Goal: Task Accomplishment & Management: Complete application form

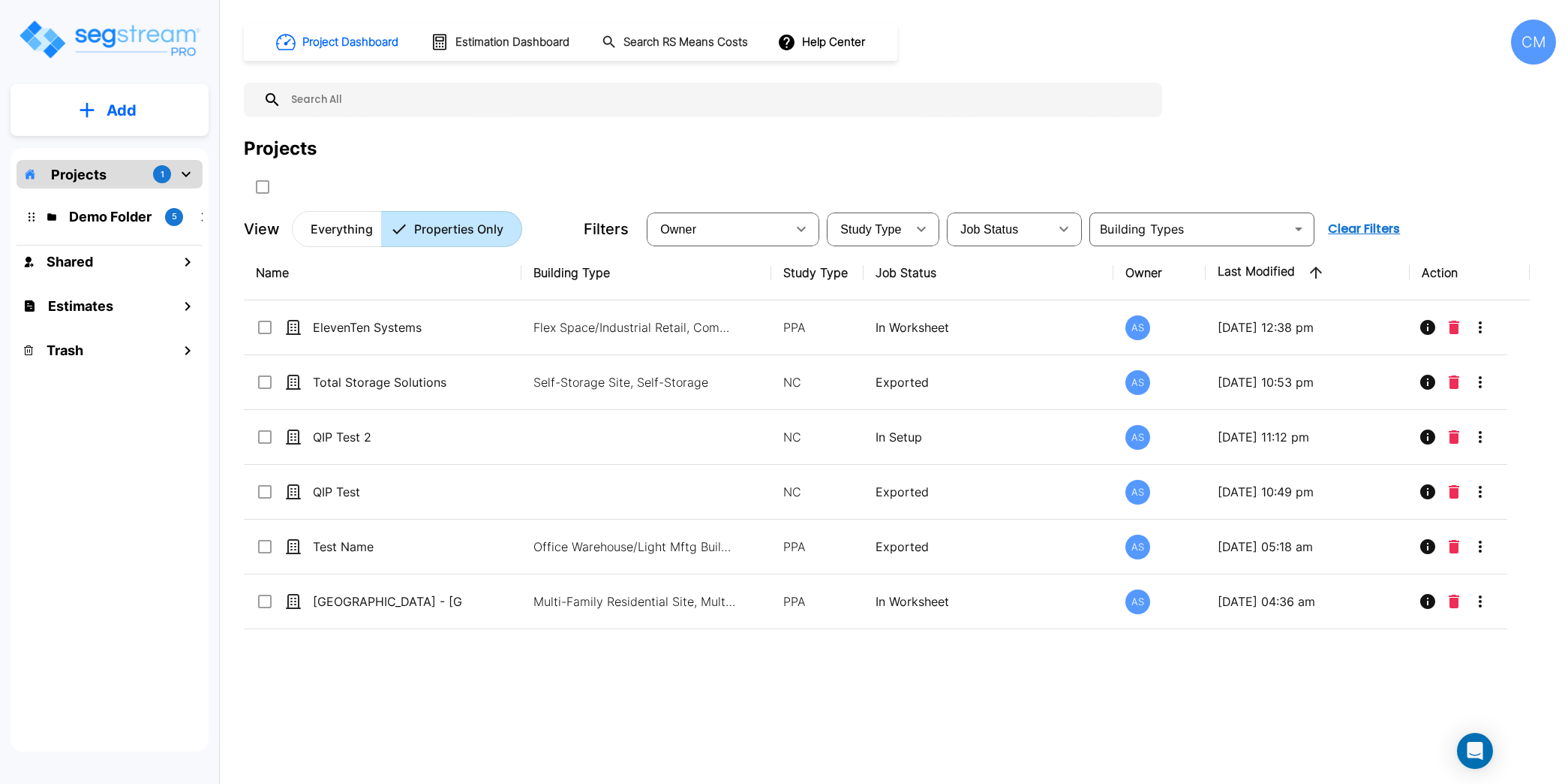
click at [1254, 43] on div "CM" at bounding box center [1533, 42] width 45 height 45
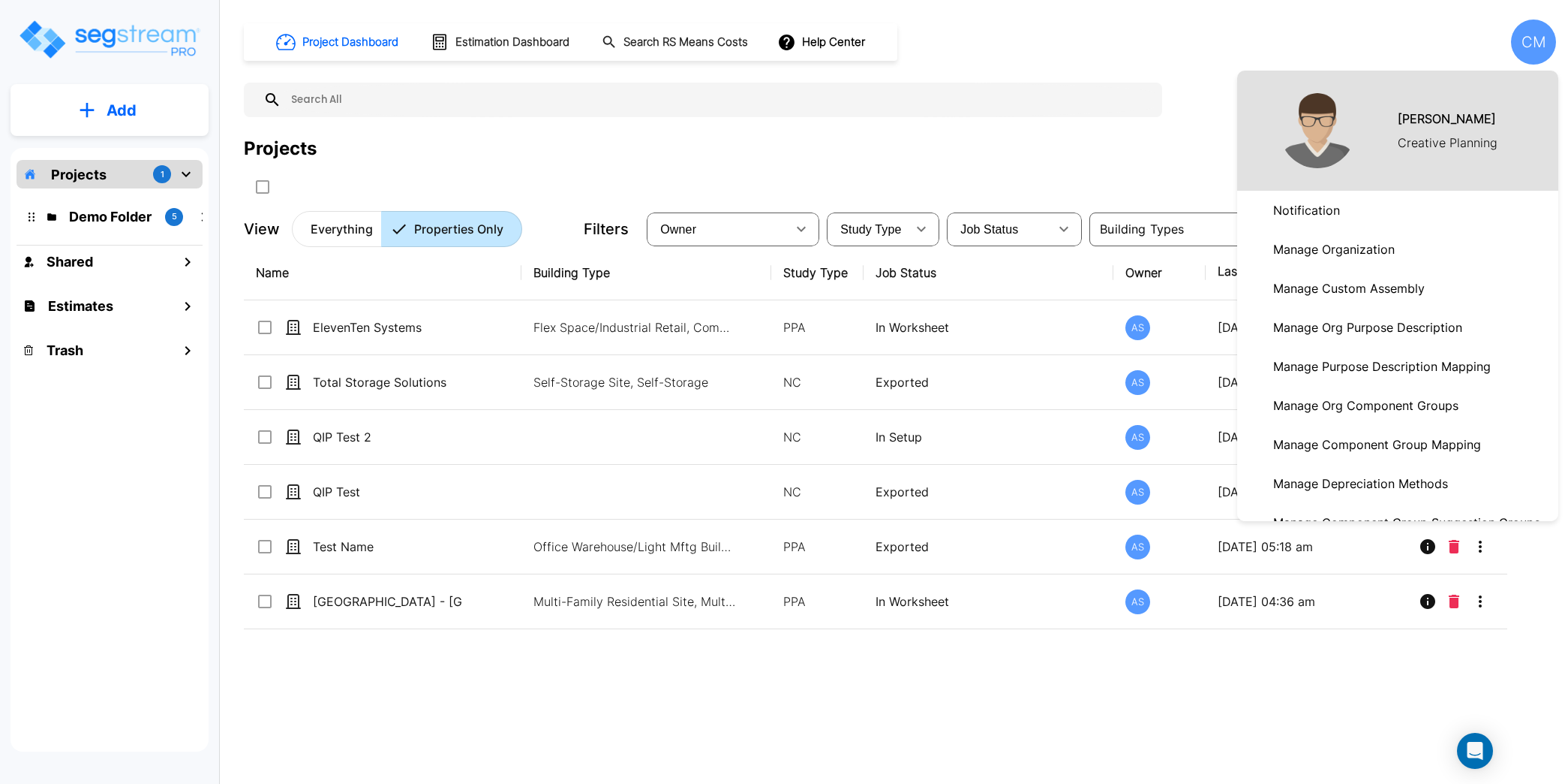
click at [1055, 120] on div at bounding box center [784, 392] width 1568 height 784
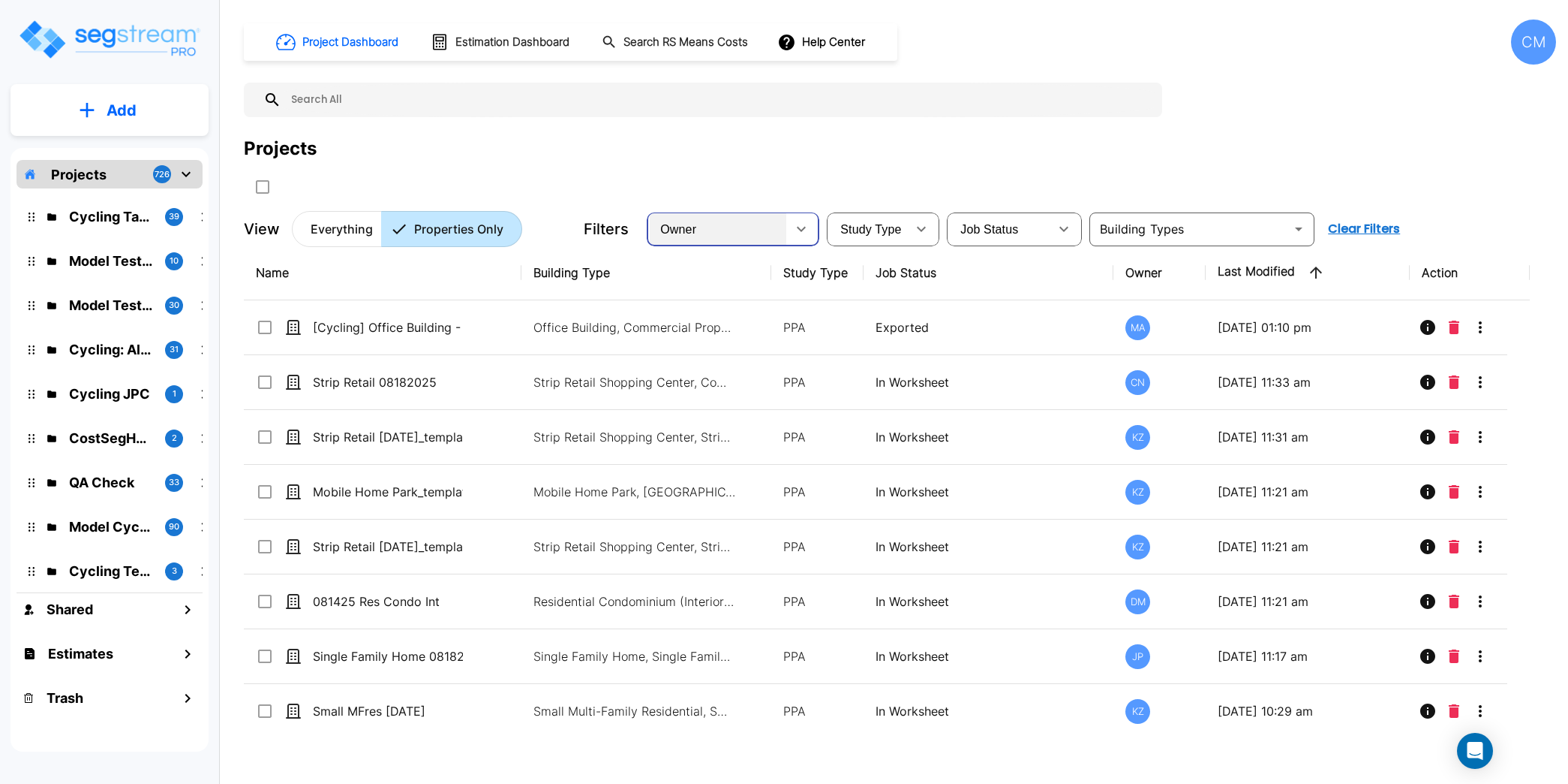
click at [723, 222] on div "Owner" at bounding box center [717, 228] width 136 height 42
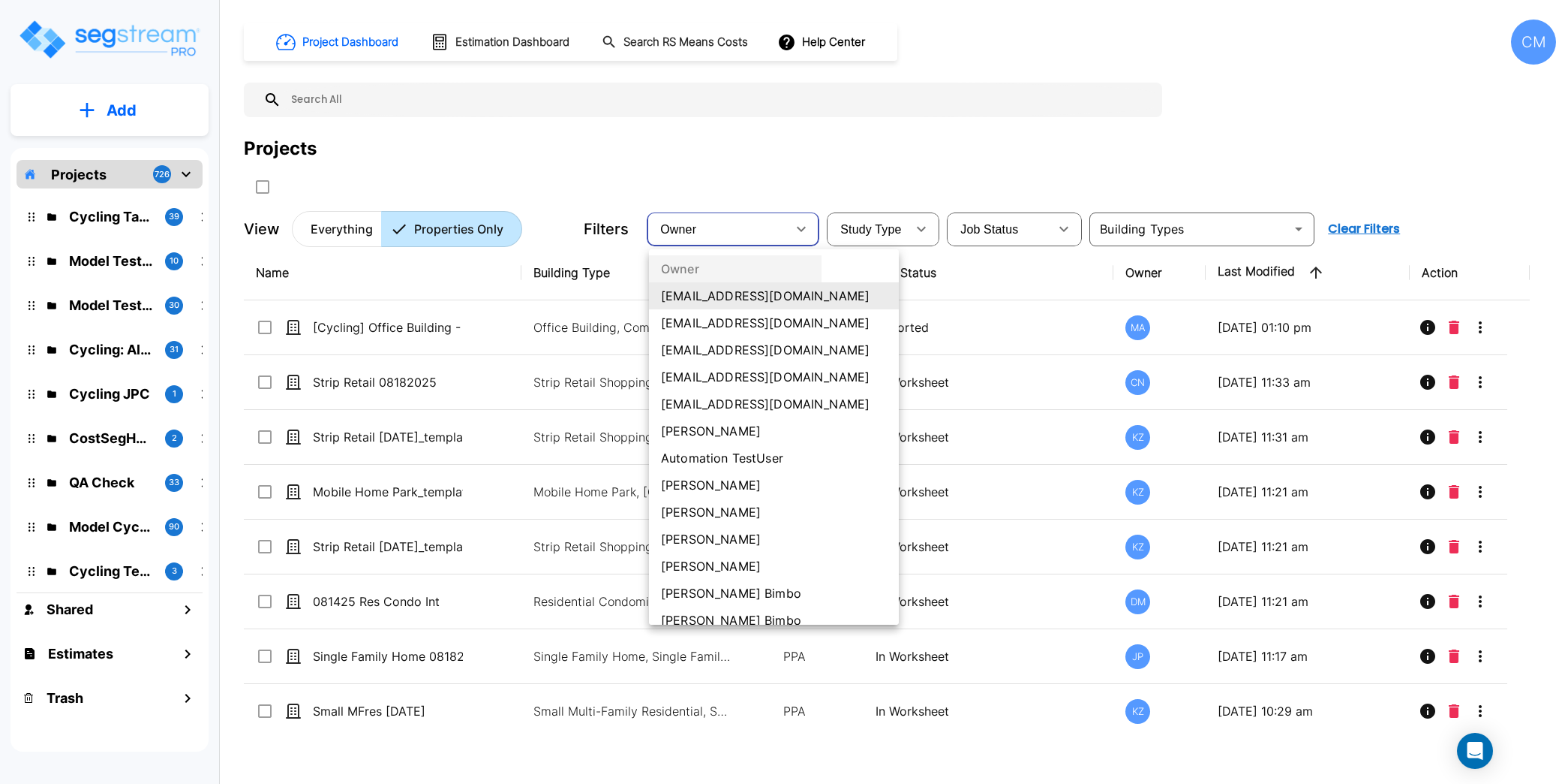
click at [737, 499] on li "[PERSON_NAME]" at bounding box center [773, 513] width 250 height 27
type input "34"
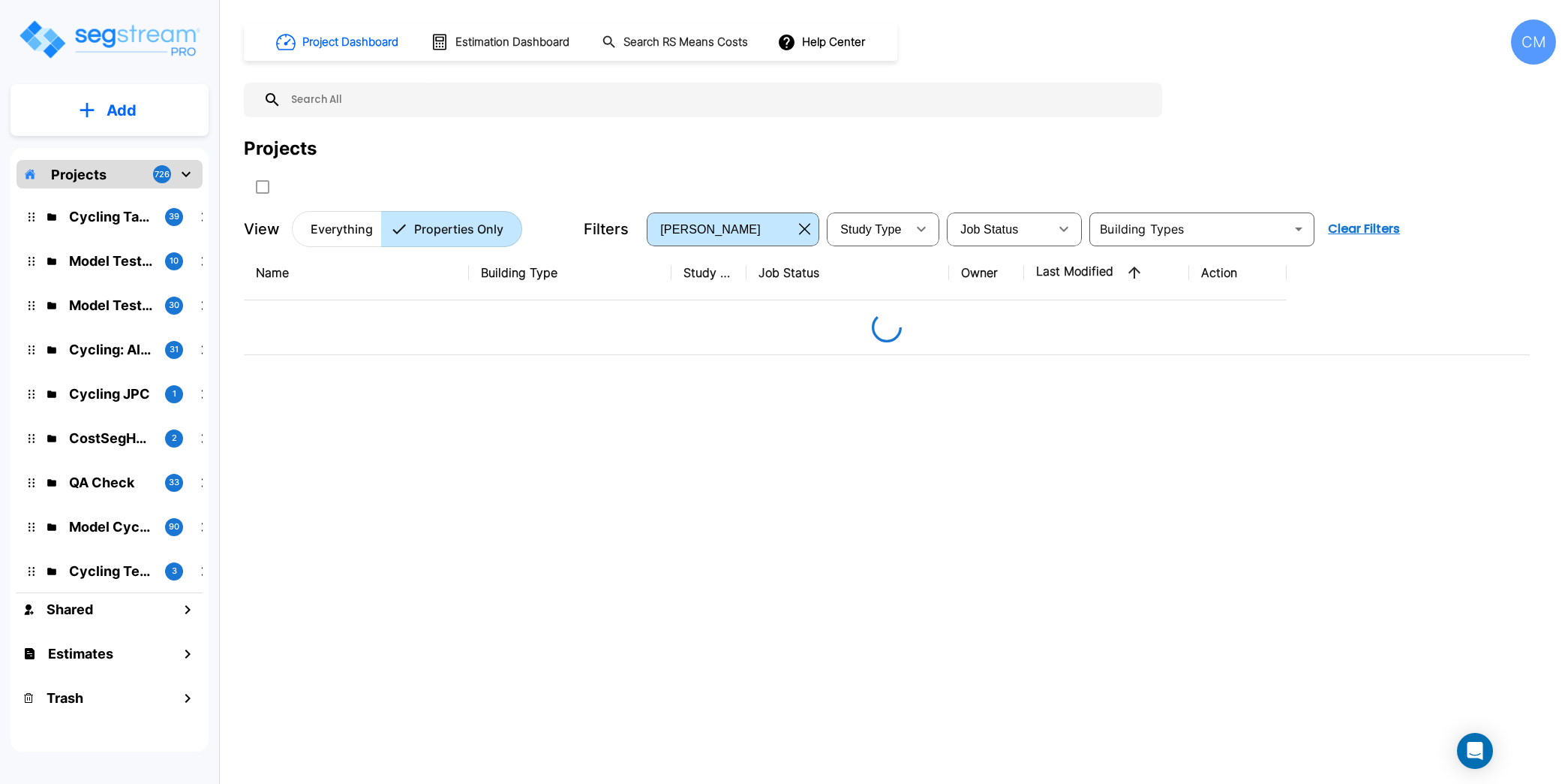
click at [580, 174] on div at bounding box center [536, 186] width 585 height 24
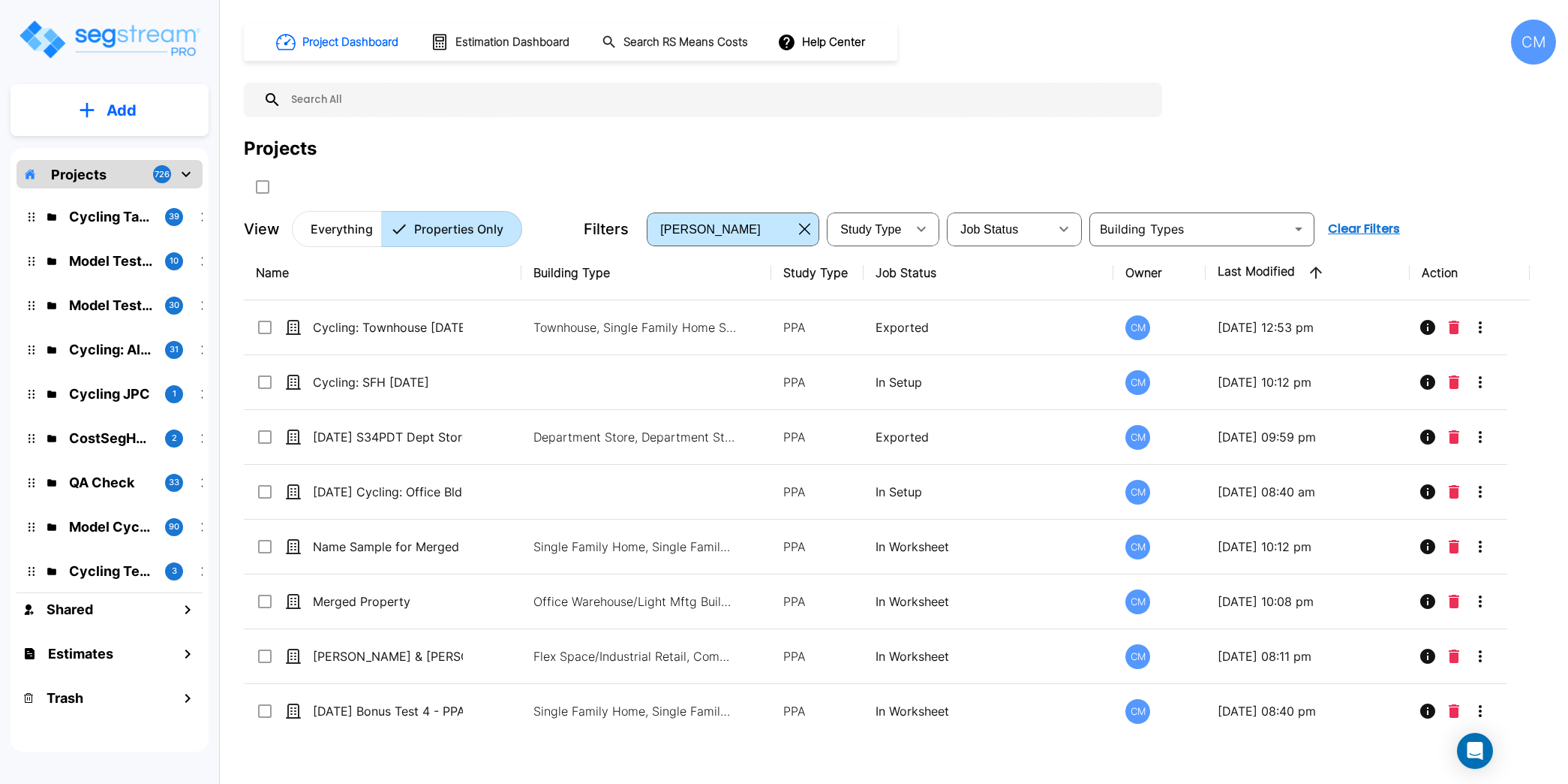
click at [133, 104] on p "Add" at bounding box center [121, 110] width 30 height 23
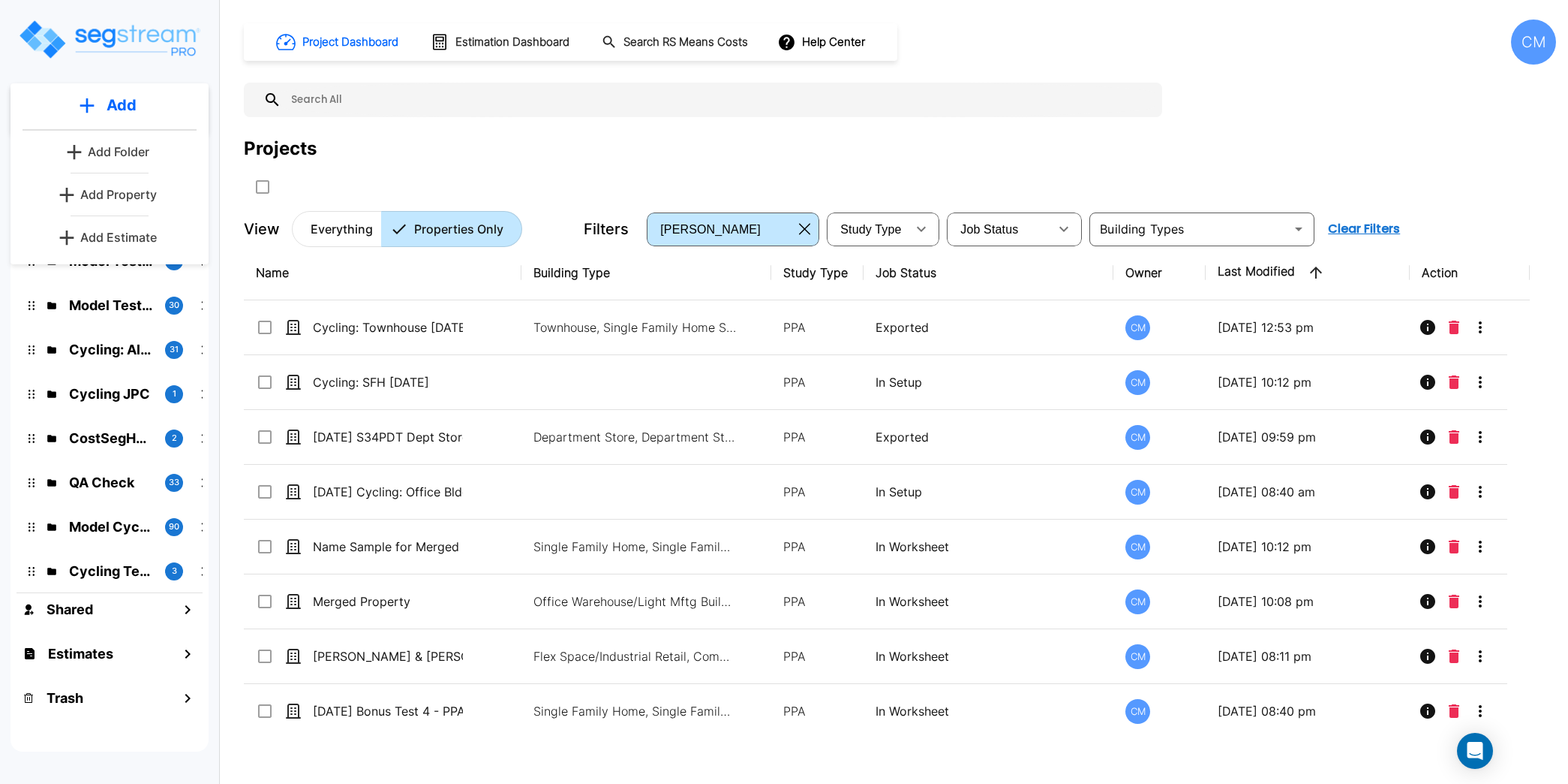
click at [534, 145] on div "Projects" at bounding box center [899, 149] width 1311 height 27
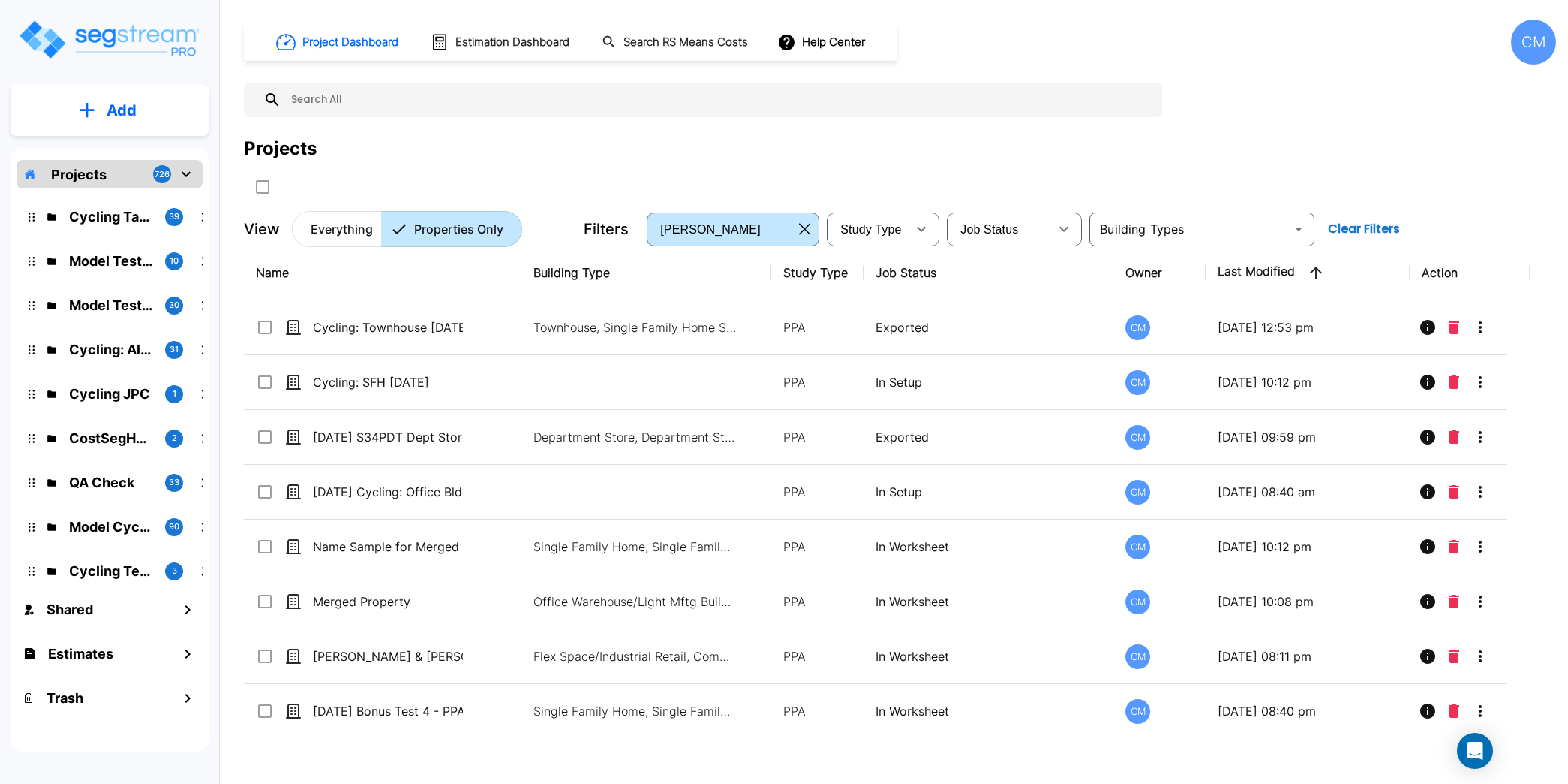
click at [355, 220] on p "Everything" at bounding box center [342, 228] width 63 height 18
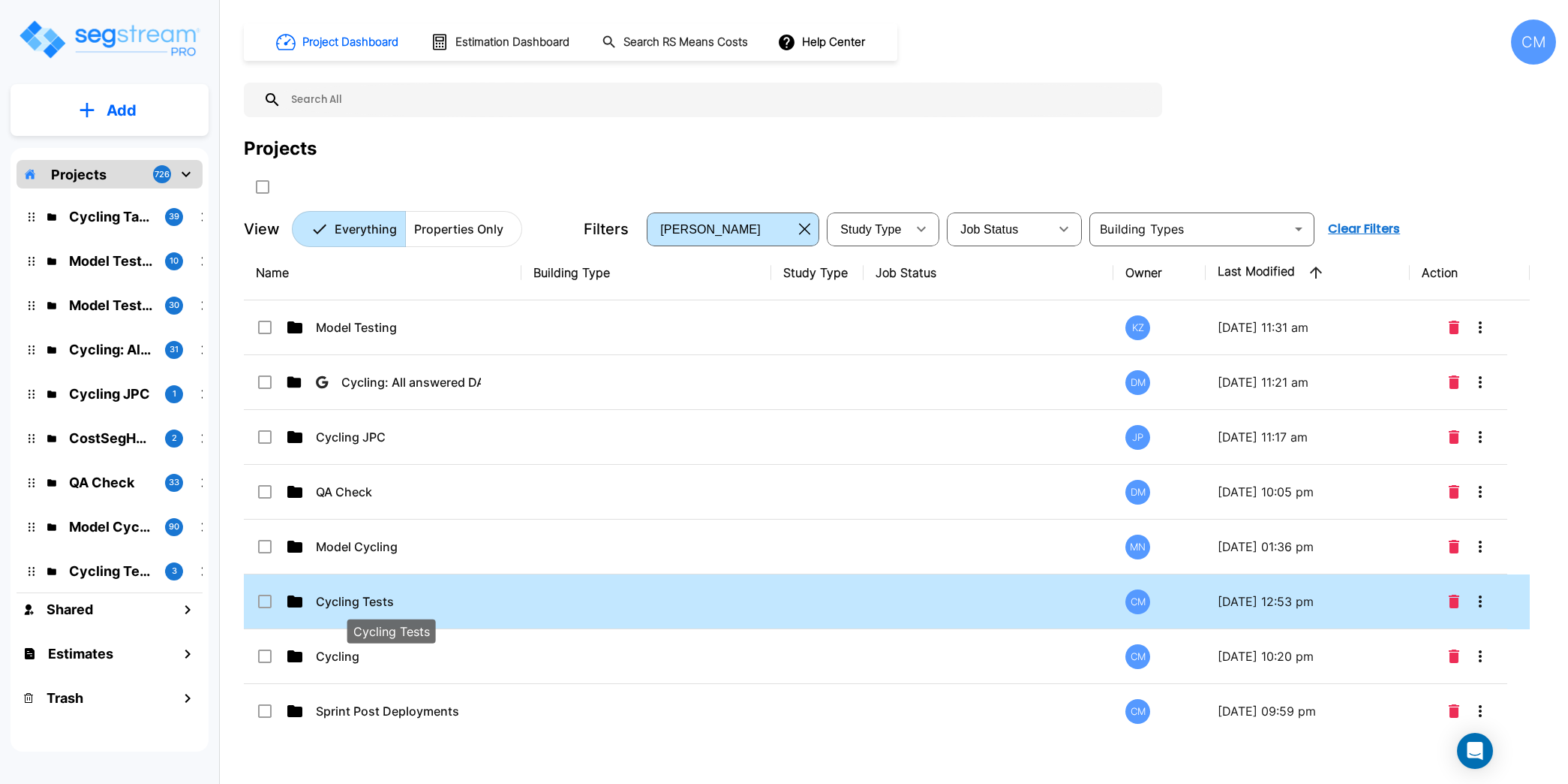
click at [373, 605] on p "Cycling Tests" at bounding box center [390, 601] width 150 height 18
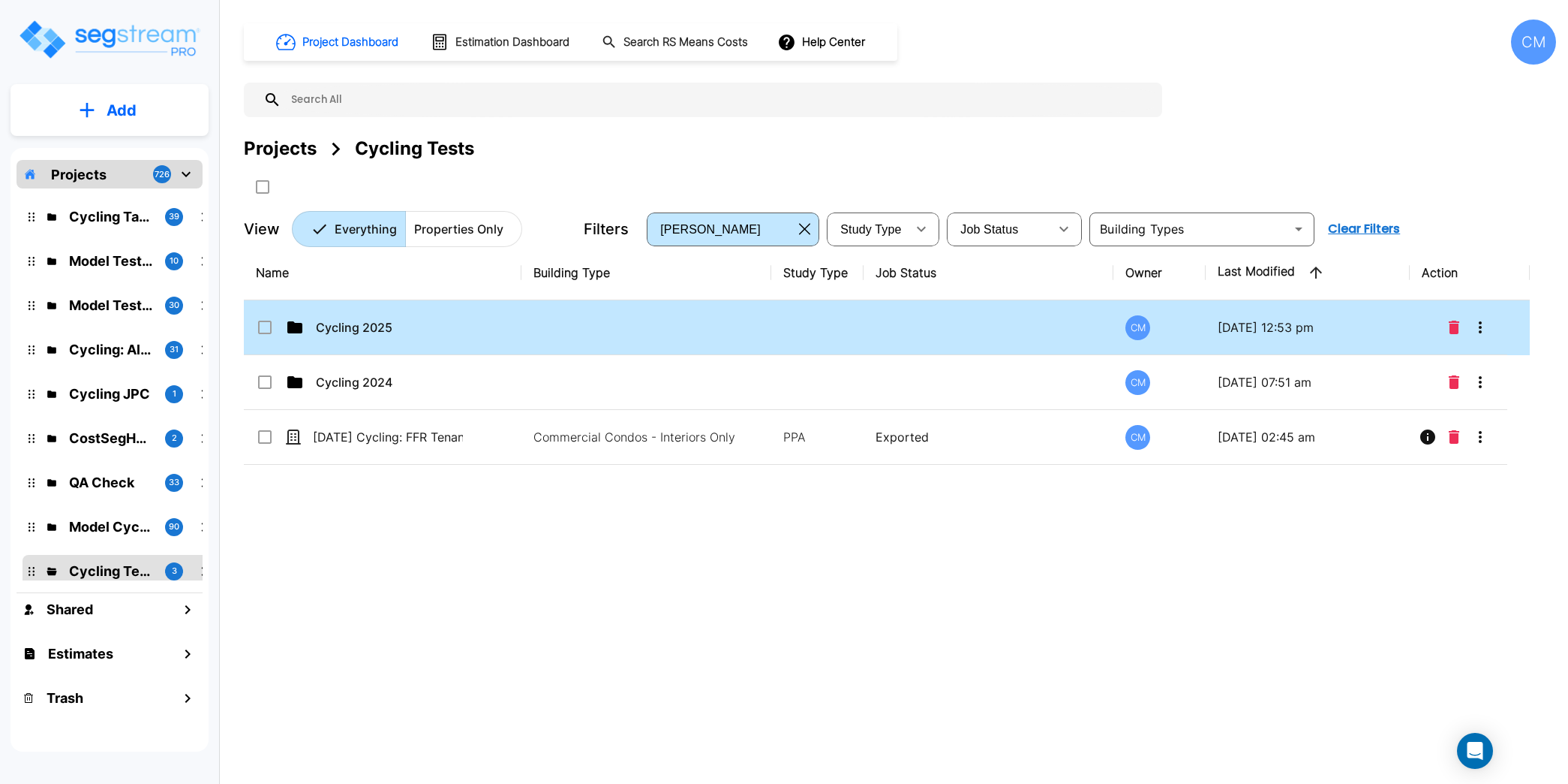
click at [441, 316] on td "Cycling 2025" at bounding box center [382, 327] width 277 height 55
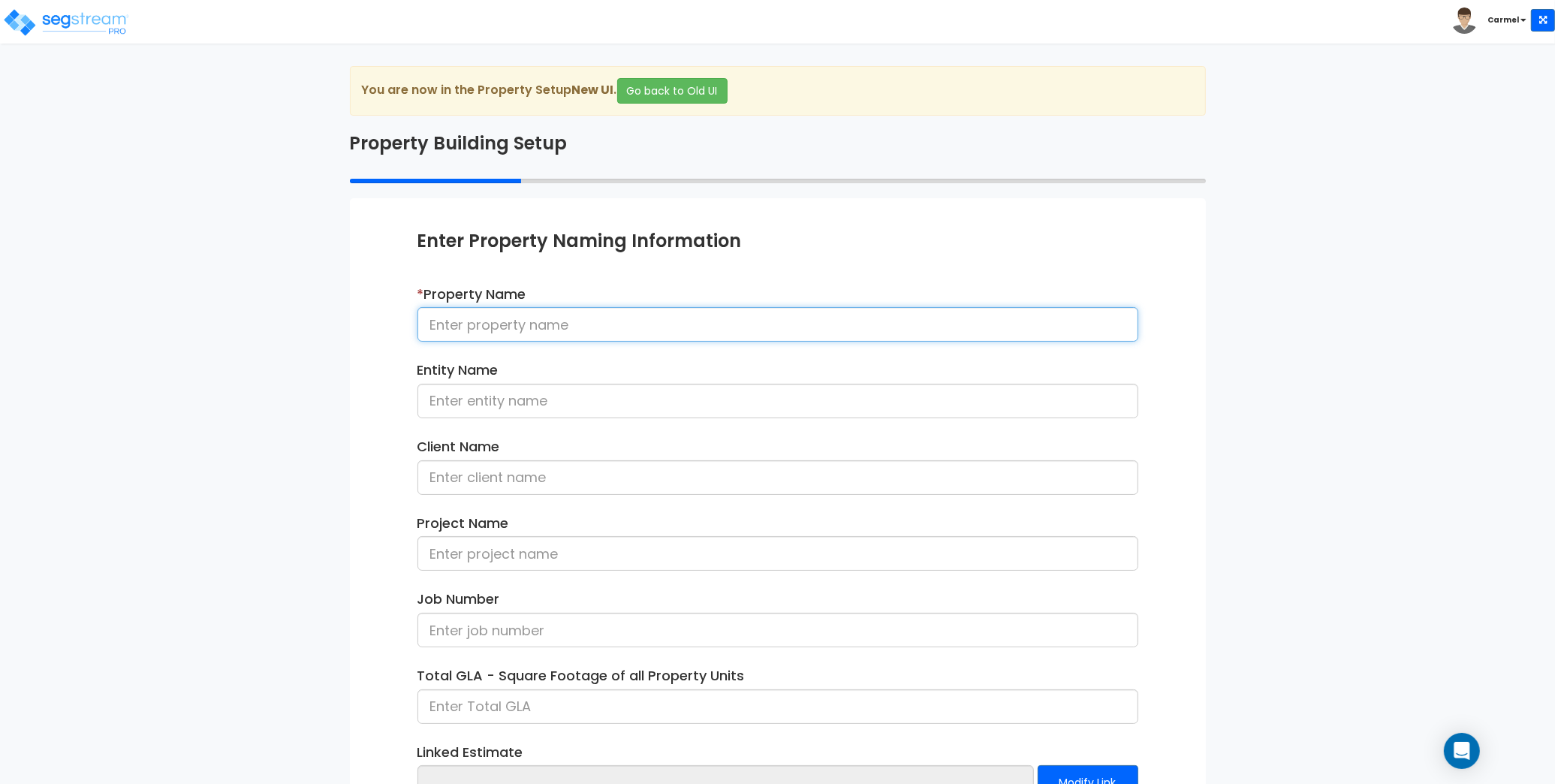
click at [1028, 313] on input at bounding box center [778, 323] width 721 height 34
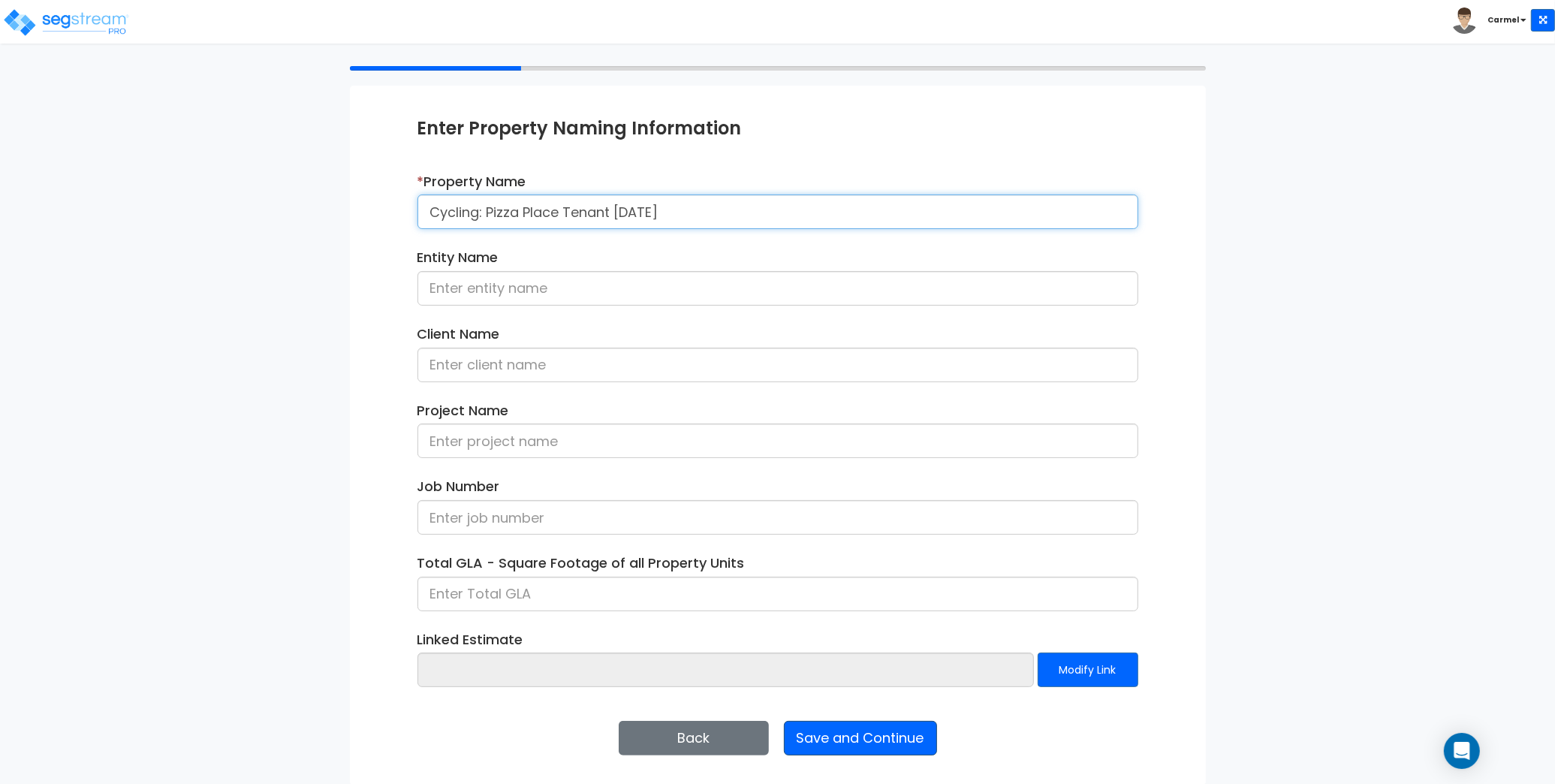
type input "Cycling: Pizza Place Tenant [DATE]"
click at [903, 737] on button "Save and Continue" at bounding box center [861, 737] width 153 height 34
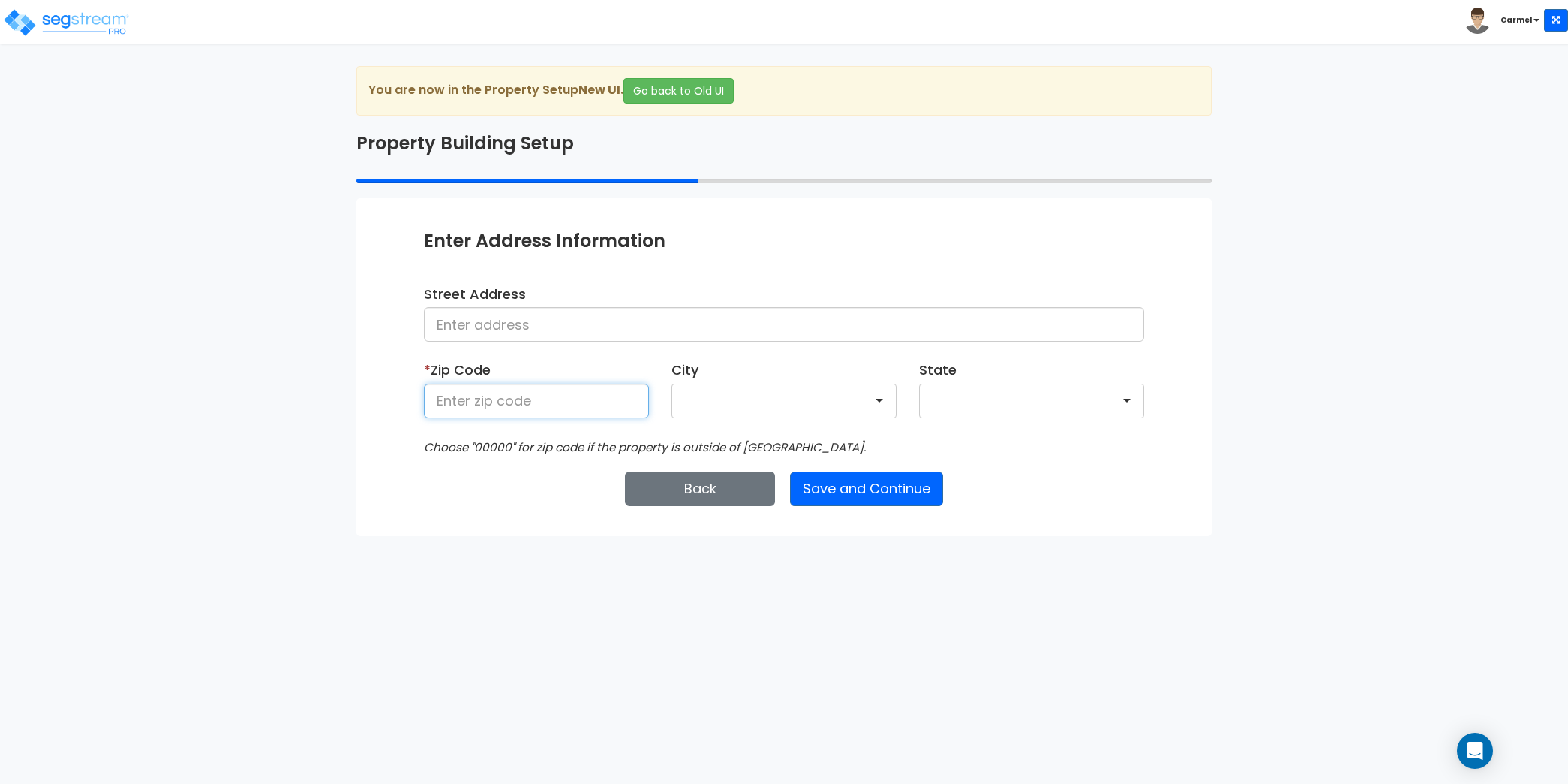
click at [618, 397] on input at bounding box center [537, 400] width 225 height 34
type input "80219"
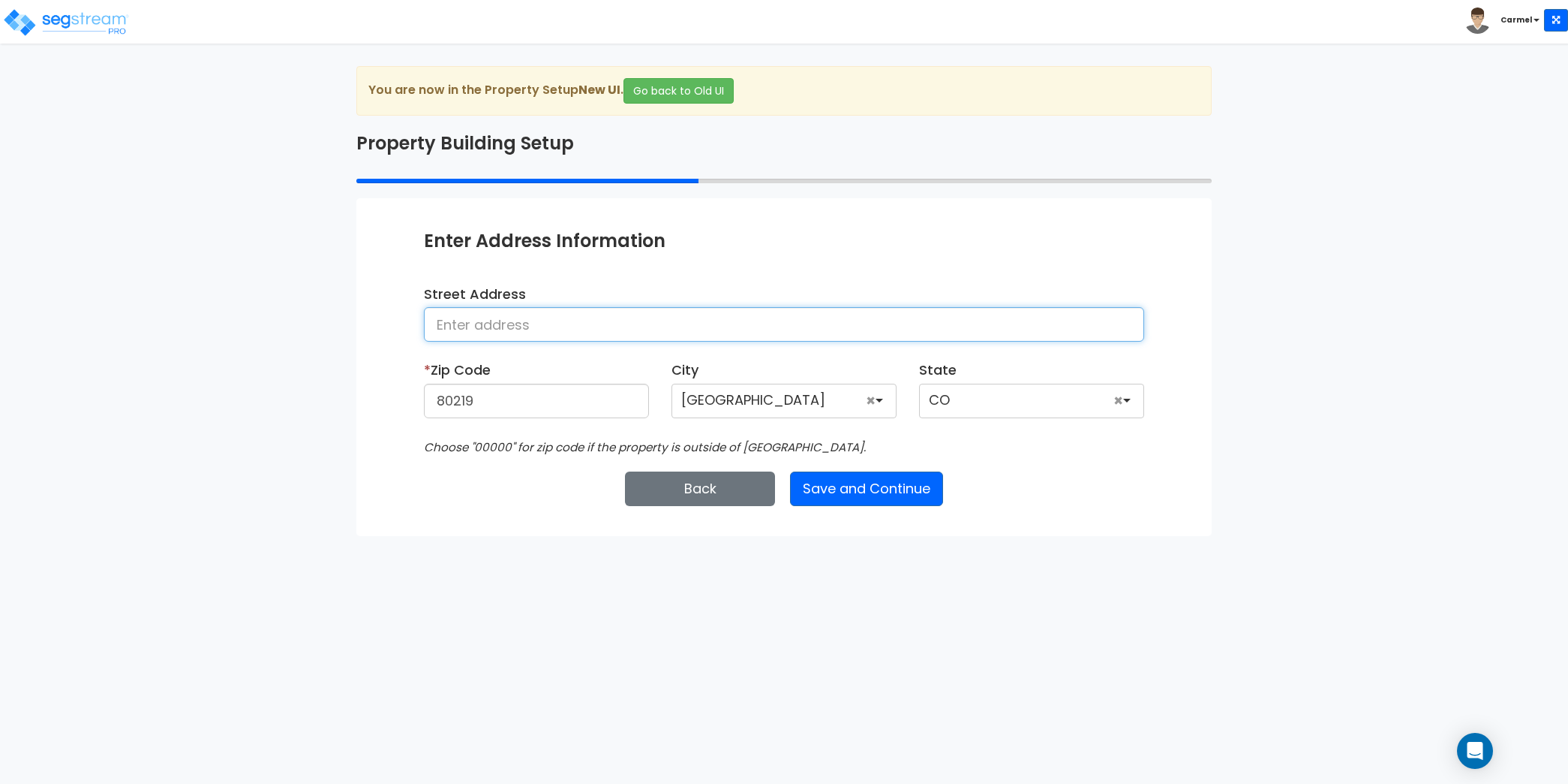
click at [594, 328] on input at bounding box center [784, 323] width 720 height 34
type input "Cycling street address"
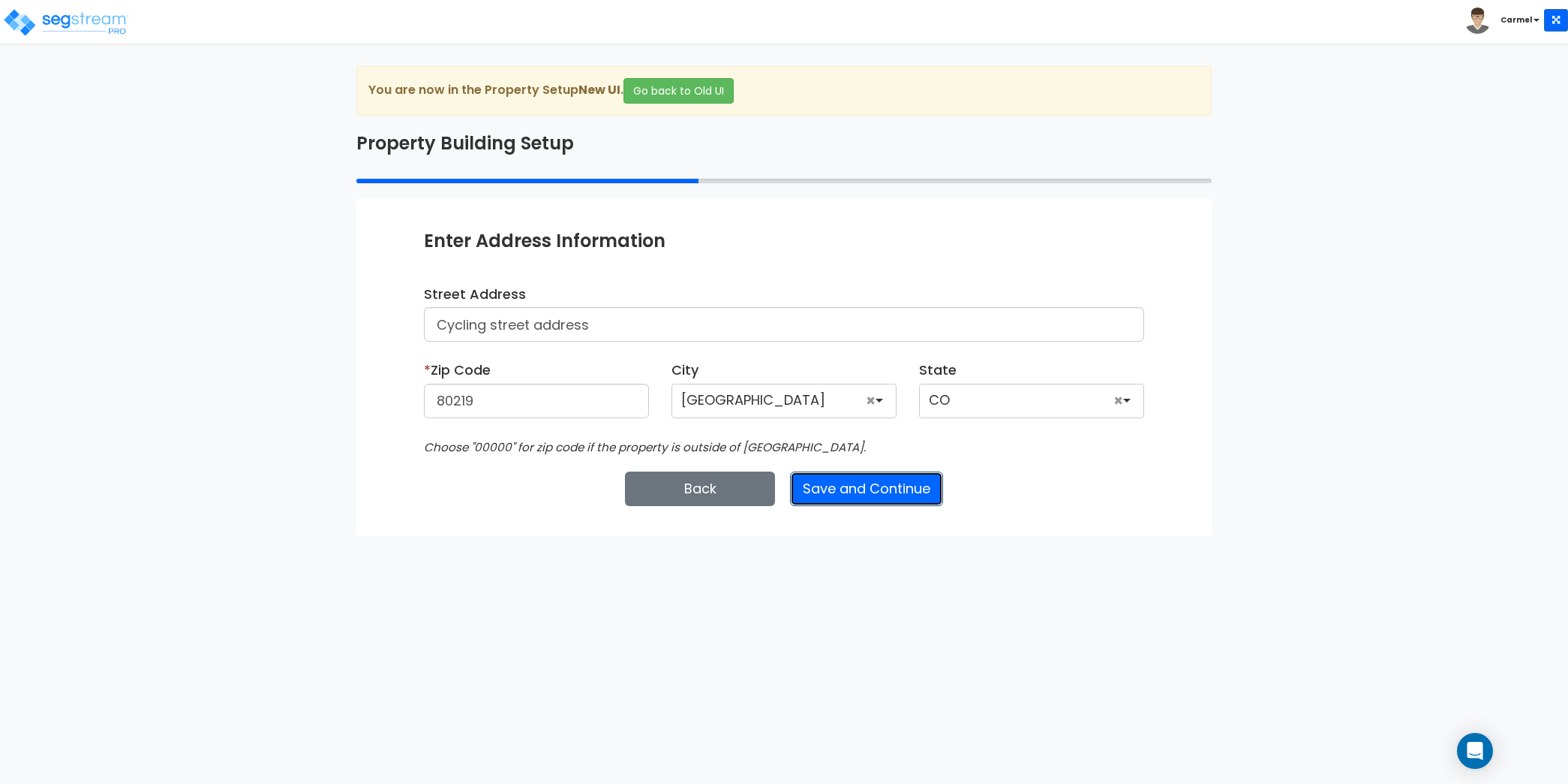
click at [854, 496] on button "Save and Continue" at bounding box center [866, 488] width 153 height 34
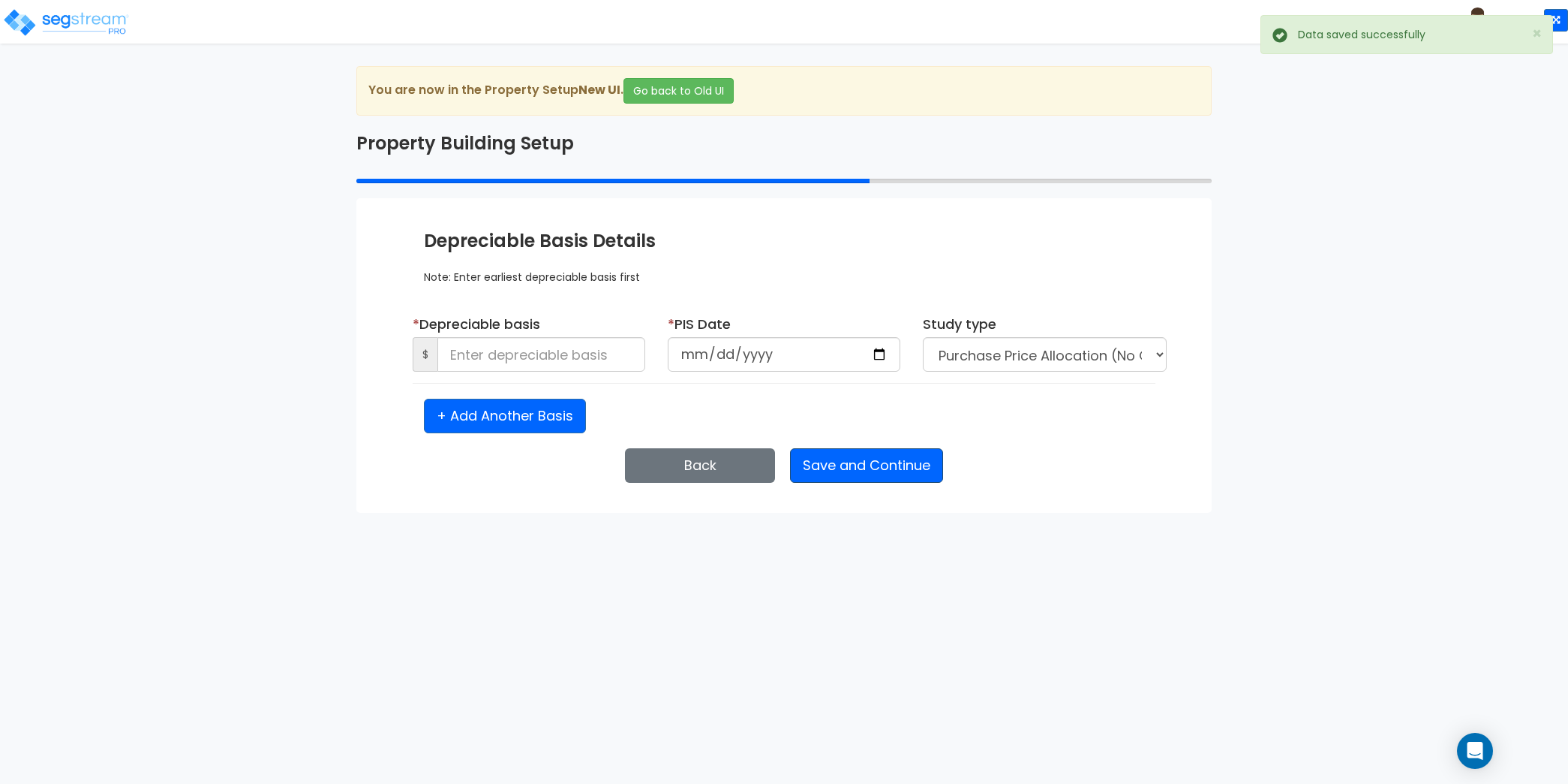
click at [854, 496] on div "Enter Property Naming Information * Property Name Cycling: Pizza Place Tenant 1…" at bounding box center [784, 355] width 855 height 315
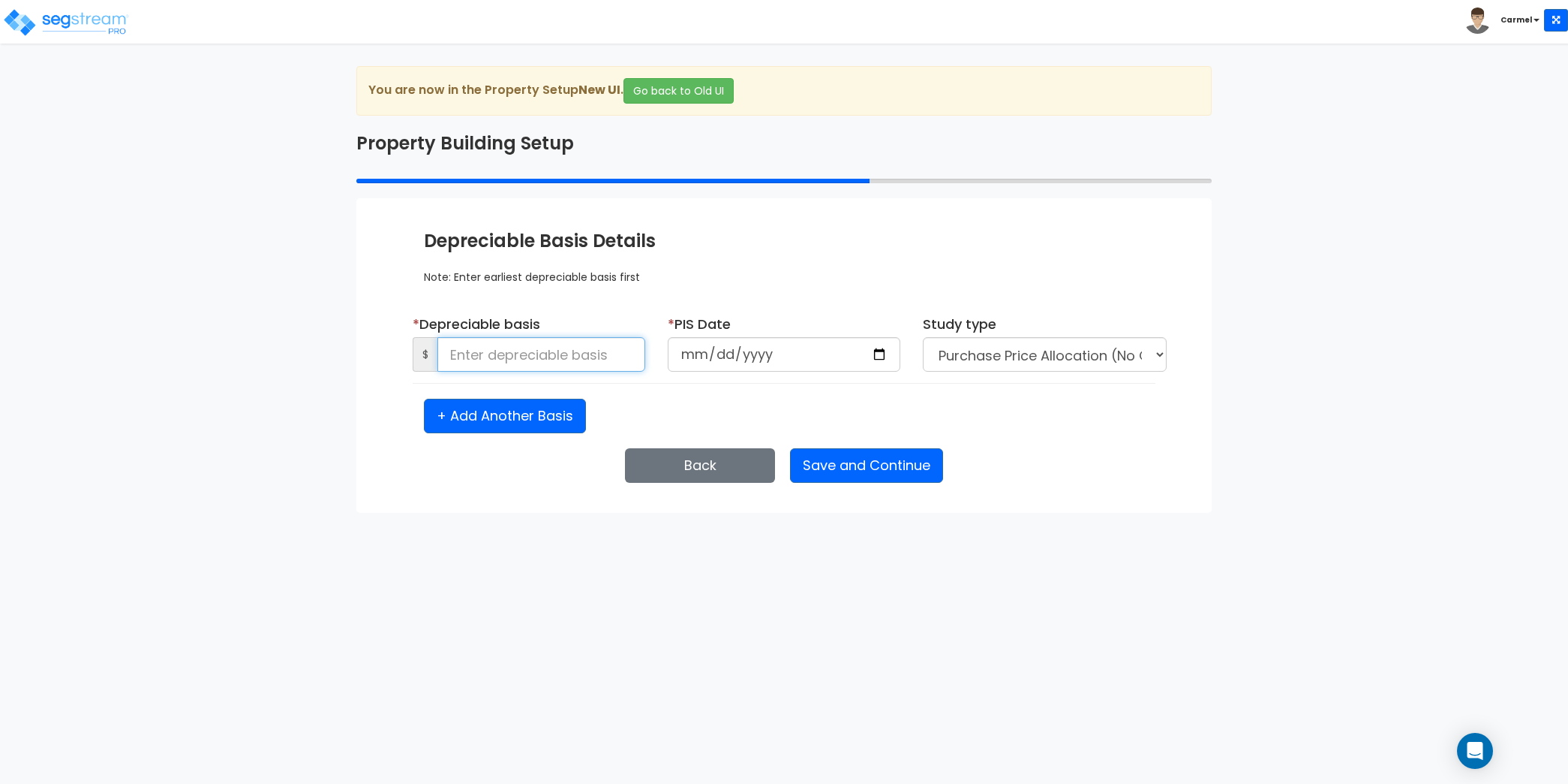
click at [507, 360] on input at bounding box center [541, 354] width 208 height 34
type input "500,000"
type input "2023-02-02"
click at [1170, 513] on html "Toggle navigation Carmel x" at bounding box center [784, 256] width 1568 height 513
select select "2023"
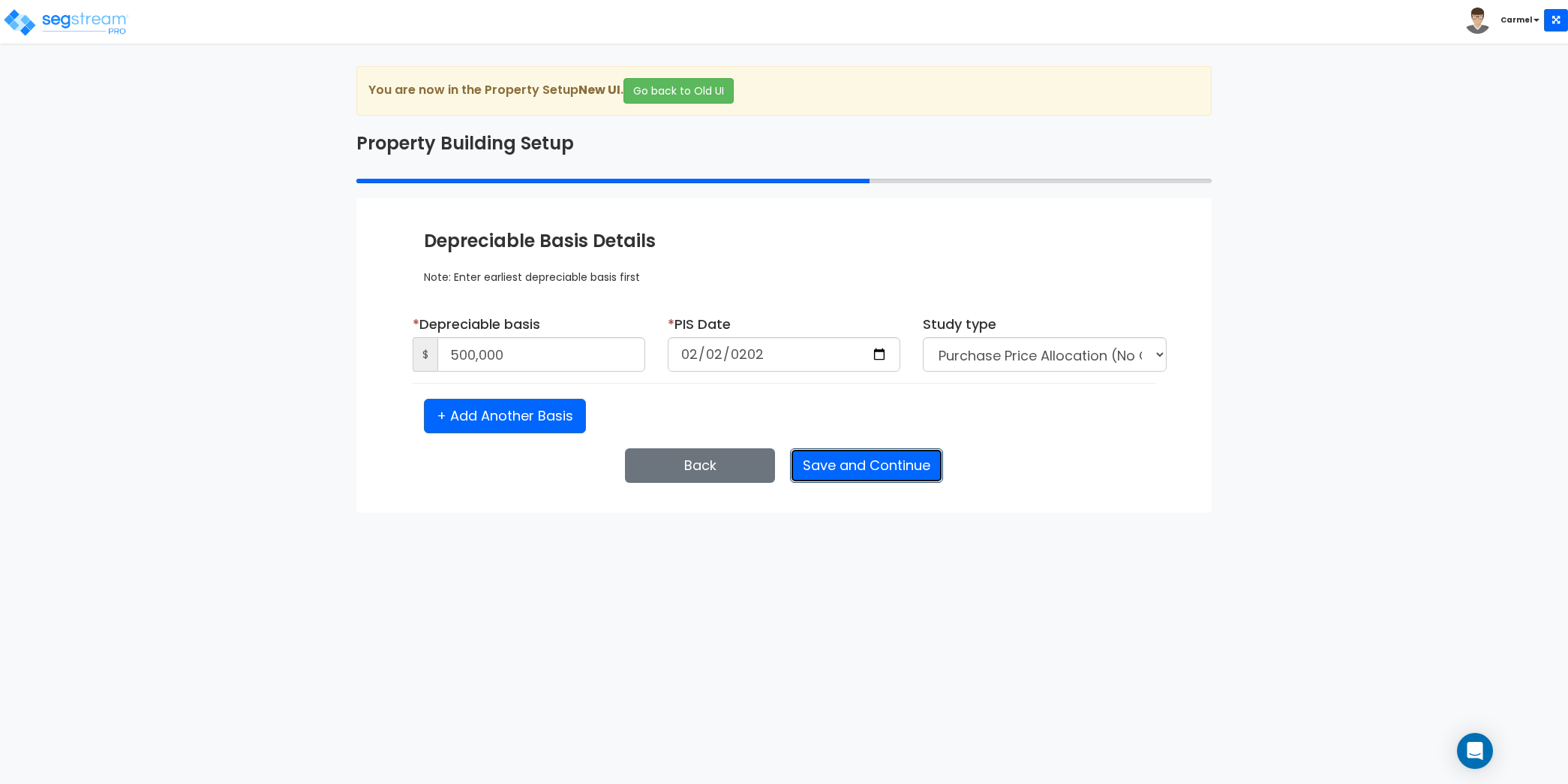
click at [921, 464] on button "Save and Continue" at bounding box center [866, 465] width 153 height 34
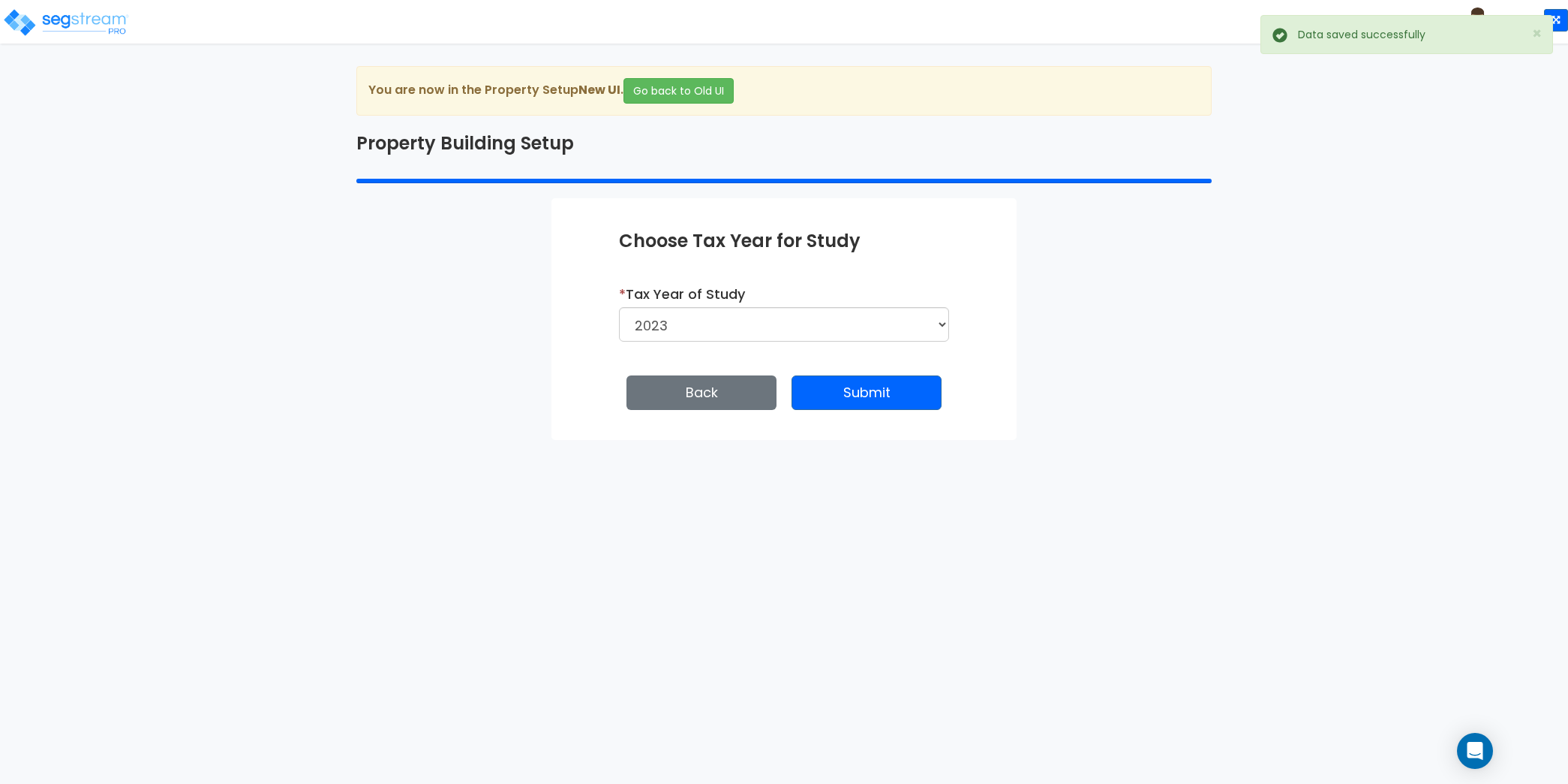
click at [900, 409] on div "Enter Property Naming Information * Property Name Cycling: Pizza Place Tenant 1…" at bounding box center [784, 318] width 465 height 242
click at [896, 395] on button "Submit" at bounding box center [866, 392] width 150 height 34
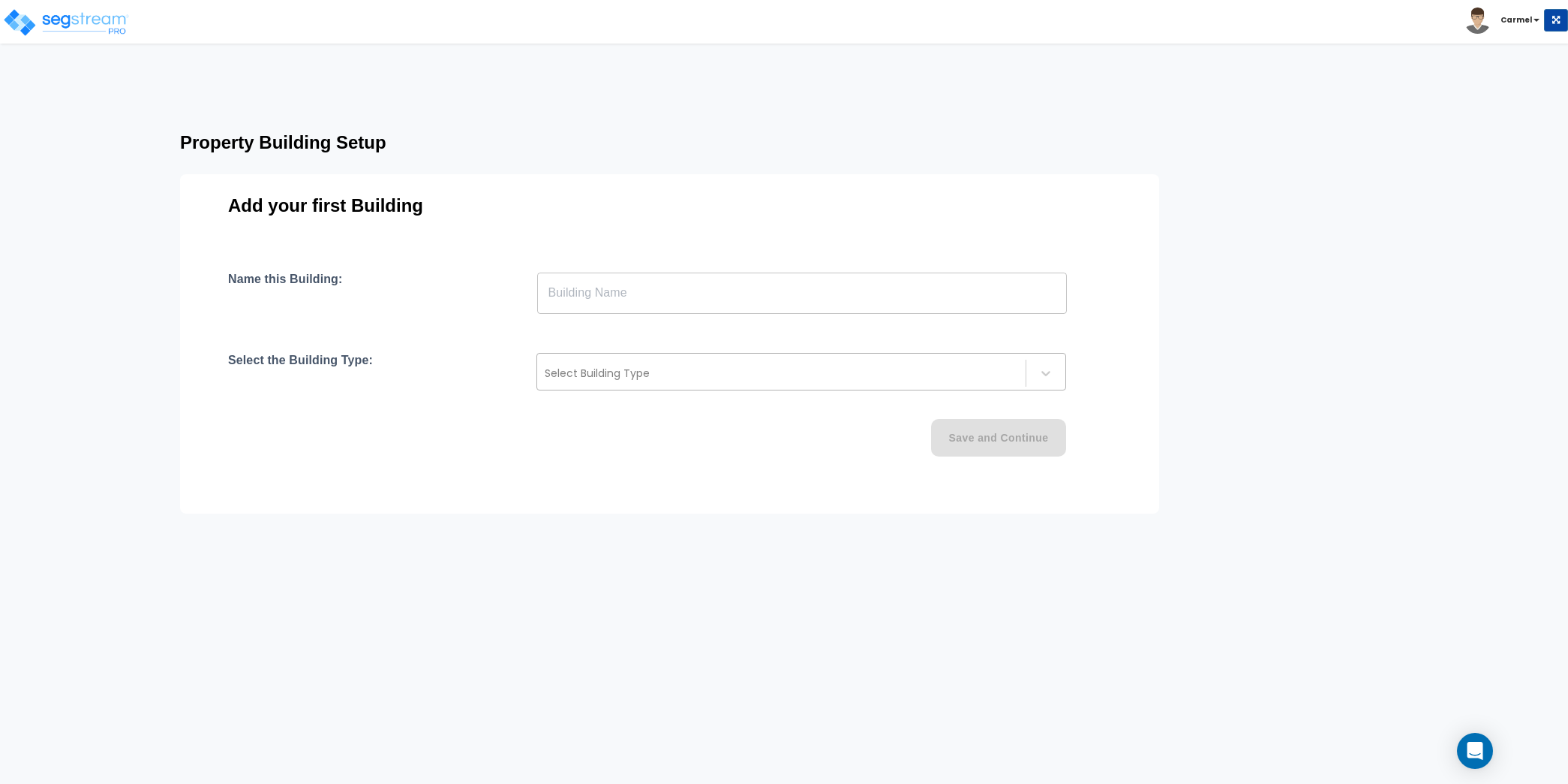
click at [685, 380] on div at bounding box center [781, 372] width 473 height 18
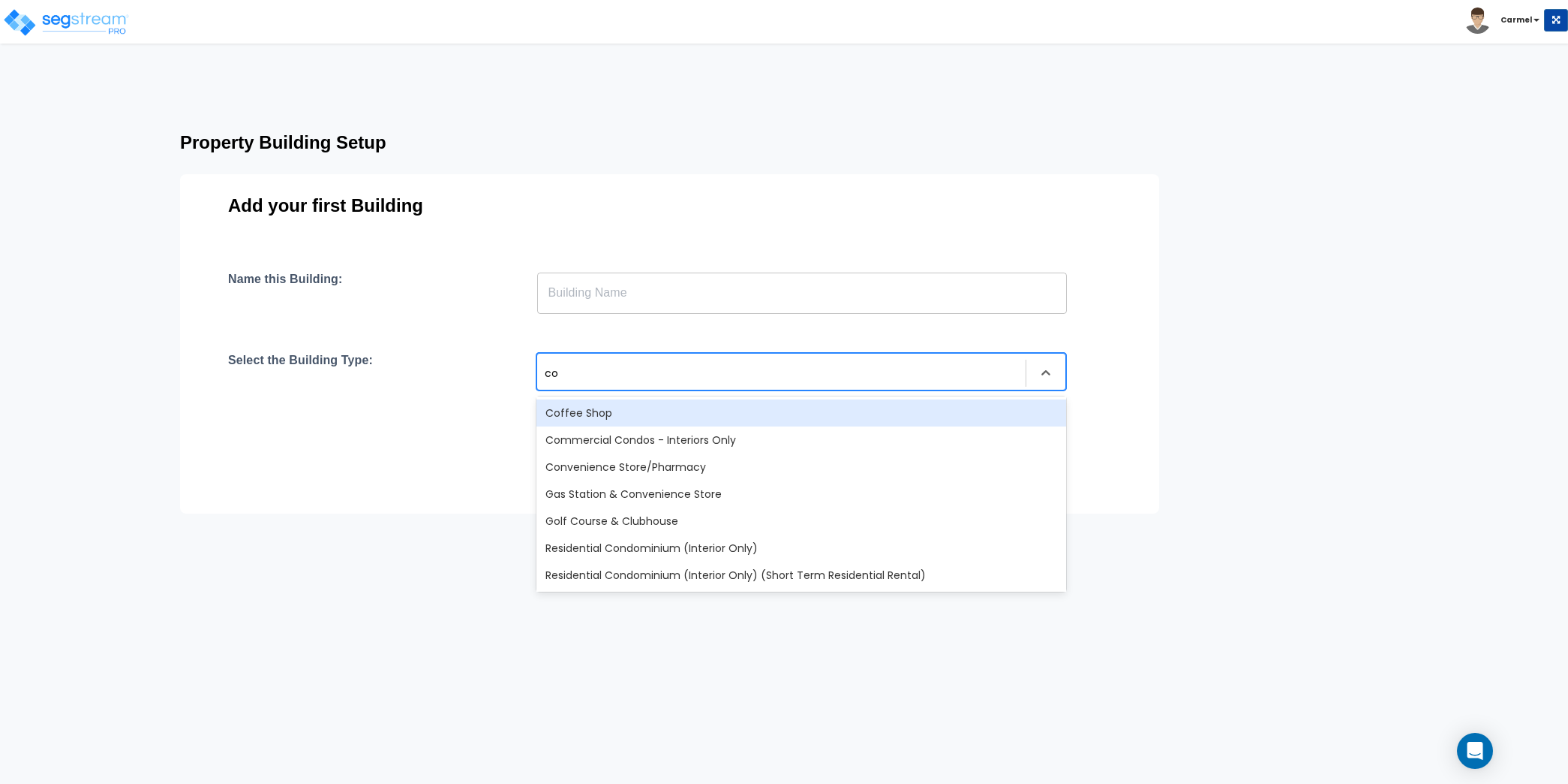
type input "com"
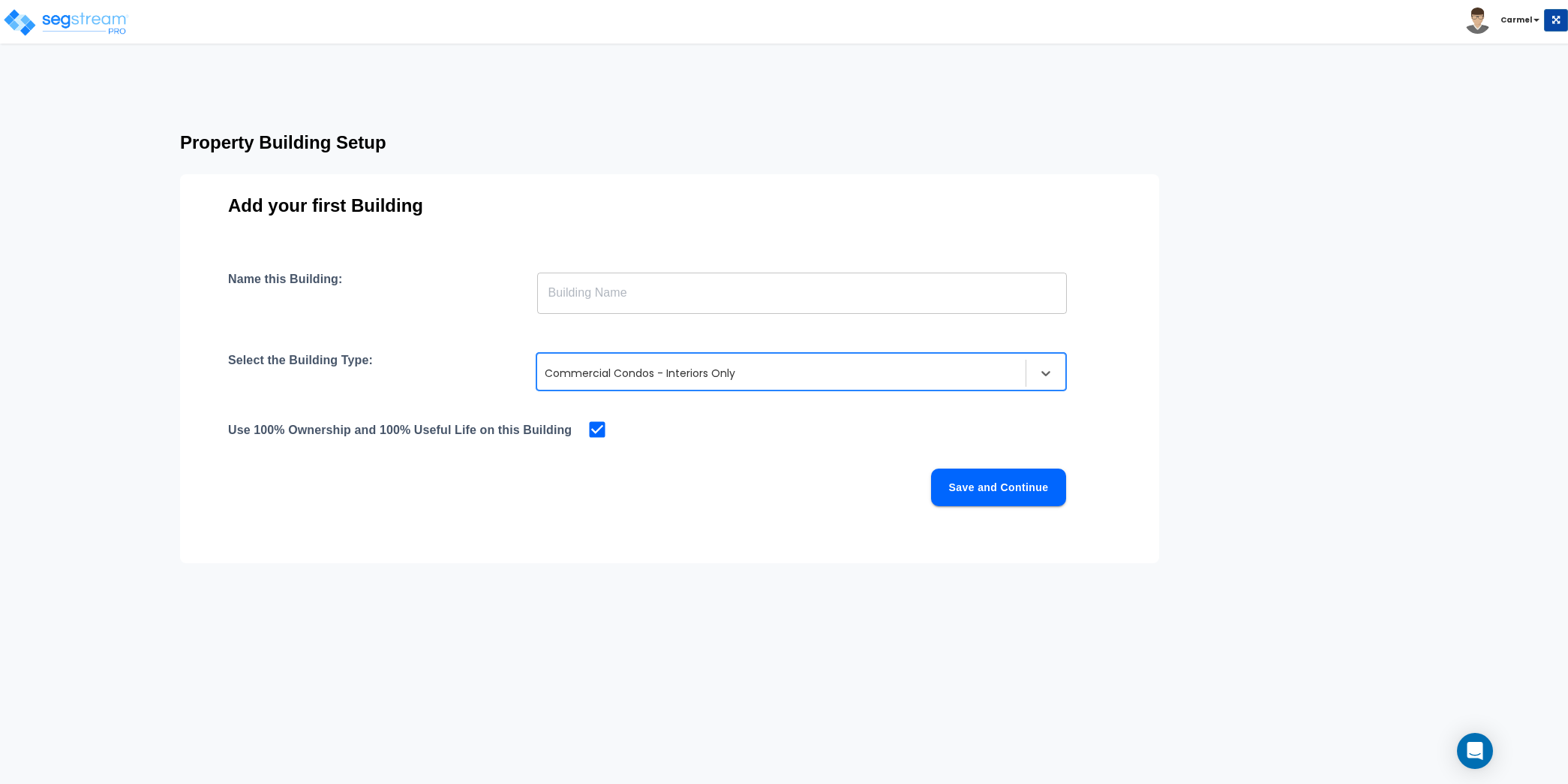
click at [736, 296] on input "text" at bounding box center [801, 292] width 530 height 42
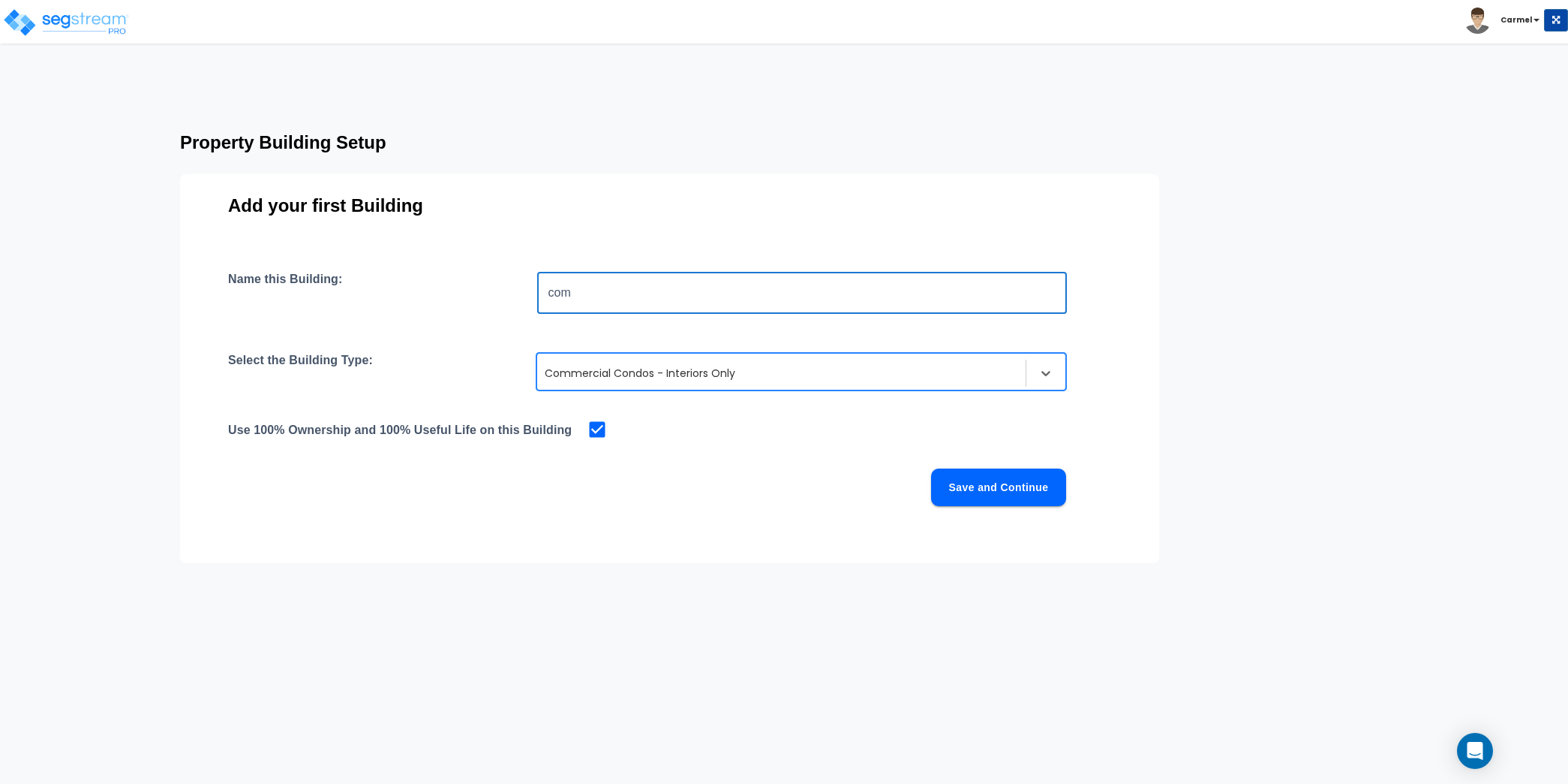
type input "com"
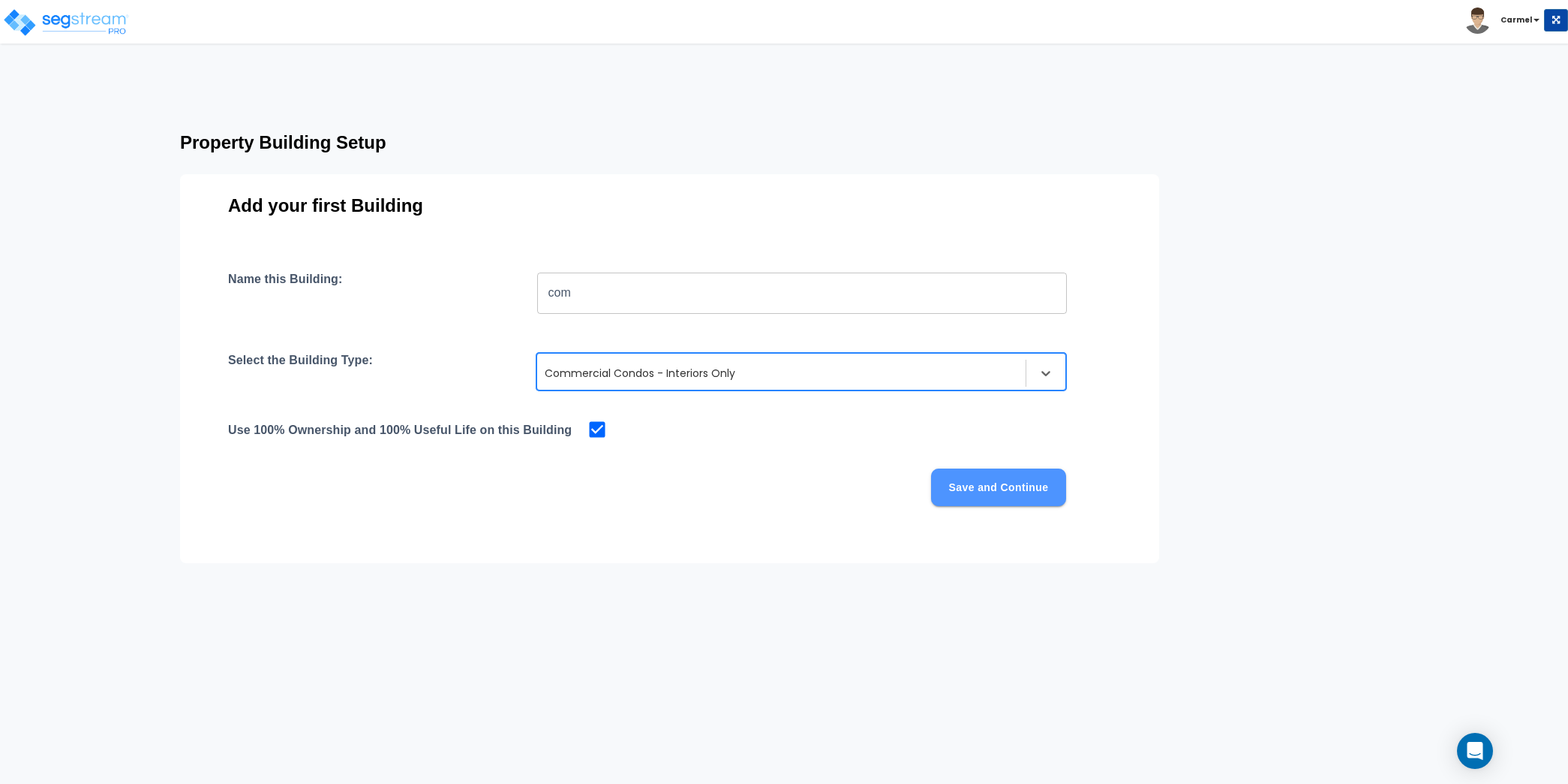
click at [997, 478] on button "Save and Continue" at bounding box center [998, 487] width 135 height 37
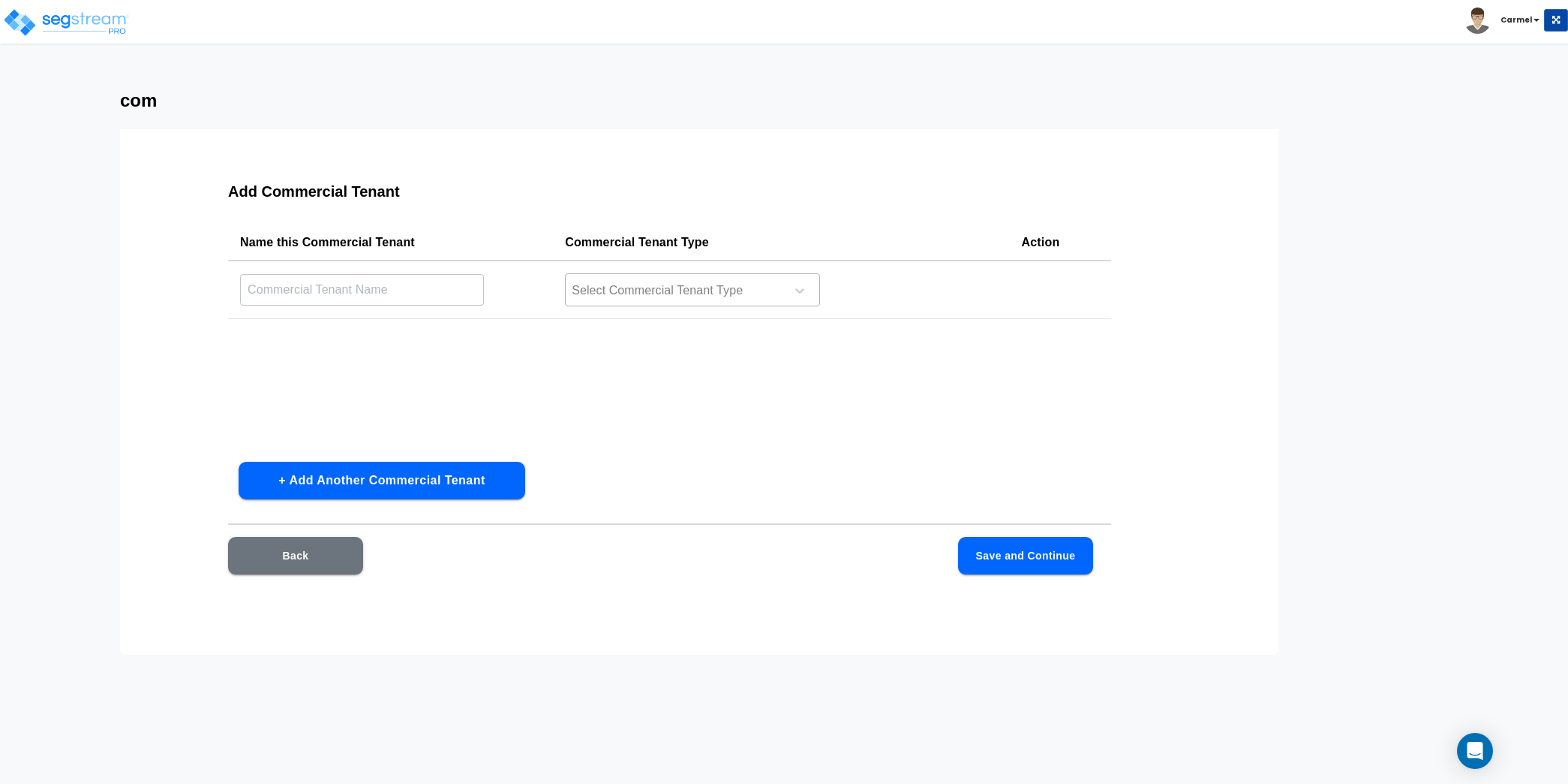
click at [678, 298] on div at bounding box center [673, 290] width 206 height 21
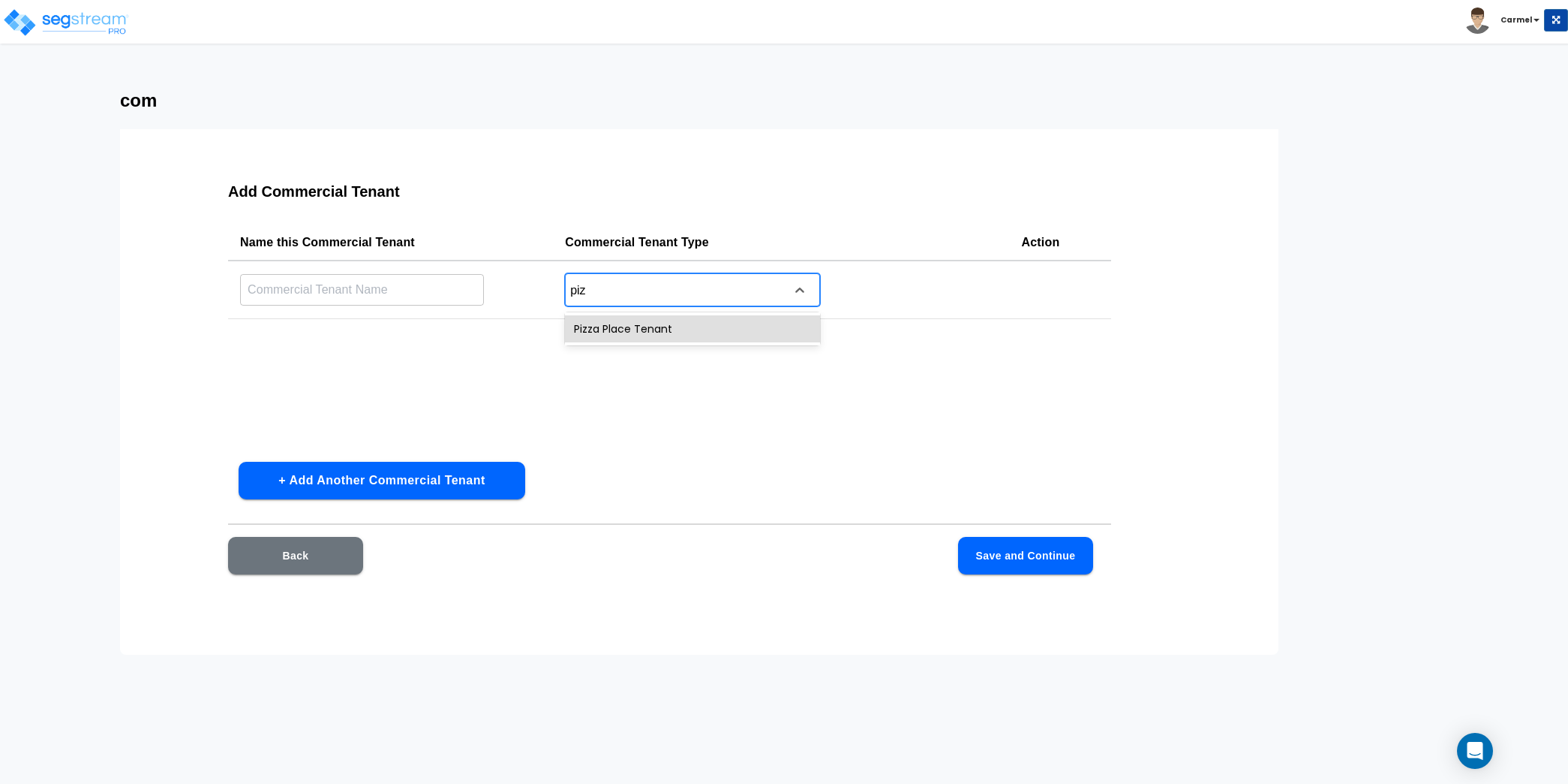
type input "pizz"
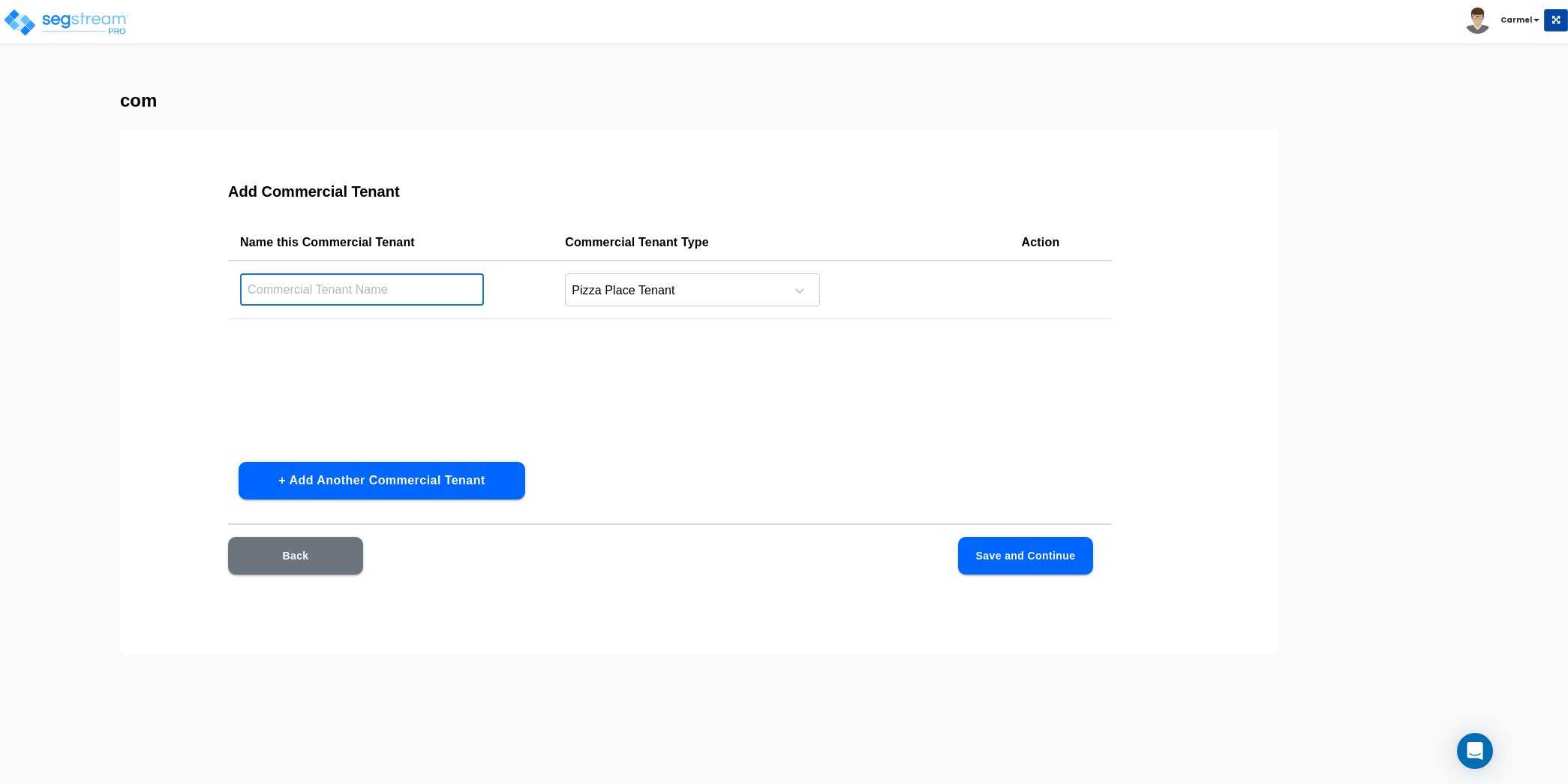
click at [469, 283] on input "text" at bounding box center [361, 289] width 244 height 32
type input "Pizza Place"
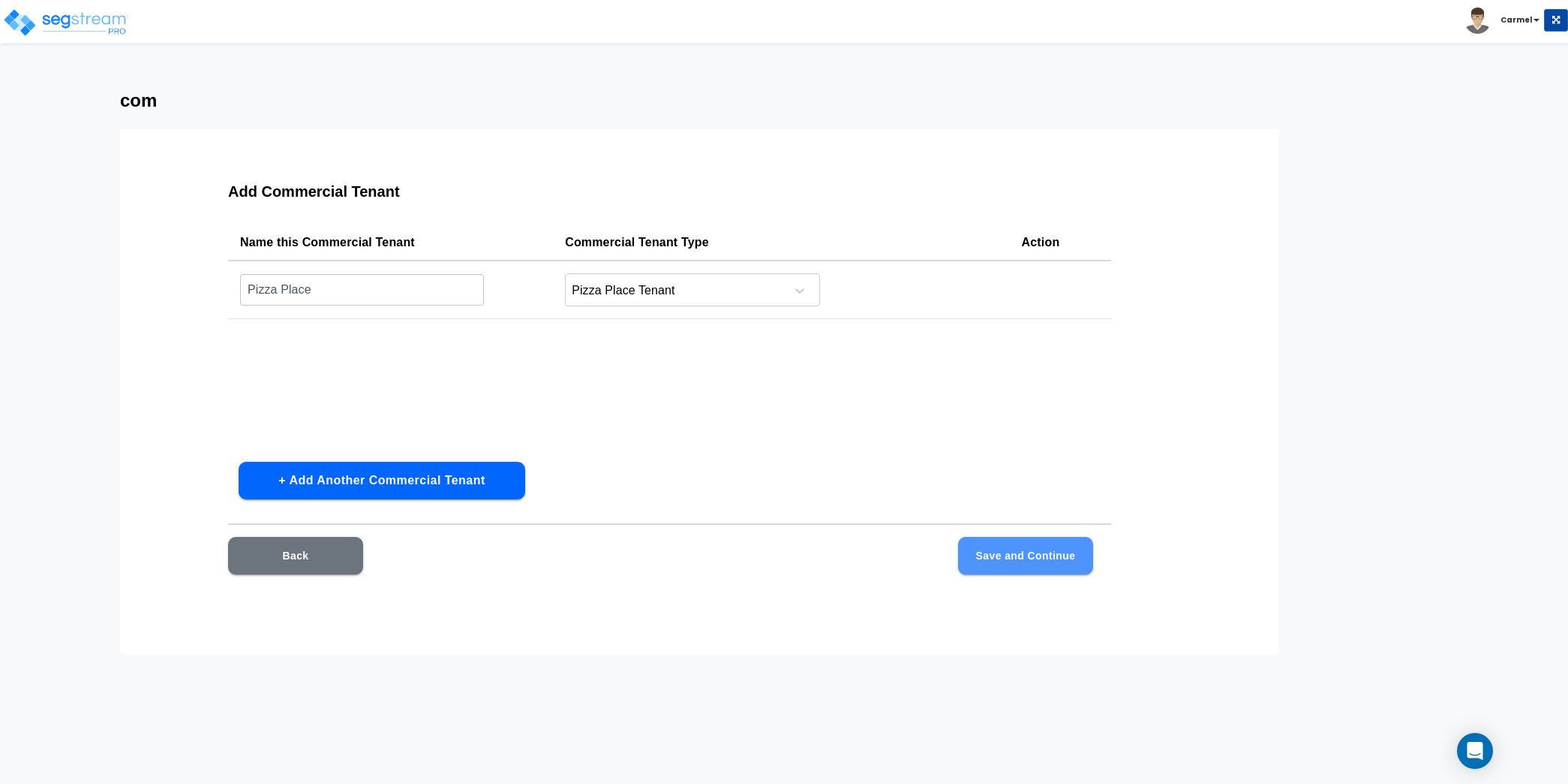
click at [1016, 572] on button "Save and Continue" at bounding box center [1025, 556] width 135 height 37
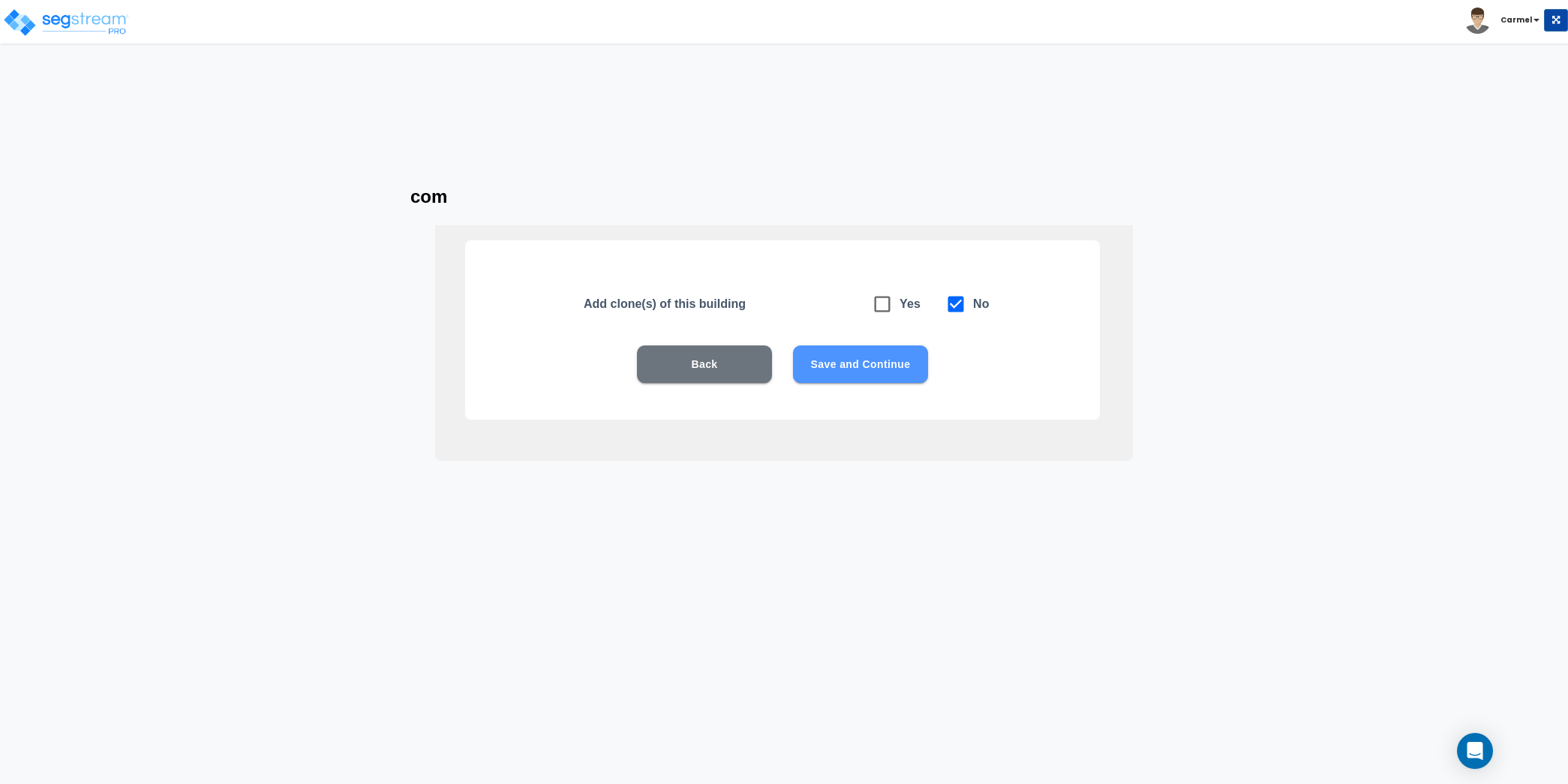
click at [886, 364] on button "Save and Continue" at bounding box center [861, 364] width 135 height 37
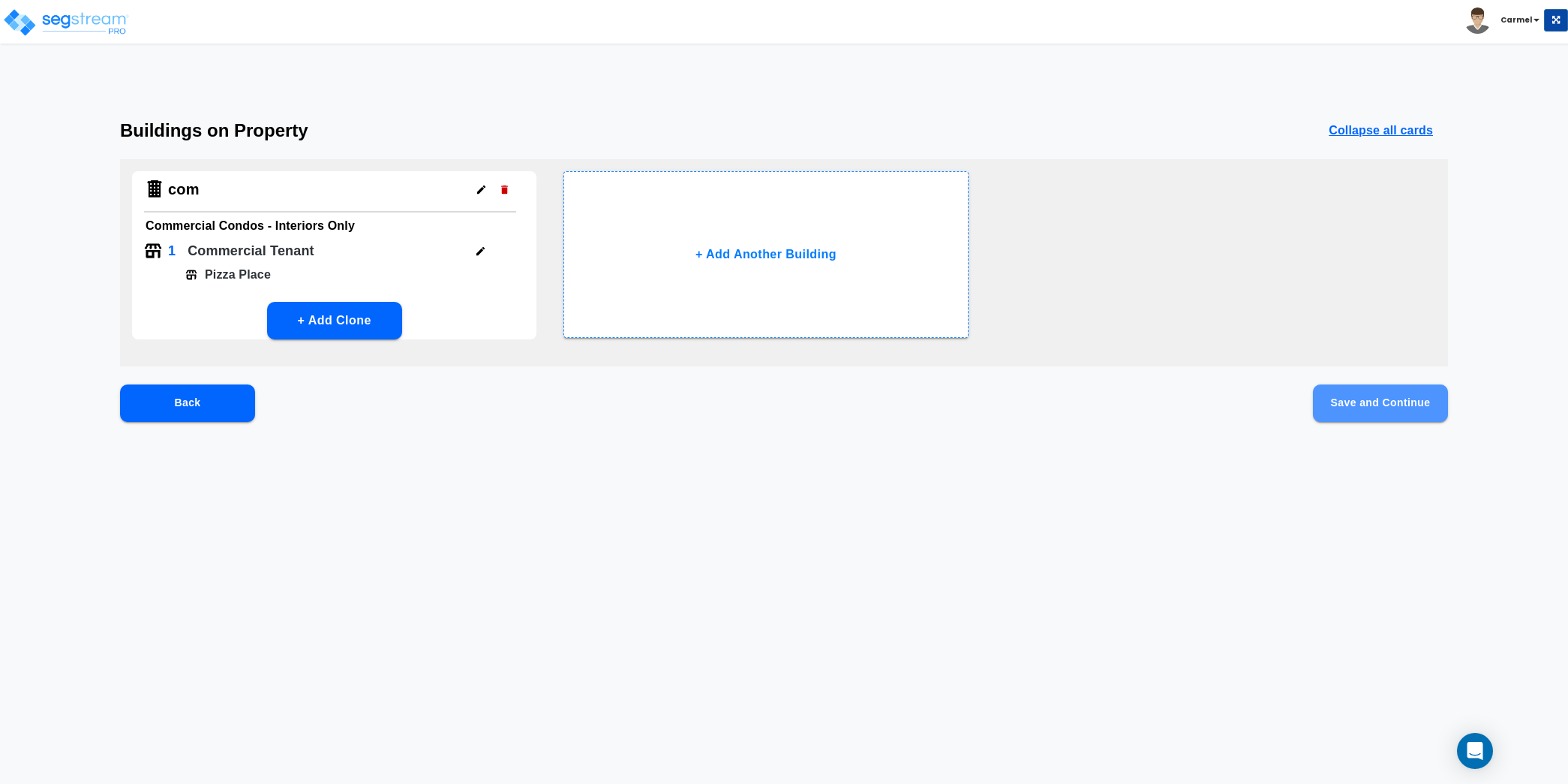
click at [1404, 404] on button "Save and Continue" at bounding box center [1380, 403] width 135 height 37
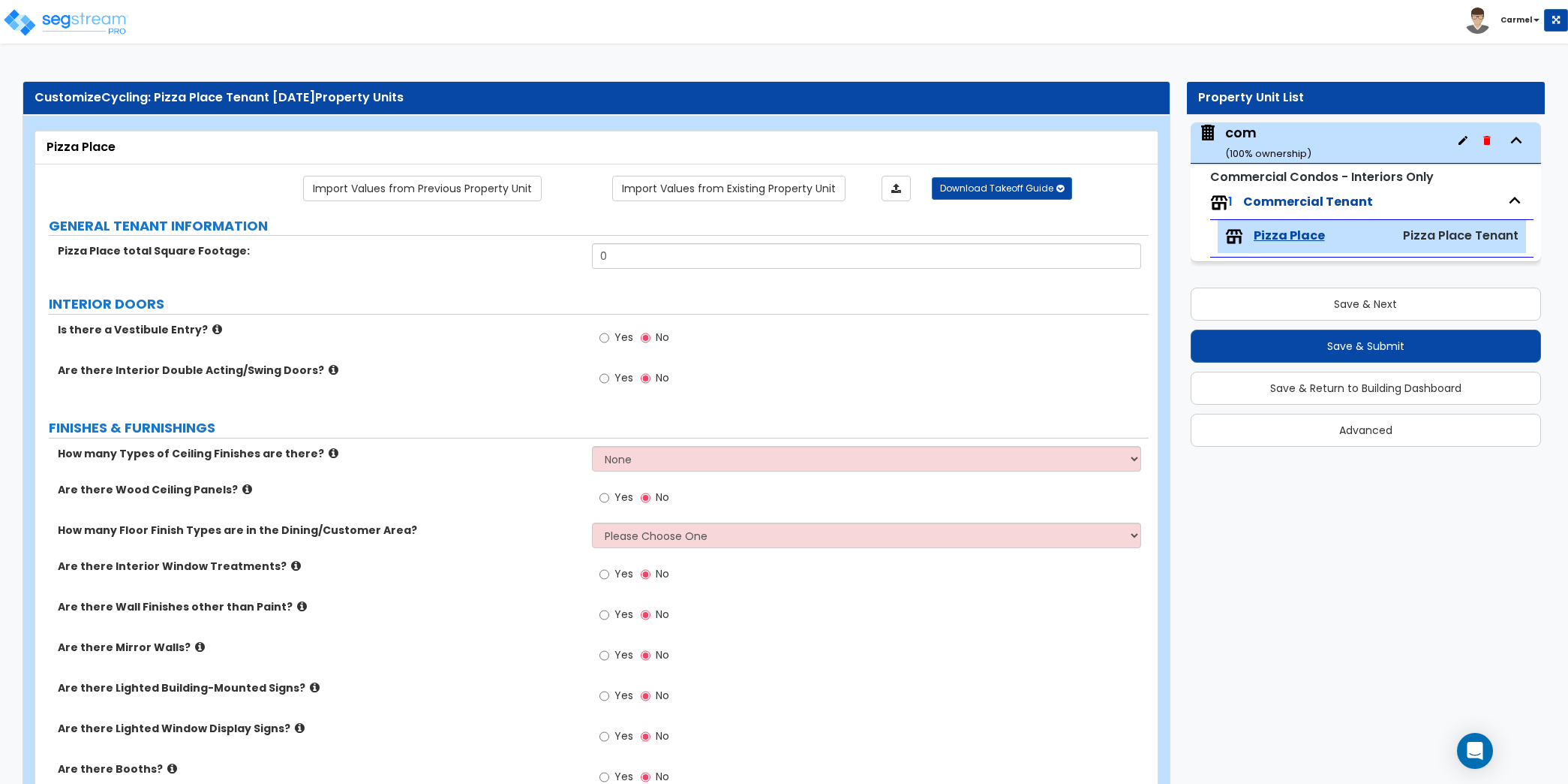
scroll to position [4, 0]
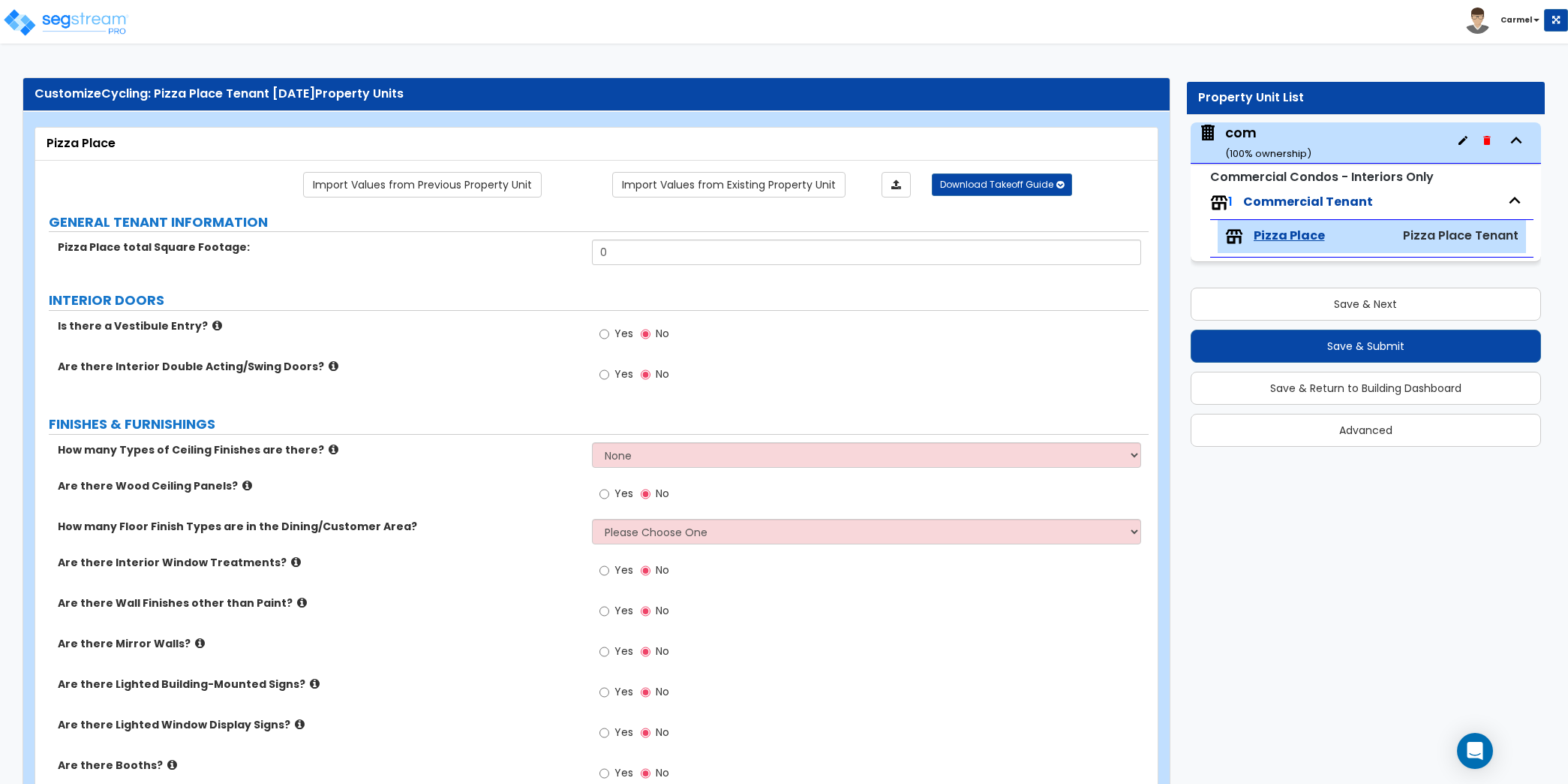
click at [865, 561] on div "Yes No" at bounding box center [870, 574] width 556 height 40
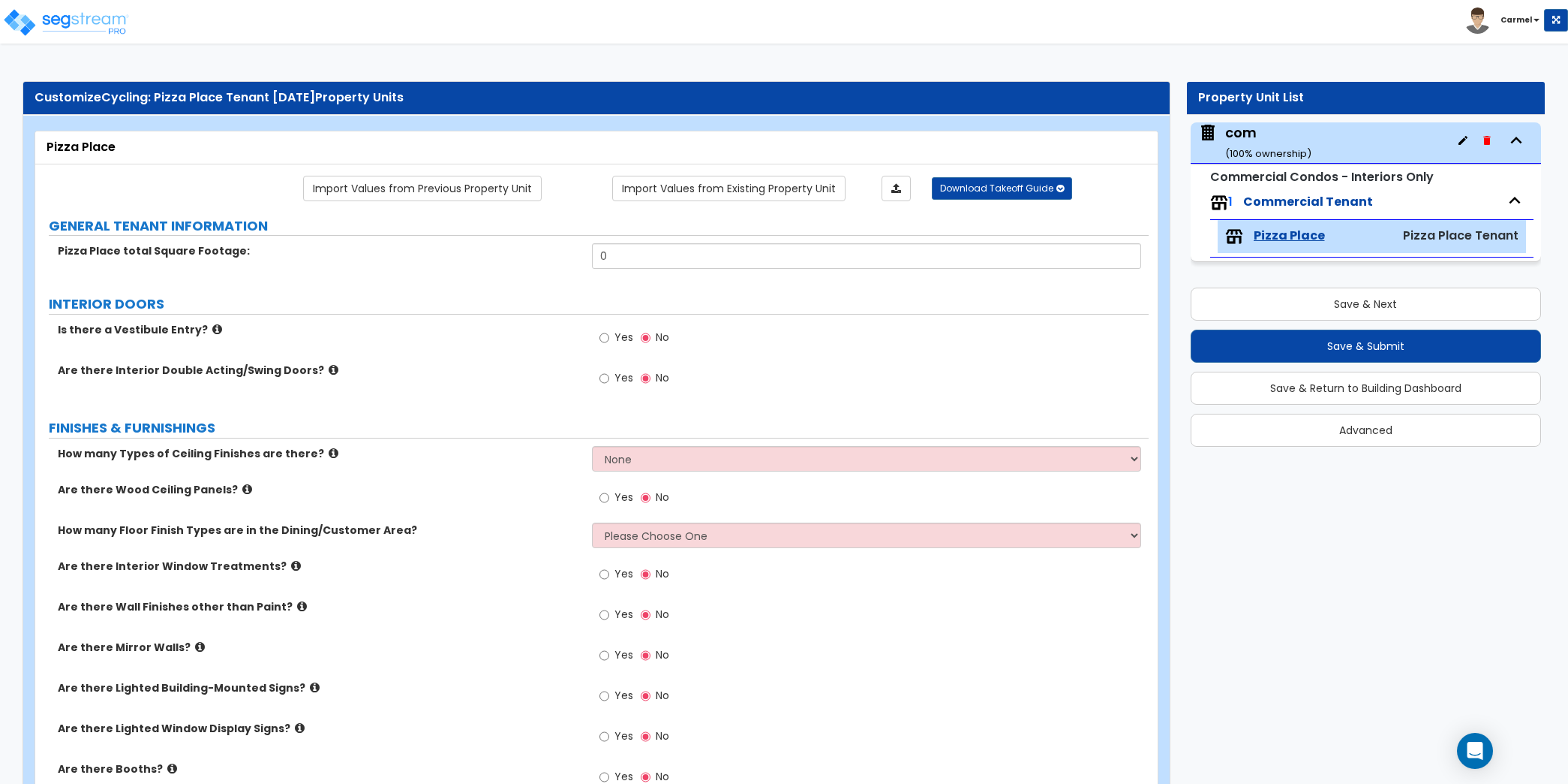
scroll to position [0, 0]
click at [780, 269] on div "Pizza Place total Square Footage: 0" at bounding box center [592, 261] width 1114 height 36
click at [777, 256] on input "0" at bounding box center [866, 256] width 549 height 25
type input "5"
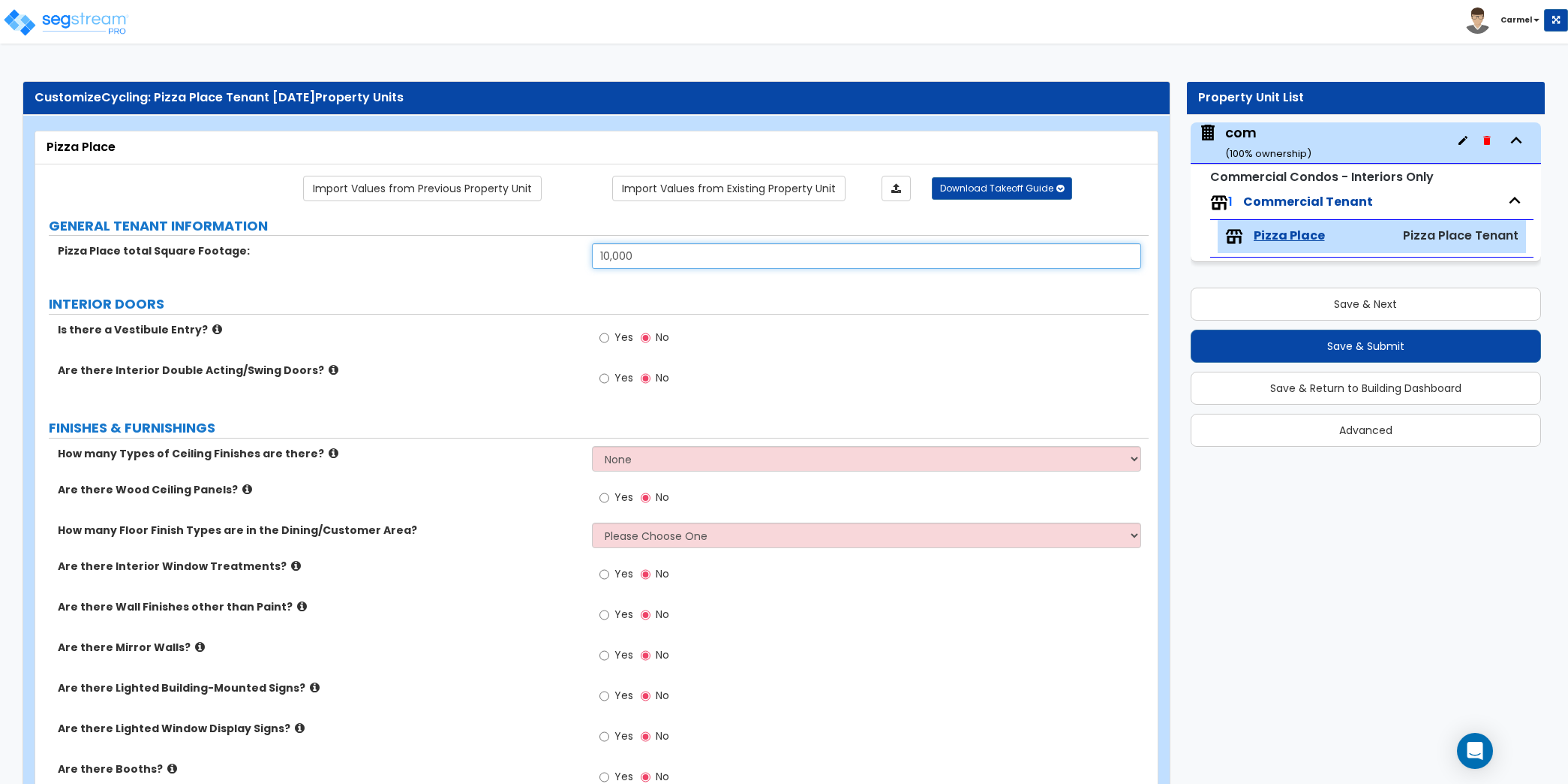
type input "10,000"
click at [599, 329] on input "Yes" at bounding box center [604, 337] width 10 height 17
radio input "true"
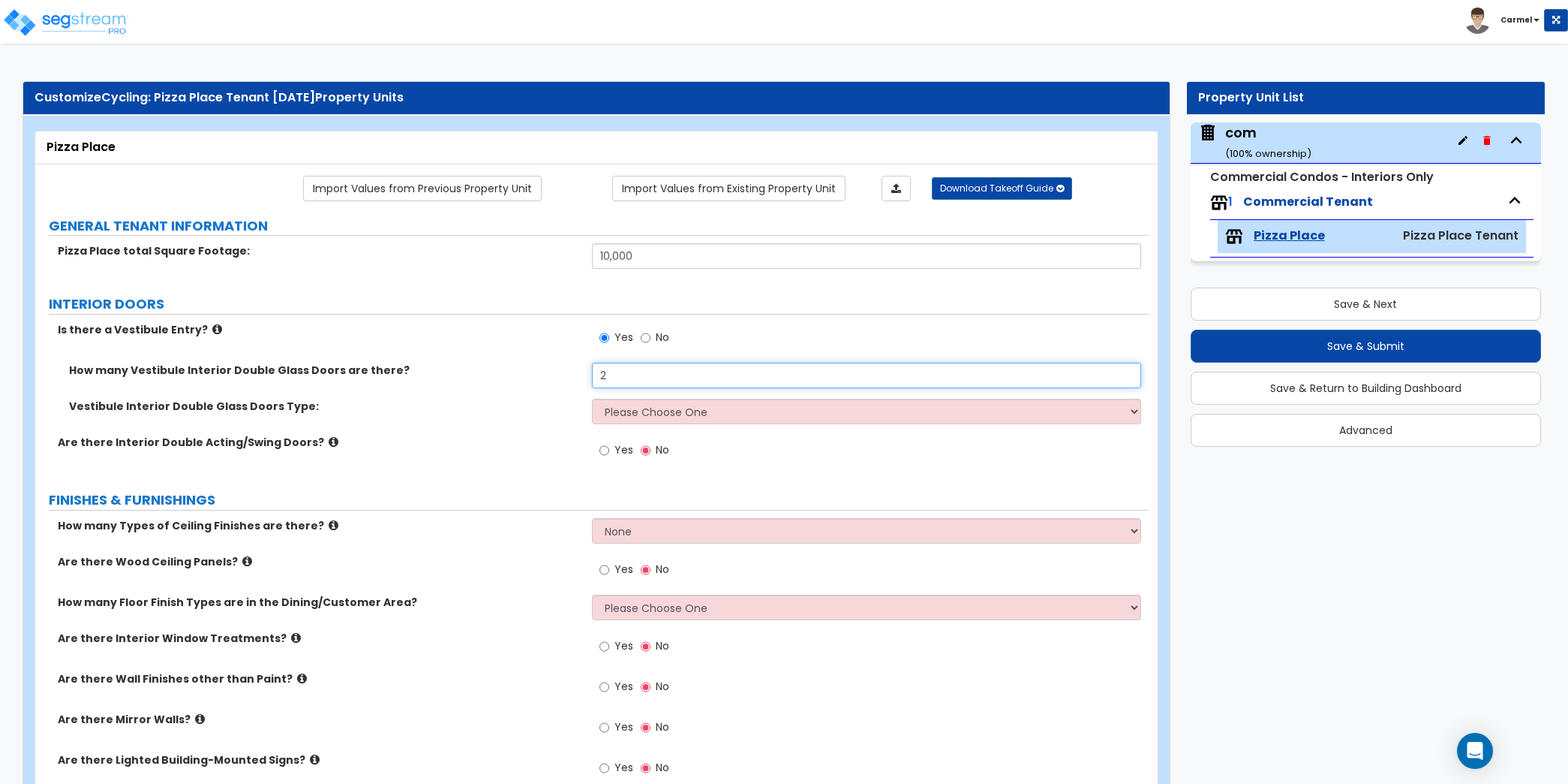
type input "2"
select select "2"
click at [592, 399] on select "Please Choose One Hinged Sliding" at bounding box center [866, 412] width 549 height 25
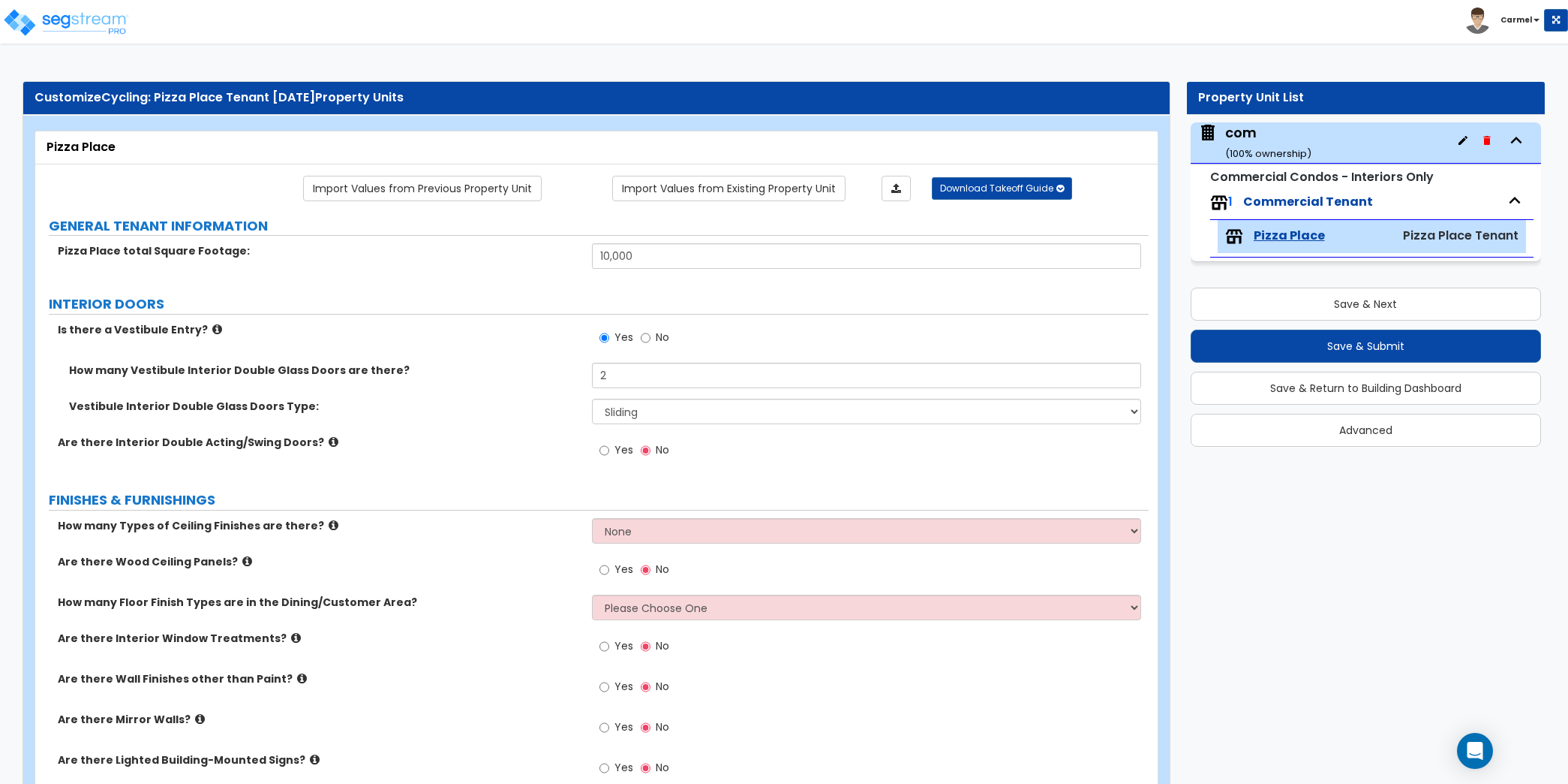
click at [614, 451] on span "Yes" at bounding box center [623, 449] width 19 height 15
click at [609, 451] on input "Yes" at bounding box center [604, 450] width 10 height 17
radio input "true"
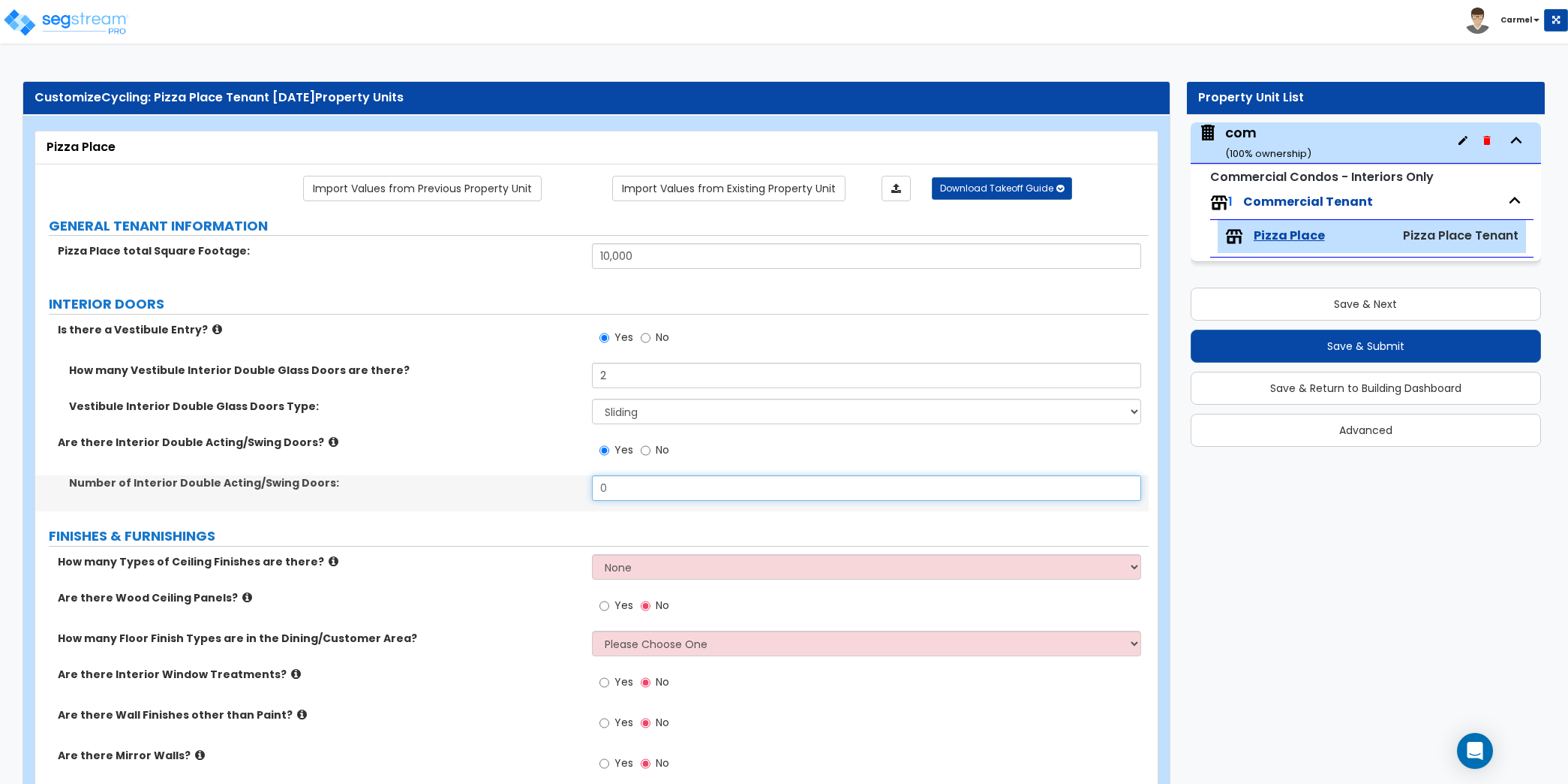
click at [789, 481] on input "0" at bounding box center [866, 488] width 549 height 25
type input "2"
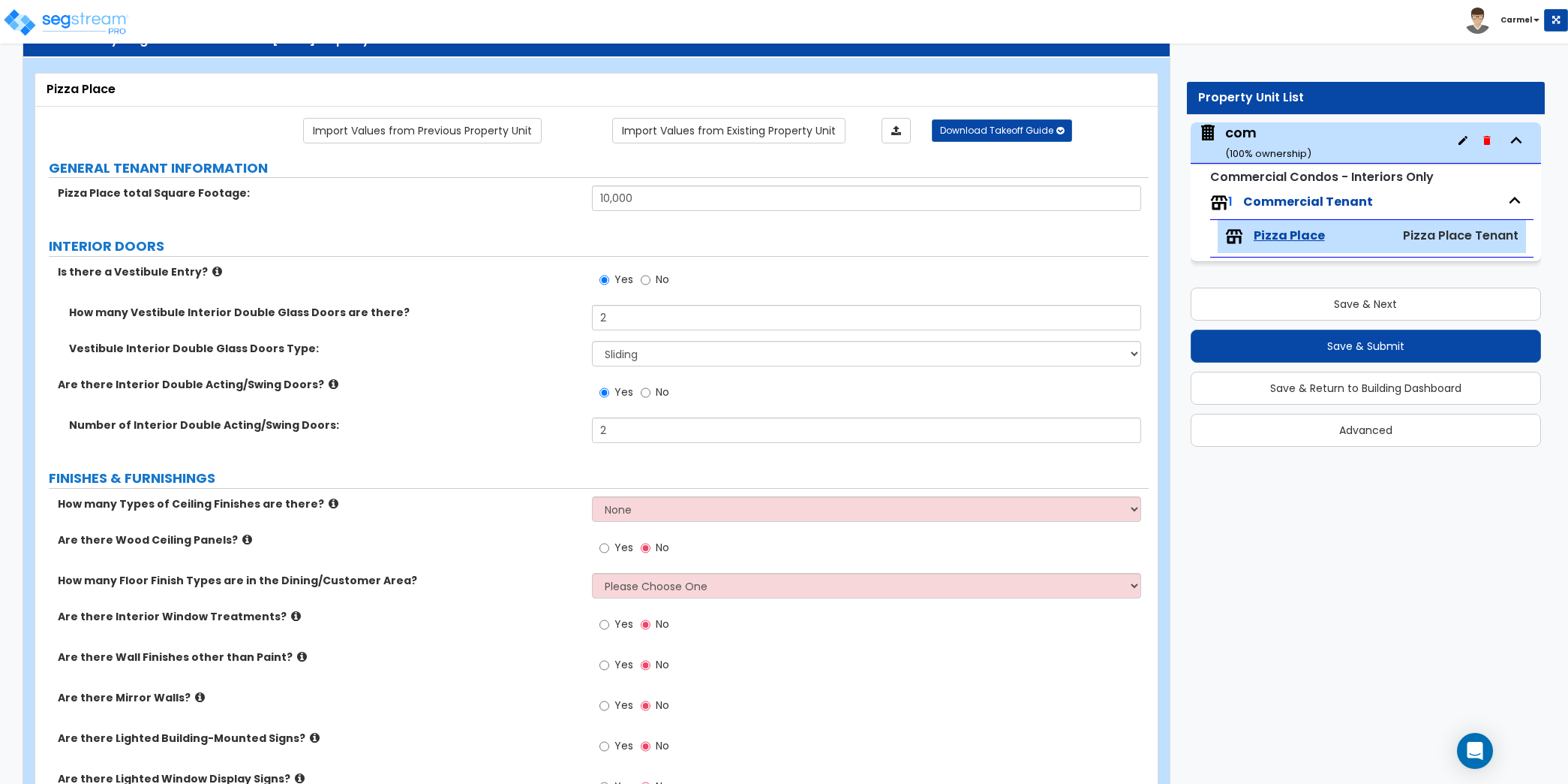
scroll to position [59, 0]
click at [328, 380] on icon at bounding box center [333, 382] width 10 height 11
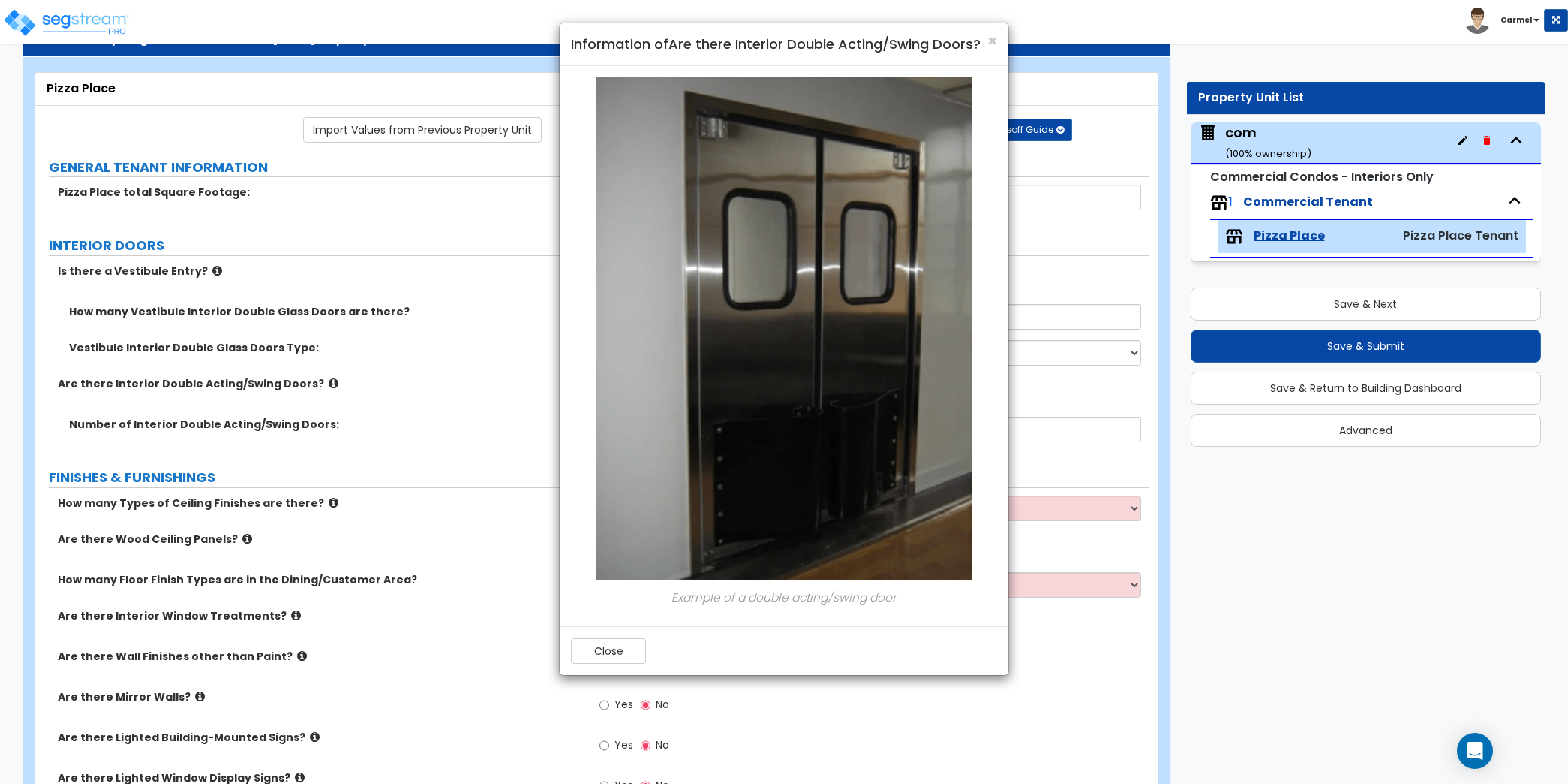
click at [470, 476] on div "× Information of Are there Interior Double Acting/Swing Doors? Example of a dou…" at bounding box center [784, 392] width 1568 height 784
click at [418, 416] on div "× Information of Are there Interior Double Acting/Swing Doors? Example of a dou…" at bounding box center [784, 392] width 1568 height 784
click at [611, 640] on button "Close" at bounding box center [608, 651] width 75 height 25
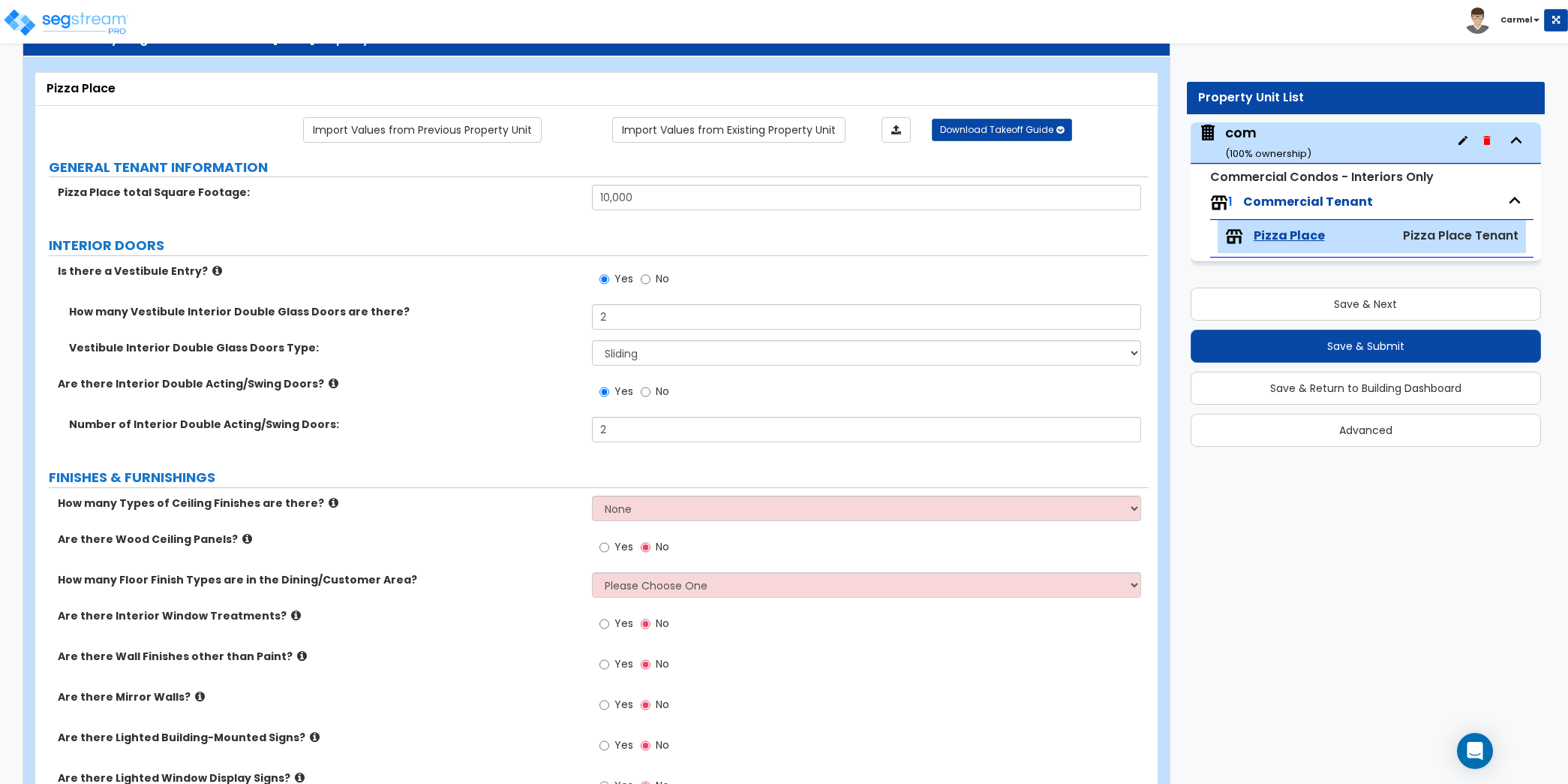
click at [459, 484] on div "FINISHES & FURNISHINGS" at bounding box center [598, 477] width 1100 height 21
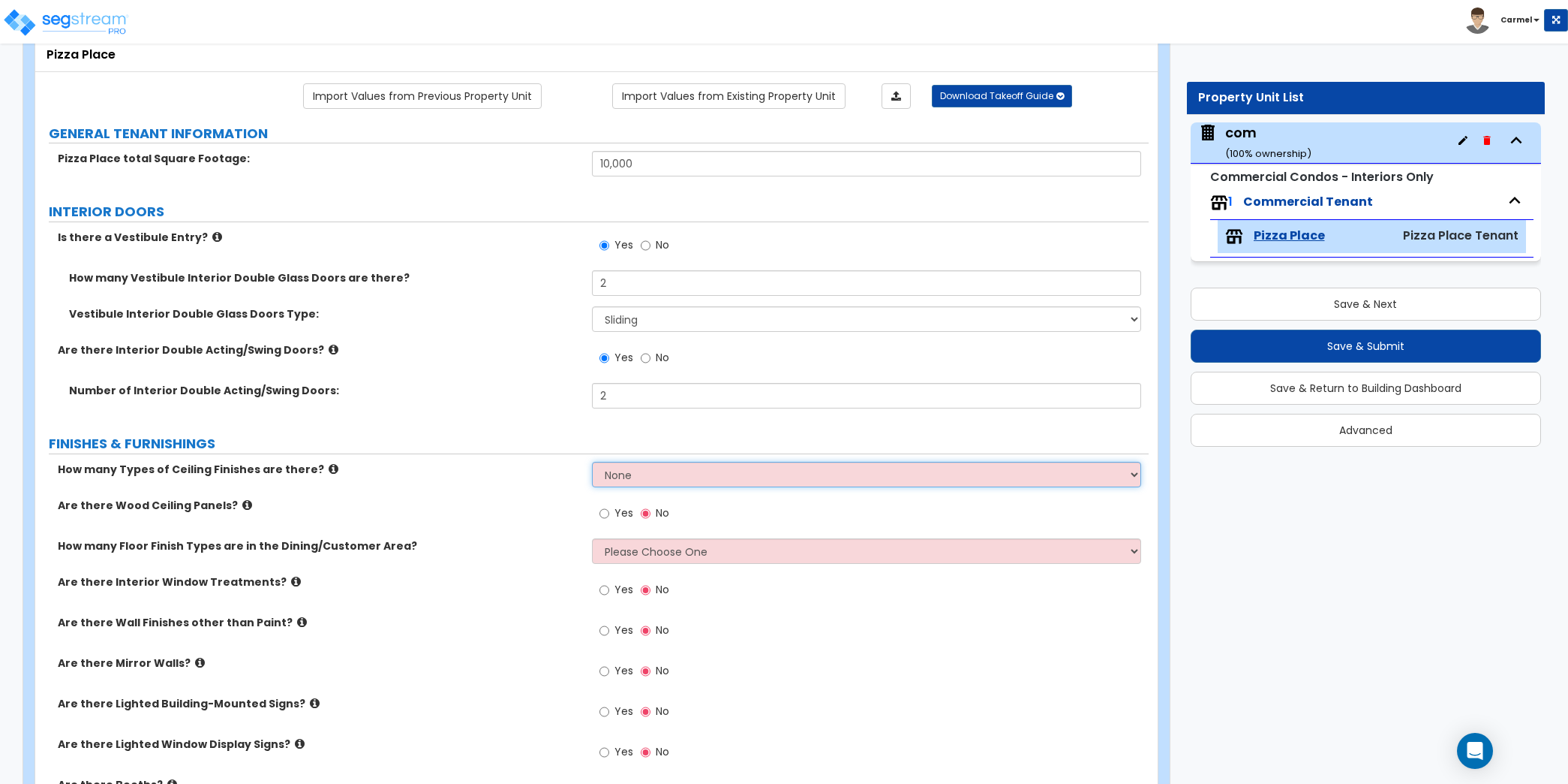
click at [749, 466] on select "None 1 2 3" at bounding box center [866, 474] width 549 height 25
click at [592, 462] on select "None 1 2 3" at bounding box center [866, 474] width 549 height 25
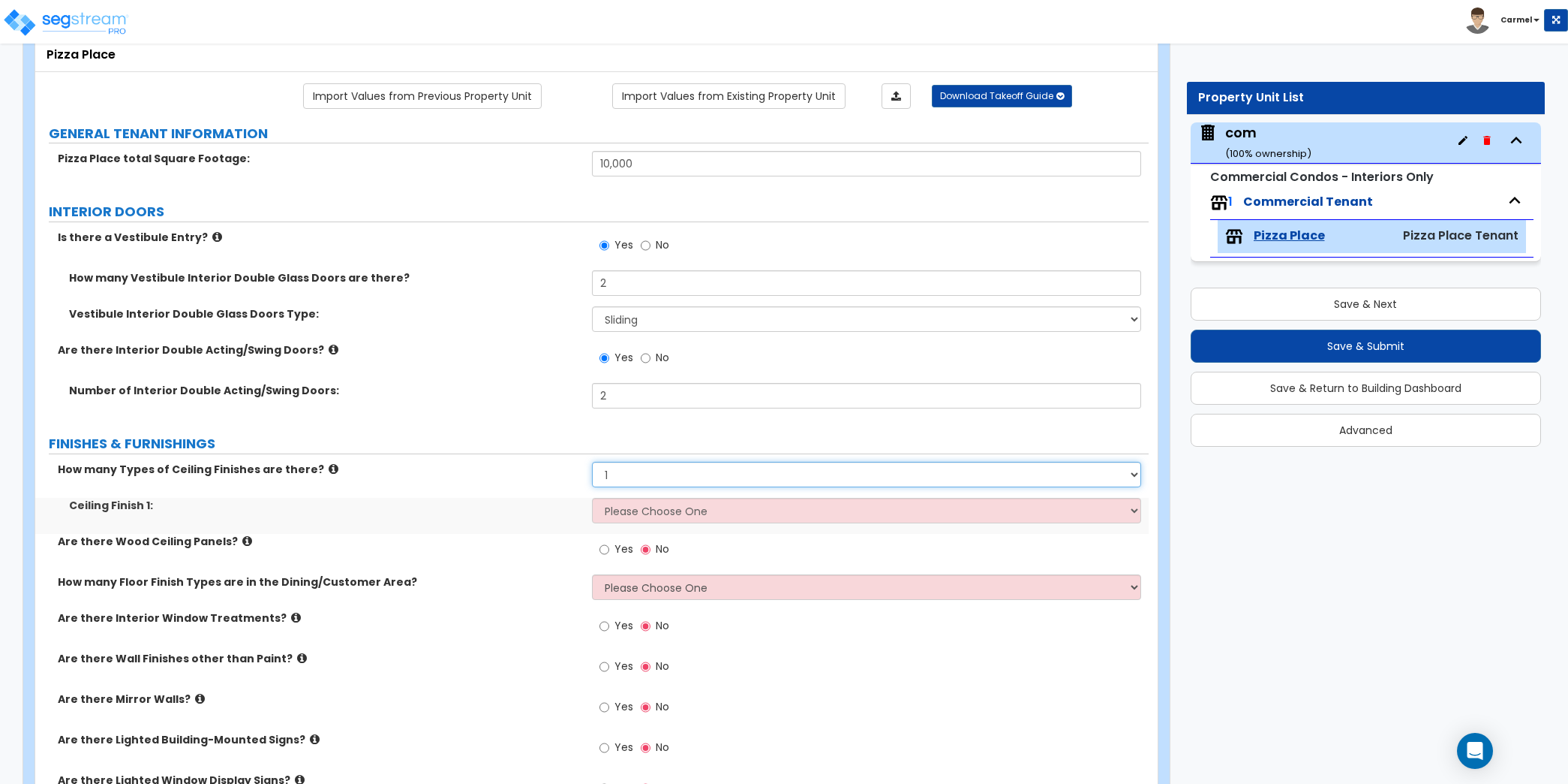
click at [757, 476] on select "None 1 2 3" at bounding box center [866, 474] width 549 height 25
select select "3"
click at [592, 462] on select "None 1 2 3" at bounding box center [866, 474] width 549 height 25
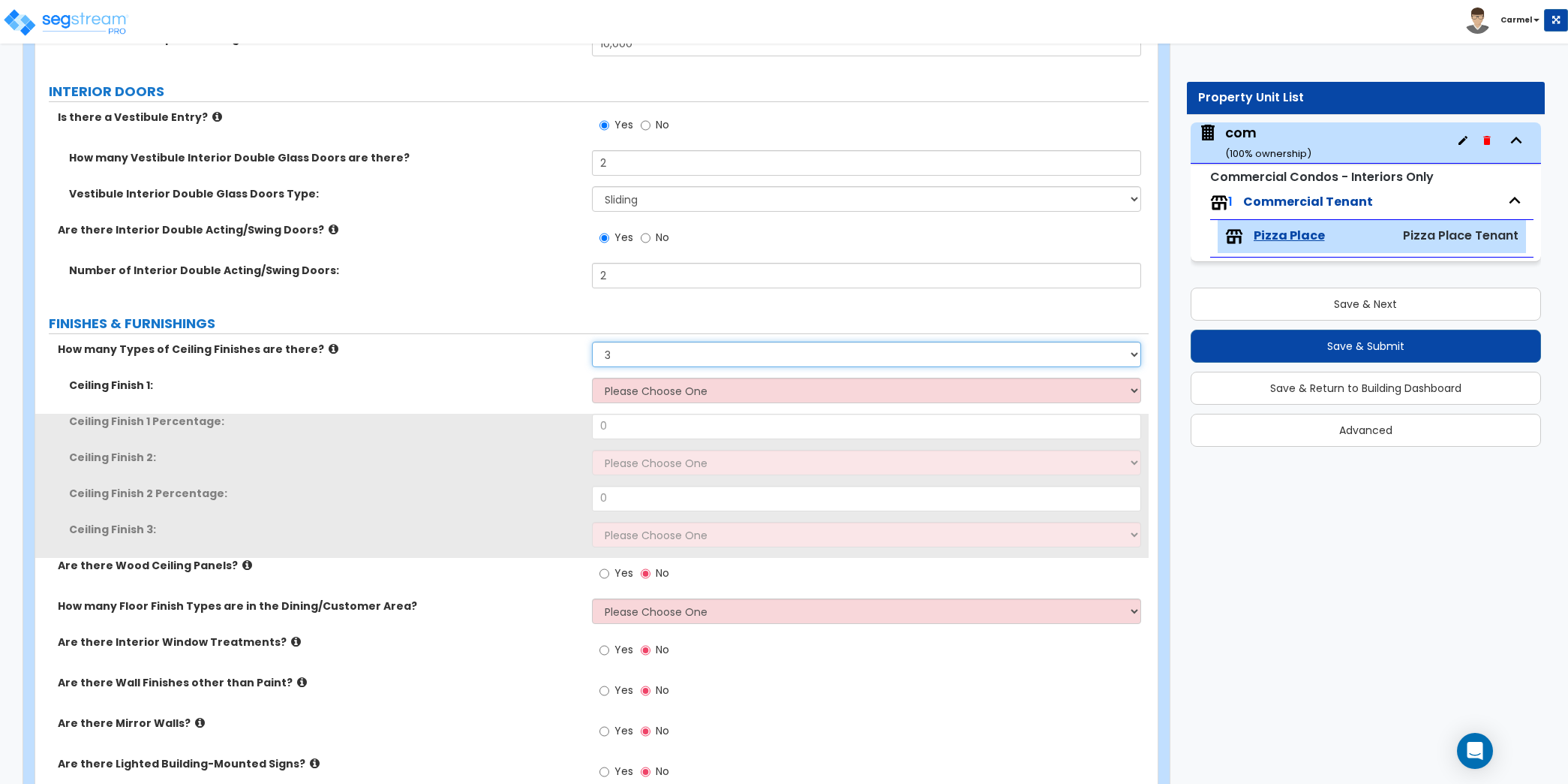
scroll to position [418, 0]
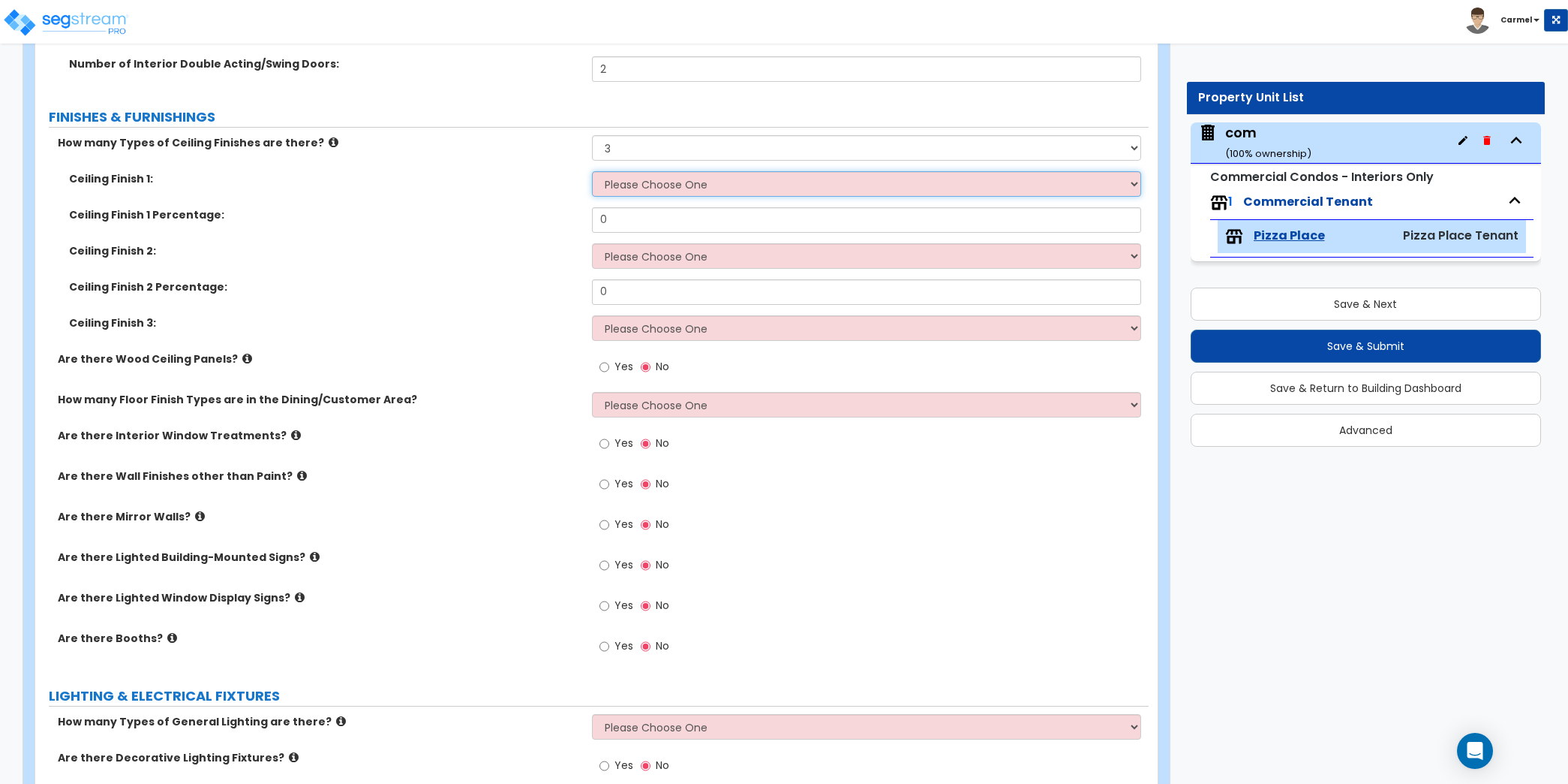
click at [726, 178] on select "Please Choose One Drop Ceiling Open Ceiling Drywall Ceiling" at bounding box center [866, 184] width 549 height 25
select select "1"
click at [592, 172] on select "Please Choose One Drop Ceiling Open Ceiling Drywall Ceiling" at bounding box center [866, 184] width 549 height 25
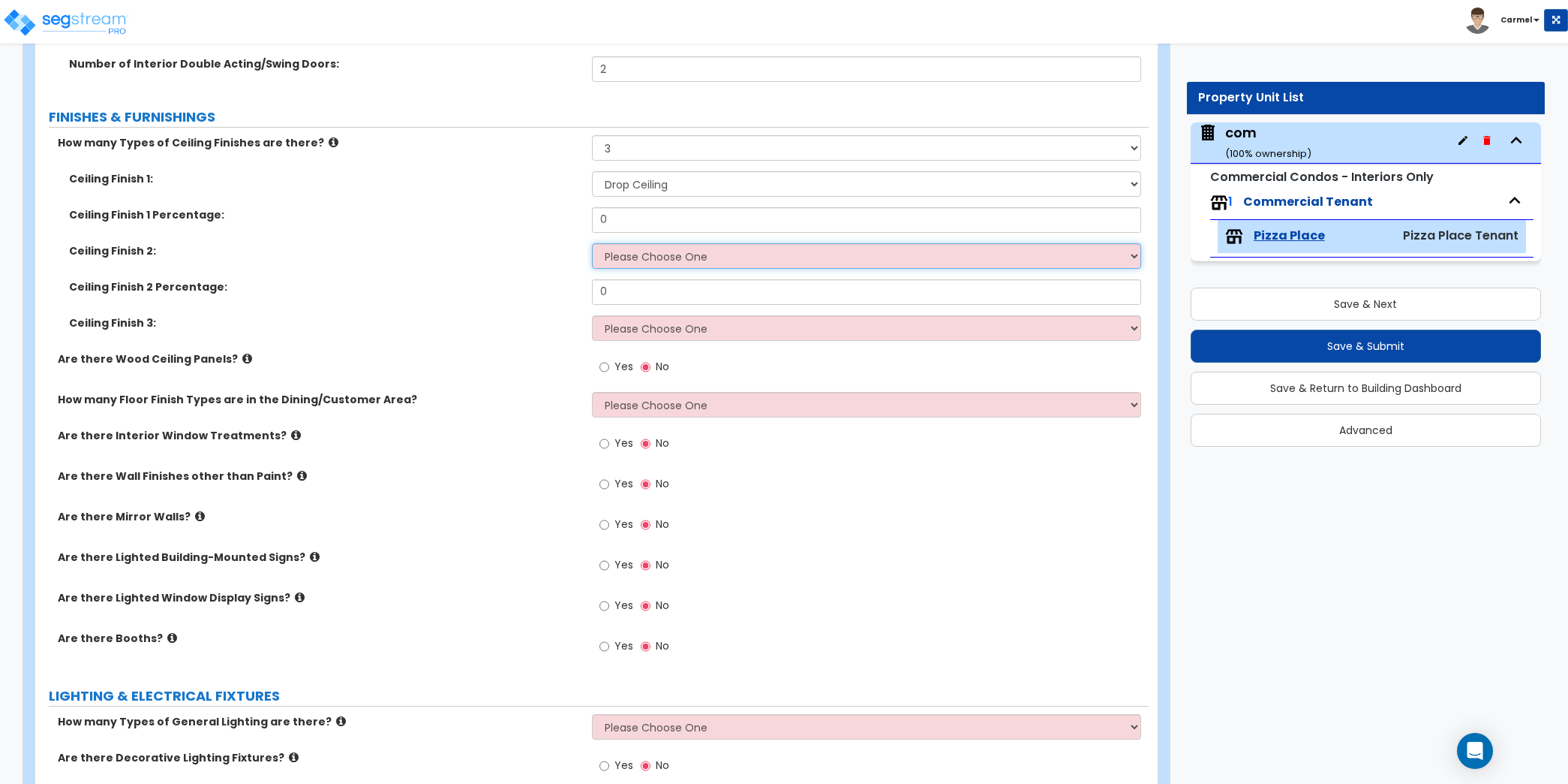
click at [725, 255] on select "Please Choose One Drop Ceiling Open Ceiling Drywall Ceiling" at bounding box center [866, 256] width 549 height 25
select select "2"
click at [592, 243] on select "Please Choose One Drop Ceiling Open Ceiling Drywall Ceiling" at bounding box center [866, 256] width 549 height 25
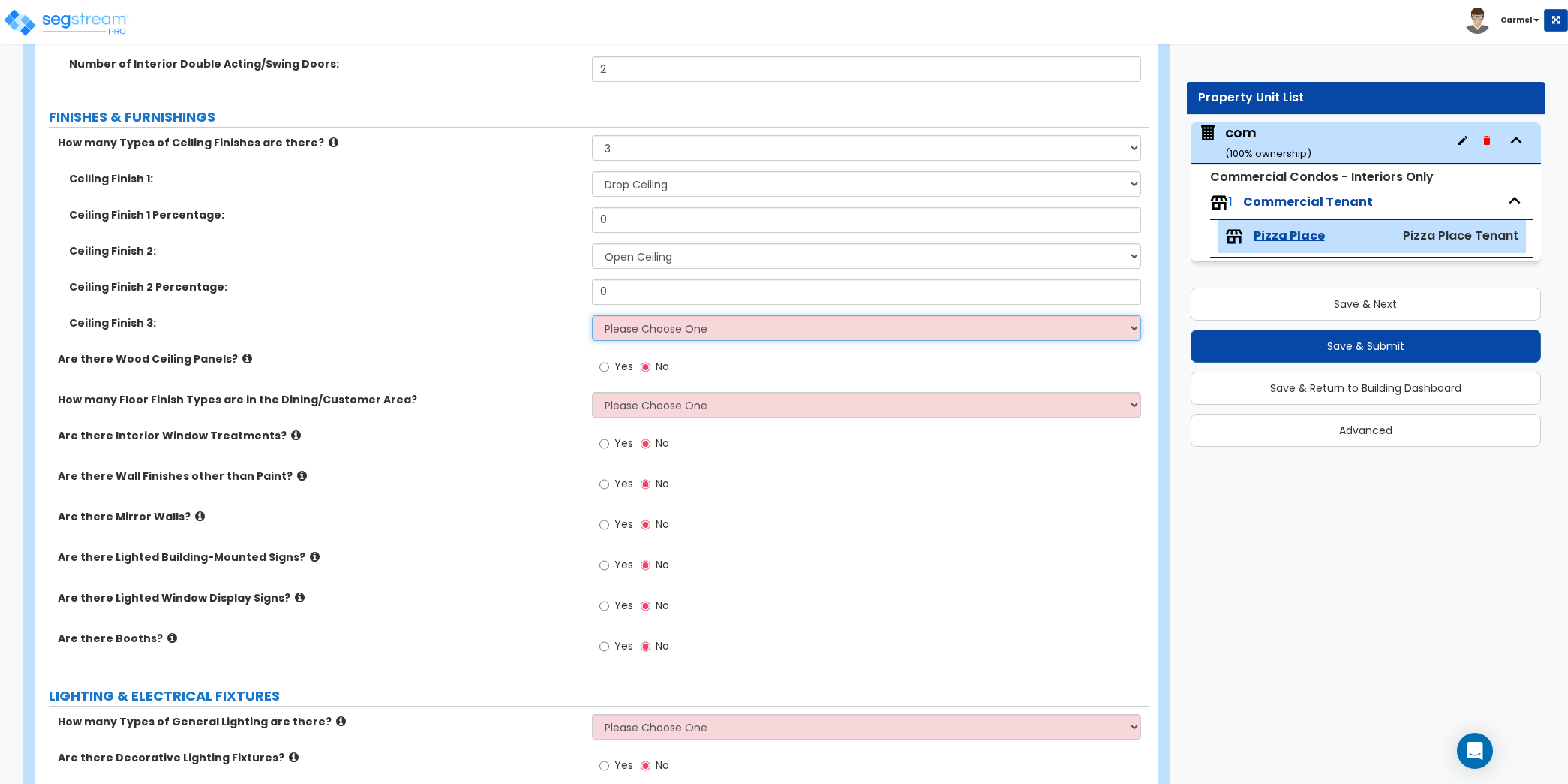
click at [700, 320] on select "Please Choose One Drop Ceiling Open Ceiling Drywall Ceiling" at bounding box center [866, 328] width 549 height 25
select select "3"
click at [592, 316] on select "Please Choose One Drop Ceiling Open Ceiling Drywall Ceiling" at bounding box center [866, 328] width 549 height 25
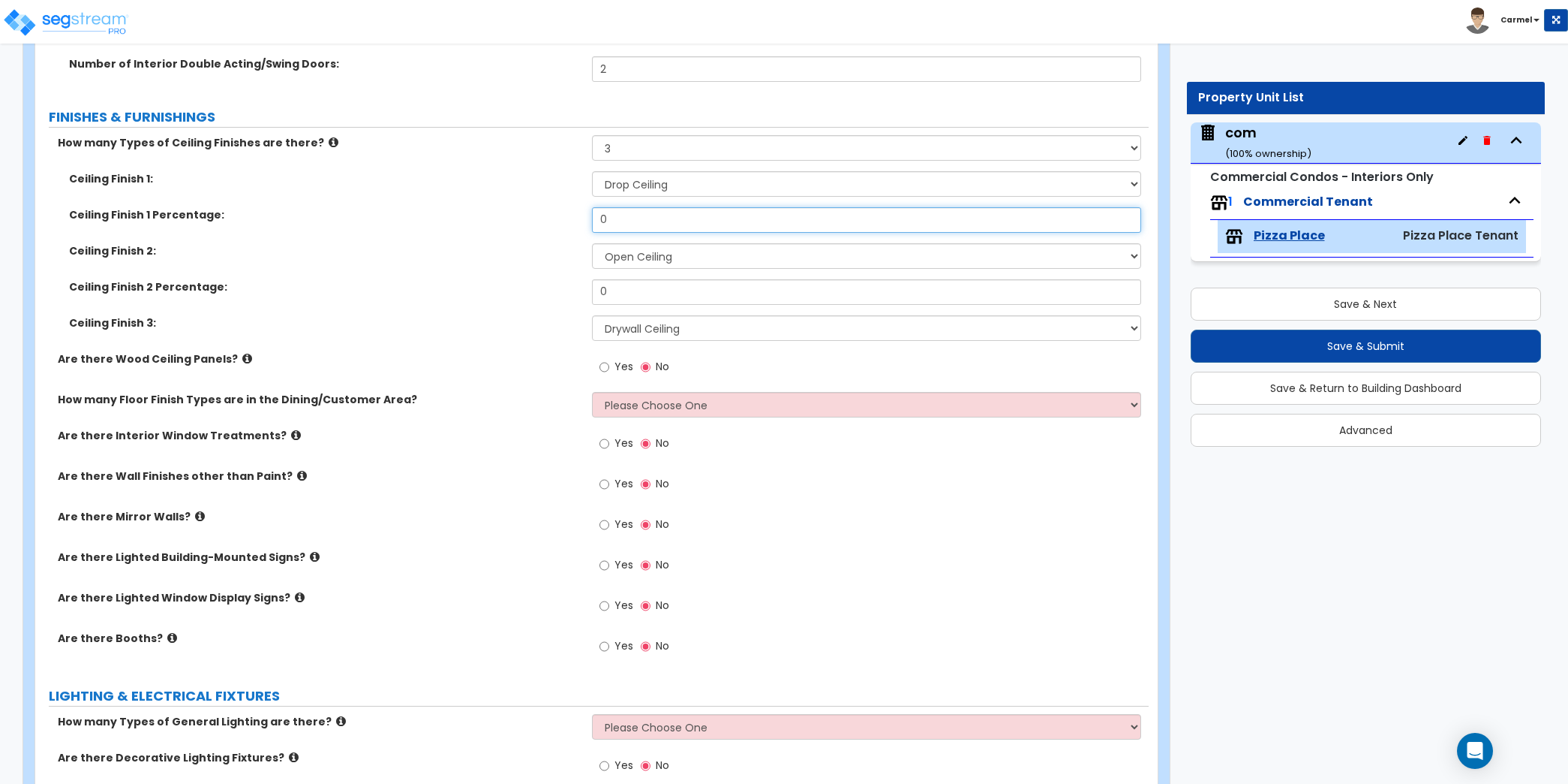
click at [706, 207] on input "0" at bounding box center [866, 220] width 549 height 25
click at [705, 214] on input "0" at bounding box center [866, 220] width 549 height 25
type input "30"
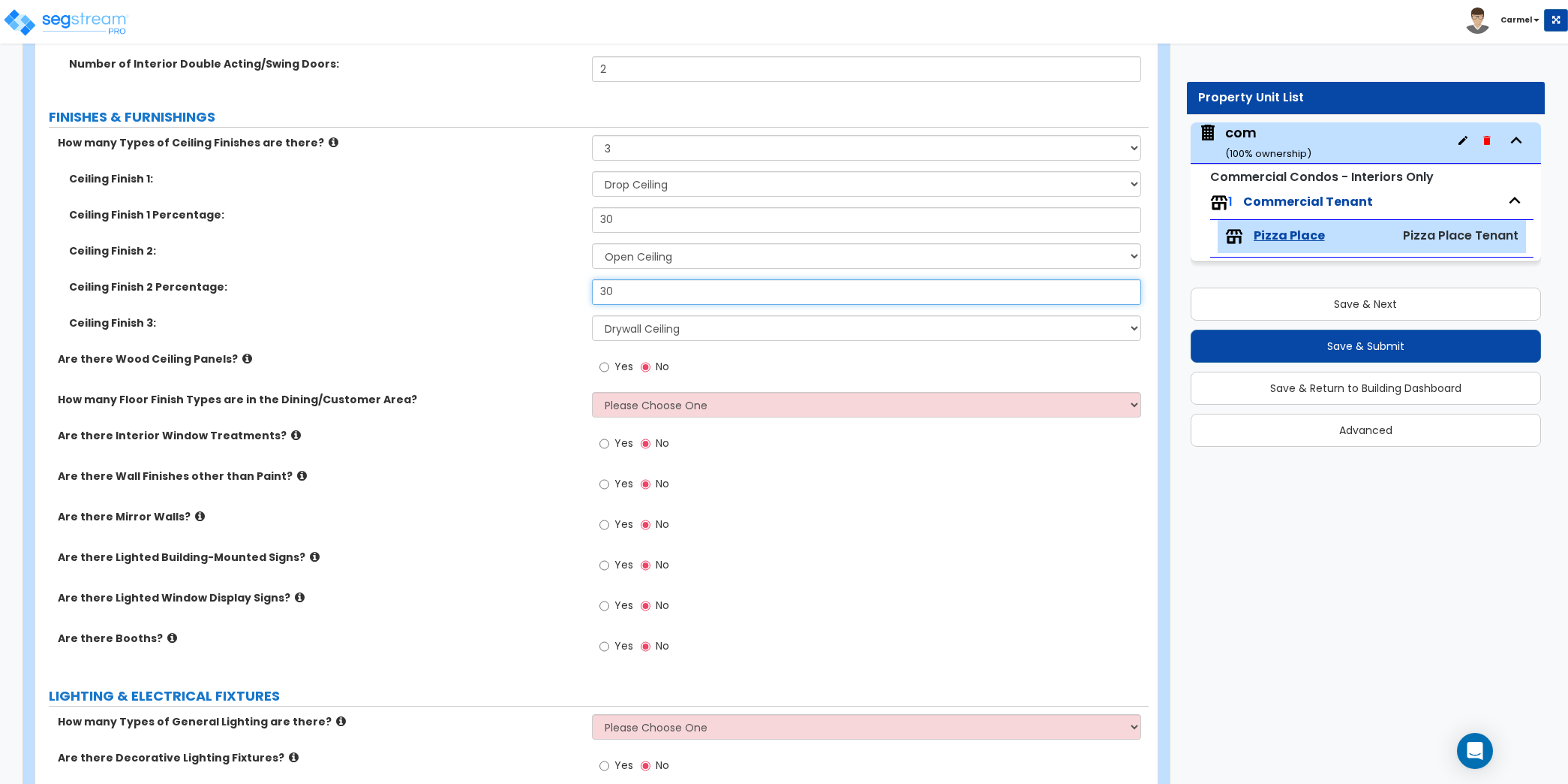
type input "30"
click at [615, 363] on span "Yes" at bounding box center [623, 366] width 19 height 15
click at [609, 363] on input "Yes" at bounding box center [604, 367] width 10 height 17
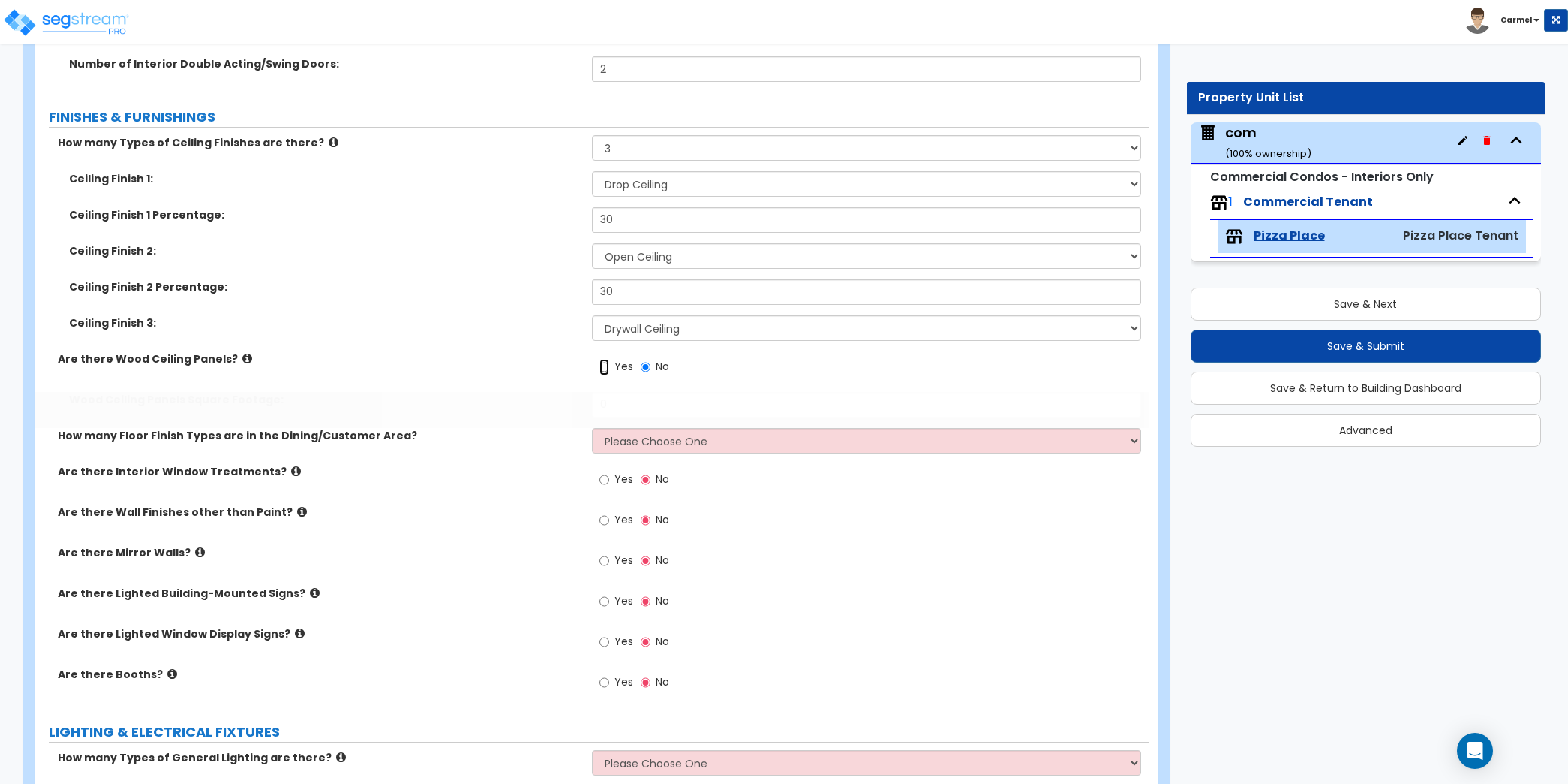
radio input "true"
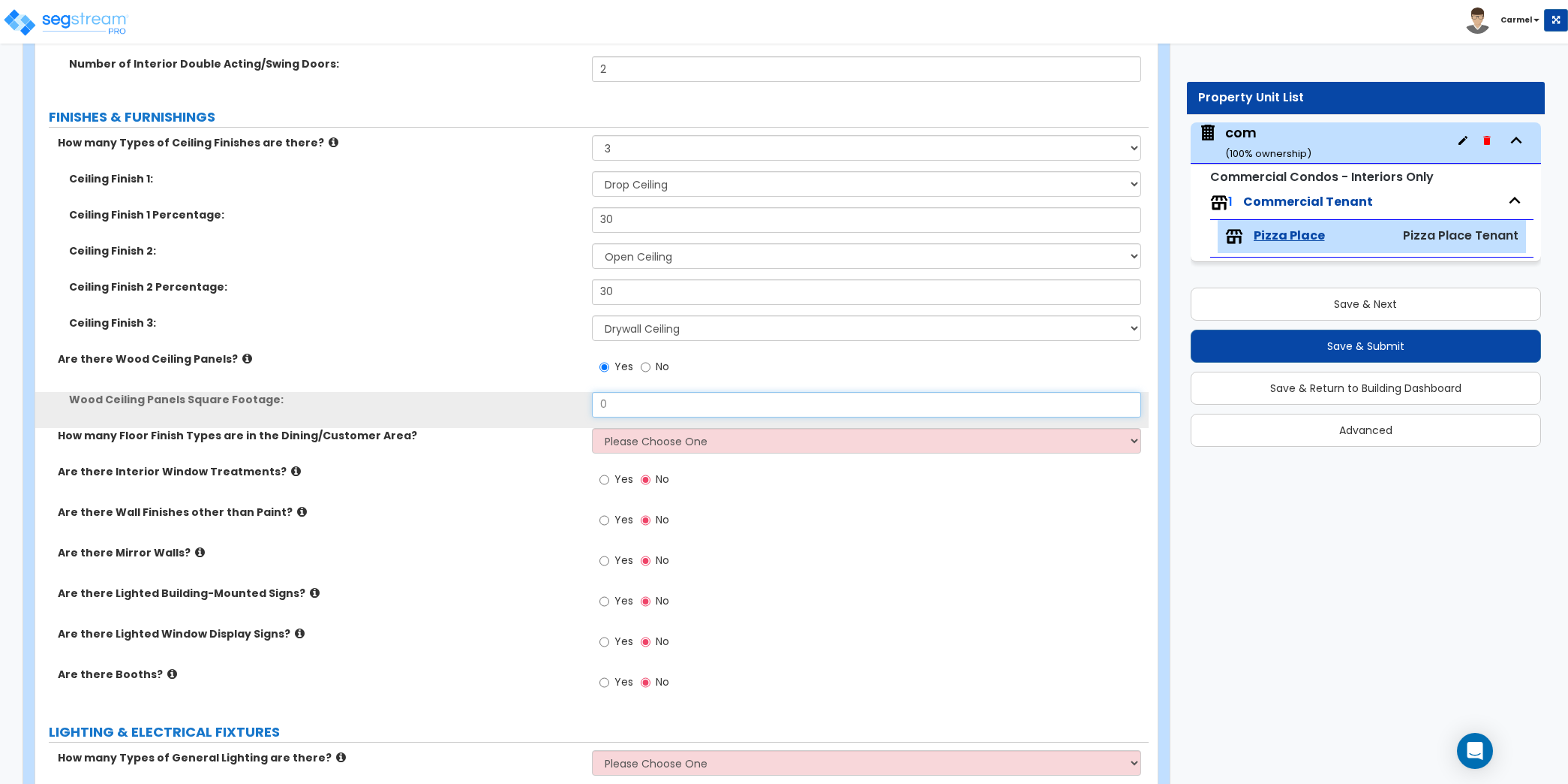
click at [668, 405] on input "0" at bounding box center [866, 405] width 549 height 25
type input "150"
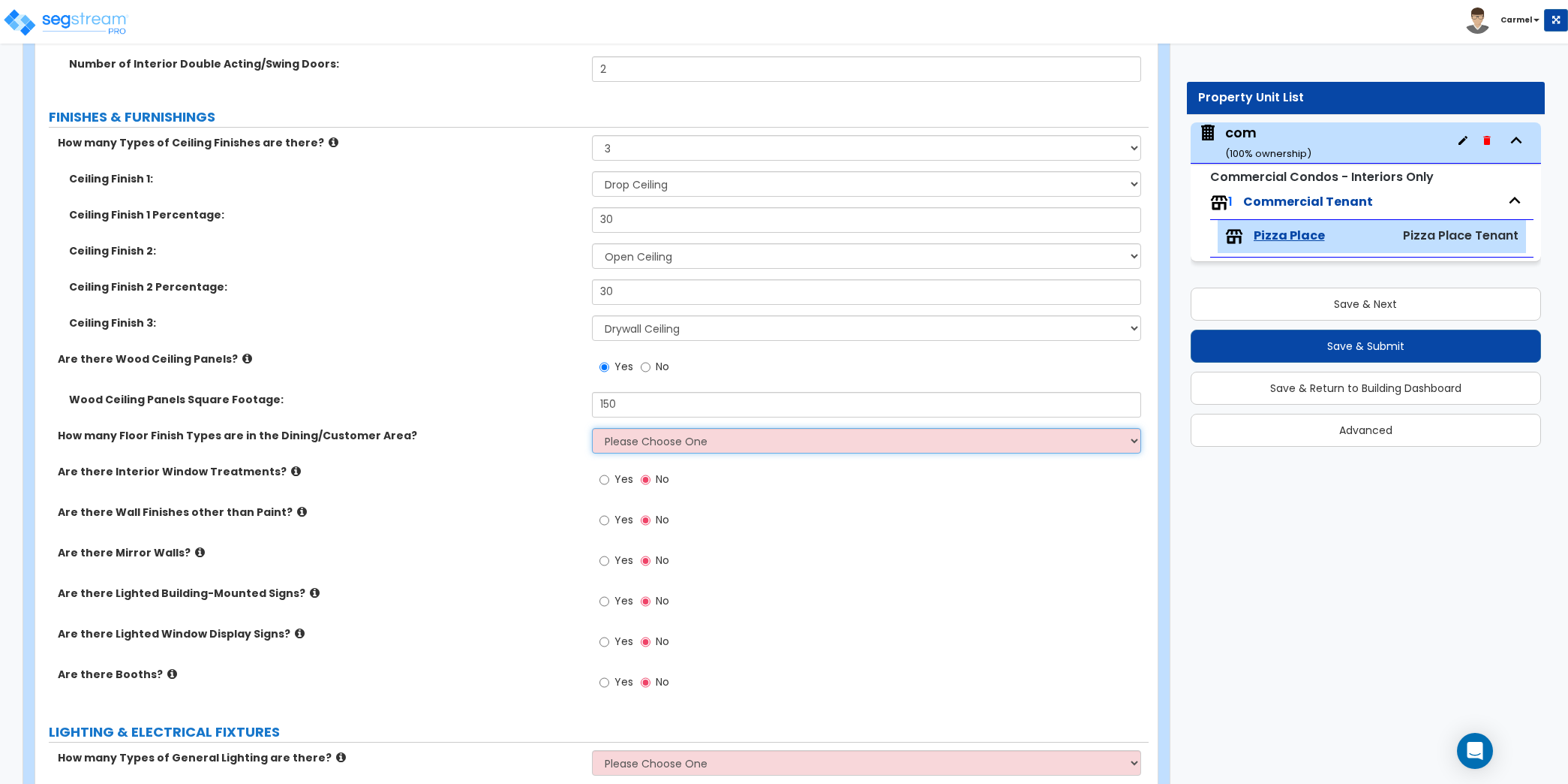
select select "4"
click at [592, 428] on select "Please Choose One 1 2 3 4" at bounding box center [866, 441] width 549 height 25
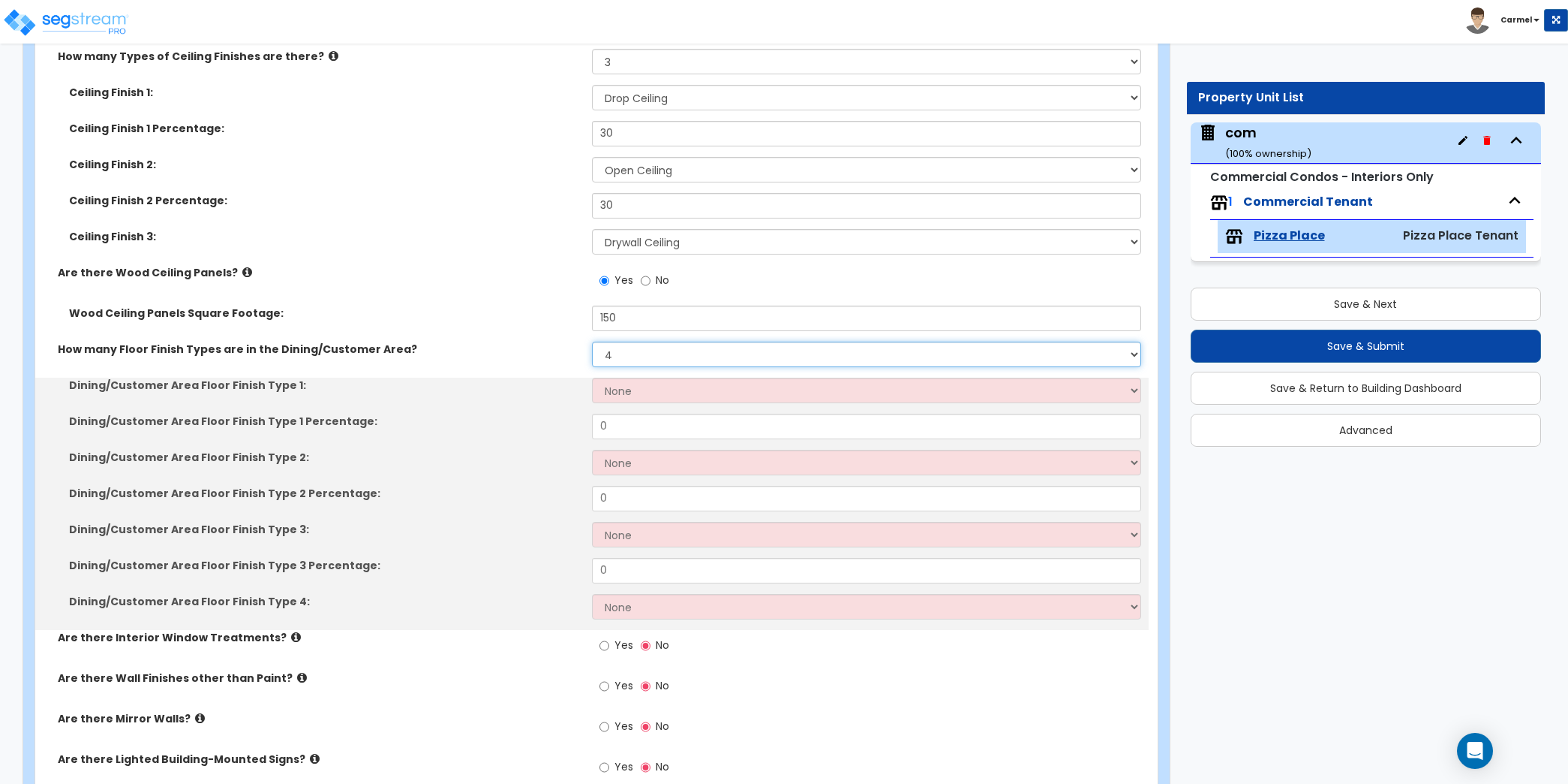
scroll to position [530, 0]
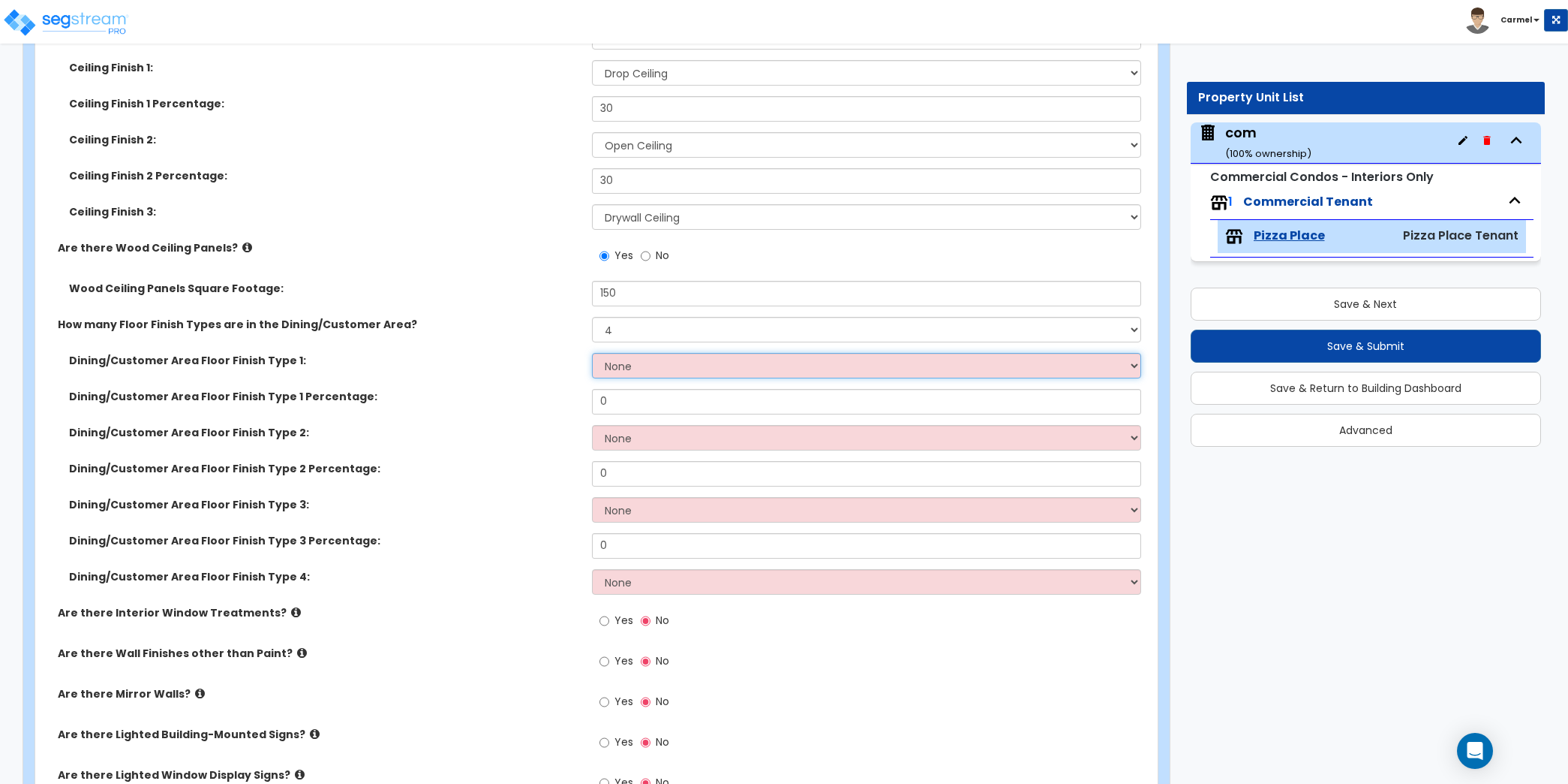
click at [720, 354] on select "None Tile Flooring Hardwood Flooring Resilient Laminate Flooring VCT Flooring S…" at bounding box center [866, 366] width 549 height 25
select select "1"
click at [592, 353] on select "None Tile Flooring Hardwood Flooring Resilient Laminate Flooring VCT Flooring S…" at bounding box center [866, 366] width 549 height 25
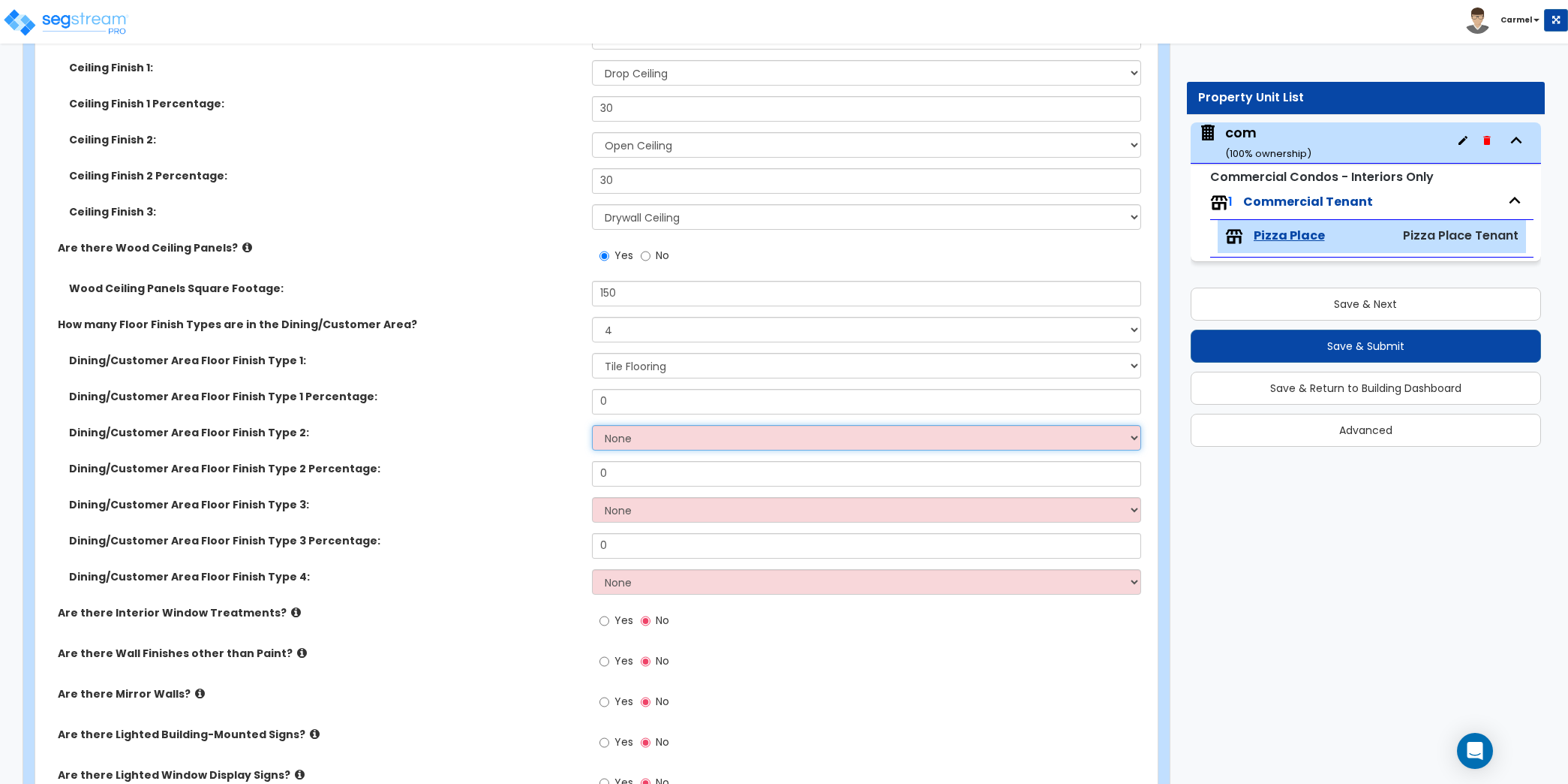
click at [734, 440] on select "None Tile Flooring Hardwood Flooring Resilient Laminate Flooring VCT Flooring S…" at bounding box center [866, 437] width 549 height 25
select select "2"
click at [592, 424] on select "None Tile Flooring Hardwood Flooring Resilient Laminate Flooring VCT Flooring S…" at bounding box center [866, 437] width 549 height 25
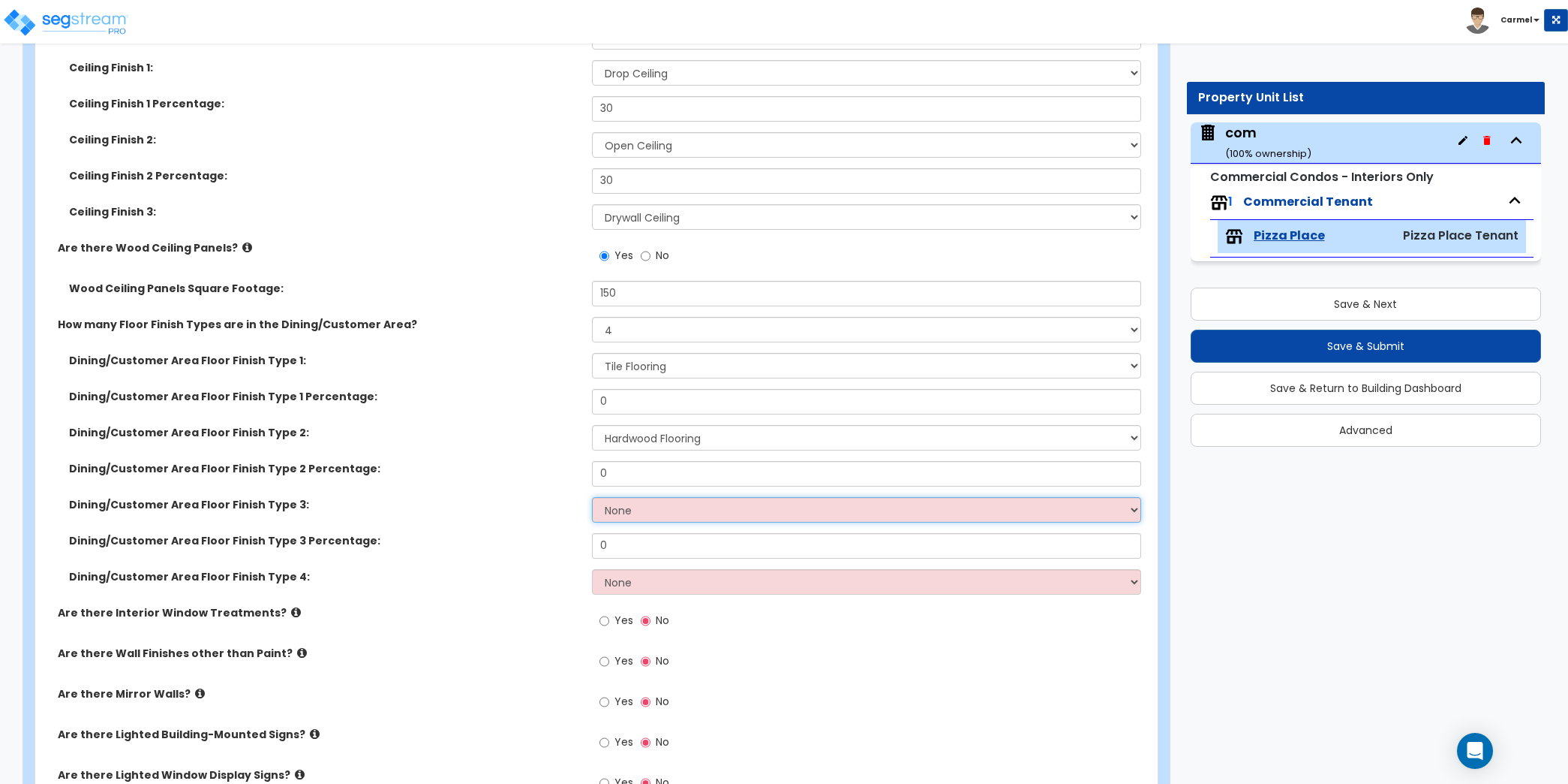
click at [674, 502] on select "None Tile Flooring Hardwood Flooring Resilient Laminate Flooring VCT Flooring S…" at bounding box center [866, 510] width 549 height 25
select select "3"
click at [592, 497] on select "None Tile Flooring Hardwood Flooring Resilient Laminate Flooring VCT Flooring S…" at bounding box center [866, 510] width 549 height 25
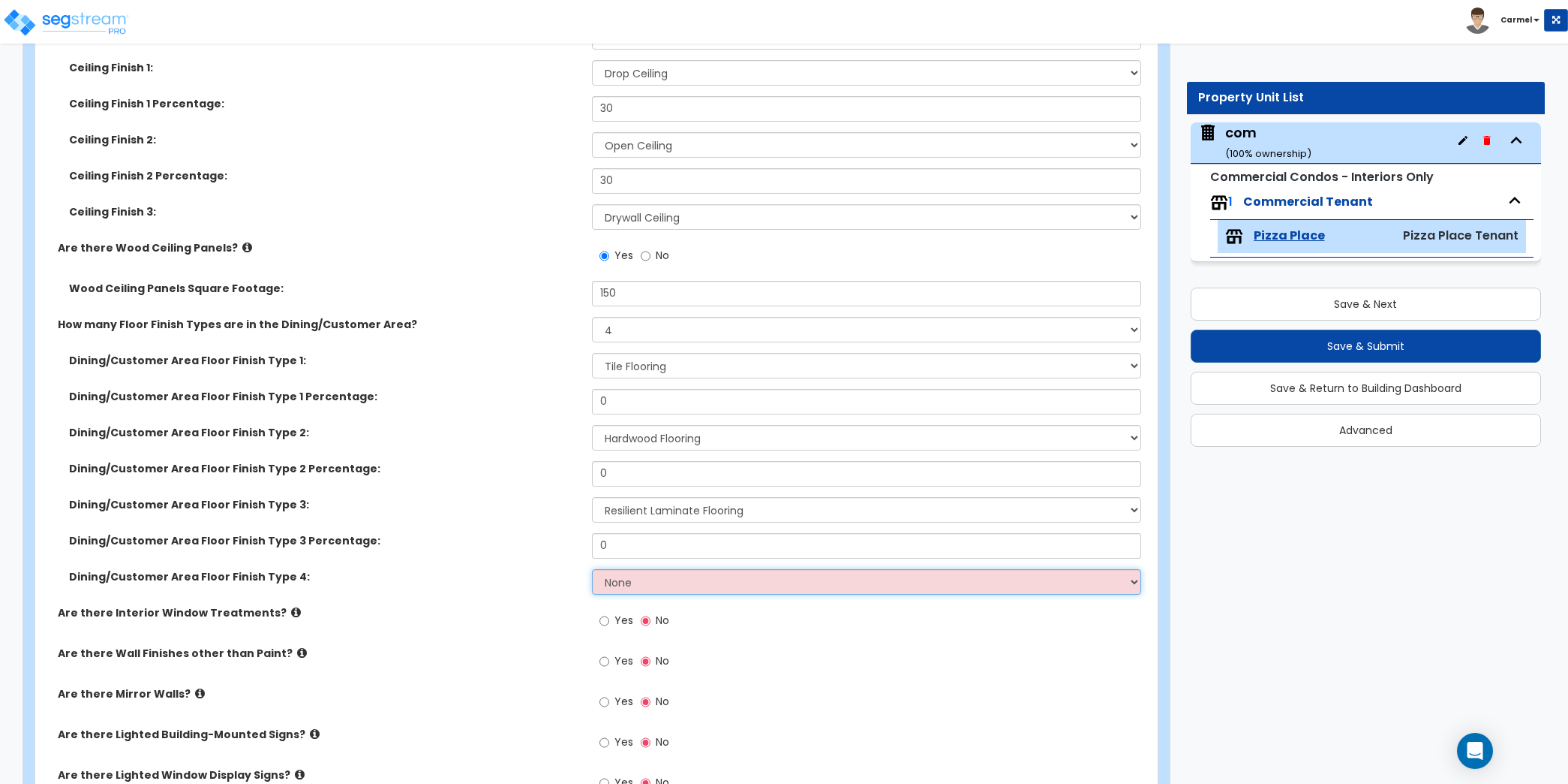
click at [651, 578] on select "None Tile Flooring Hardwood Flooring Resilient Laminate Flooring VCT Flooring S…" at bounding box center [866, 582] width 549 height 25
select select "4"
click at [592, 569] on select "None Tile Flooring Hardwood Flooring Resilient Laminate Flooring VCT Flooring S…" at bounding box center [866, 582] width 549 height 25
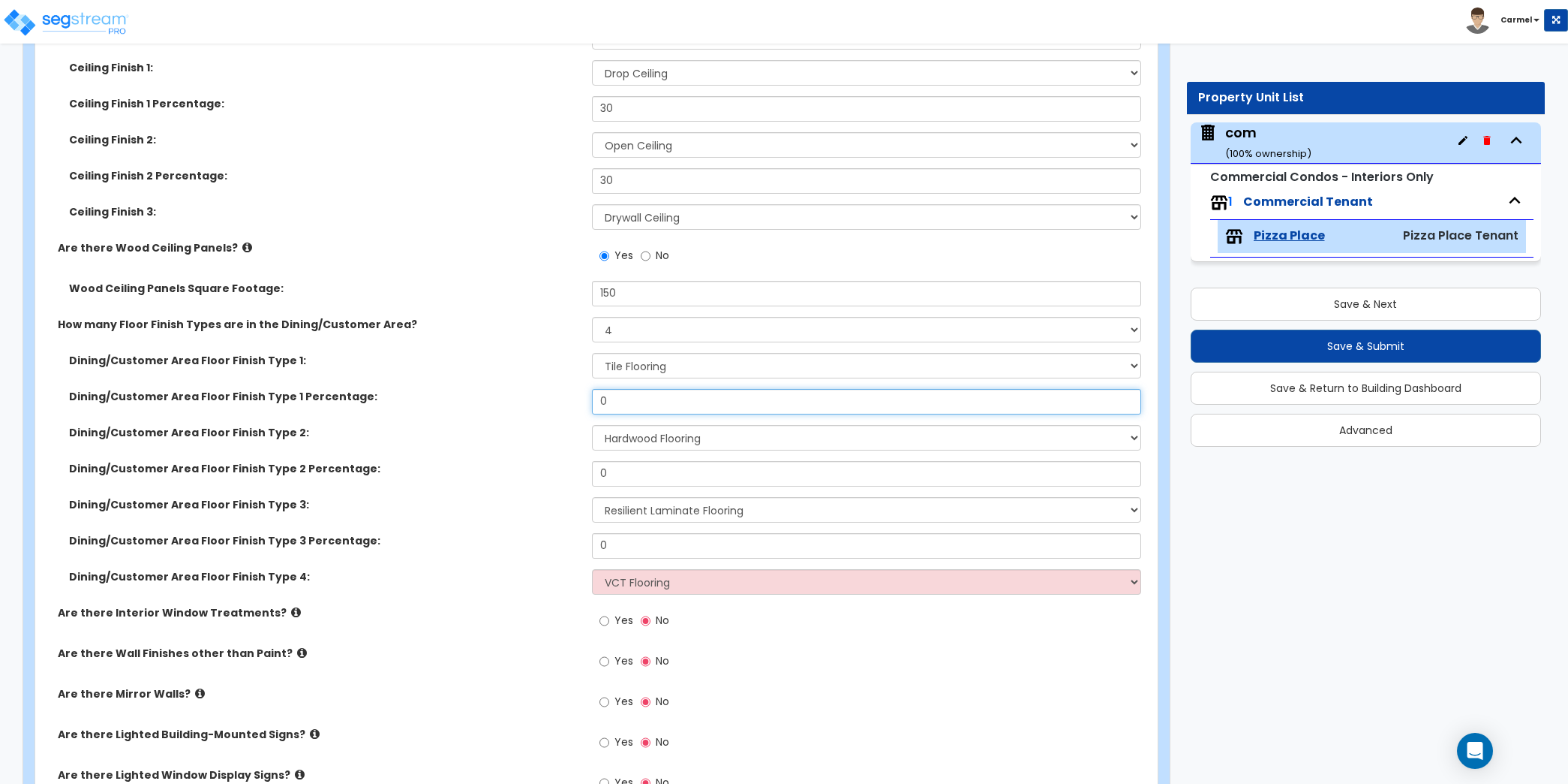
click at [653, 409] on input "0" at bounding box center [866, 402] width 549 height 25
type input "20"
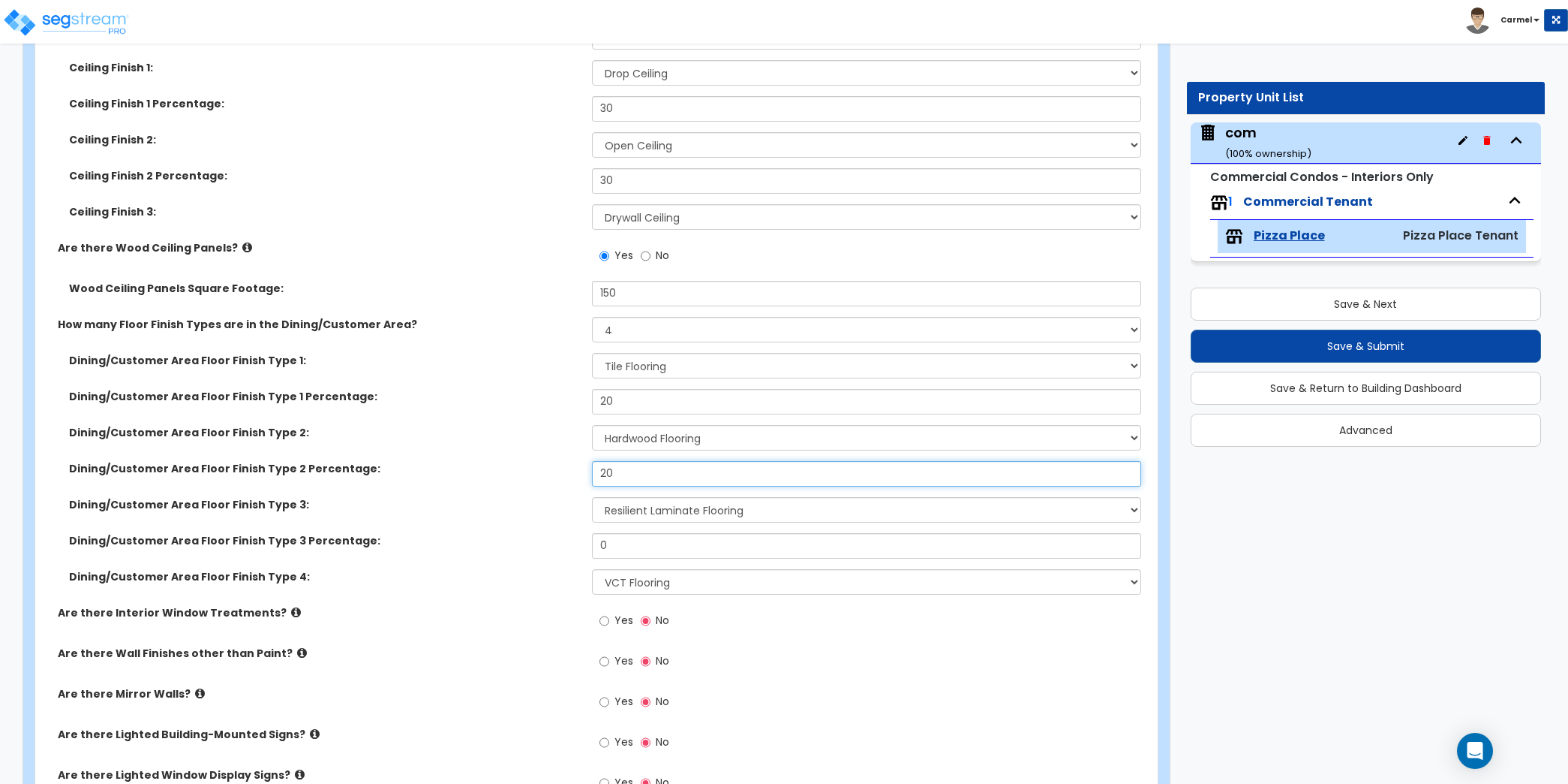
type input "20"
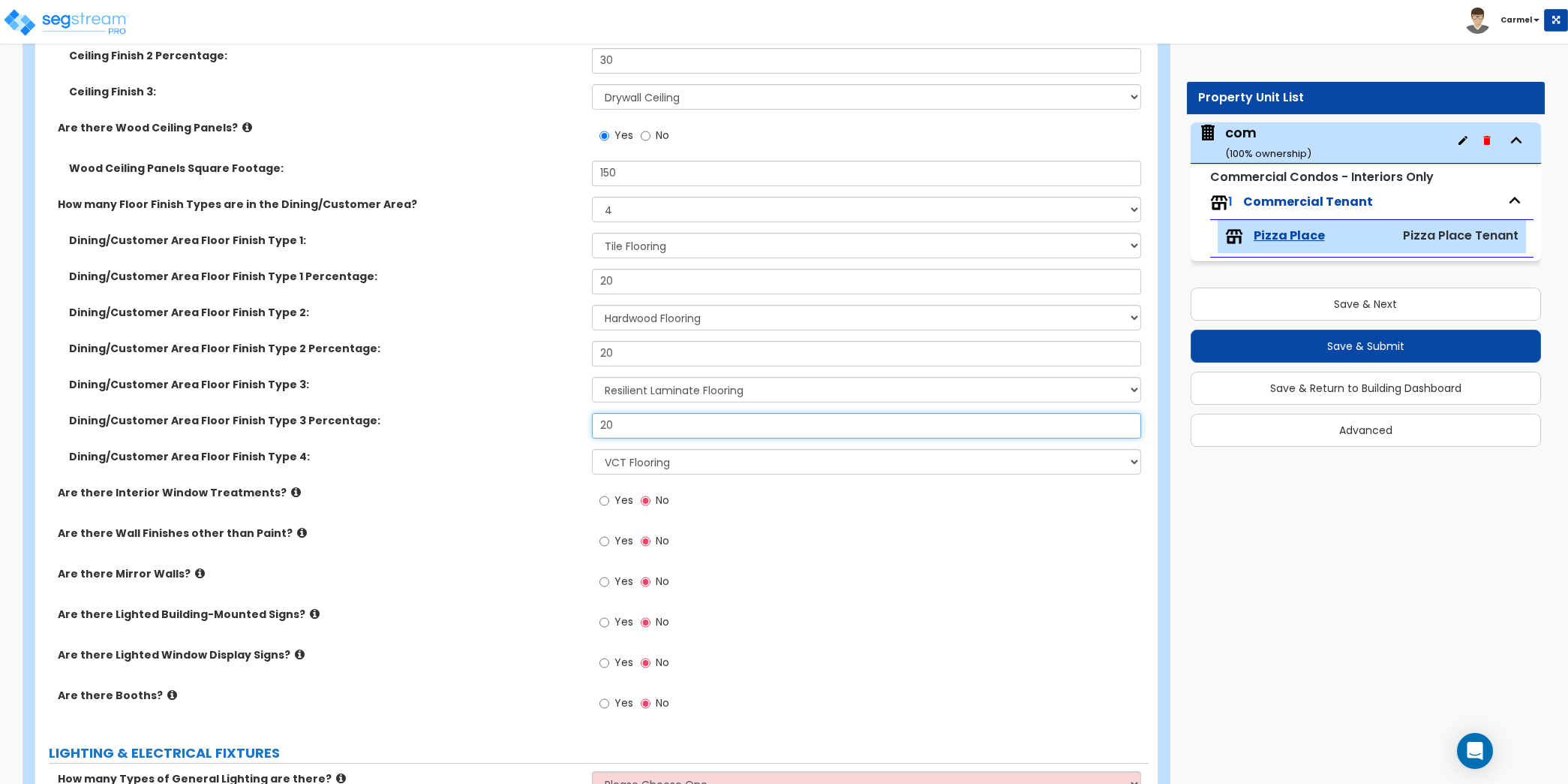
scroll to position [890, 0]
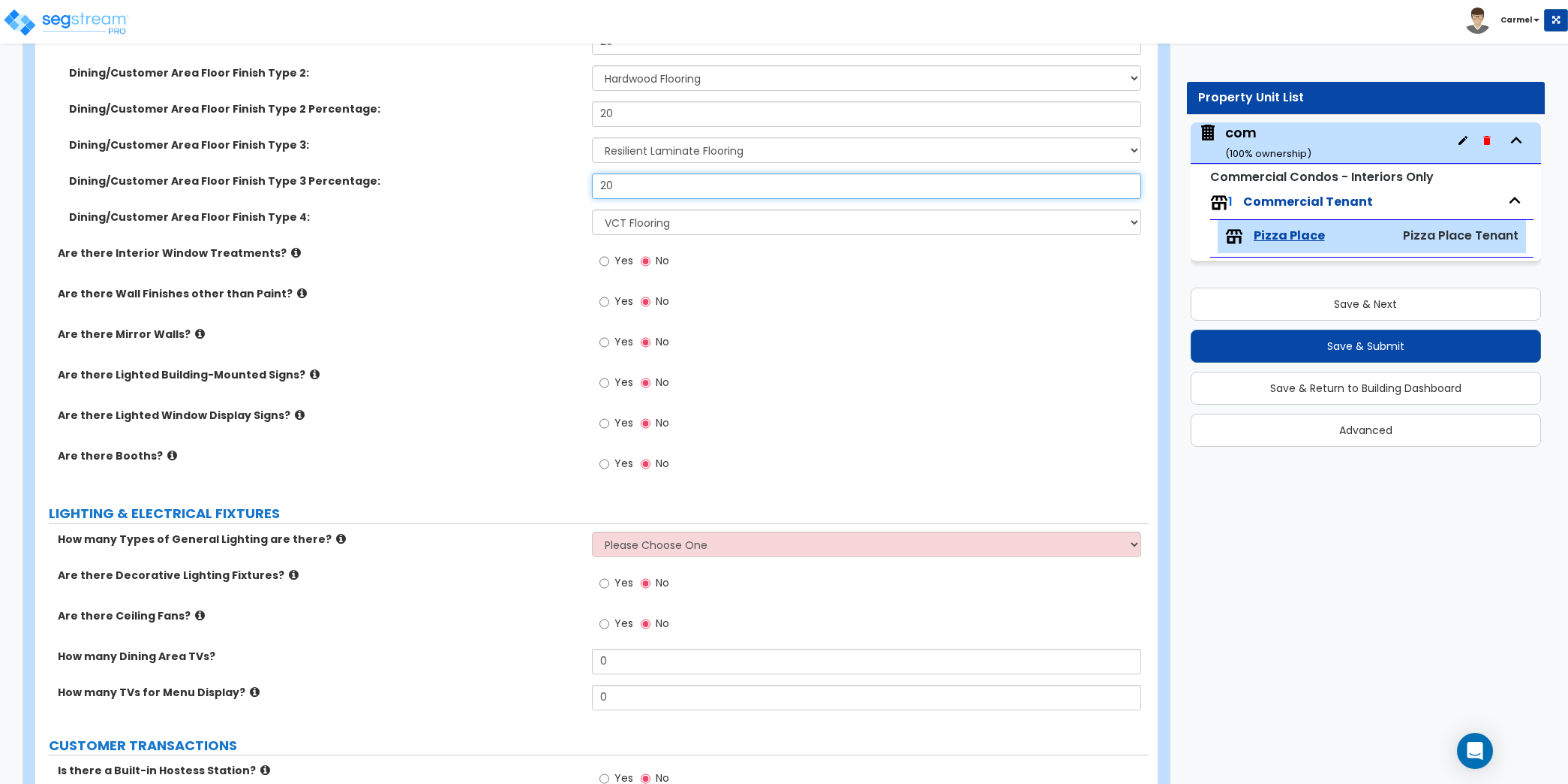
type input "20"
click at [761, 421] on div "Yes No" at bounding box center [870, 427] width 556 height 40
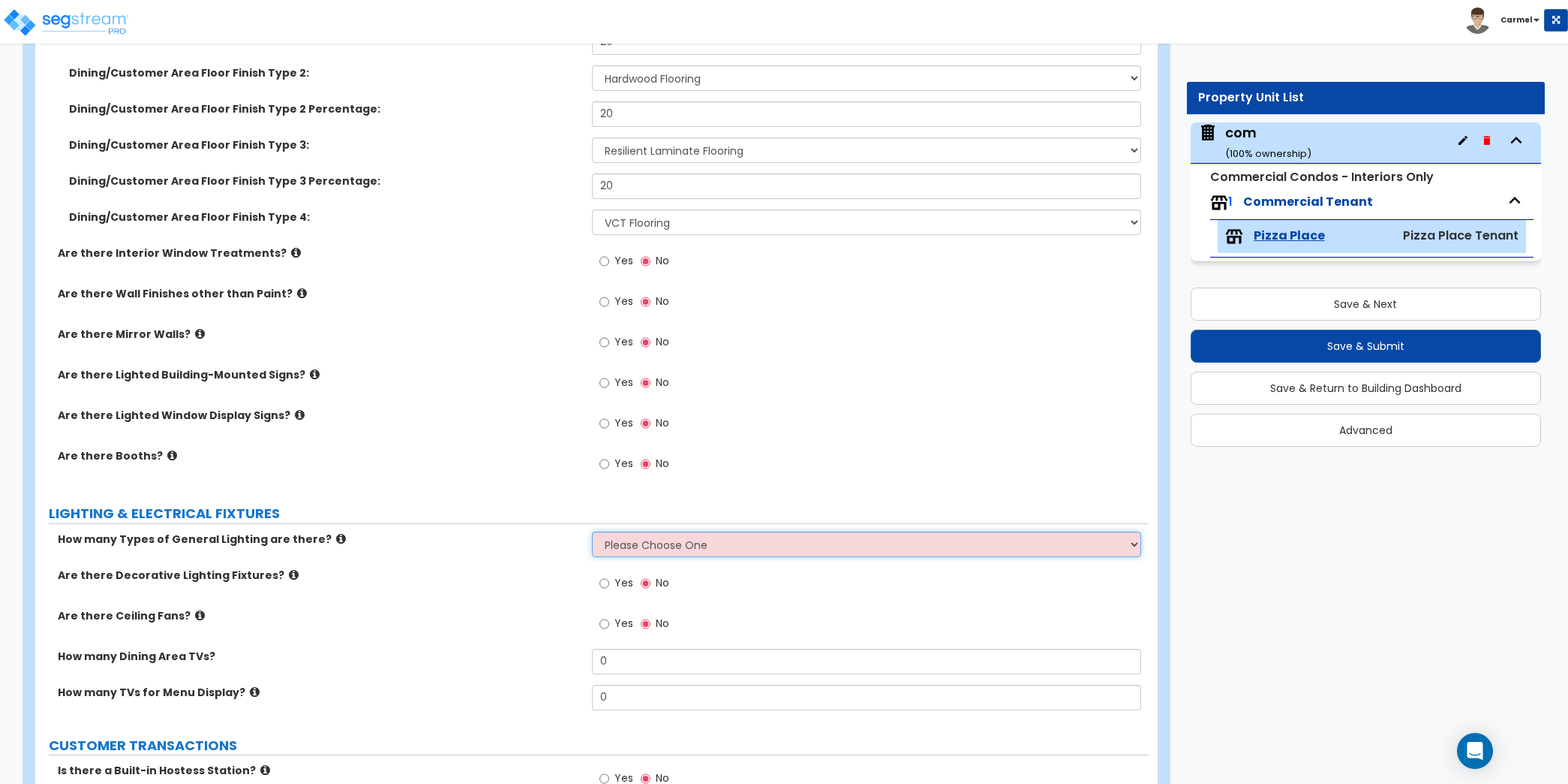
click at [771, 531] on select "Please Choose One 1 2 3" at bounding box center [866, 544] width 549 height 25
select select "3"
click at [592, 531] on select "Please Choose One 1 2 3" at bounding box center [866, 544] width 549 height 25
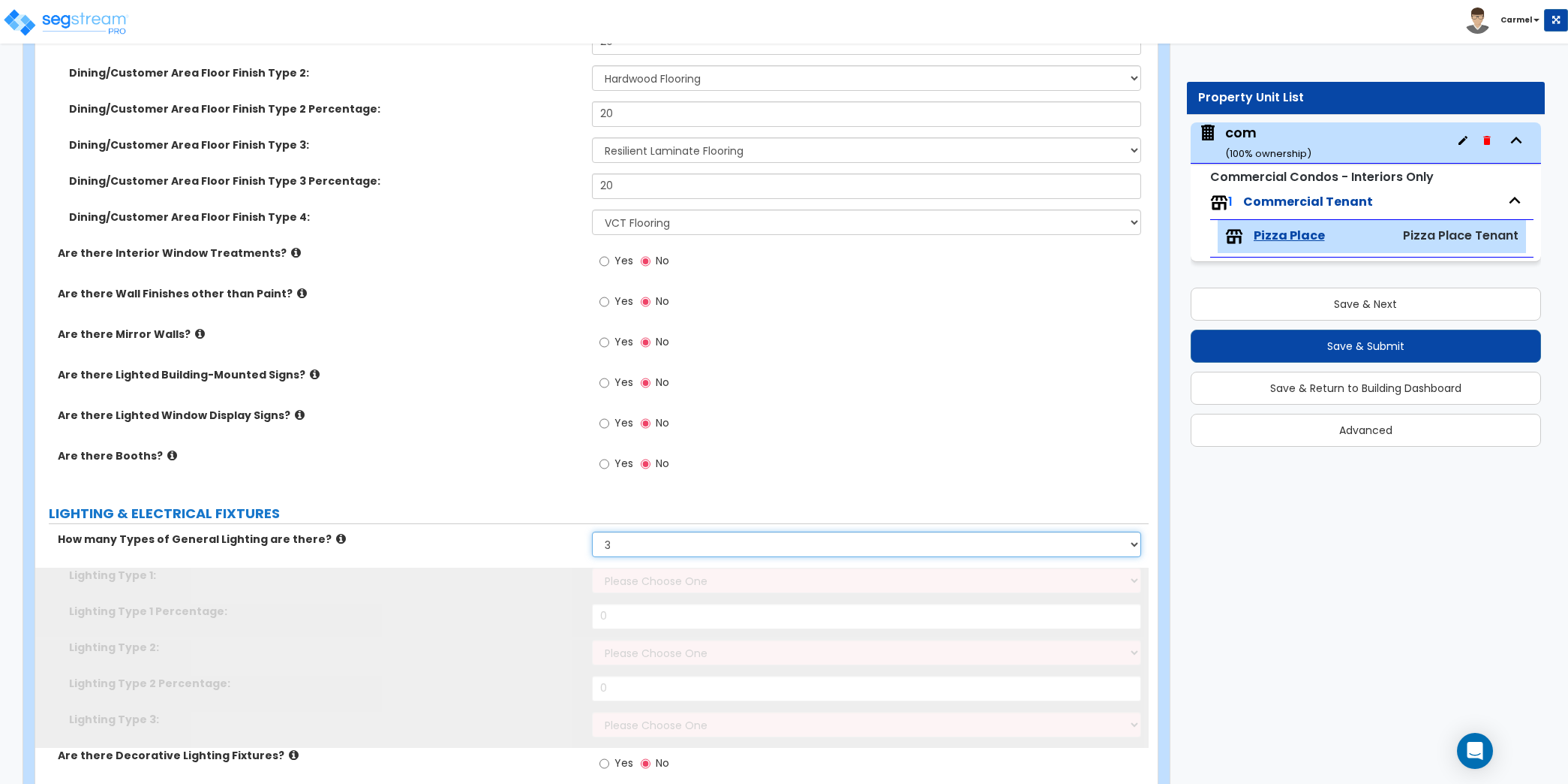
click at [737, 538] on select "Please Choose One 1 2 3" at bounding box center [866, 544] width 549 height 25
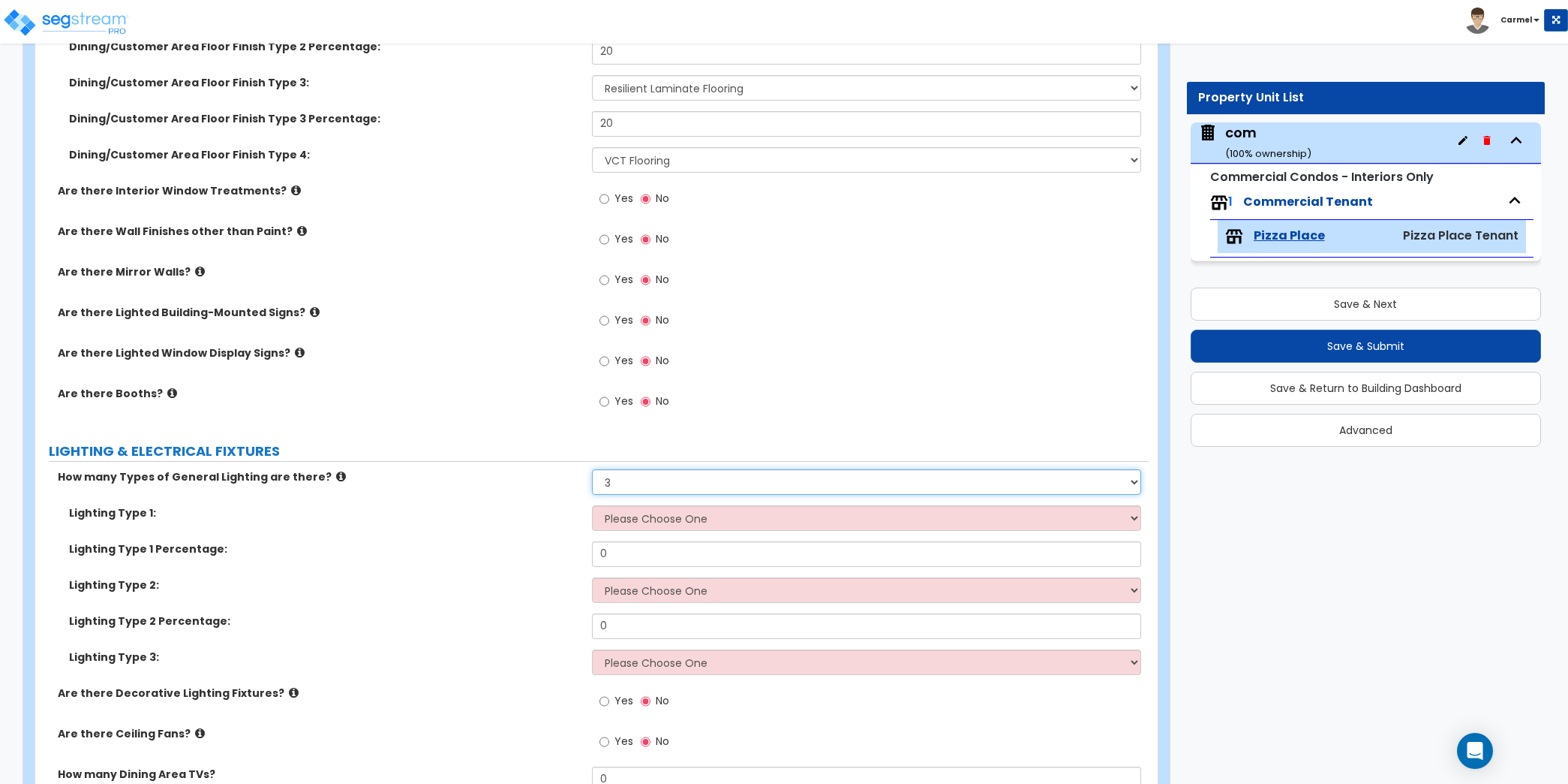
scroll to position [1055, 0]
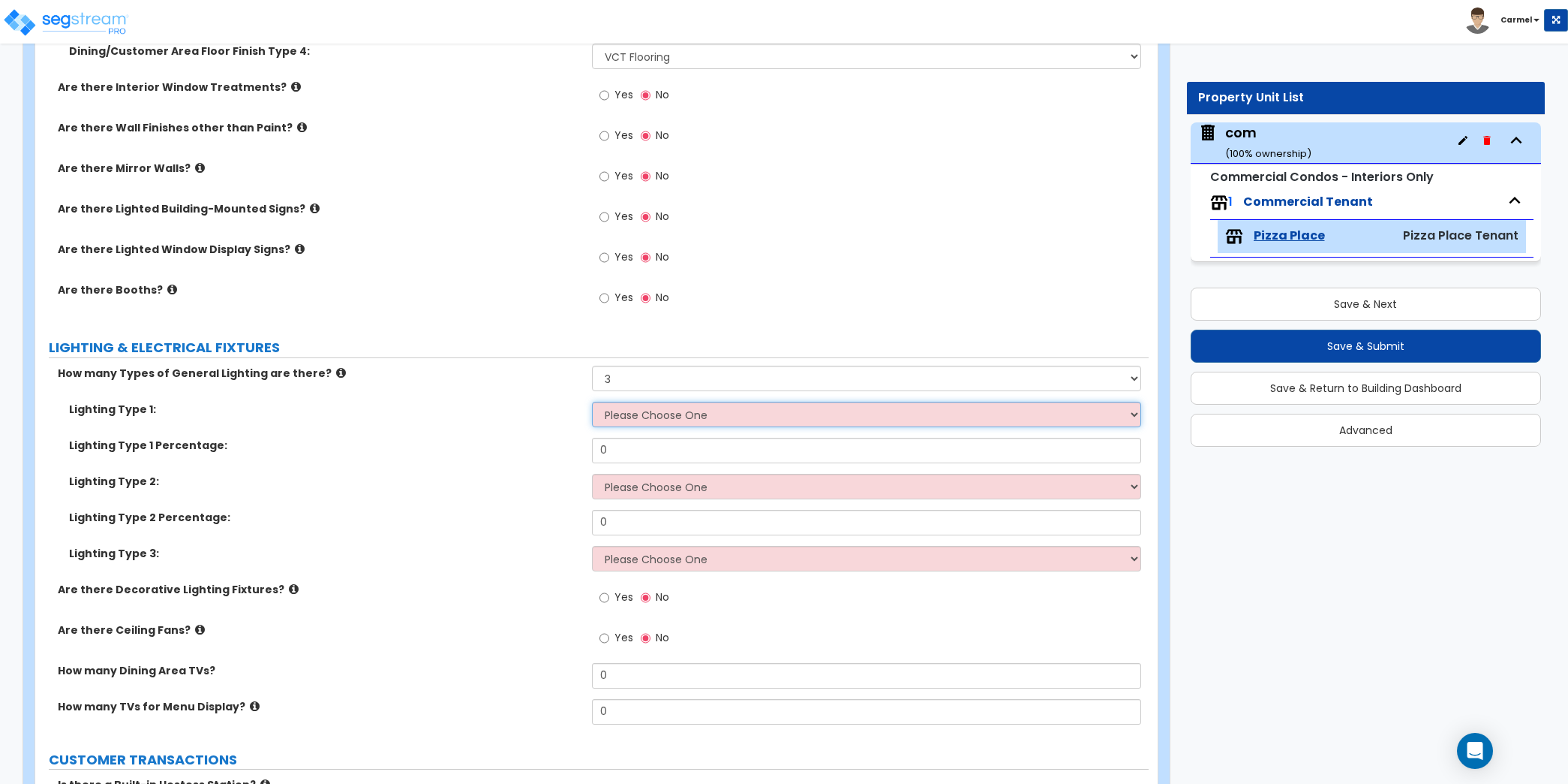
click at [898, 406] on select "Please Choose One LED Surface-Mounted LED Recessed Fluorescent Surface-Mounted …" at bounding box center [866, 415] width 549 height 25
select select "1"
click at [592, 402] on select "Please Choose One LED Surface-Mounted LED Recessed Fluorescent Surface-Mounted …" at bounding box center [866, 415] width 549 height 25
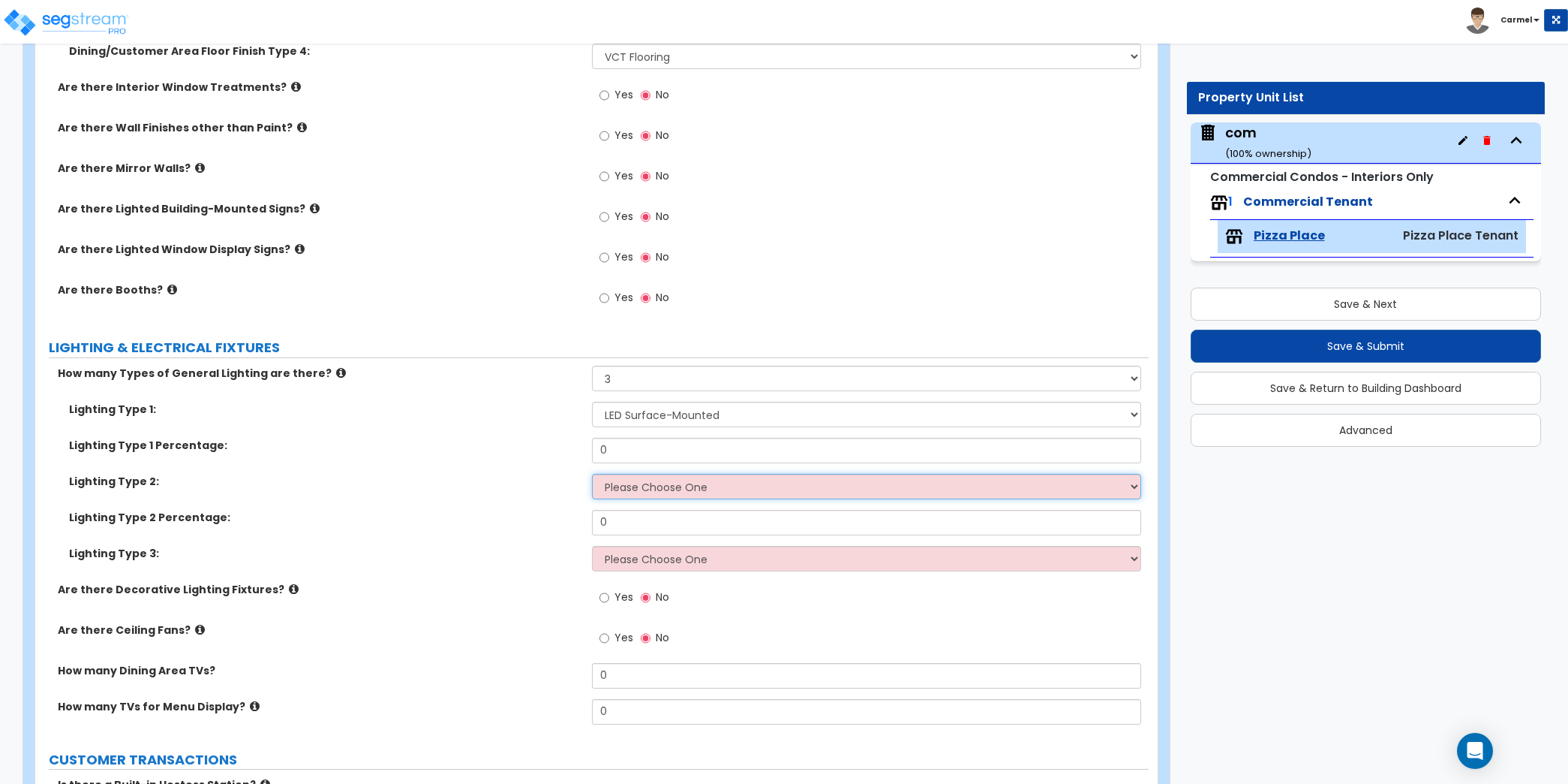
click at [812, 476] on select "Please Choose One LED Surface-Mounted LED Recessed Fluorescent Surface-Mounted …" at bounding box center [866, 486] width 549 height 25
select select "3"
click at [592, 473] on select "Please Choose One LED Surface-Mounted LED Recessed Fluorescent Surface-Mounted …" at bounding box center [866, 486] width 549 height 25
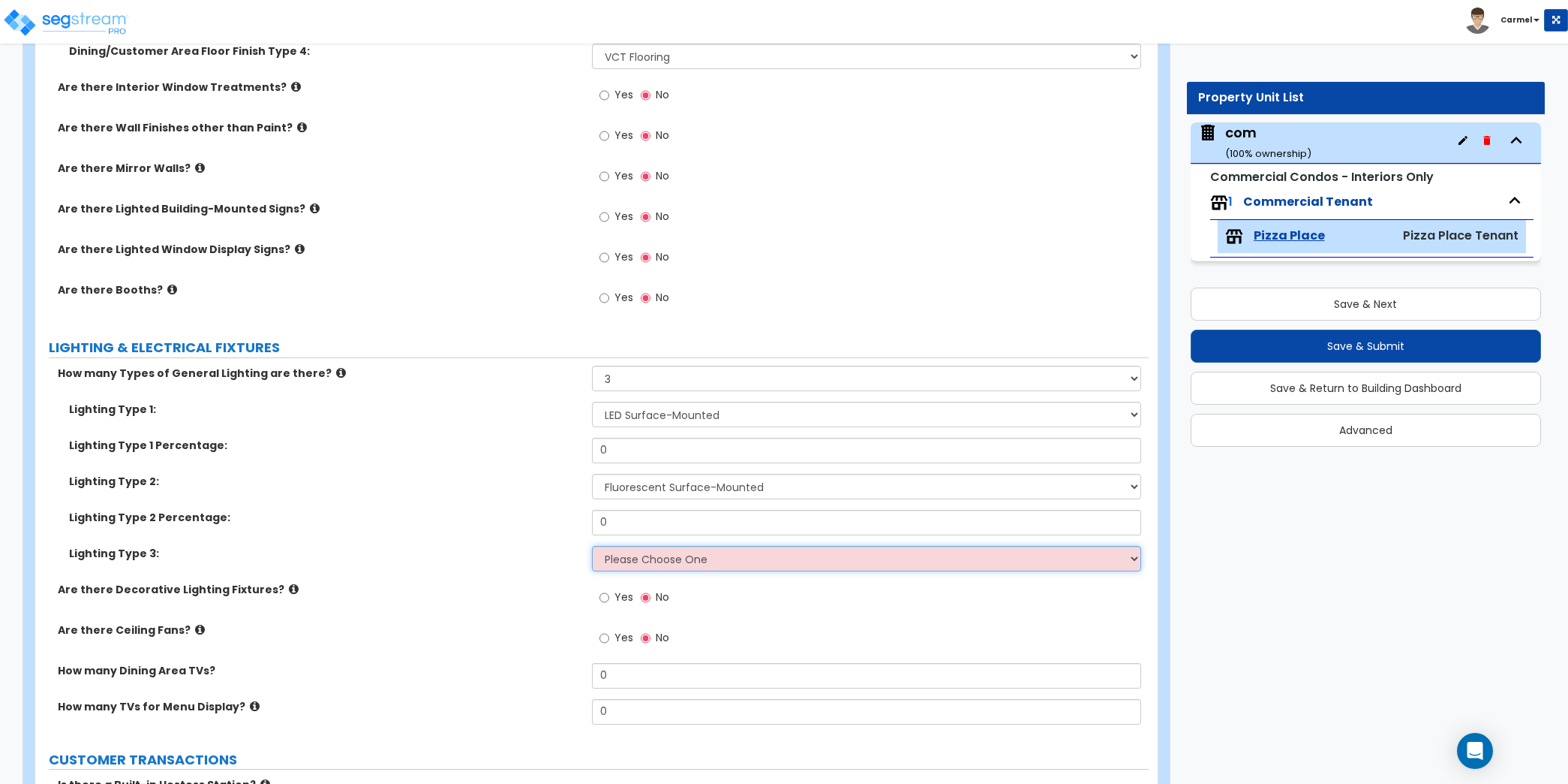
click at [802, 553] on select "Please Choose One LED Surface-Mounted LED Recessed Fluorescent Surface-Mounted …" at bounding box center [866, 559] width 549 height 25
select select "6"
click at [592, 546] on select "Please Choose One LED Surface-Mounted LED Recessed Fluorescent Surface-Mounted …" at bounding box center [866, 559] width 549 height 25
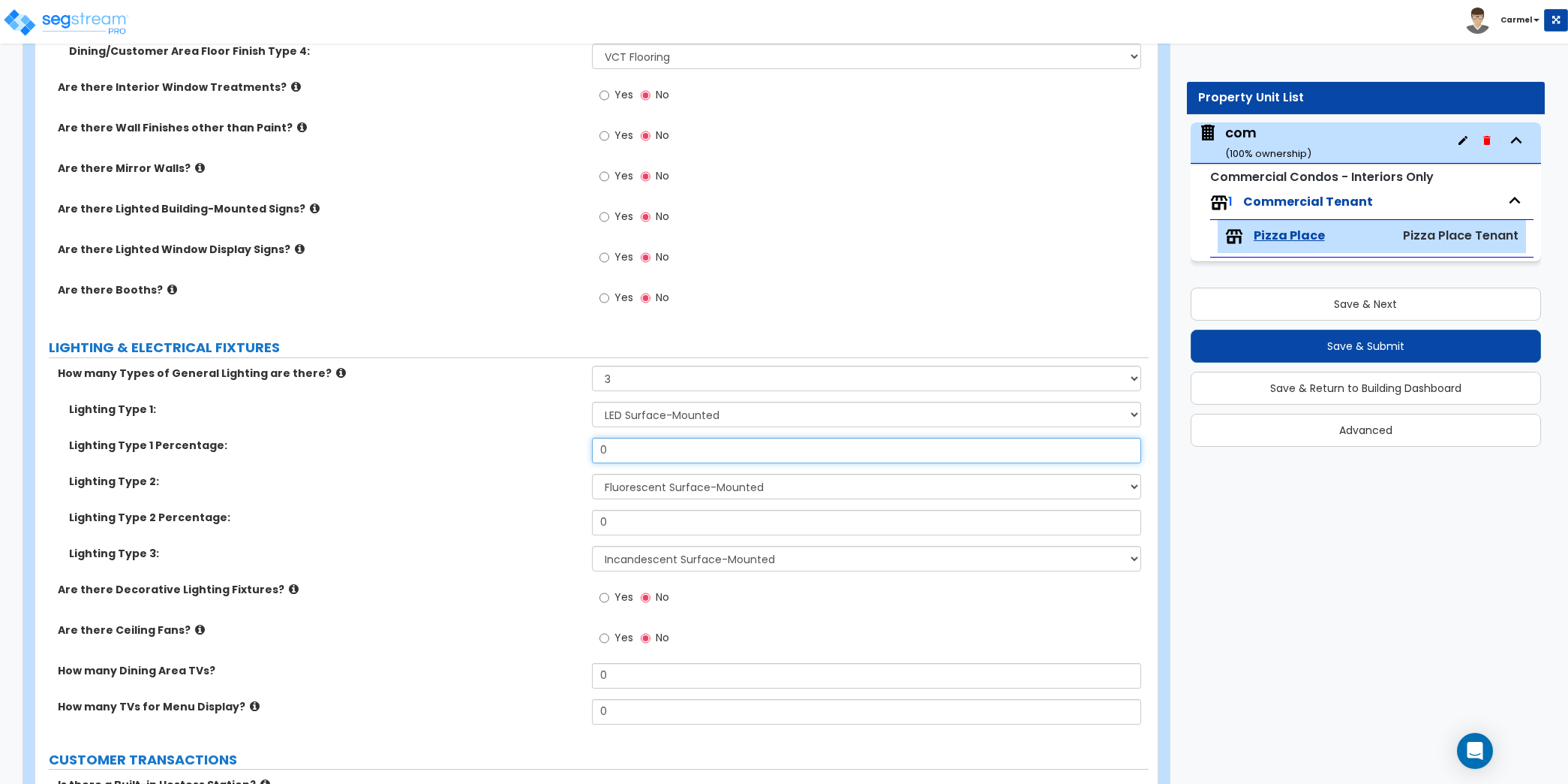
click at [749, 445] on input "0" at bounding box center [866, 450] width 549 height 25
type input "20"
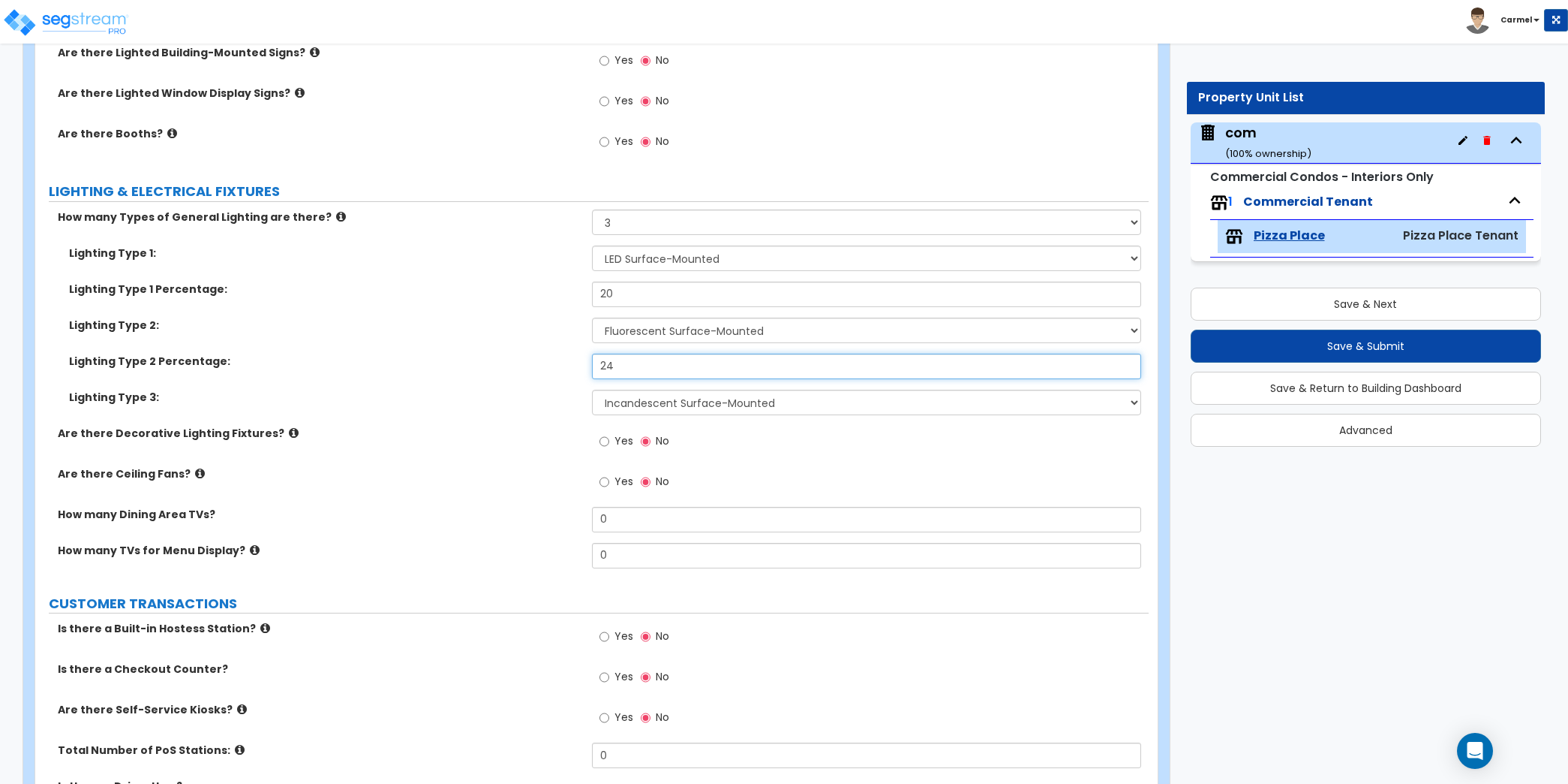
type input "24"
click at [798, 437] on div "Yes No" at bounding box center [870, 445] width 556 height 40
click at [607, 473] on input "Yes" at bounding box center [604, 481] width 10 height 17
radio input "true"
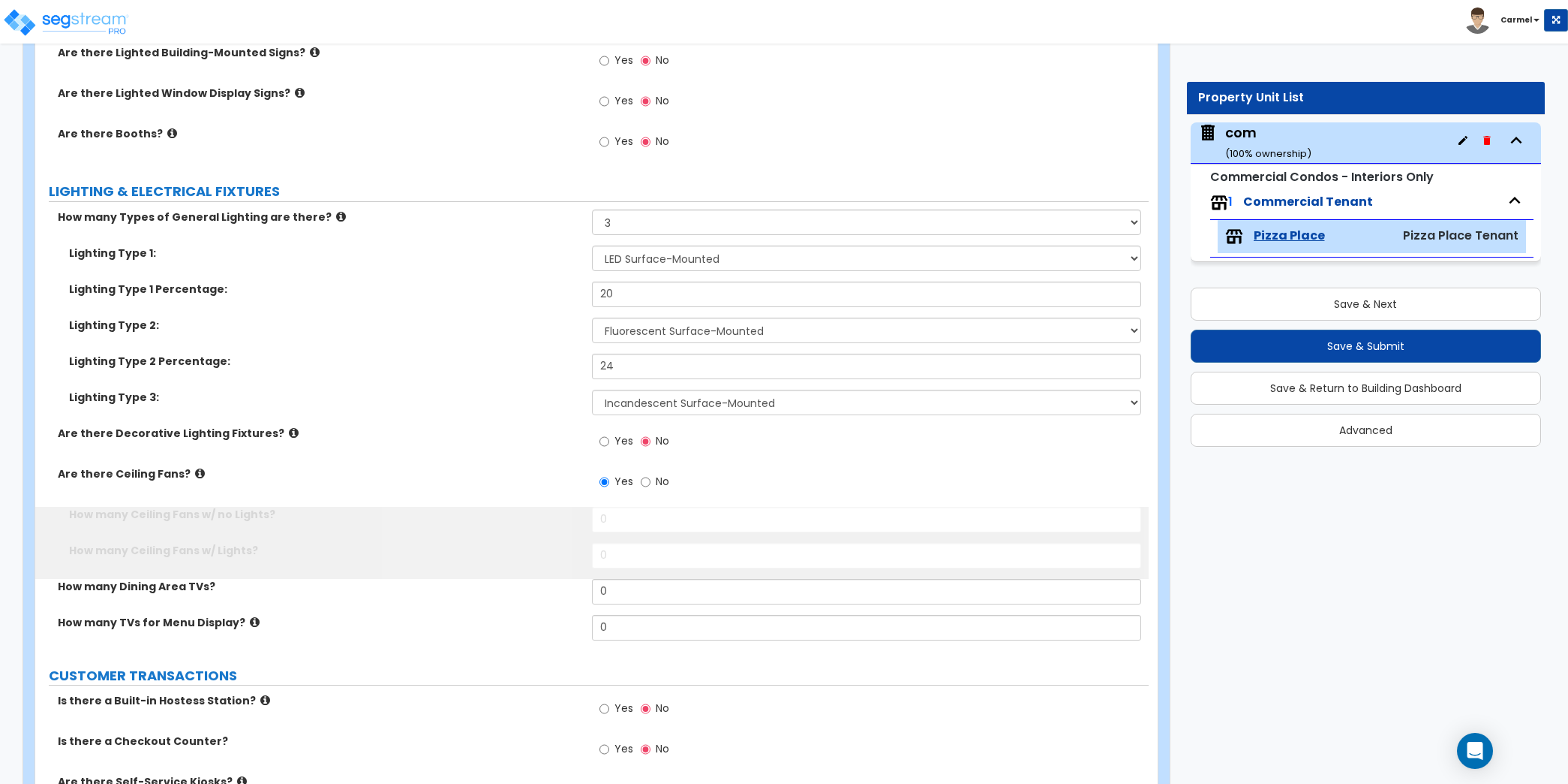
click at [620, 441] on span "Yes" at bounding box center [623, 440] width 19 height 15
click at [609, 441] on input "Yes" at bounding box center [604, 441] width 10 height 17
radio input "true"
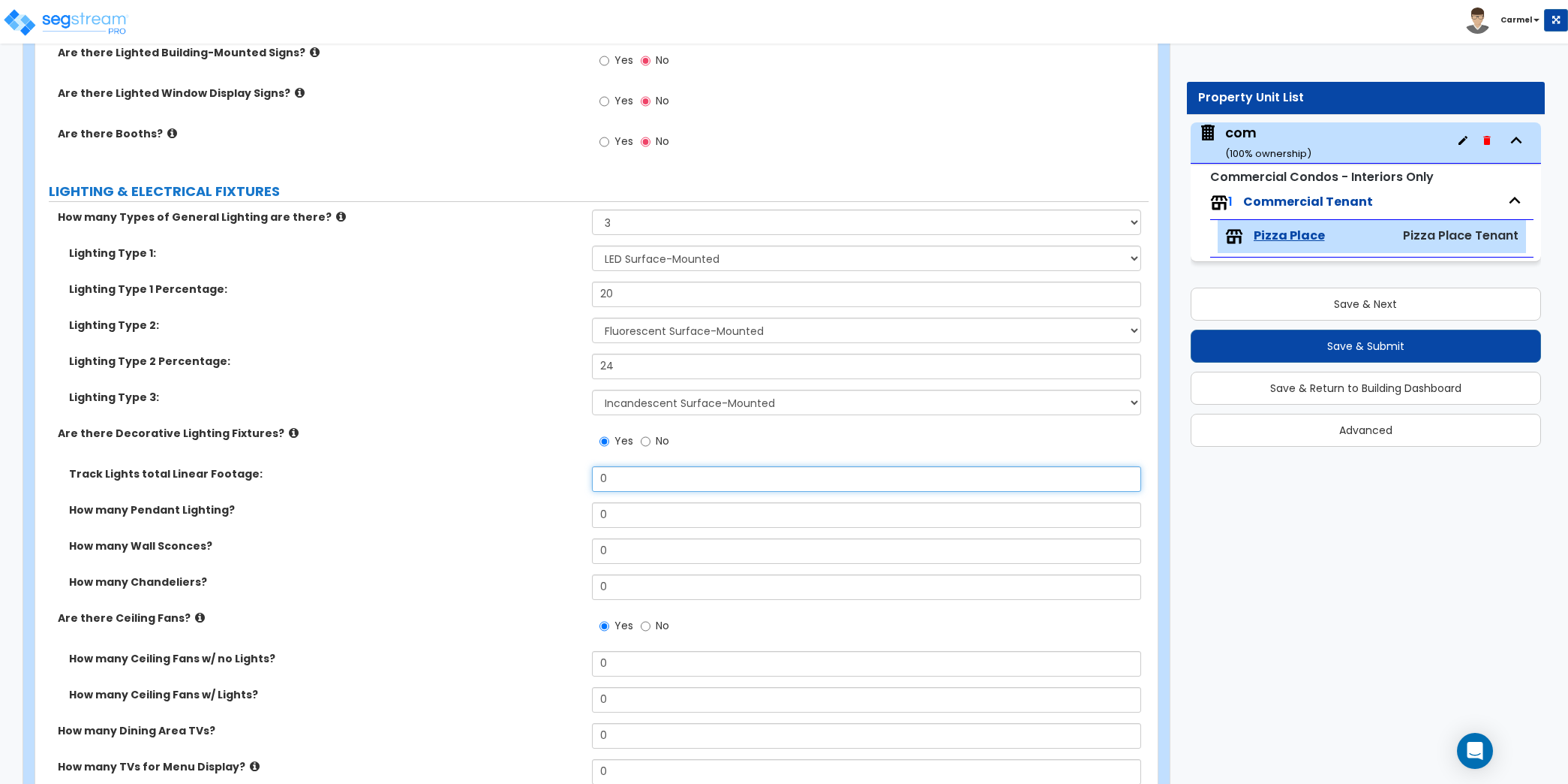
click at [659, 484] on input "0" at bounding box center [866, 479] width 549 height 25
type input "150"
click at [662, 521] on input "0" at bounding box center [866, 514] width 549 height 25
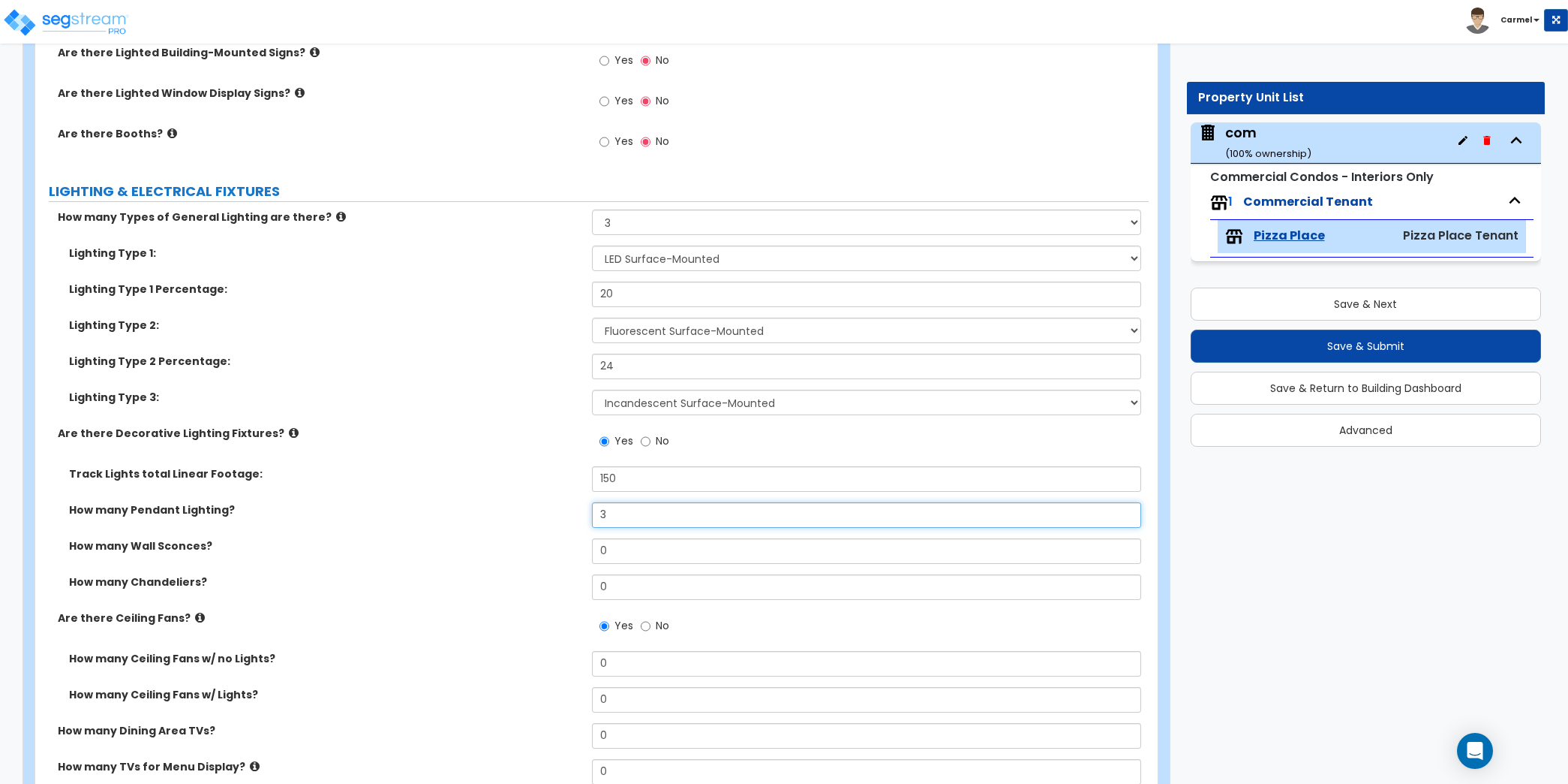
type input "3"
click at [654, 540] on input "0" at bounding box center [866, 551] width 549 height 25
type input "2"
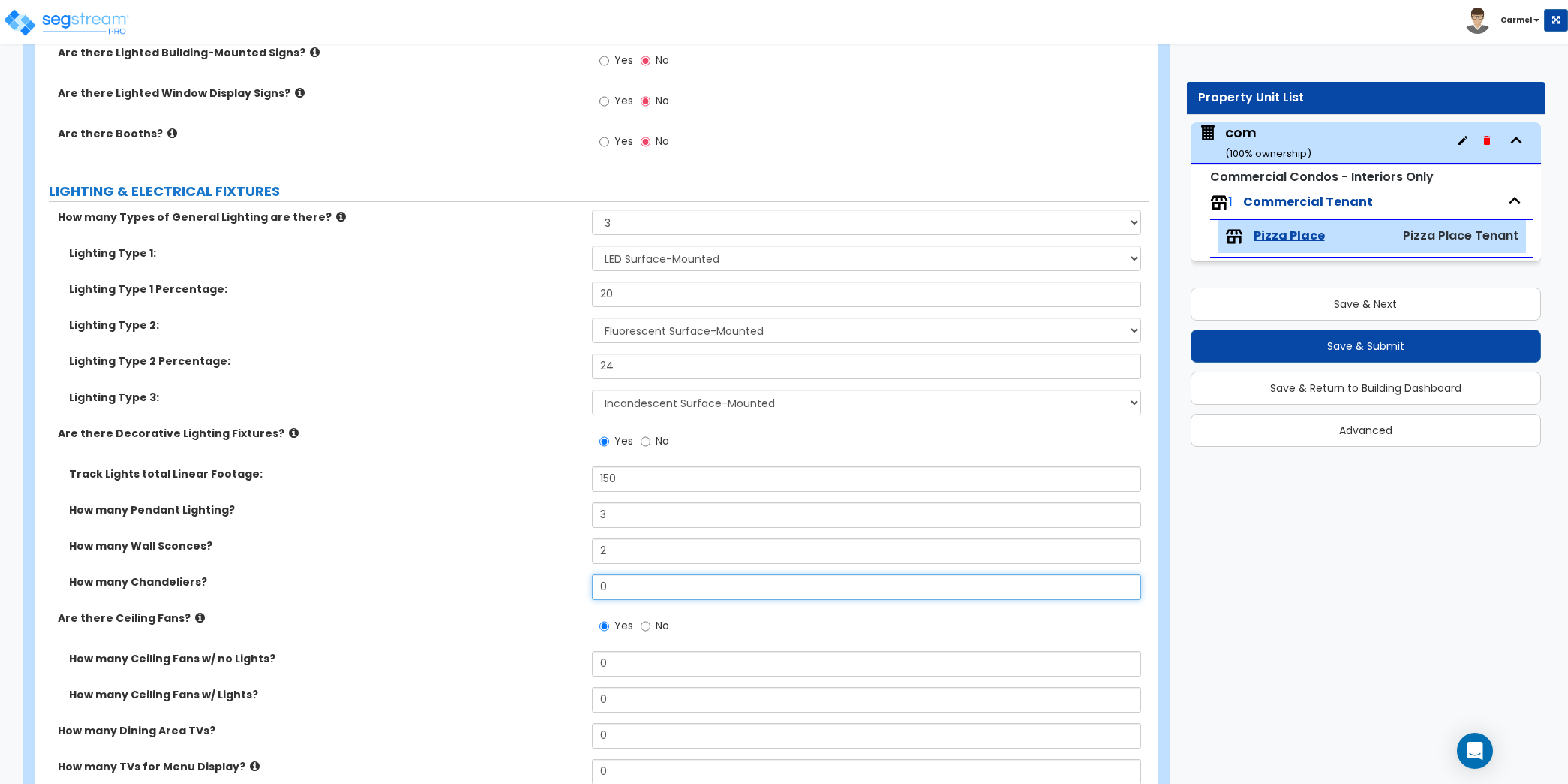
click at [641, 575] on input "0" at bounding box center [866, 587] width 549 height 25
type input "1"
click at [796, 637] on div "Yes No" at bounding box center [870, 630] width 556 height 40
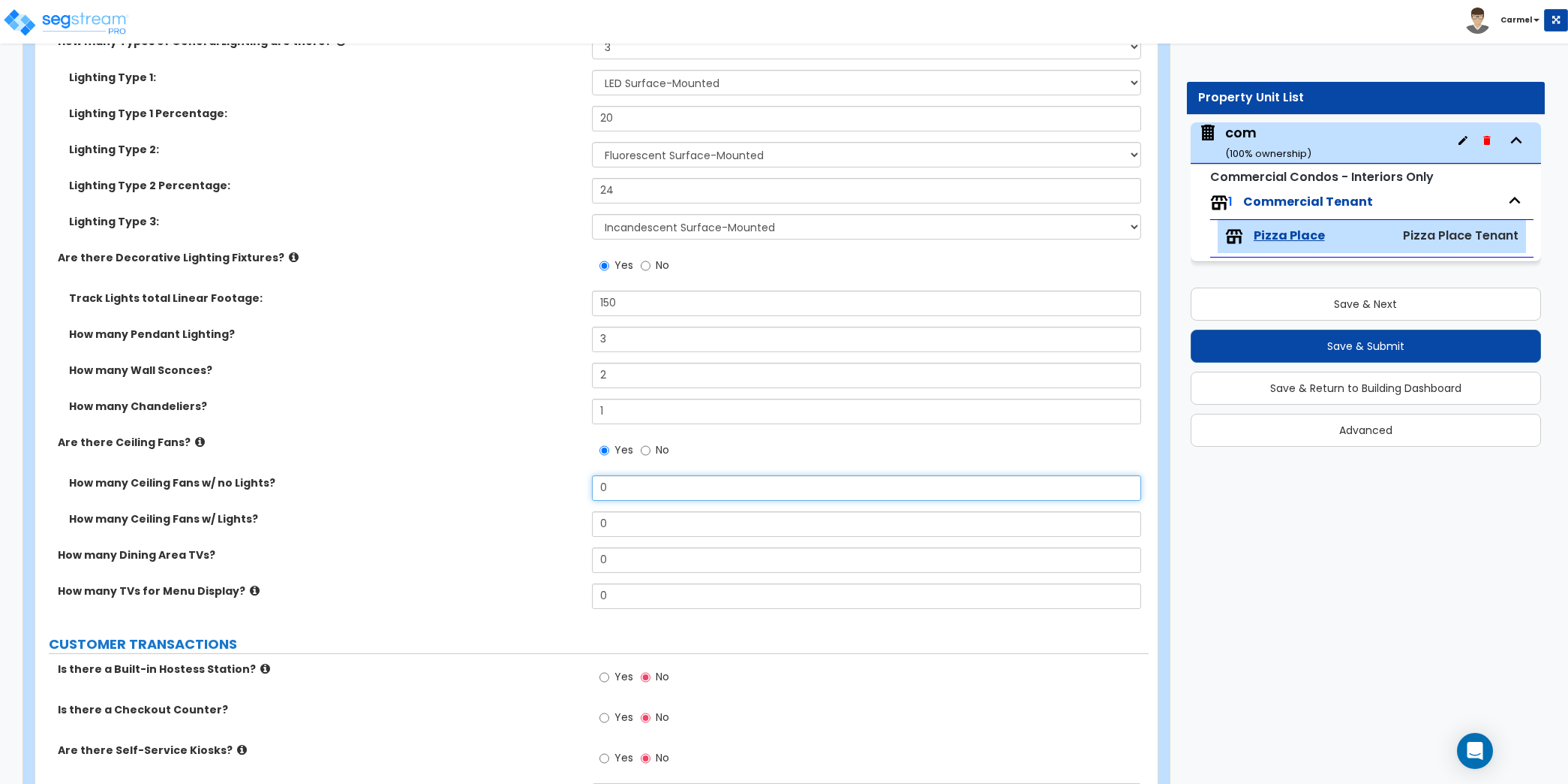
click at [659, 478] on input "0" at bounding box center [866, 488] width 549 height 25
type input "3"
click at [654, 512] on input "0" at bounding box center [866, 524] width 549 height 25
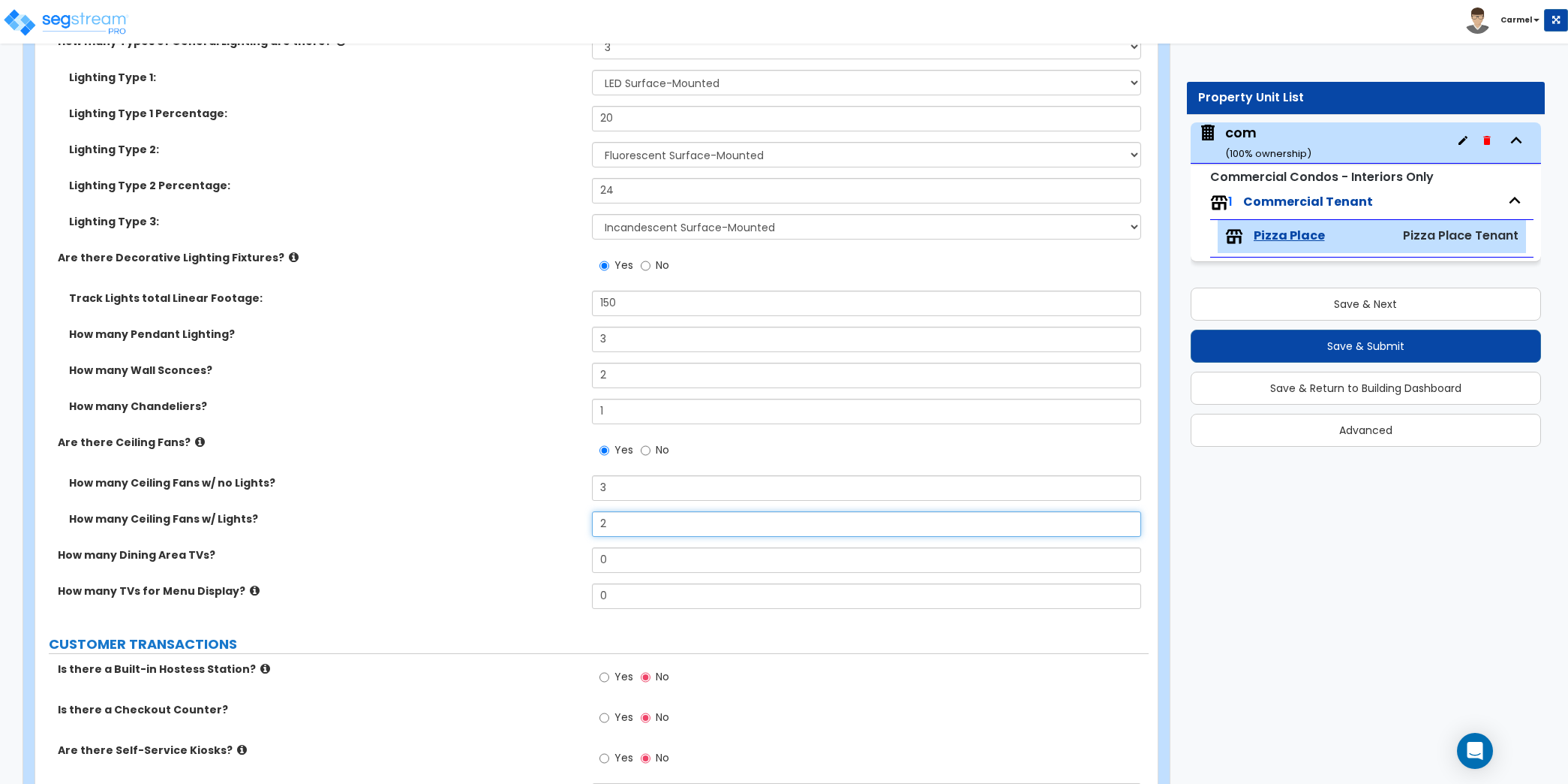
type input "2"
click at [635, 561] on input "0" at bounding box center [866, 560] width 549 height 25
type input "5"
click at [641, 608] on div "How many TVs for Menu Display? 0" at bounding box center [592, 601] width 1114 height 36
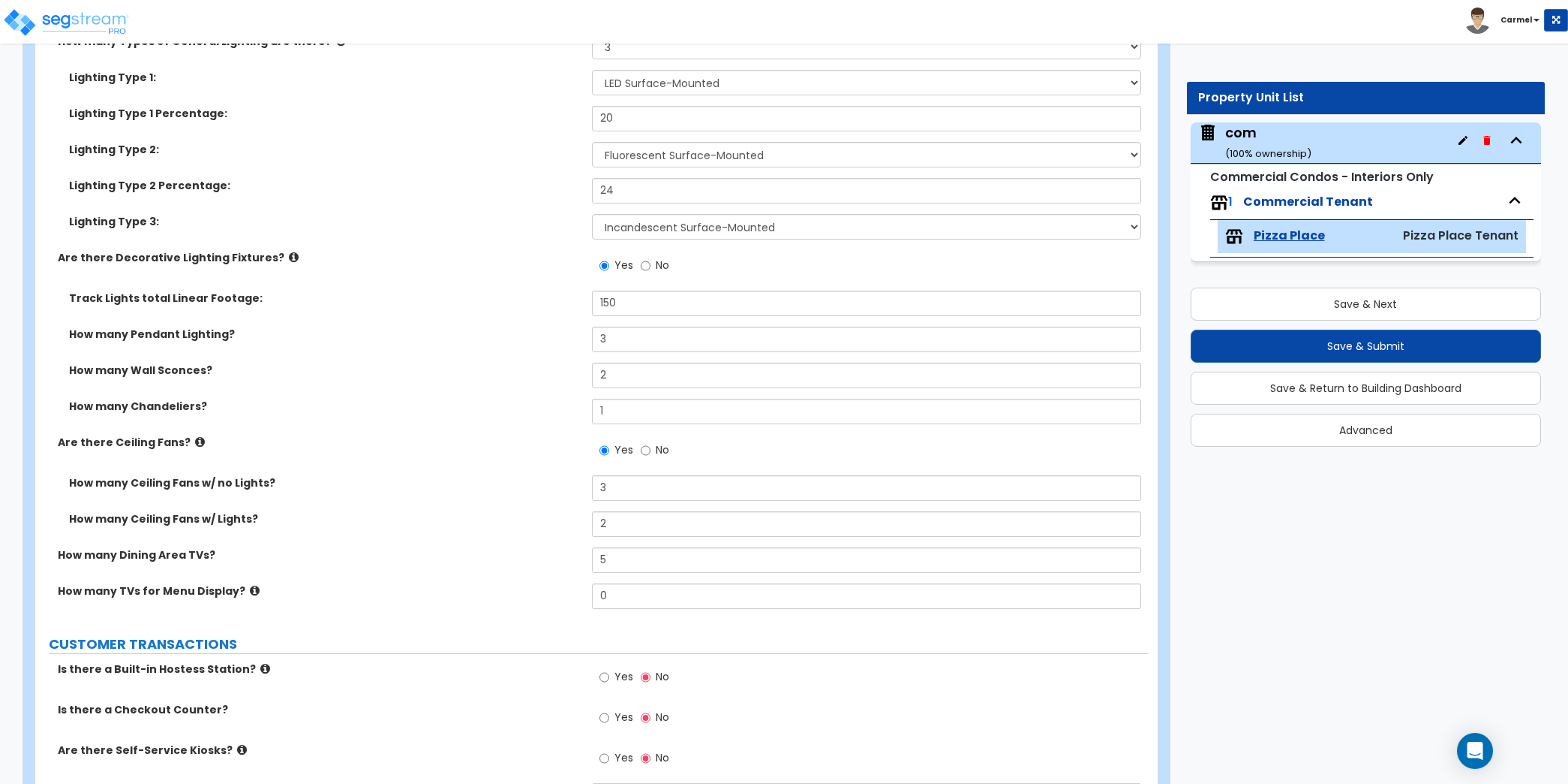
click at [641, 608] on div "How many TVs for Menu Display? 0" at bounding box center [592, 601] width 1114 height 36
click at [642, 599] on input "0" at bounding box center [866, 596] width 549 height 25
type input "5"
click at [393, 518] on label "How many Ceiling Fans w/ Lights?" at bounding box center [324, 518] width 511 height 15
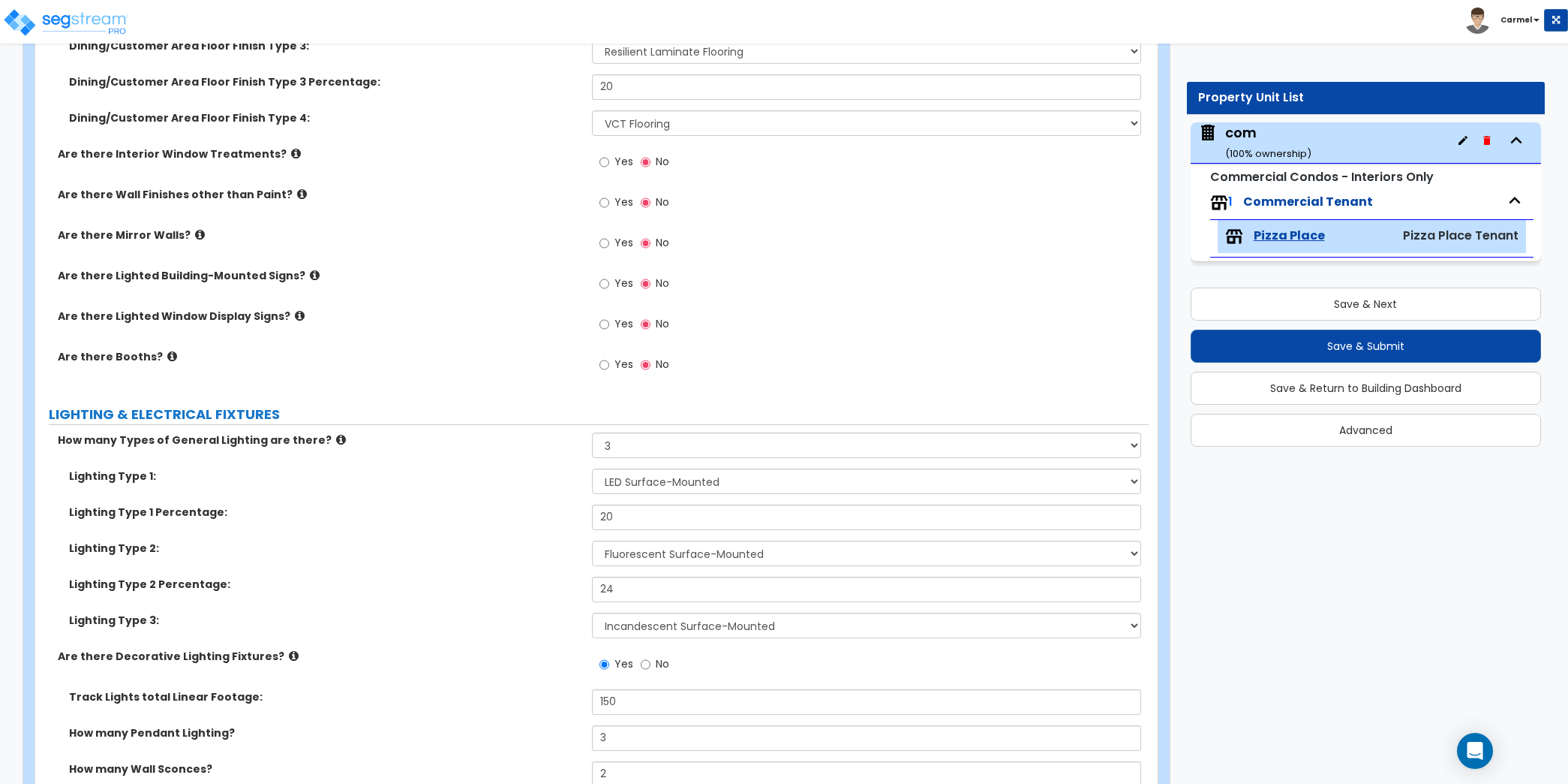
scroll to position [960, 0]
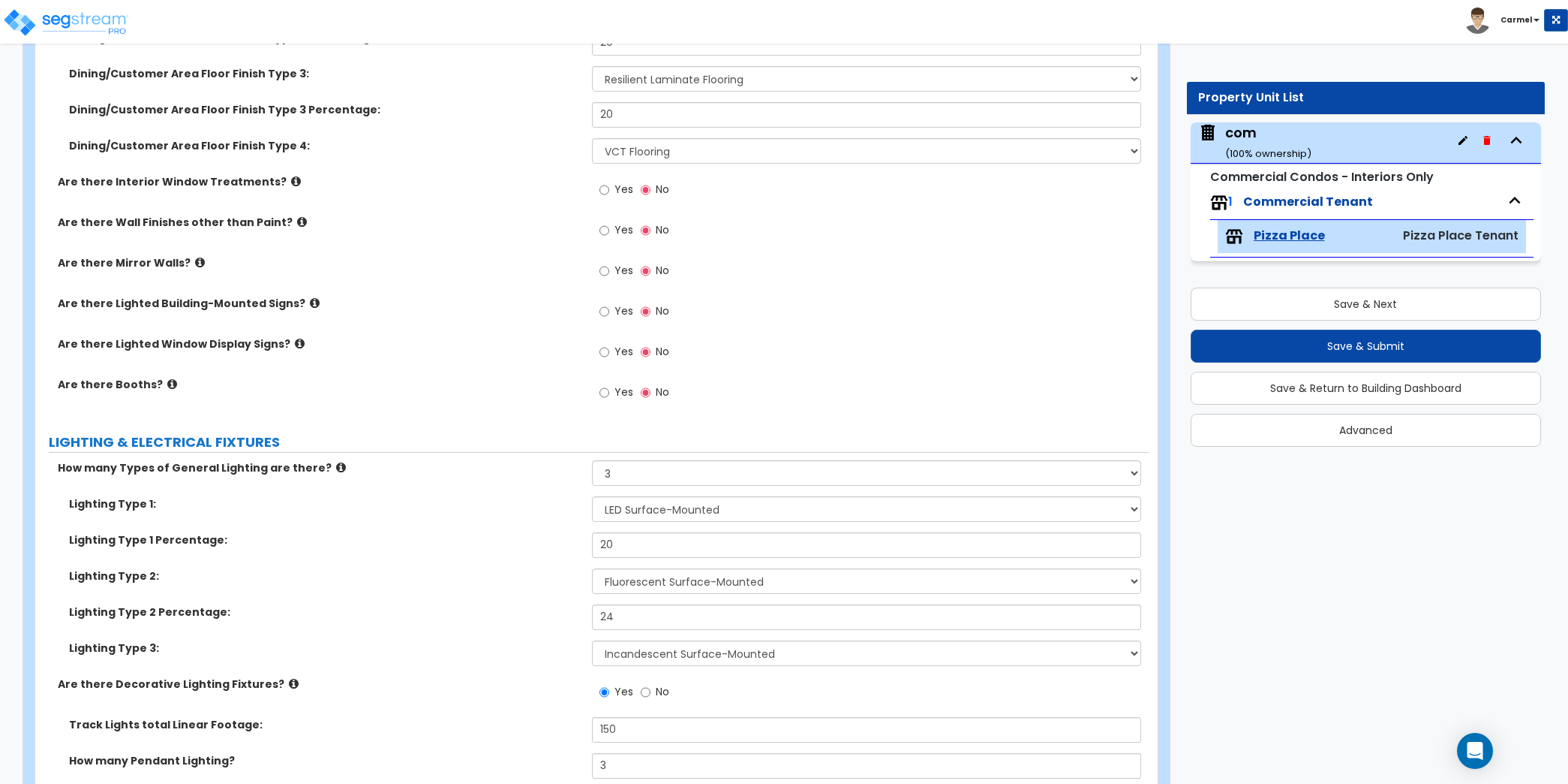
click at [617, 392] on span "Yes" at bounding box center [623, 391] width 19 height 15
click at [609, 392] on input "Yes" at bounding box center [604, 392] width 10 height 17
radio input "true"
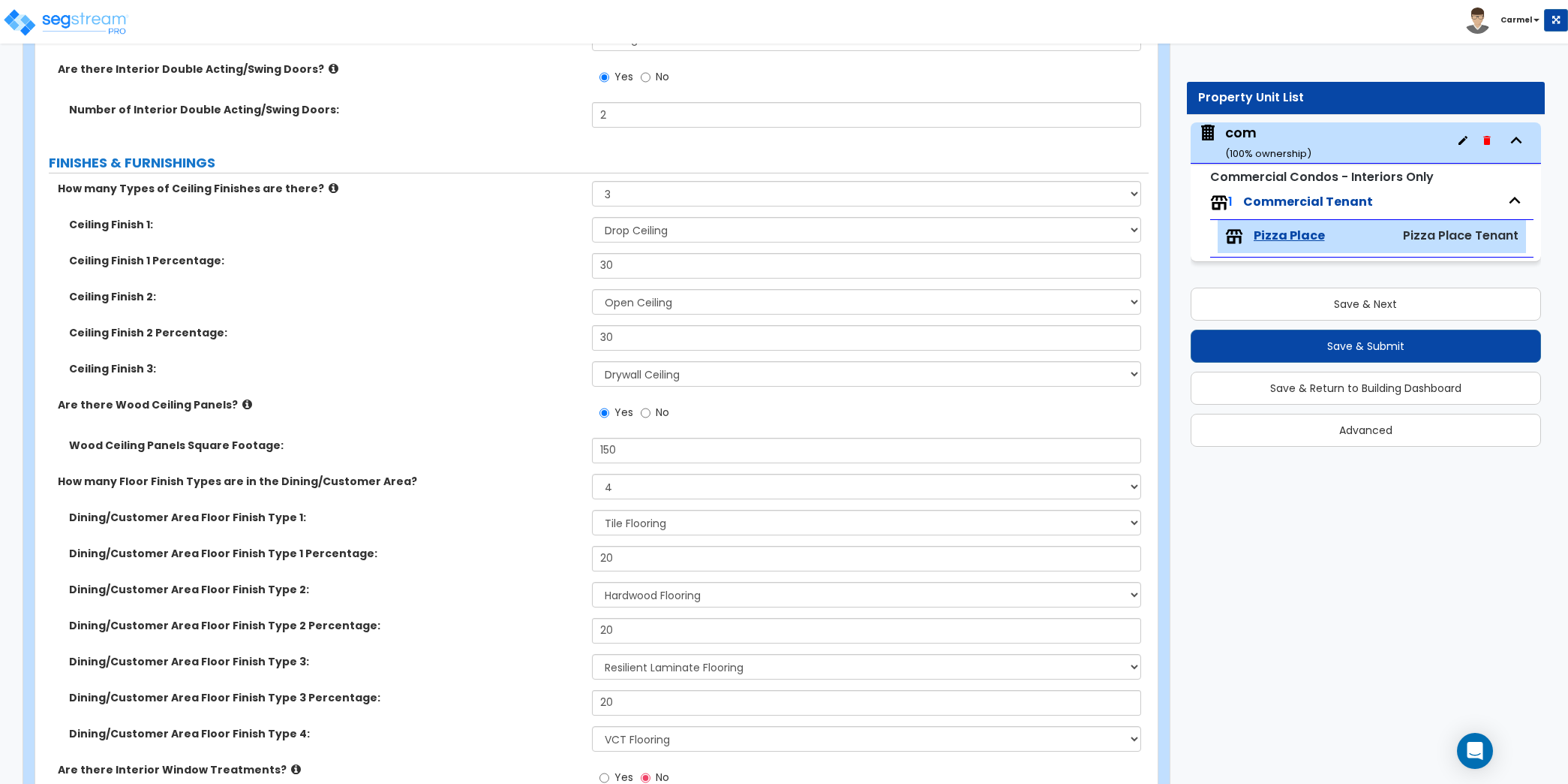
scroll to position [764, 0]
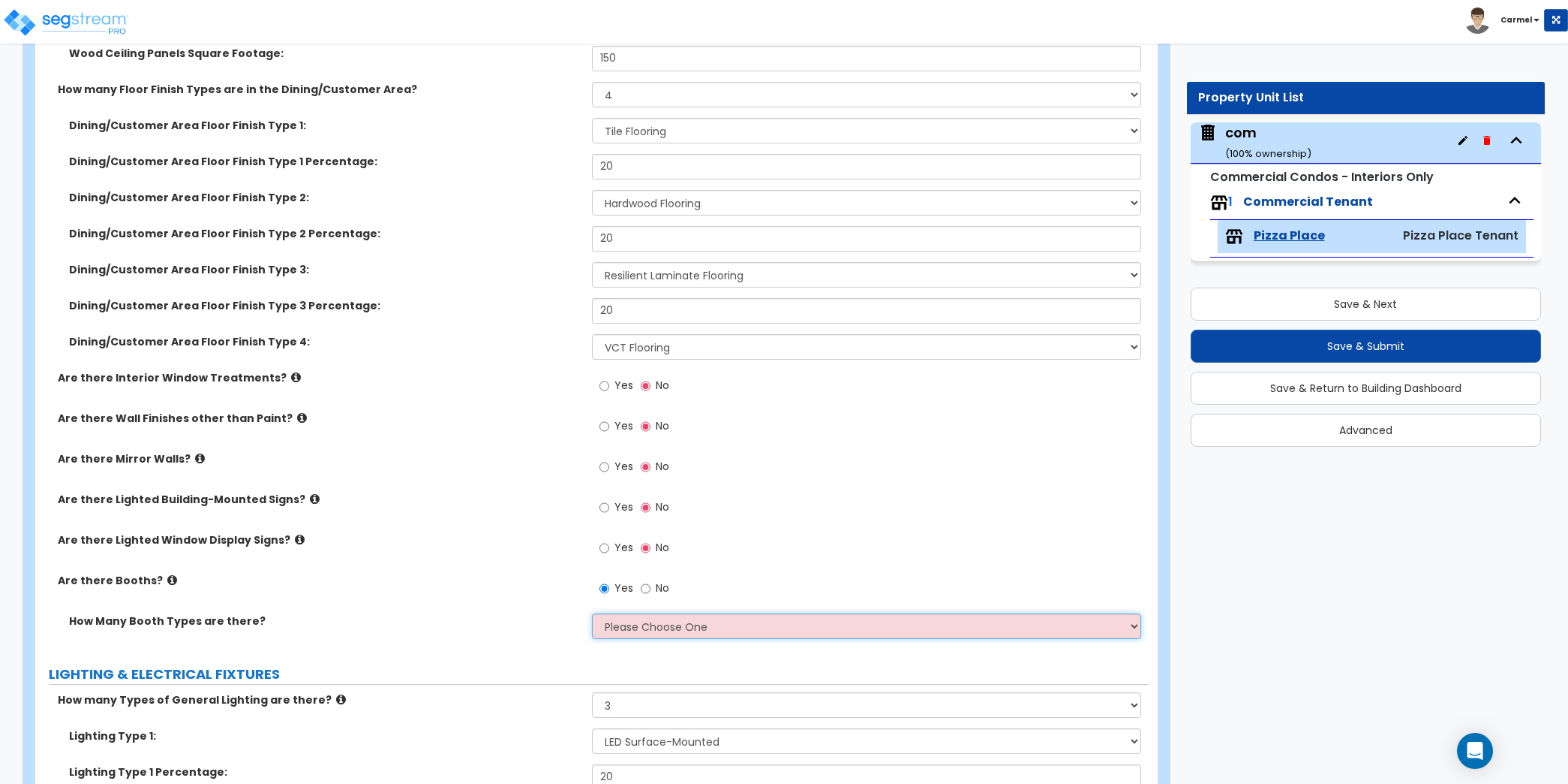
click at [651, 615] on select "Please Choose One 1 2 3" at bounding box center [866, 626] width 549 height 25
click at [592, 613] on select "Please Choose One 1 2 3" at bounding box center [866, 626] width 549 height 25
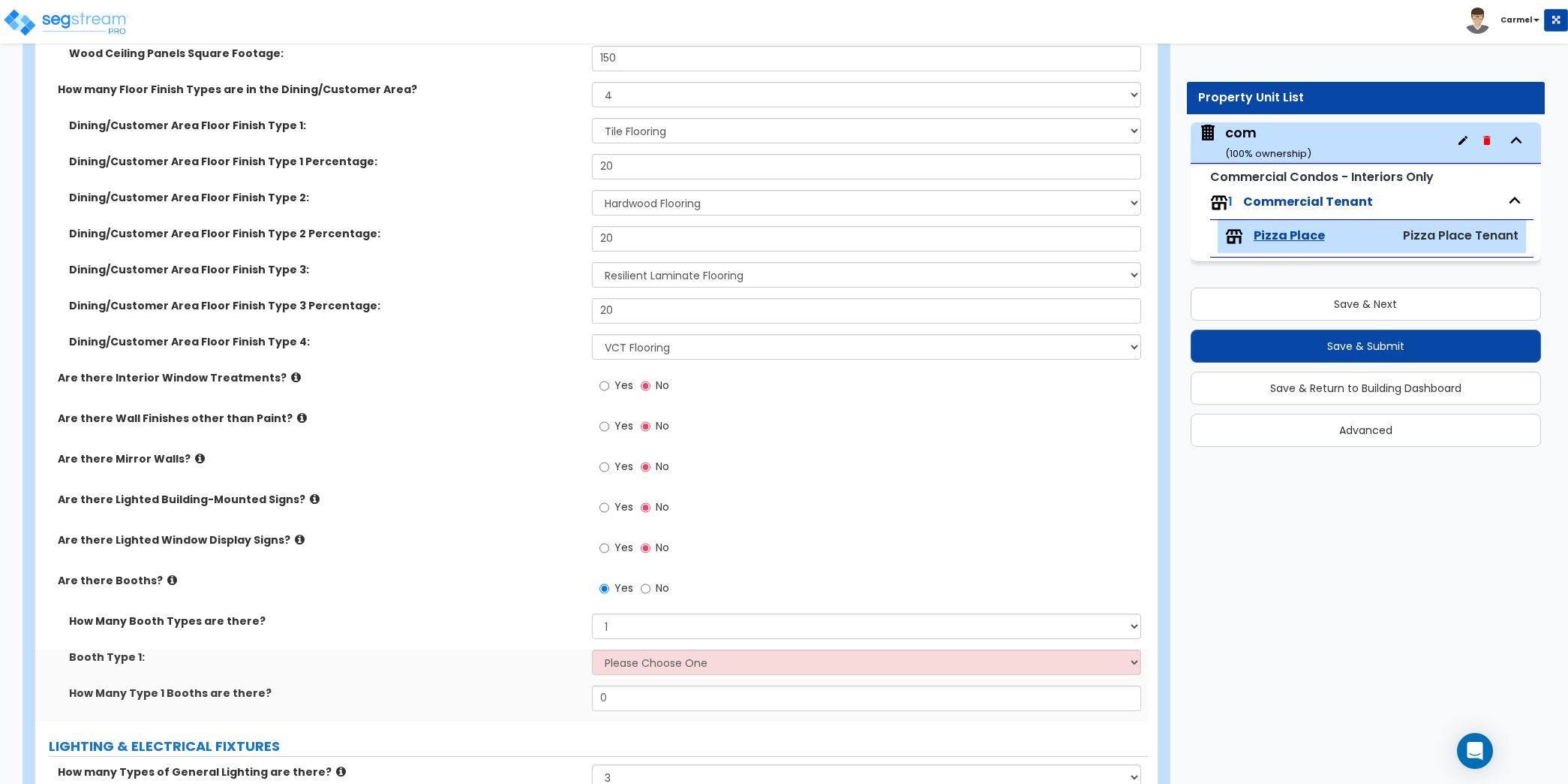
click at [401, 565] on div "Are there Lighted Window Display Signs? Yes No" at bounding box center [592, 552] width 1114 height 40
click at [843, 532] on div "Yes No" at bounding box center [870, 552] width 556 height 40
click at [694, 662] on select "Please Choose One Plastic, 2-Seater Plastic, 4-Seater Upholstered, 4-Seater Uph…" at bounding box center [866, 662] width 549 height 25
click at [616, 613] on select "Please Choose One 1 2 3" at bounding box center [866, 626] width 549 height 25
select select "3"
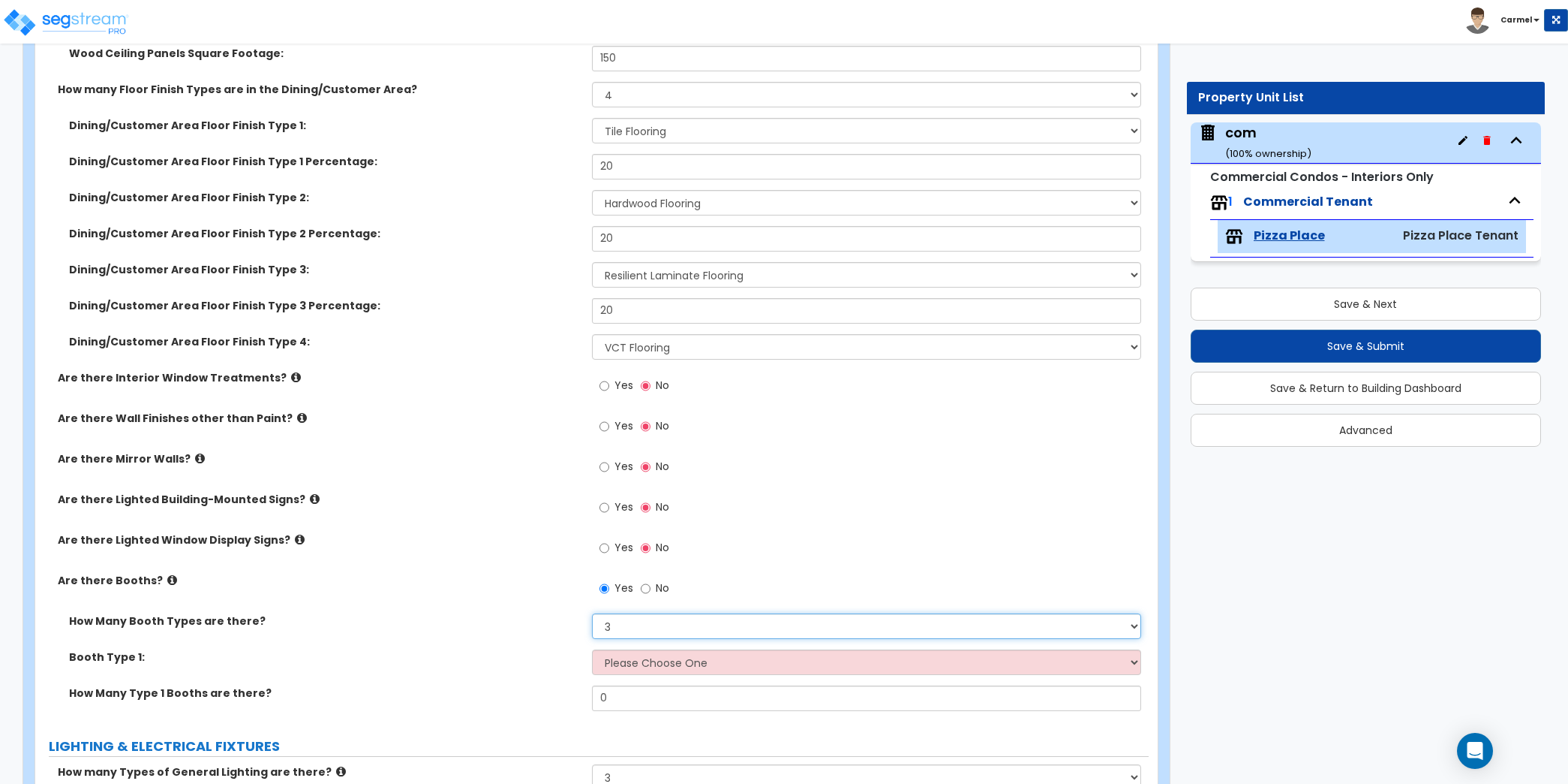
click at [592, 613] on select "Please Choose One 1 2 3" at bounding box center [866, 626] width 549 height 25
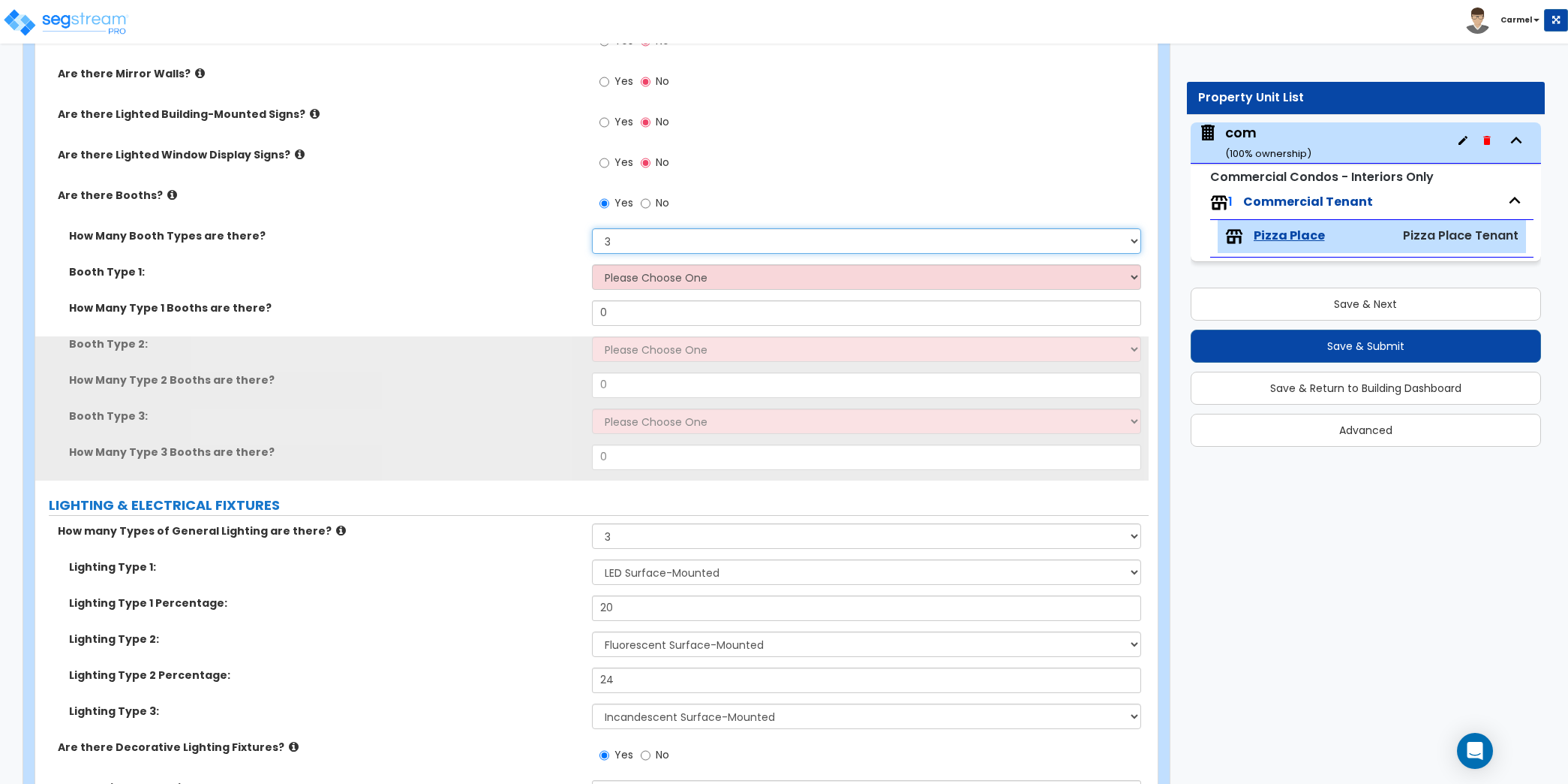
scroll to position [1168, 0]
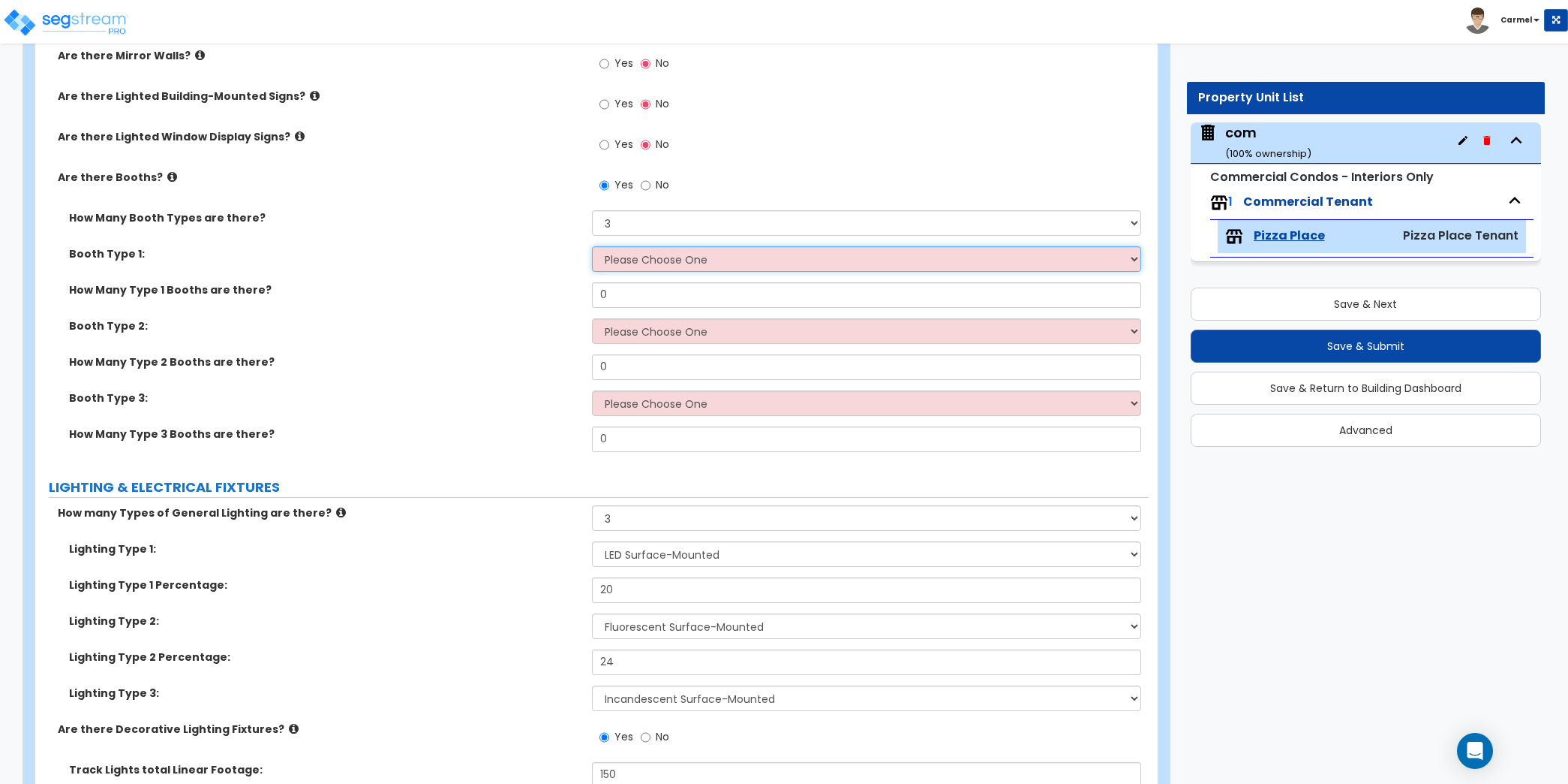
click at [688, 262] on select "Please Choose One Plastic, 2-Seater Plastic, 4-Seater Upholstered, 4-Seater Uph…" at bounding box center [866, 259] width 549 height 25
click at [592, 246] on select "Please Choose One Plastic, 2-Seater Plastic, 4-Seater Upholstered, 4-Seater Uph…" at bounding box center [866, 259] width 549 height 25
click at [673, 261] on select "Please Choose One Plastic, 2-Seater Plastic, 4-Seater Upholstered, 4-Seater Uph…" at bounding box center [866, 259] width 549 height 25
select select "1"
click at [592, 246] on select "Please Choose One Plastic, 2-Seater Plastic, 4-Seater Upholstered, 4-Seater Uph…" at bounding box center [866, 259] width 549 height 25
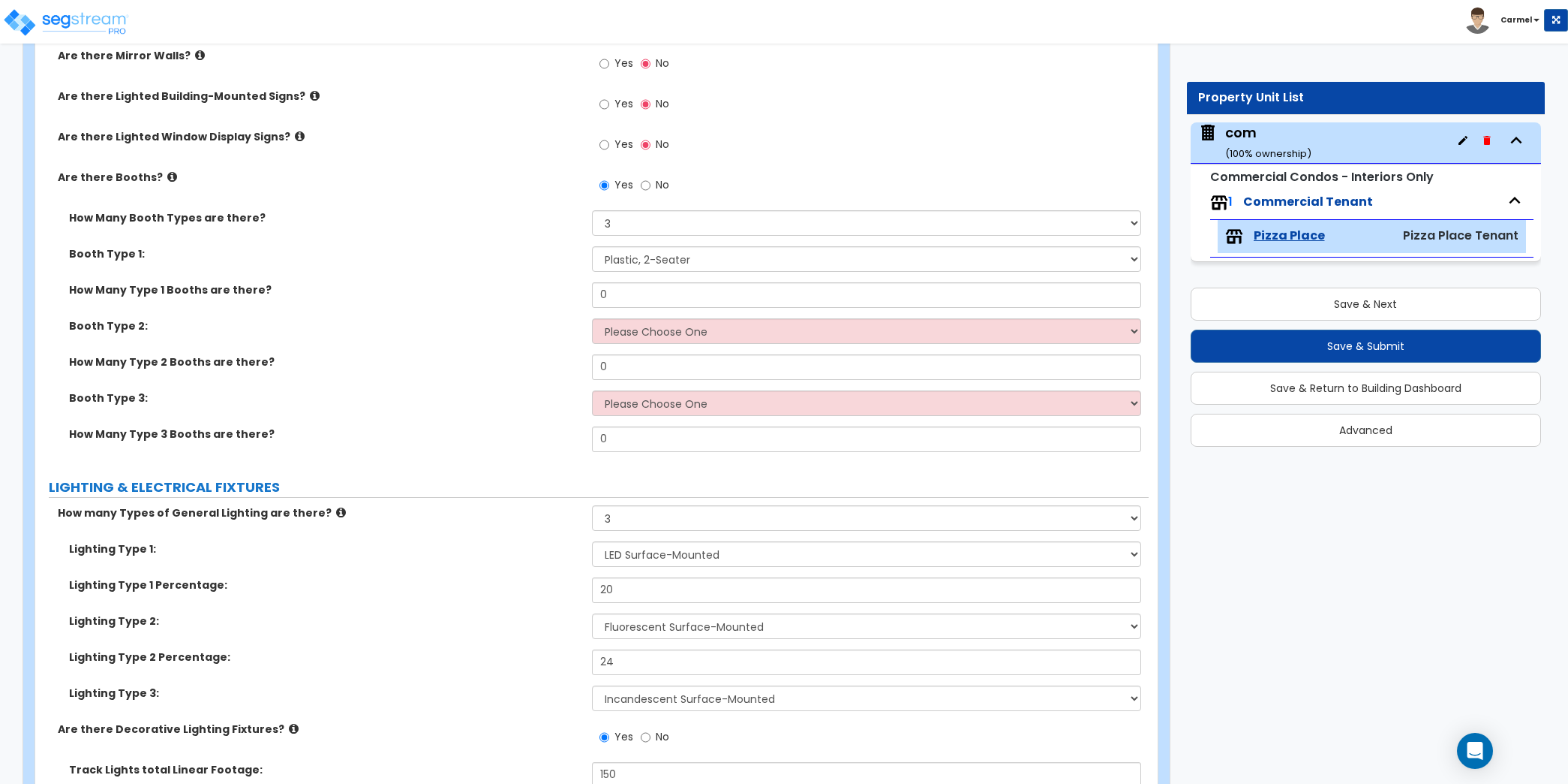
click at [678, 313] on div "How Many Type 1 Booths are there? 0" at bounding box center [592, 300] width 1114 height 36
click at [680, 325] on select "Please Choose One Plastic, 2-Seater Plastic, 4-Seater Upholstered, 4-Seater Uph…" at bounding box center [866, 331] width 549 height 25
select select "2"
click at [592, 318] on select "Please Choose One Plastic, 2-Seater Plastic, 4-Seater Upholstered, 4-Seater Uph…" at bounding box center [866, 331] width 549 height 25
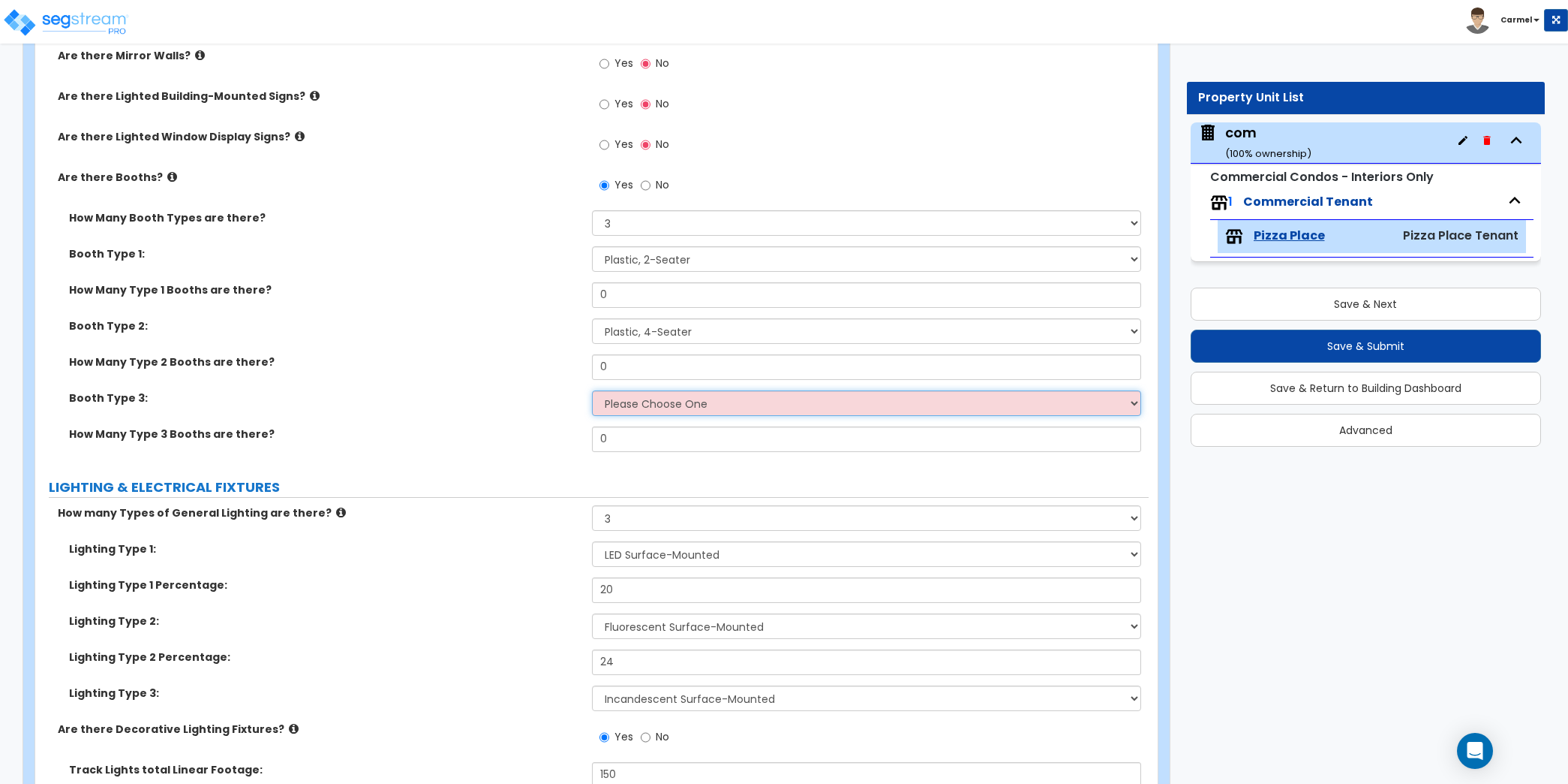
click at [697, 392] on select "Please Choose One Plastic, 2-Seater Plastic, 4-Seater Upholstered, 4-Seater Uph…" at bounding box center [866, 403] width 549 height 25
select select "3"
click at [592, 390] on select "Please Choose One Plastic, 2-Seater Plastic, 4-Seater Upholstered, 4-Seater Uph…" at bounding box center [866, 403] width 549 height 25
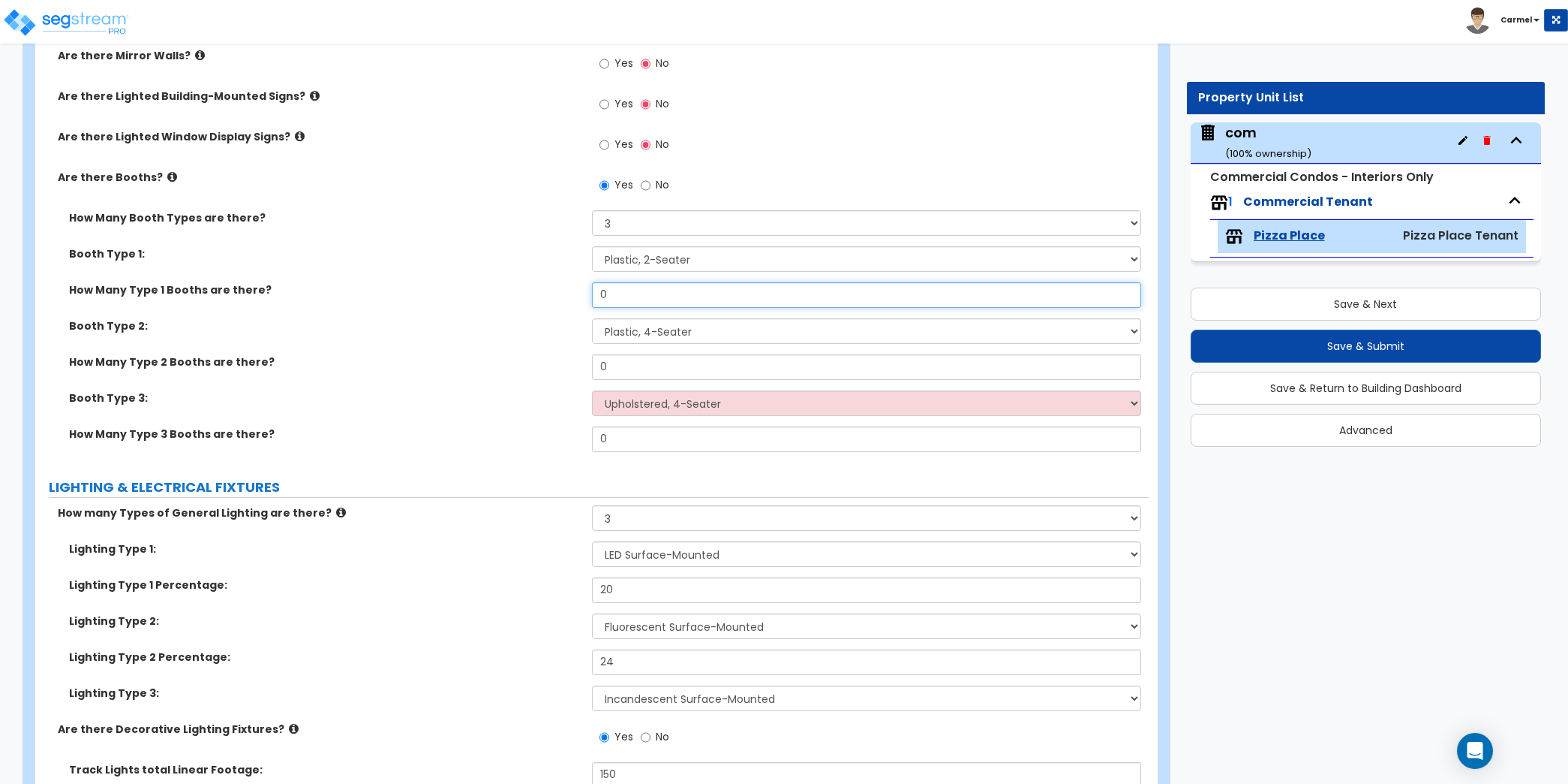
click at [671, 299] on input "0" at bounding box center [866, 295] width 549 height 25
type input "2"
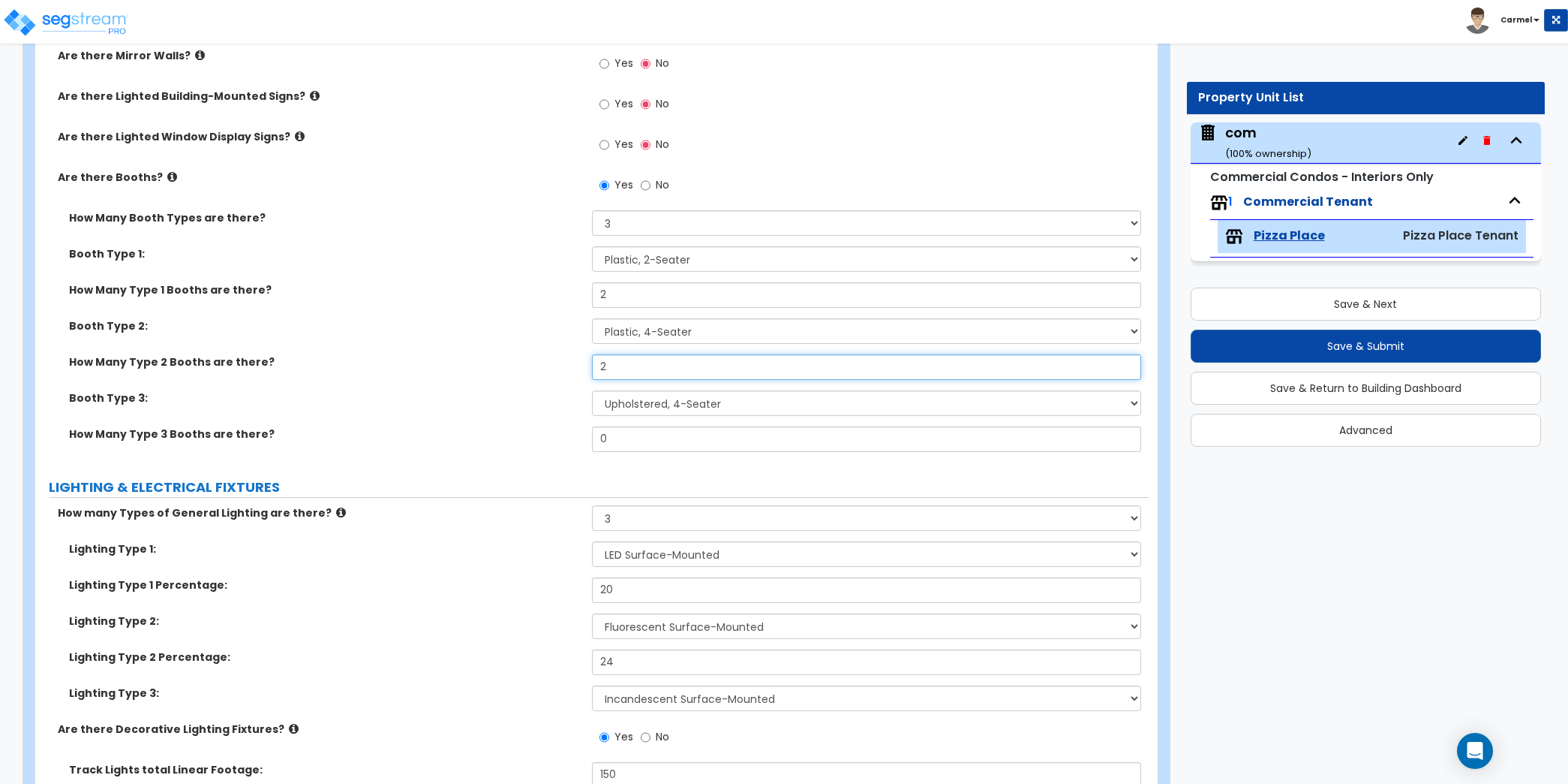
type input "2"
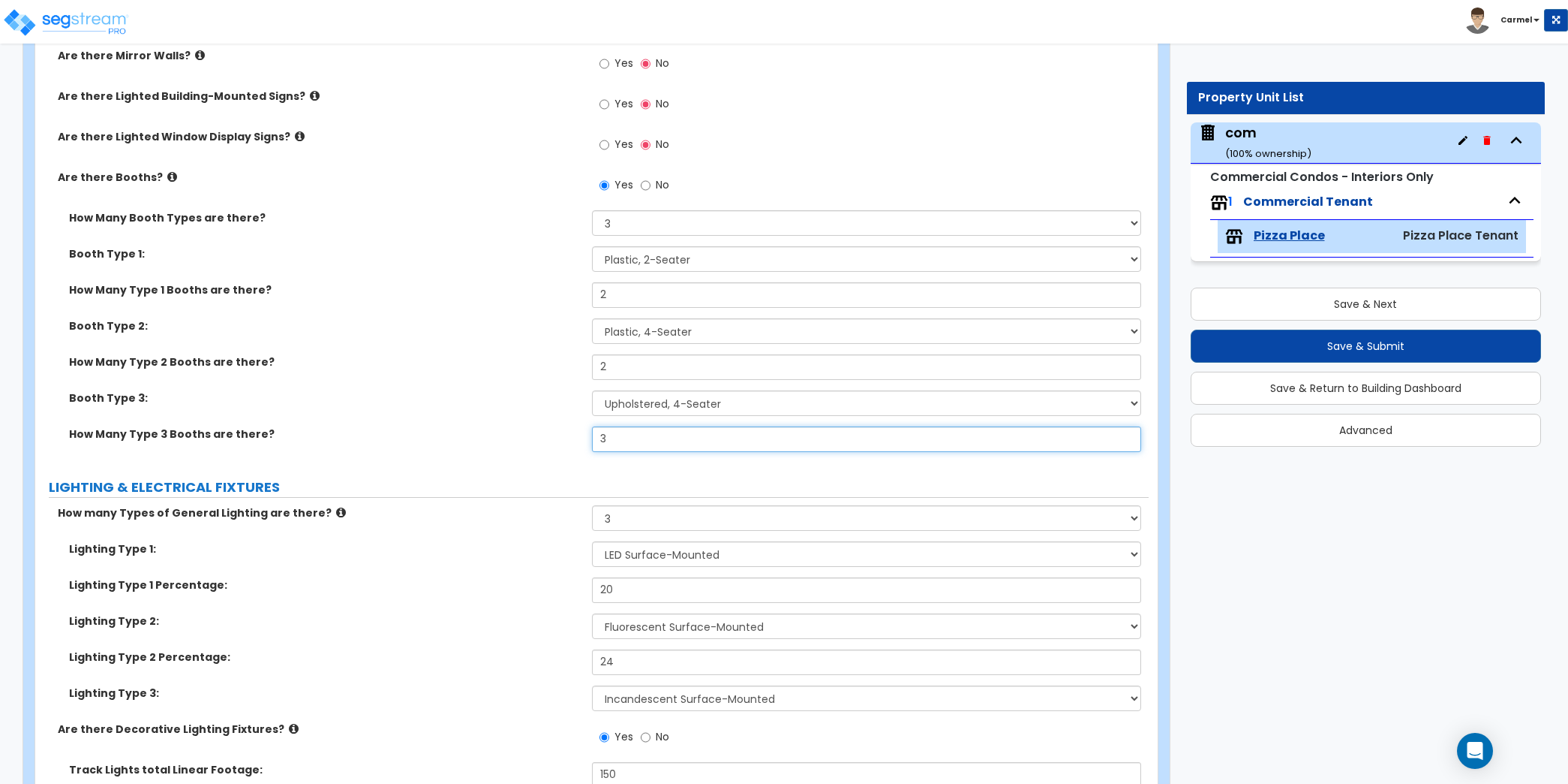
type input "3"
click at [457, 400] on label "Booth Type 3:" at bounding box center [324, 397] width 511 height 15
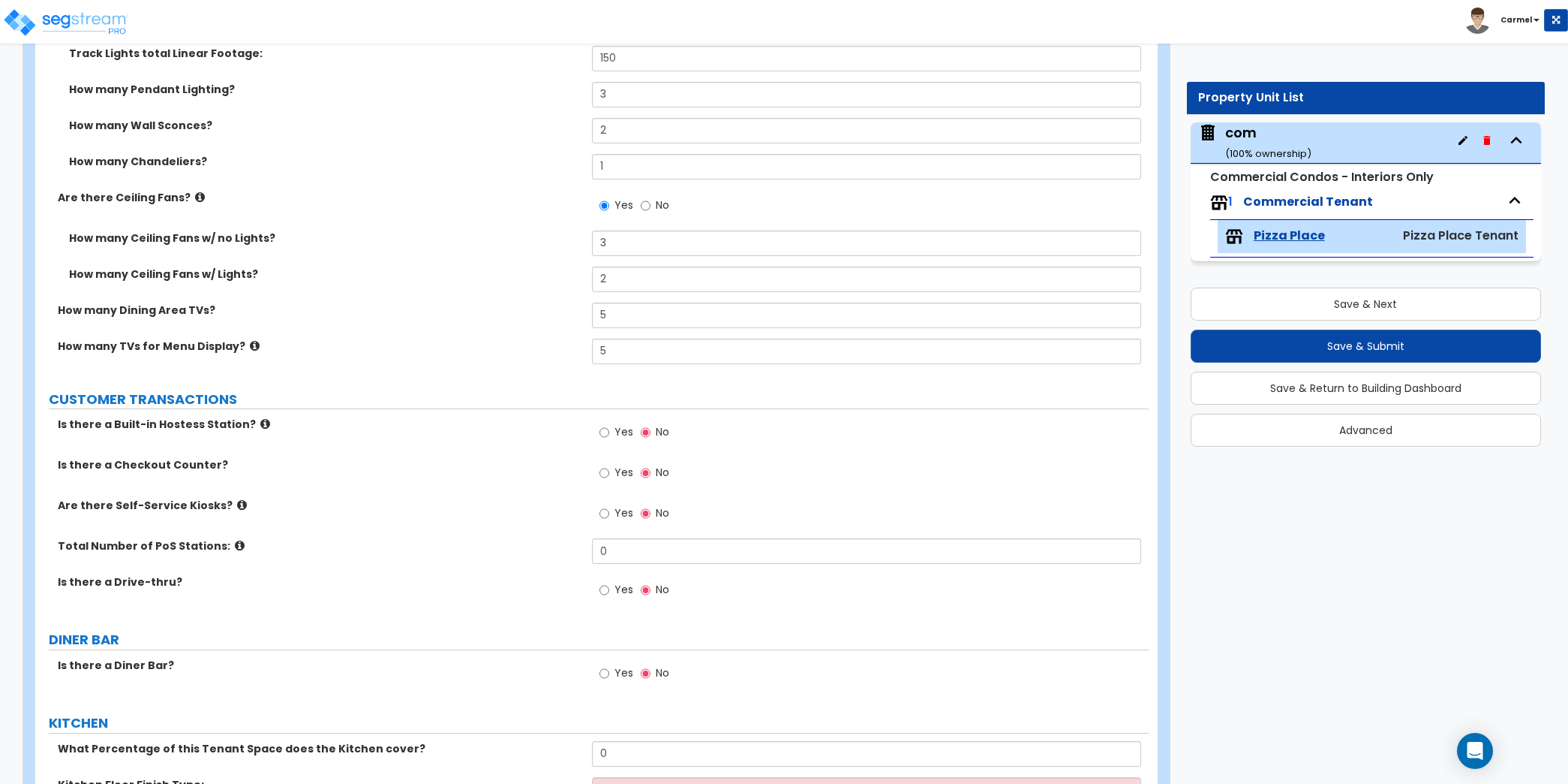
scroll to position [1912, 0]
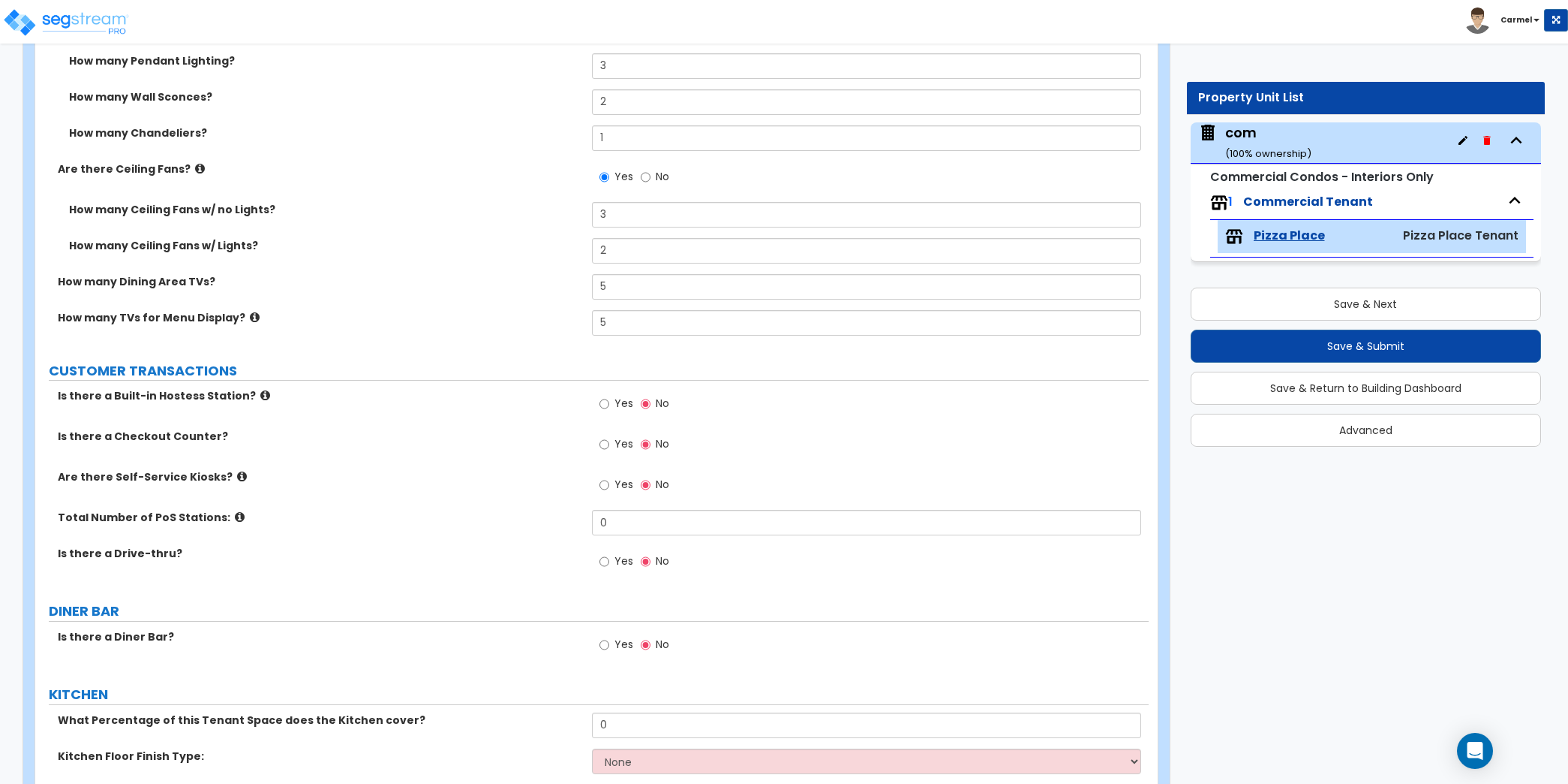
click at [451, 526] on div "Total Number of PoS Stations: 0" at bounding box center [592, 527] width 1114 height 36
click at [638, 517] on input "0" at bounding box center [866, 522] width 549 height 25
type input "2"
click at [614, 479] on span "Yes" at bounding box center [623, 483] width 19 height 15
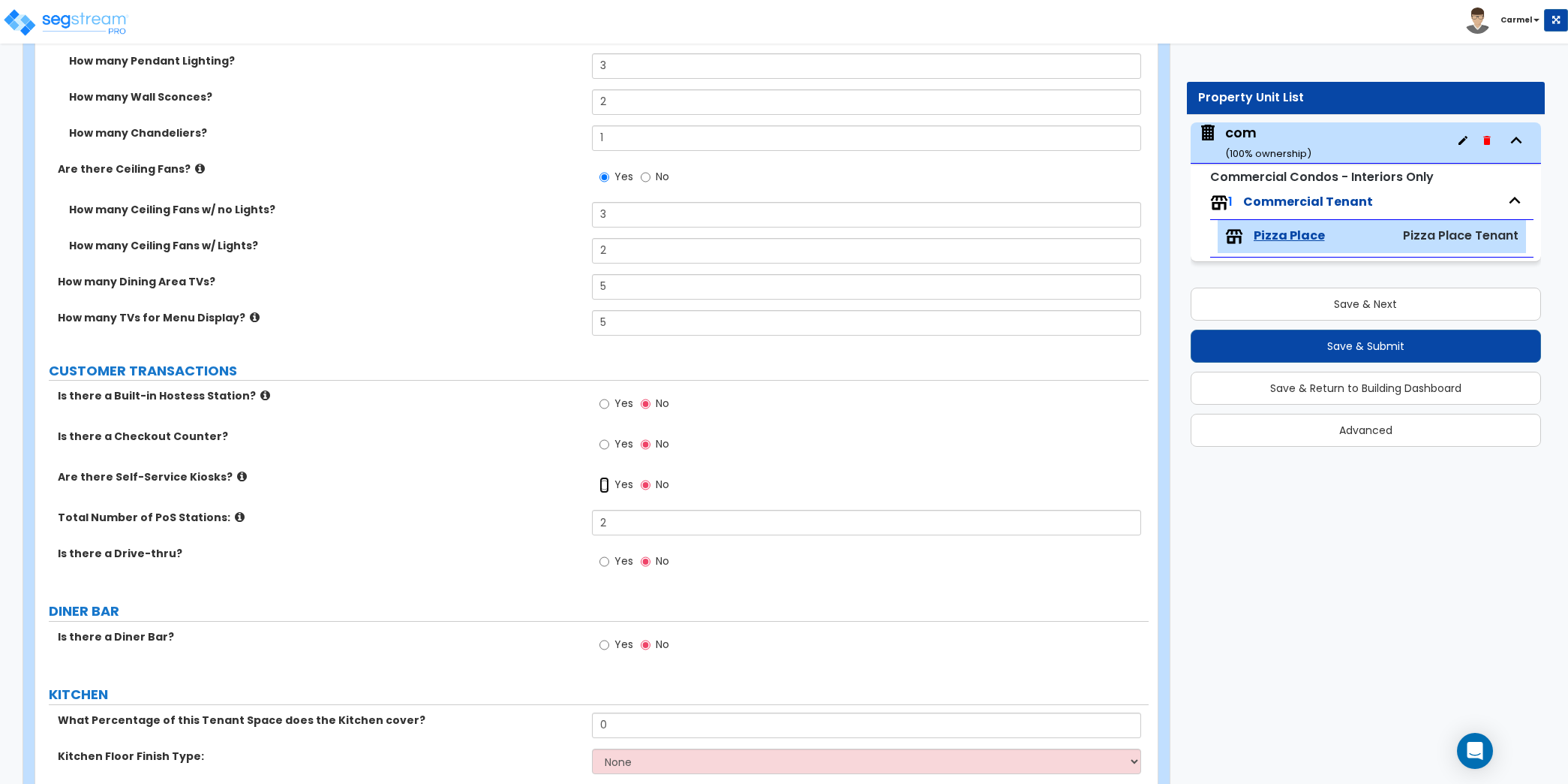
click at [609, 479] on input "Yes" at bounding box center [604, 484] width 10 height 17
radio input "true"
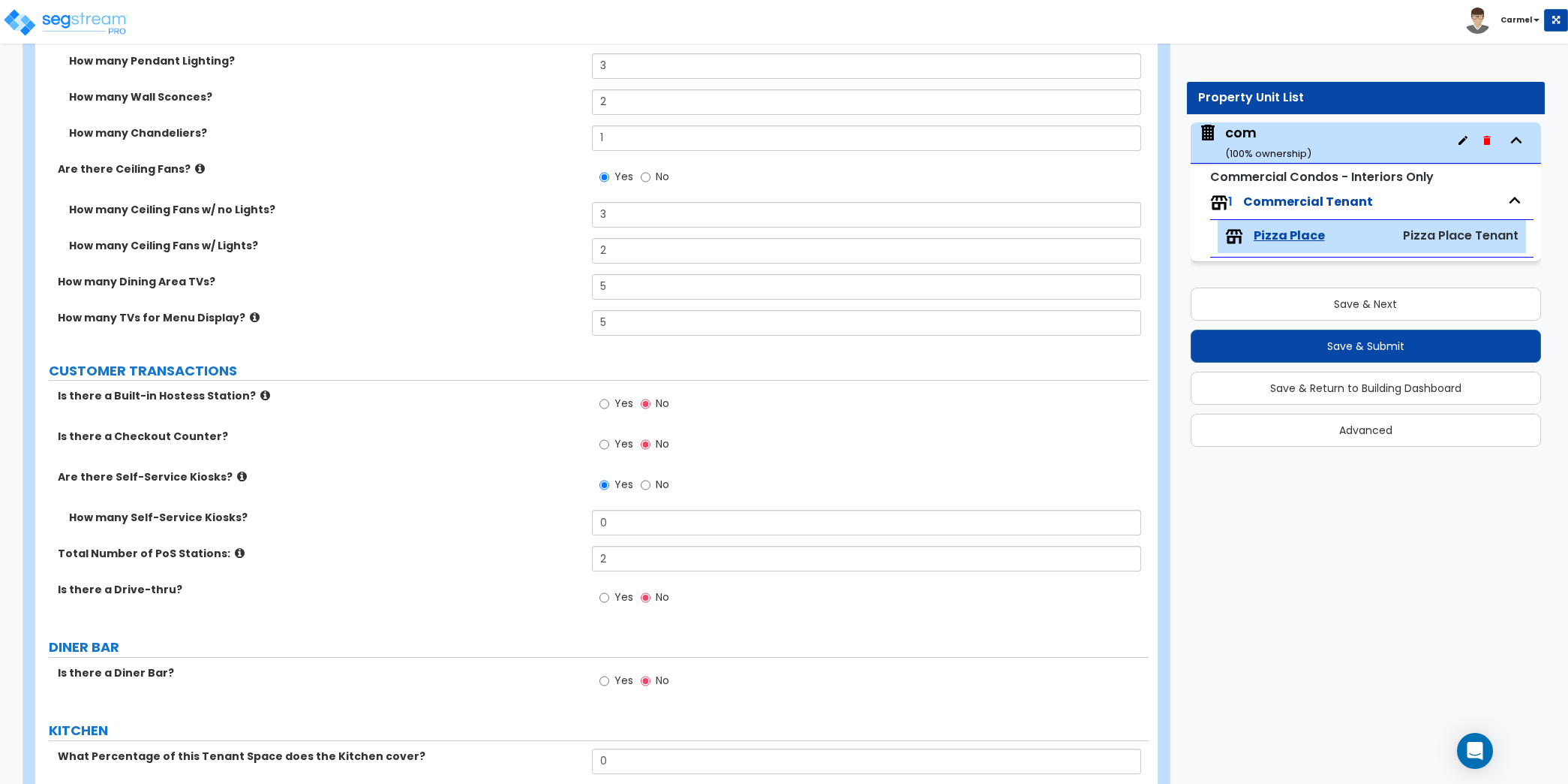
click at [237, 472] on icon at bounding box center [242, 475] width 10 height 11
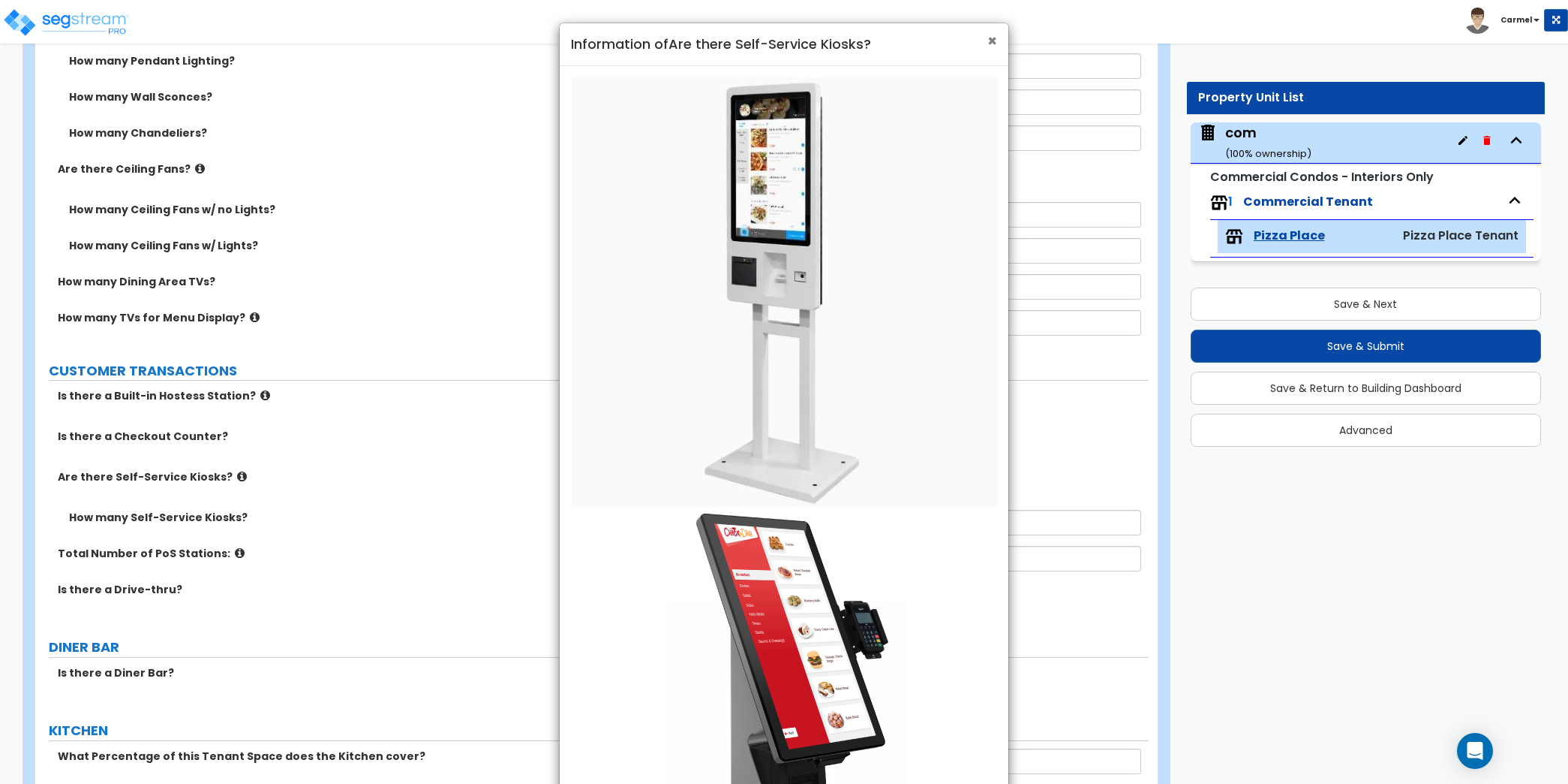
click at [995, 43] on span "×" at bounding box center [992, 41] width 10 height 22
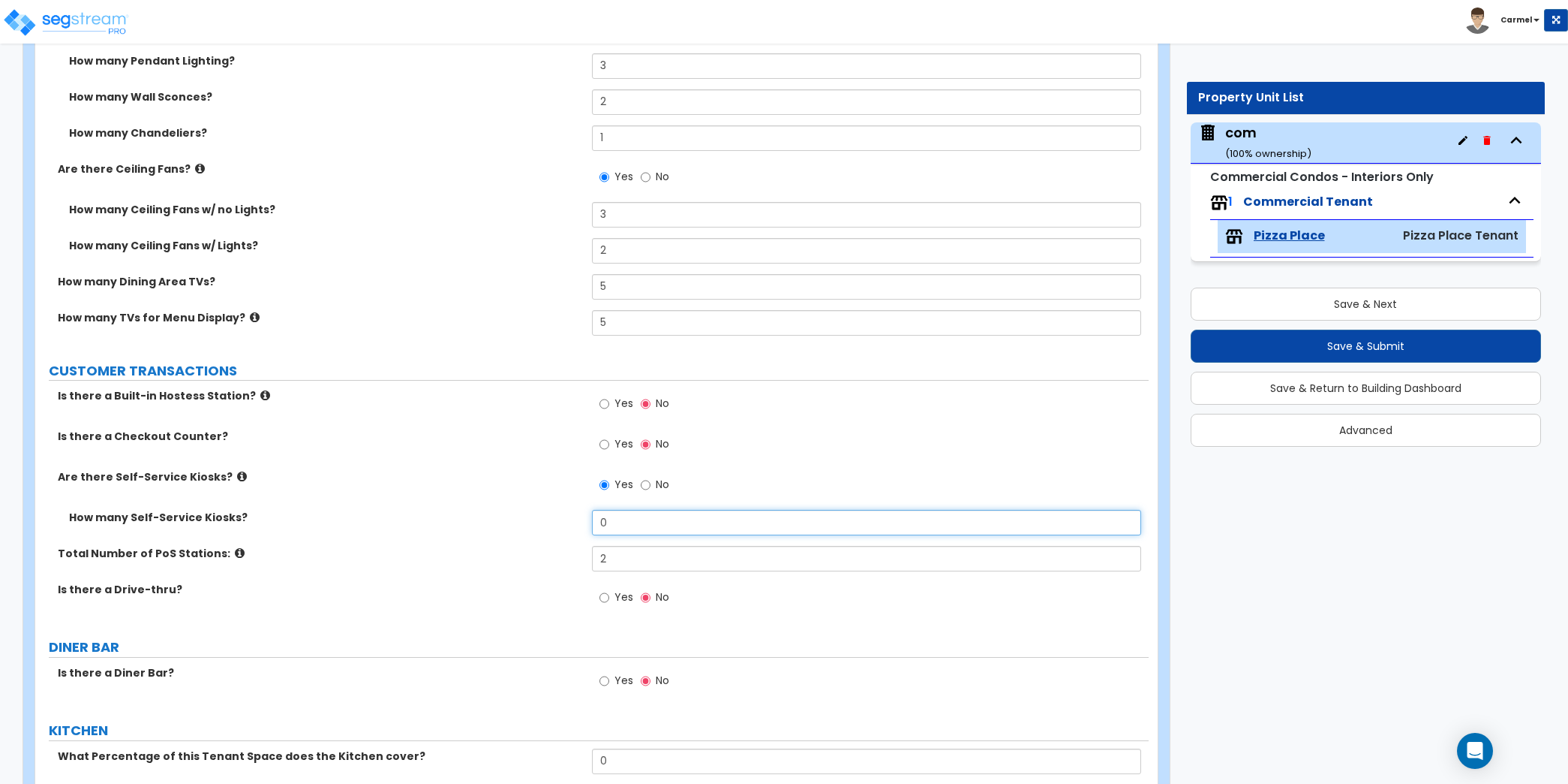
click at [616, 517] on input "0" at bounding box center [866, 522] width 549 height 25
type input "1"
click at [513, 486] on div "Are there Self-Service Kiosks? Yes No" at bounding box center [592, 489] width 1114 height 40
click at [617, 399] on span "Yes" at bounding box center [623, 403] width 19 height 15
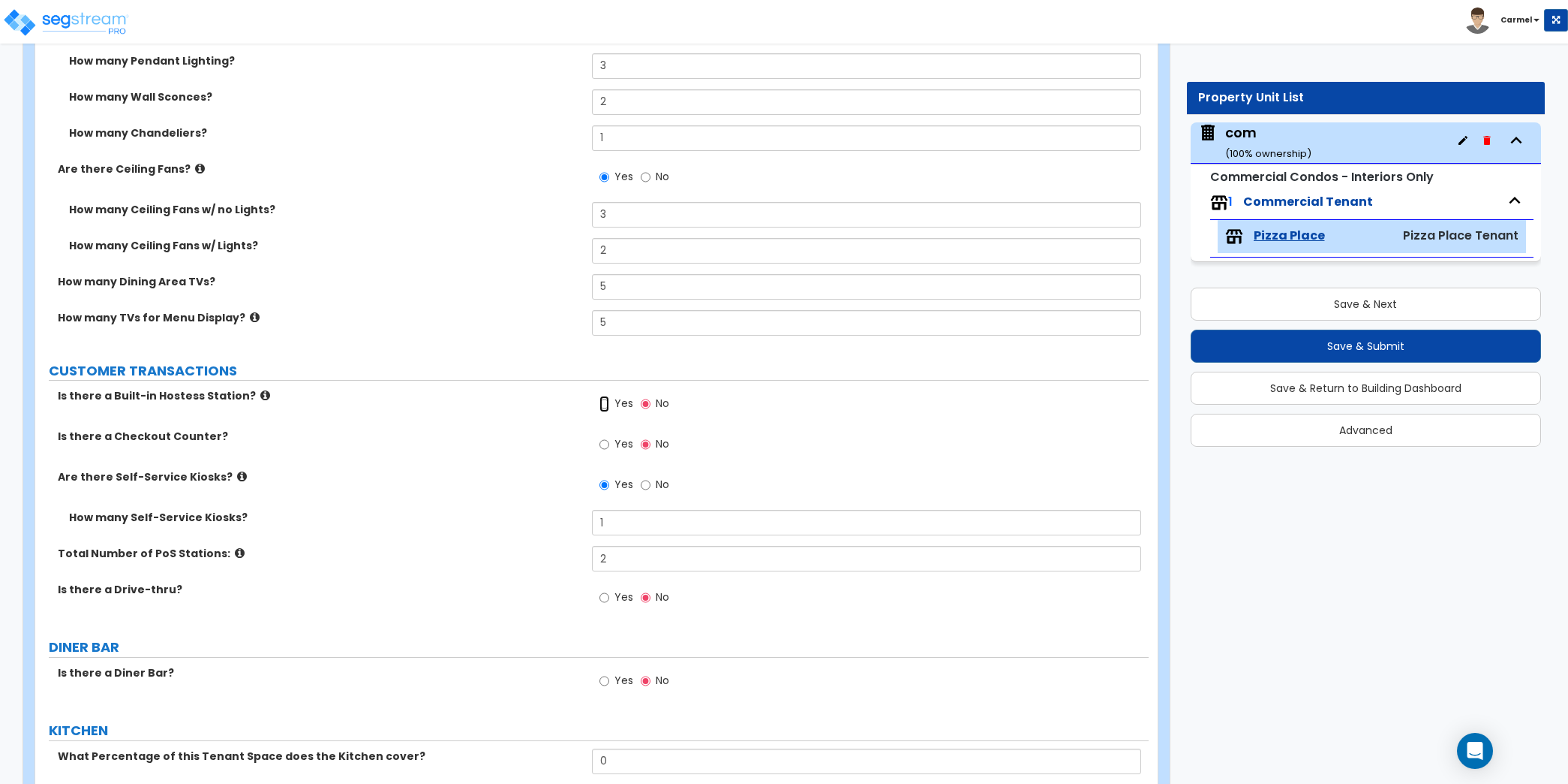
click at [609, 399] on input "Yes" at bounding box center [604, 404] width 10 height 17
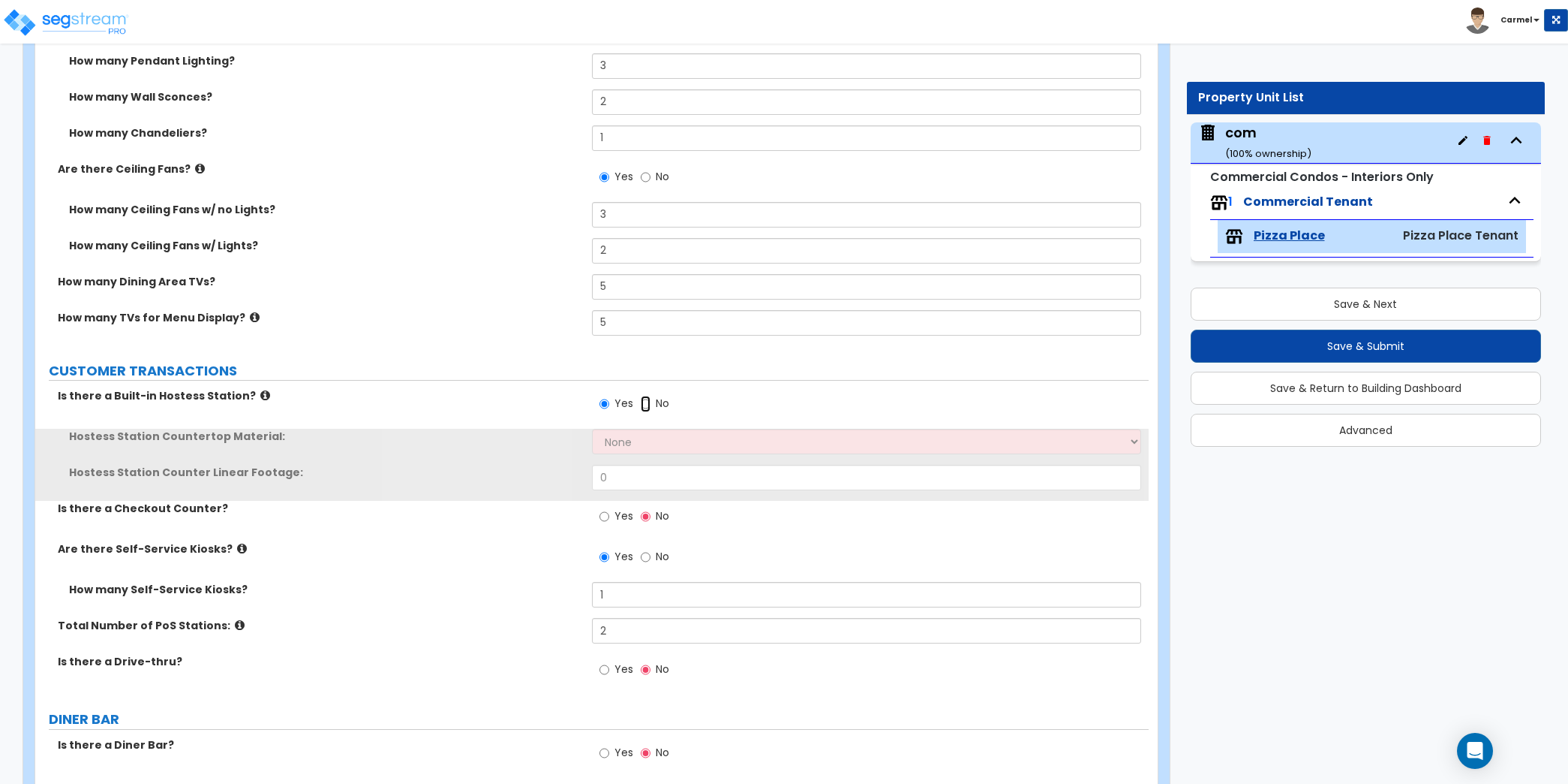
click at [642, 397] on input "No" at bounding box center [645, 404] width 10 height 17
radio input "false"
radio input "true"
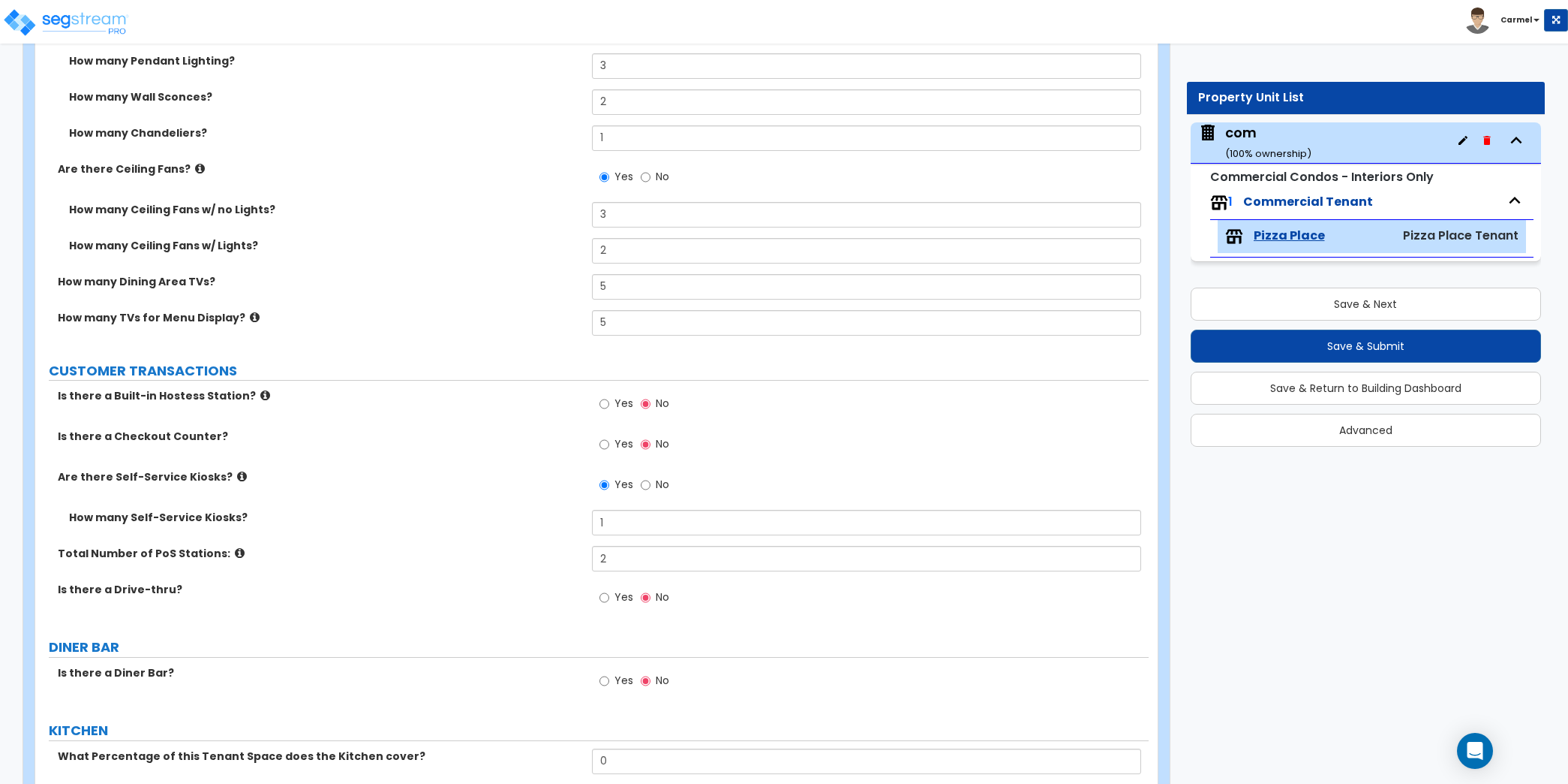
click at [617, 445] on span "Yes" at bounding box center [623, 443] width 19 height 15
click at [609, 445] on input "Yes" at bounding box center [604, 444] width 10 height 17
radio input "true"
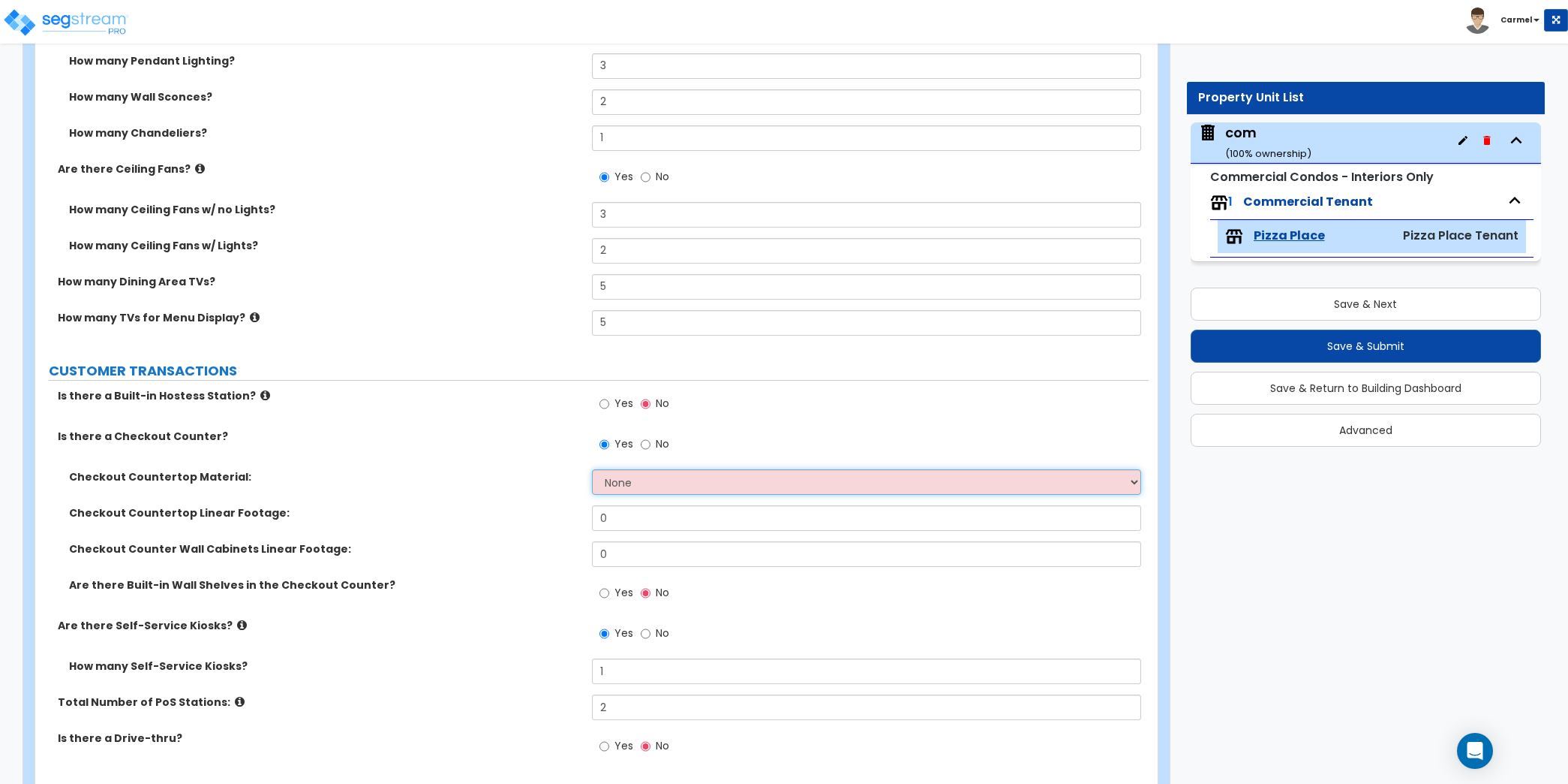
click at [671, 474] on select "None Plastic Laminate Solid Surface Stone Quartz Marble Tile Wood Stainless Ste…" at bounding box center [866, 482] width 549 height 25
click at [592, 469] on select "None Plastic Laminate Solid Surface Stone Quartz Marble Tile Wood Stainless Ste…" at bounding box center [866, 482] width 549 height 25
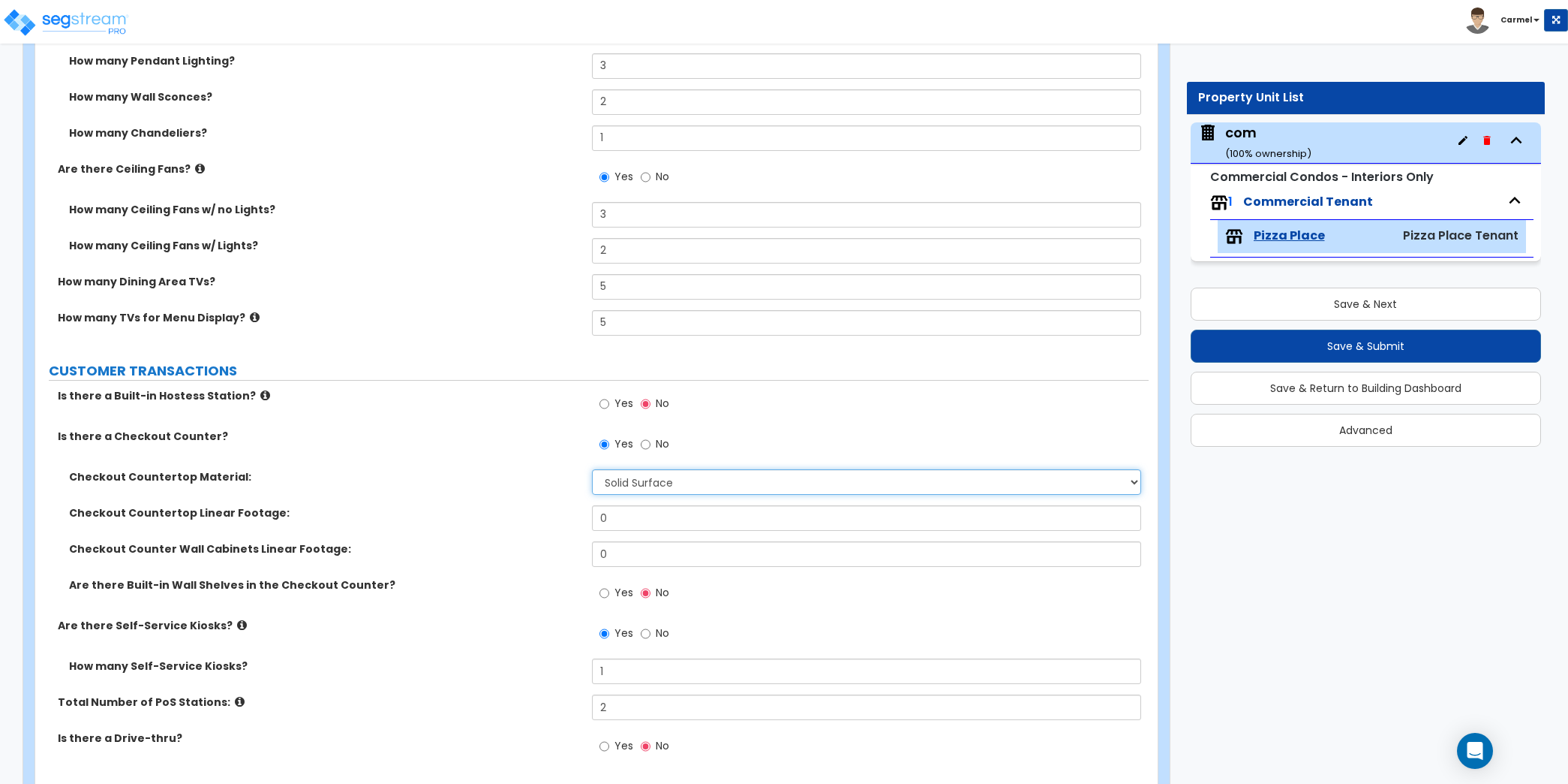
click at [644, 480] on select "None Plastic Laminate Solid Surface Stone Quartz Marble Tile Wood Stainless Ste…" at bounding box center [866, 482] width 549 height 25
select select "8"
click at [592, 469] on select "None Plastic Laminate Solid Surface Stone Quartz Marble Tile Wood Stainless Ste…" at bounding box center [866, 482] width 549 height 25
click at [644, 499] on div "Checkout Countertop Material: None Plastic Laminate Solid Surface Stone Quartz …" at bounding box center [592, 487] width 1114 height 36
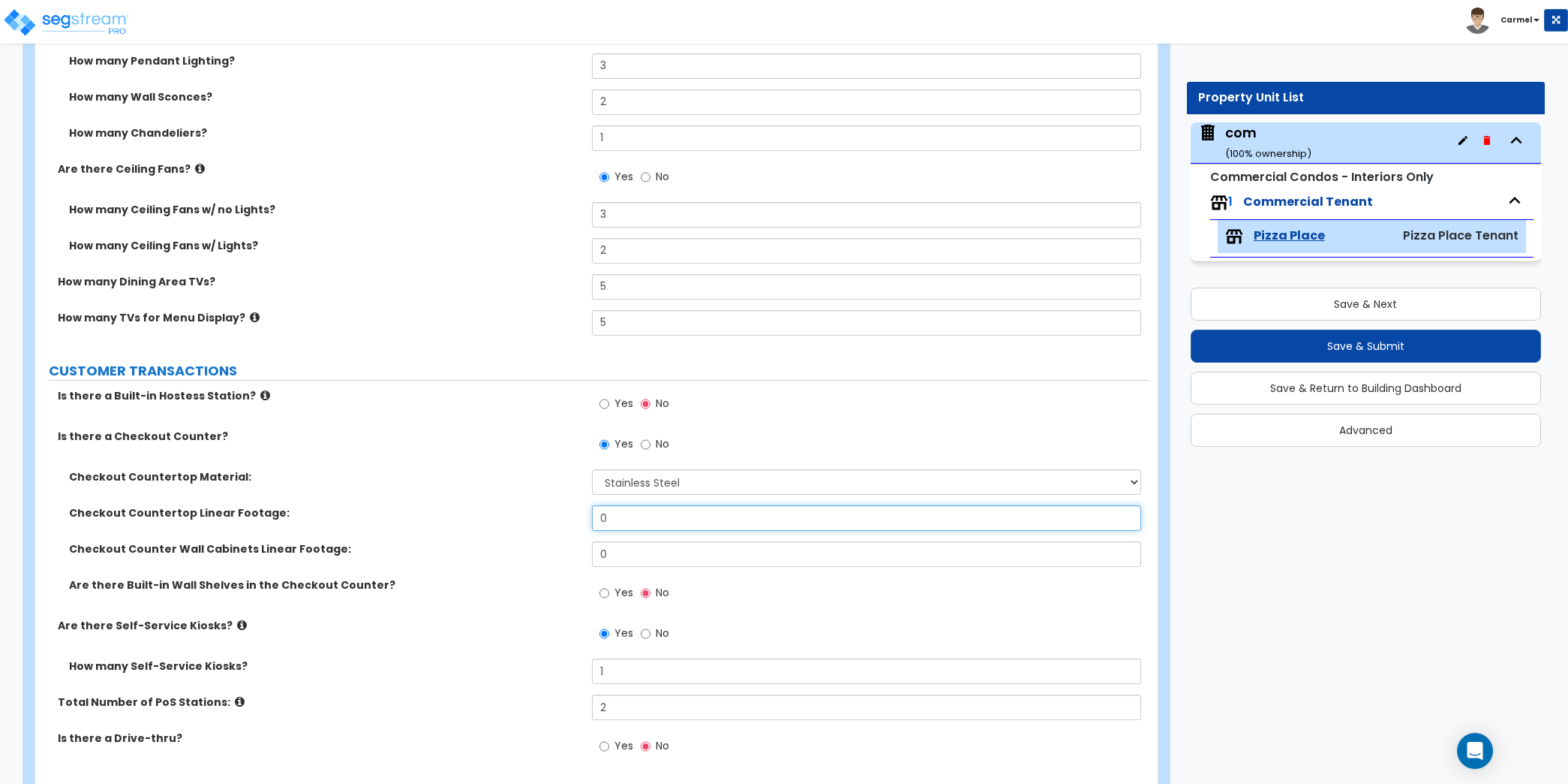
click at [642, 514] on input "0" at bounding box center [866, 517] width 549 height 25
type input "25"
click at [640, 546] on input "0" at bounding box center [866, 554] width 549 height 25
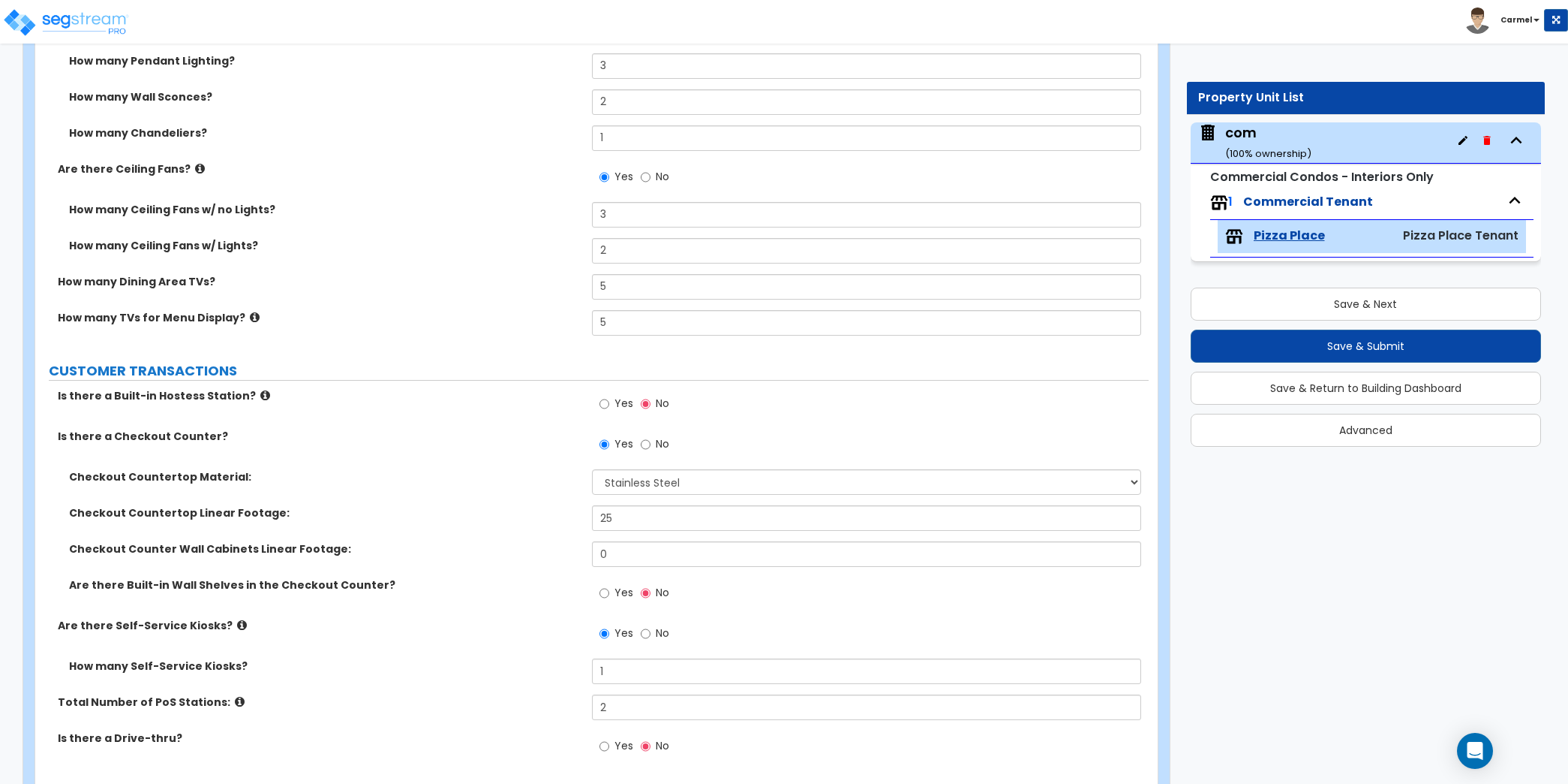
click at [459, 495] on div "Checkout Countertop Material: None Plastic Laminate Solid Surface Stone Quartz …" at bounding box center [592, 487] width 1114 height 36
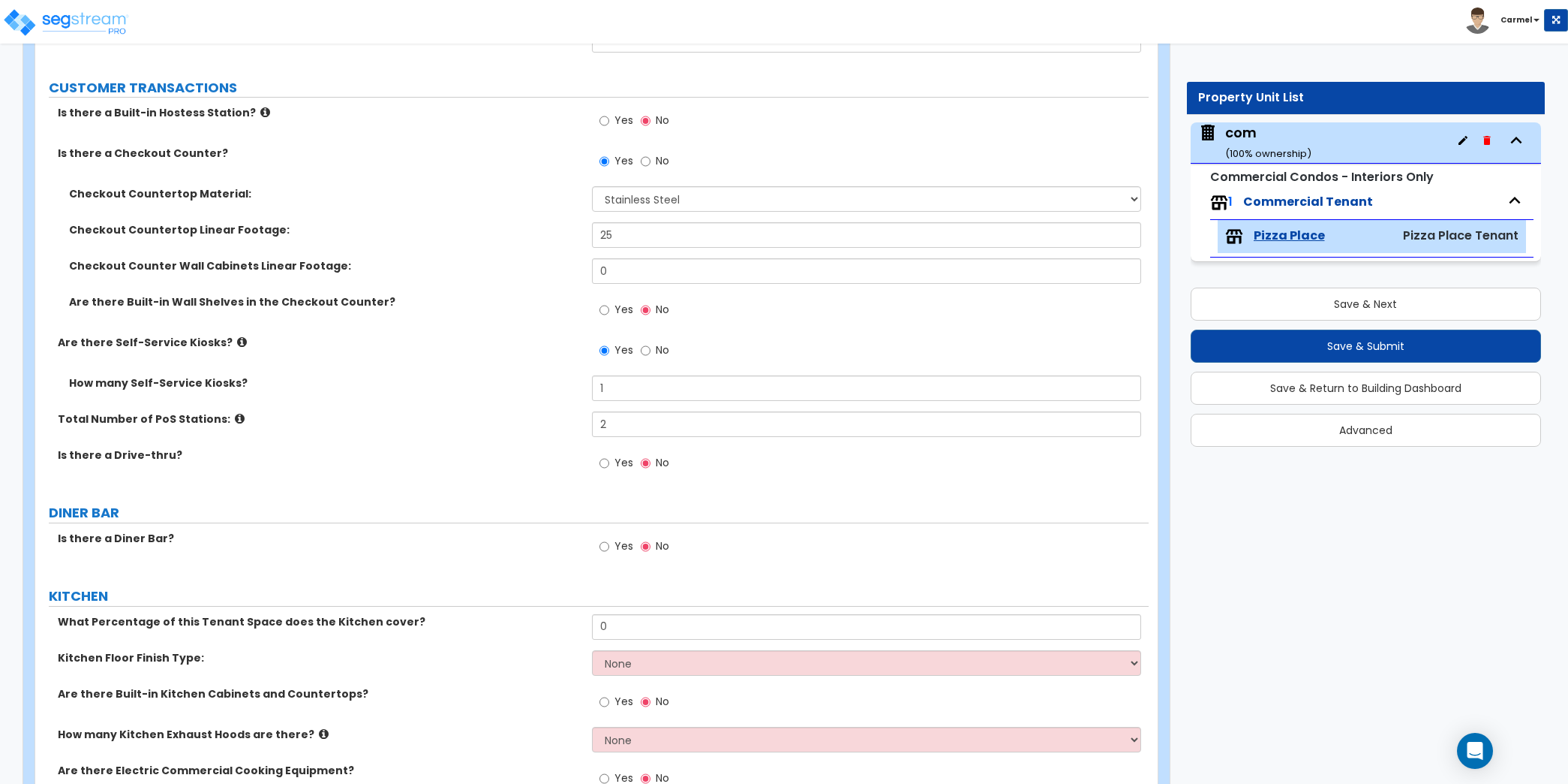
scroll to position [2197, 0]
click at [620, 537] on span "Yes" at bounding box center [623, 544] width 19 height 15
click at [609, 537] on input "Yes" at bounding box center [604, 545] width 10 height 17
radio input "true"
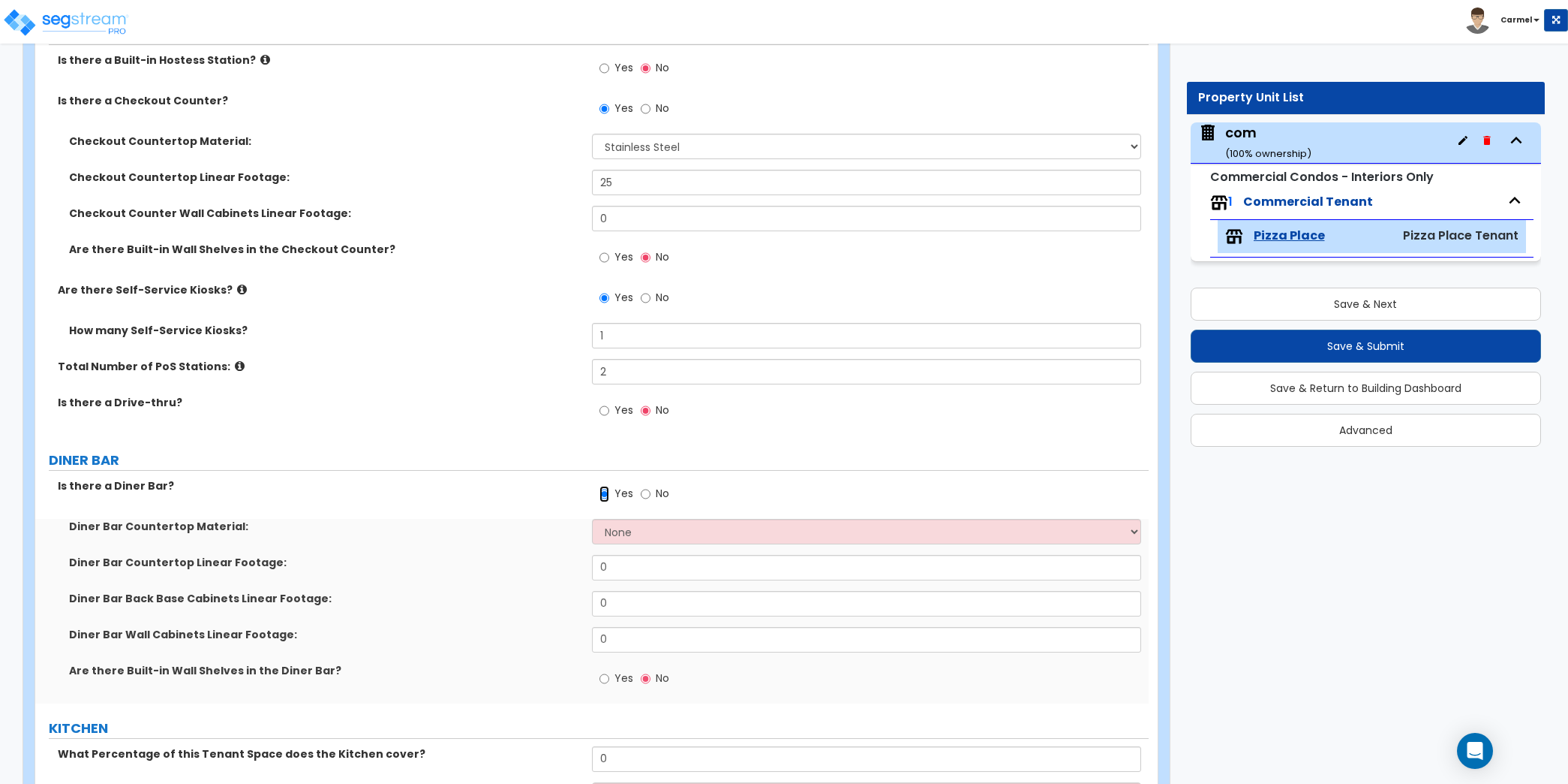
scroll to position [2359, 0]
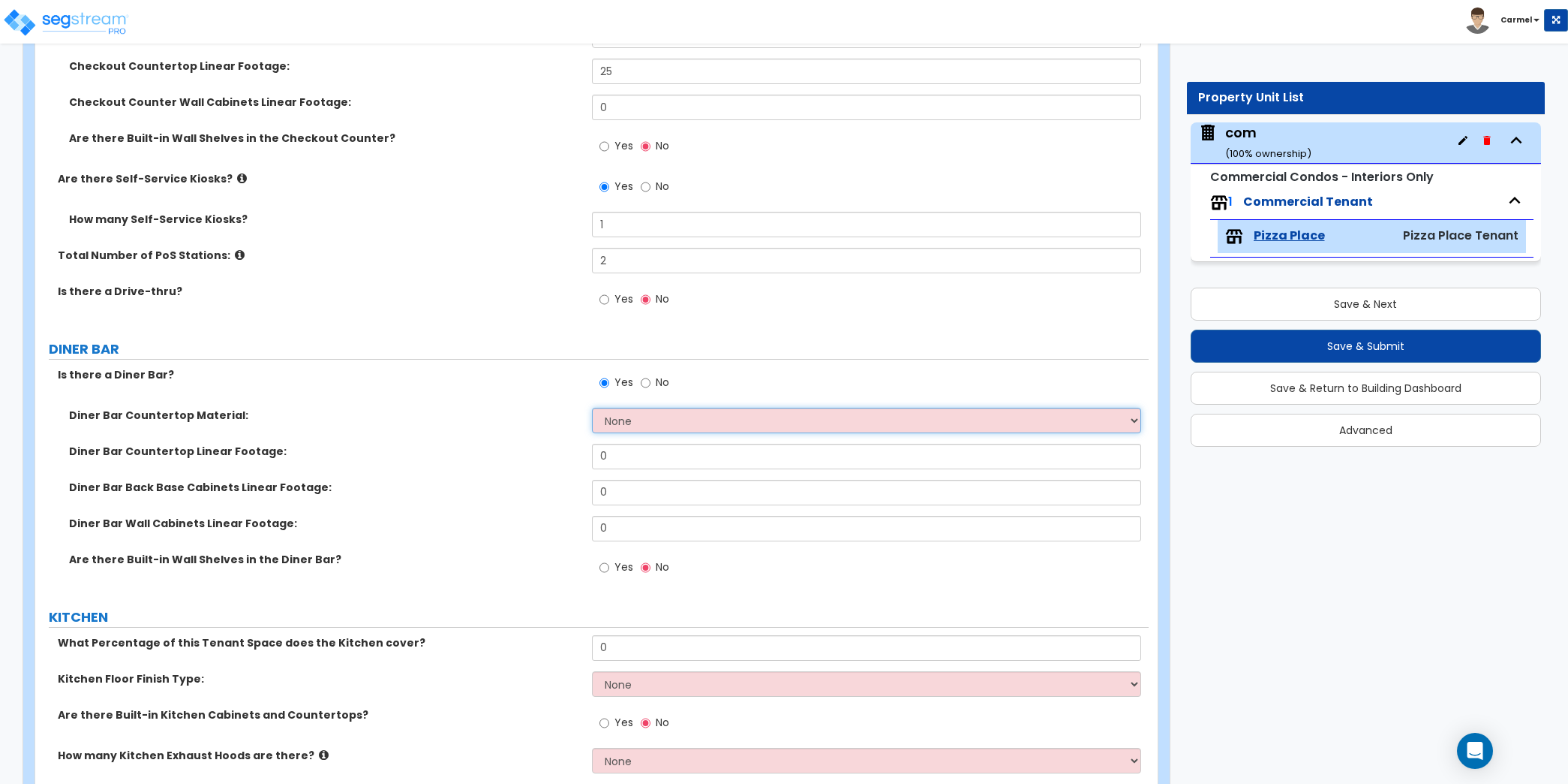
click at [657, 415] on select "None Plastic Laminate Solid Surface Stone Quartz Marble Tile Wood Stainless Ste…" at bounding box center [866, 420] width 549 height 25
click at [592, 408] on select "None Plastic Laminate Solid Surface Stone Quartz Marble Tile Wood Stainless Ste…" at bounding box center [866, 420] width 549 height 25
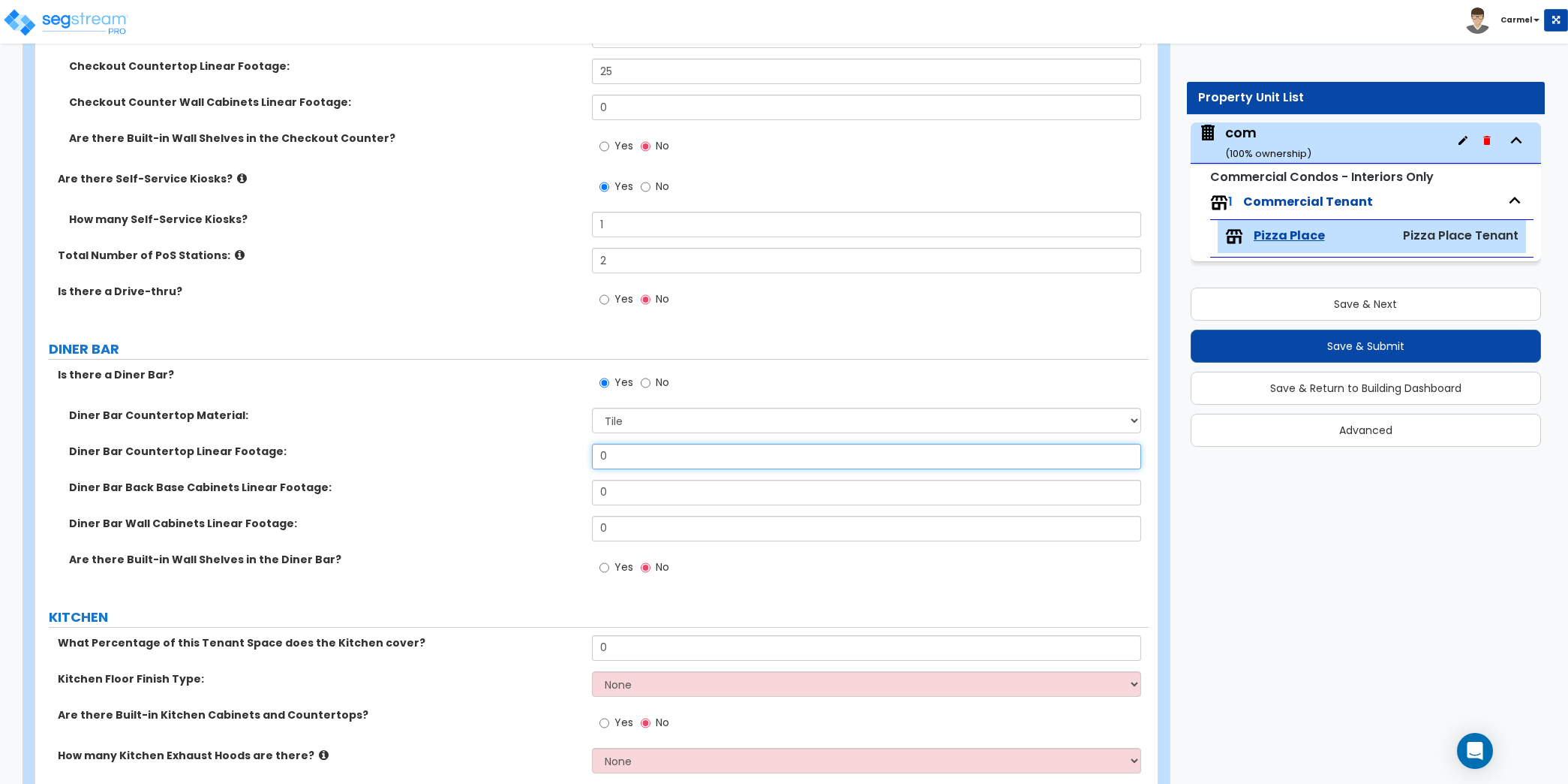
click at [677, 462] on input "0" at bounding box center [866, 457] width 549 height 25
click at [674, 408] on select "None Plastic Laminate Solid Surface Stone Quartz Marble Tile Wood Stainless Ste…" at bounding box center [866, 420] width 549 height 25
select select "2"
click at [592, 408] on select "None Plastic Laminate Solid Surface Stone Quartz Marble Tile Wood Stainless Ste…" at bounding box center [866, 420] width 549 height 25
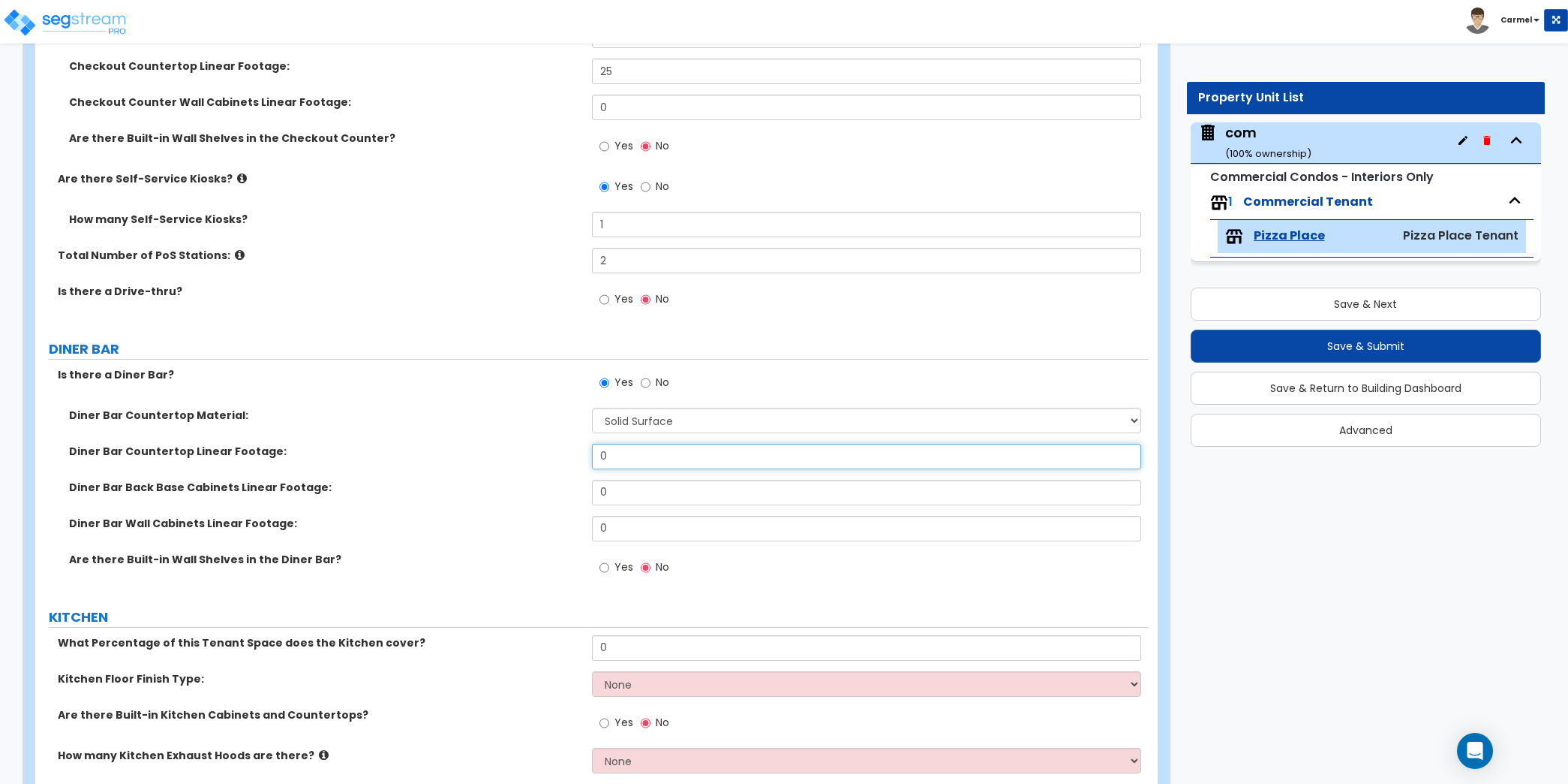
click at [672, 457] on input "0" at bounding box center [866, 457] width 549 height 25
type input "25"
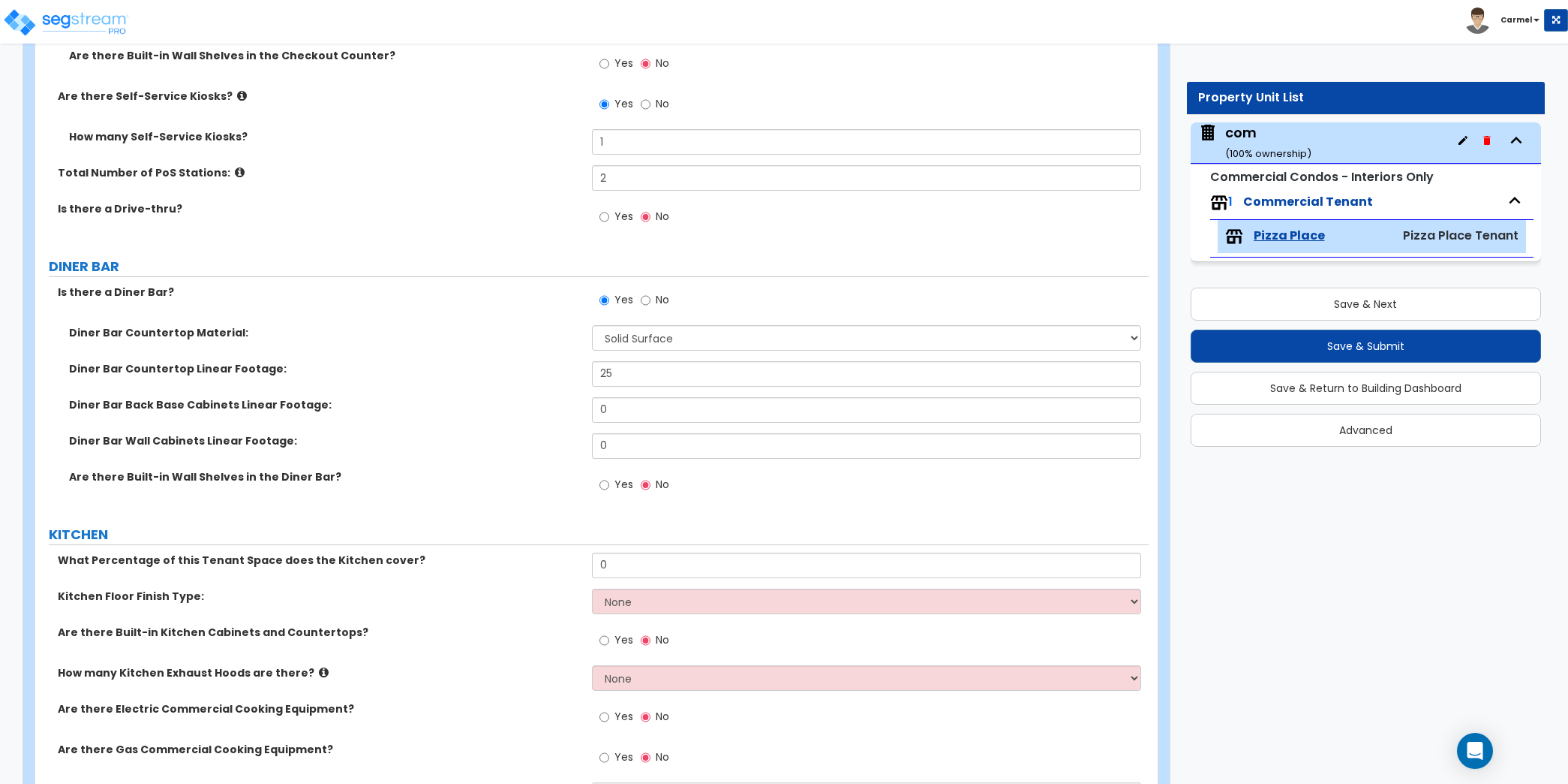
scroll to position [2517, 0]
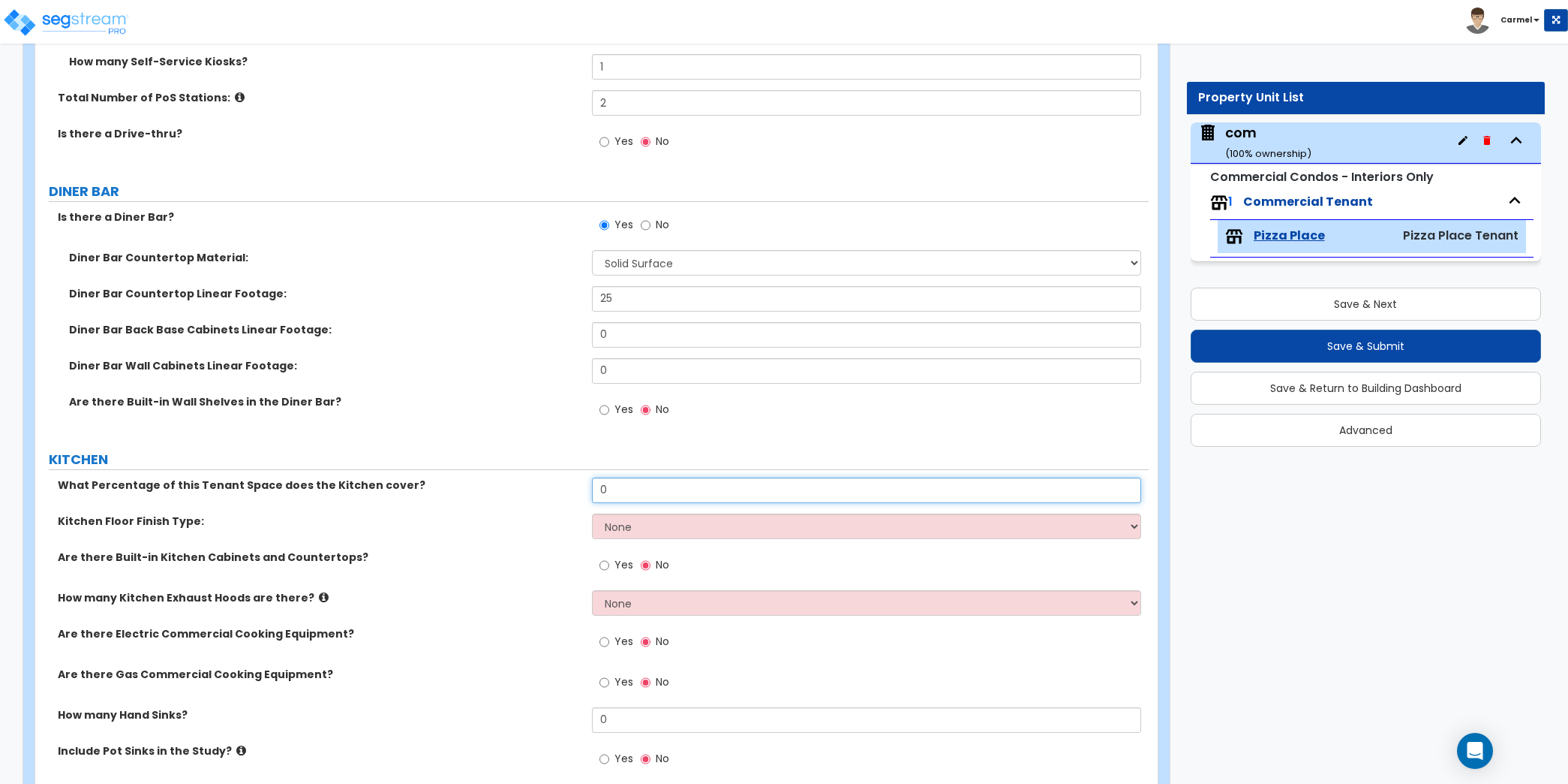
click at [694, 496] on input "0" at bounding box center [866, 490] width 549 height 25
click at [698, 487] on input "0" at bounding box center [866, 490] width 549 height 25
type input "25"
select select "1"
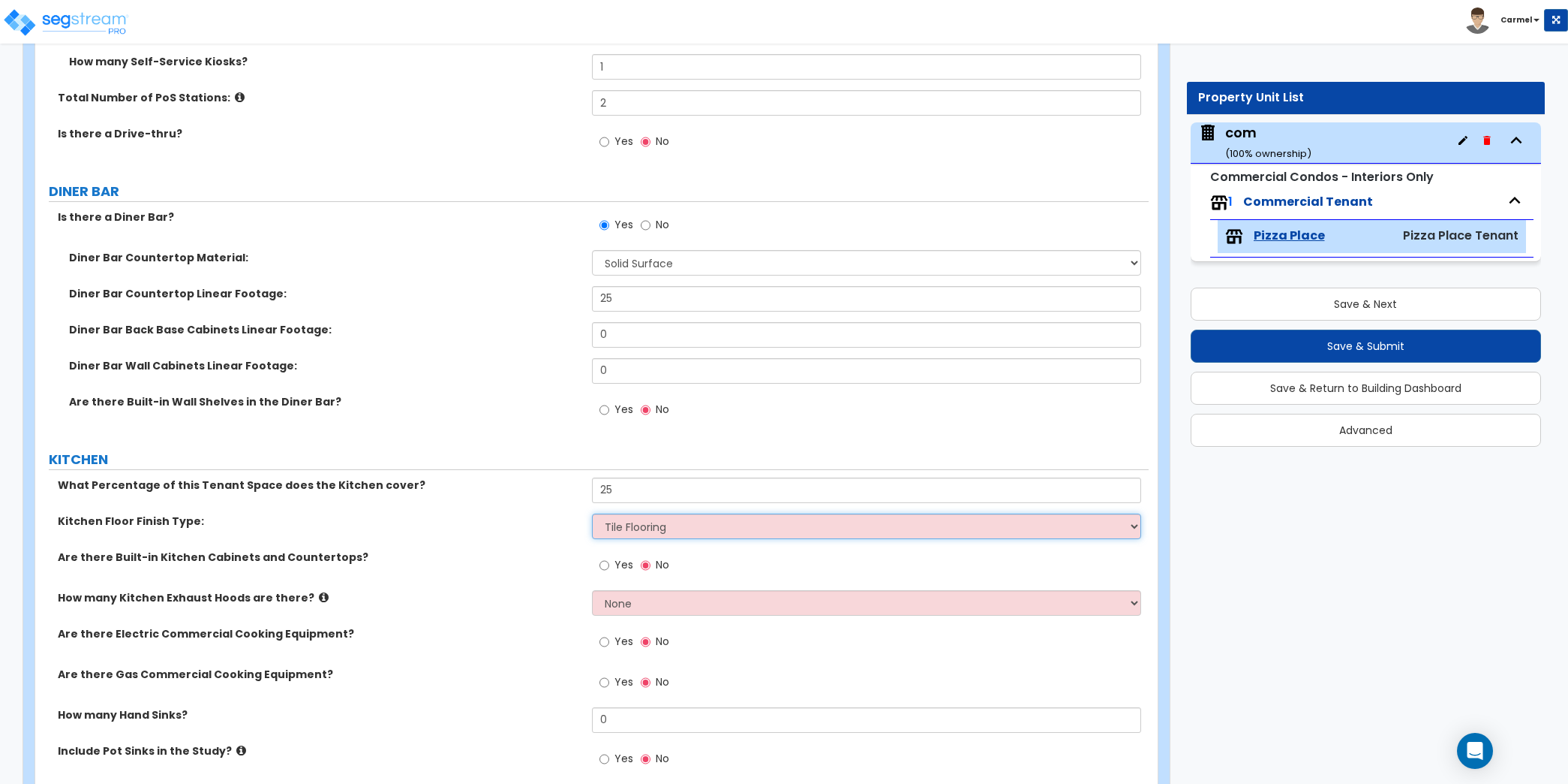
click at [592, 514] on select "None Tile Flooring VCT Flooring Sheet Vinyl Flooring" at bounding box center [866, 526] width 549 height 25
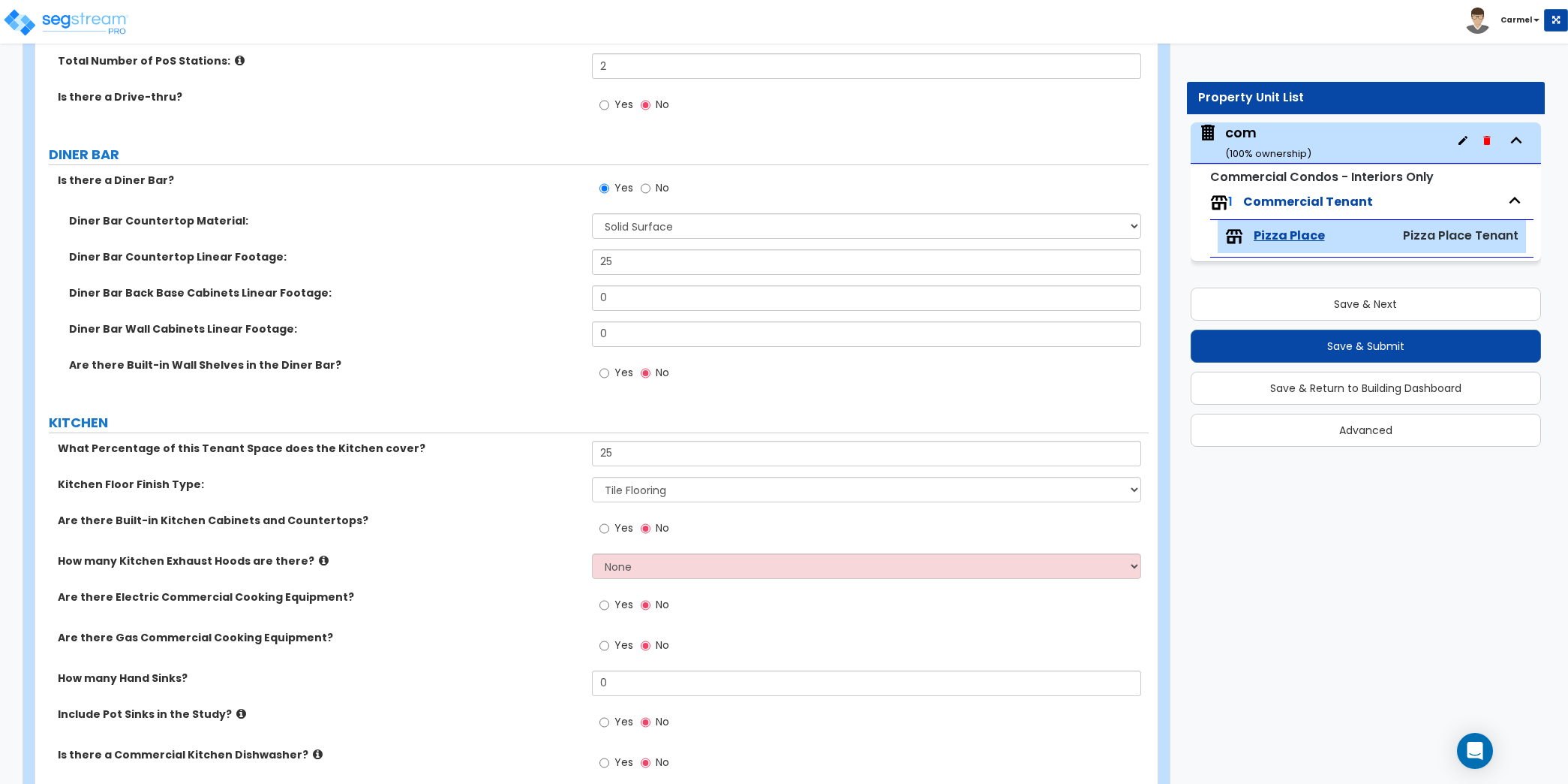
click at [850, 595] on div "Yes No" at bounding box center [870, 609] width 556 height 40
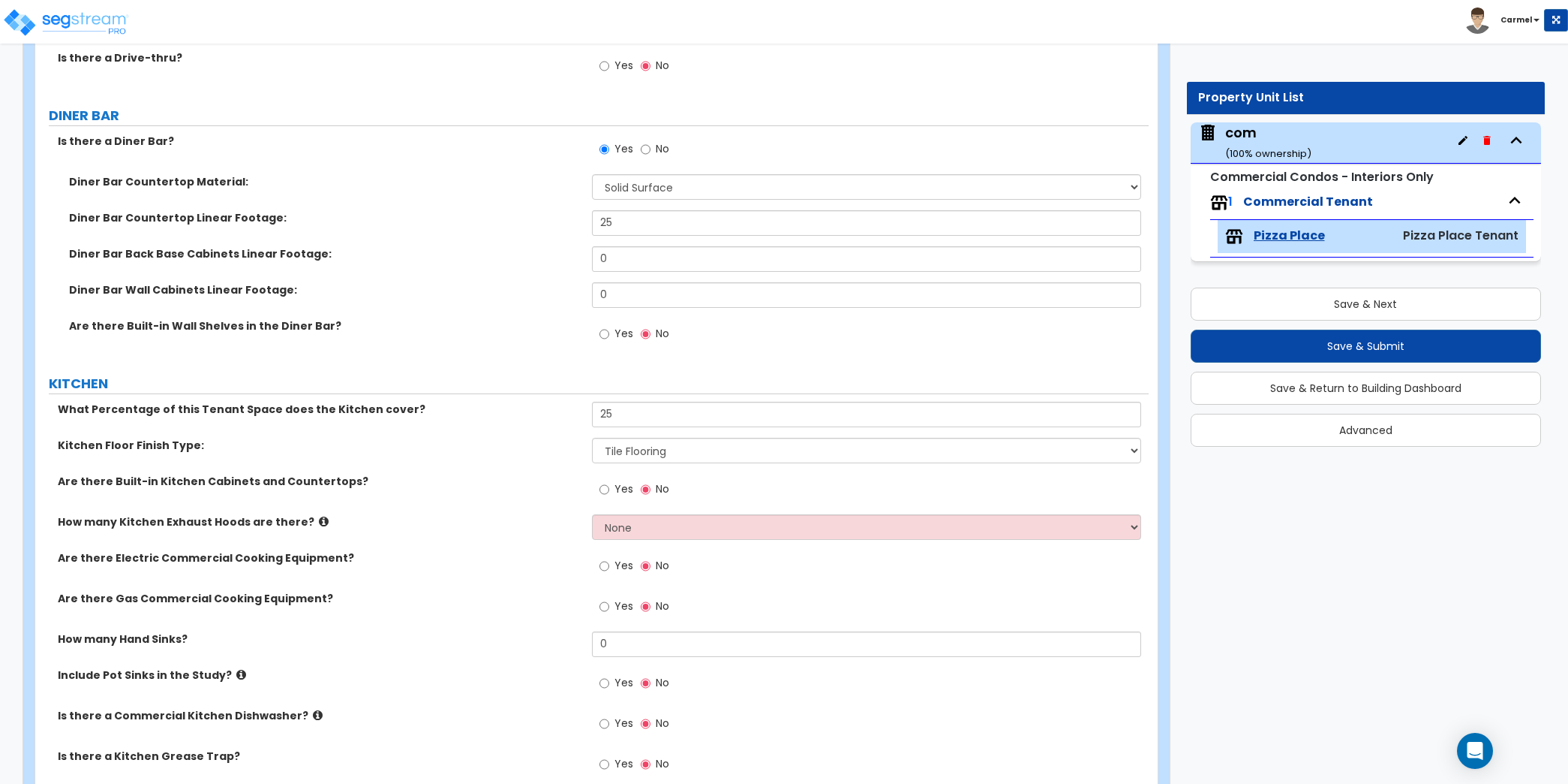
click at [733, 505] on div "Yes No" at bounding box center [870, 493] width 556 height 40
click at [730, 517] on select "None 1 2 3" at bounding box center [866, 527] width 549 height 25
select select "2"
click at [592, 514] on select "None 1 2 3" at bounding box center [866, 527] width 549 height 25
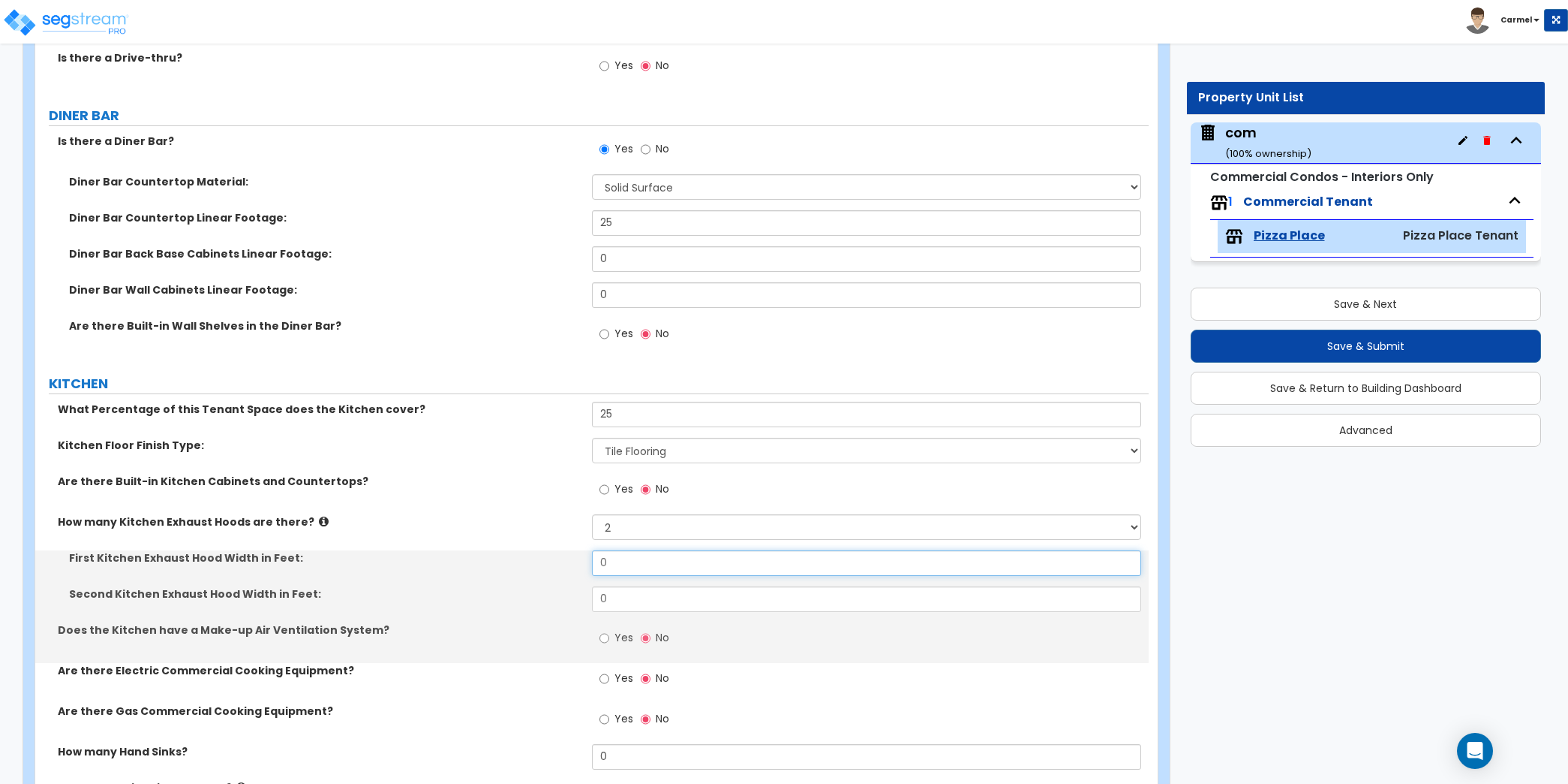
click at [629, 555] on input "0" at bounding box center [866, 563] width 549 height 25
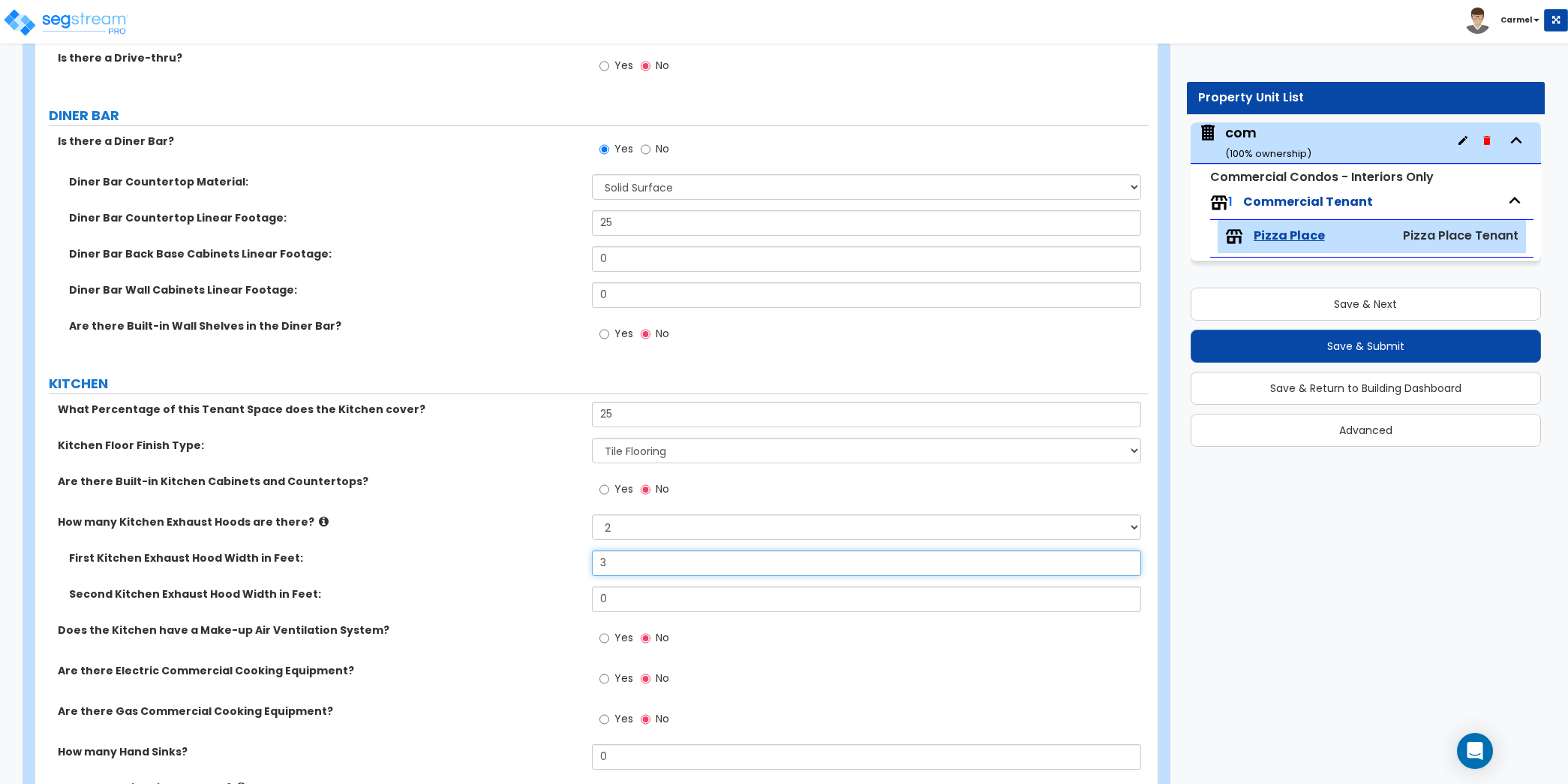
type input "3"
click at [736, 683] on div "Yes No" at bounding box center [870, 682] width 556 height 40
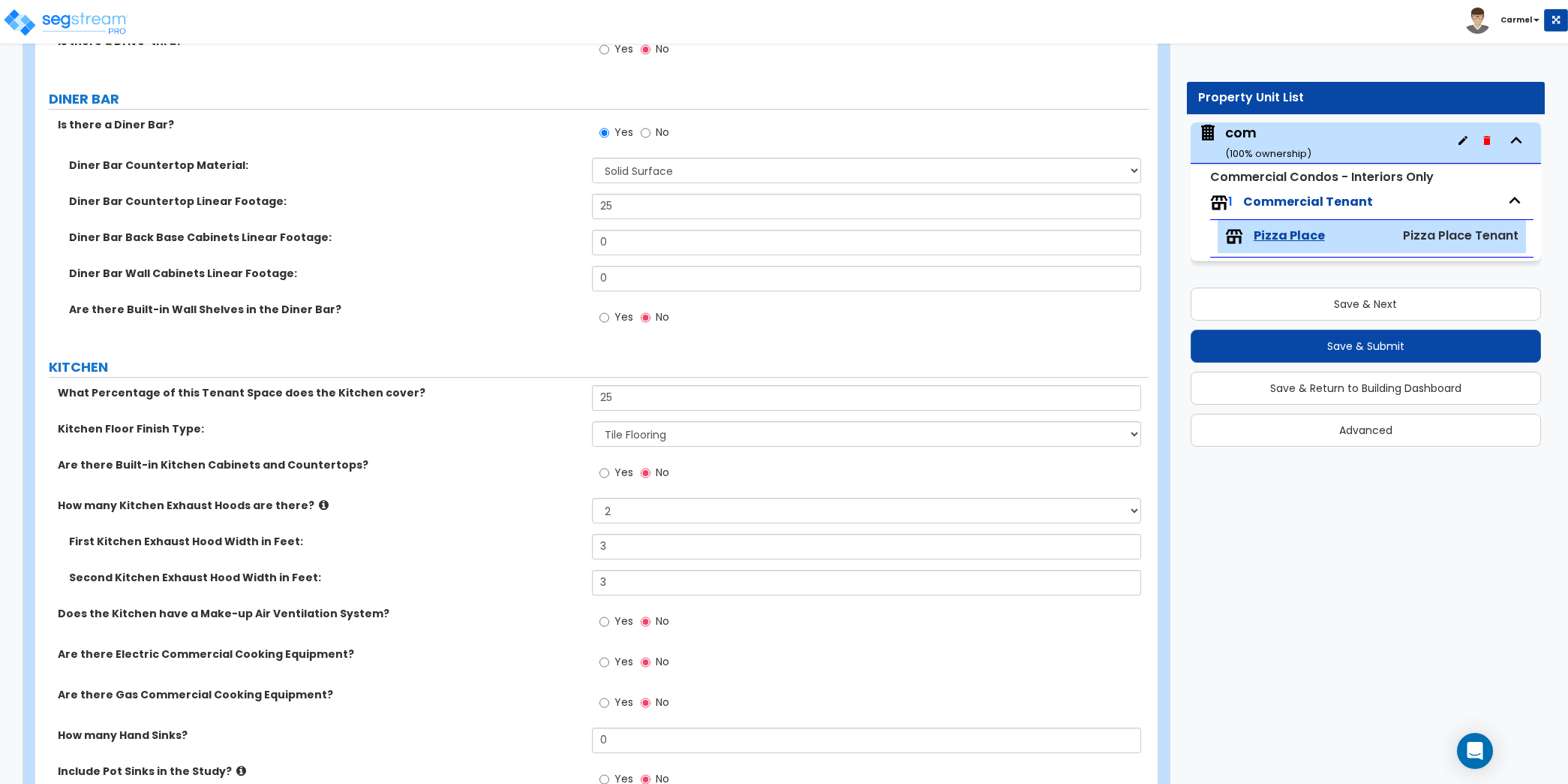
scroll to position [2629, 0]
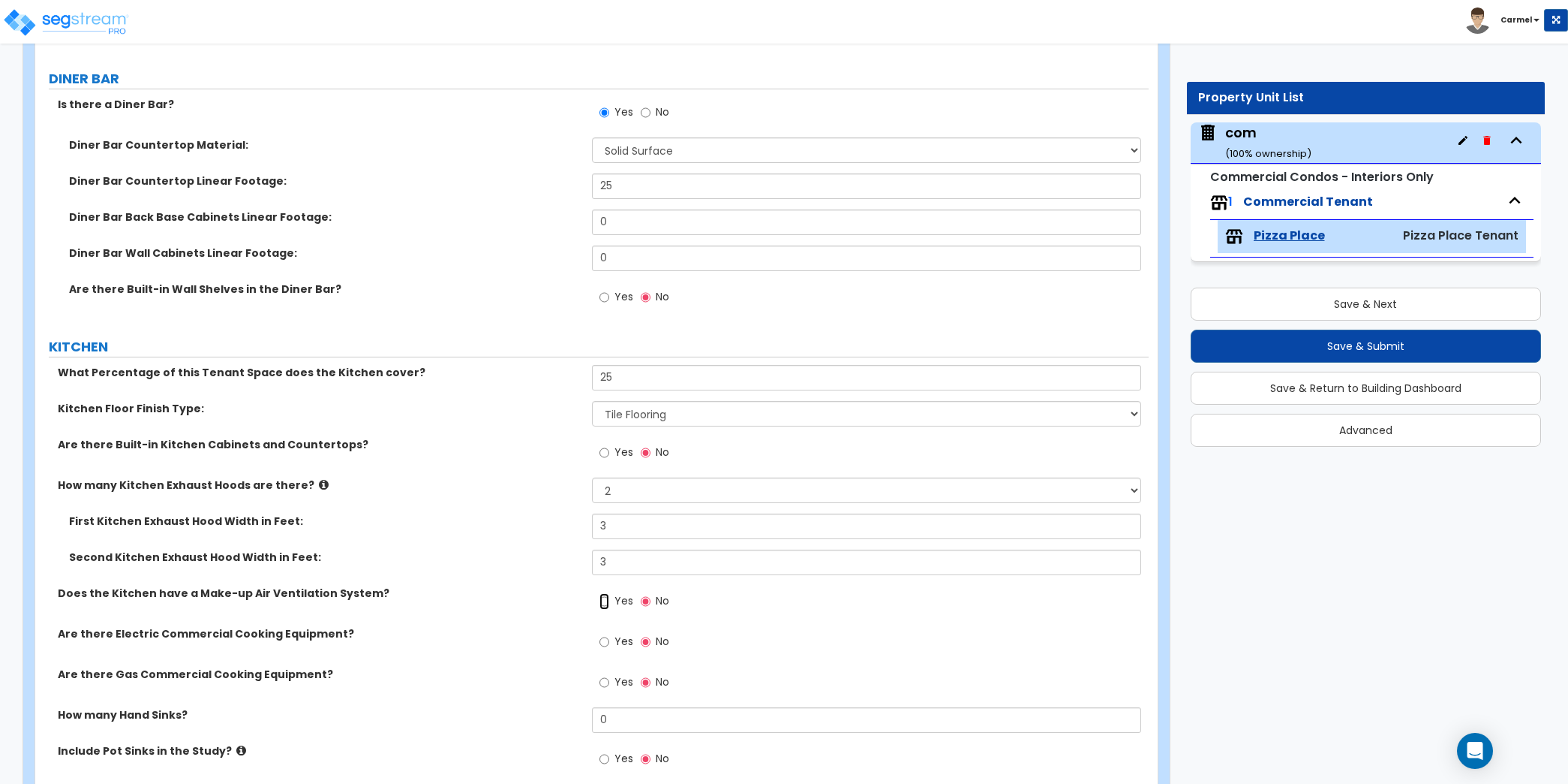
click at [607, 597] on input "Yes" at bounding box center [604, 601] width 10 height 17
radio input "true"
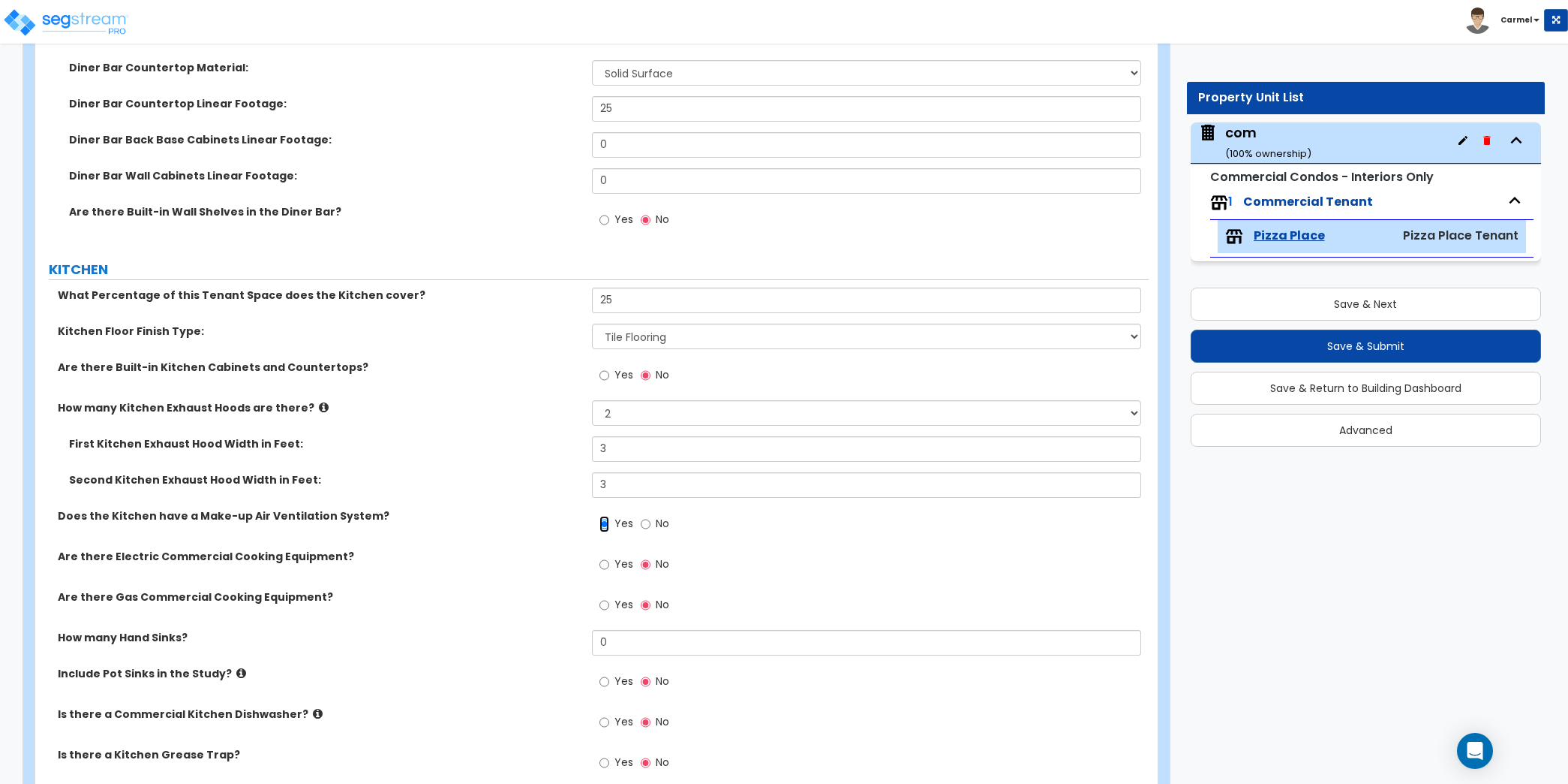
scroll to position [2720, 0]
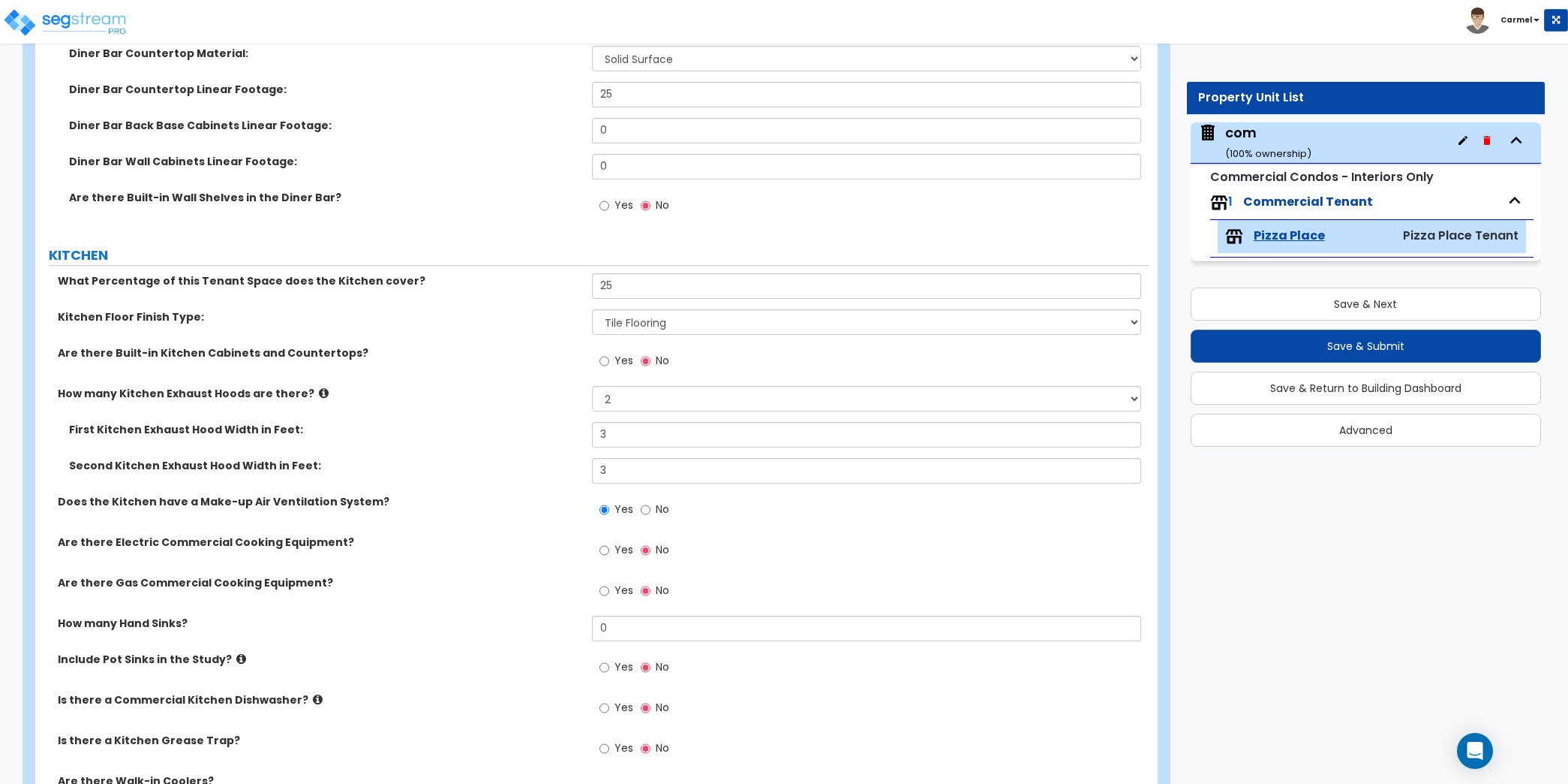
click at [614, 542] on span "Yes" at bounding box center [623, 549] width 19 height 15
click at [609, 542] on input "Yes" at bounding box center [604, 550] width 10 height 17
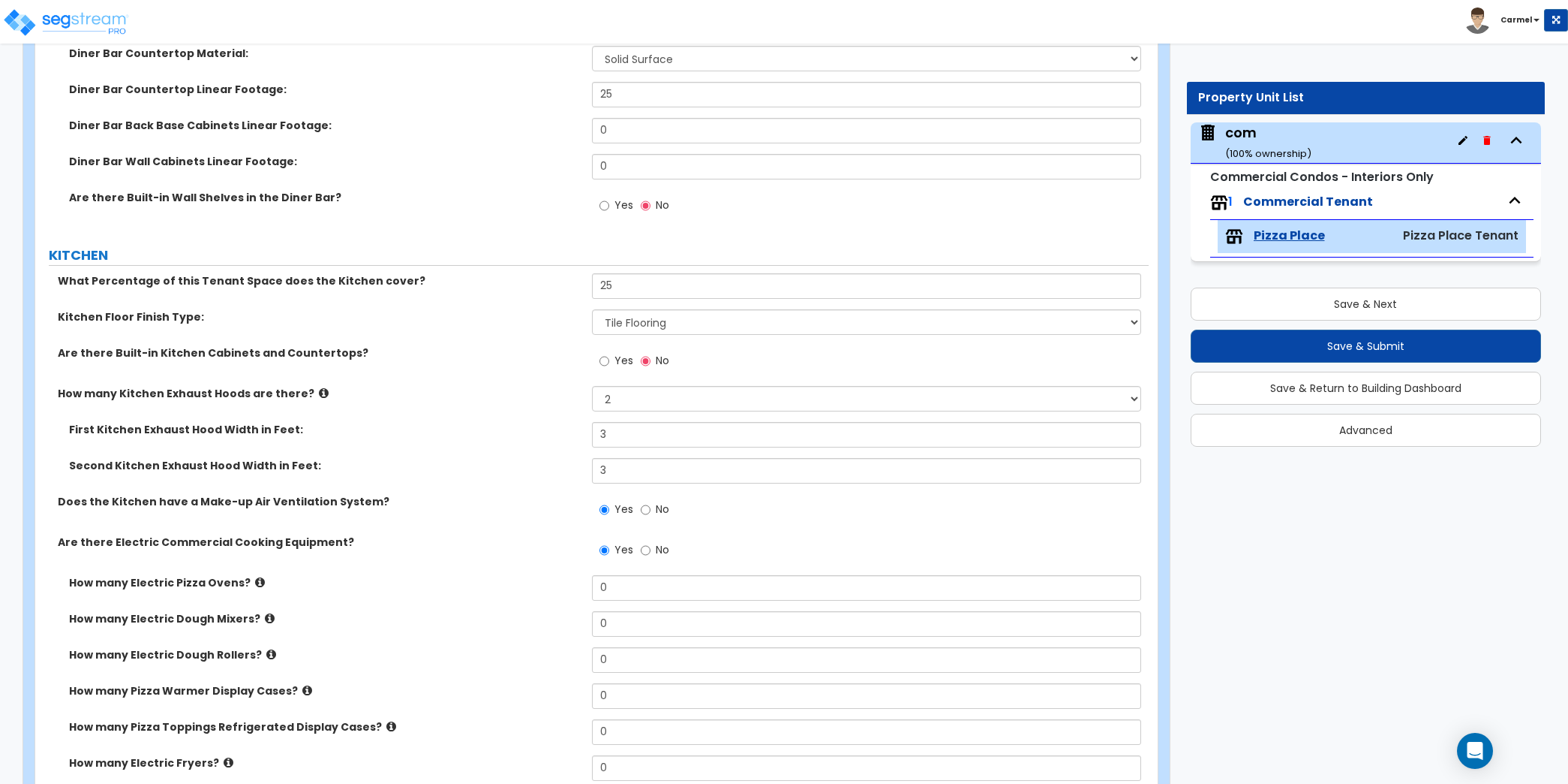
click at [652, 540] on label "No" at bounding box center [654, 552] width 28 height 25
click at [650, 542] on input "No" at bounding box center [645, 550] width 10 height 17
radio input "false"
radio input "true"
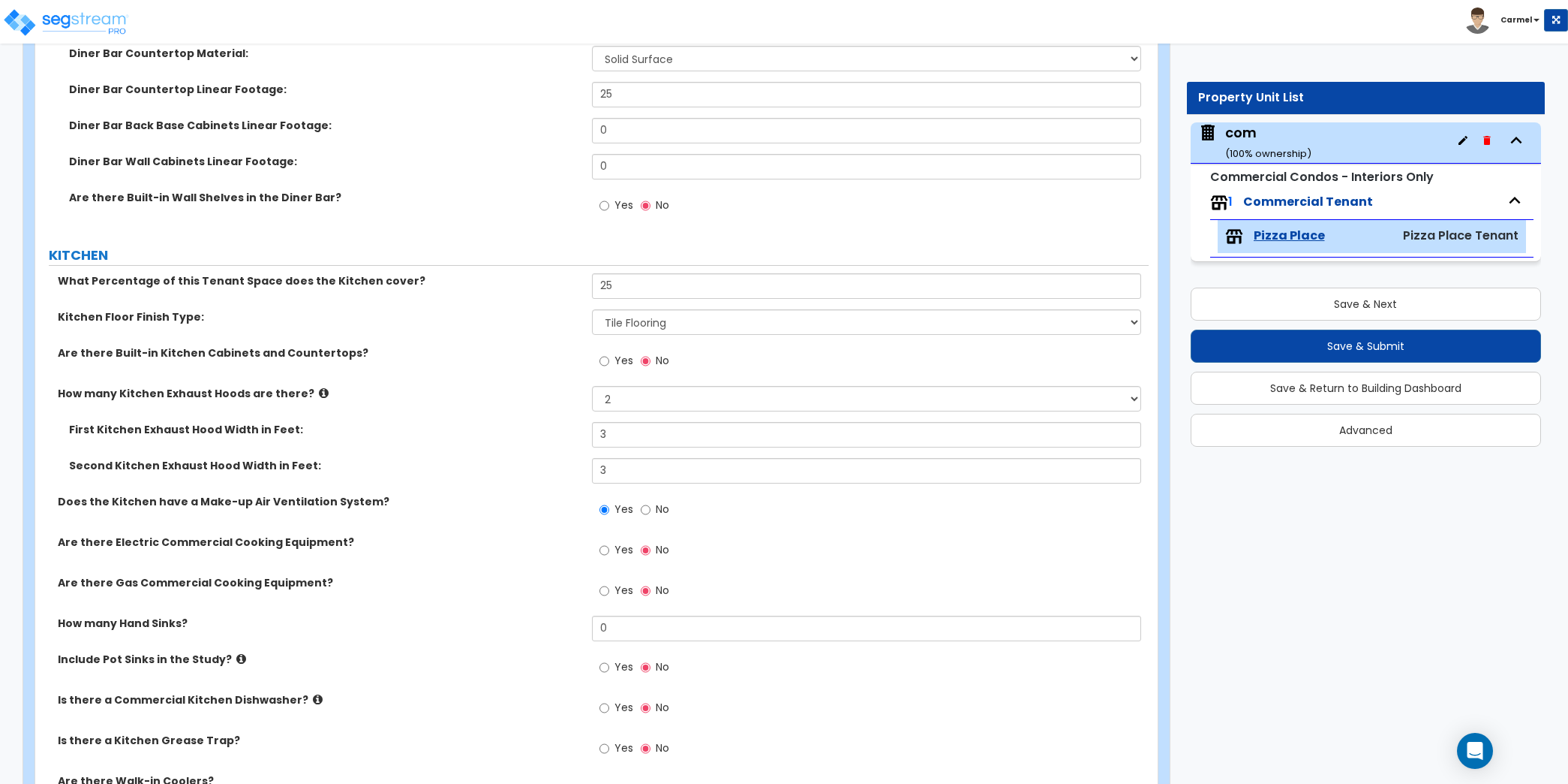
click at [614, 353] on span "Yes" at bounding box center [623, 360] width 19 height 15
click at [609, 353] on input "Yes" at bounding box center [604, 361] width 10 height 17
radio input "true"
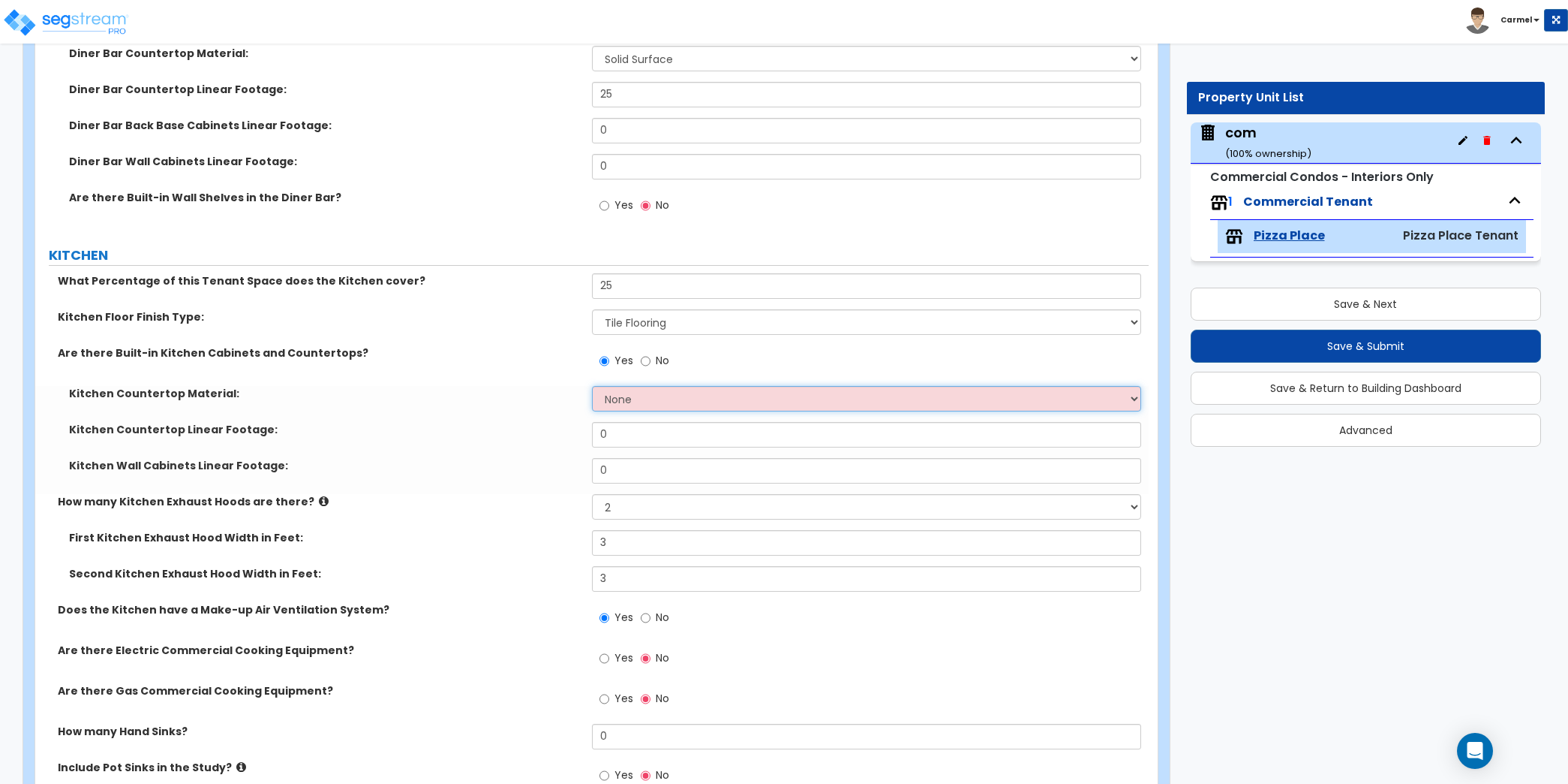
click at [664, 394] on select "None Plastic Laminate Solid Surface Stone Quartz Marble Tile Wood Stainless Ste…" at bounding box center [866, 399] width 549 height 25
select select "8"
click at [592, 386] on select "None Plastic Laminate Solid Surface Stone Quartz Marble Tile Wood Stainless Ste…" at bounding box center [866, 399] width 549 height 25
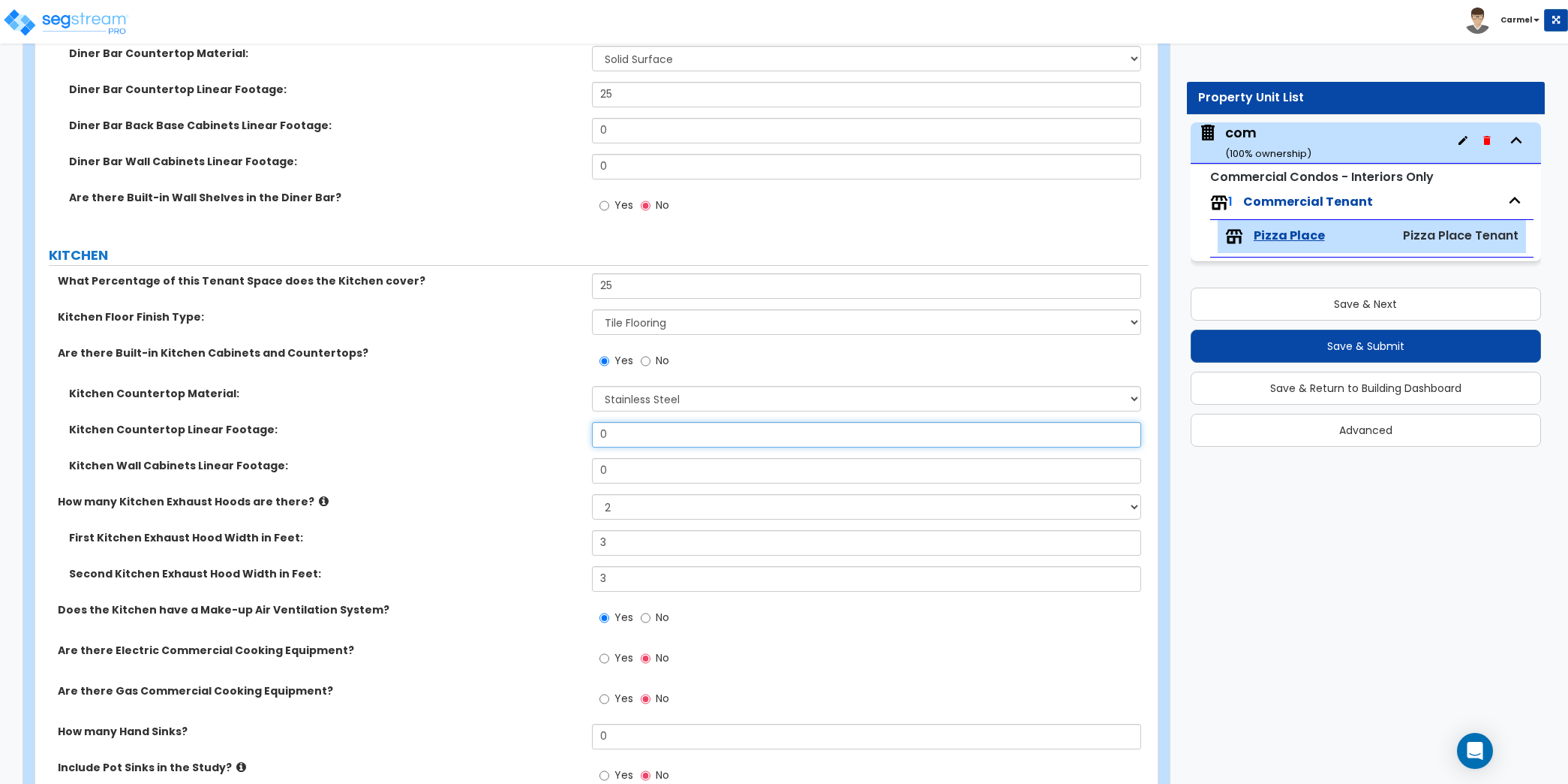
click at [657, 426] on input "0" at bounding box center [866, 434] width 549 height 25
type input "30"
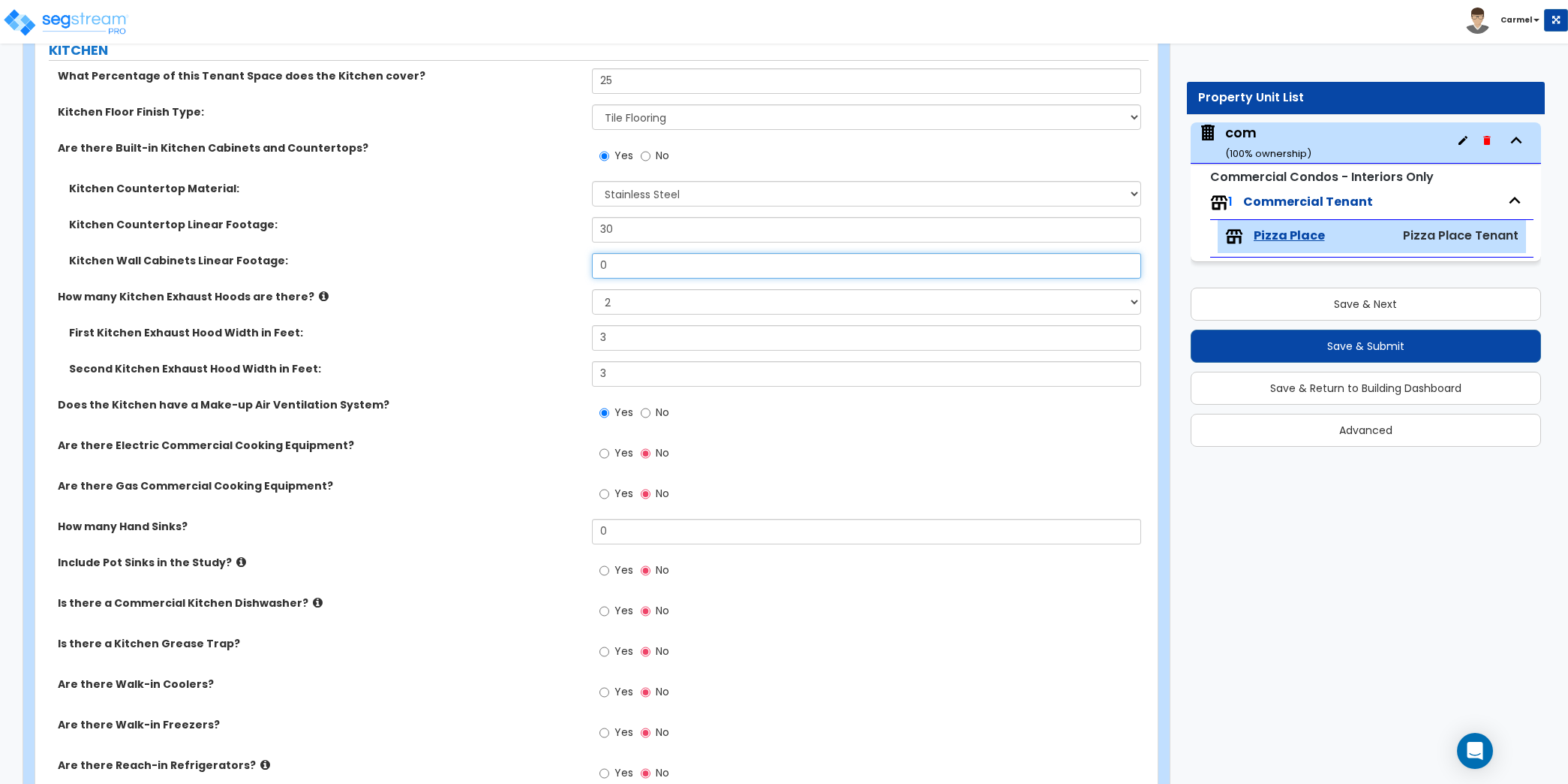
scroll to position [2933, 0]
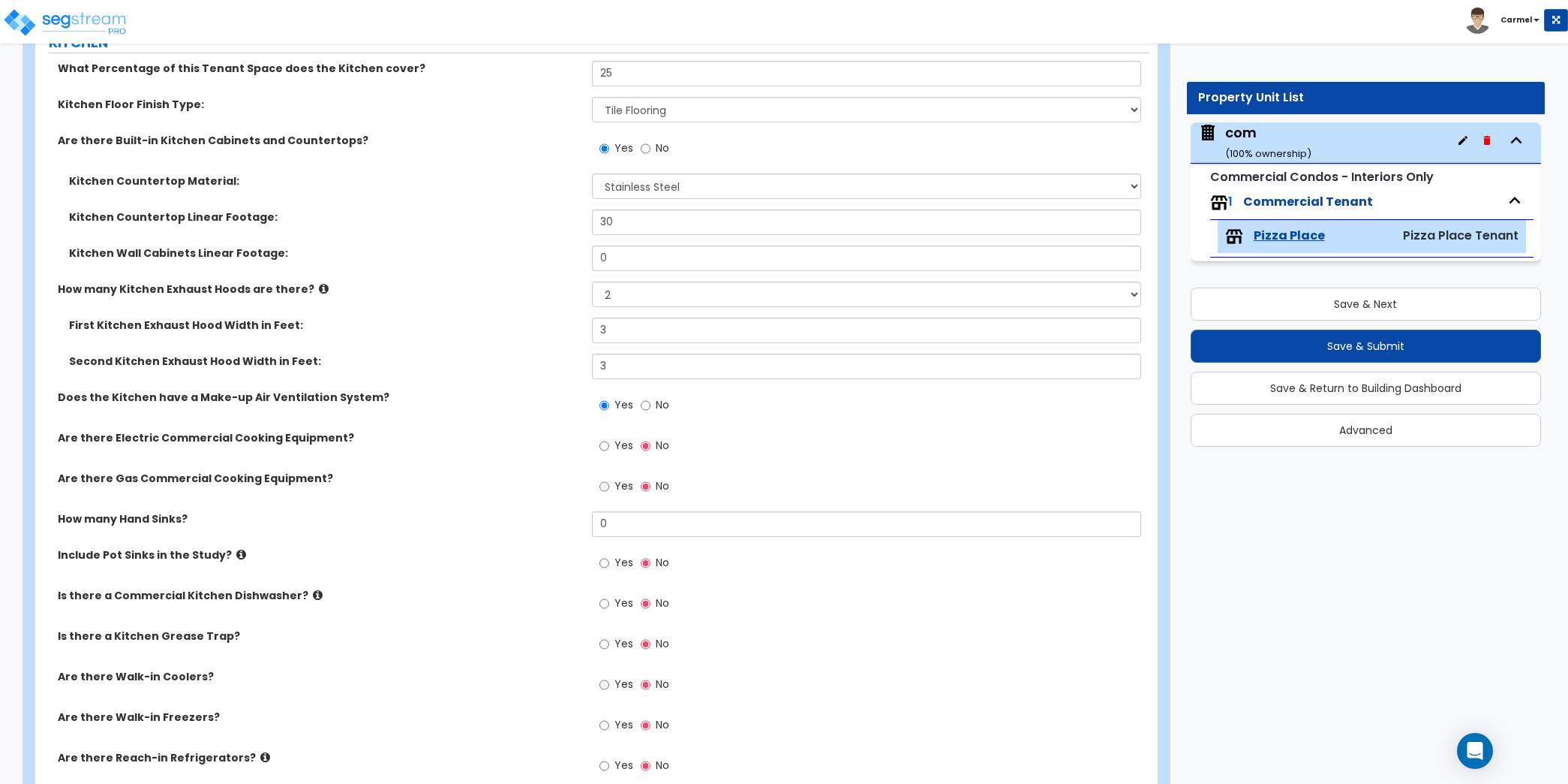
click at [736, 464] on div "Yes No" at bounding box center [870, 450] width 556 height 40
click at [645, 517] on input "0" at bounding box center [866, 524] width 549 height 25
type input "2"
click at [614, 445] on span "Yes" at bounding box center [623, 444] width 19 height 15
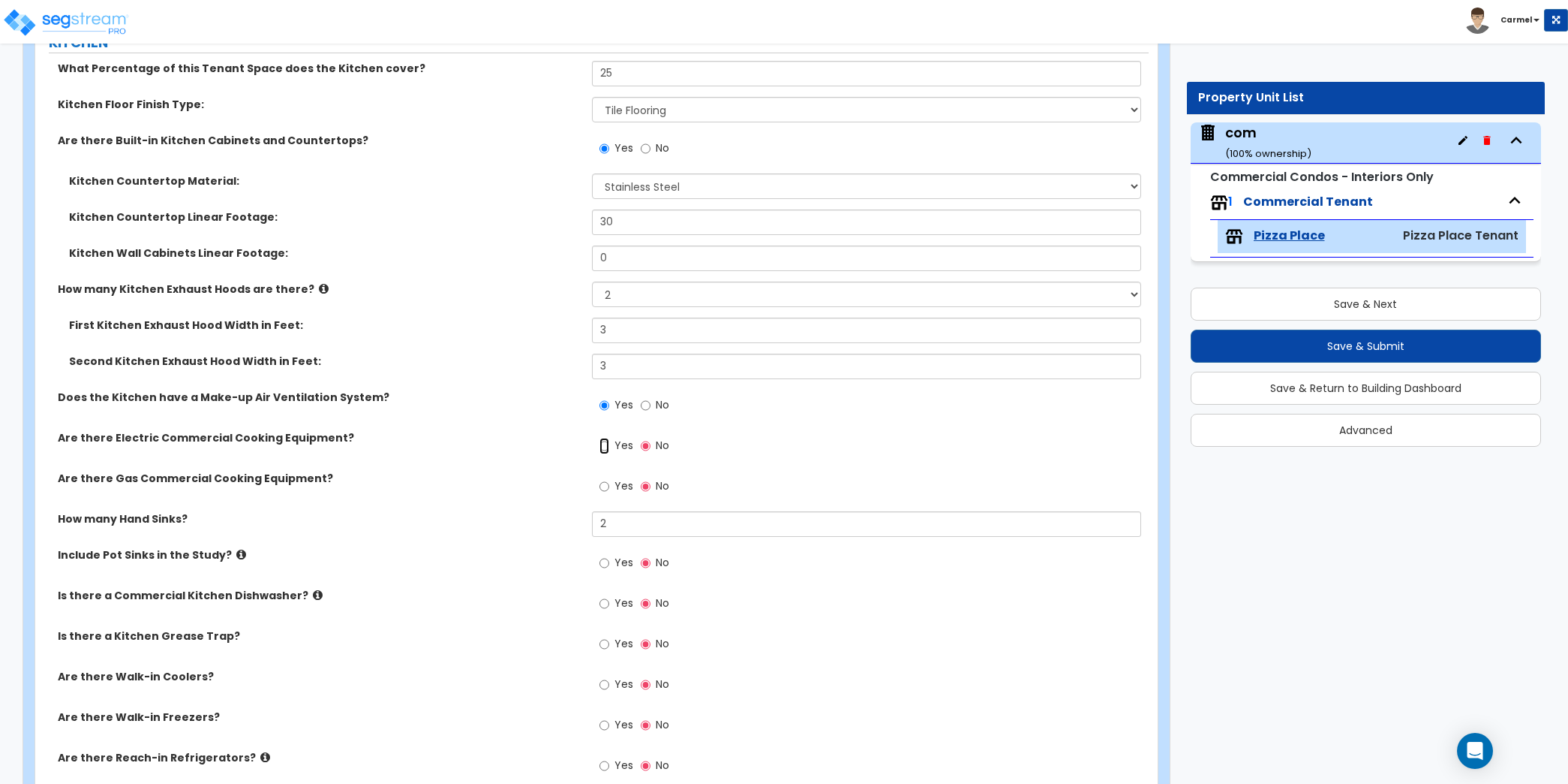
click at [609, 445] on input "Yes" at bounding box center [604, 445] width 10 height 17
radio input "true"
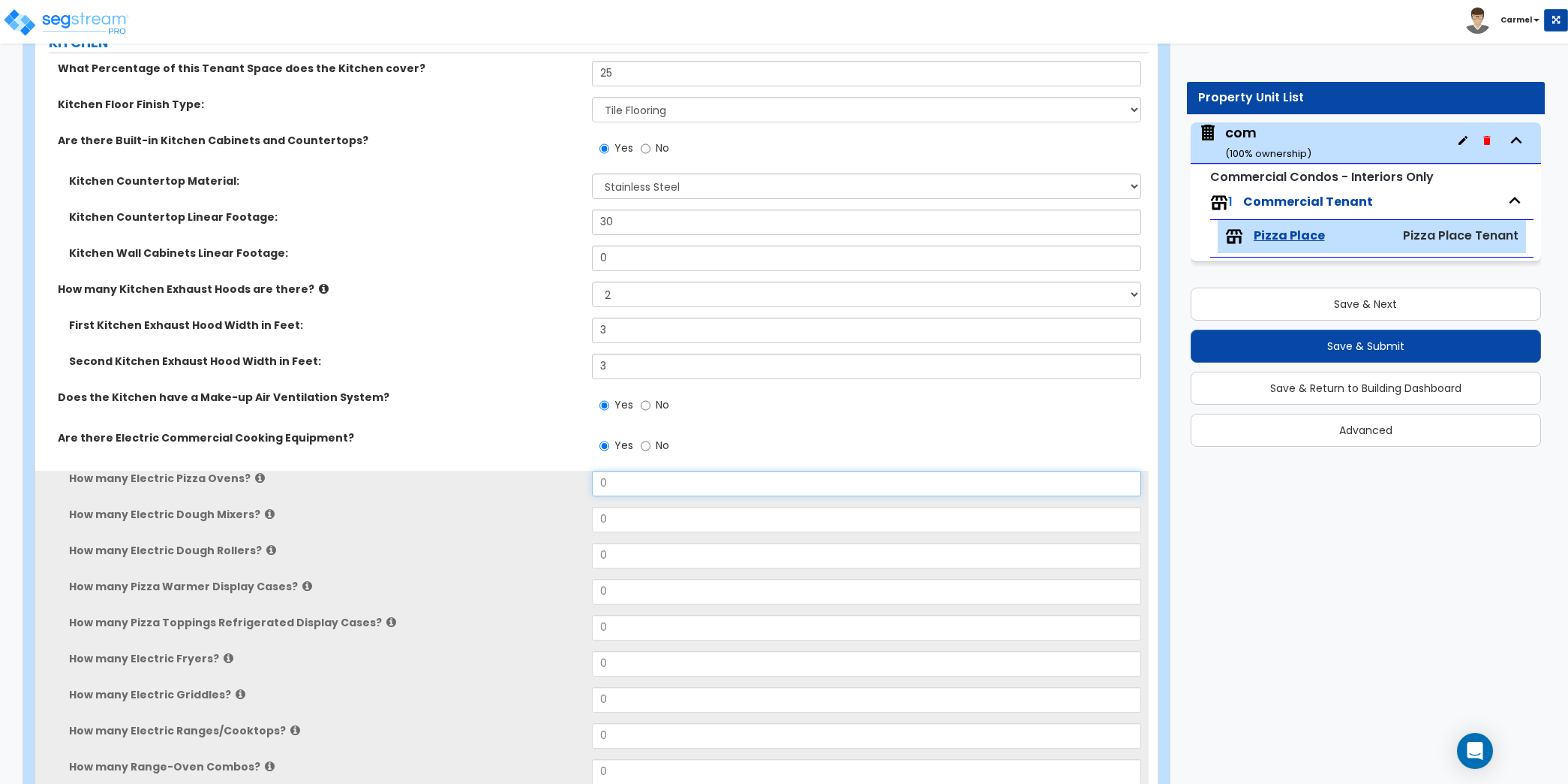
click at [622, 472] on input "0" at bounding box center [866, 483] width 549 height 25
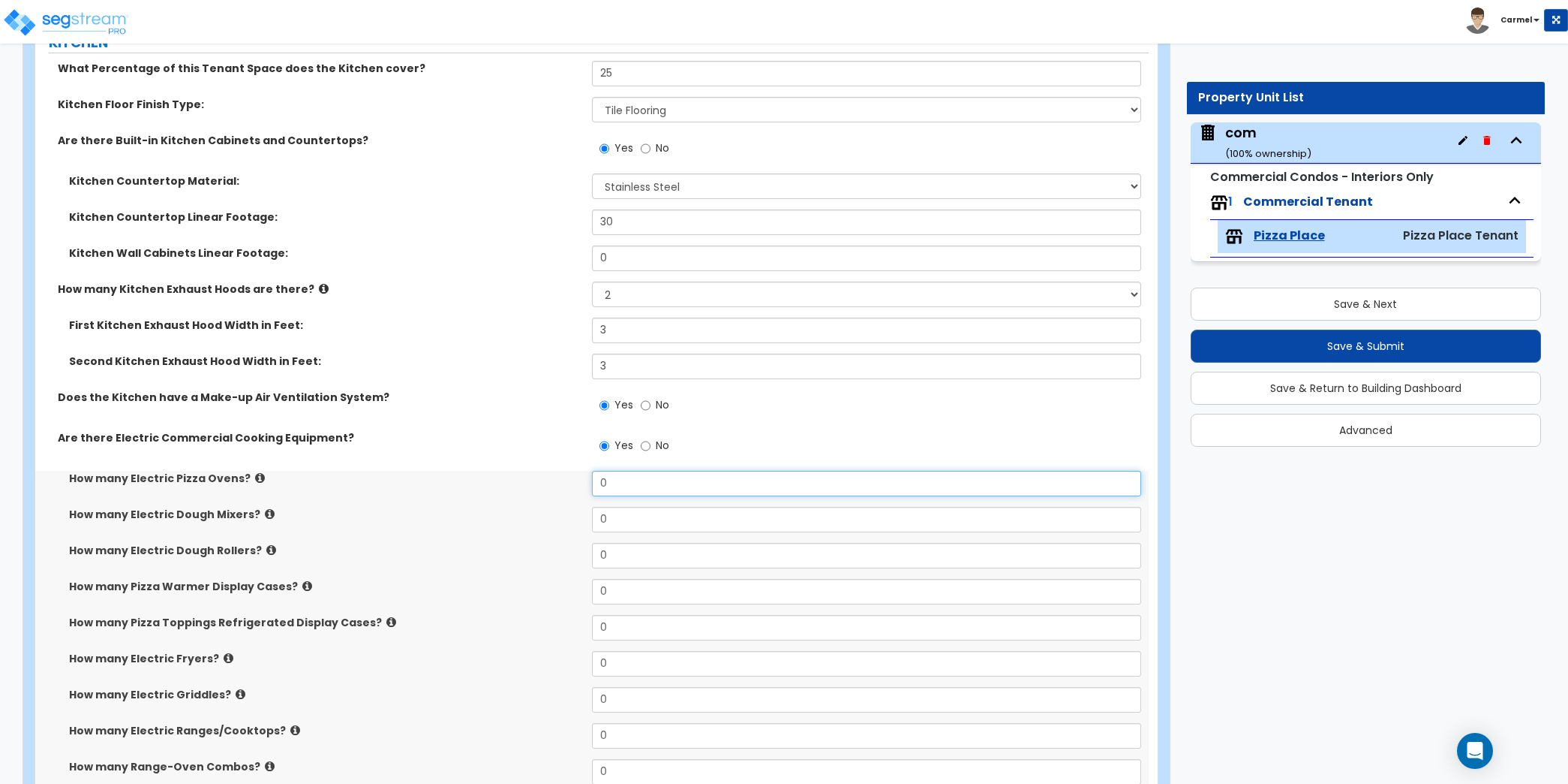
click at [622, 472] on input "0" at bounding box center [866, 483] width 549 height 25
type input "1"
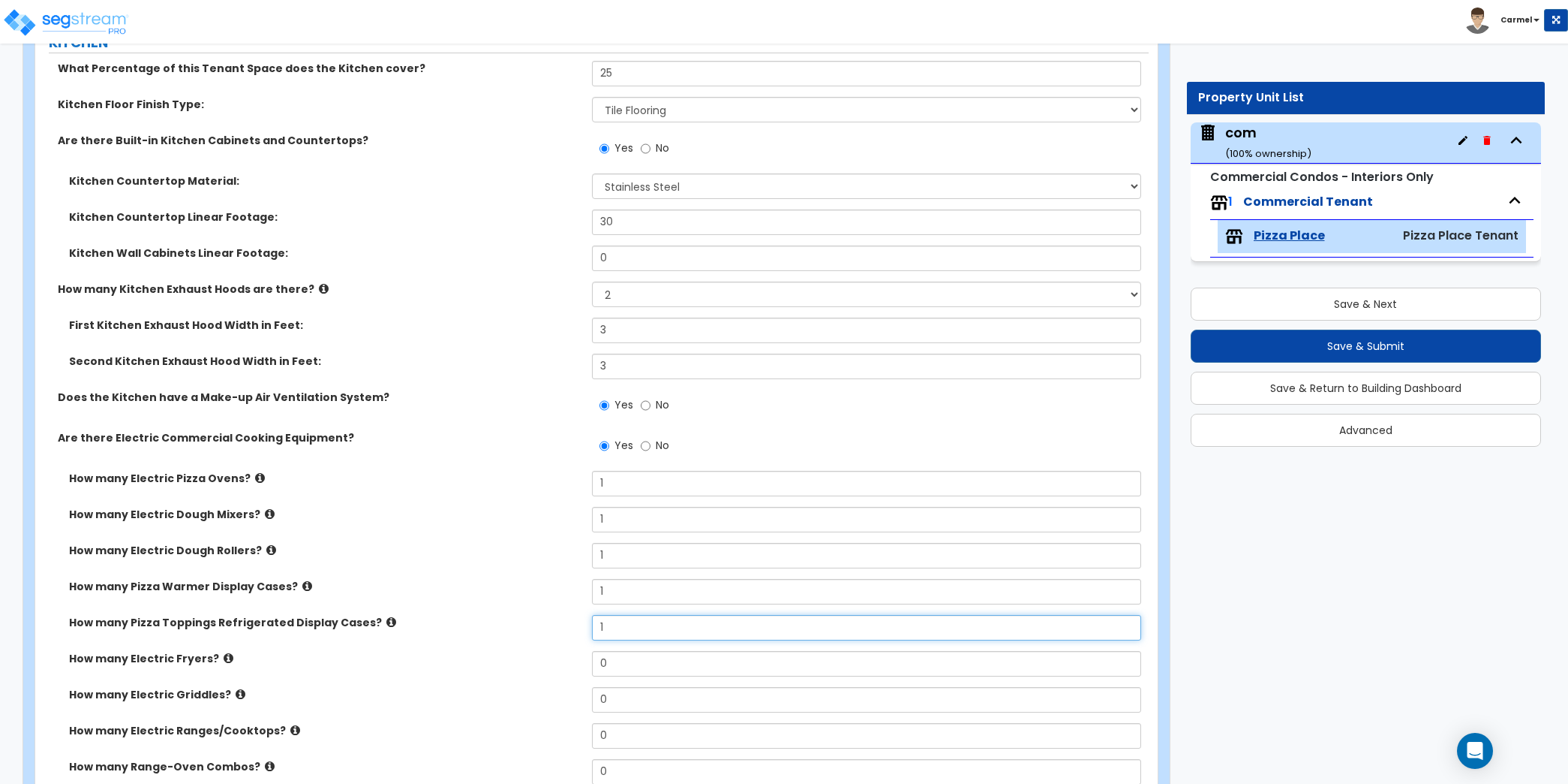
type input "1"
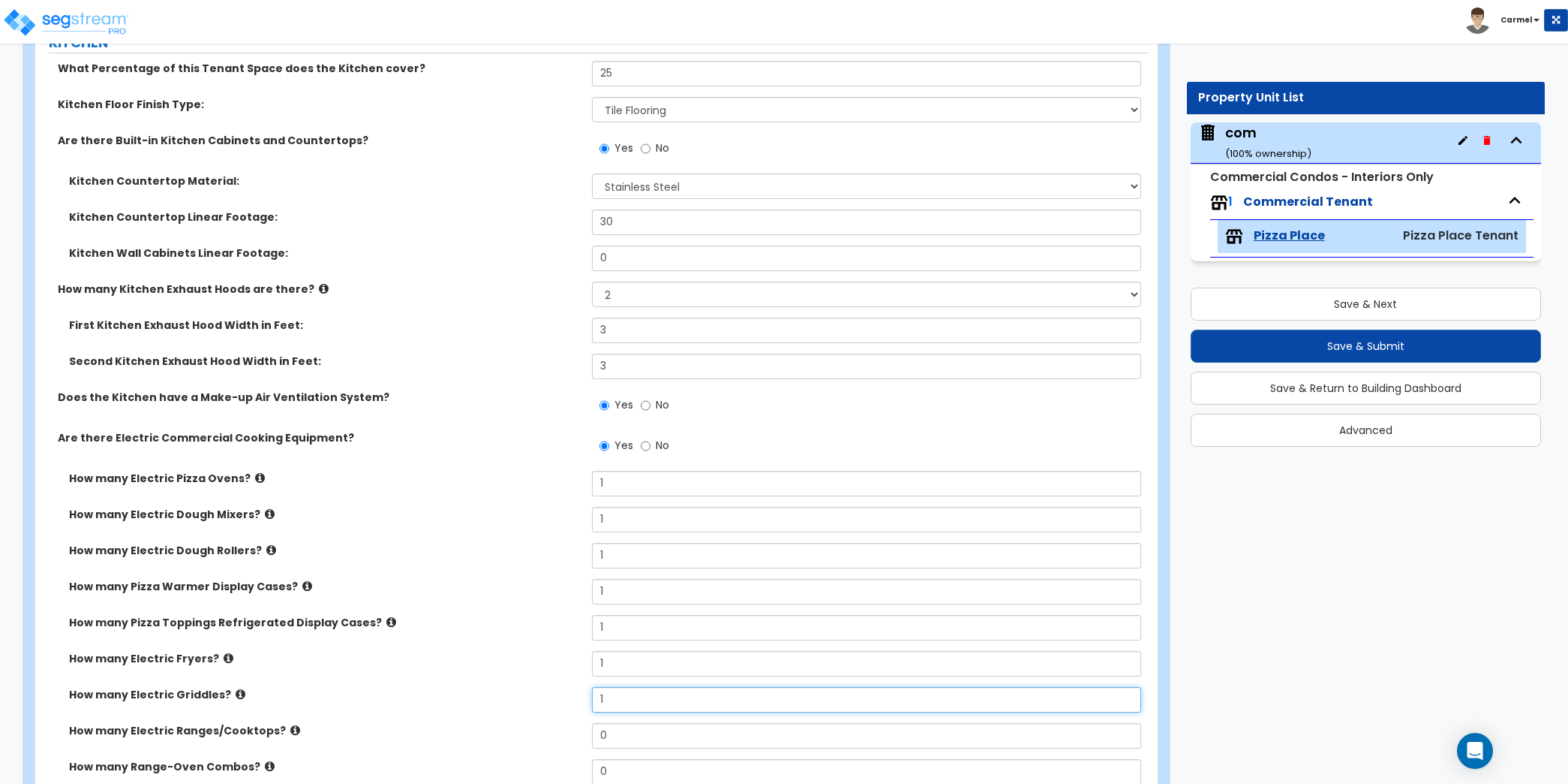
type input "1"
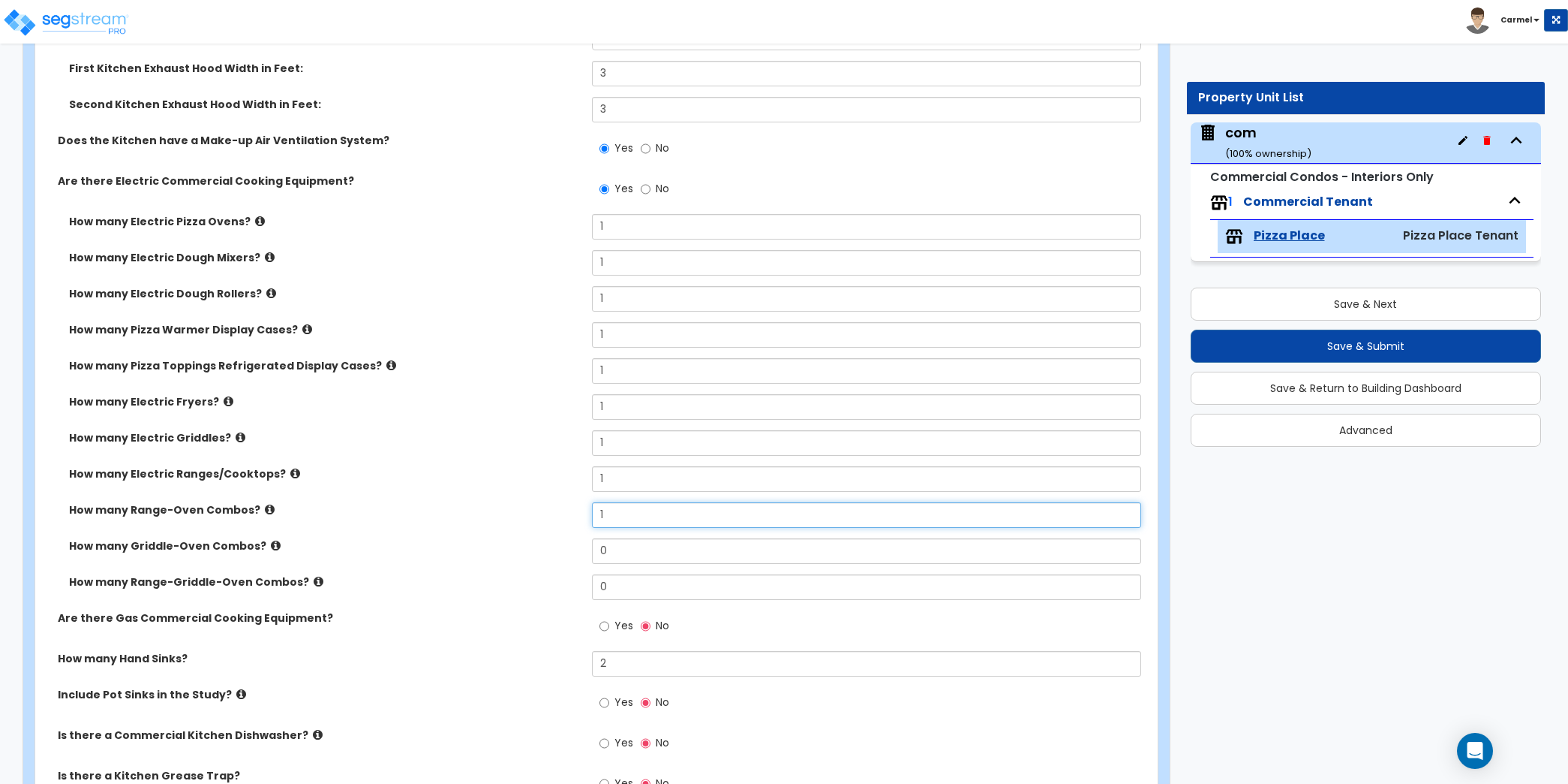
scroll to position [3257, 0]
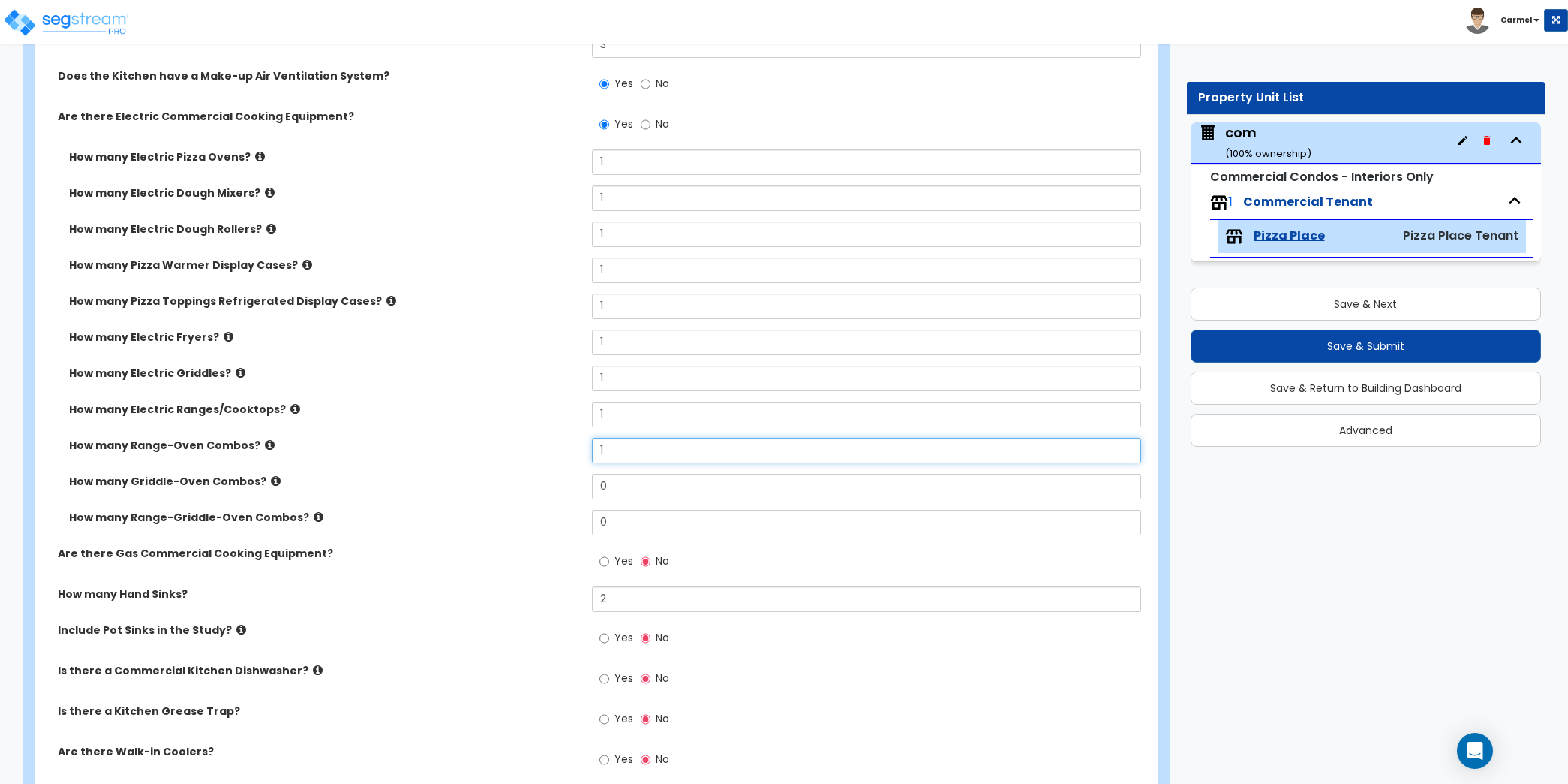
type input "1"
click at [599, 551] on input "Yes" at bounding box center [604, 559] width 10 height 17
radio input "true"
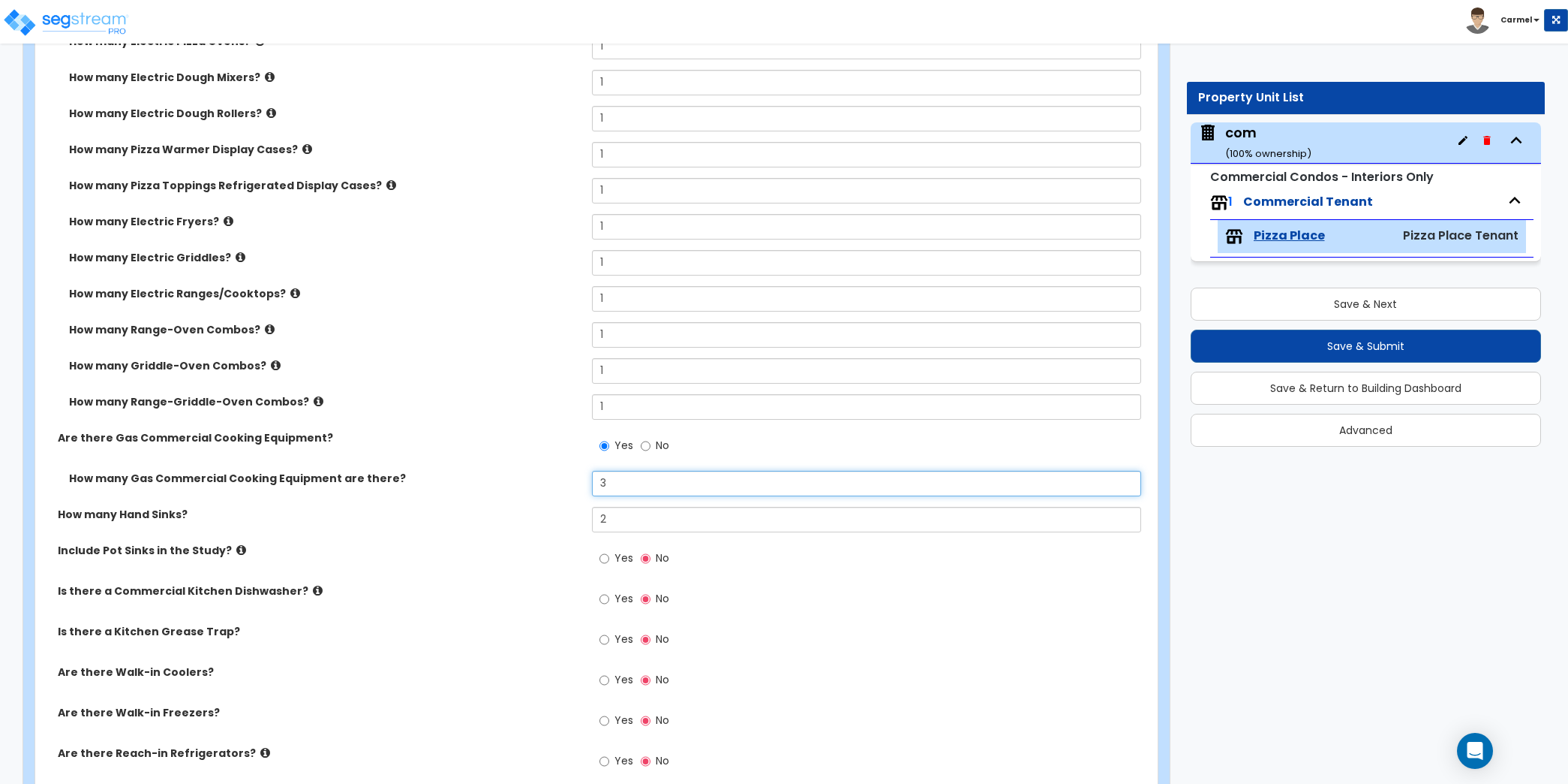
scroll to position [3614, 0]
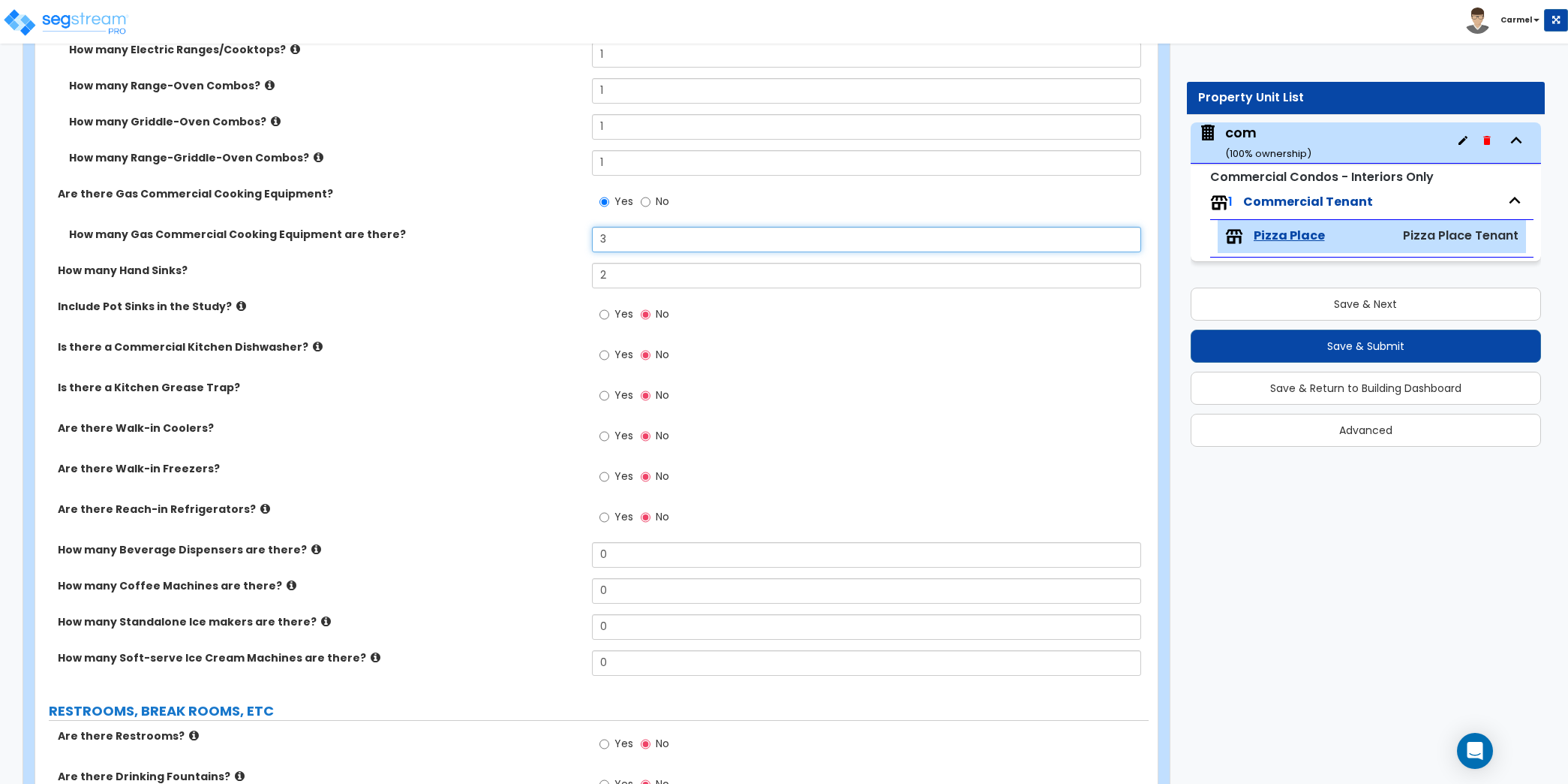
type input "3"
click at [627, 306] on span "Yes" at bounding box center [623, 313] width 19 height 15
click at [609, 306] on input "Yes" at bounding box center [604, 314] width 10 height 17
radio input "true"
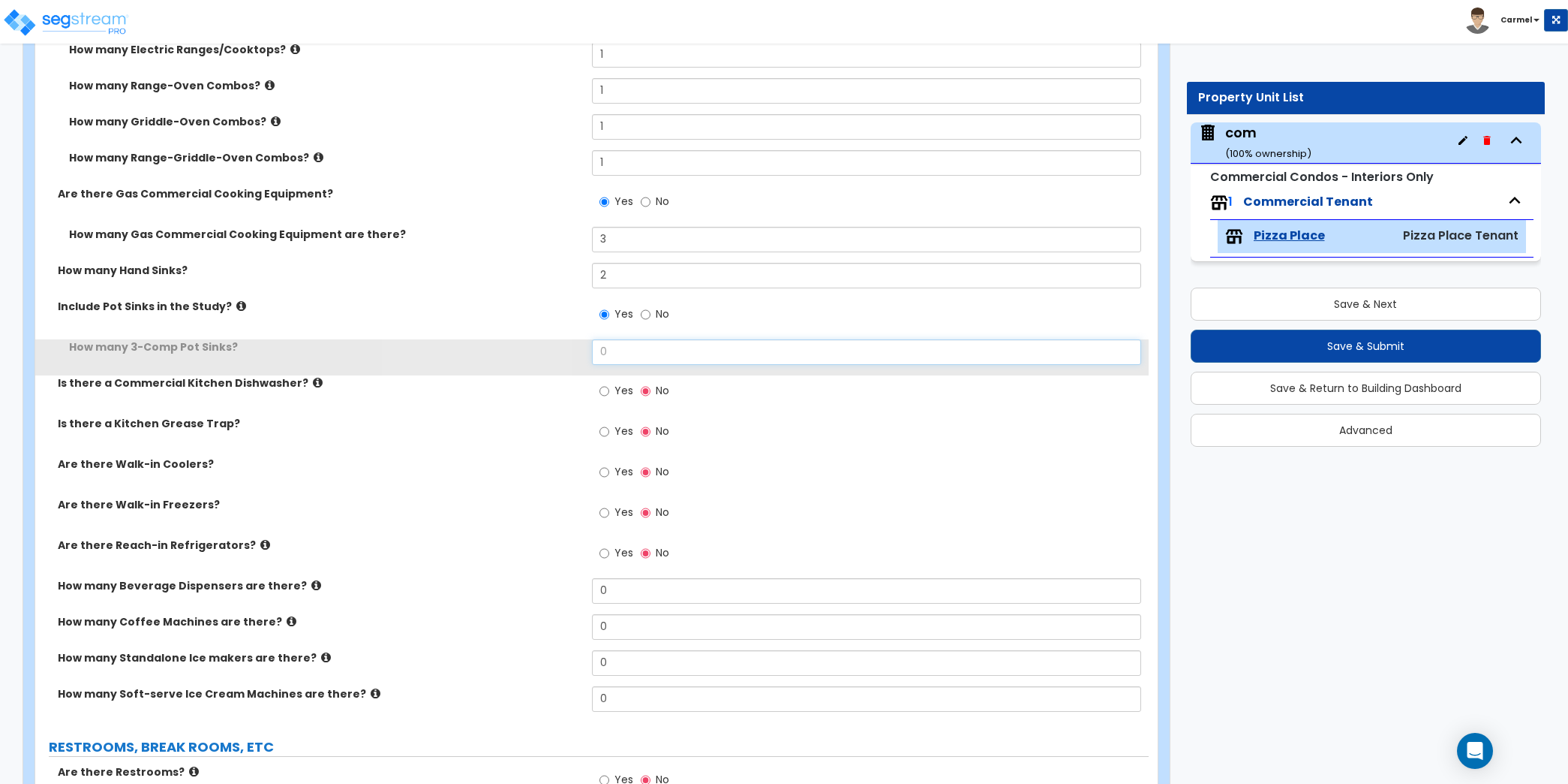
click at [655, 350] on input "0" at bounding box center [866, 352] width 549 height 25
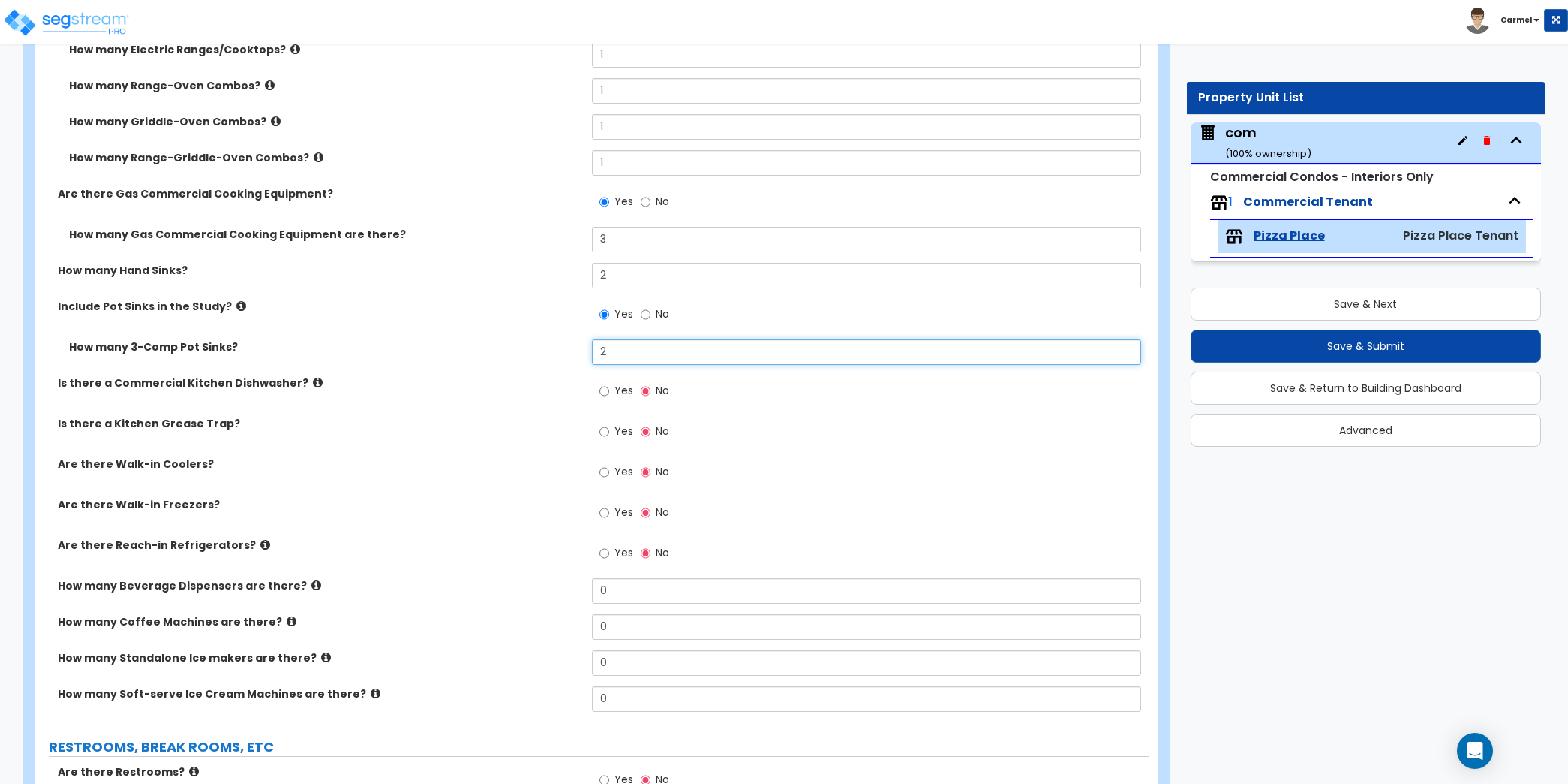
type input "2"
click at [627, 432] on span "Yes" at bounding box center [623, 430] width 19 height 15
click at [609, 432] on input "Yes" at bounding box center [604, 431] width 10 height 17
radio input "true"
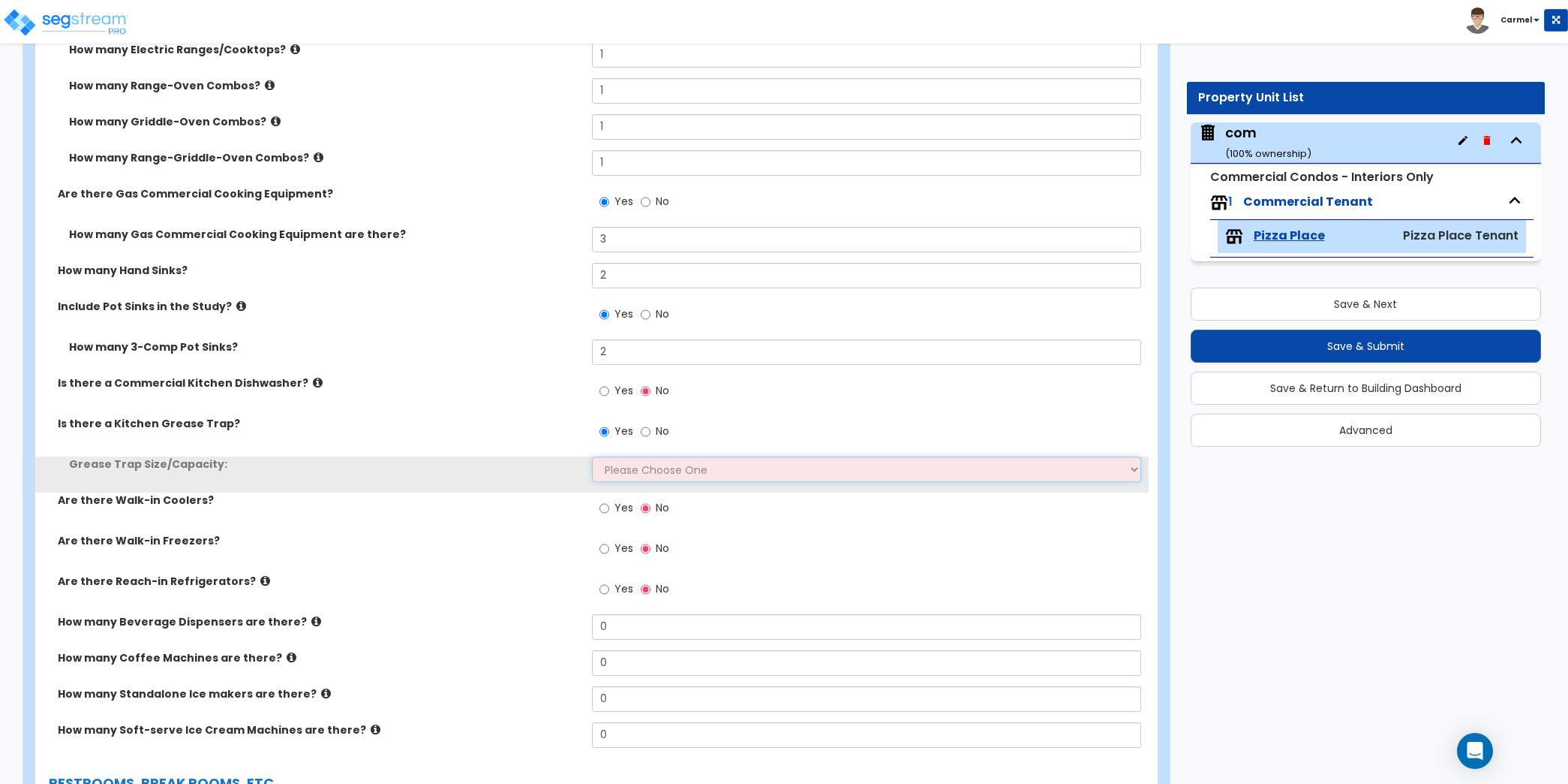
click at [630, 465] on select "Please Choose One Small Medium Large" at bounding box center [866, 469] width 549 height 25
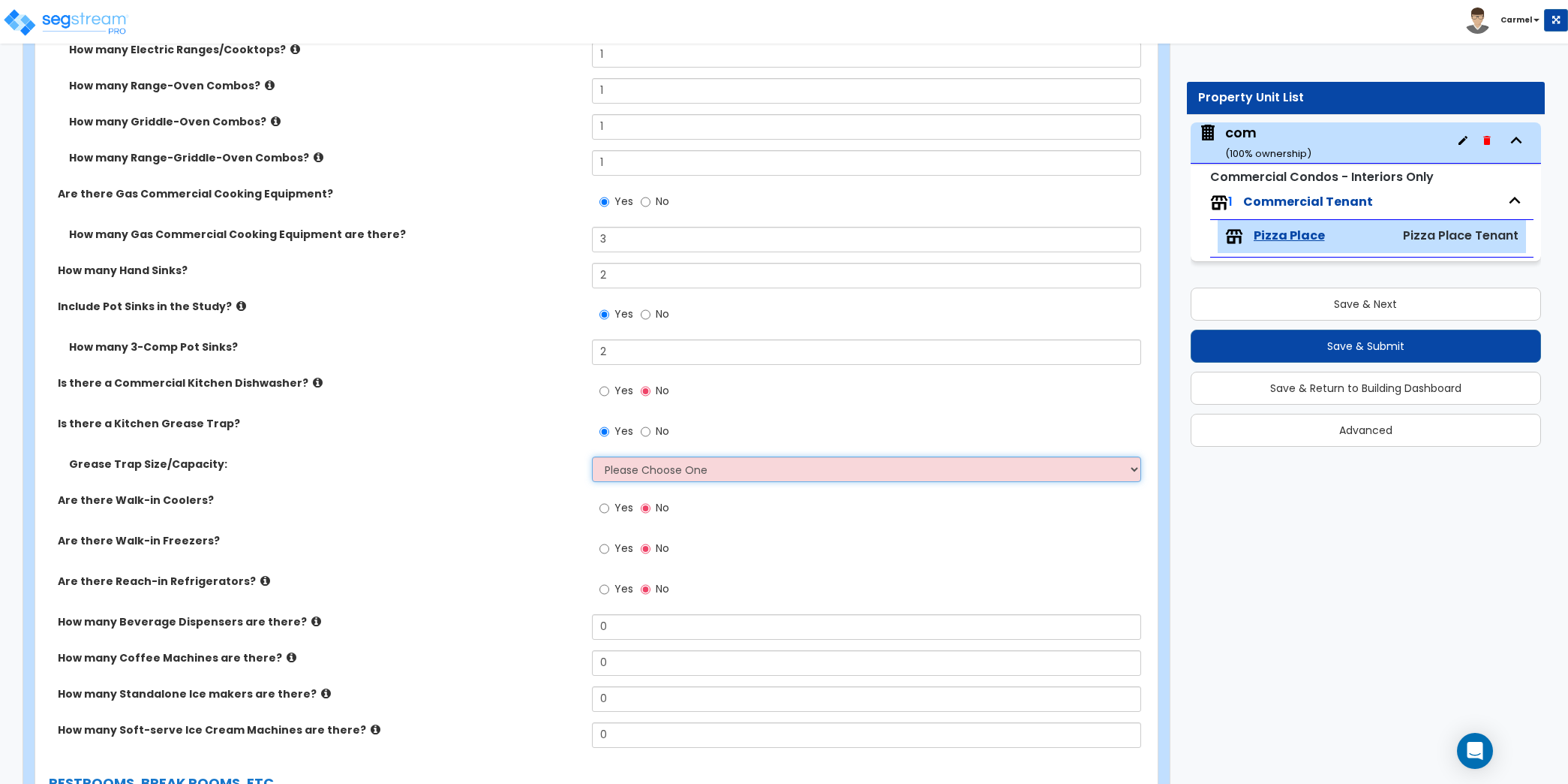
select select "3"
click at [592, 457] on select "Please Choose One Small Medium Large" at bounding box center [866, 469] width 549 height 25
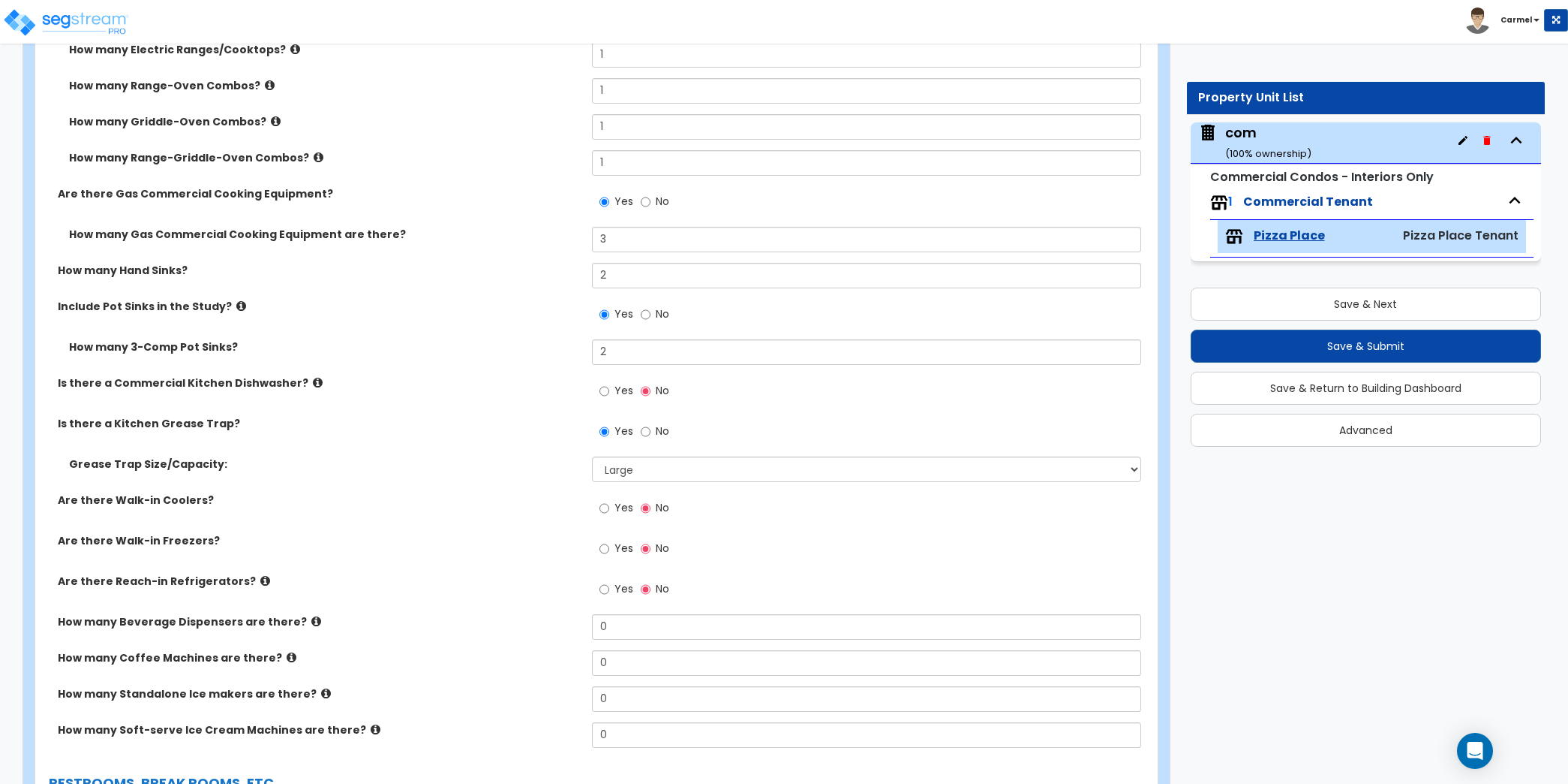
click at [616, 500] on span "Yes" at bounding box center [623, 507] width 19 height 15
click at [609, 500] on input "Yes" at bounding box center [604, 508] width 10 height 17
radio input "true"
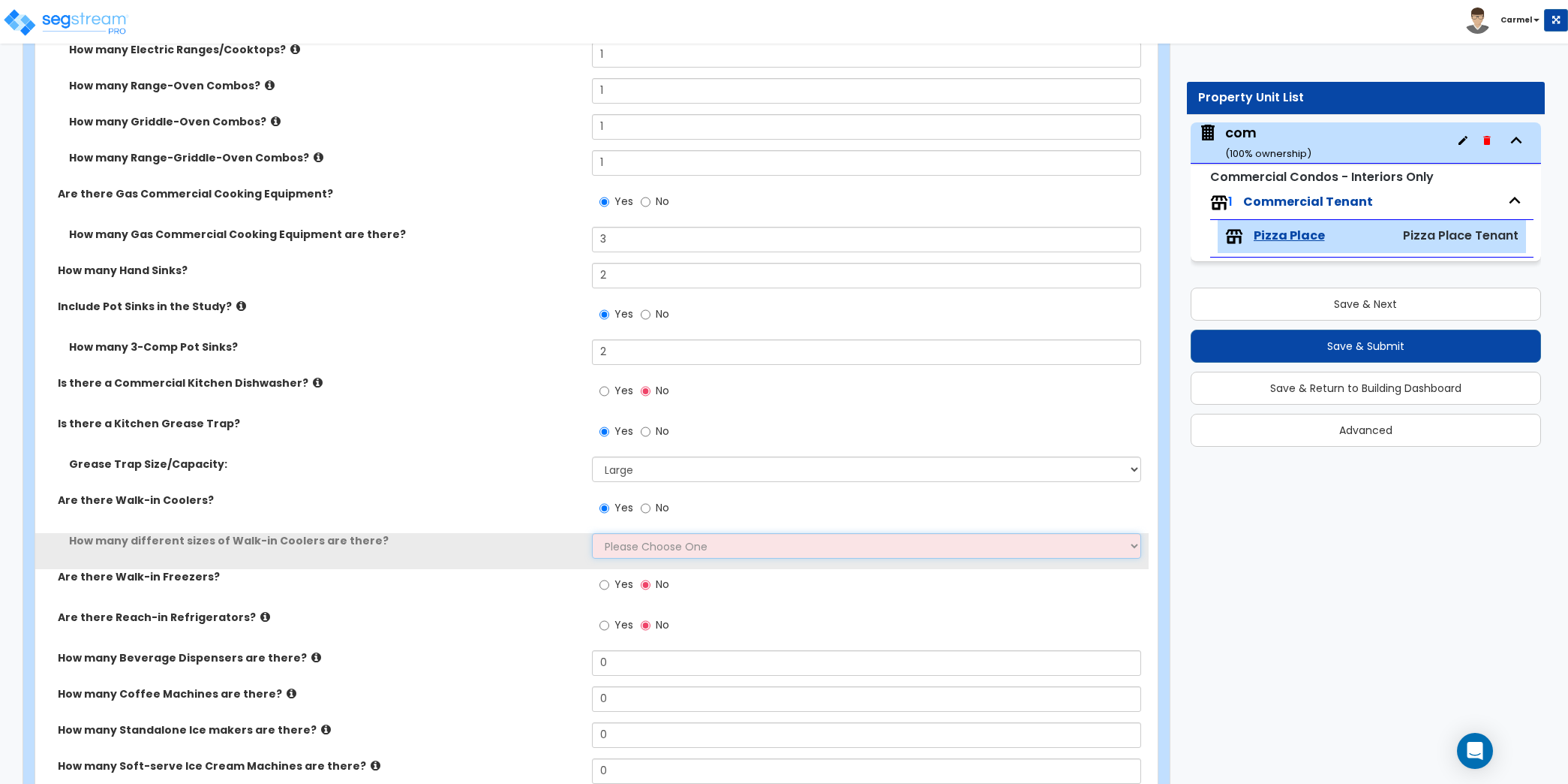
click at [659, 549] on select "Please Choose One 1 2 3 4" at bounding box center [866, 546] width 549 height 25
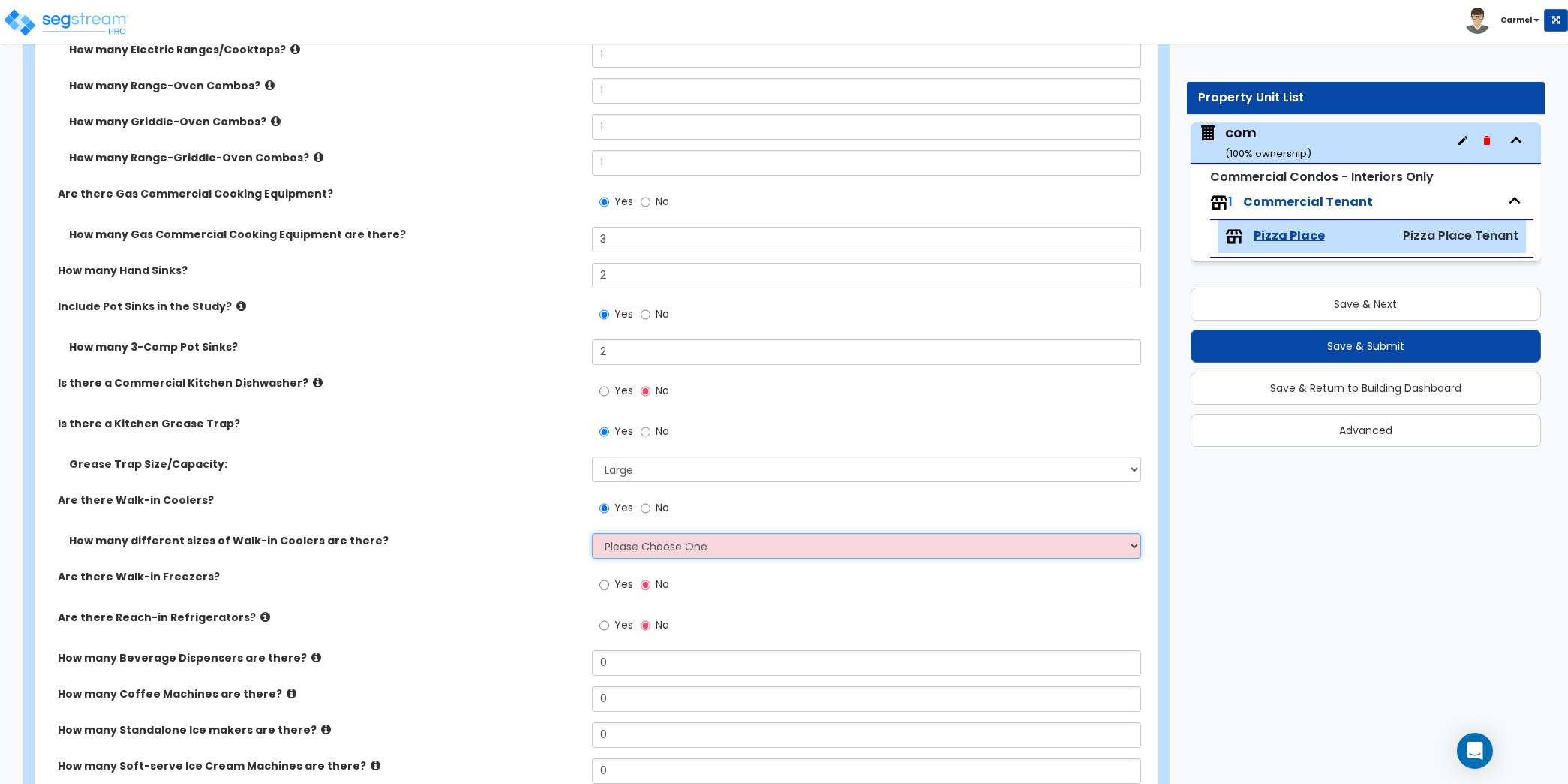
select select "1"
click at [592, 533] on select "Please Choose One 1 2 3 4" at bounding box center [866, 546] width 549 height 25
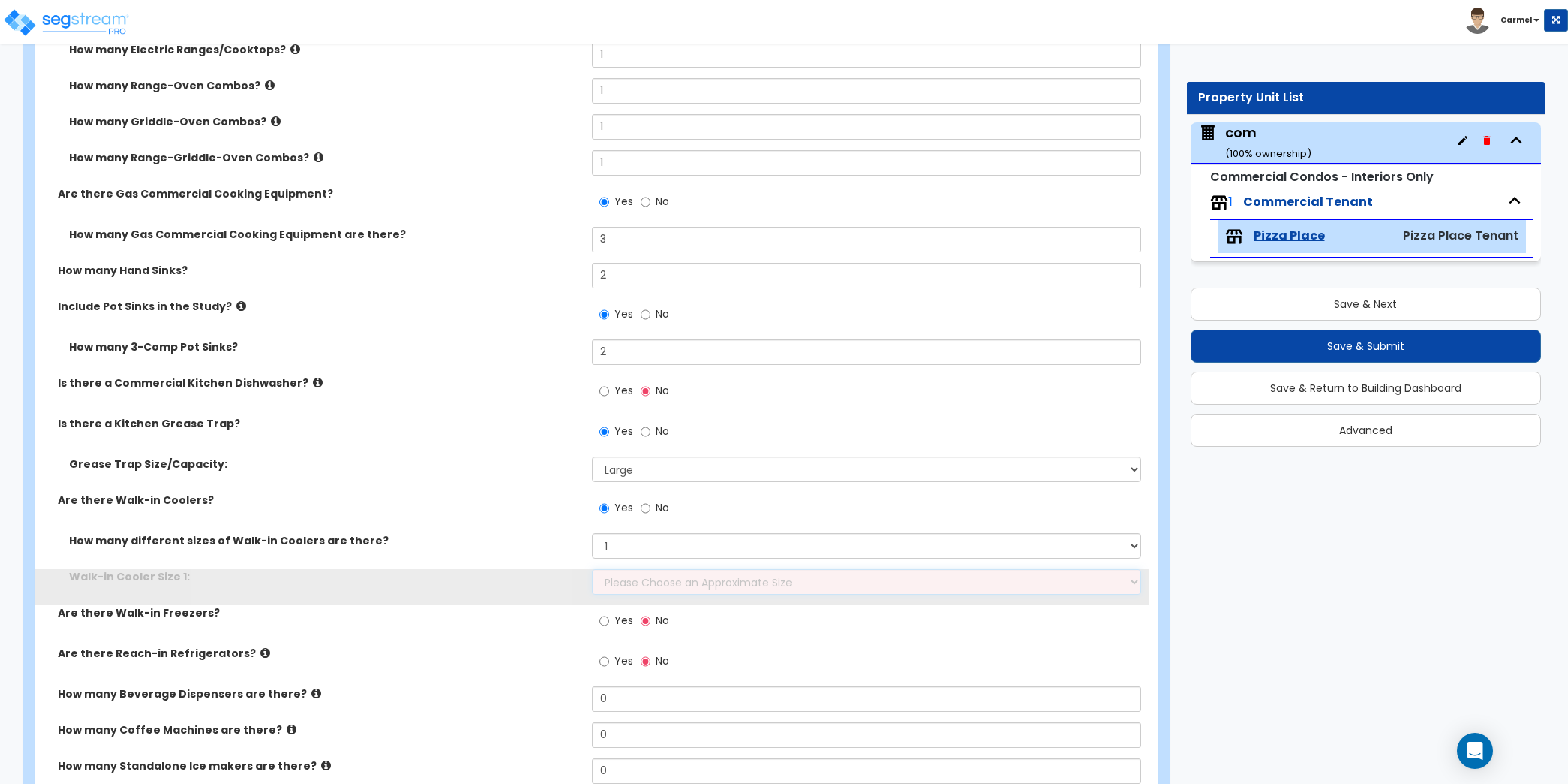
click at [695, 578] on select "Please Choose an Approximate Size 6' x 6' 10' x 6' 12' x 14' 12' x 20' I want t…" at bounding box center [866, 582] width 549 height 25
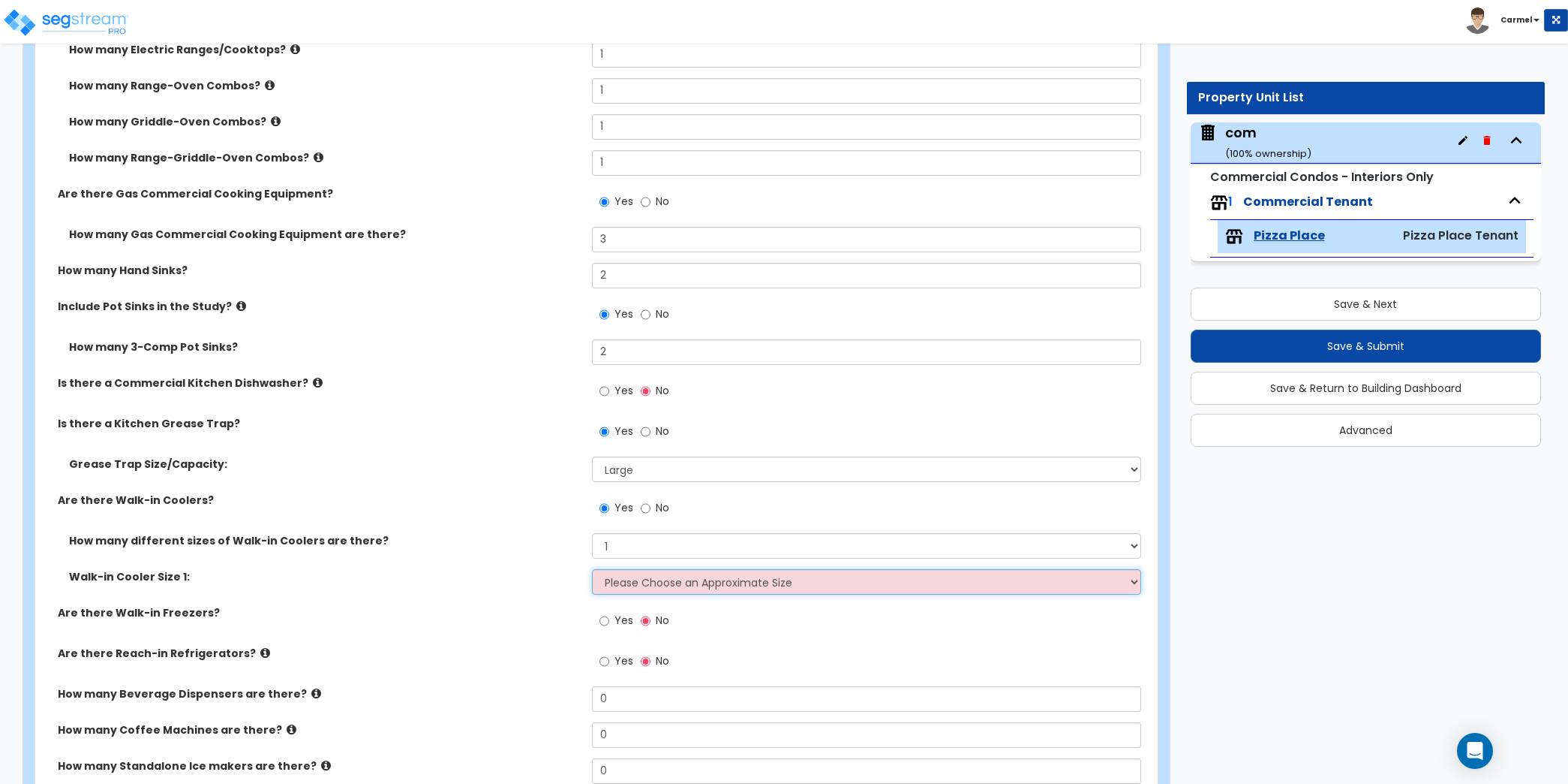
select select "1"
click at [592, 569] on select "Please Choose an Approximate Size 6' x 6' 10' x 6' 12' x 14' 12' x 20' I want t…" at bounding box center [866, 582] width 549 height 25
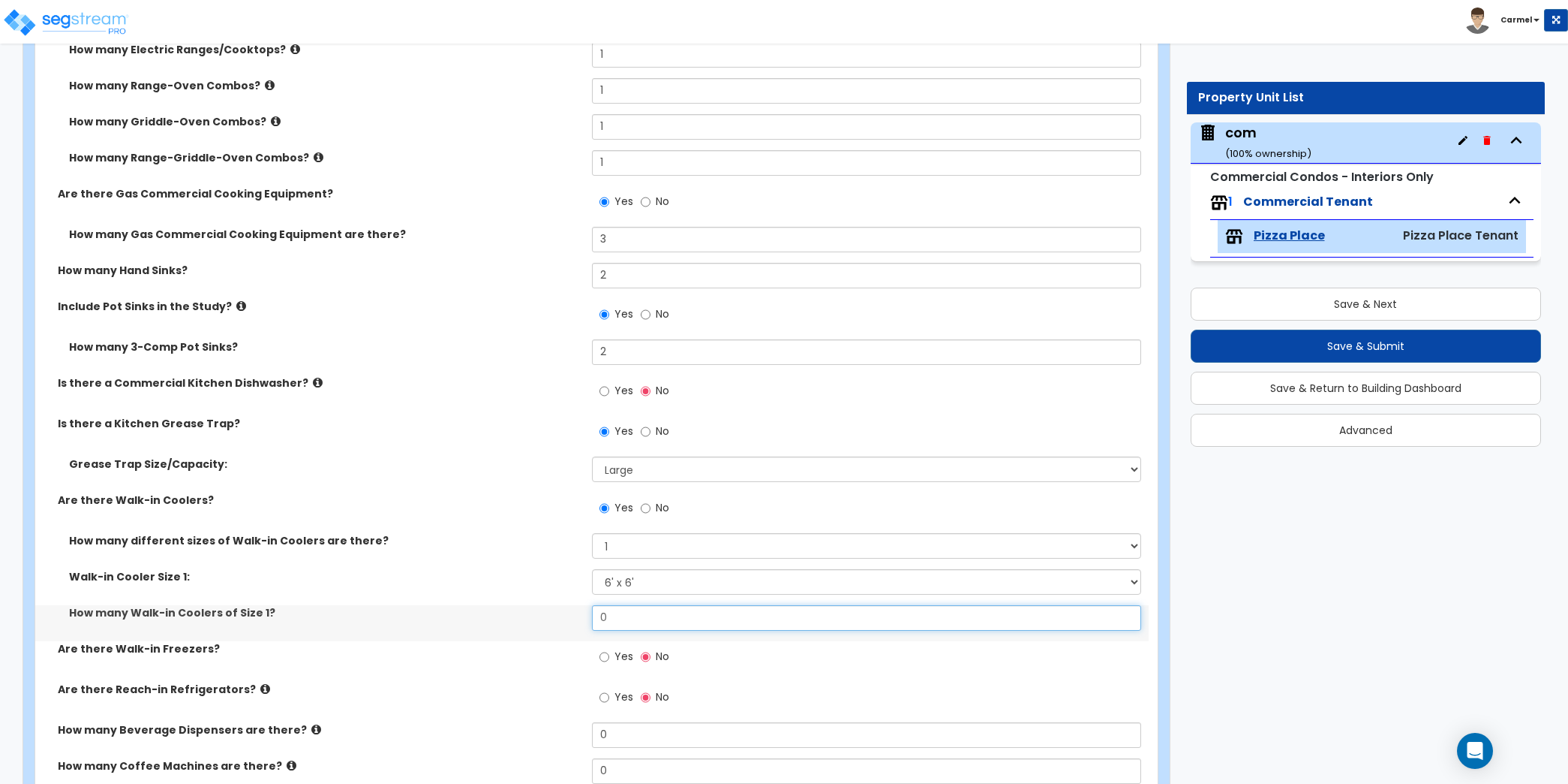
click at [611, 612] on input "0" at bounding box center [866, 617] width 549 height 25
type input "1"
click at [617, 657] on span "Yes" at bounding box center [623, 656] width 19 height 15
click at [609, 657] on input "Yes" at bounding box center [604, 657] width 10 height 17
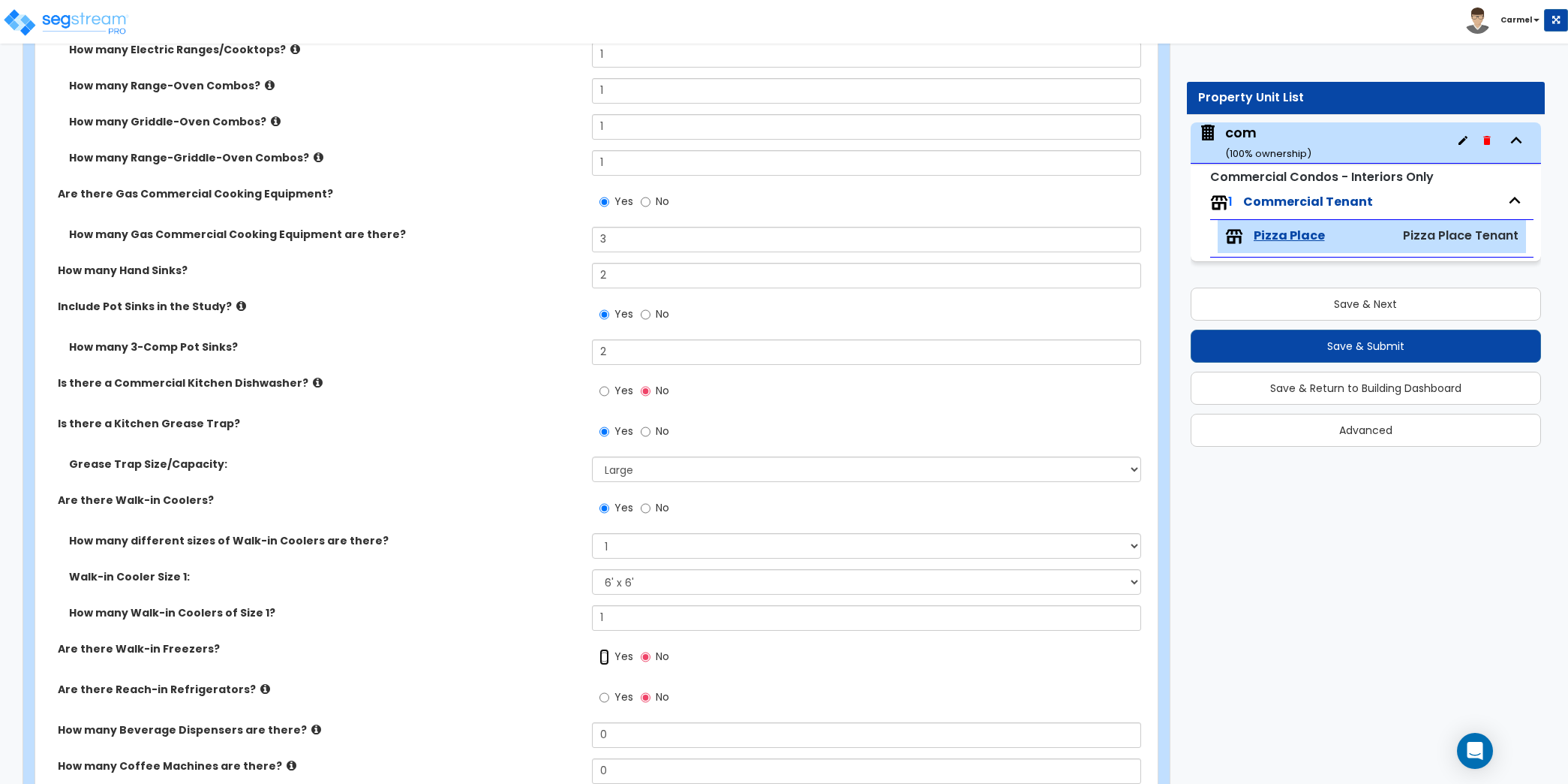
radio input "true"
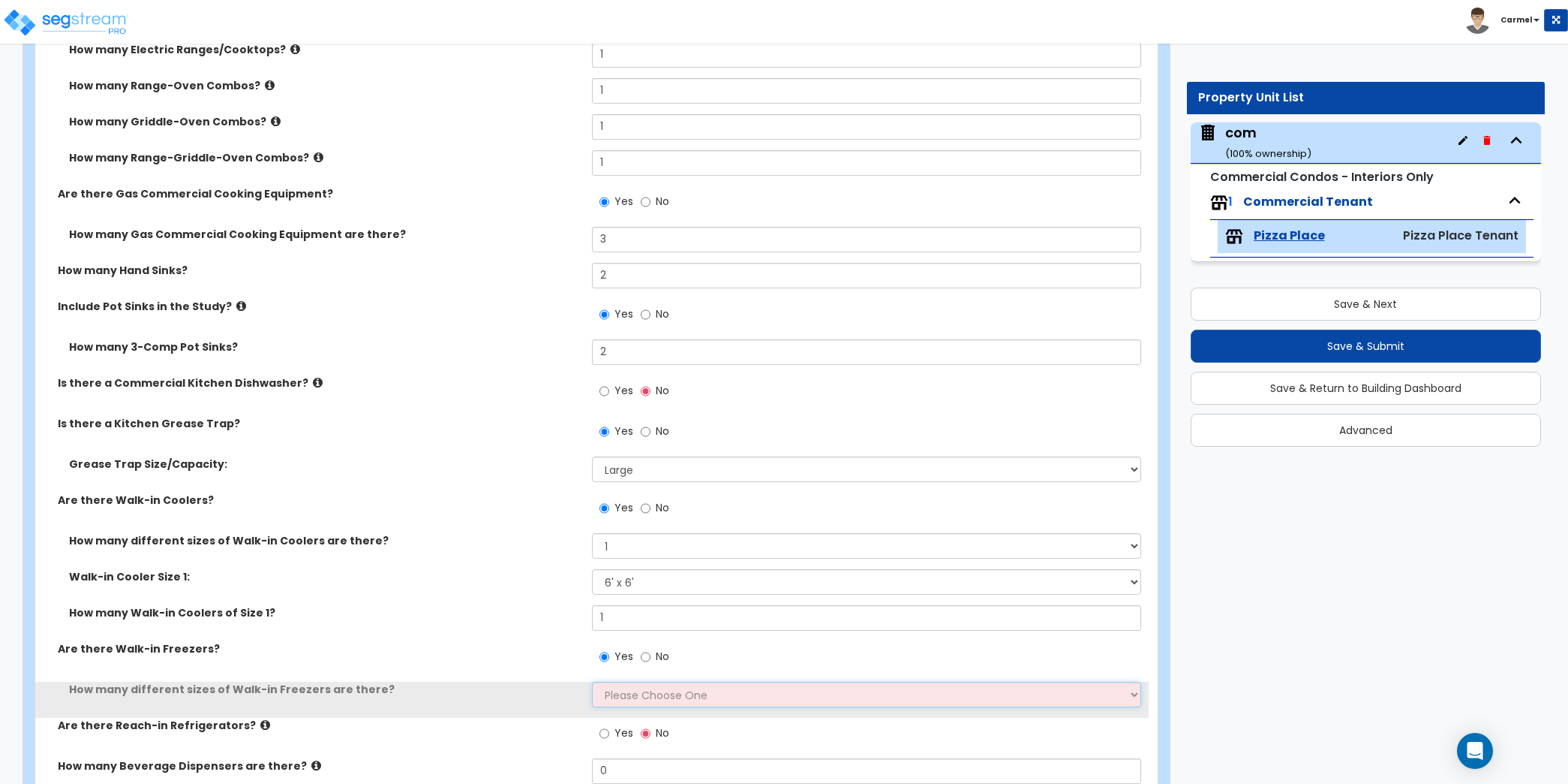
click at [655, 684] on select "Please Choose One 1 2 3 4" at bounding box center [866, 694] width 549 height 25
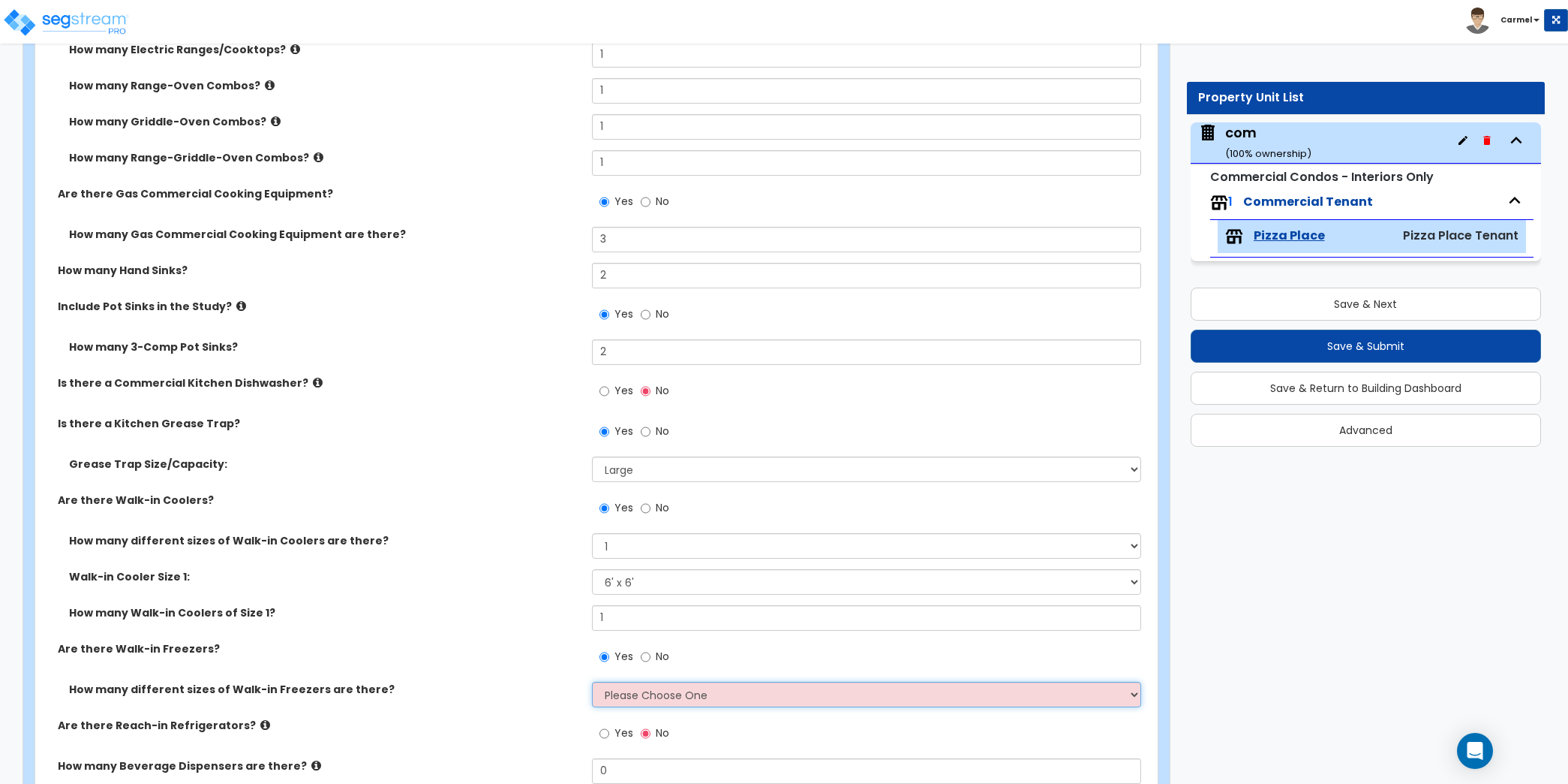
select select "1"
click at [592, 681] on select "Please Choose One 1 2 3 4" at bounding box center [866, 694] width 549 height 25
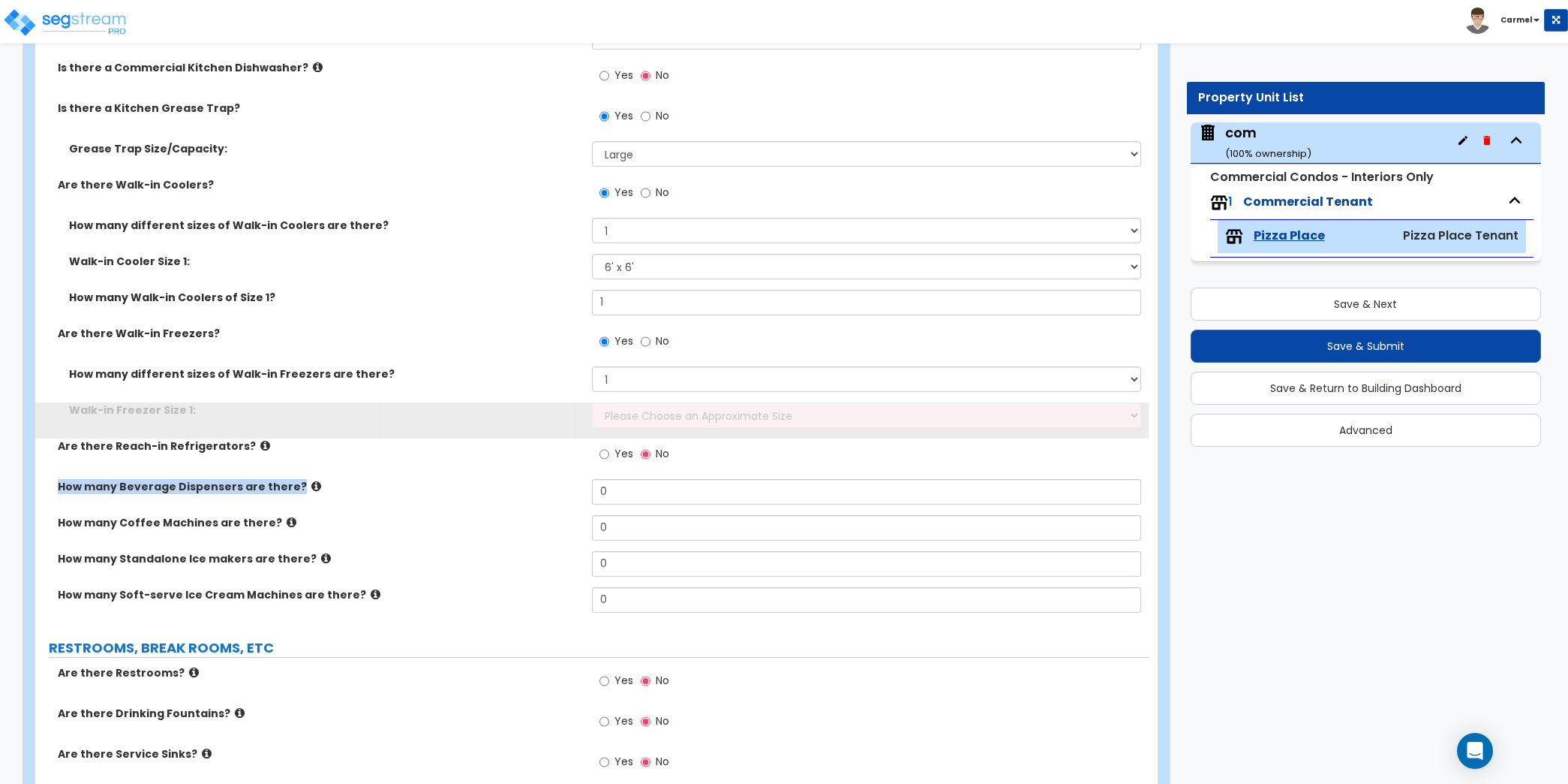
click at [487, 479] on label "How many Beverage Dispensers are there?" at bounding box center [319, 486] width 523 height 15
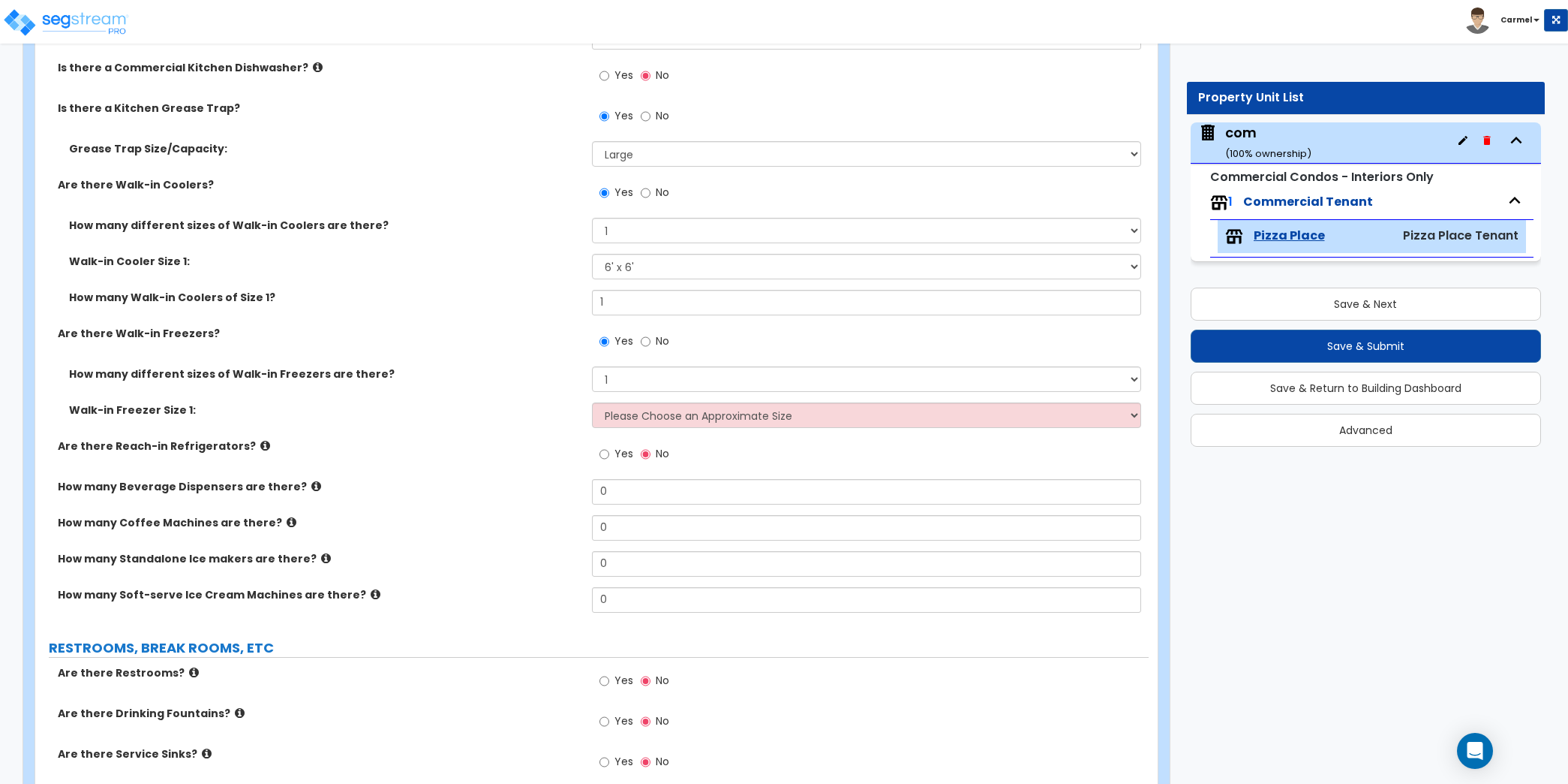
click at [613, 451] on label "Yes" at bounding box center [616, 456] width 33 height 25
click at [609, 451] on input "Yes" at bounding box center [604, 454] width 10 height 17
radio input "true"
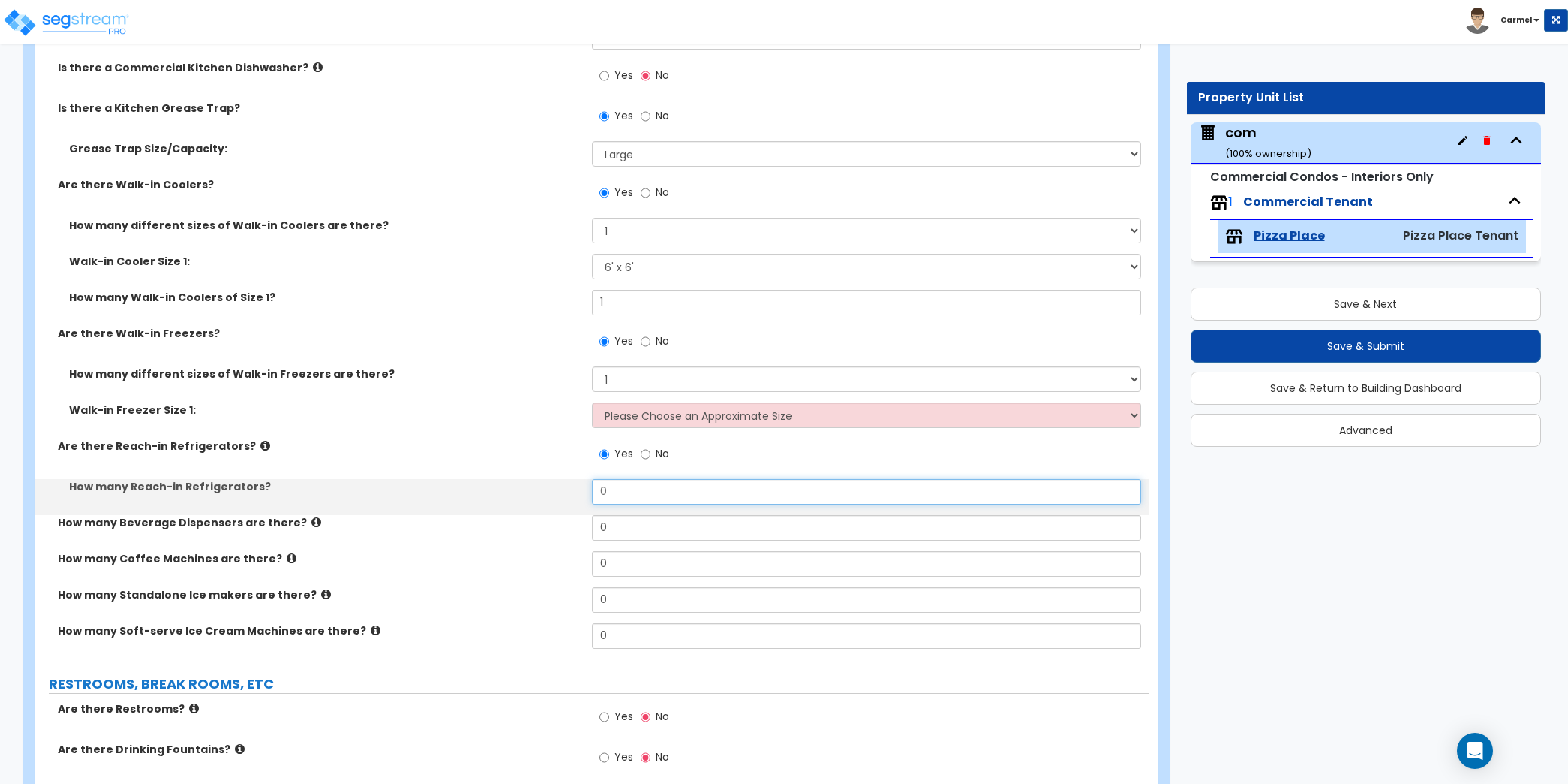
click at [636, 479] on input "0" at bounding box center [866, 492] width 549 height 25
click at [636, 488] on input "0" at bounding box center [866, 492] width 549 height 25
click at [636, 487] on input "0" at bounding box center [866, 492] width 549 height 25
type input "2"
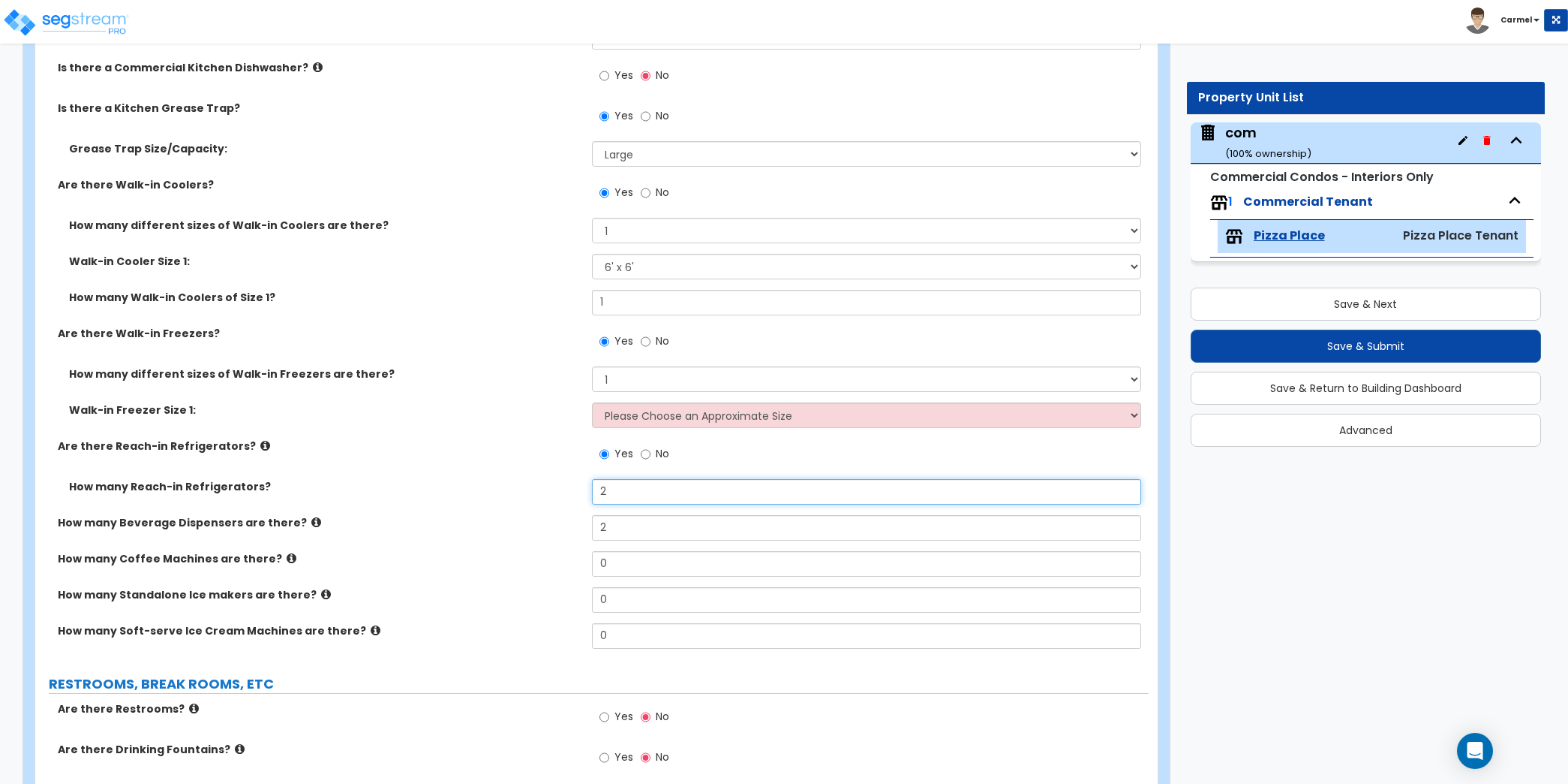
click at [672, 494] on input "2" at bounding box center [866, 492] width 549 height 25
type input "3"
click at [649, 551] on input "0" at bounding box center [866, 564] width 549 height 25
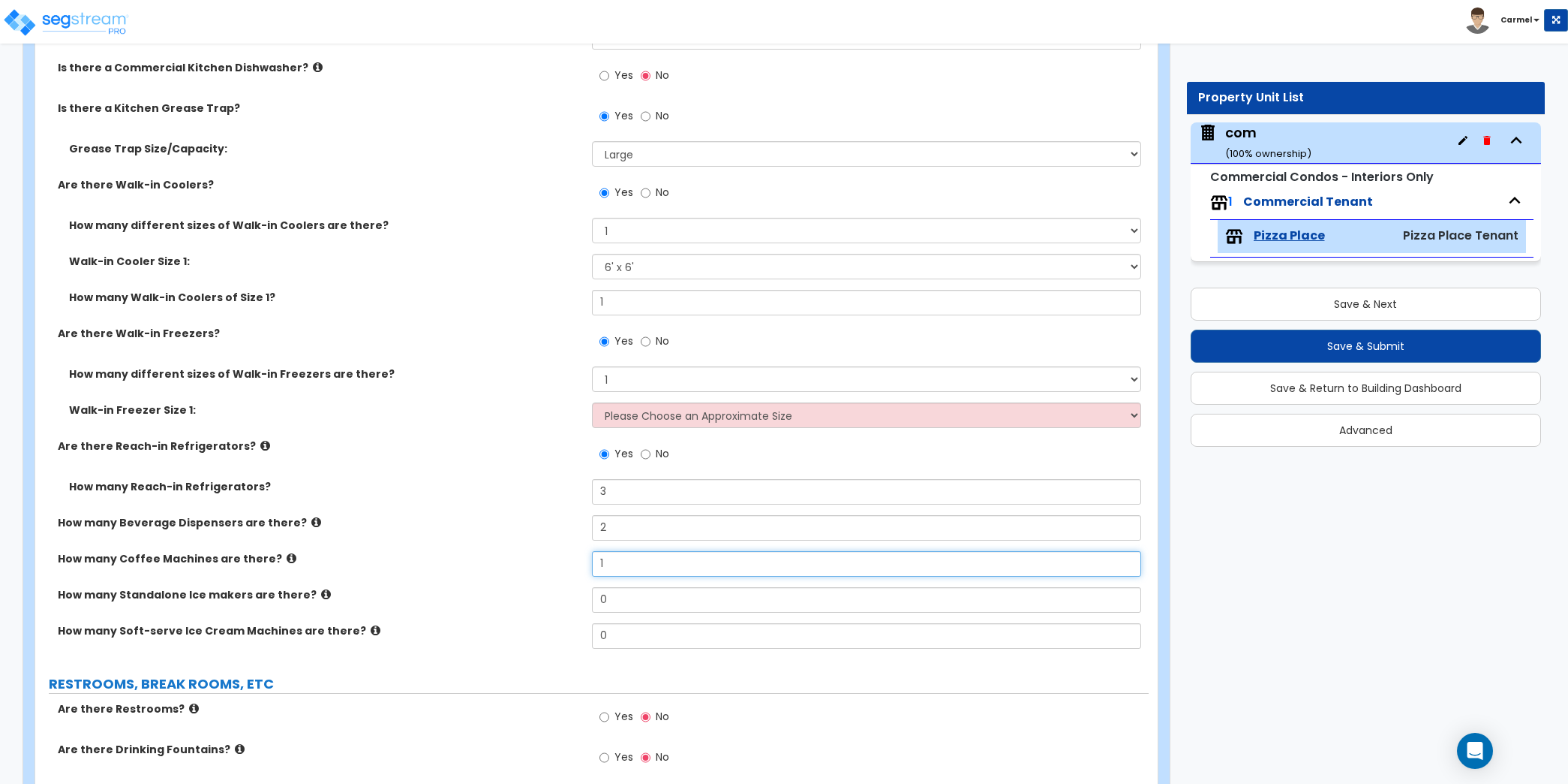
type input "1"
click at [435, 514] on label "How many Beverage Dispensers are there?" at bounding box center [319, 521] width 523 height 15
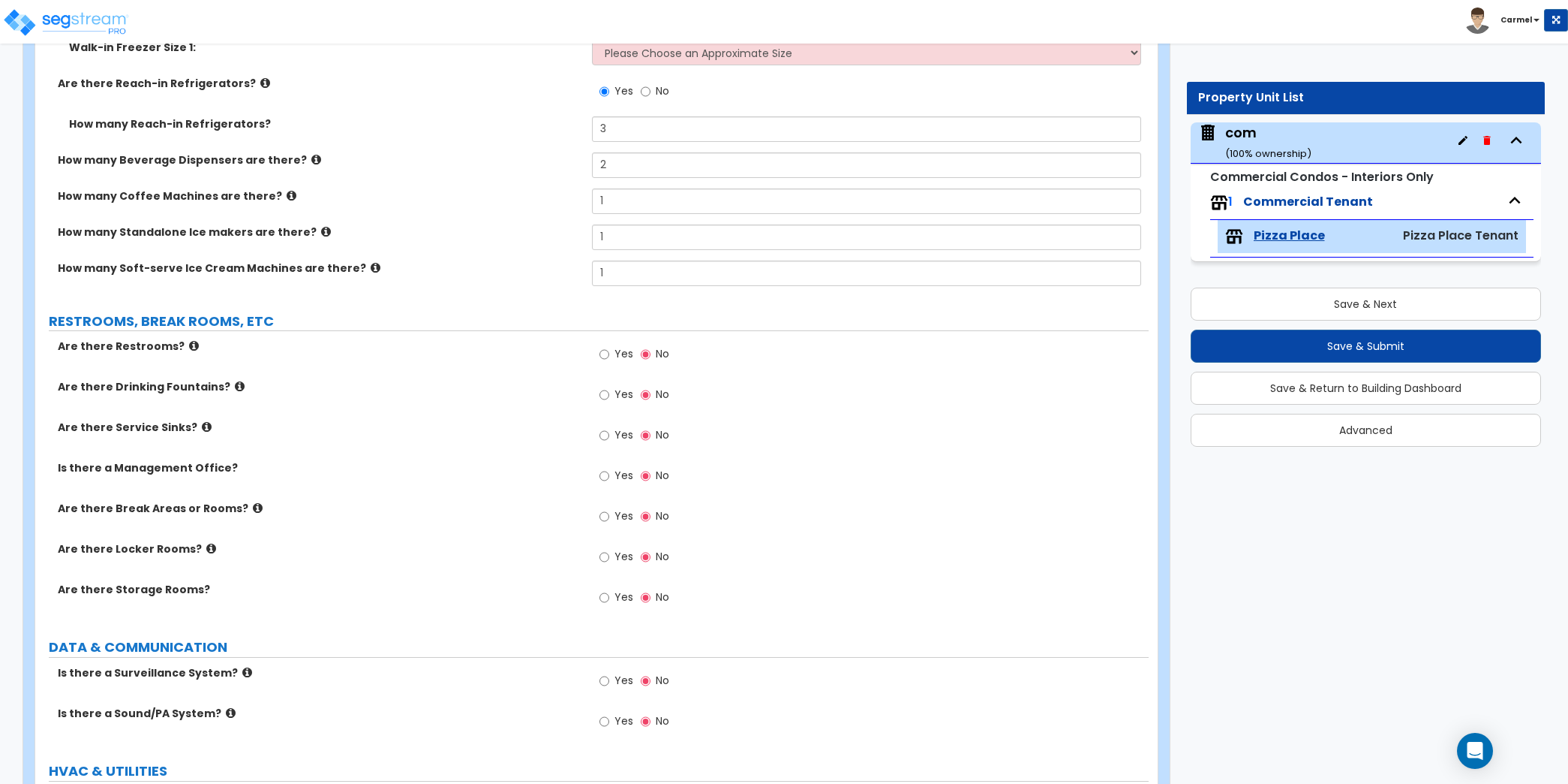
scroll to position [4451, 0]
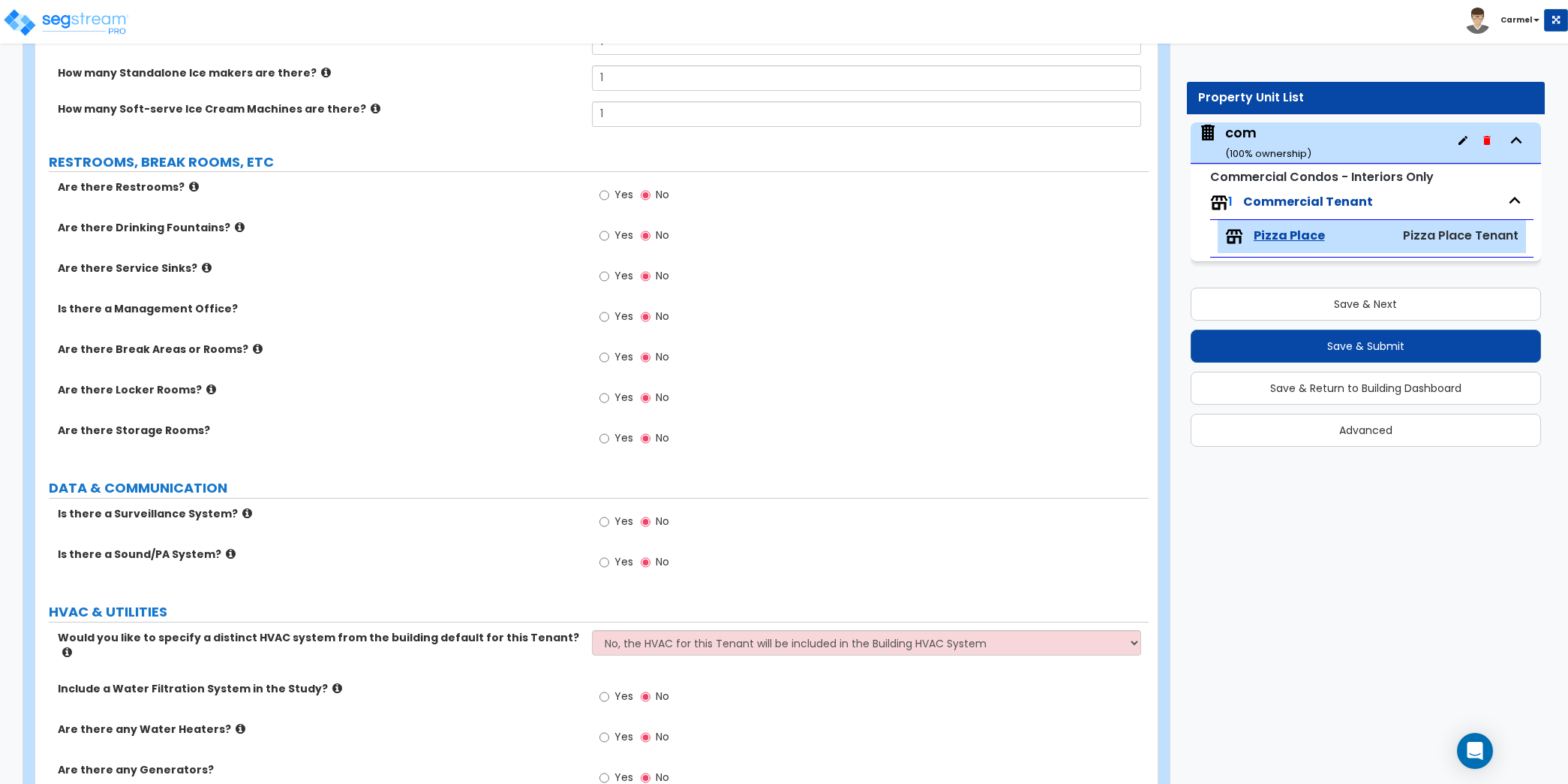
click at [807, 697] on div "Yes No" at bounding box center [870, 701] width 556 height 40
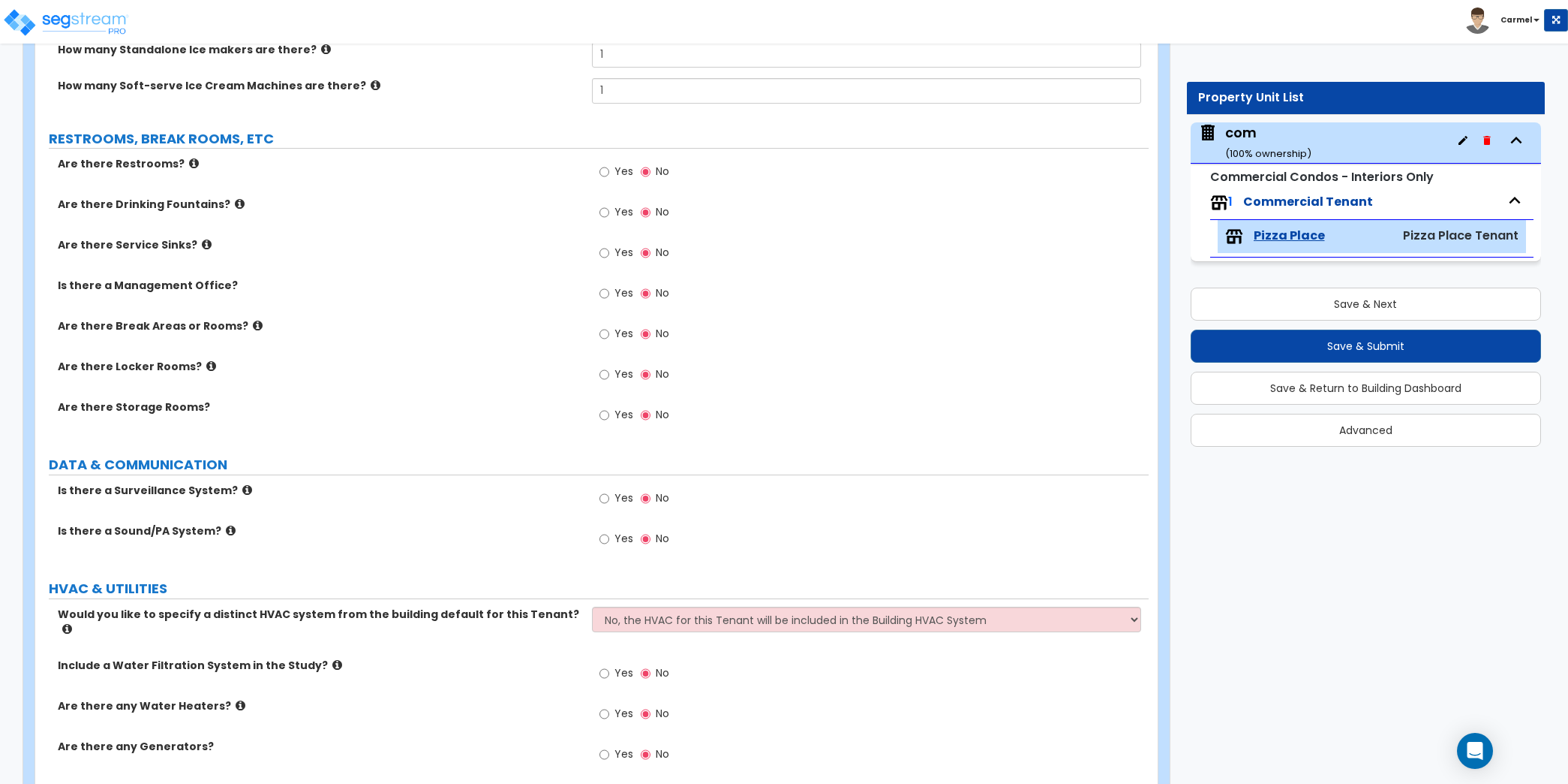
scroll to position [4518, 0]
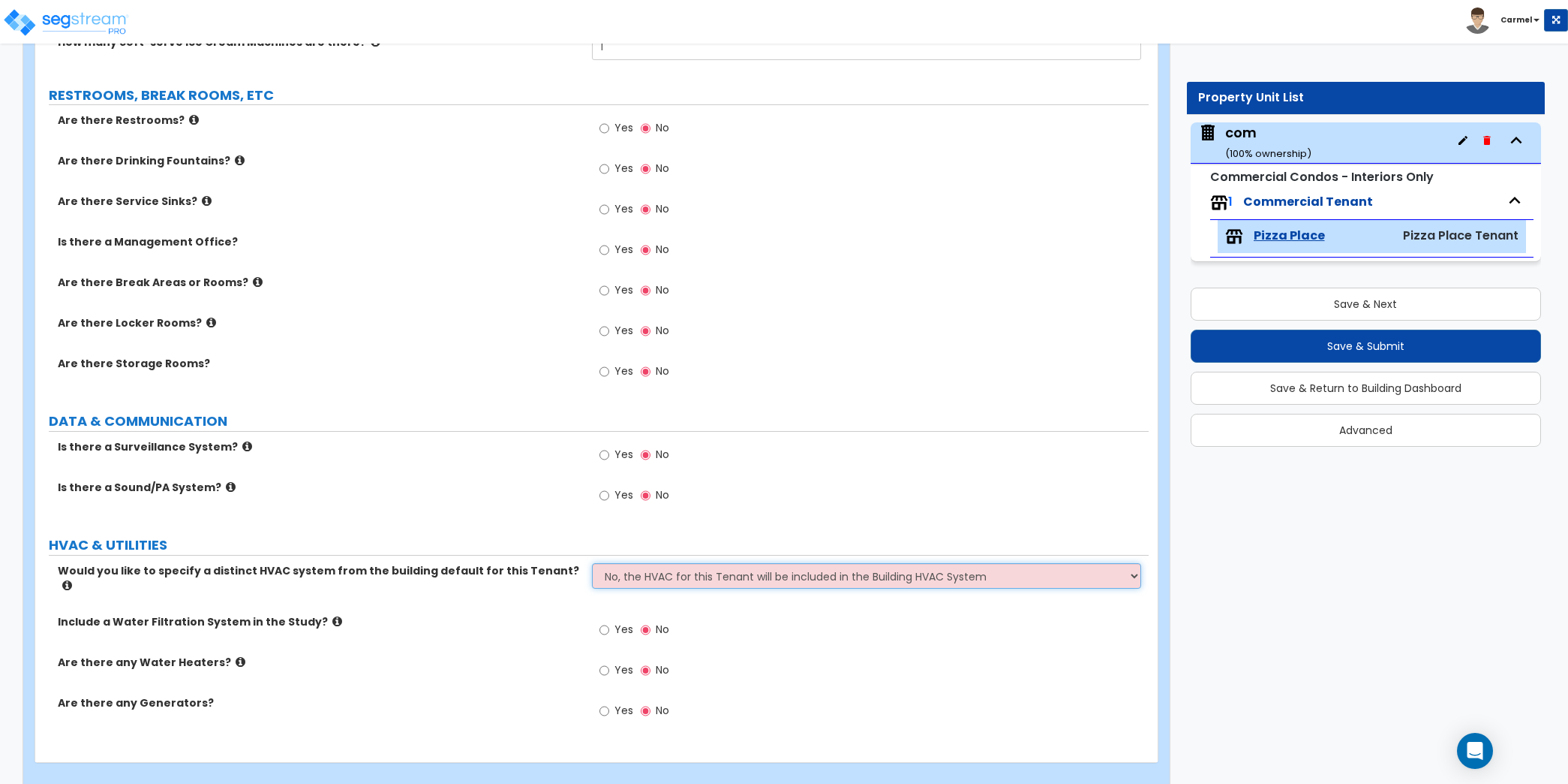
click at [806, 569] on select "No, the HVAC for this Tenant will be included in the Building HVAC System Yes, …" at bounding box center [866, 575] width 549 height 25
click at [774, 578] on select "No, the HVAC for this Tenant will be included in the Building HVAC System Yes, …" at bounding box center [866, 575] width 549 height 25
select select "1"
click at [592, 563] on select "No, the HVAC for this Tenant will be included in the Building HVAC System Yes, …" at bounding box center [866, 575] width 549 height 25
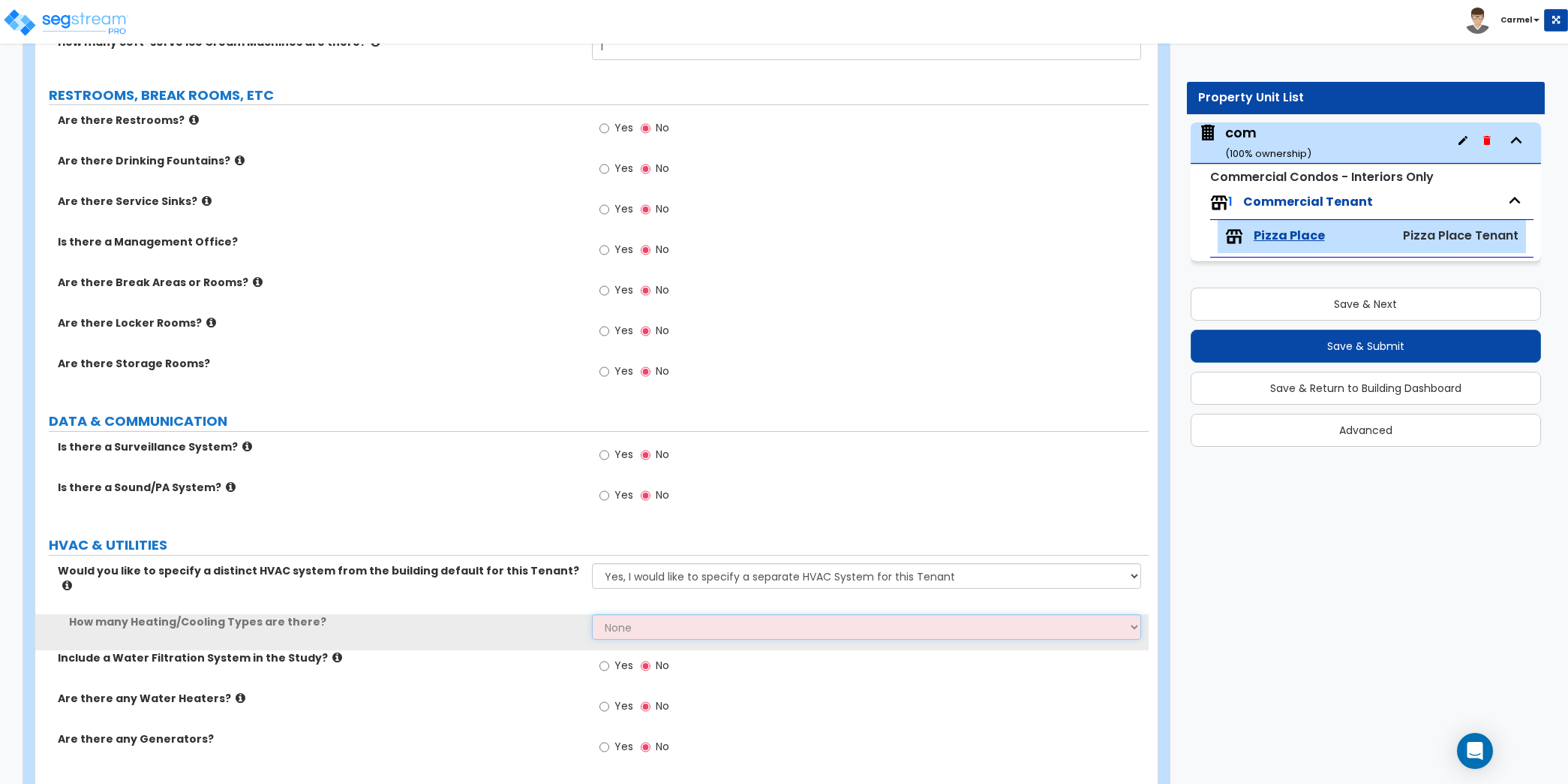
click at [777, 613] on select "None 1 2 3" at bounding box center [866, 626] width 549 height 25
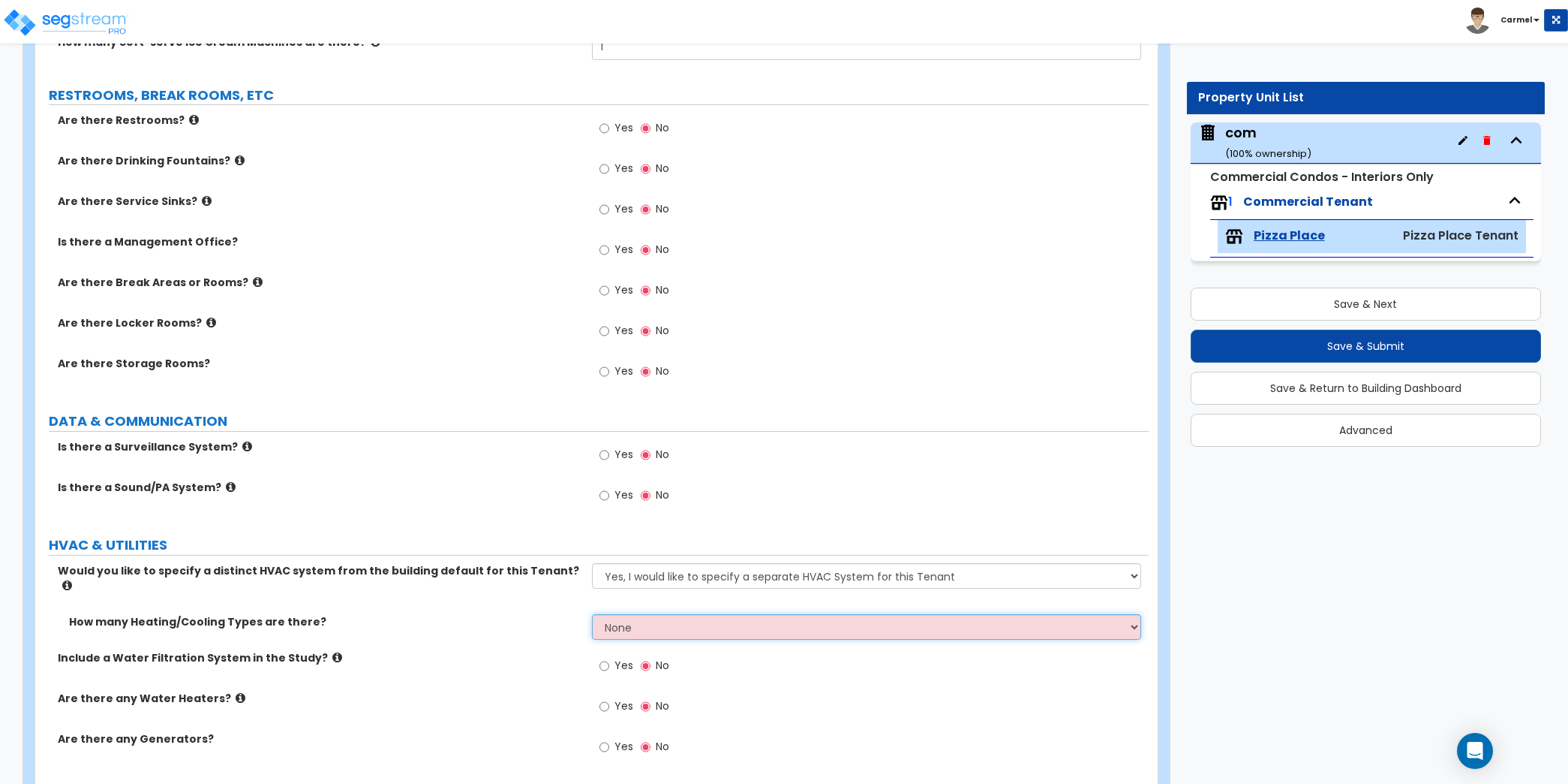
select select "1"
click at [592, 613] on select "None 1 2 3" at bounding box center [866, 626] width 549 height 25
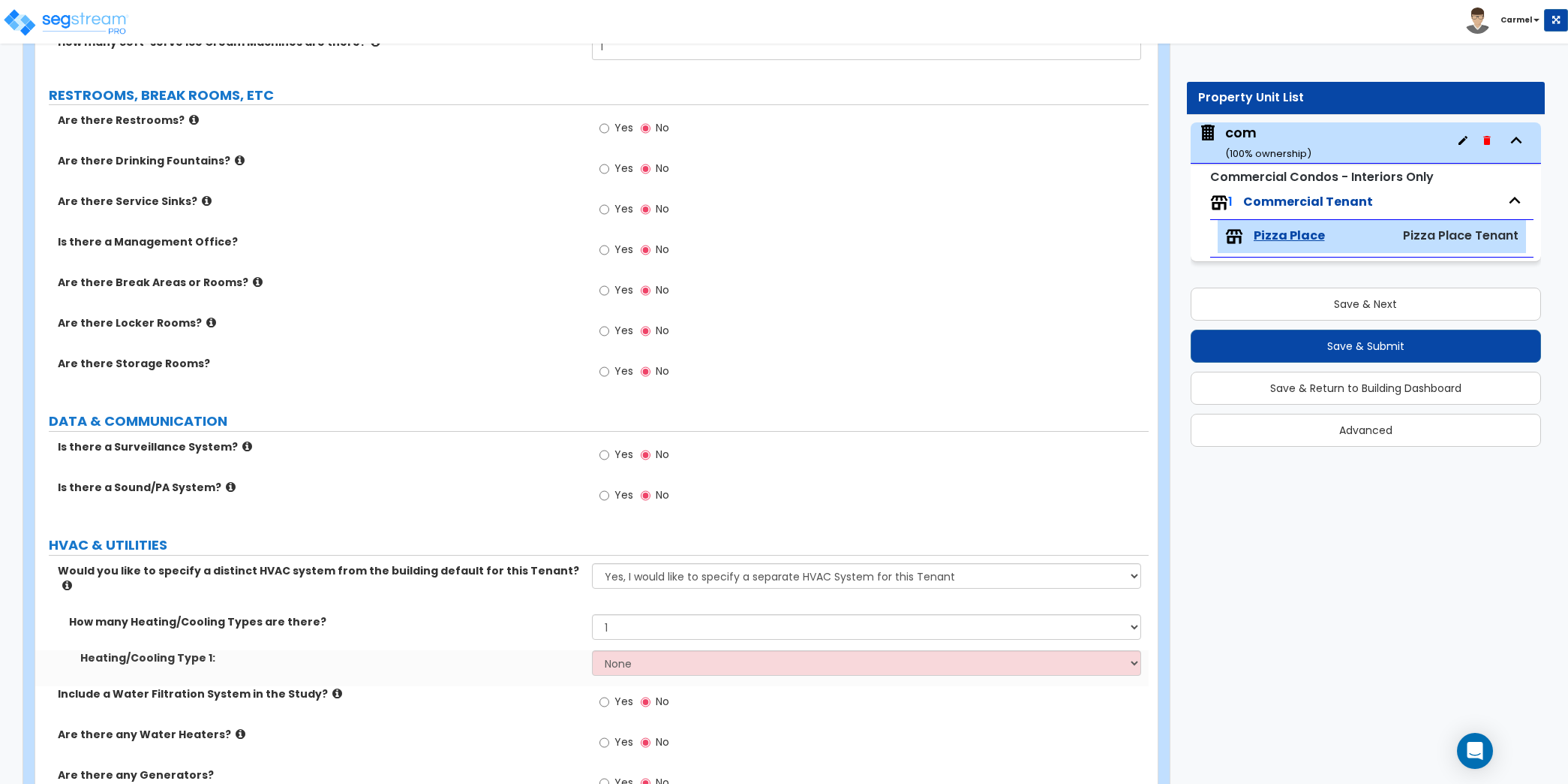
click at [771, 656] on div "Heating/Cooling Type 1: None Heat Only Centralized Heating & Cooling Thru Wall …" at bounding box center [592, 667] width 1114 height 36
click at [772, 650] on select "None Heat Only Centralized Heating & Cooling Thru Wall Air Conditioners Mini Sp…" at bounding box center [866, 662] width 549 height 25
select select "2"
click at [592, 650] on select "None Heat Only Centralized Heating & Cooling Thru Wall Air Conditioners Mini Sp…" at bounding box center [866, 662] width 549 height 25
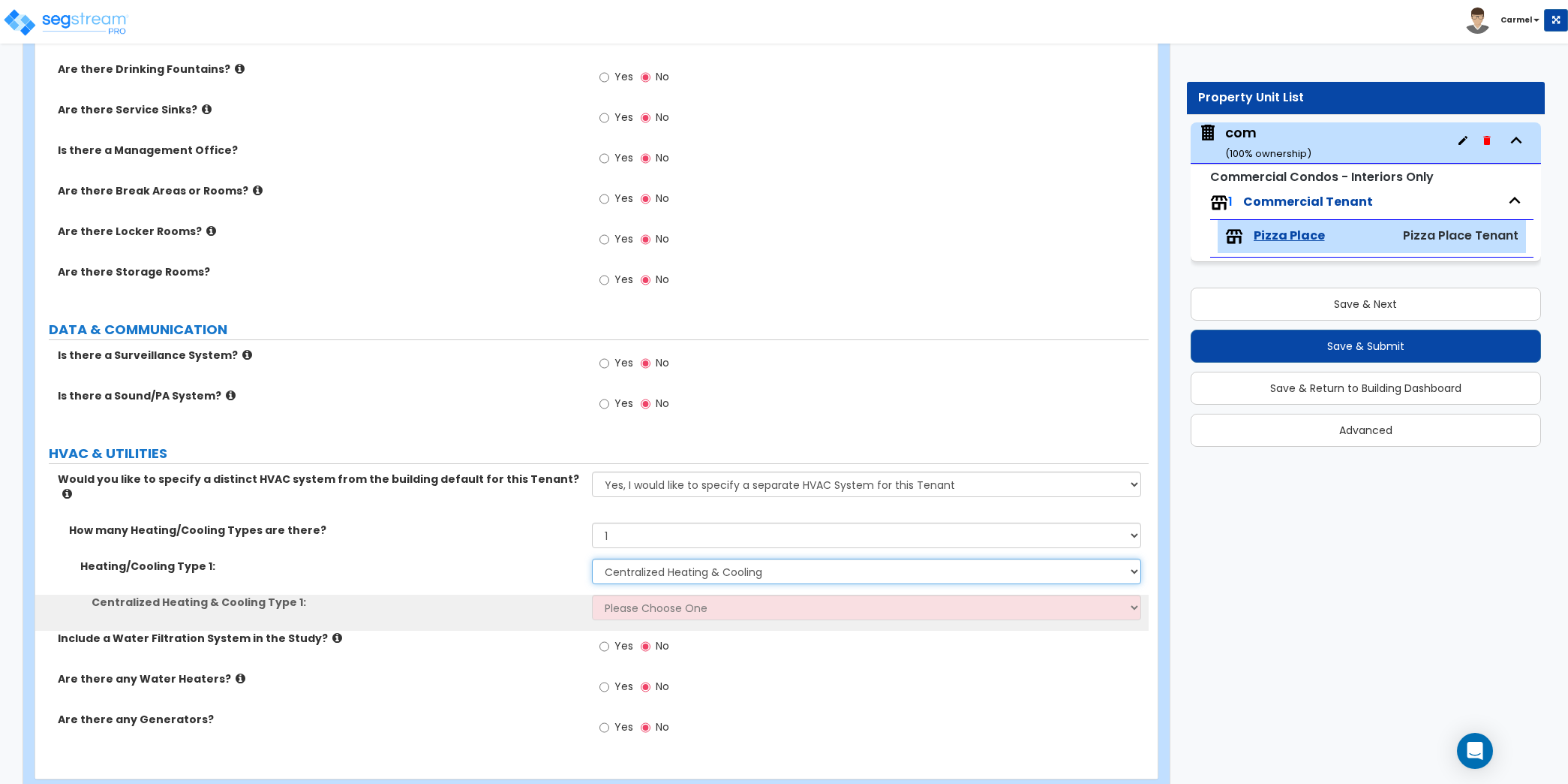
scroll to position [4626, 0]
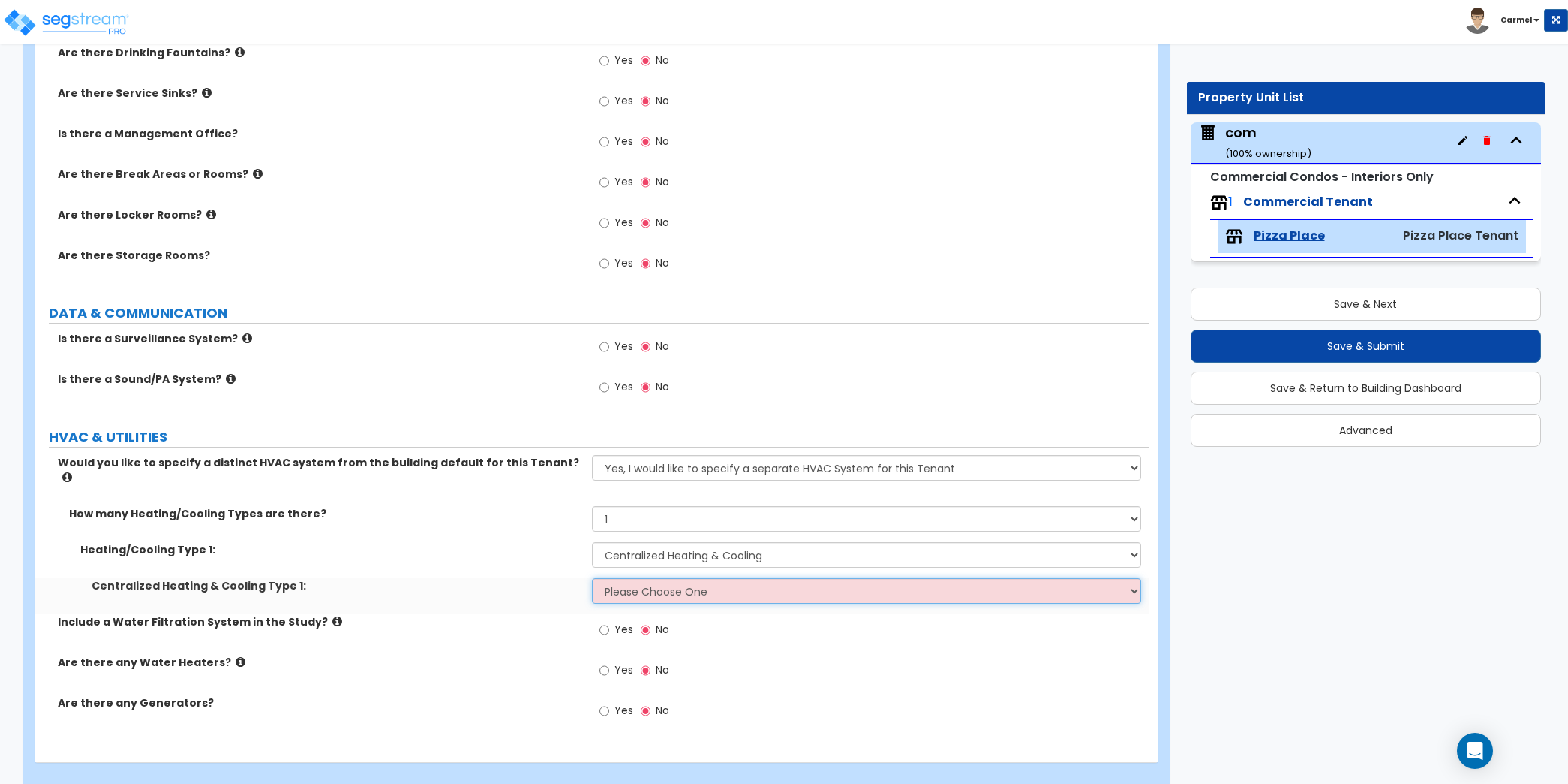
click at [798, 578] on select "Please Choose One Rooftop Unit Furnace-Condenser Forced Air Split Heating/Cooli…" at bounding box center [866, 591] width 549 height 25
select select "3"
click at [592, 578] on select "Please Choose One Rooftop Unit Furnace-Condenser Forced Air Split Heating/Cooli…" at bounding box center [866, 591] width 549 height 25
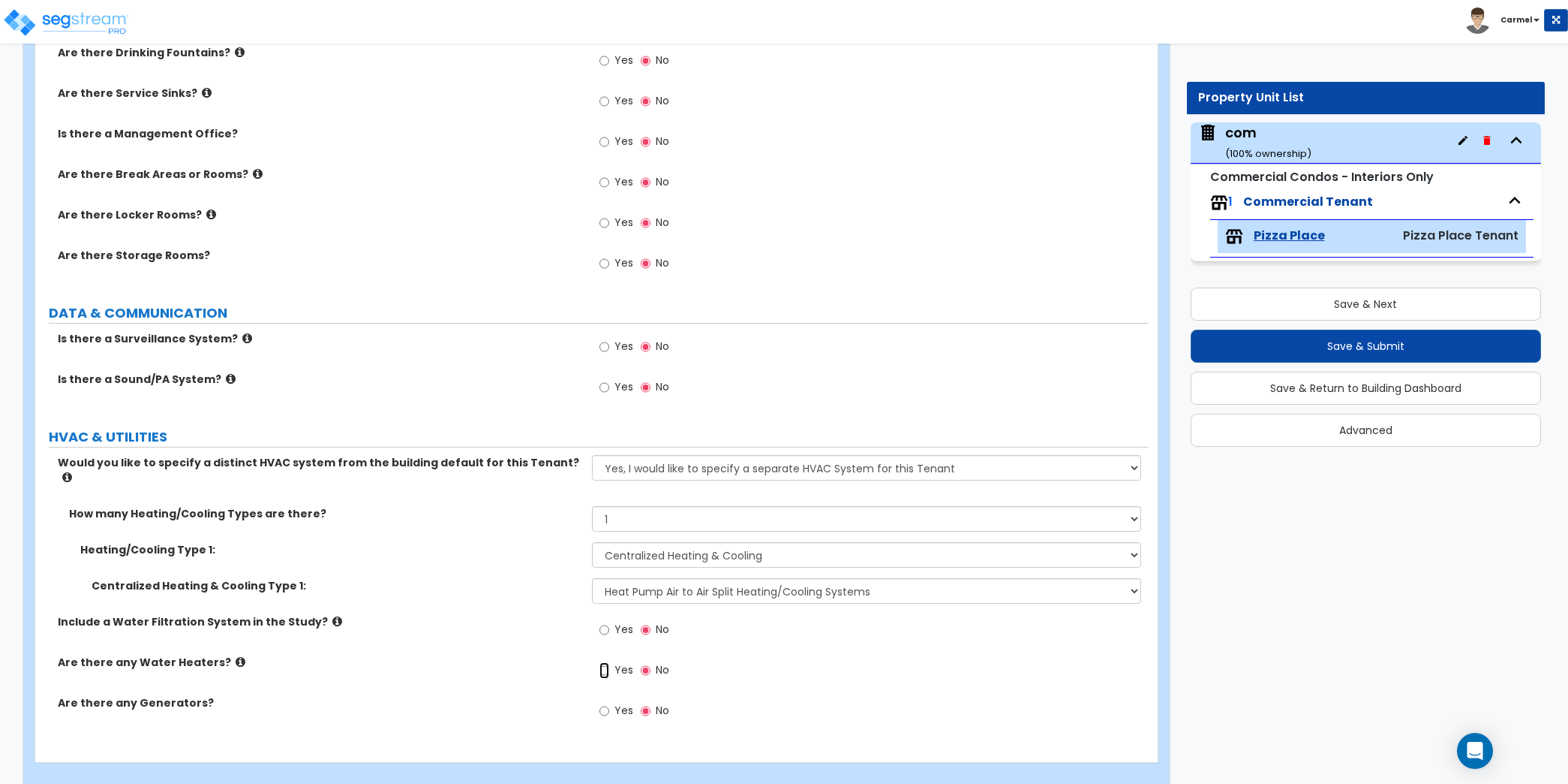
click at [607, 662] on input "Yes" at bounding box center [604, 669] width 10 height 17
radio input "true"
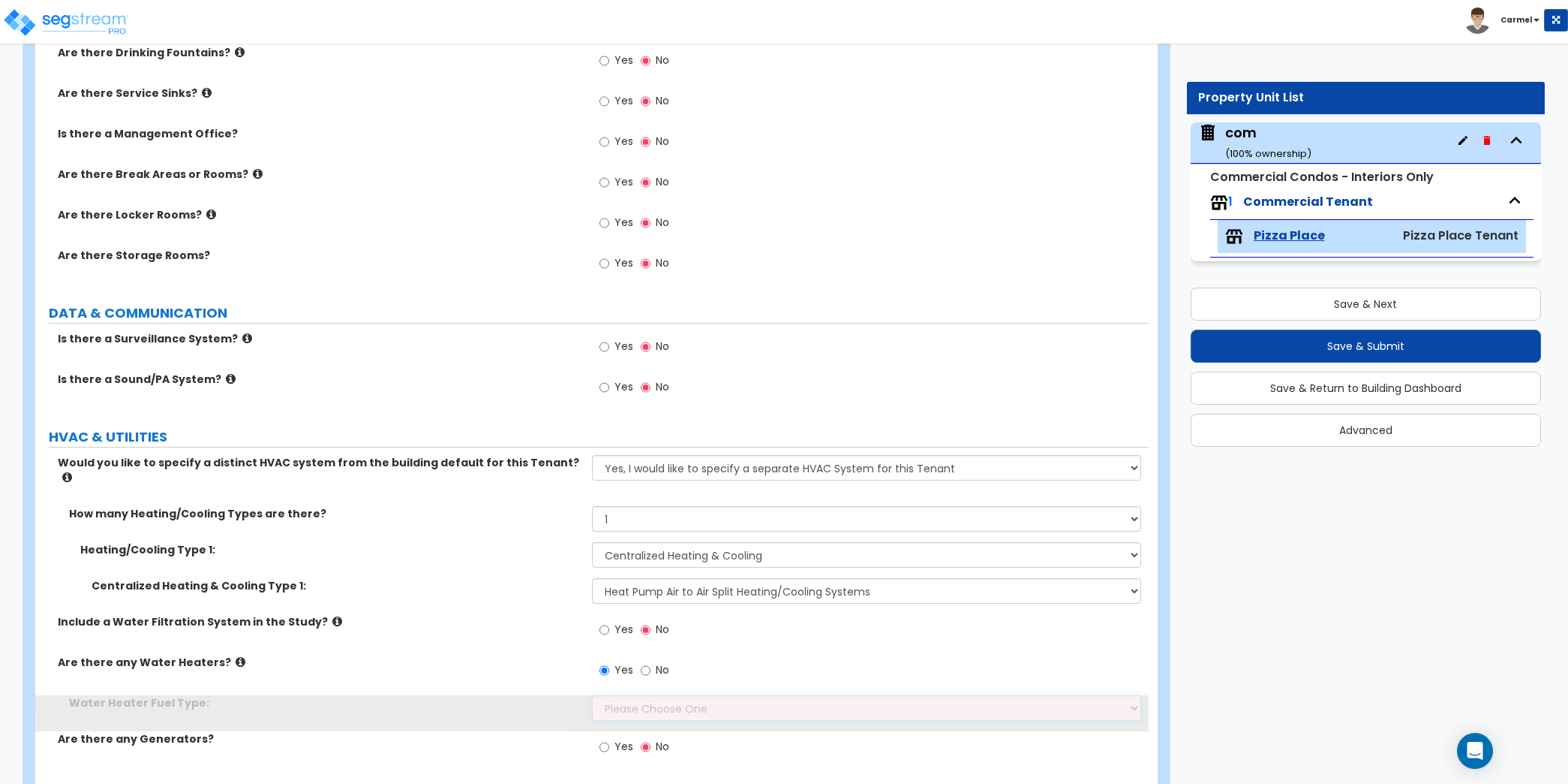
click at [640, 695] on select "Please Choose One Gas Electric" at bounding box center [866, 708] width 549 height 25
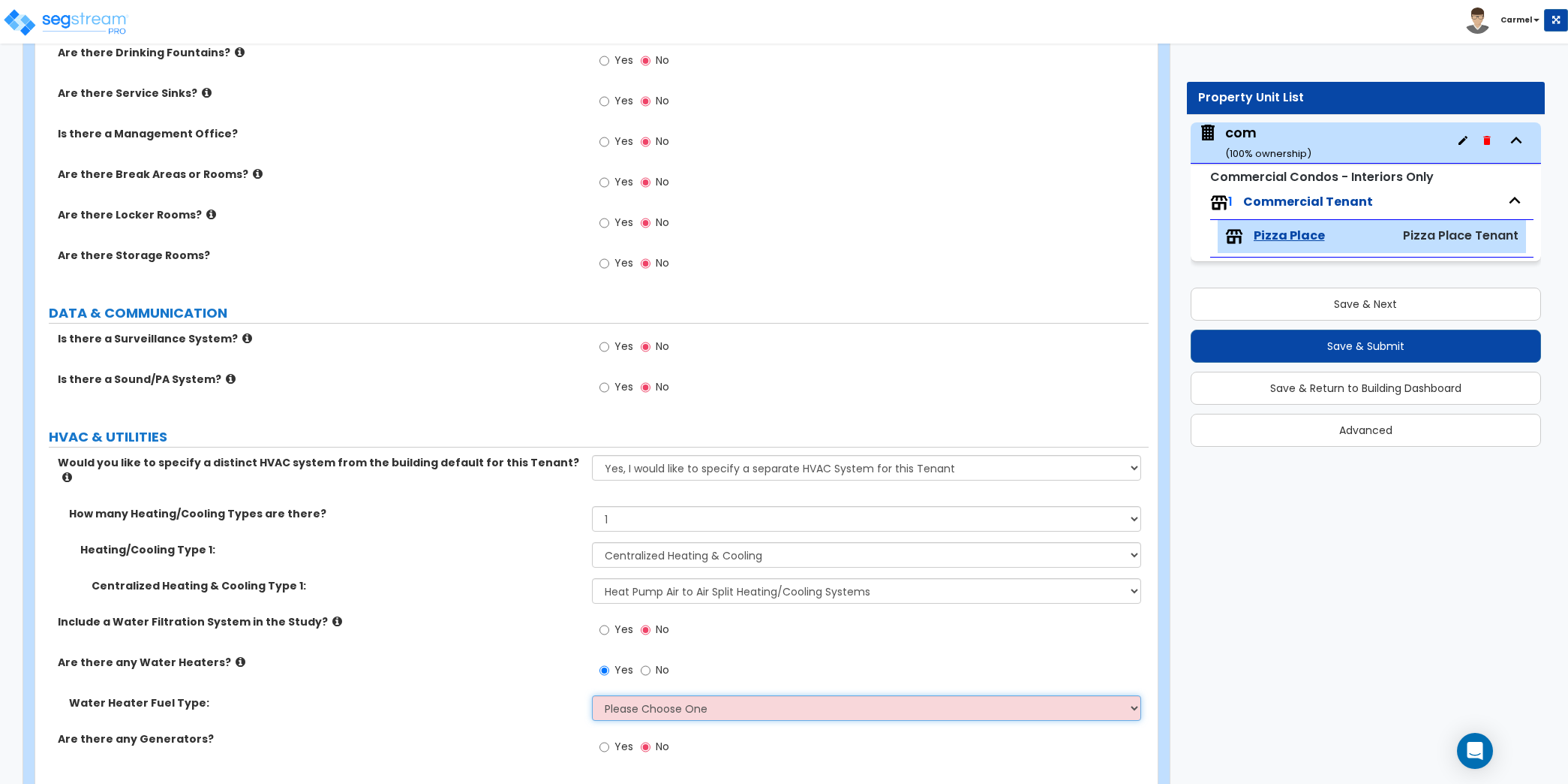
select select "1"
click at [592, 695] on select "Please Choose One Gas Electric" at bounding box center [866, 708] width 549 height 25
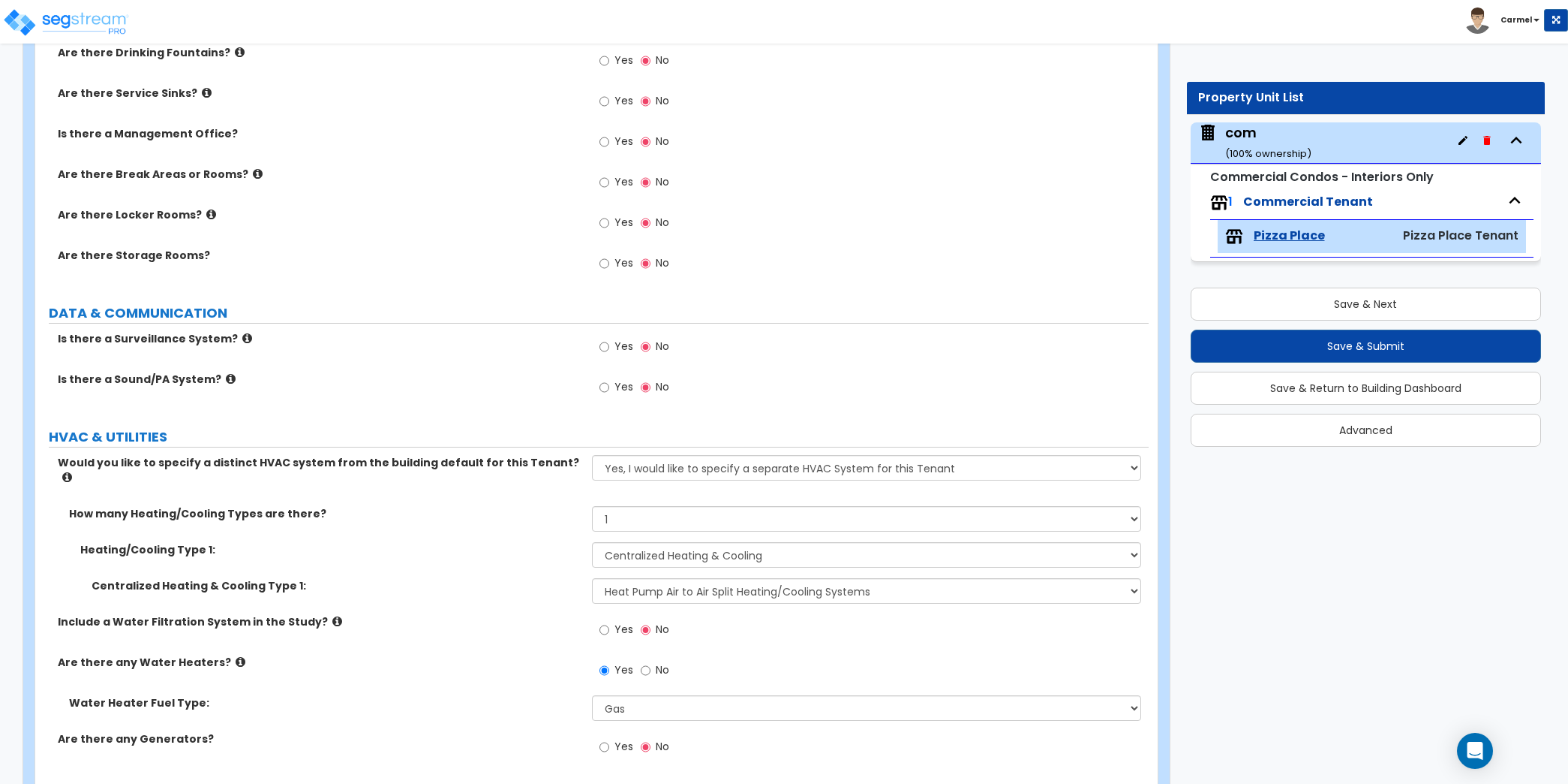
click at [624, 621] on span "Yes" at bounding box center [623, 628] width 19 height 15
click at [609, 621] on input "Yes" at bounding box center [604, 629] width 10 height 17
radio input "true"
click at [621, 339] on span "Yes" at bounding box center [623, 345] width 19 height 15
click at [609, 339] on input "Yes" at bounding box center [604, 346] width 10 height 17
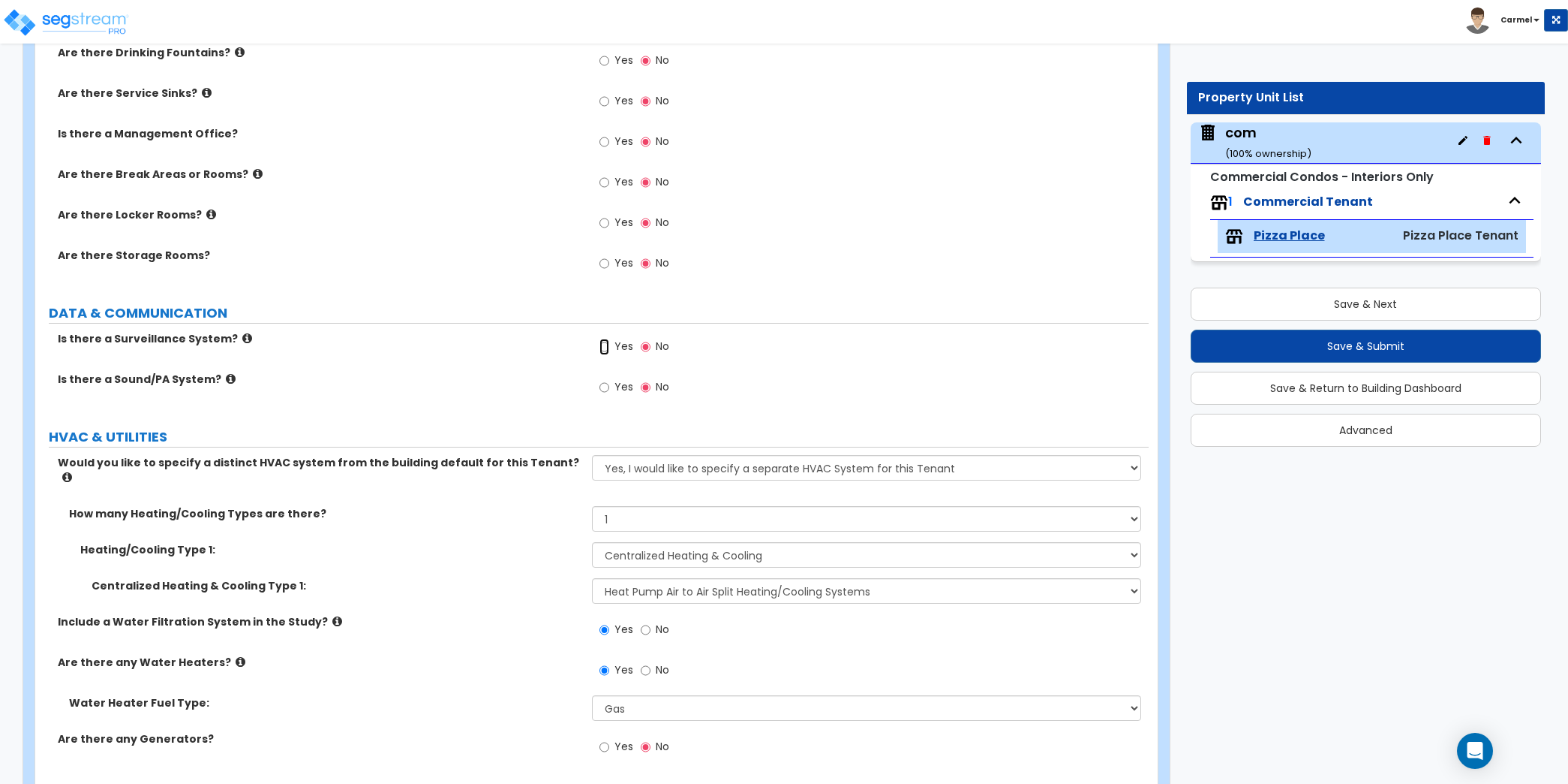
radio input "true"
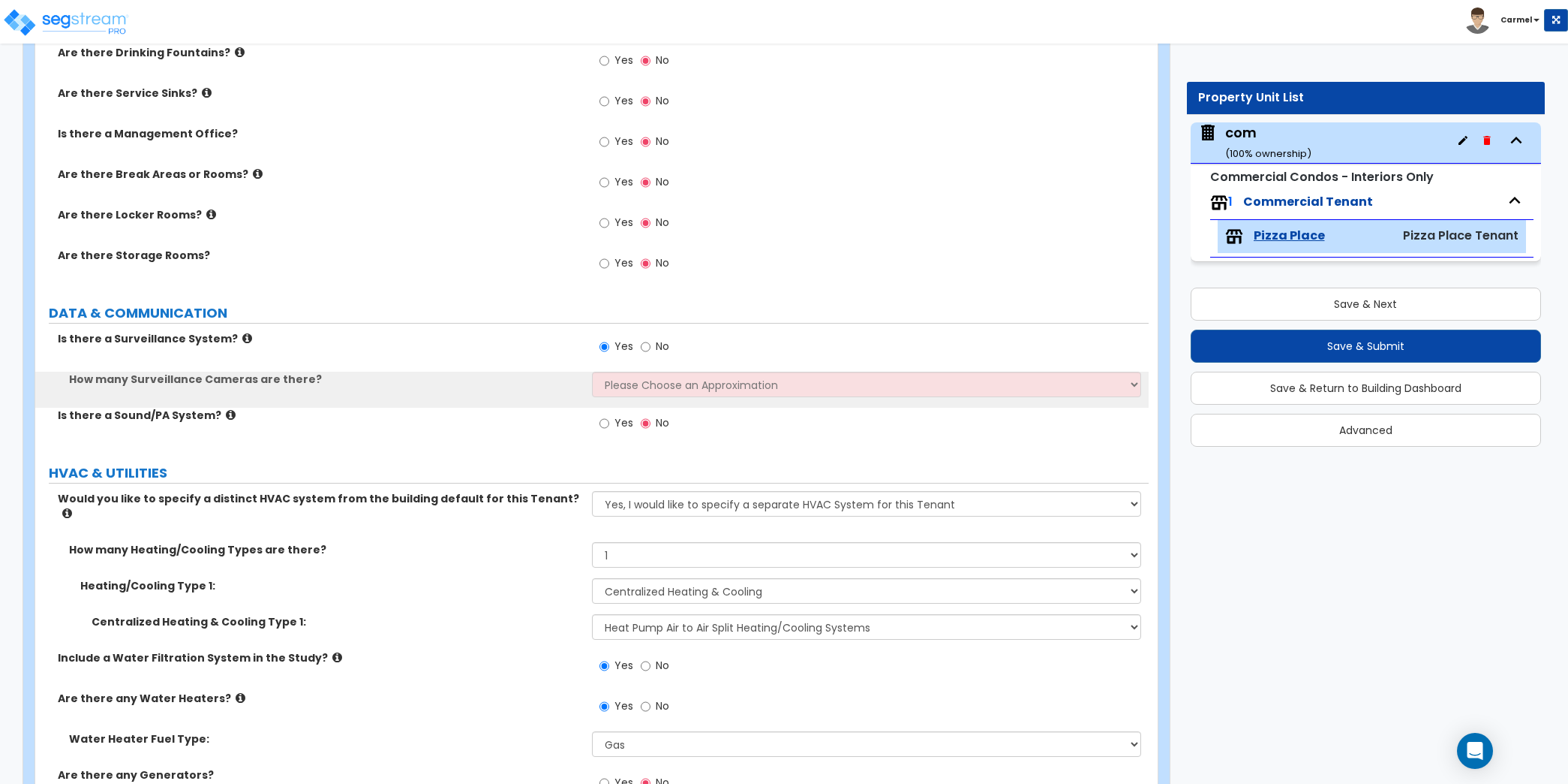
click at [630, 423] on span "Yes" at bounding box center [623, 422] width 19 height 15
click at [609, 423] on input "Yes" at bounding box center [604, 423] width 10 height 17
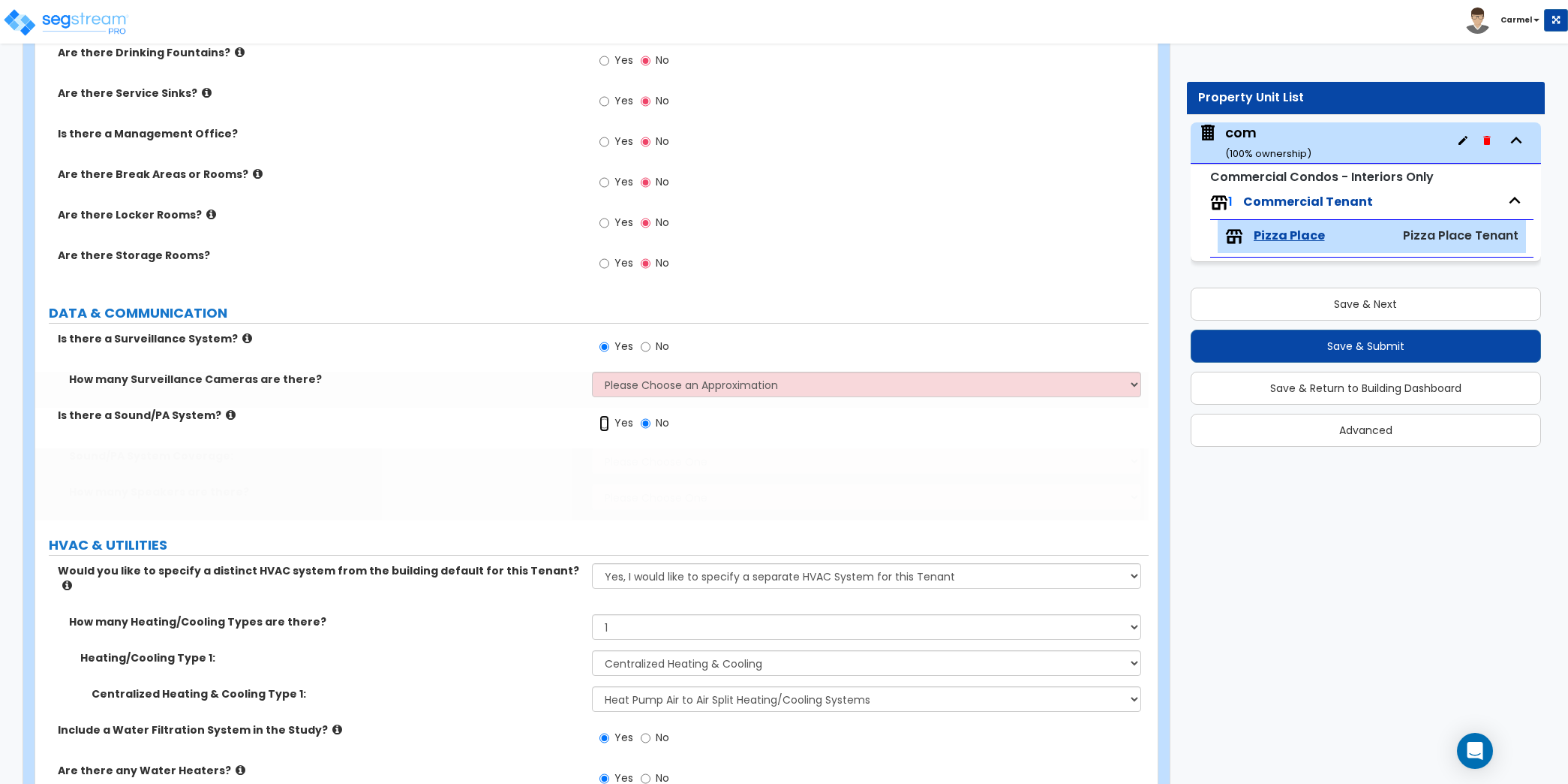
radio input "true"
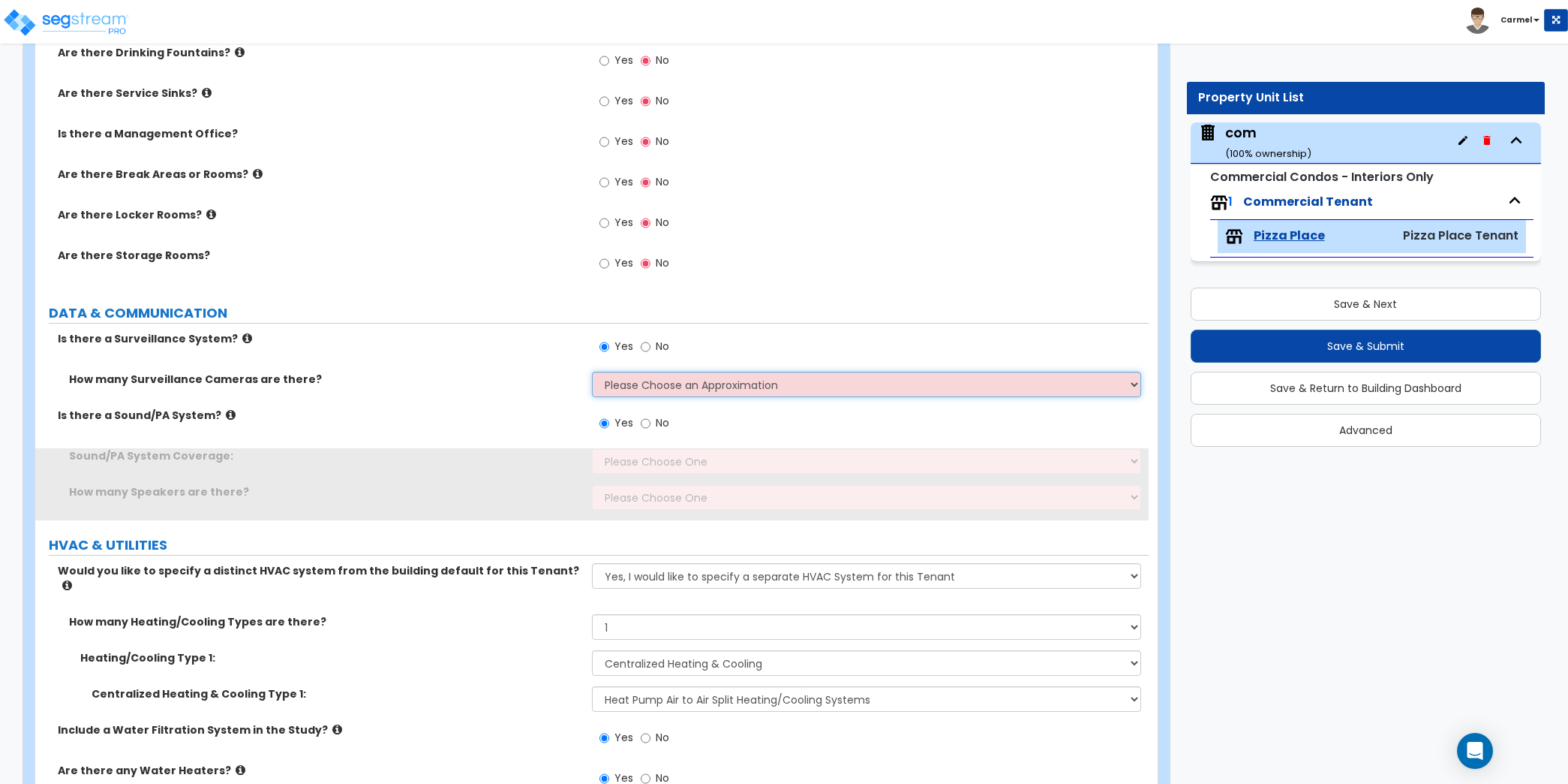
click at [668, 377] on select "Please Choose an Approximation Barely Noticed Any Noticed a Couple Frequently S…" at bounding box center [866, 384] width 549 height 25
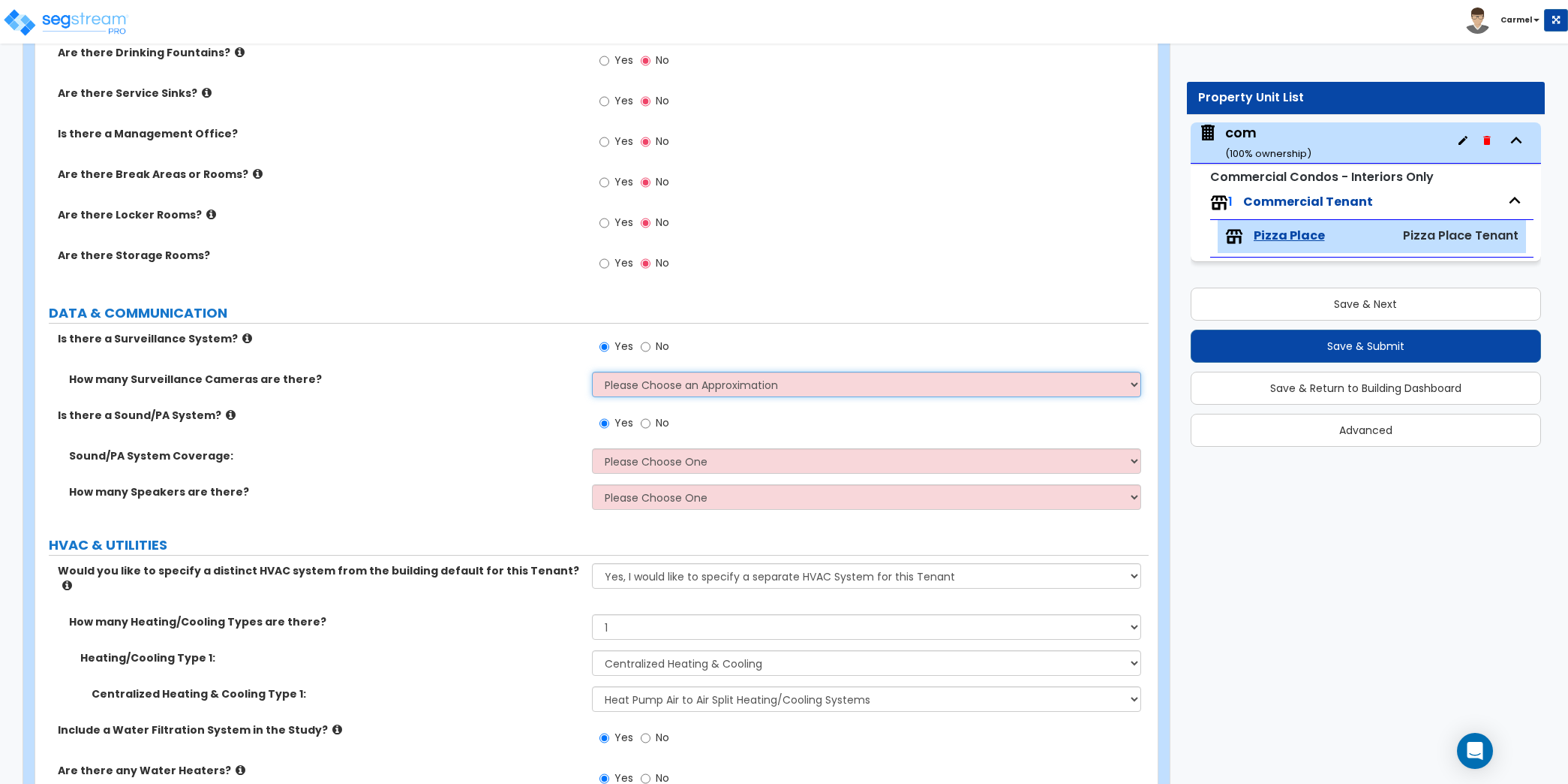
select select "1"
click at [592, 371] on select "Please Choose an Approximation Barely Noticed Any Noticed a Couple Frequently S…" at bounding box center [866, 384] width 549 height 25
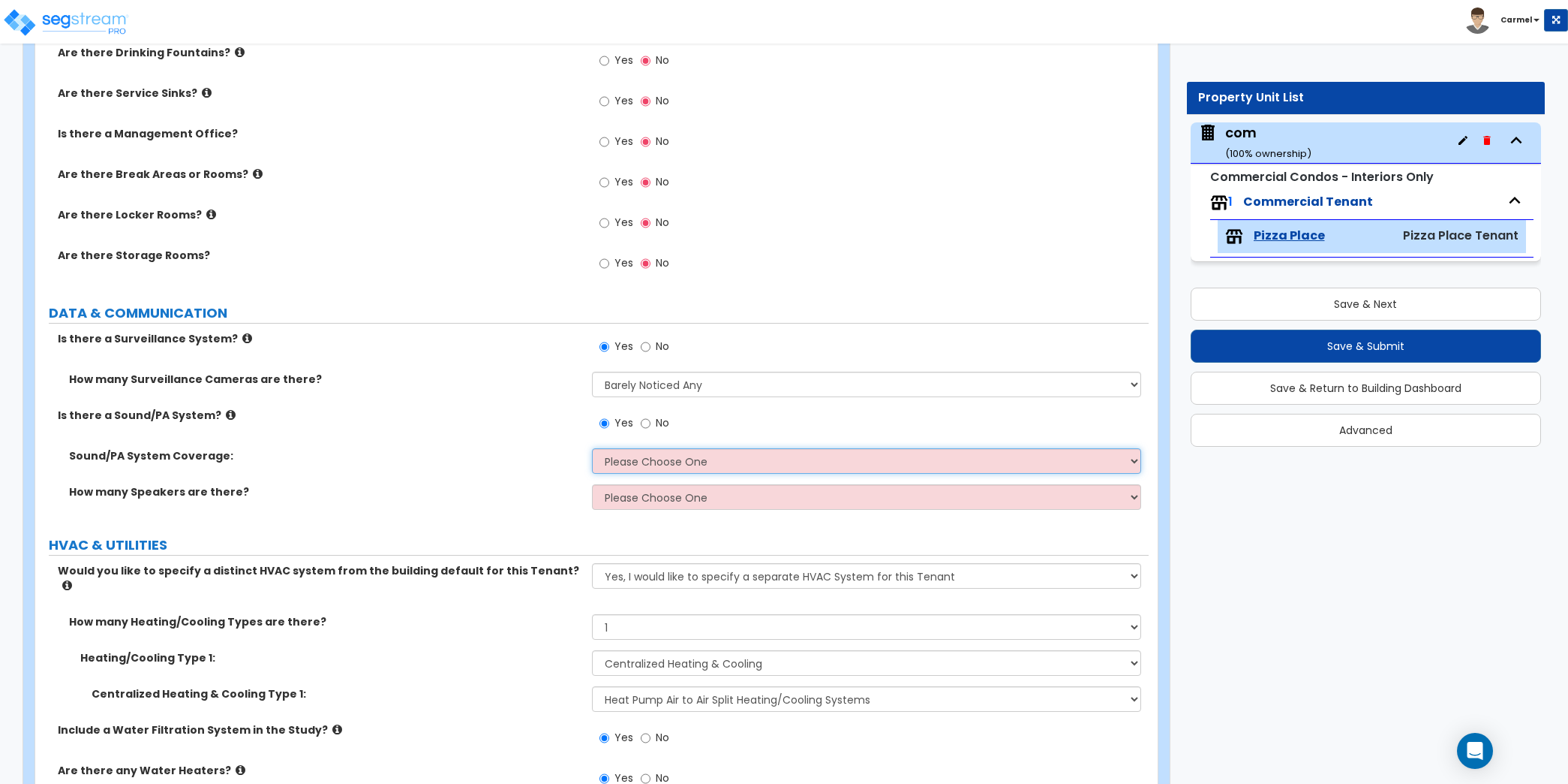
click at [678, 454] on select "Please Choose One All Areas Enter Percent Coverage" at bounding box center [866, 461] width 549 height 25
select select "1"
click at [592, 448] on select "Please Choose One All Areas Enter Percent Coverage" at bounding box center [866, 461] width 549 height 25
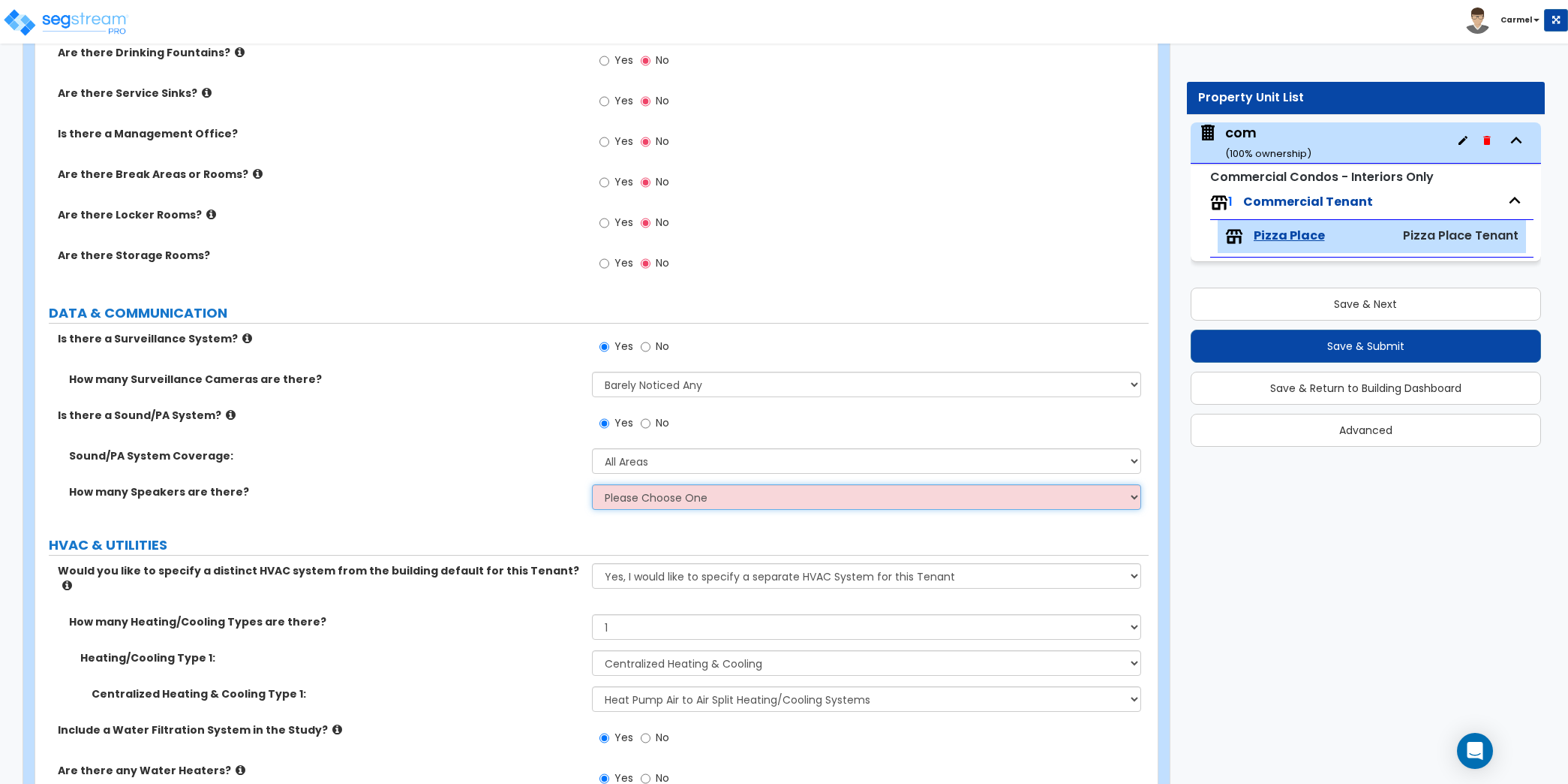
click at [688, 498] on select "Please Choose One Enter Number of Speakers Please Estimate for me" at bounding box center [866, 497] width 549 height 25
select select "2"
click at [592, 484] on select "Please Choose One Enter Number of Speakers Please Estimate for me" at bounding box center [866, 497] width 549 height 25
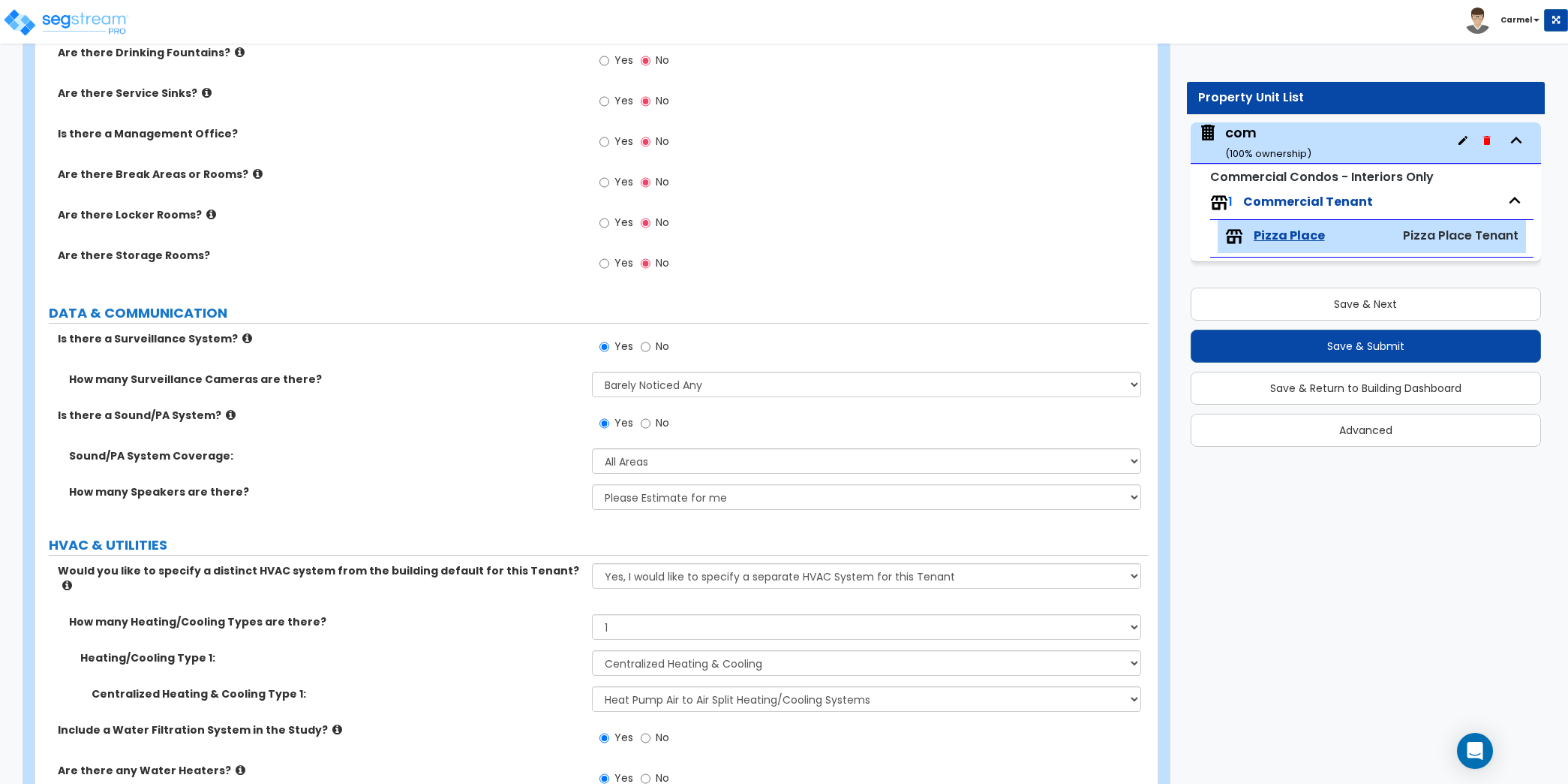
click at [527, 538] on label "HVAC & UTILITIES" at bounding box center [598, 545] width 1100 height 20
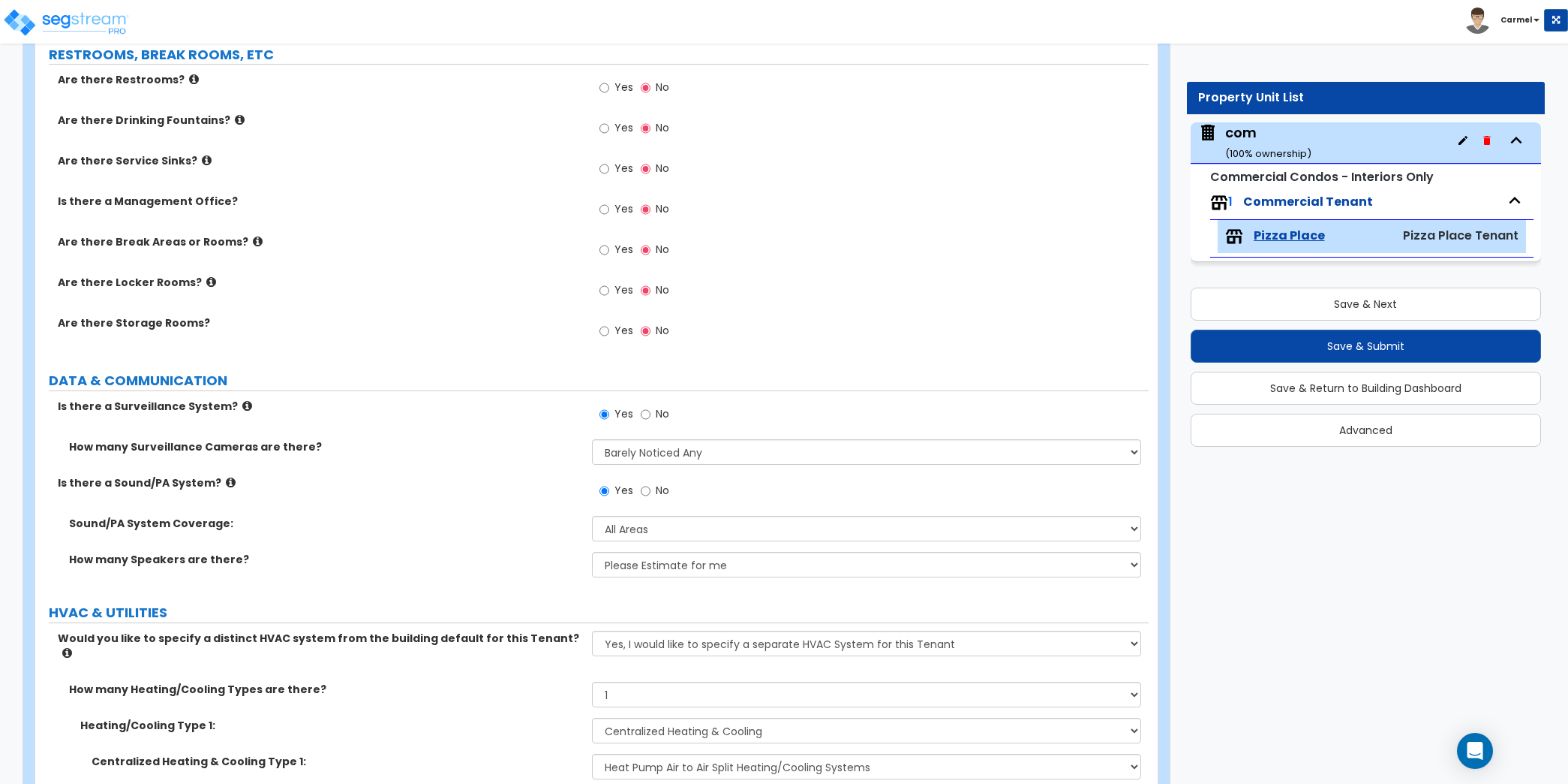
scroll to position [4424, 0]
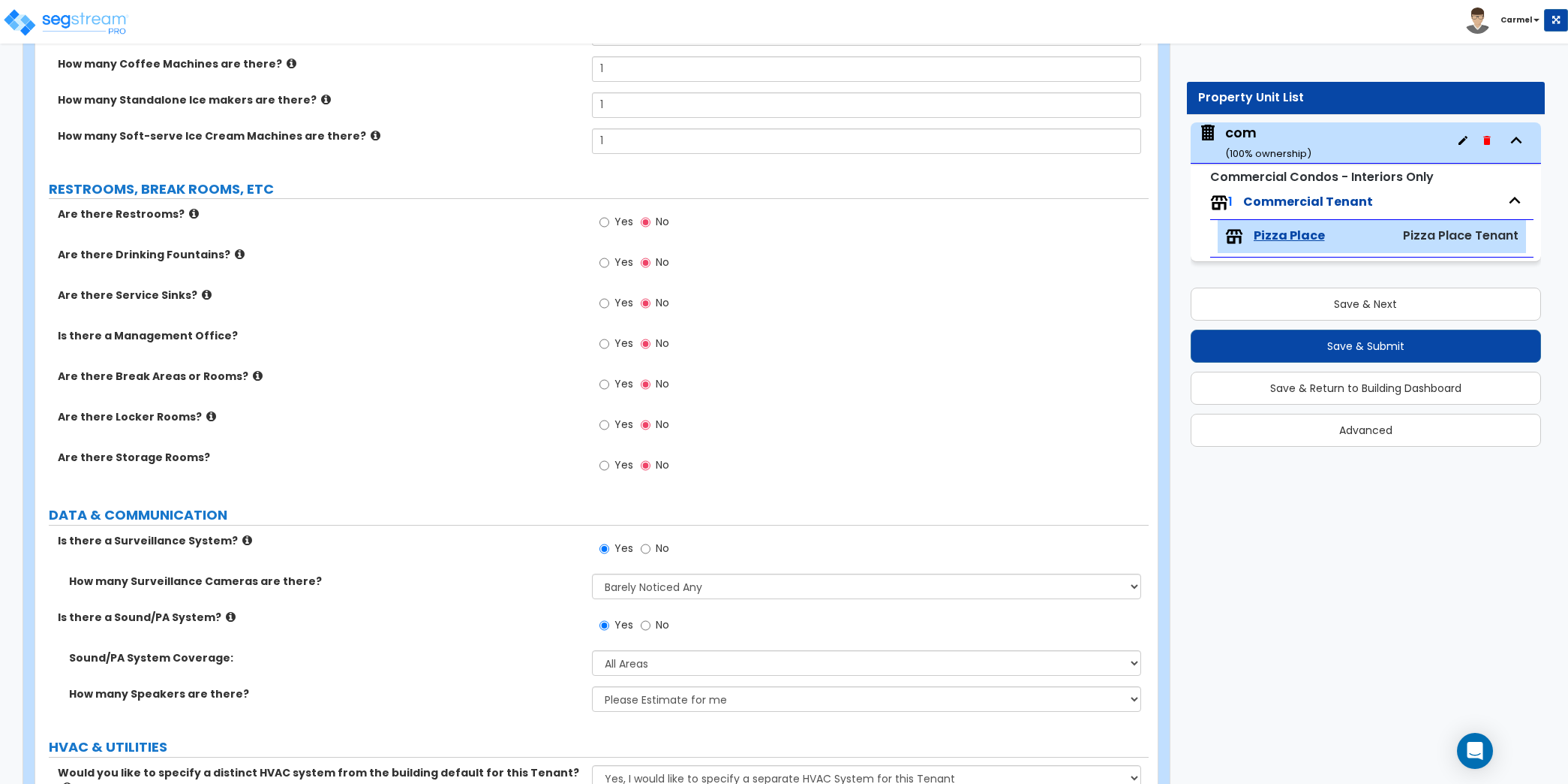
click at [610, 218] on label "Yes" at bounding box center [616, 223] width 33 height 25
click at [609, 218] on input "Yes" at bounding box center [604, 221] width 10 height 17
radio input "true"
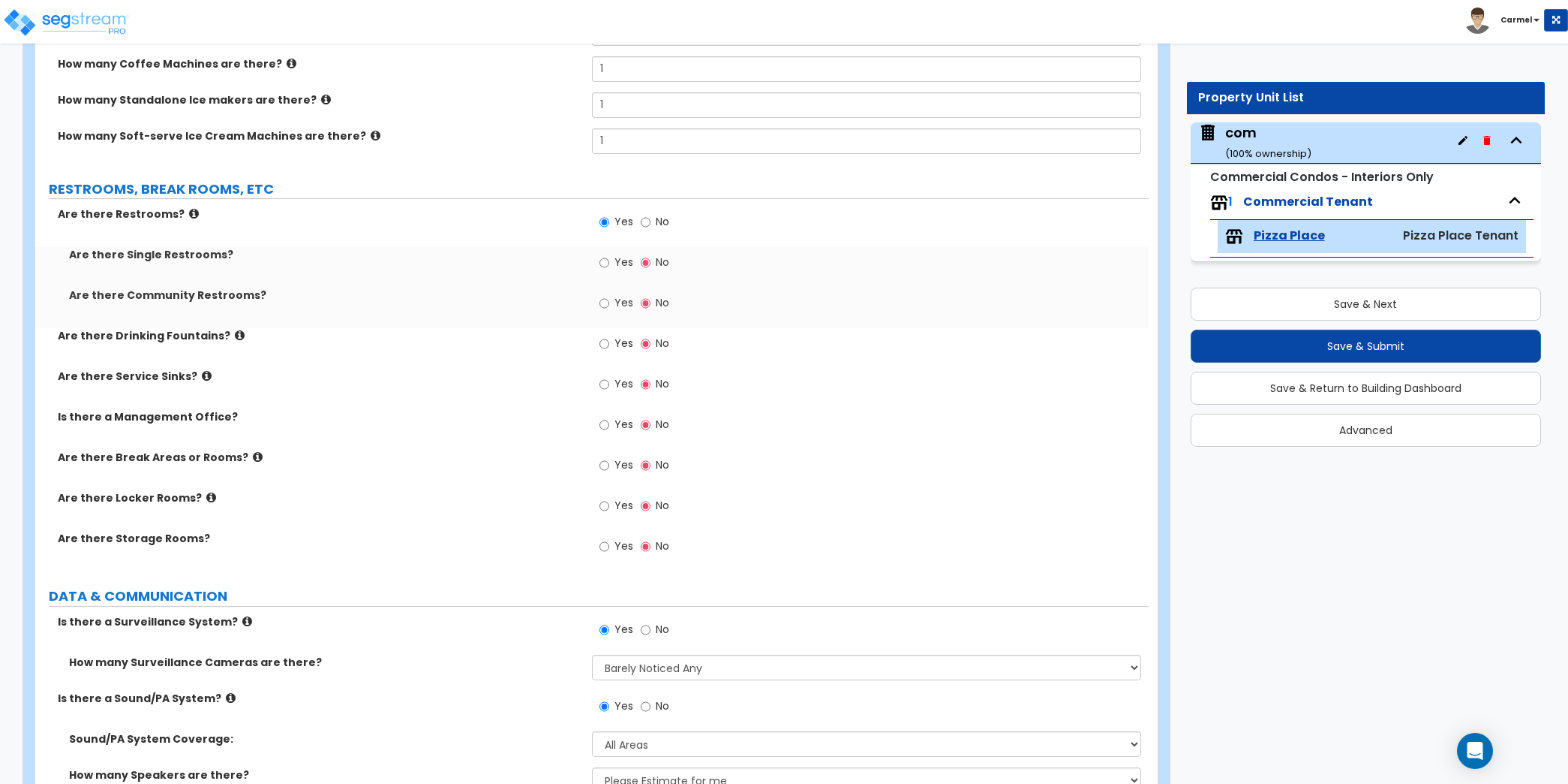
click at [629, 262] on span "Yes" at bounding box center [623, 262] width 19 height 15
click at [609, 262] on input "Yes" at bounding box center [604, 263] width 10 height 17
radio input "true"
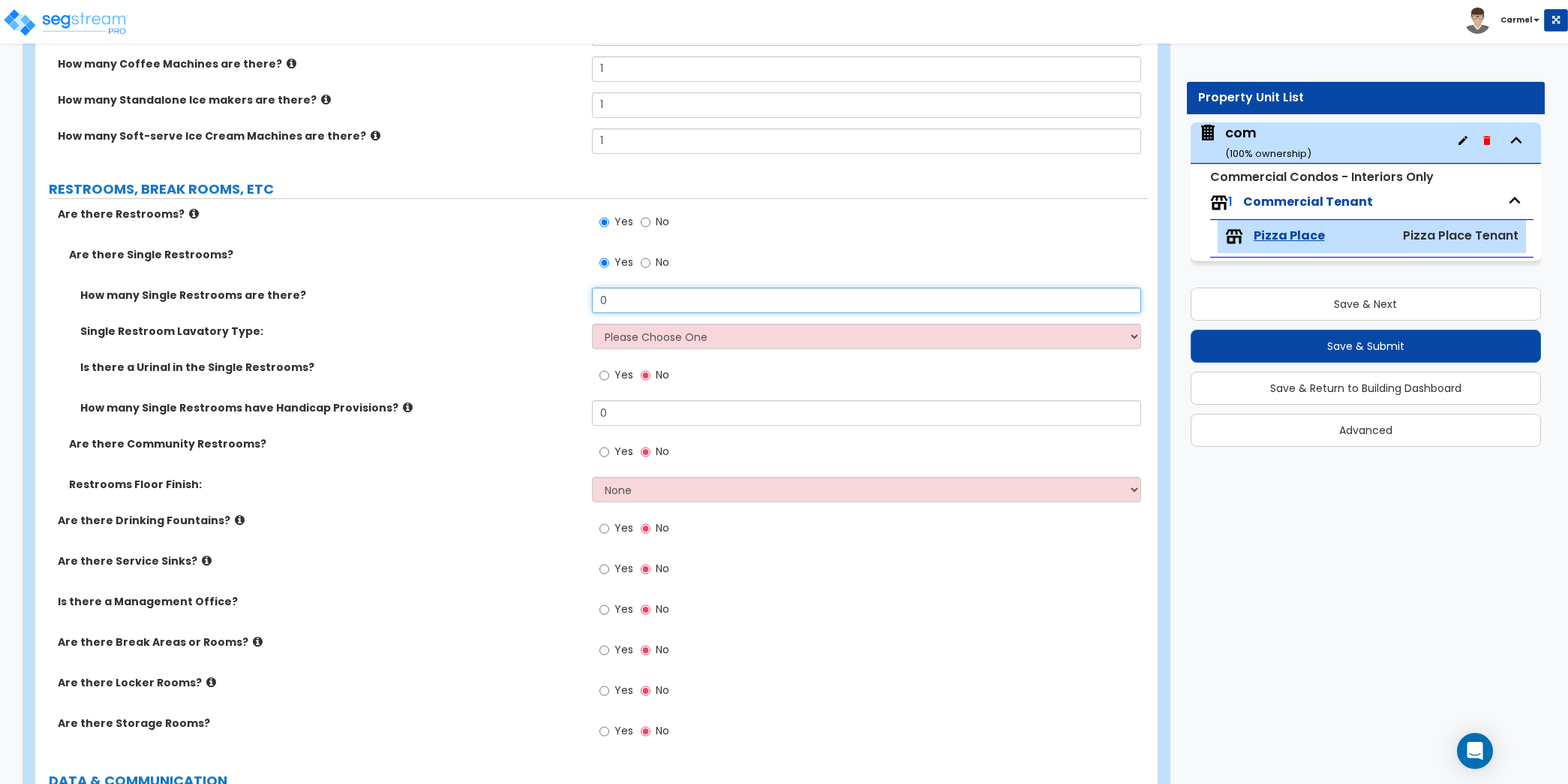
click at [640, 288] on input "0" at bounding box center [866, 300] width 549 height 25
type input "1"
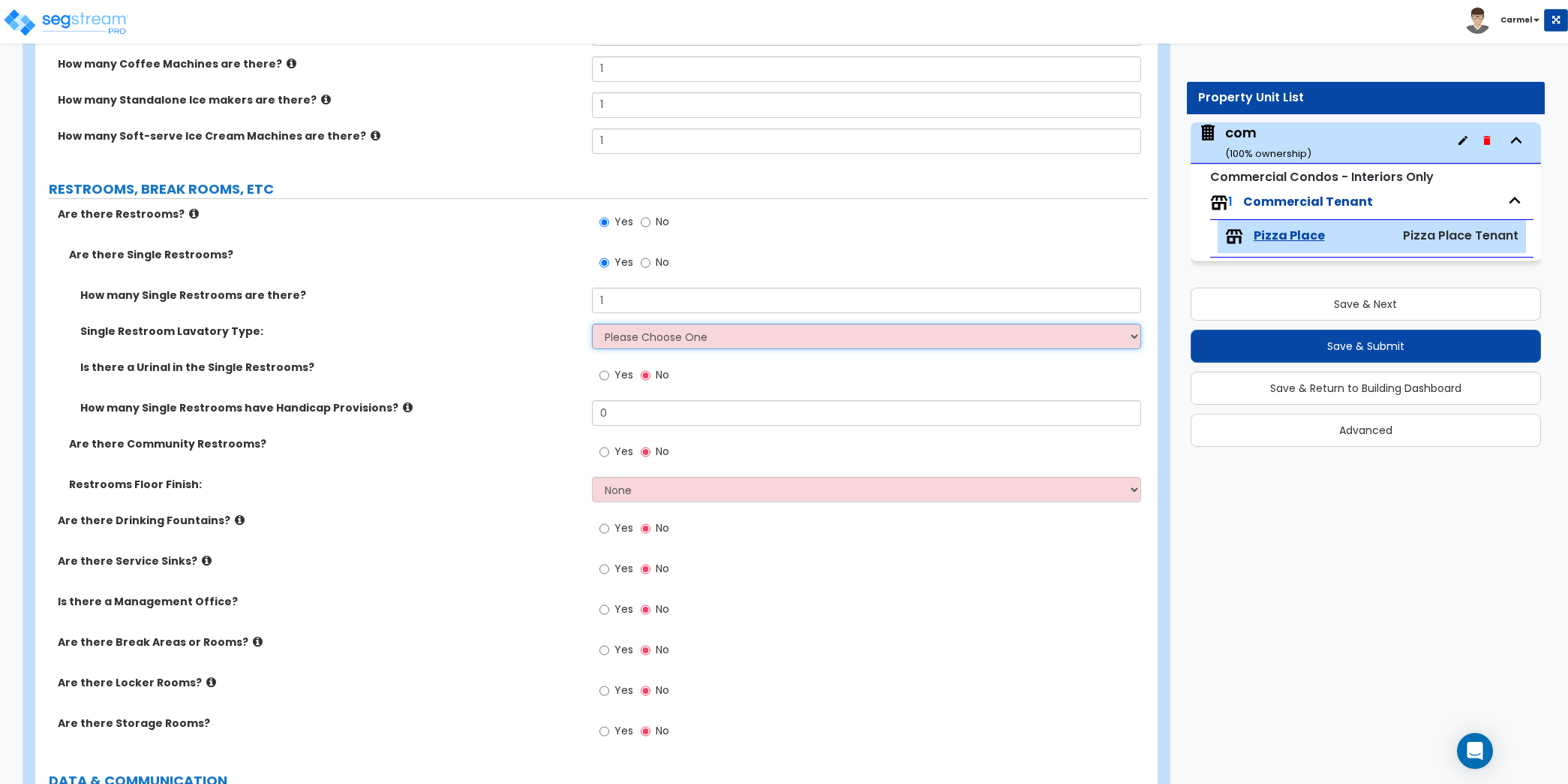
click at [641, 323] on select "Please Choose One Wall-mounted Vanity-mounted" at bounding box center [866, 336] width 549 height 25
select select "1"
click at [592, 323] on select "Please Choose One Wall-mounted Vanity-mounted" at bounding box center [866, 336] width 549 height 25
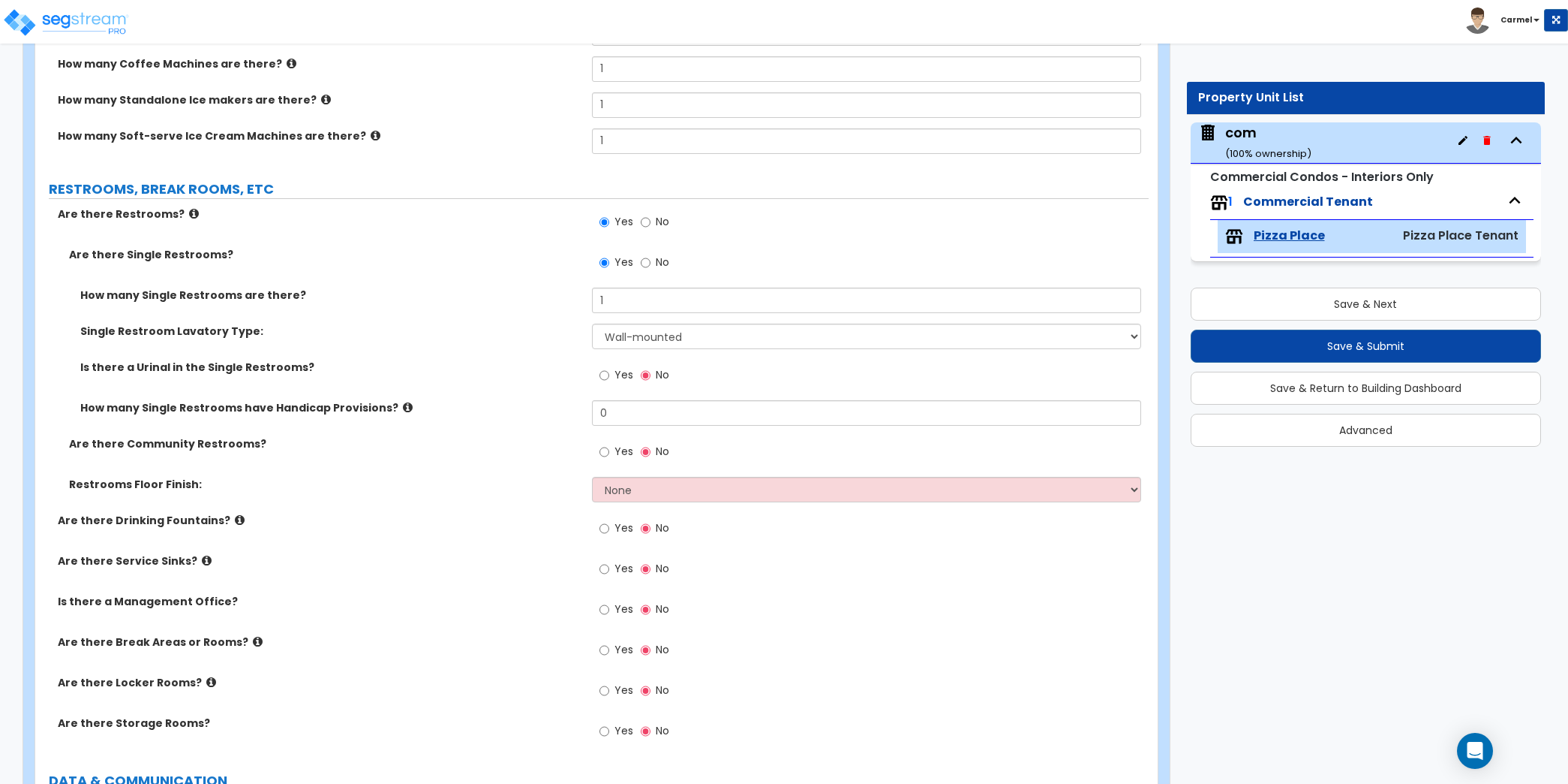
click at [617, 372] on span "Yes" at bounding box center [623, 374] width 19 height 15
click at [609, 372] on input "Yes" at bounding box center [604, 375] width 10 height 17
radio input "true"
click at [620, 400] on input "0" at bounding box center [866, 413] width 549 height 25
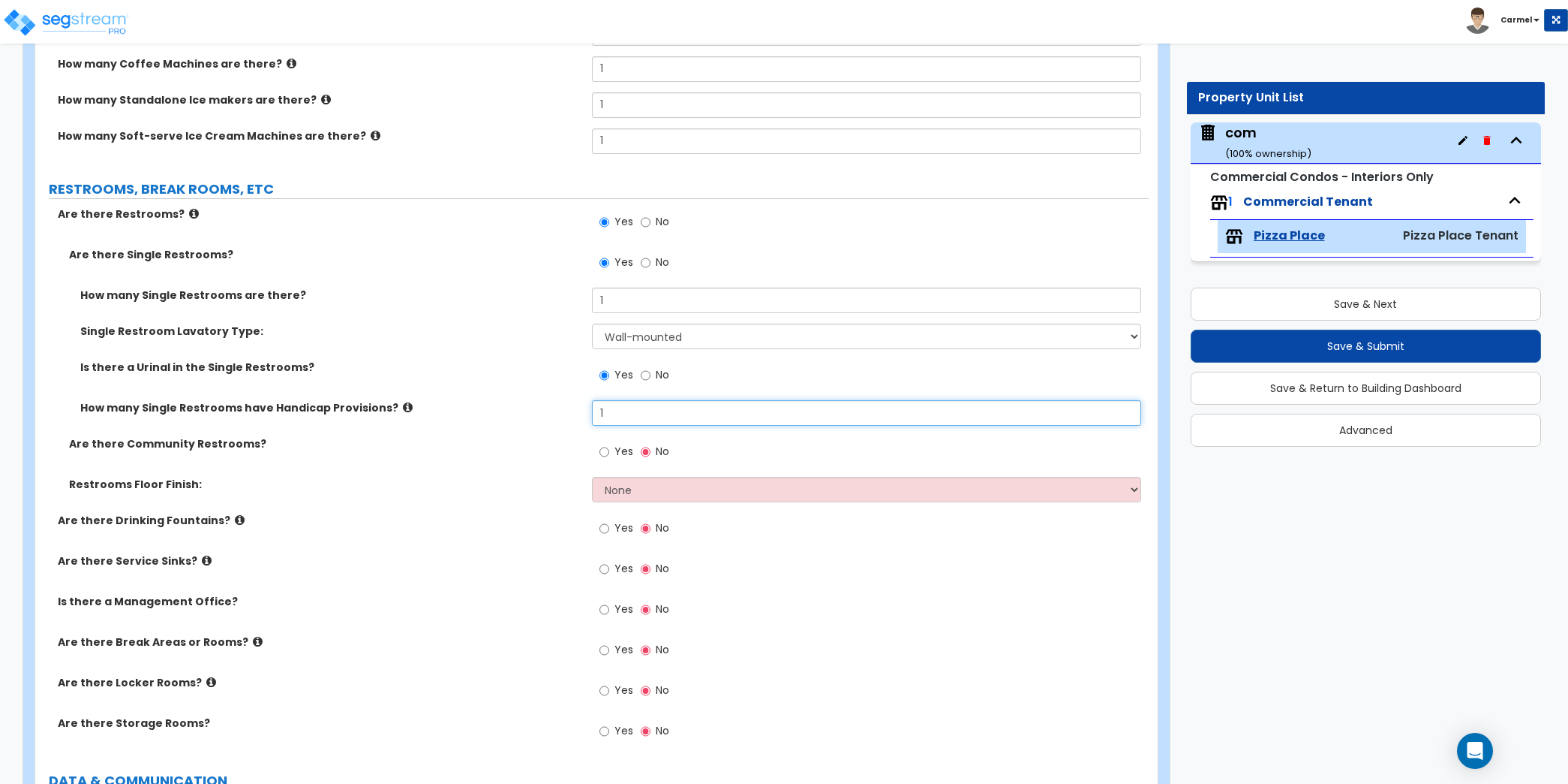
type input "1"
click at [605, 446] on input "Yes" at bounding box center [604, 452] width 10 height 17
radio input "true"
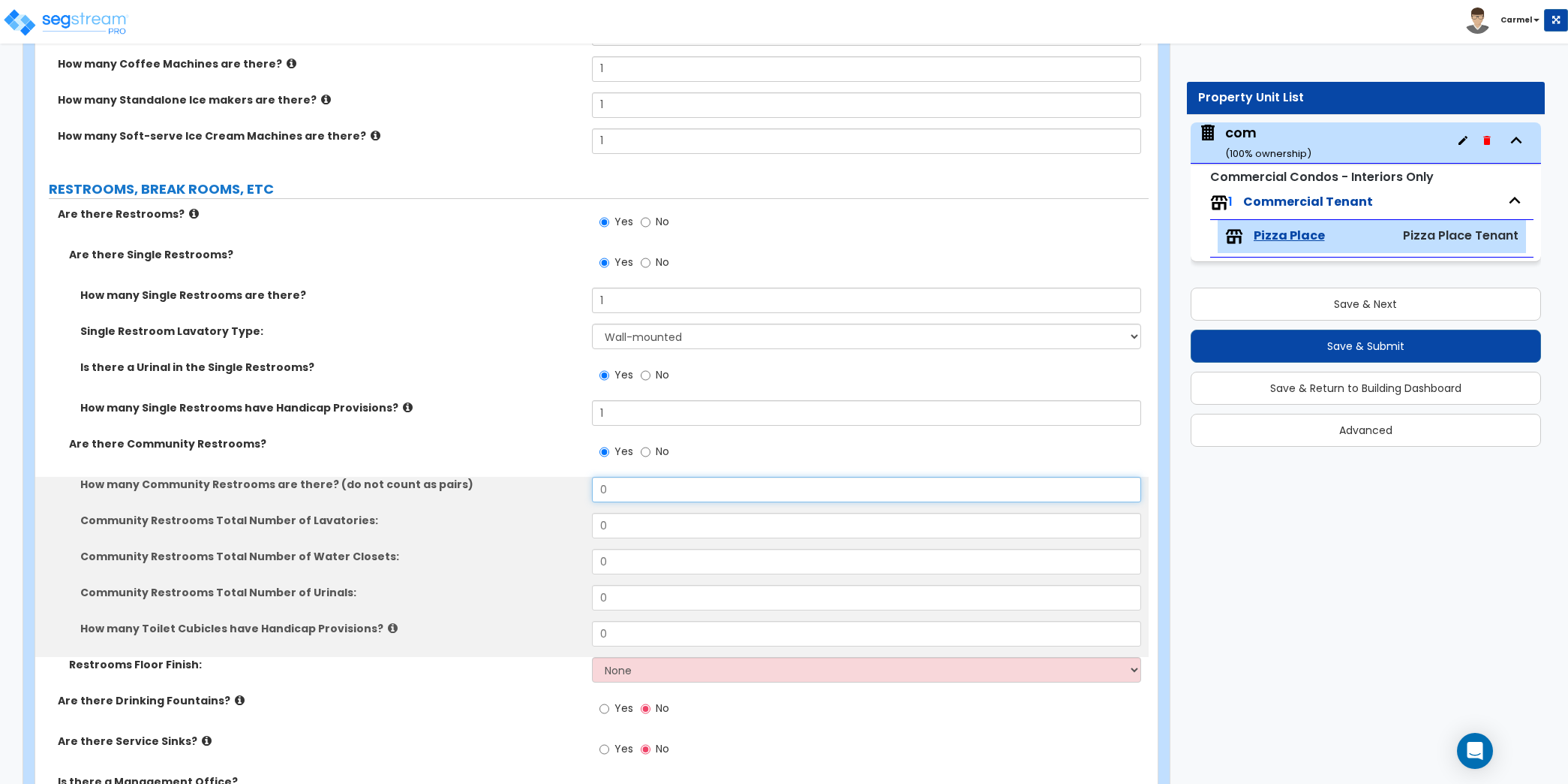
click at [637, 483] on input "0" at bounding box center [866, 489] width 549 height 25
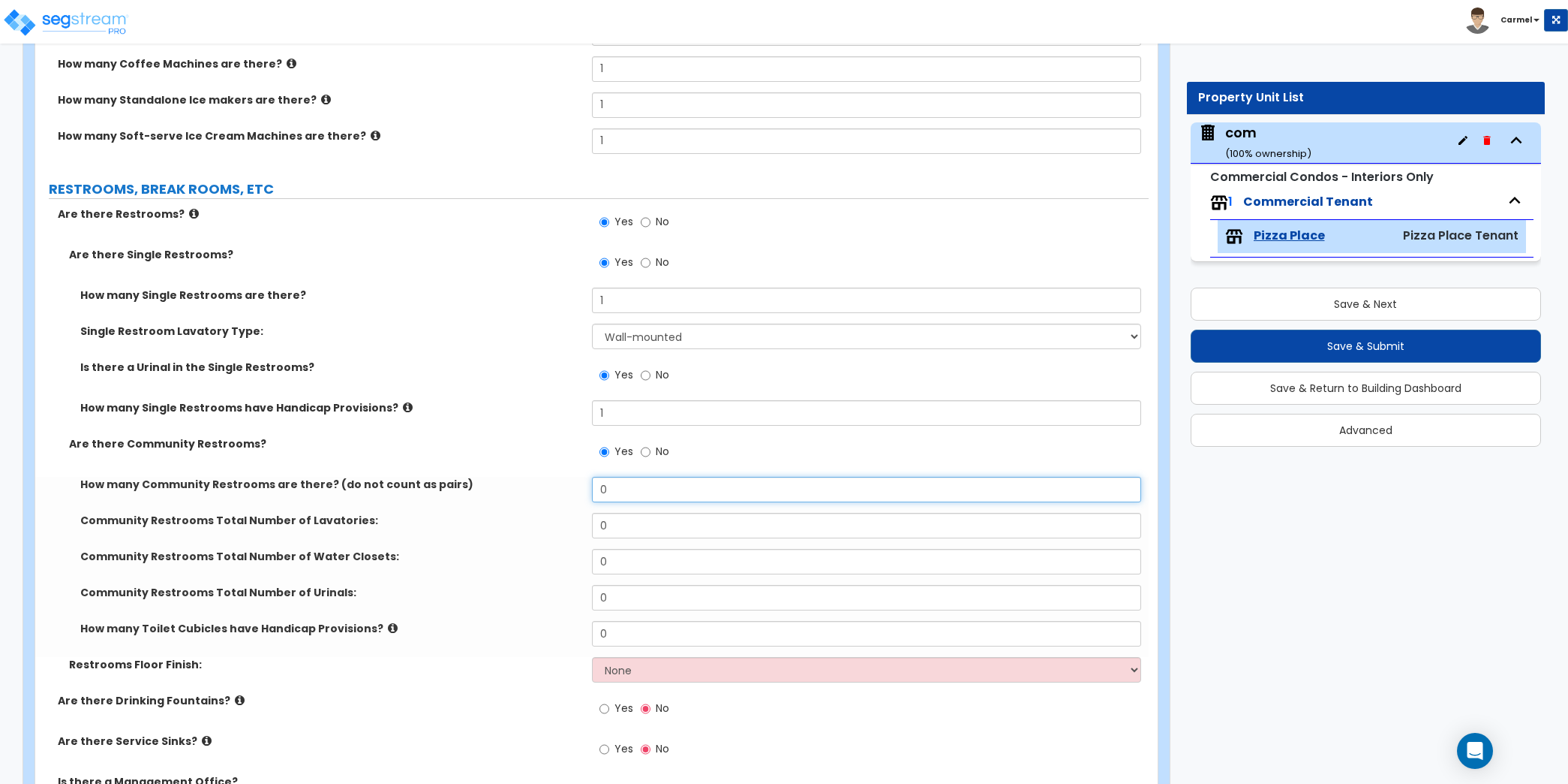
click at [637, 483] on input "0" at bounding box center [866, 489] width 549 height 25
type input "2"
type input "6"
type input "3"
type input "6"
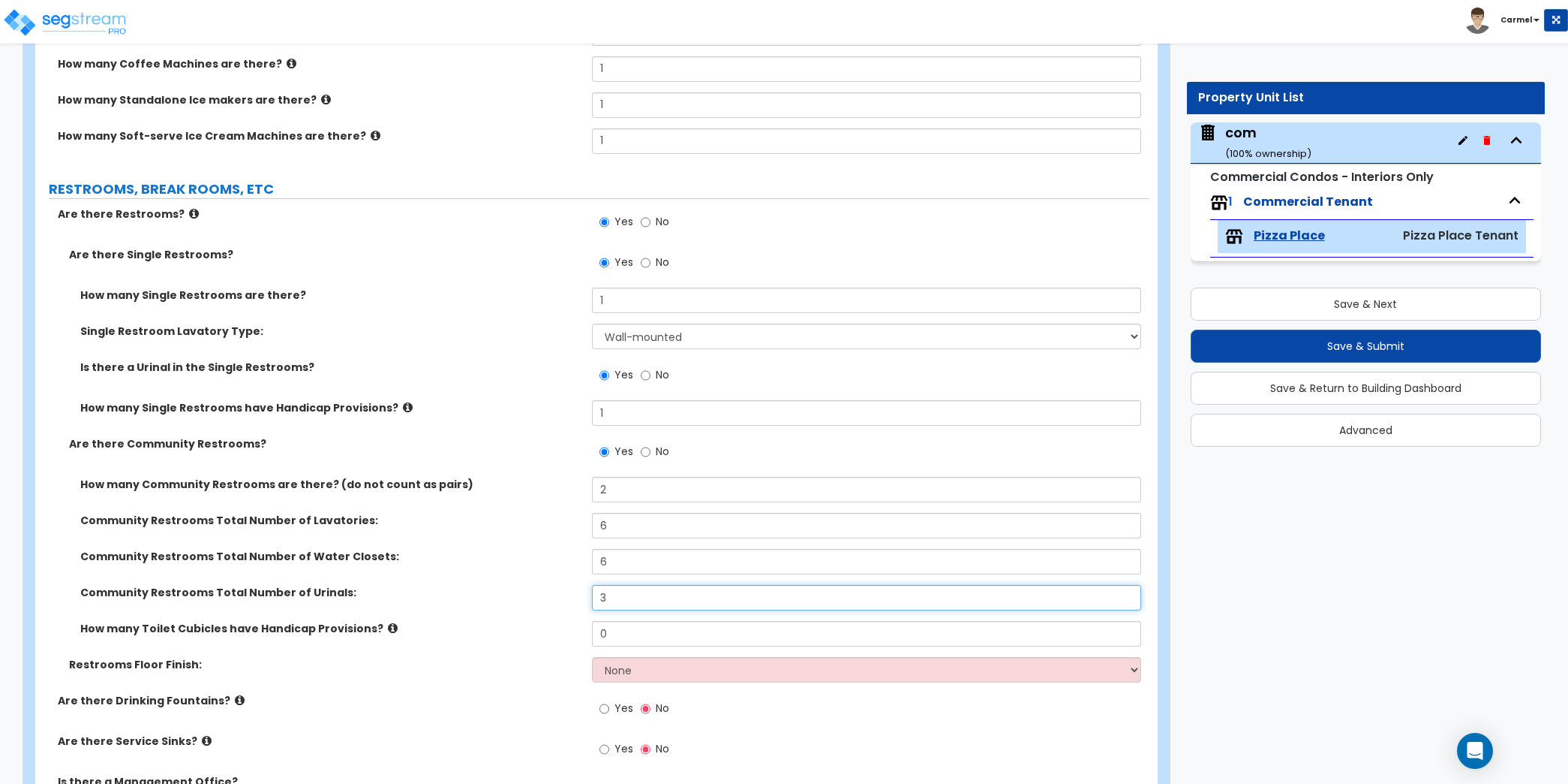
type input "3"
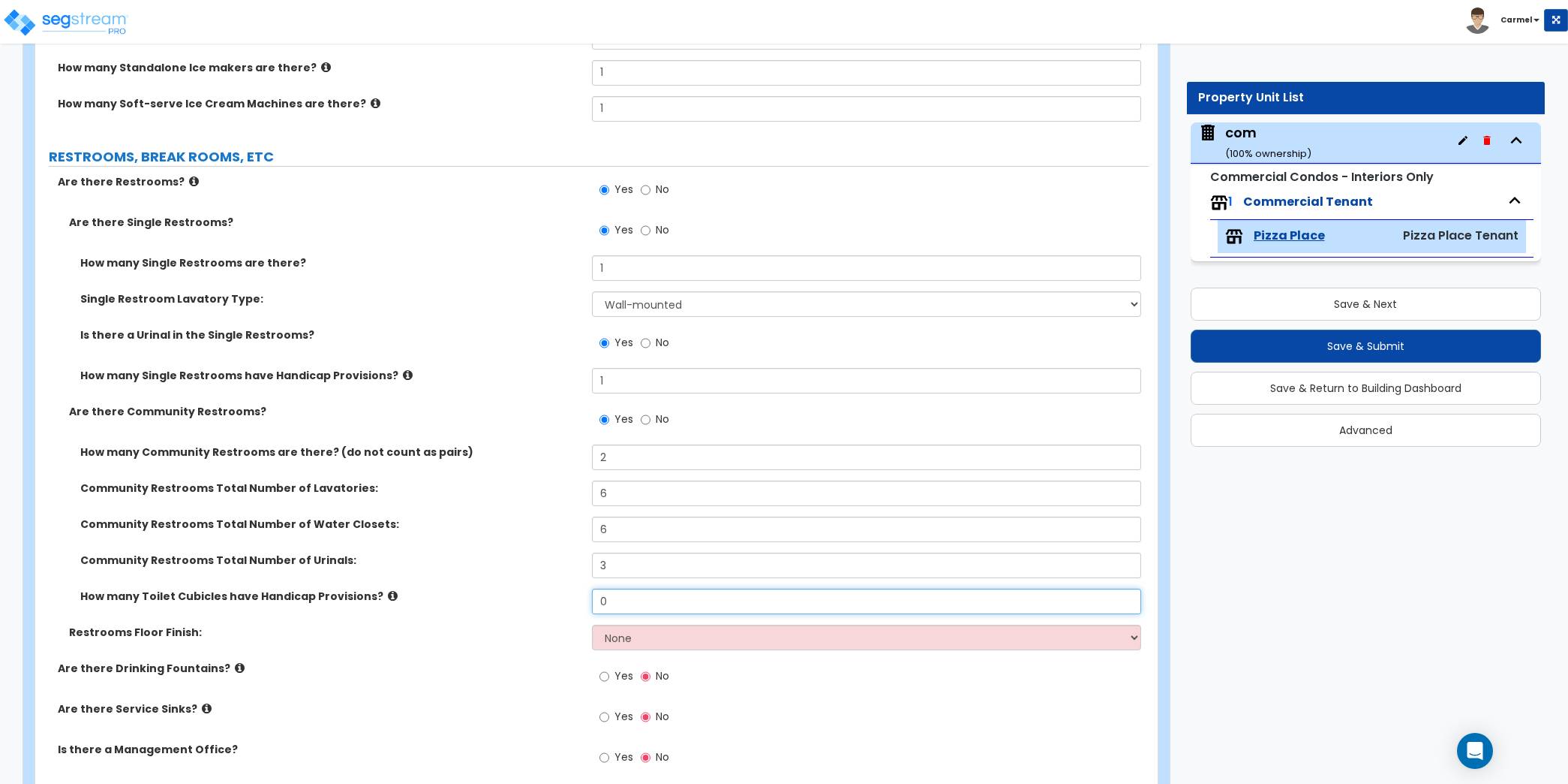
scroll to position [4458, 0]
click at [705, 624] on select "None Tile Flooring Resilient Laminate Flooring VCT Flooring Sheet Vinyl Flooring" at bounding box center [866, 635] width 549 height 25
select select "1"
click at [592, 622] on select "None Tile Flooring Resilient Laminate Flooring VCT Flooring Sheet Vinyl Flooring" at bounding box center [866, 635] width 549 height 25
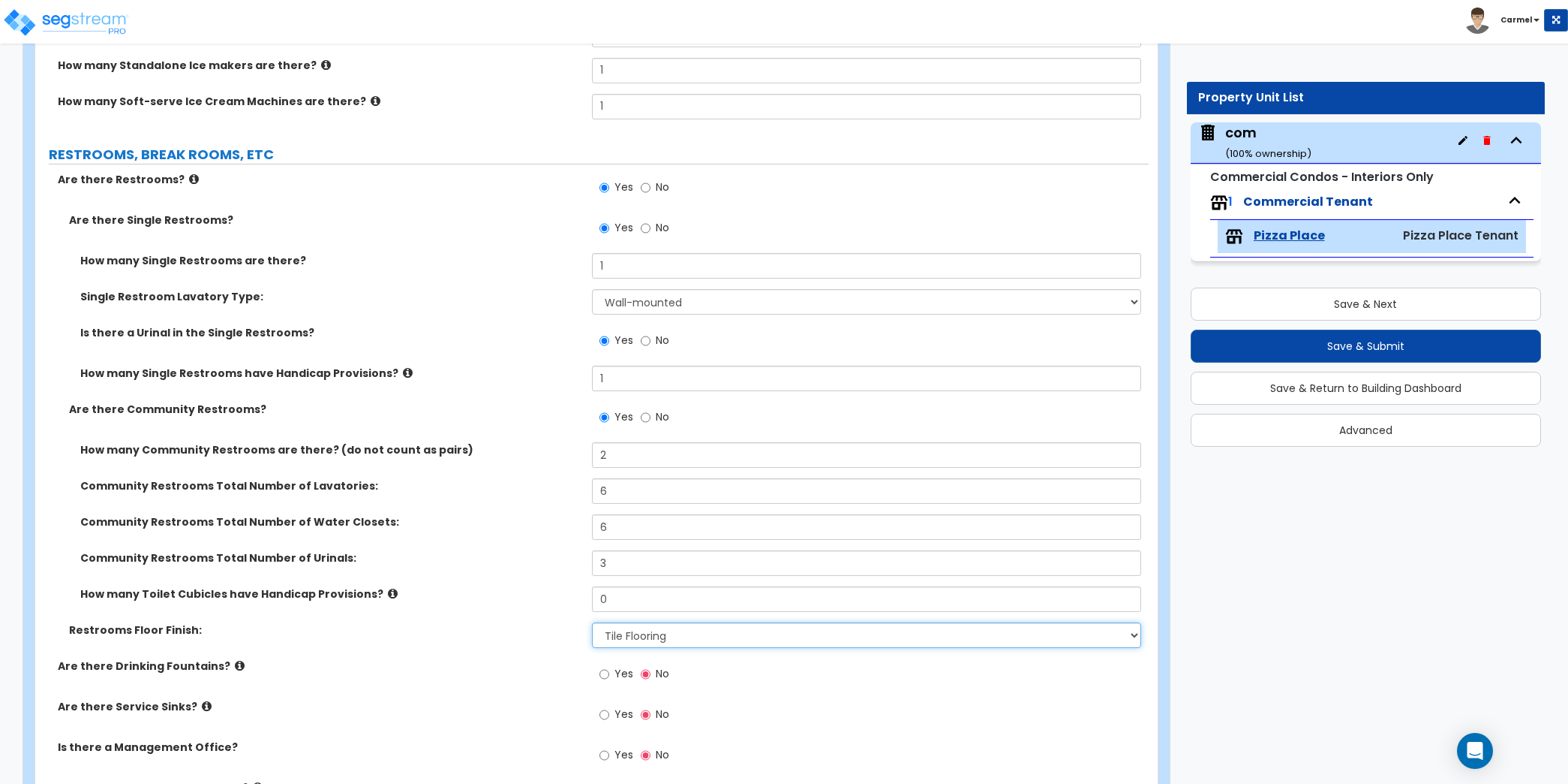
scroll to position [4636, 0]
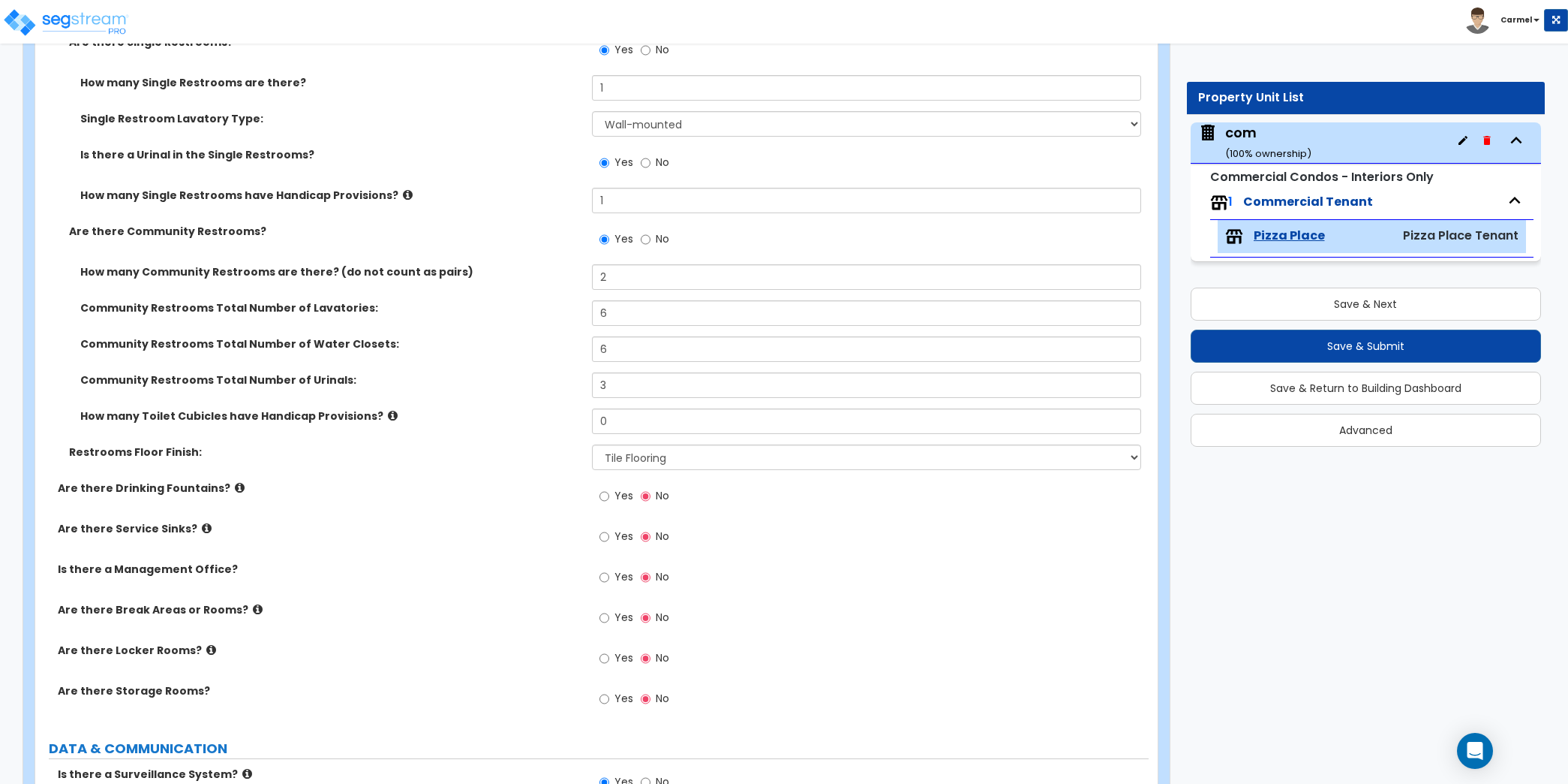
click at [609, 489] on label "Yes" at bounding box center [616, 498] width 33 height 25
click at [609, 489] on input "Yes" at bounding box center [604, 496] width 10 height 17
radio input "true"
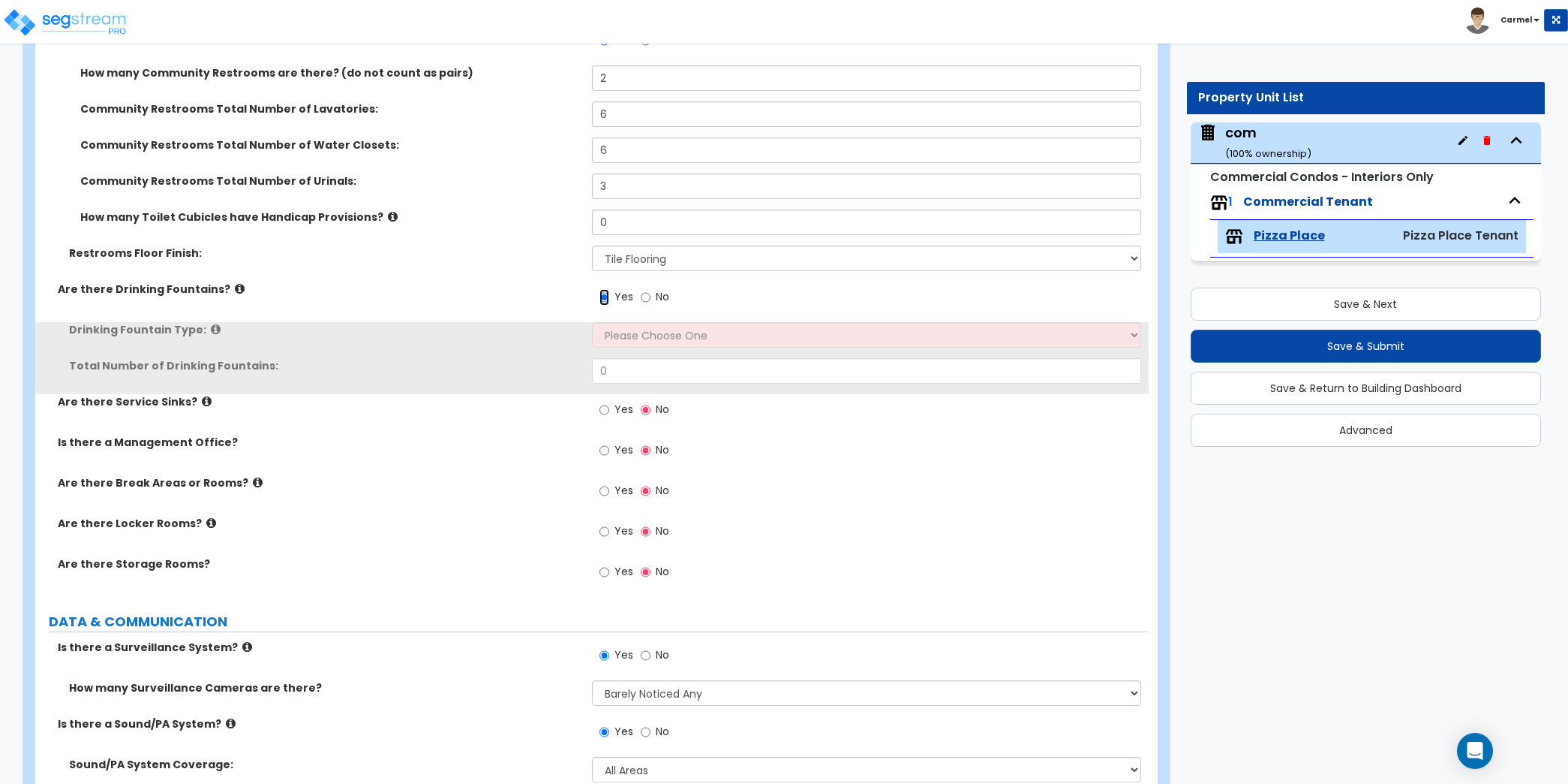
scroll to position [4960, 0]
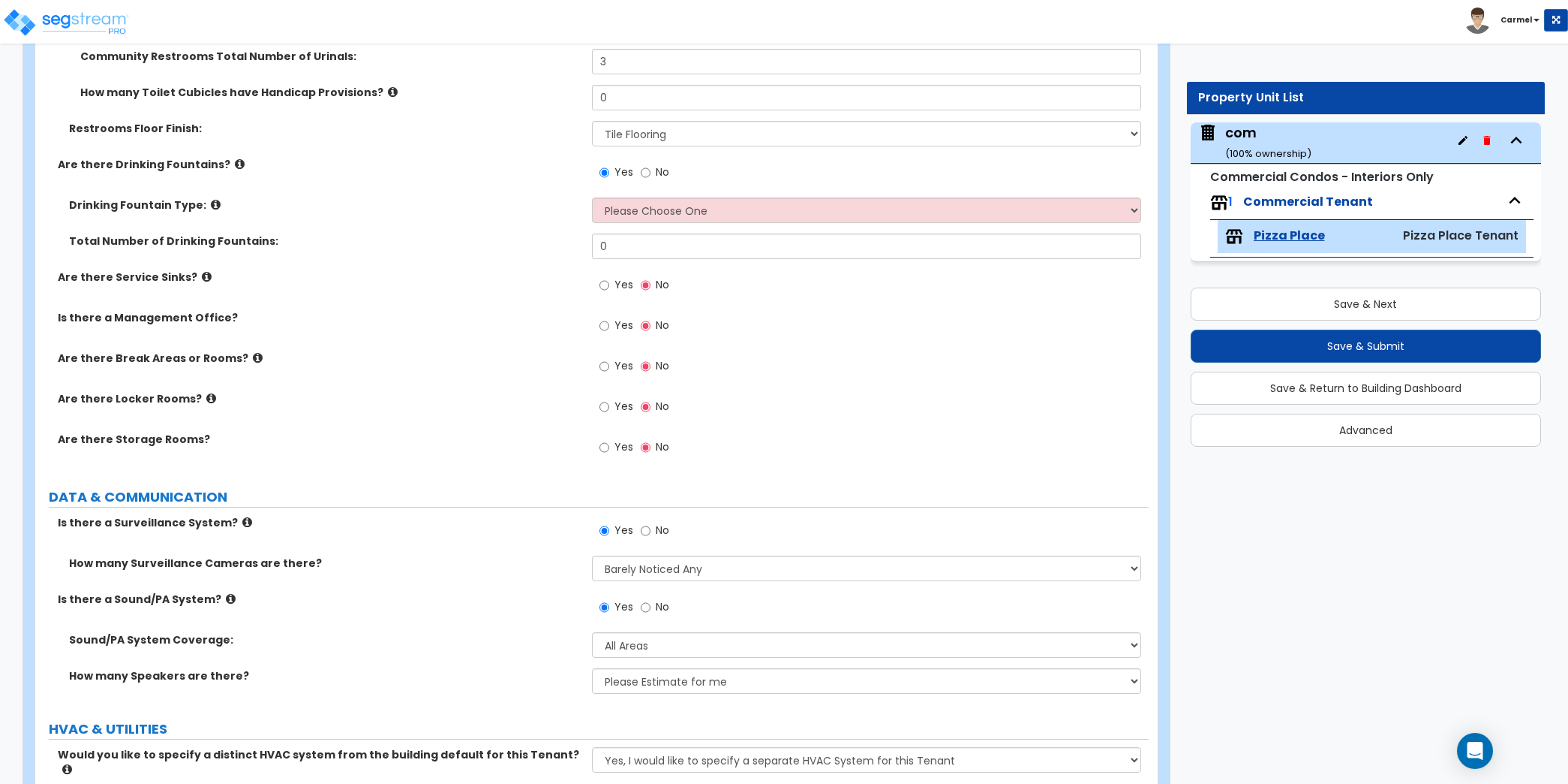
click at [720, 186] on div "Yes No" at bounding box center [870, 176] width 556 height 40
click at [719, 197] on select "Please Choose One Wall-mounted Floor-mounted" at bounding box center [866, 210] width 549 height 25
select select "1"
click at [592, 197] on select "Please Choose One Wall-mounted Floor-mounted" at bounding box center [866, 210] width 549 height 25
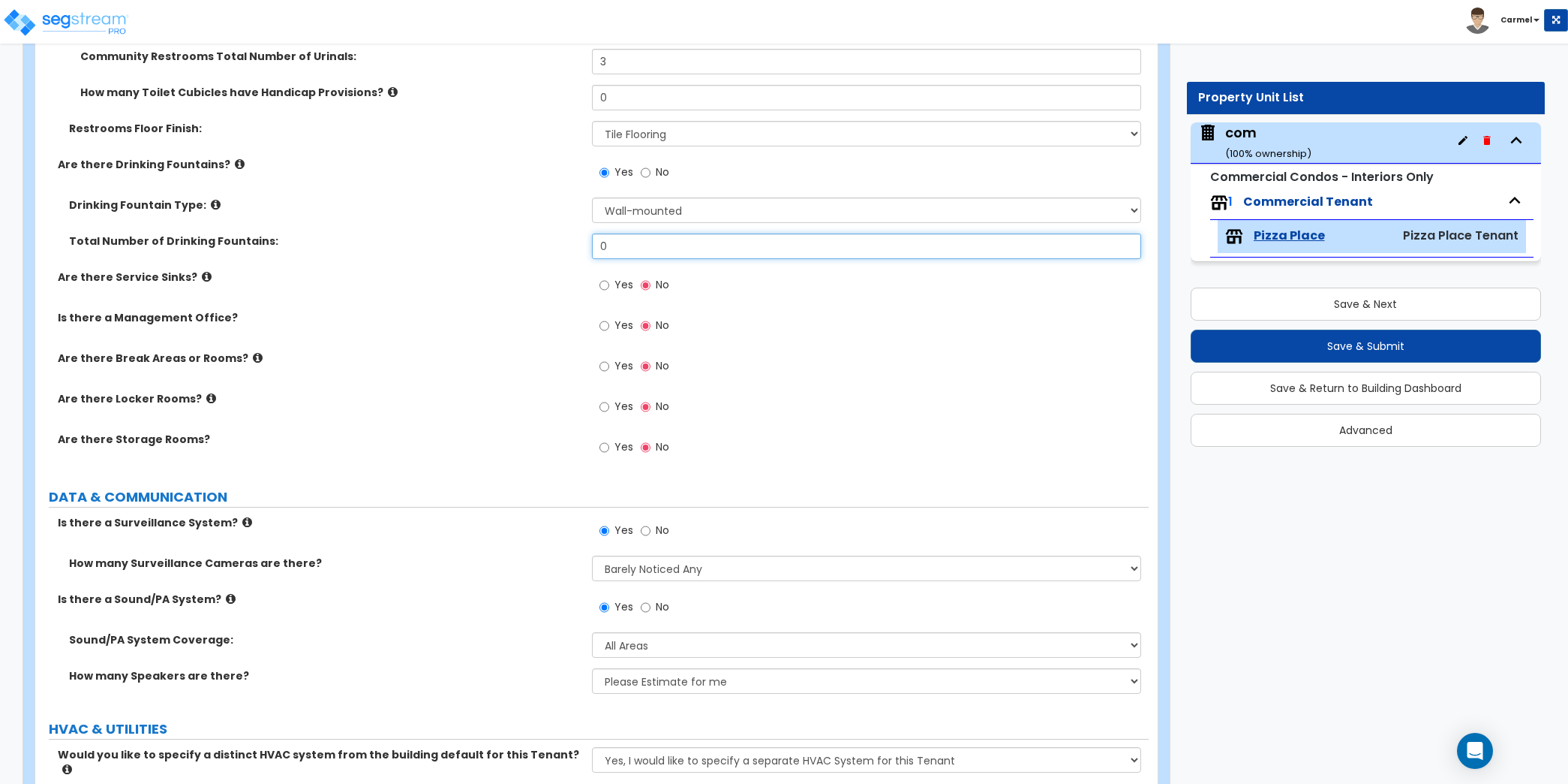
click at [703, 233] on input "0" at bounding box center [866, 246] width 549 height 25
type input "2"
click at [604, 277] on input "Yes" at bounding box center [604, 285] width 10 height 17
radio input "true"
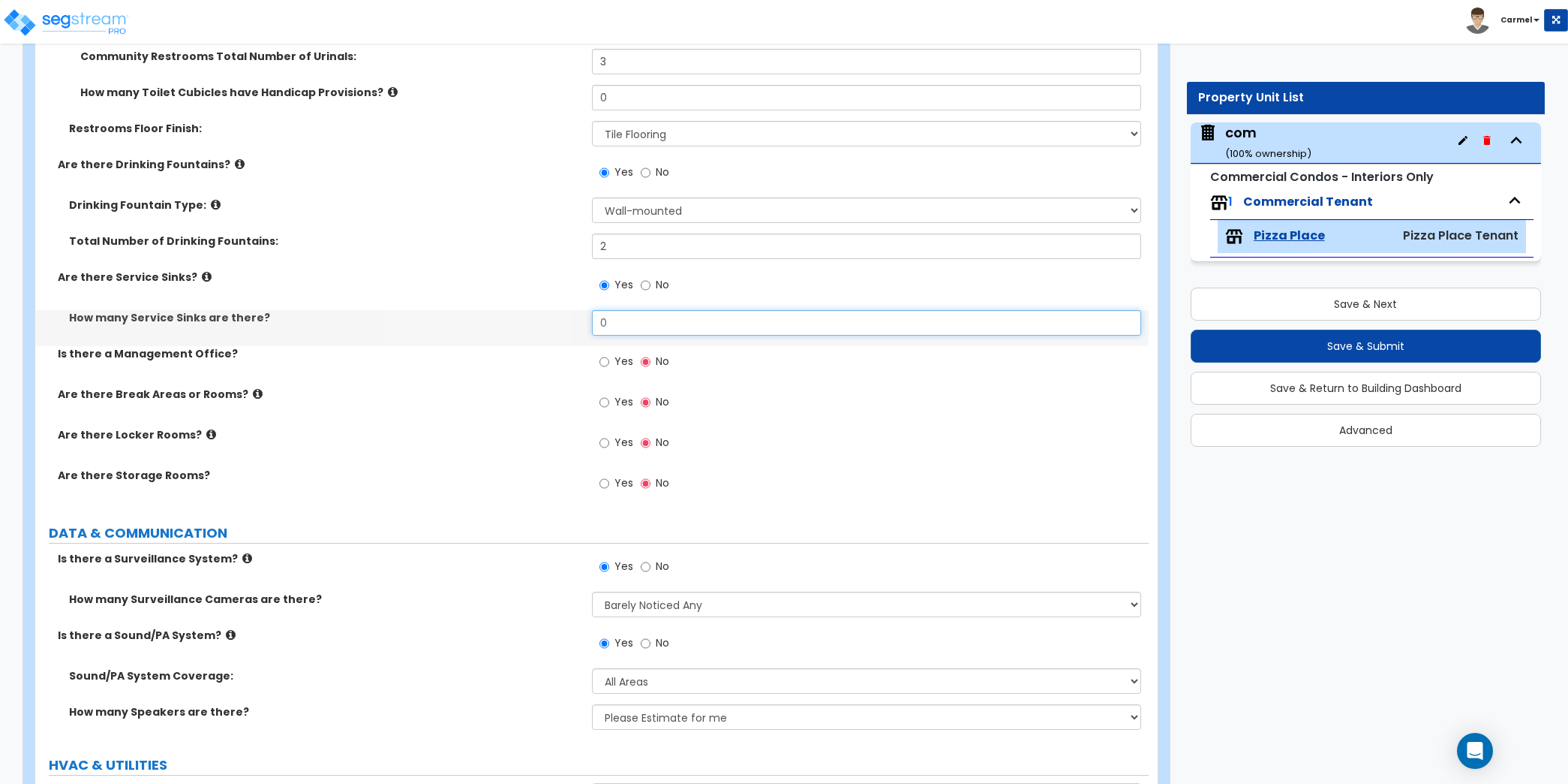
click at [630, 325] on input "0" at bounding box center [866, 322] width 549 height 25
type input "2"
click at [623, 356] on span "Yes" at bounding box center [623, 361] width 19 height 15
click at [609, 356] on input "Yes" at bounding box center [604, 362] width 10 height 17
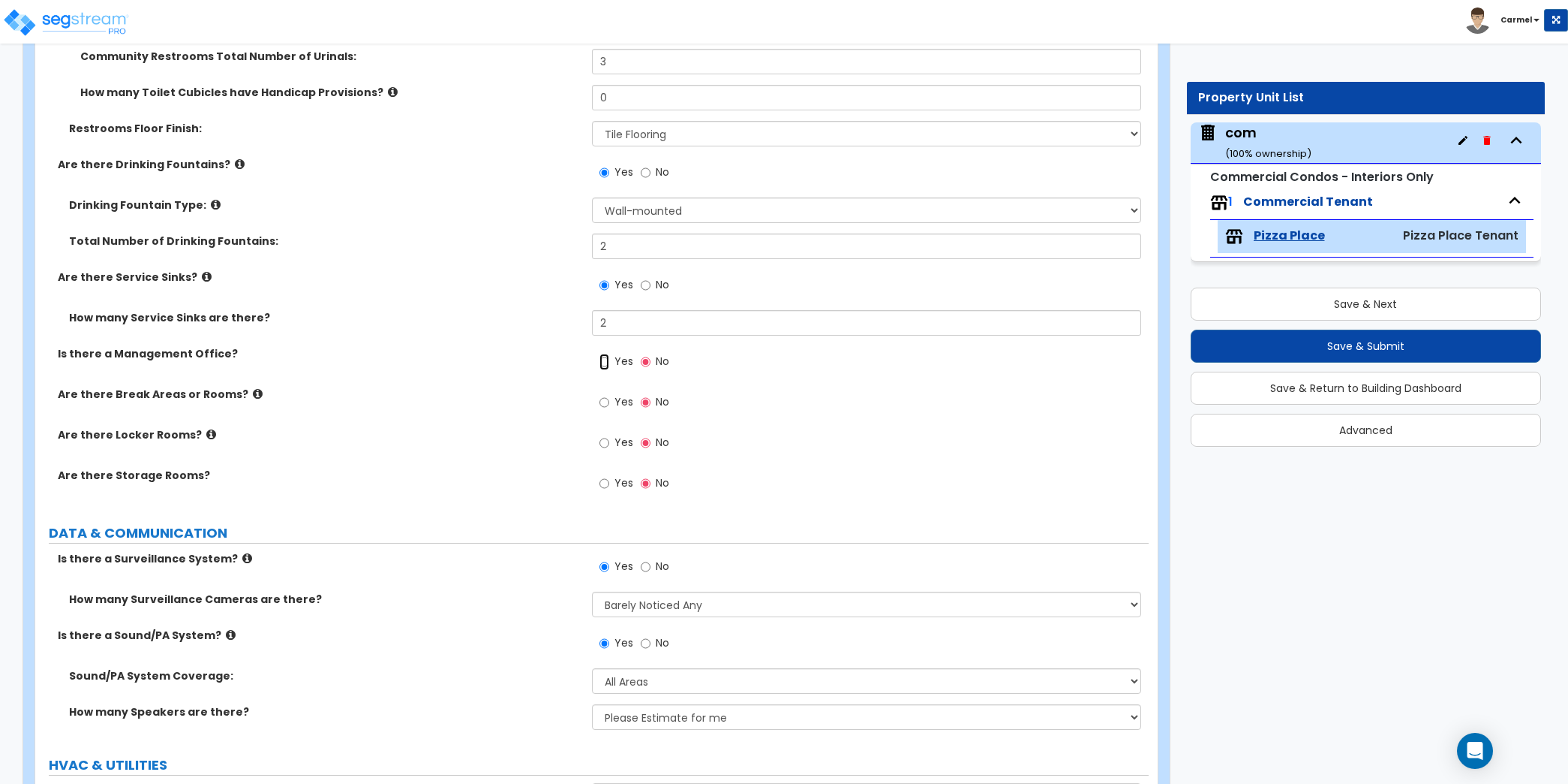
radio input "true"
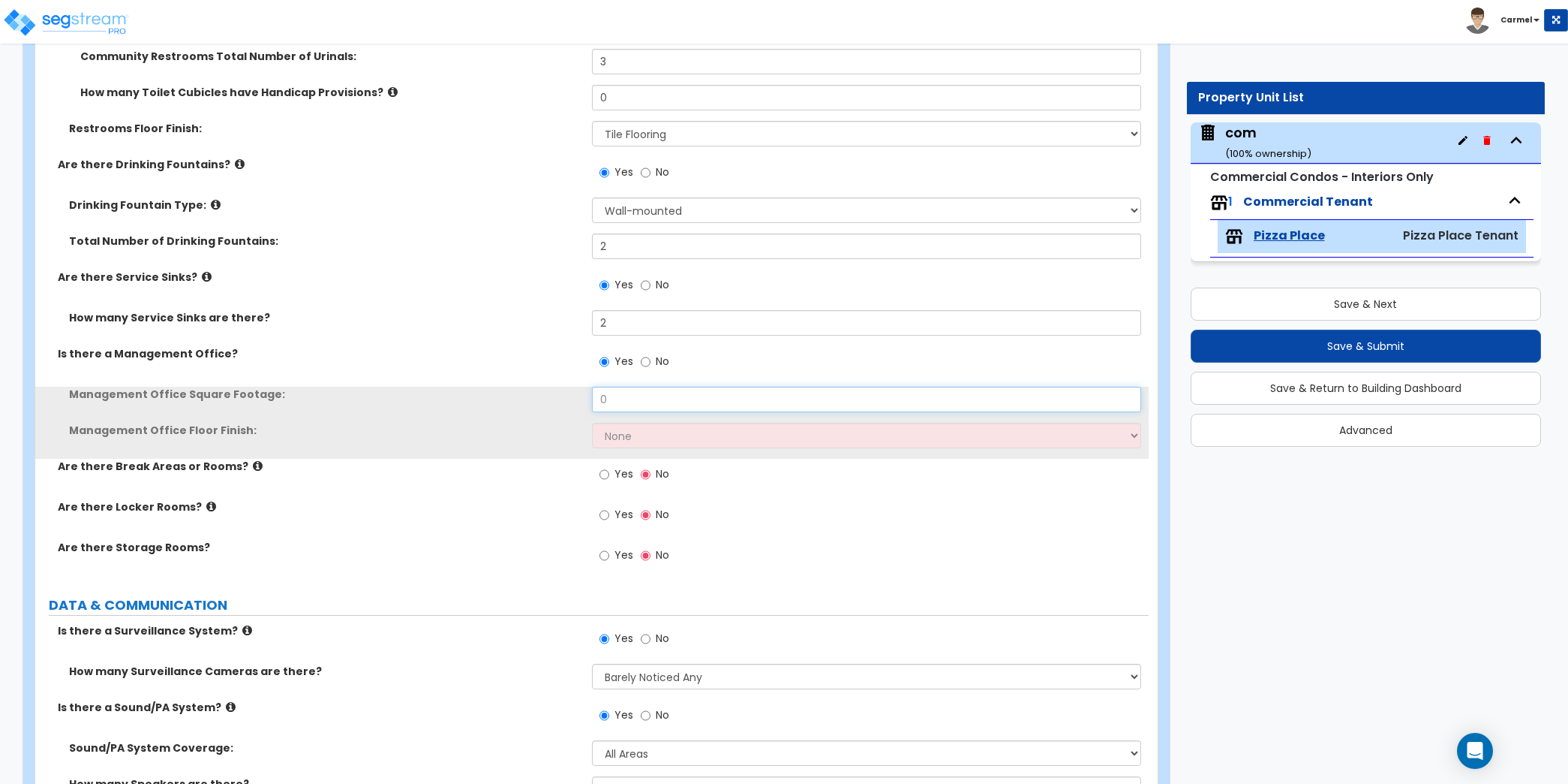
click at [638, 405] on input "0" at bounding box center [866, 399] width 549 height 25
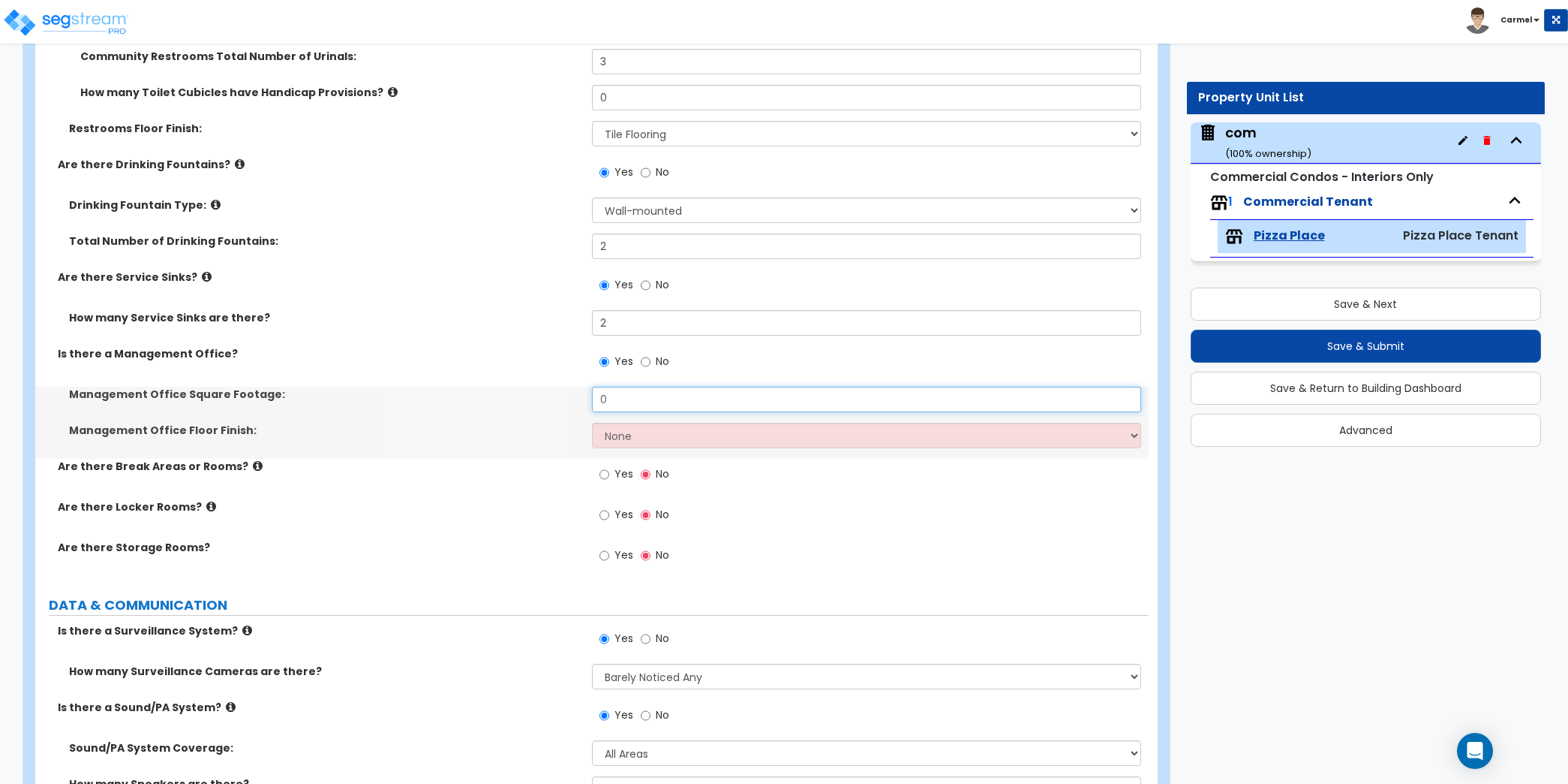
click at [638, 405] on input "0" at bounding box center [866, 399] width 549 height 25
type input "500"
select select "7"
click at [592, 422] on select "None Tile Flooring Hardwood Flooring Resilient Laminate Flooring VCT Flooring S…" at bounding box center [866, 435] width 549 height 25
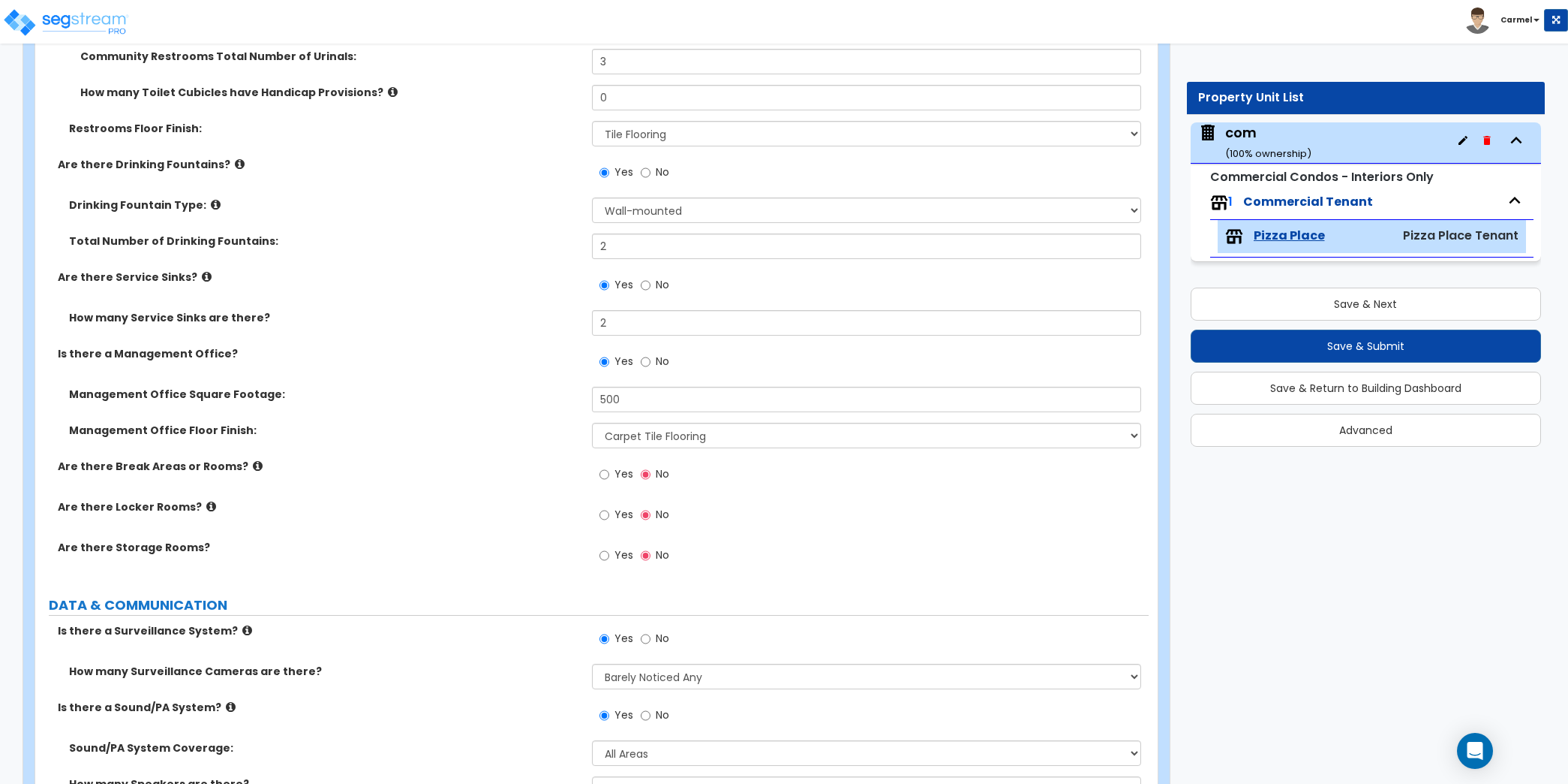
click at [615, 469] on span "Yes" at bounding box center [623, 473] width 19 height 15
click at [609, 469] on input "Yes" at bounding box center [604, 474] width 10 height 17
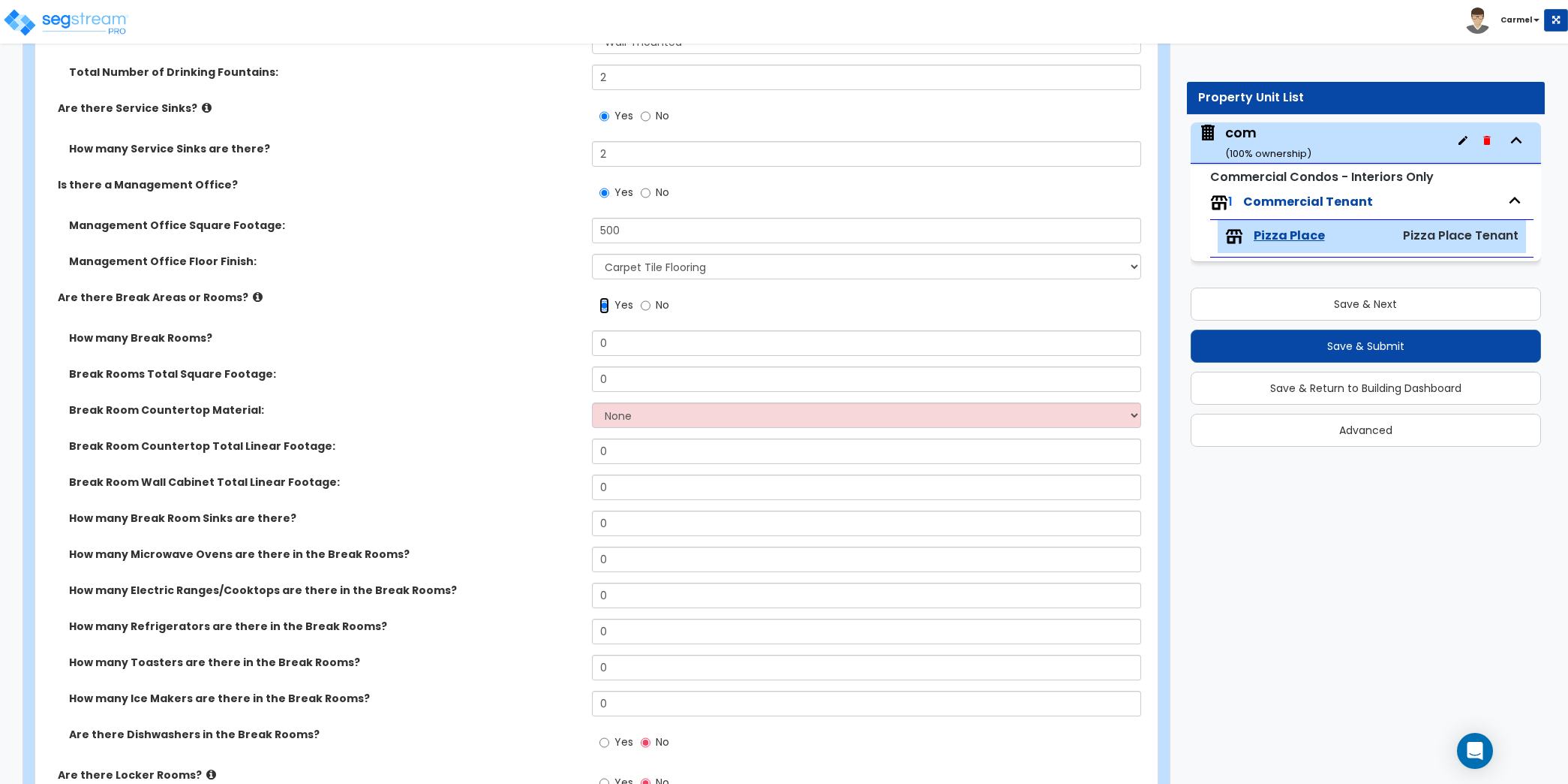
scroll to position [5281, 0]
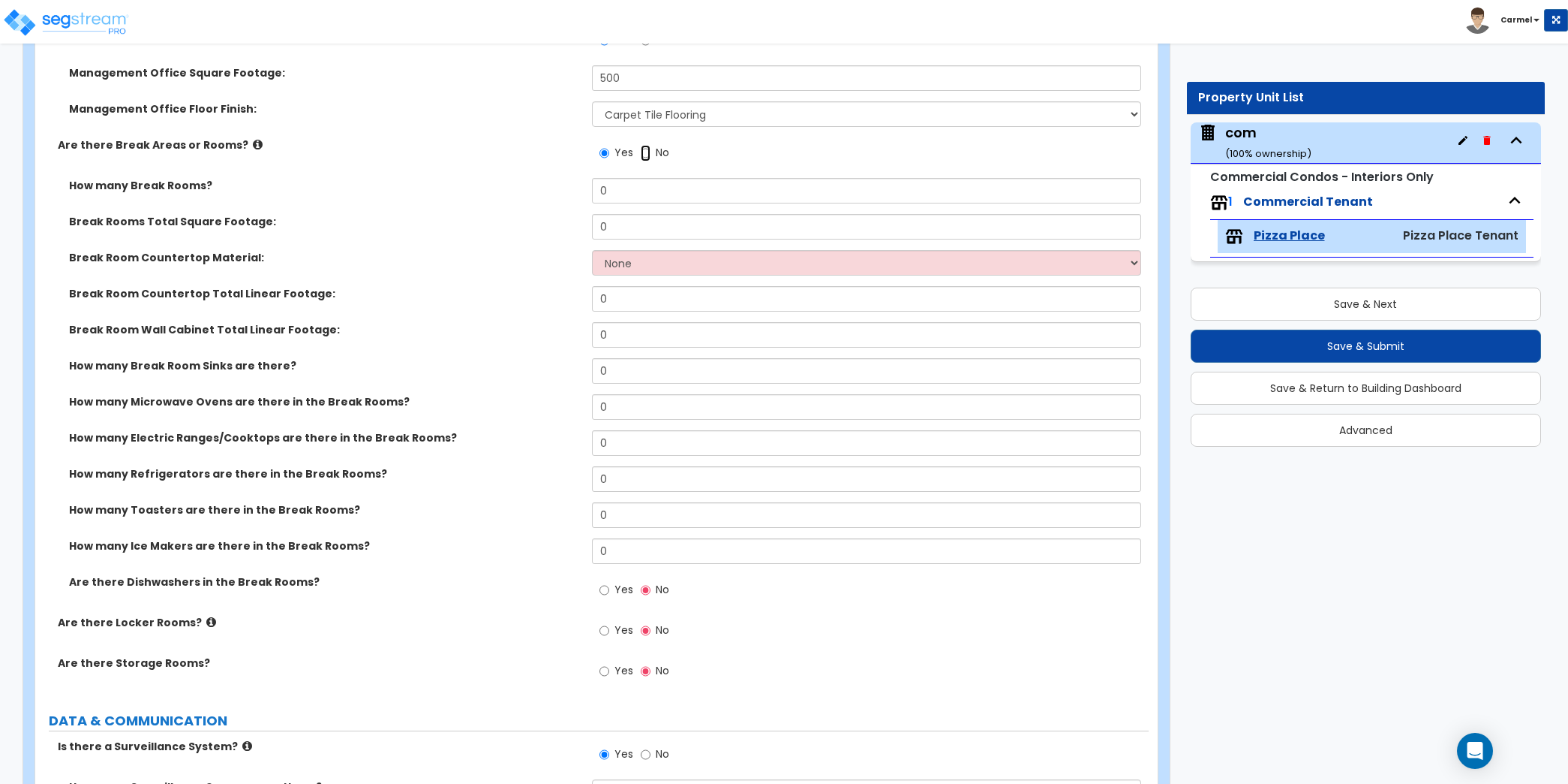
click at [645, 155] on input "No" at bounding box center [645, 153] width 10 height 17
radio input "false"
radio input "true"
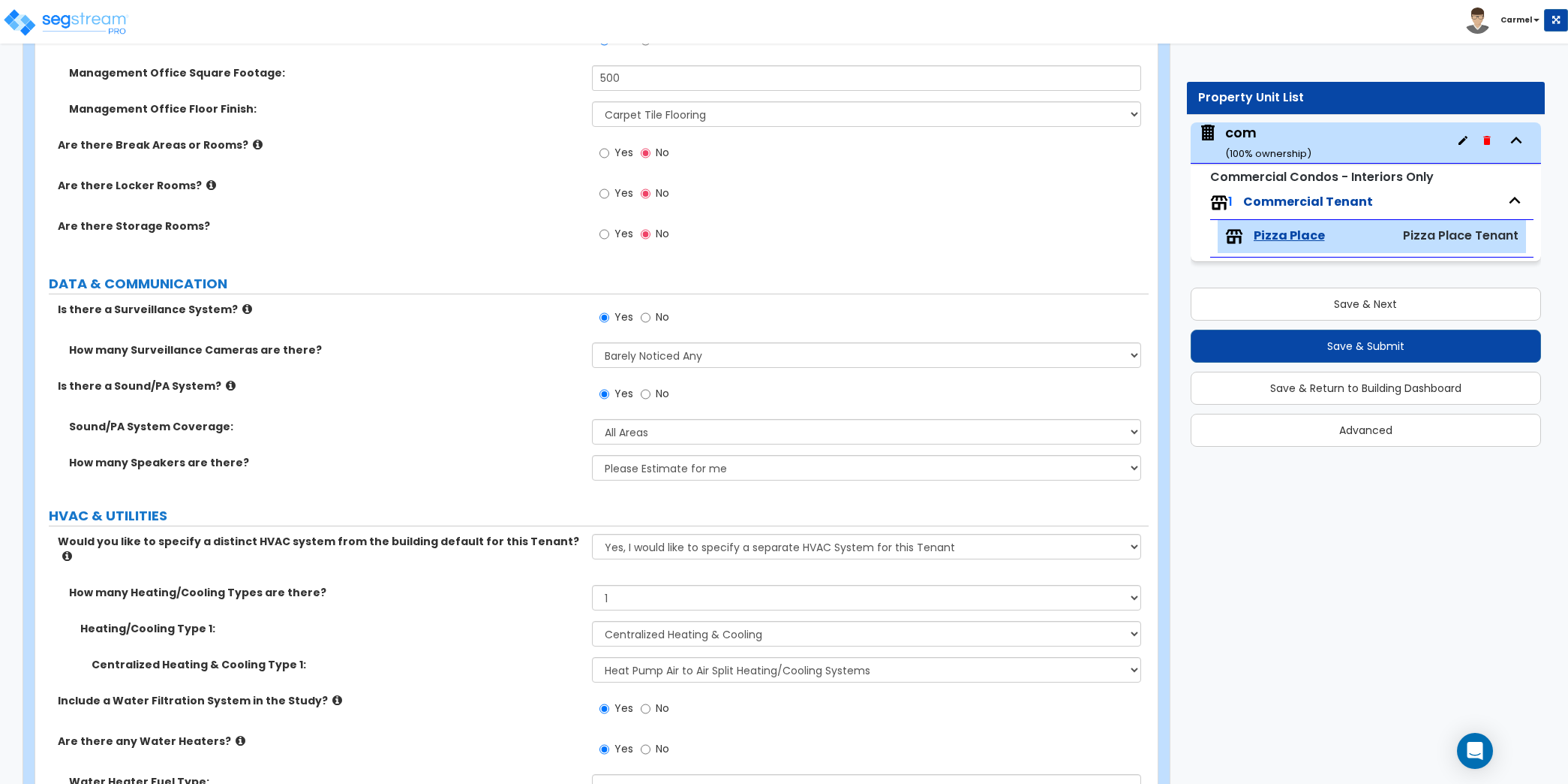
click at [622, 197] on label "Yes" at bounding box center [616, 195] width 33 height 25
click at [609, 197] on input "Yes" at bounding box center [604, 193] width 10 height 17
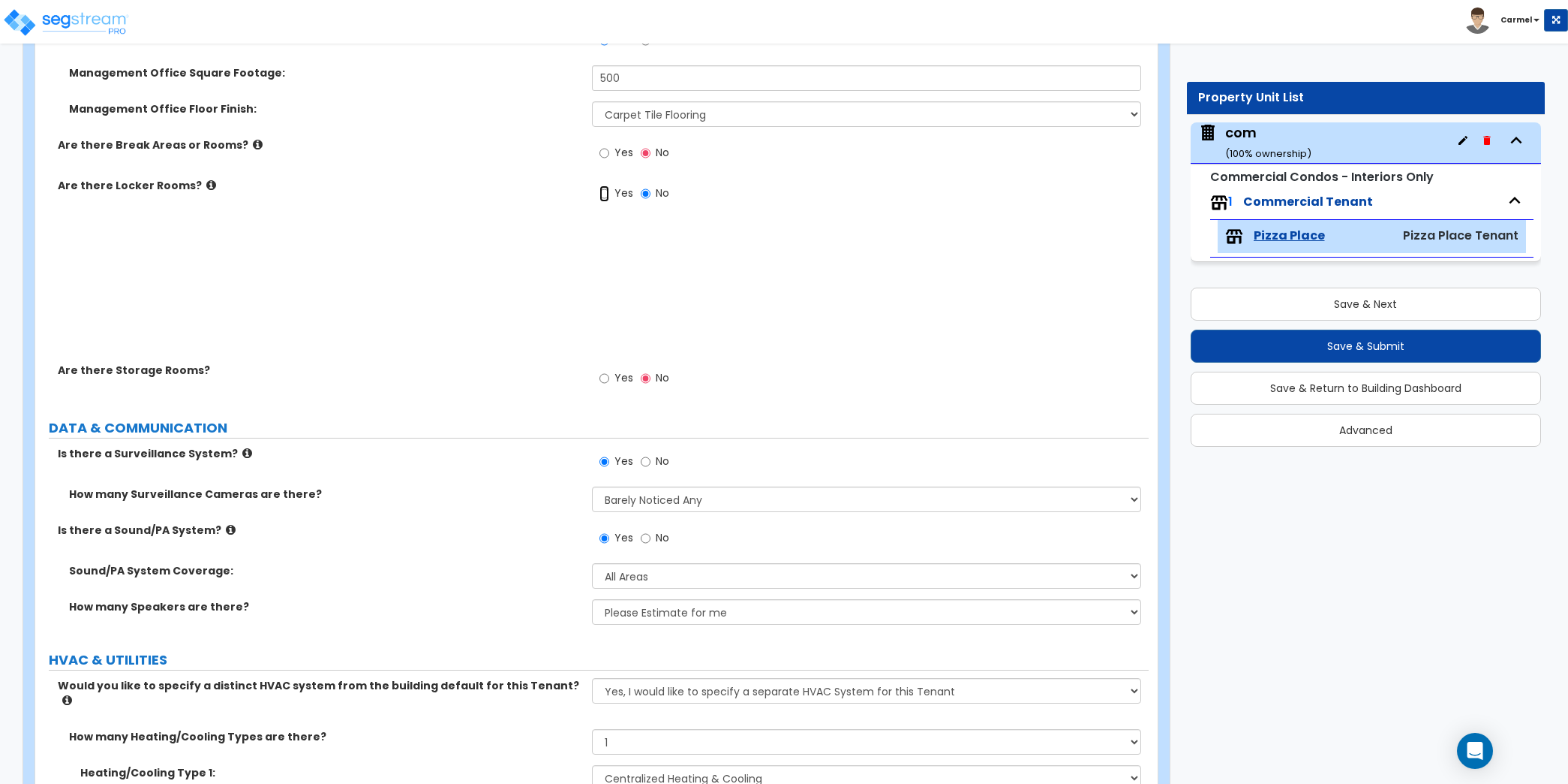
radio input "true"
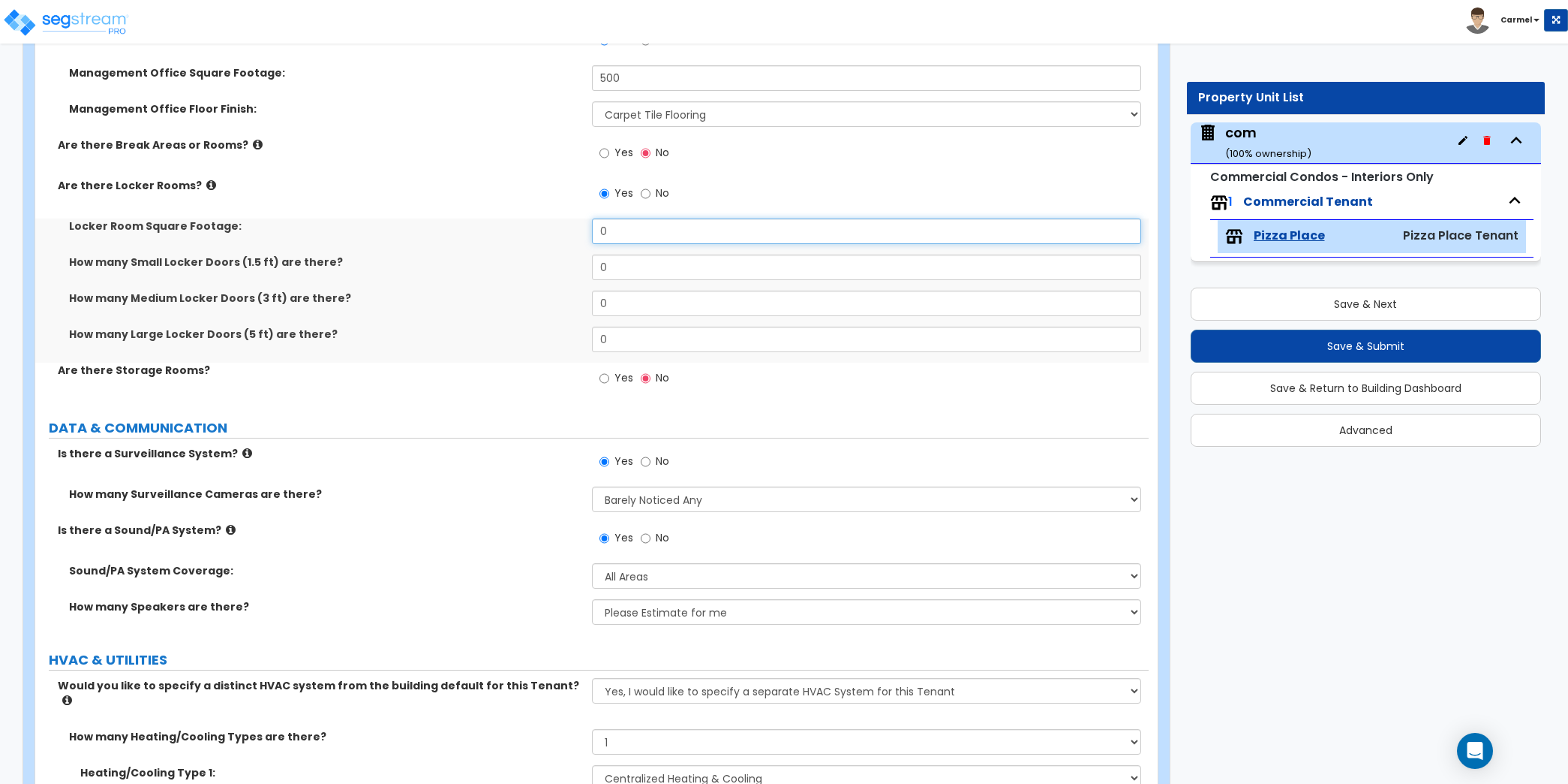
click at [634, 219] on input "0" at bounding box center [866, 231] width 549 height 25
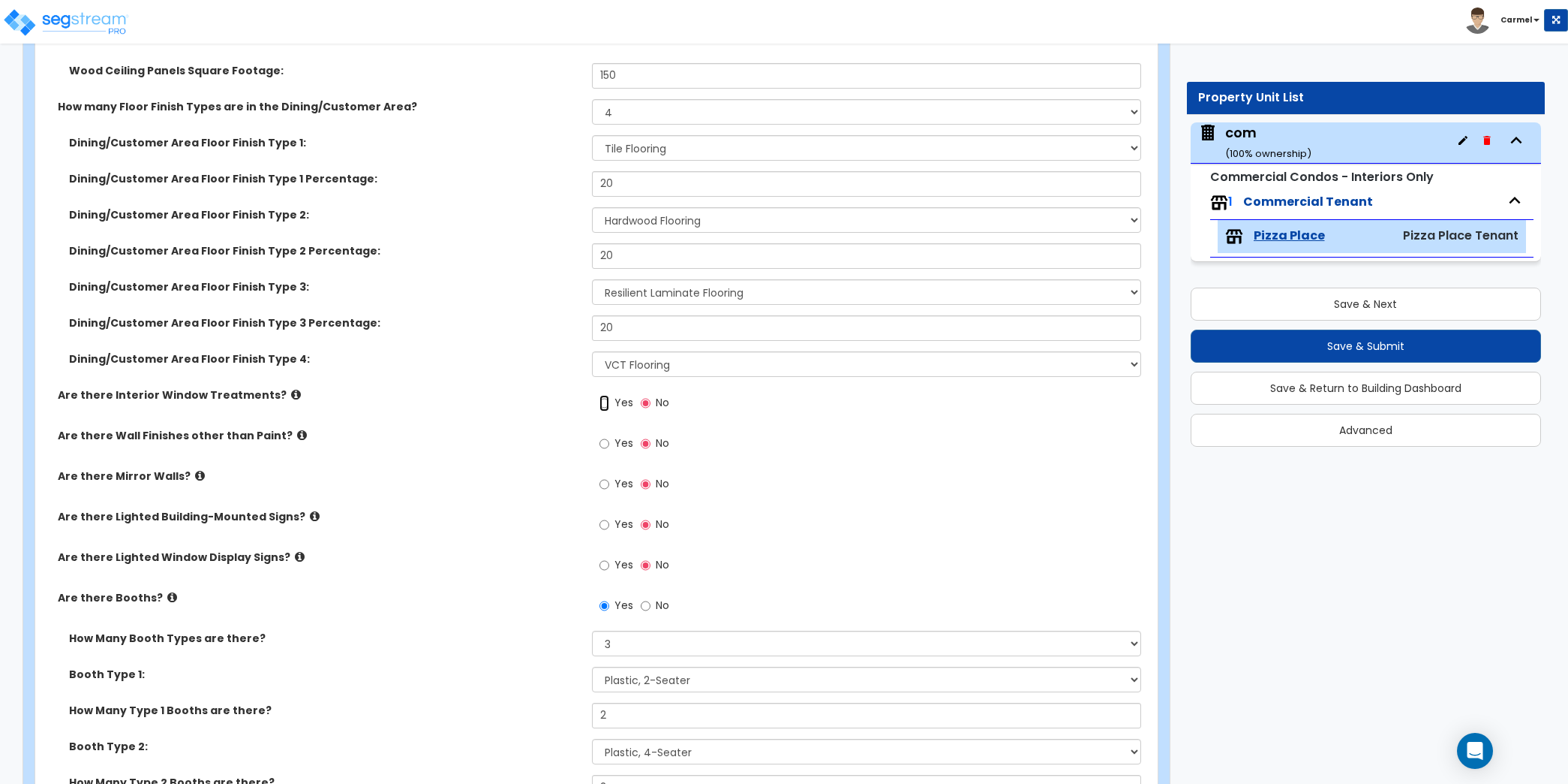
click at [608, 395] on input "Yes" at bounding box center [604, 403] width 10 height 17
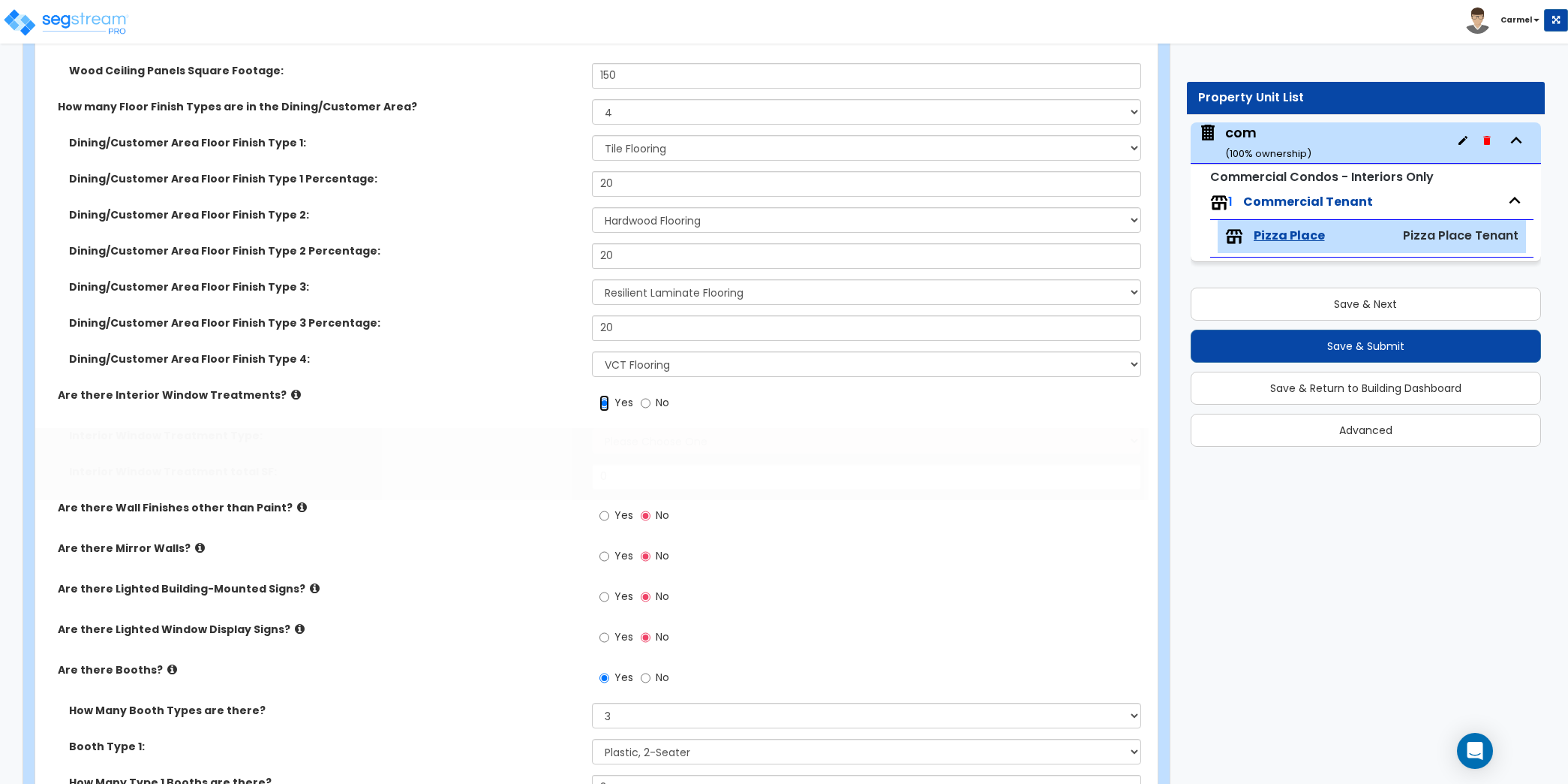
scroll to position [819, 0]
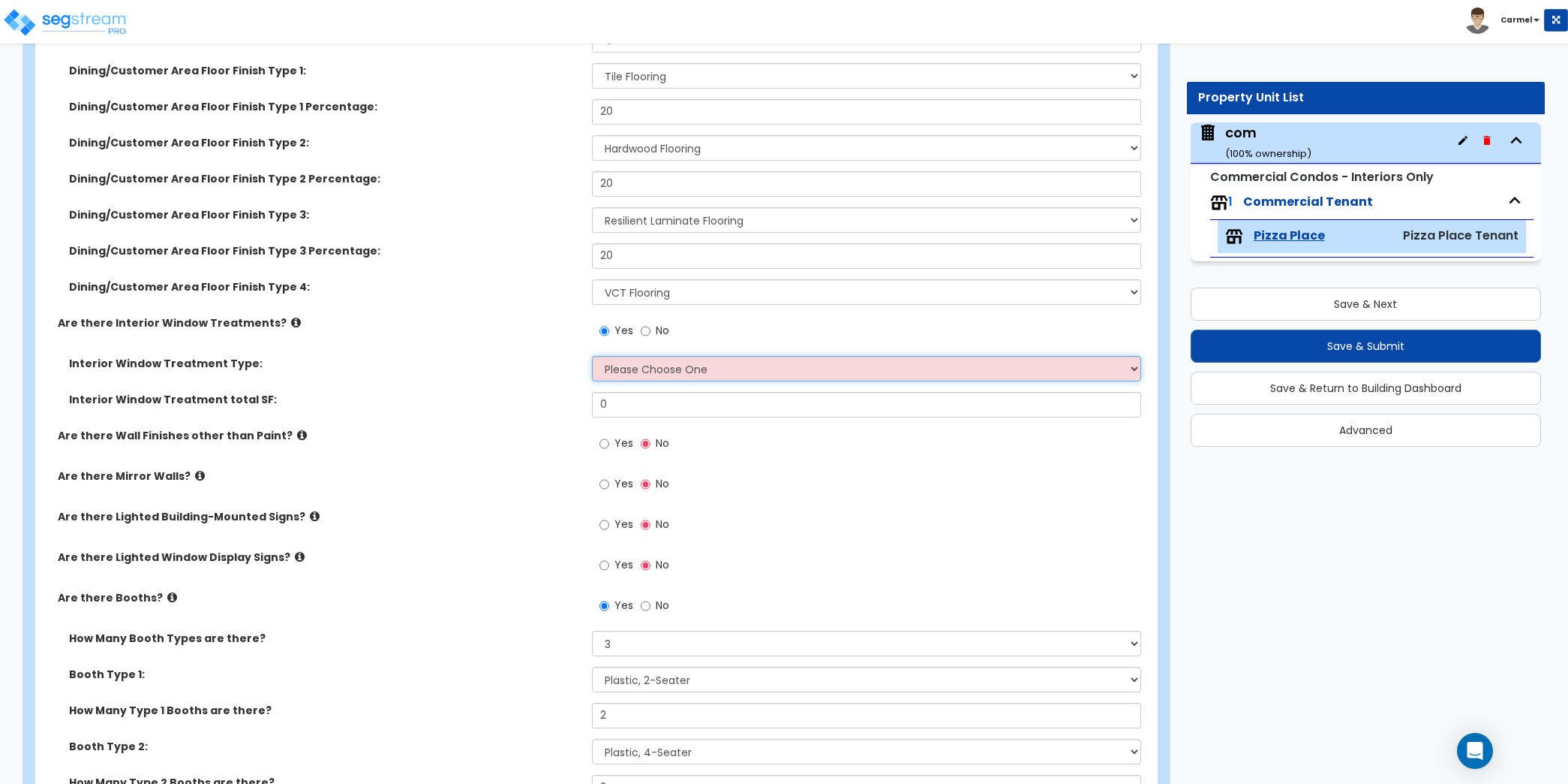
click at [678, 359] on select "Please Choose One Vertical Blinds Window Shades Venetian Blinds Wood Shutters" at bounding box center [866, 368] width 549 height 25
click at [981, 488] on div "Yes No" at bounding box center [870, 488] width 556 height 40
click at [661, 328] on span "No" at bounding box center [662, 329] width 14 height 15
click at [650, 328] on input "No" at bounding box center [645, 330] width 10 height 17
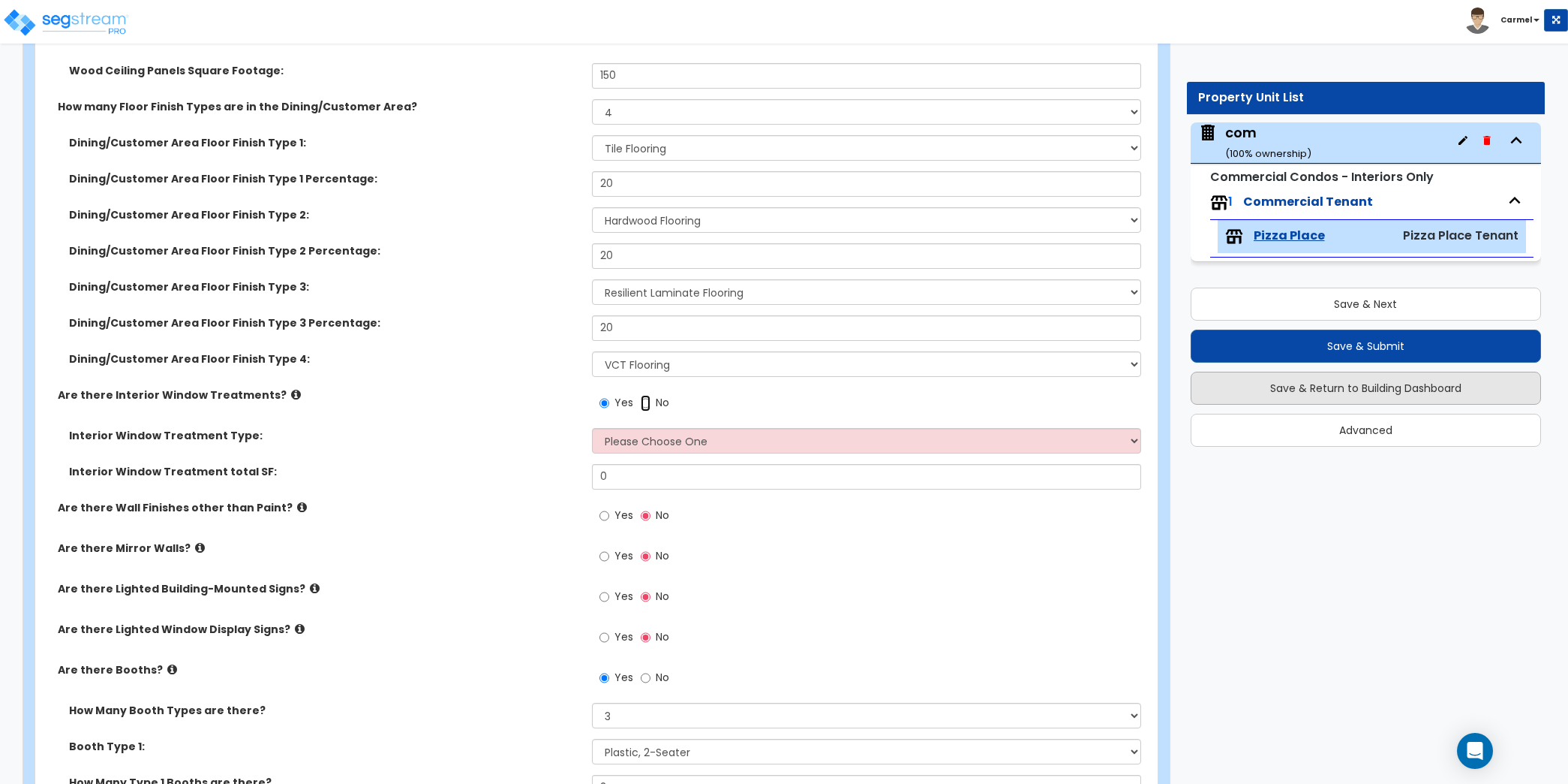
radio input "false"
radio input "true"
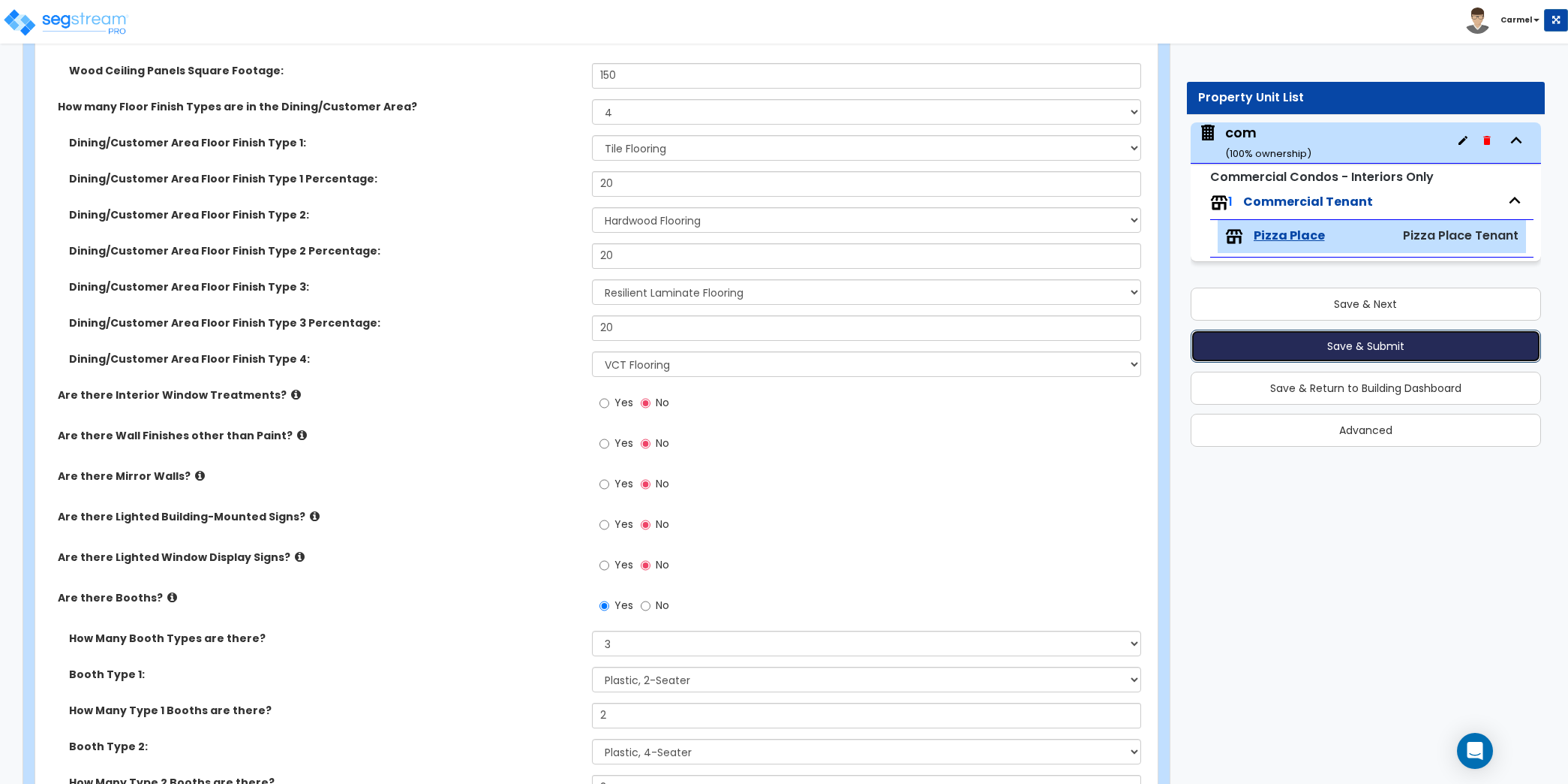
click at [1412, 355] on button "Save & Submit" at bounding box center [1365, 346] width 351 height 33
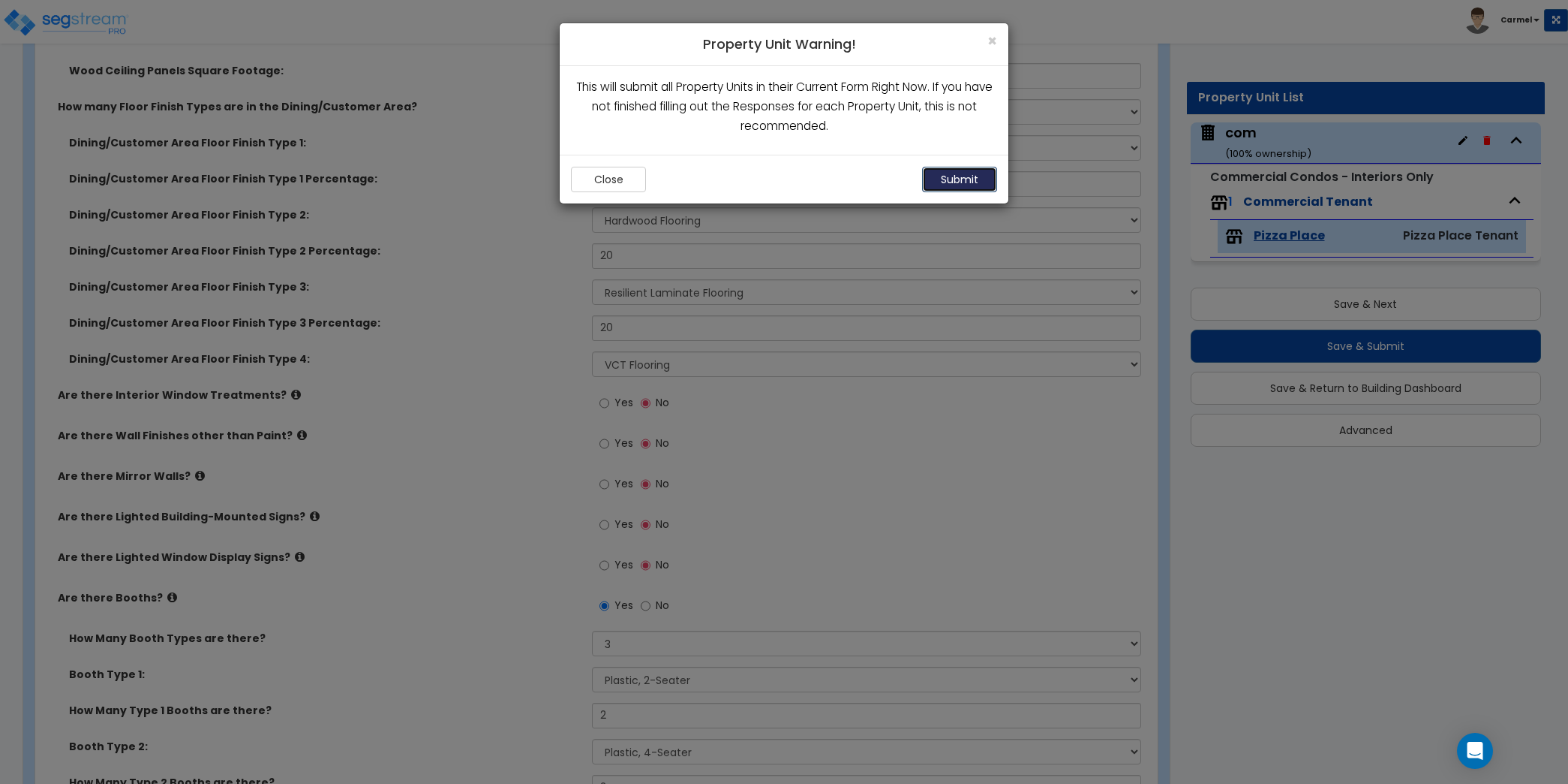
click at [976, 181] on button "Submit" at bounding box center [959, 179] width 75 height 25
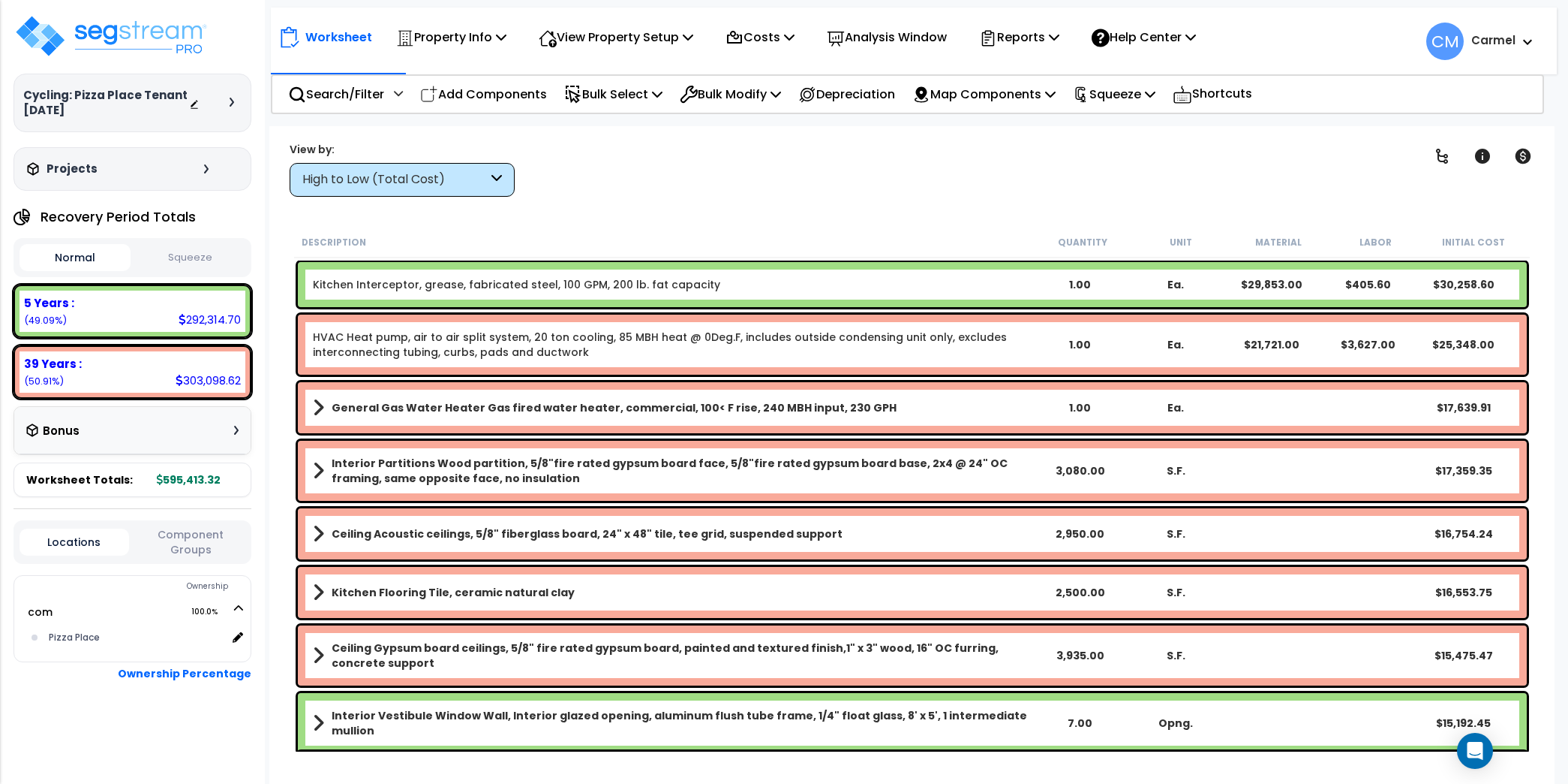
click at [468, 174] on div "High to Low (Total Cost)" at bounding box center [395, 180] width 185 height 18
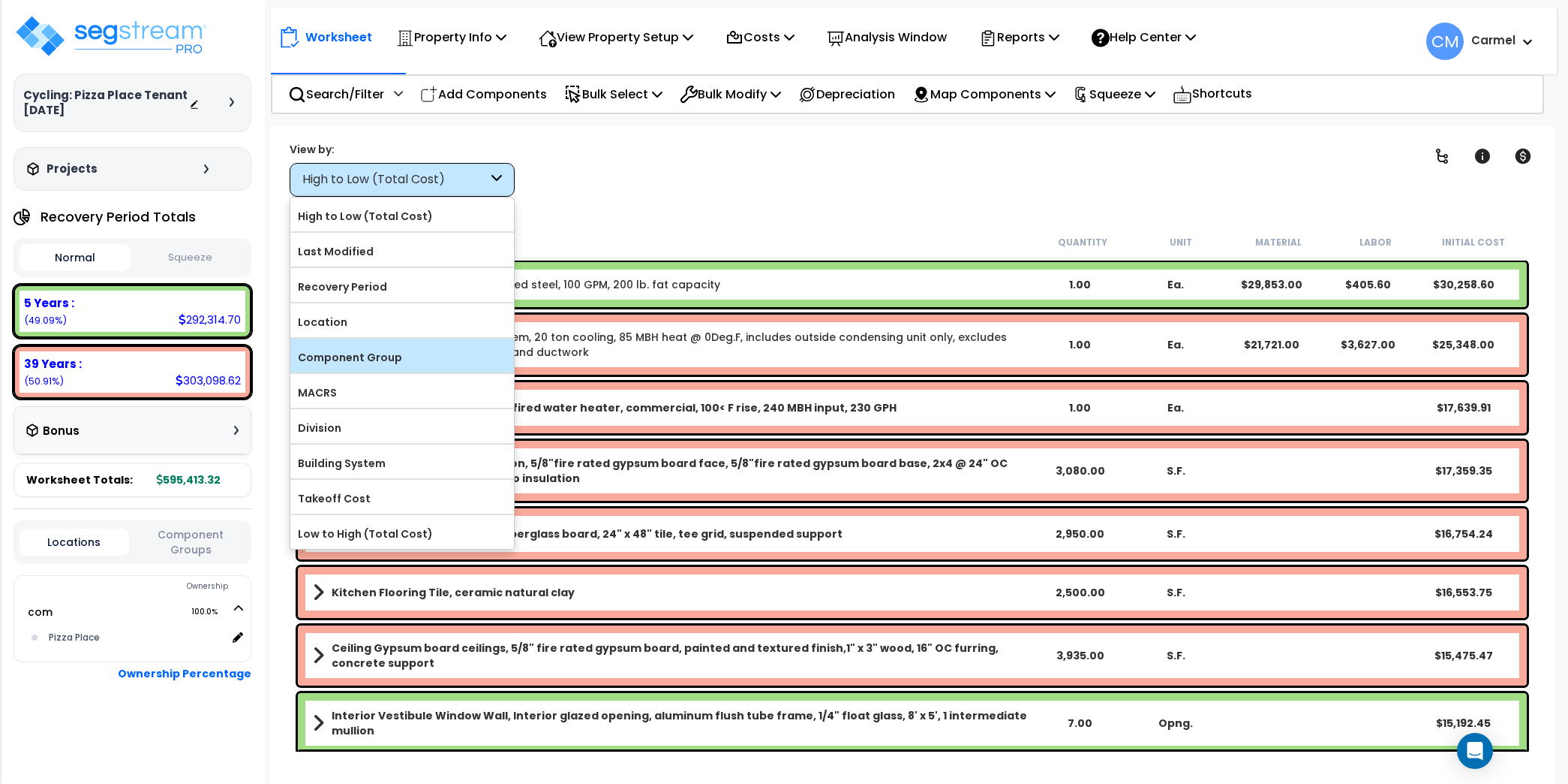
click at [448, 360] on label "Component Group" at bounding box center [402, 357] width 223 height 23
click at [0, 0] on input "Component Group" at bounding box center [0, 0] width 0 height 0
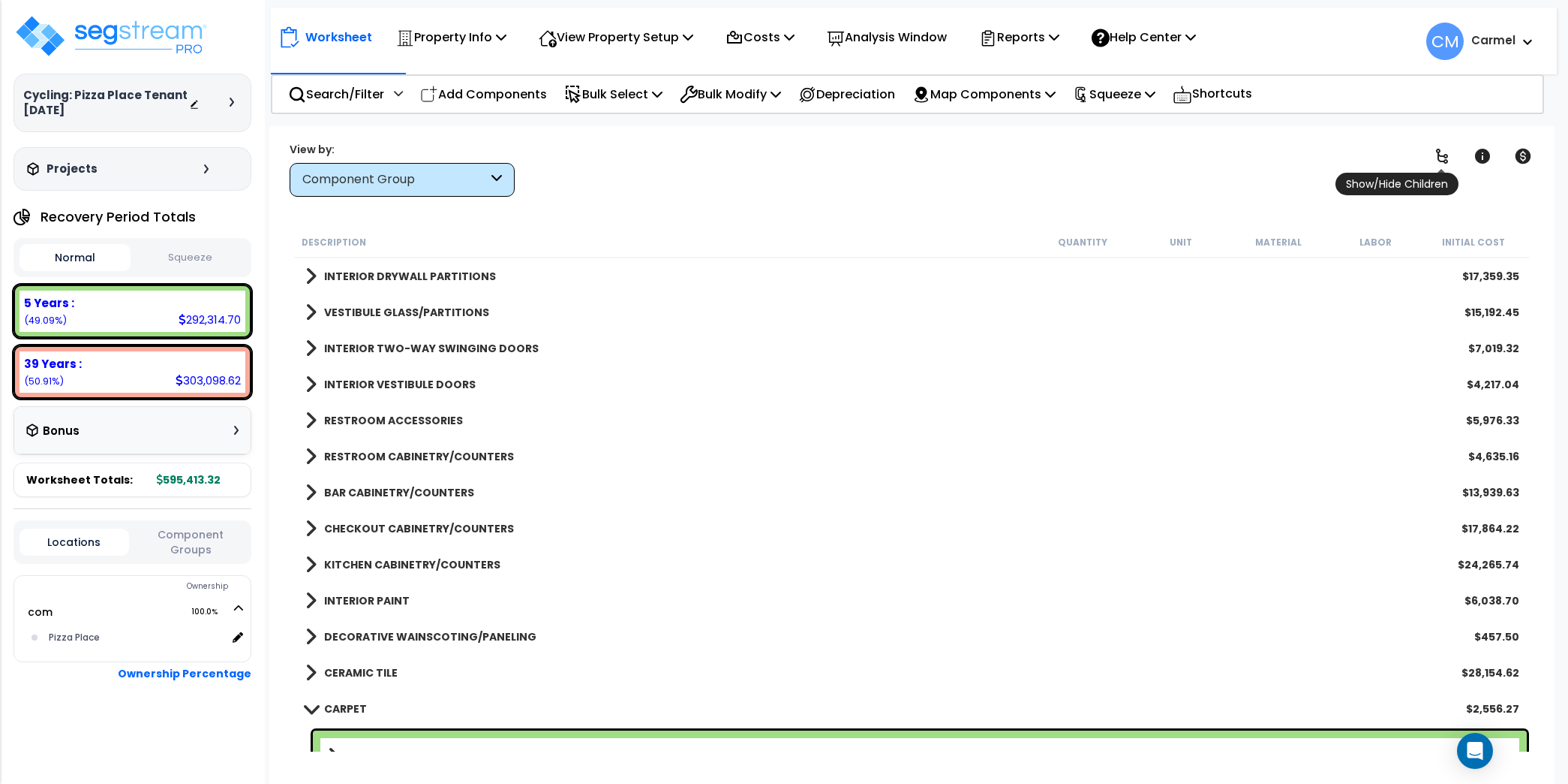
click at [1438, 152] on icon at bounding box center [1442, 156] width 12 height 15
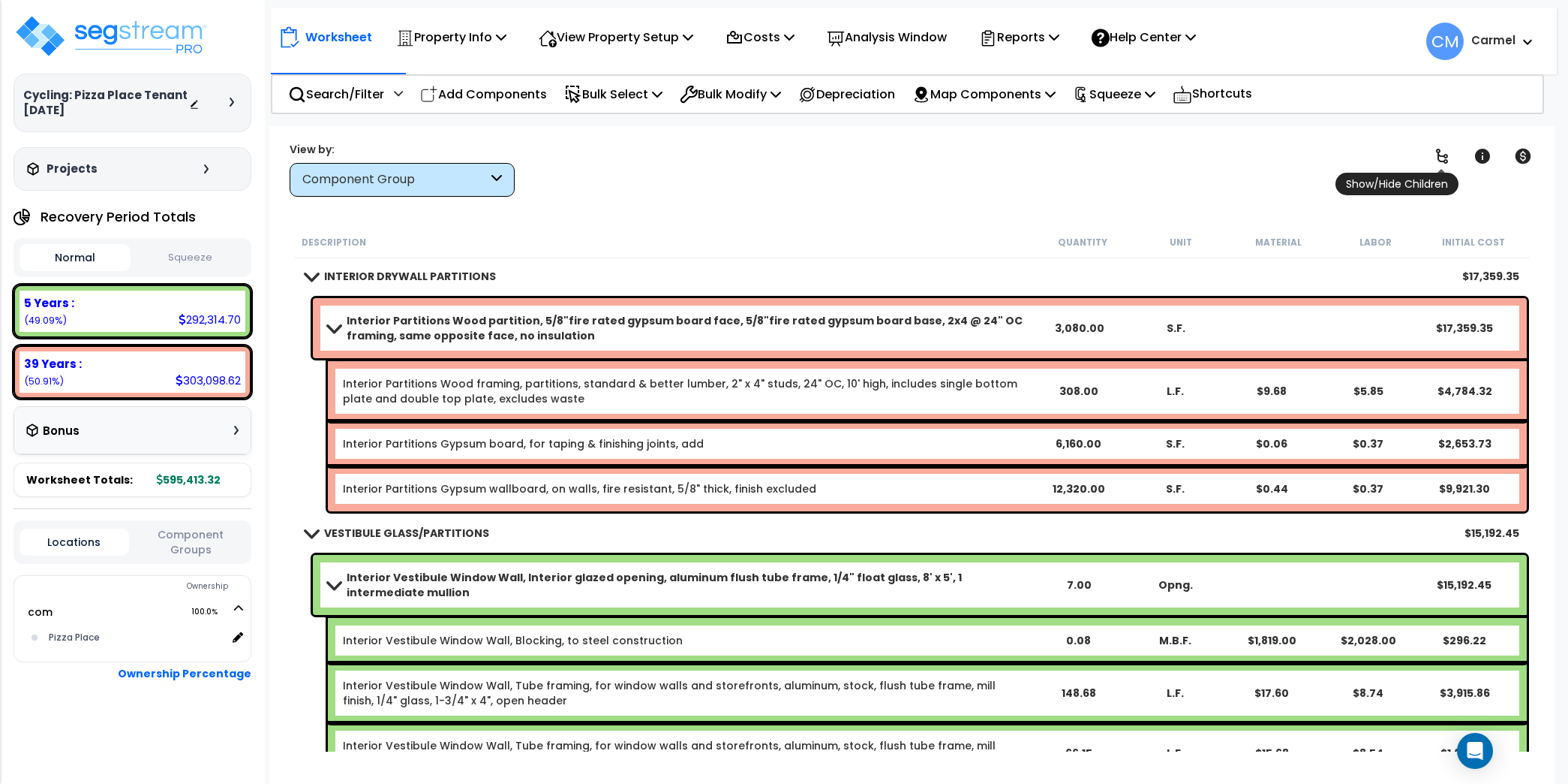
click at [1438, 152] on icon at bounding box center [1442, 156] width 12 height 15
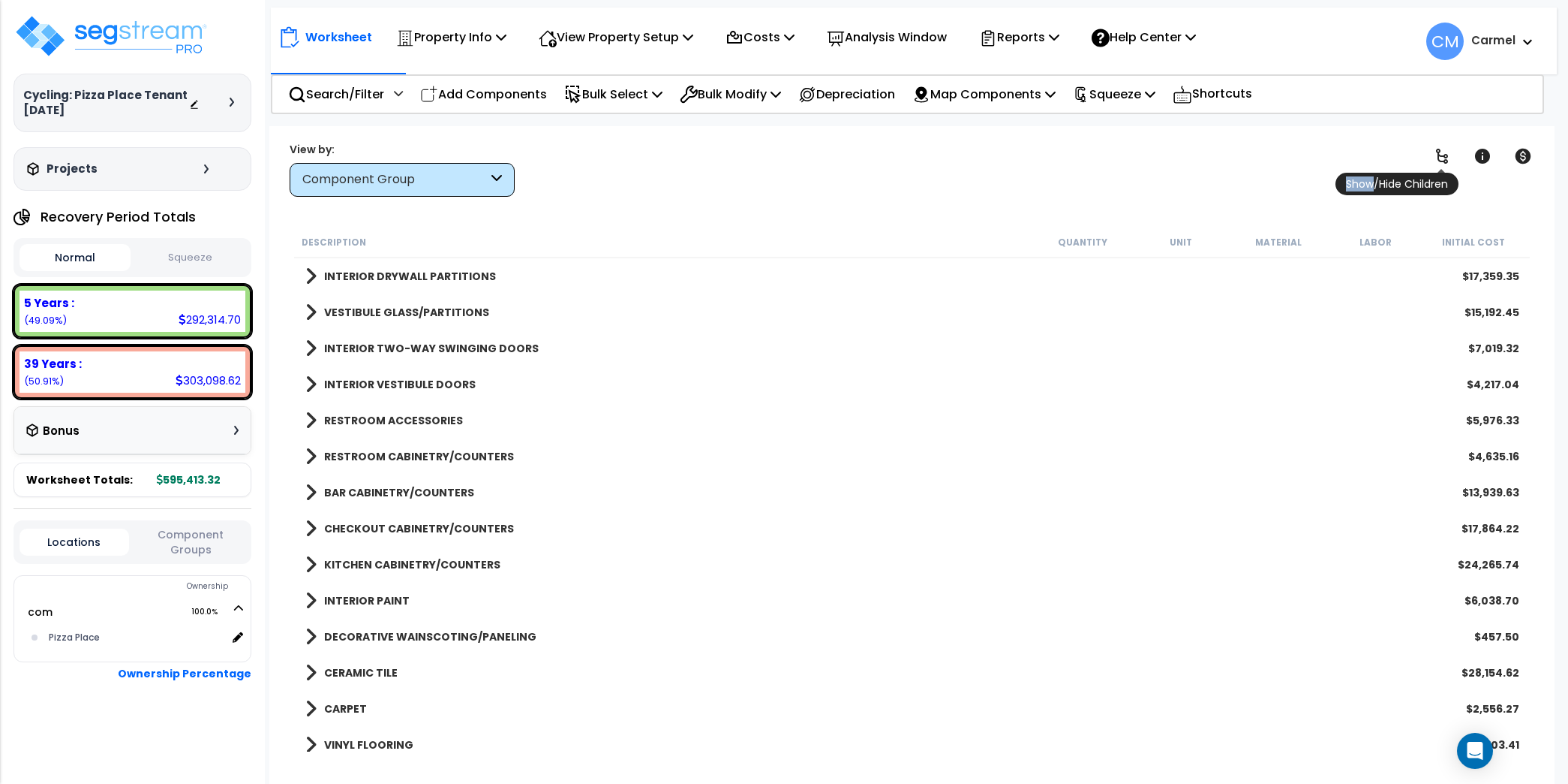
click at [1438, 152] on icon at bounding box center [1442, 156] width 12 height 15
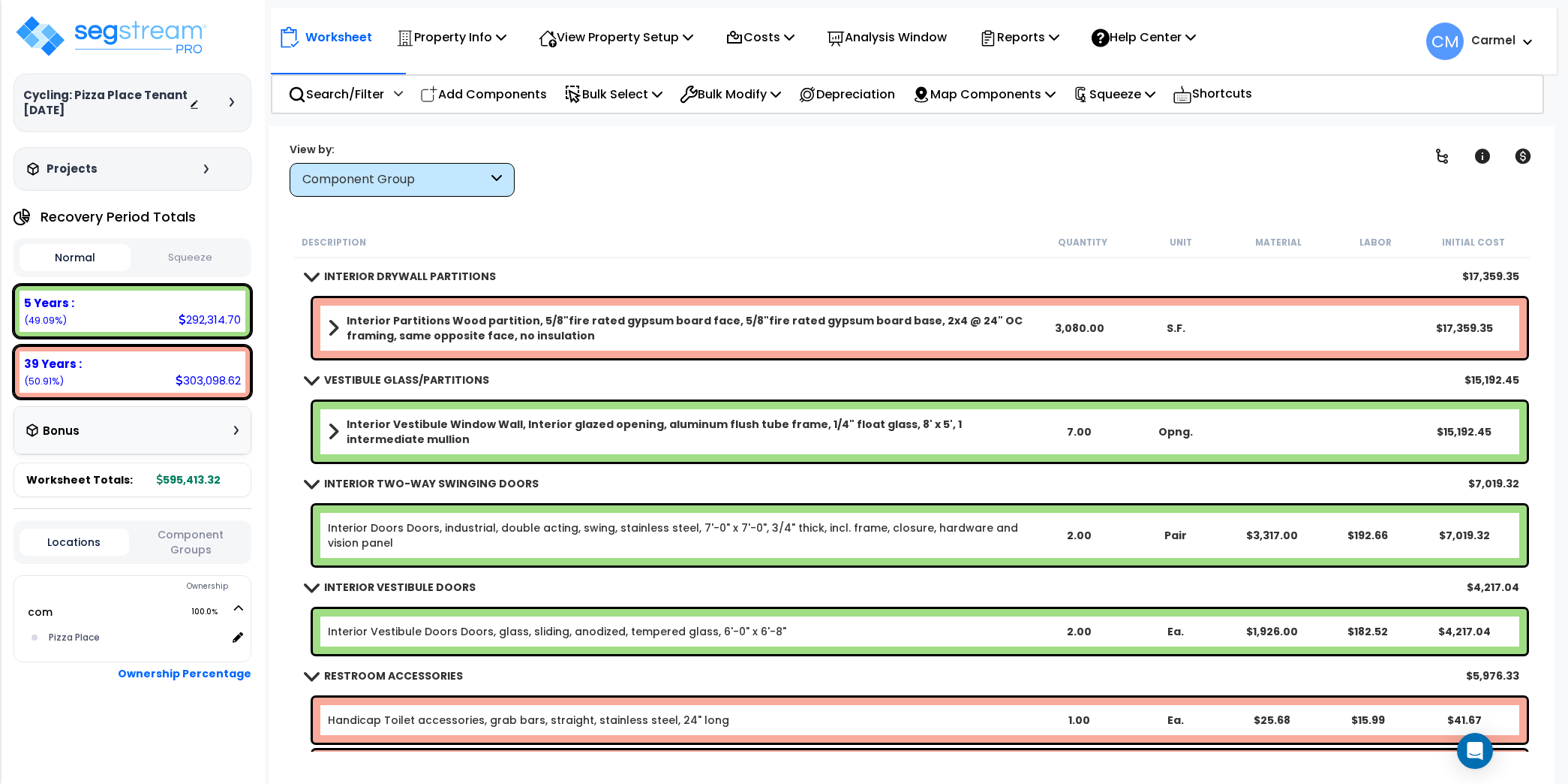
click at [976, 168] on div "Clear Filters" at bounding box center [965, 169] width 863 height 56
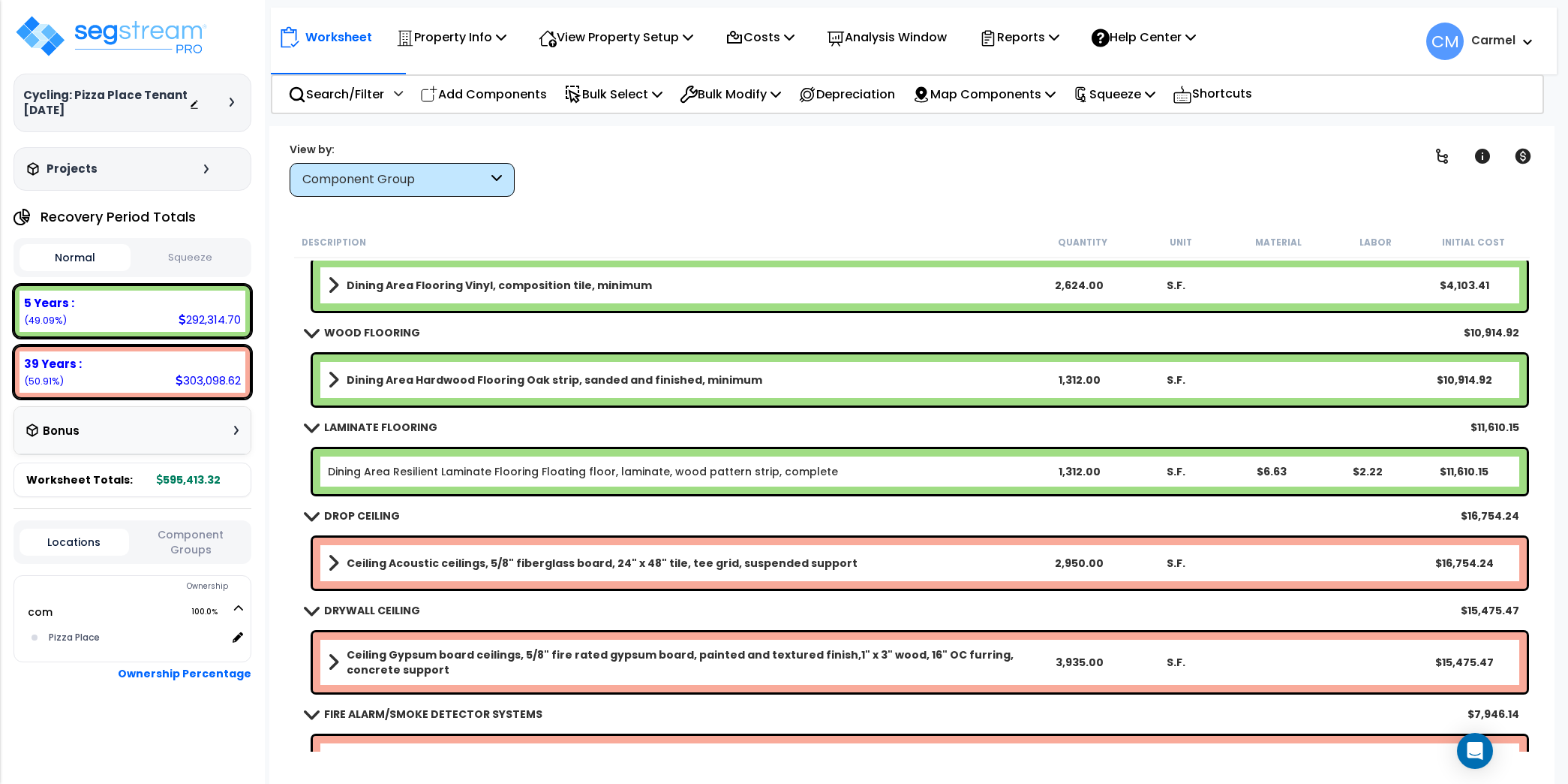
scroll to position [2187, 0]
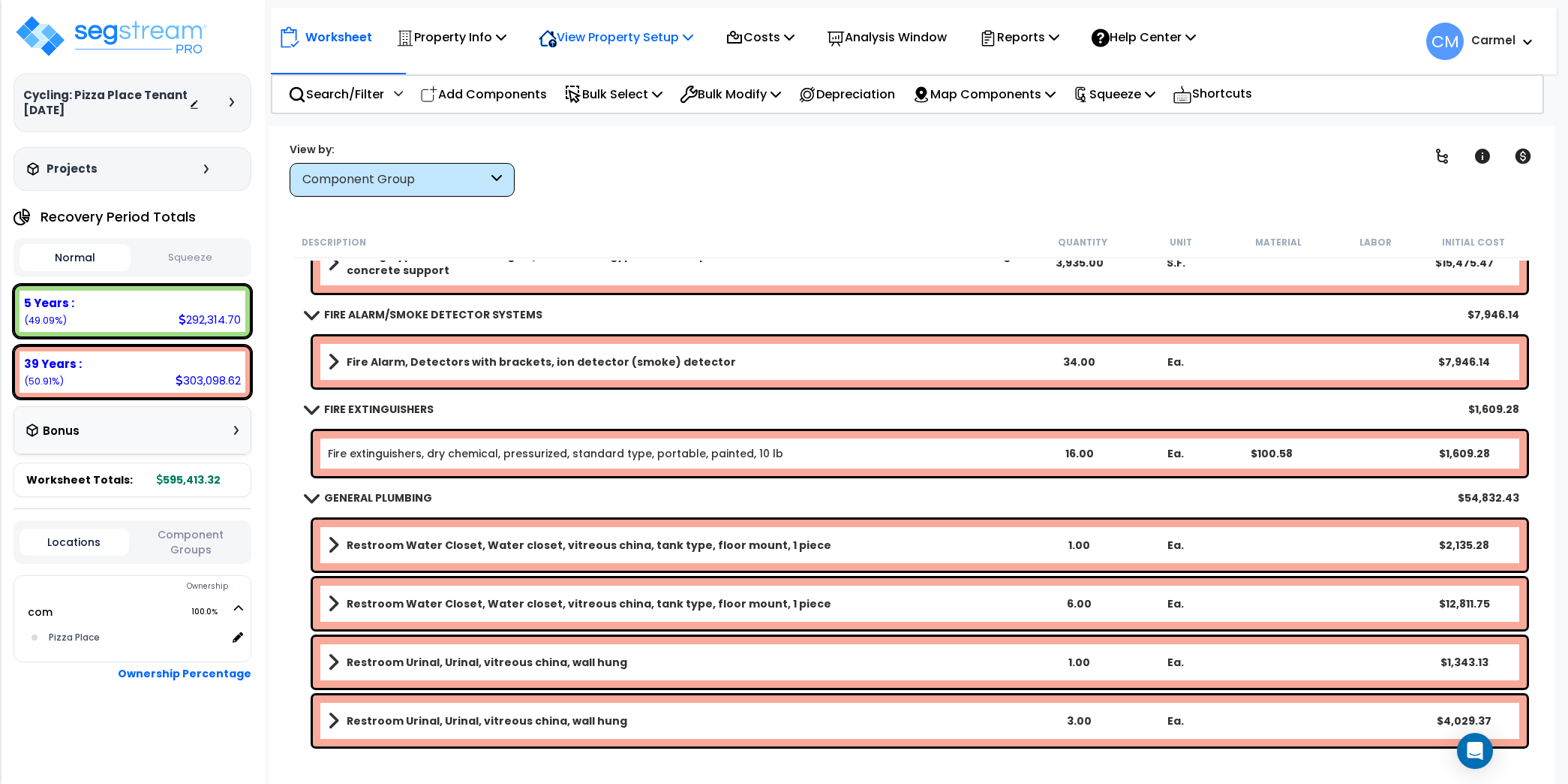
click at [506, 37] on p "View Property Setup" at bounding box center [451, 37] width 111 height 21
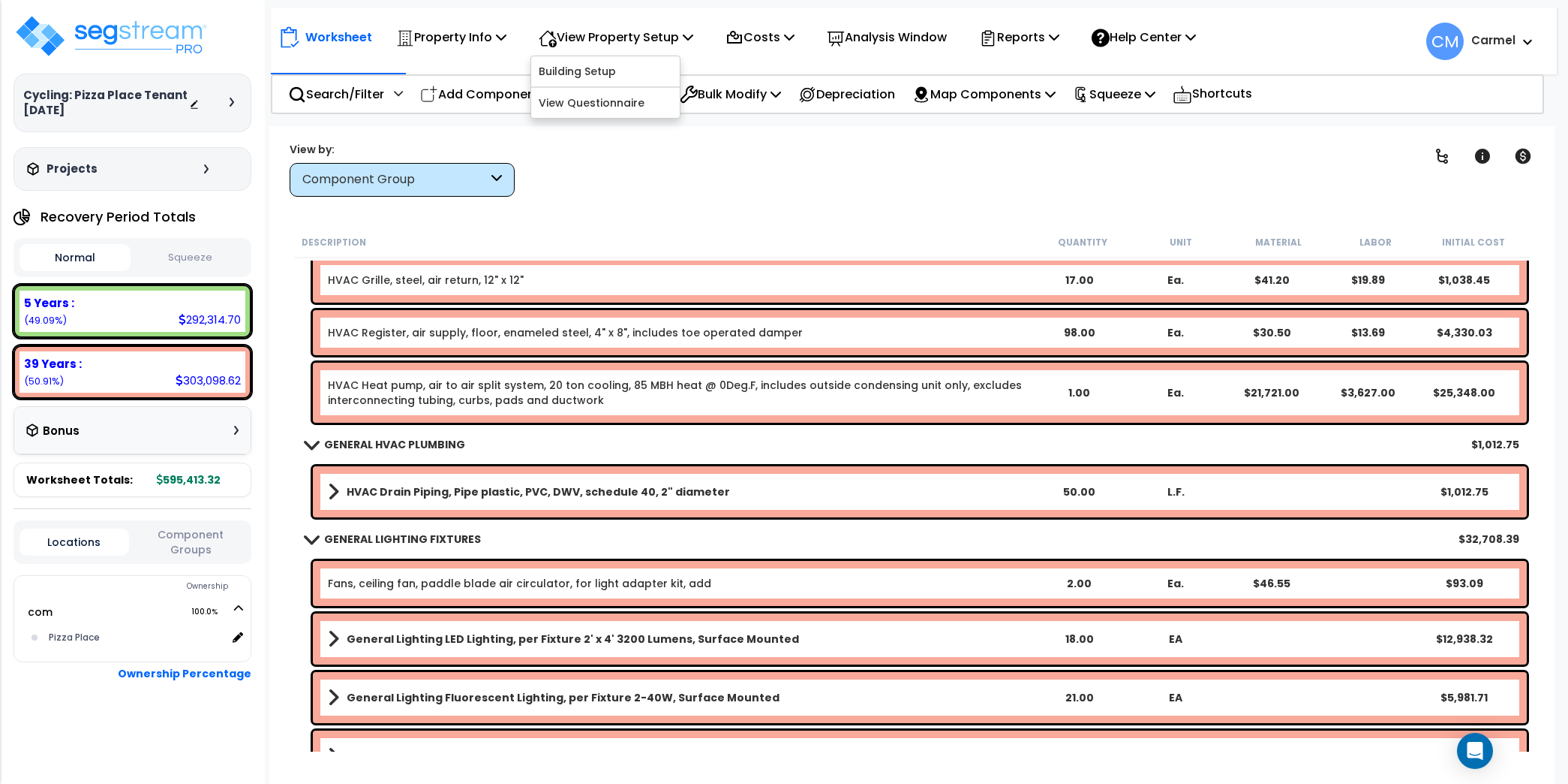
scroll to position [4179, 0]
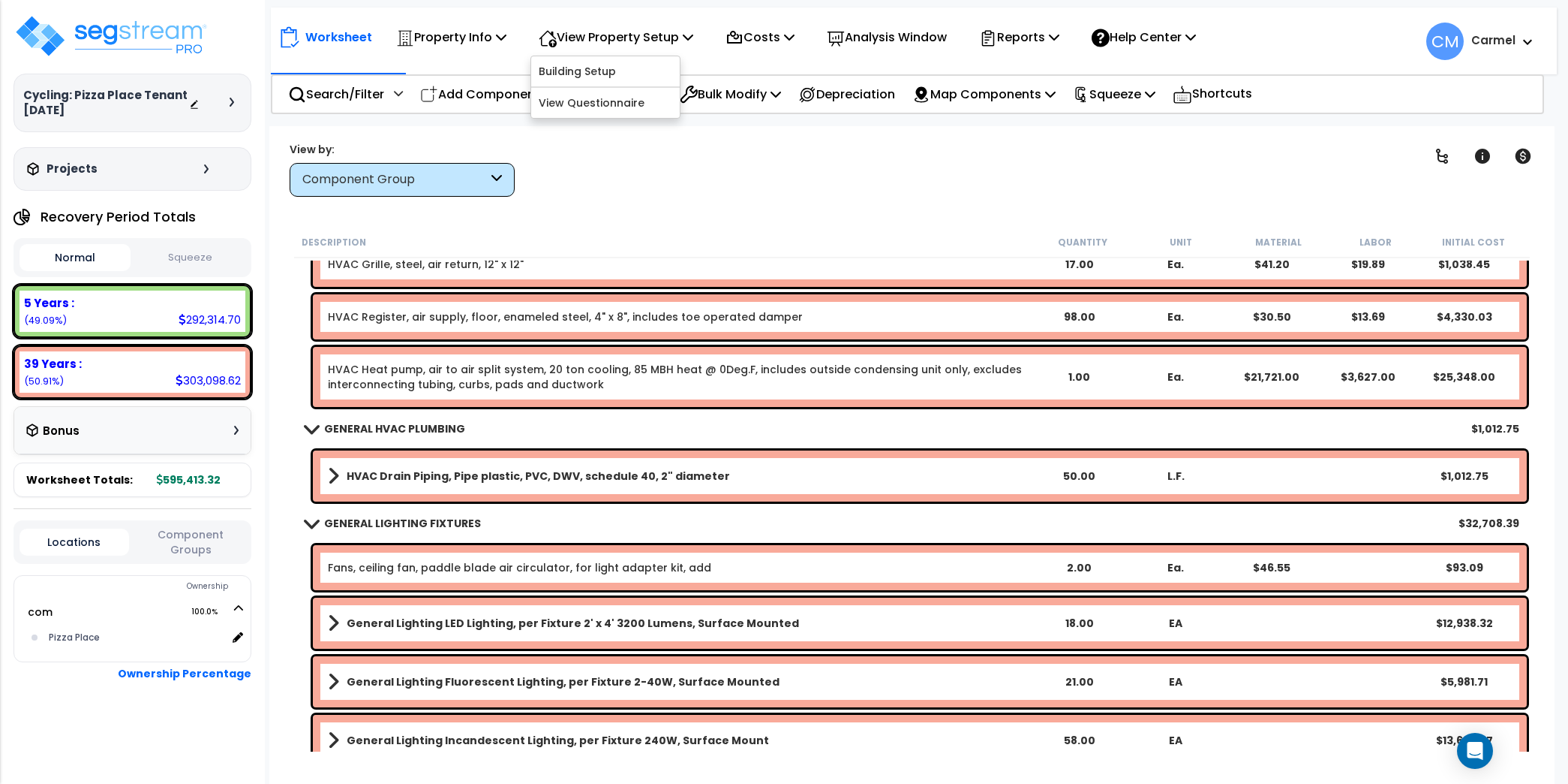
click at [848, 169] on div "Clear Filters" at bounding box center [965, 169] width 863 height 56
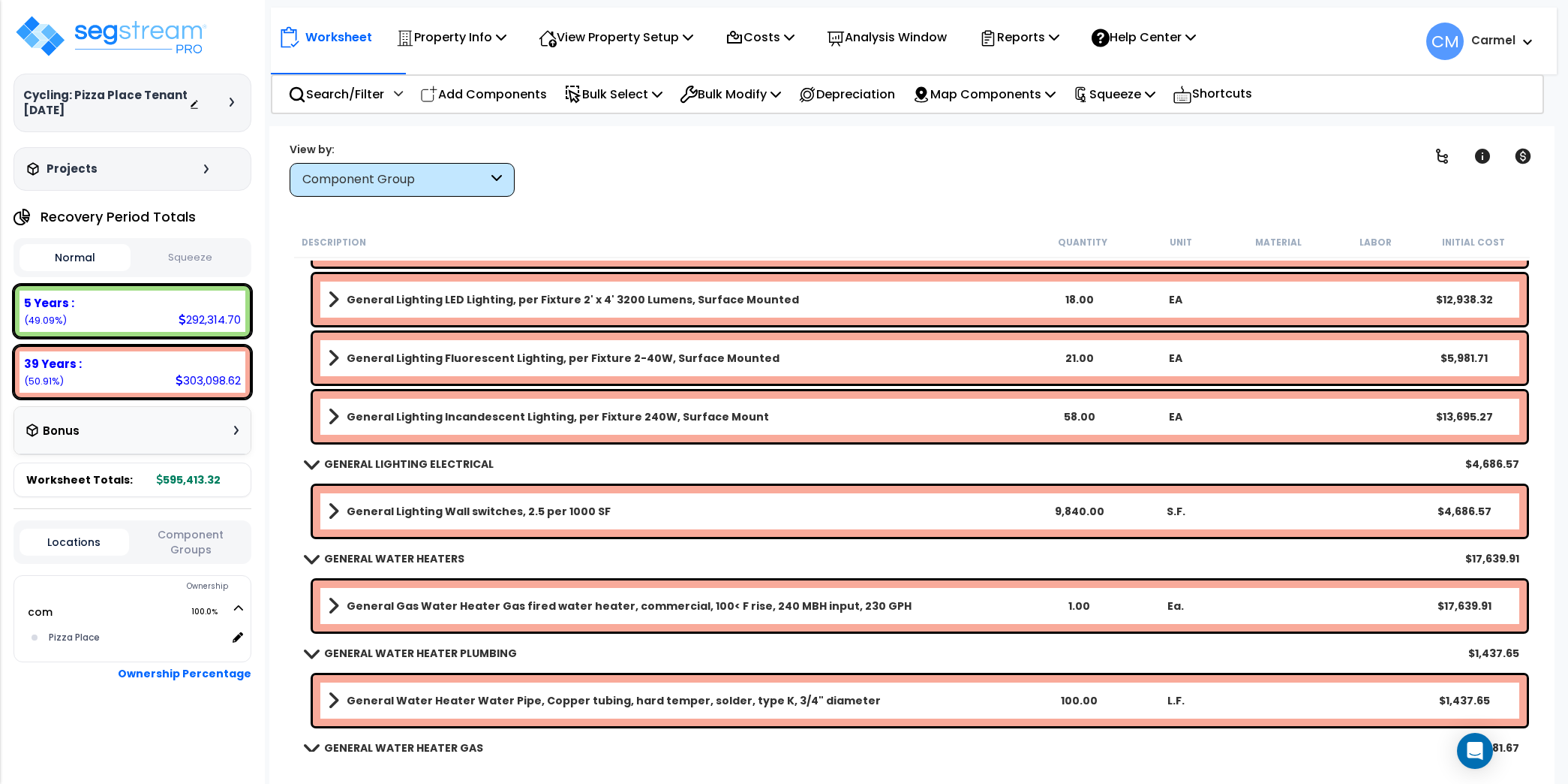
scroll to position [4505, 0]
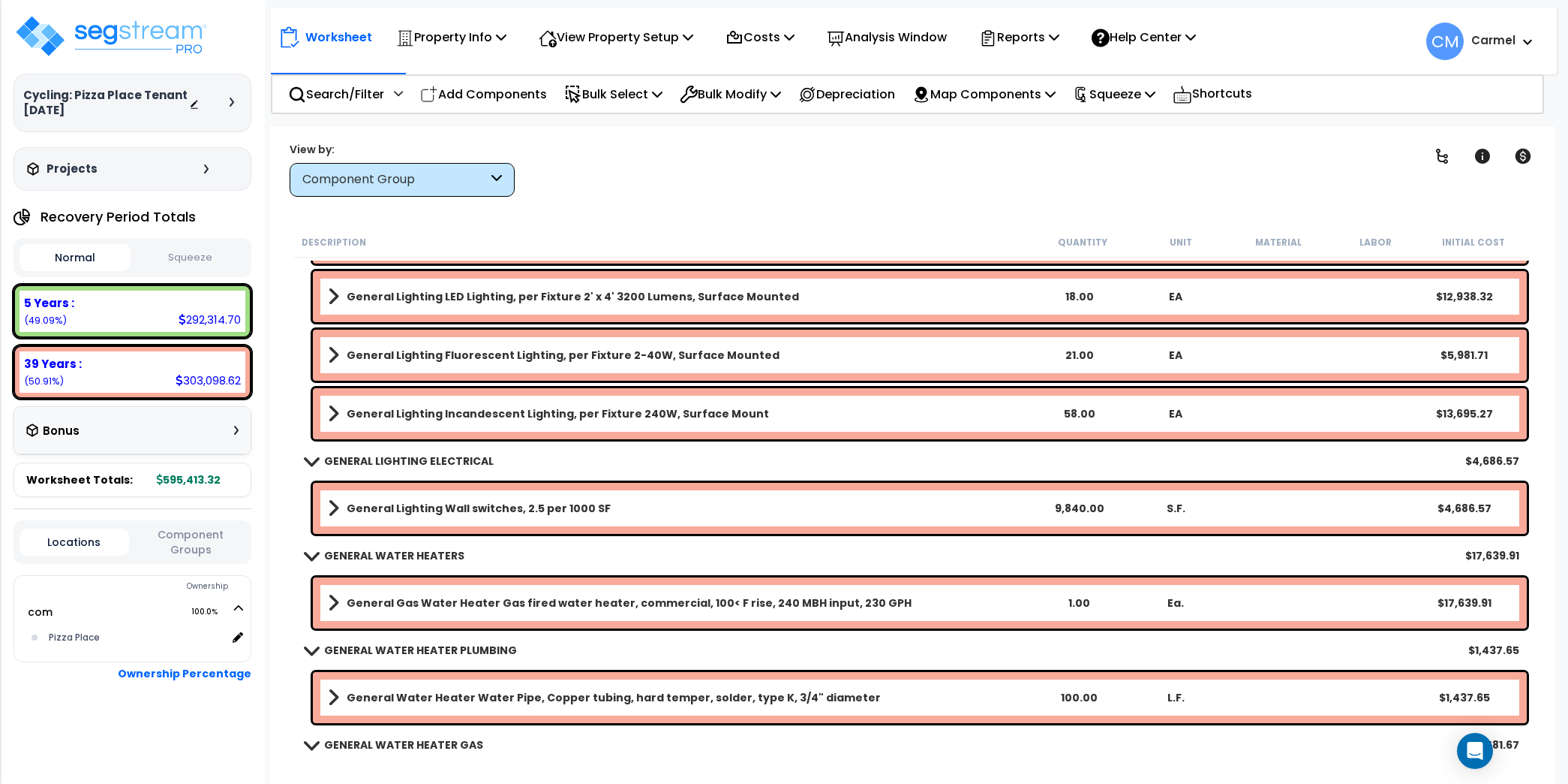
click at [732, 507] on link "General Lighting Wall switches, 2.5 per 1000 SF" at bounding box center [680, 508] width 703 height 21
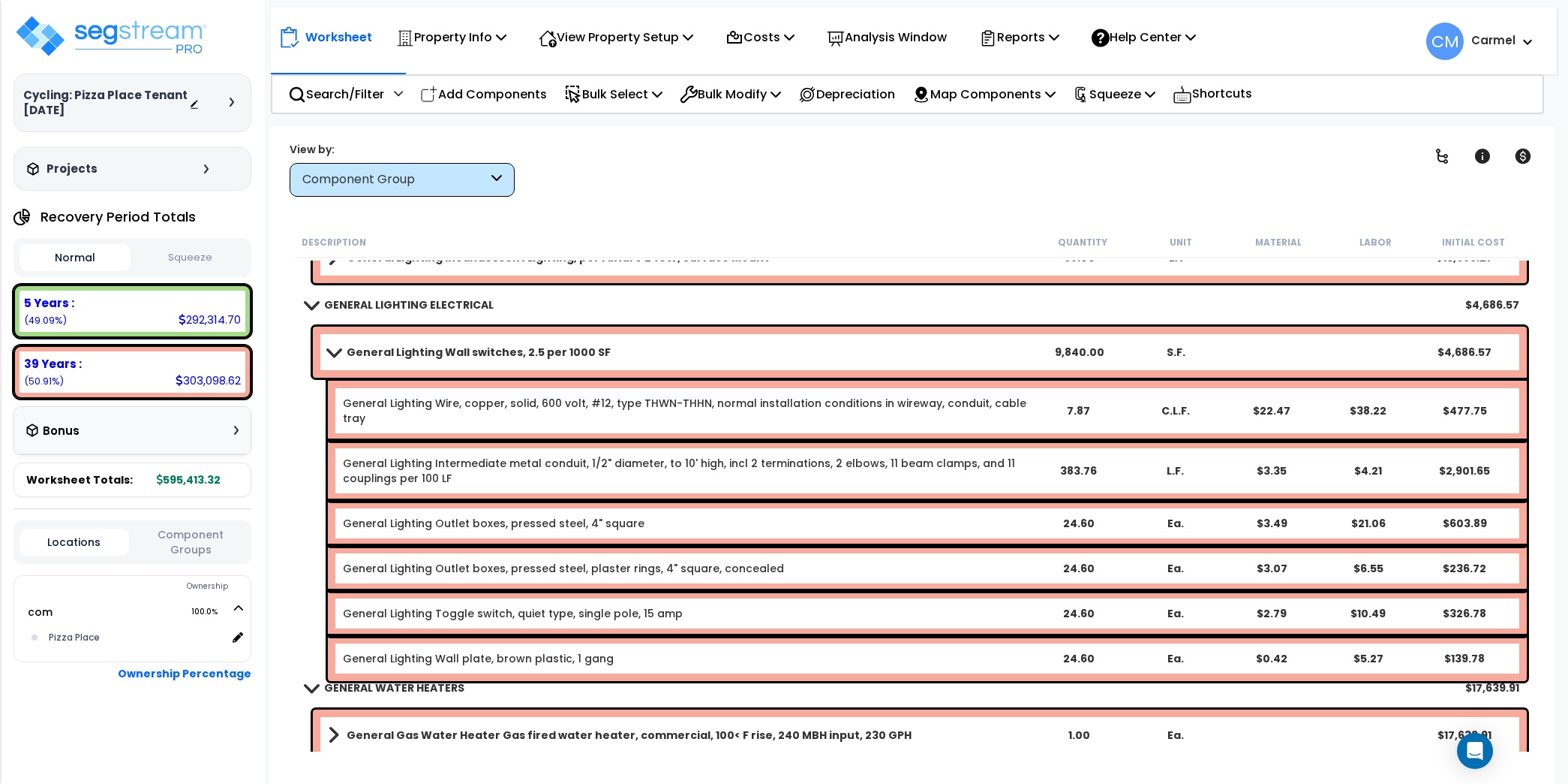
scroll to position [4665, 0]
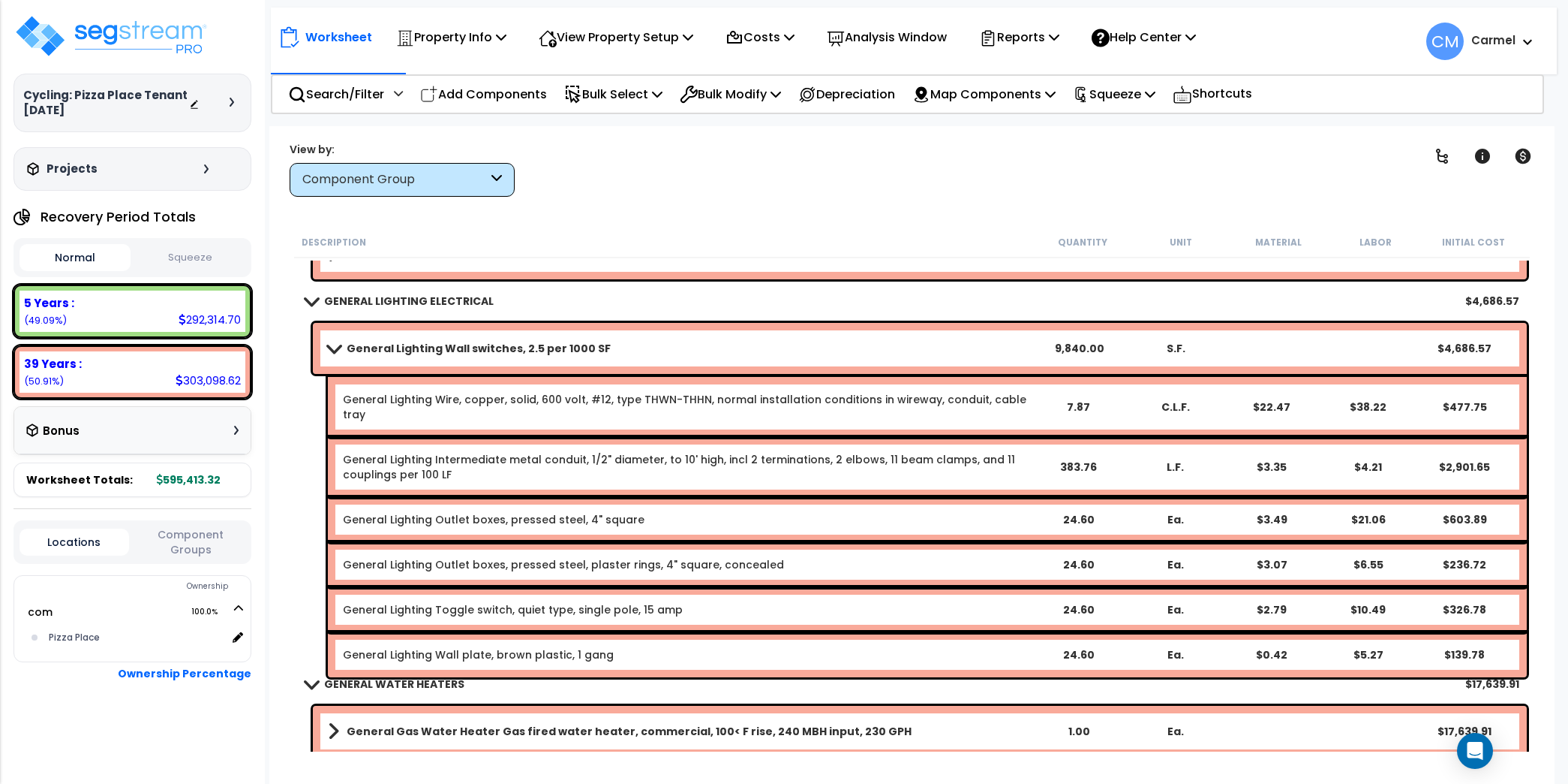
click at [340, 348] on span at bounding box center [332, 347] width 21 height 11
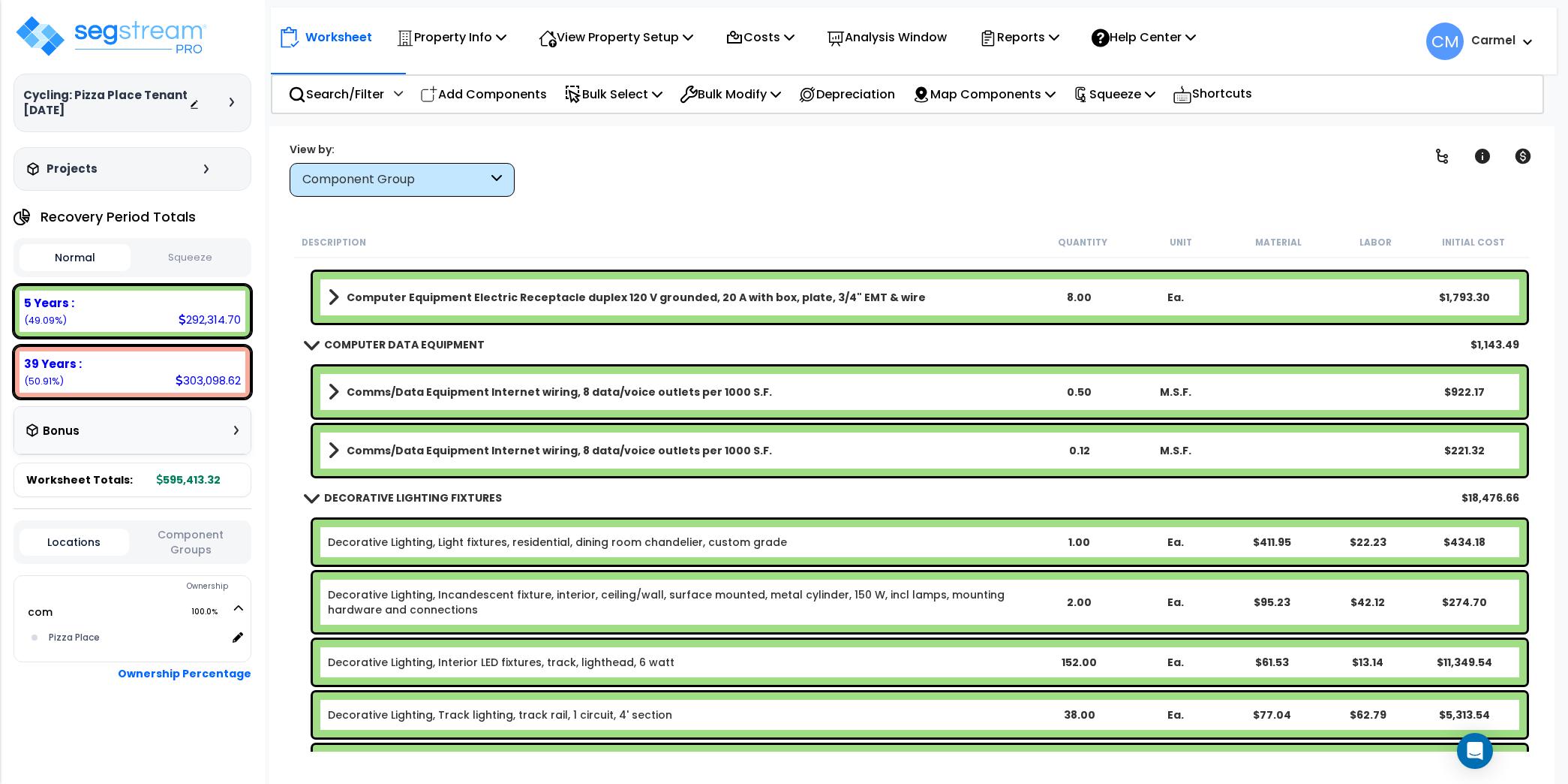
scroll to position [6532, 0]
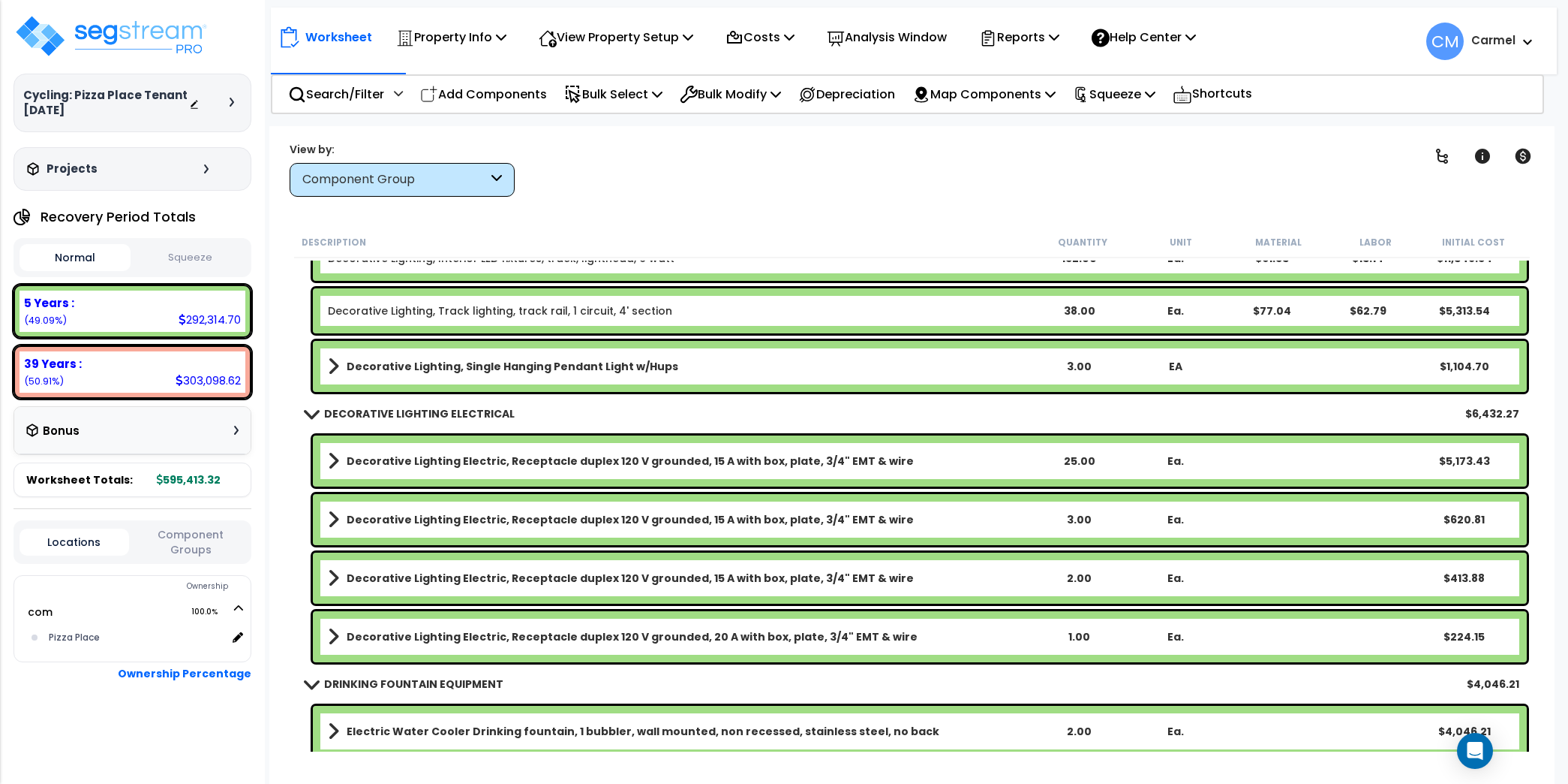
click at [484, 177] on div "Component Group" at bounding box center [395, 180] width 185 height 18
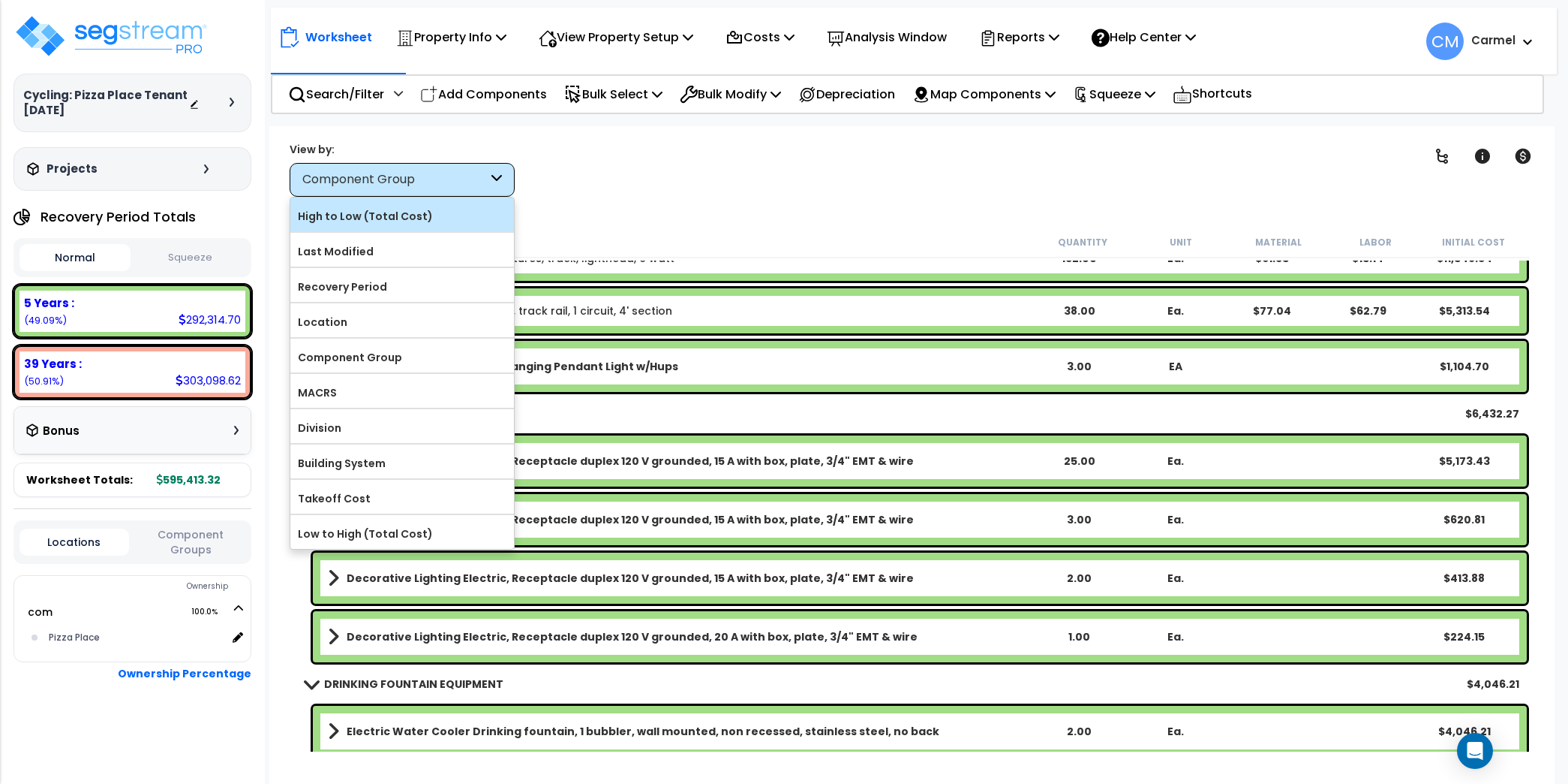
click at [410, 223] on label "High to Low (Total Cost)" at bounding box center [402, 216] width 223 height 23
click at [0, 0] on input "High to Low (Total Cost)" at bounding box center [0, 0] width 0 height 0
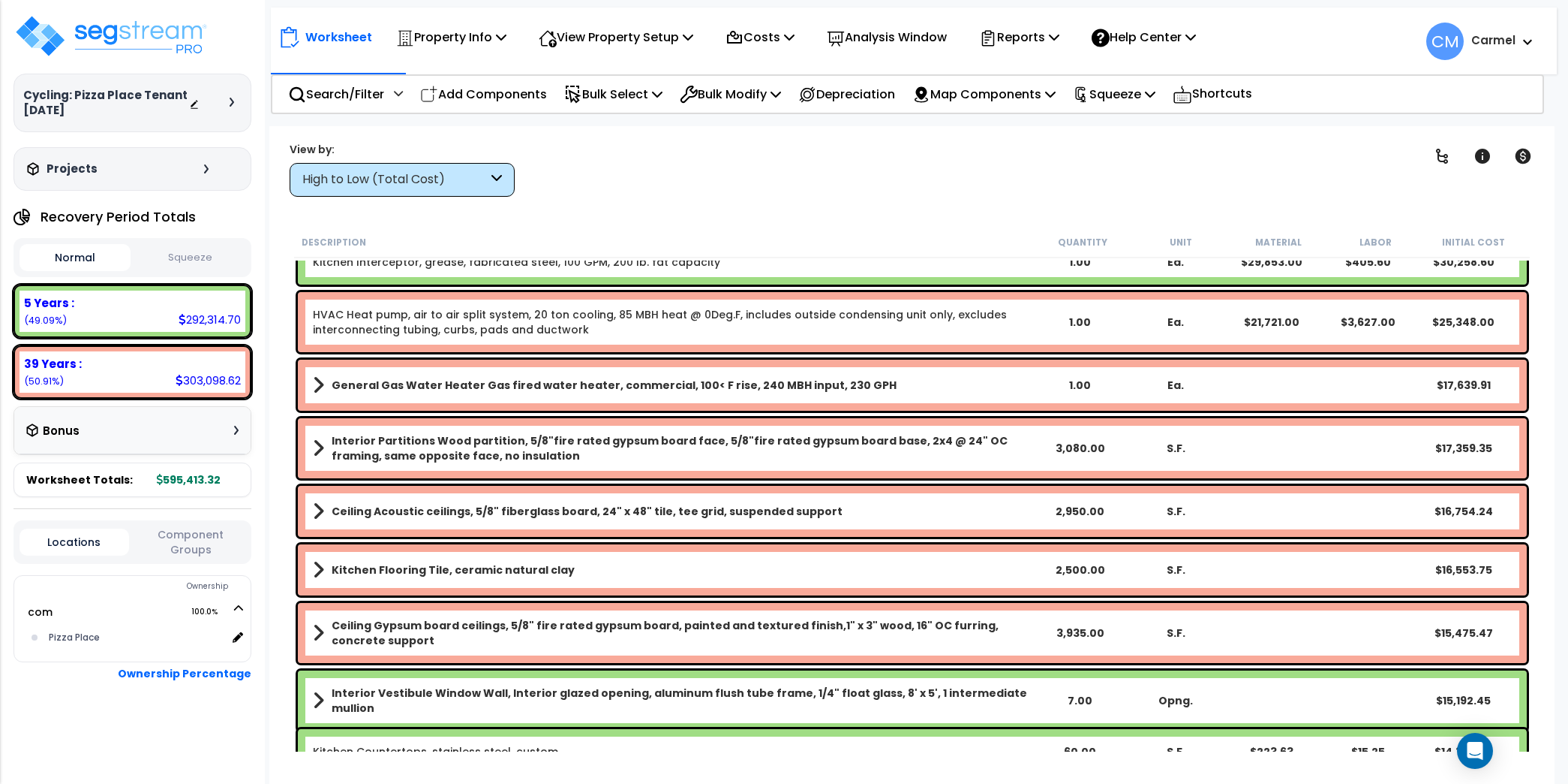
scroll to position [24, 0]
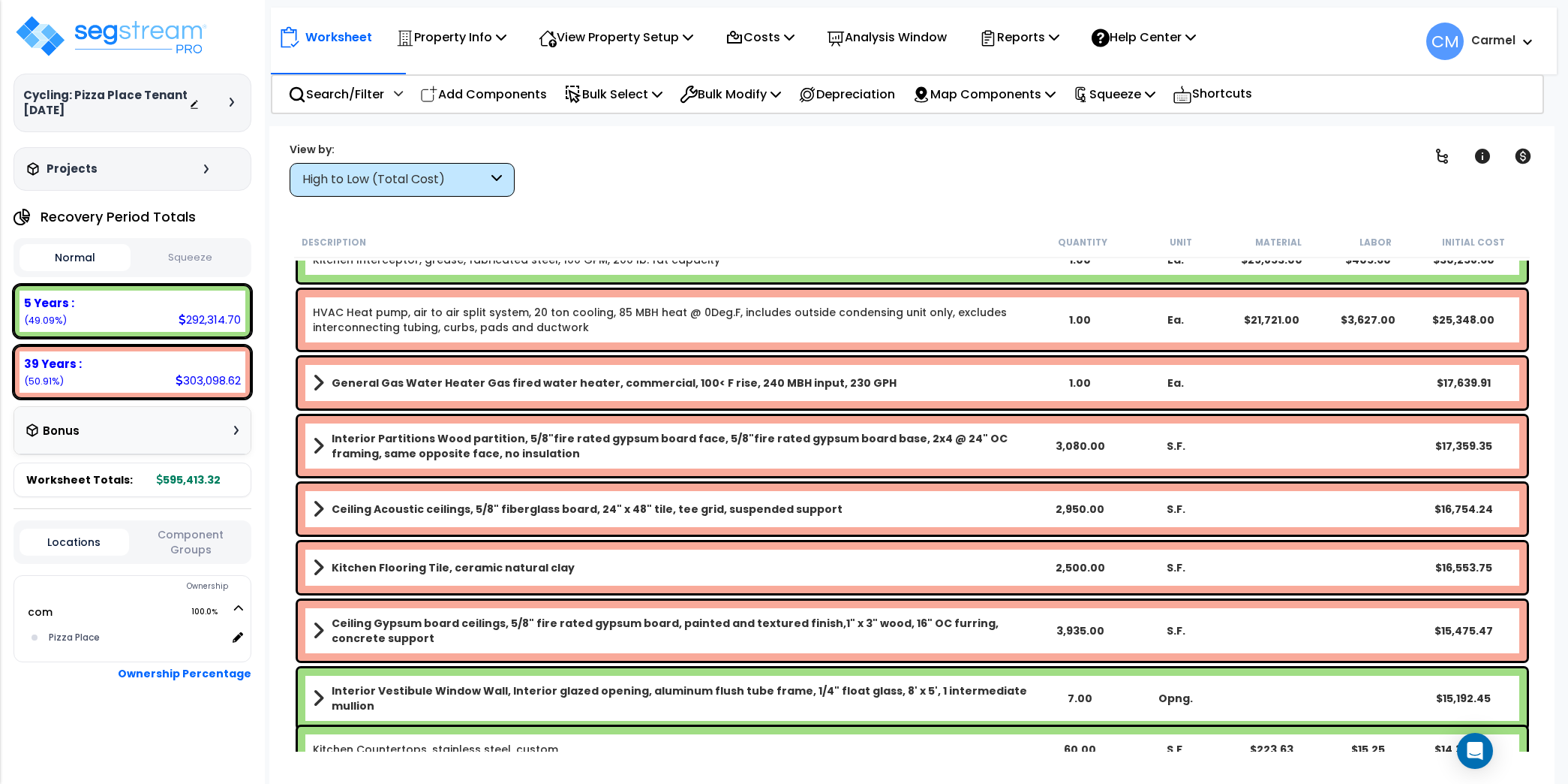
click at [658, 358] on div "General Gas Water Heater Gas fired water heater, commercial, 100< F rise, 240 M…" at bounding box center [912, 383] width 1228 height 51
click at [654, 376] on b "General Gas Water Heater Gas fired water heater, commercial, 100< F rise, 240 M…" at bounding box center [614, 382] width 565 height 15
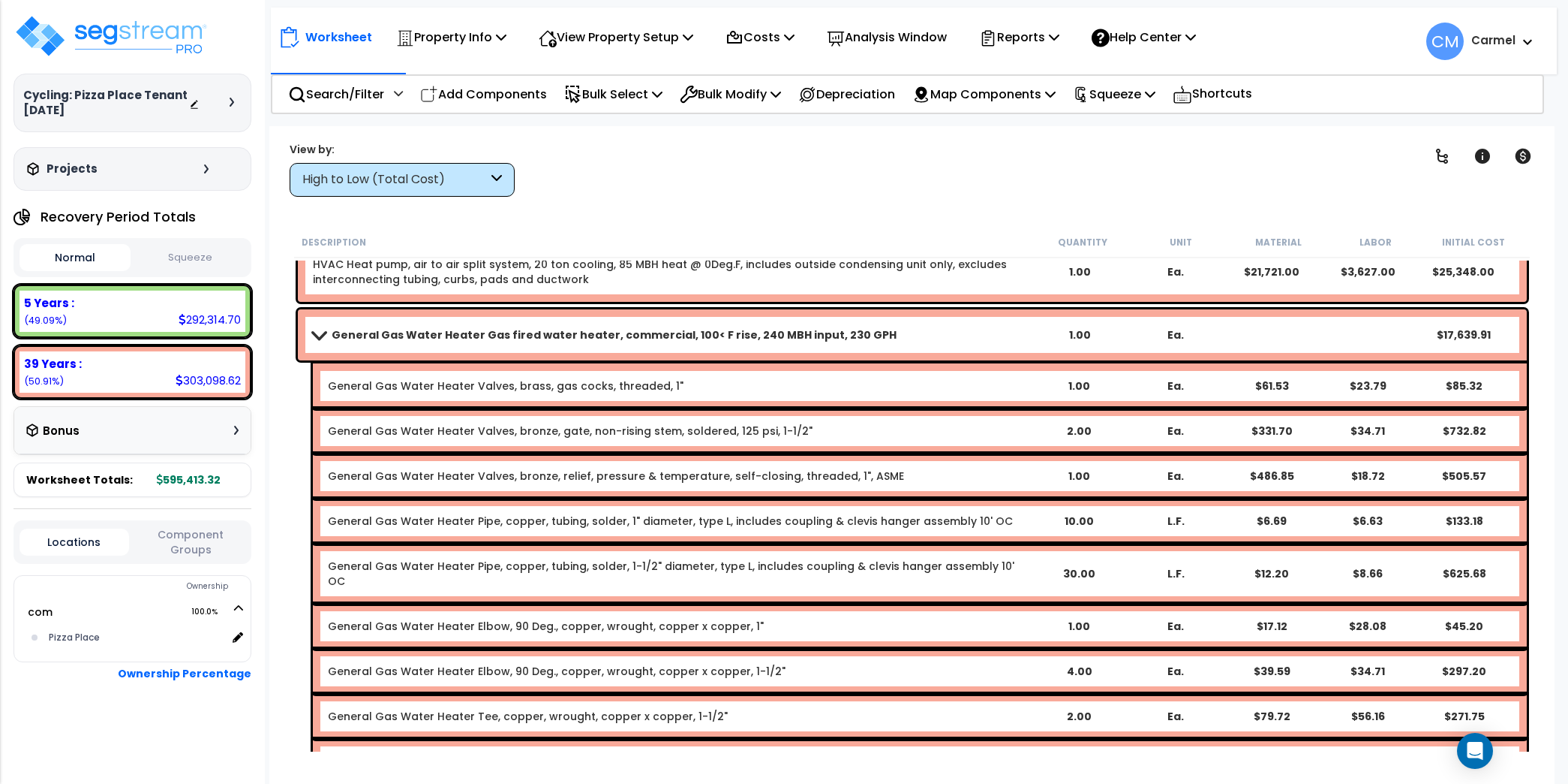
scroll to position [1, 0]
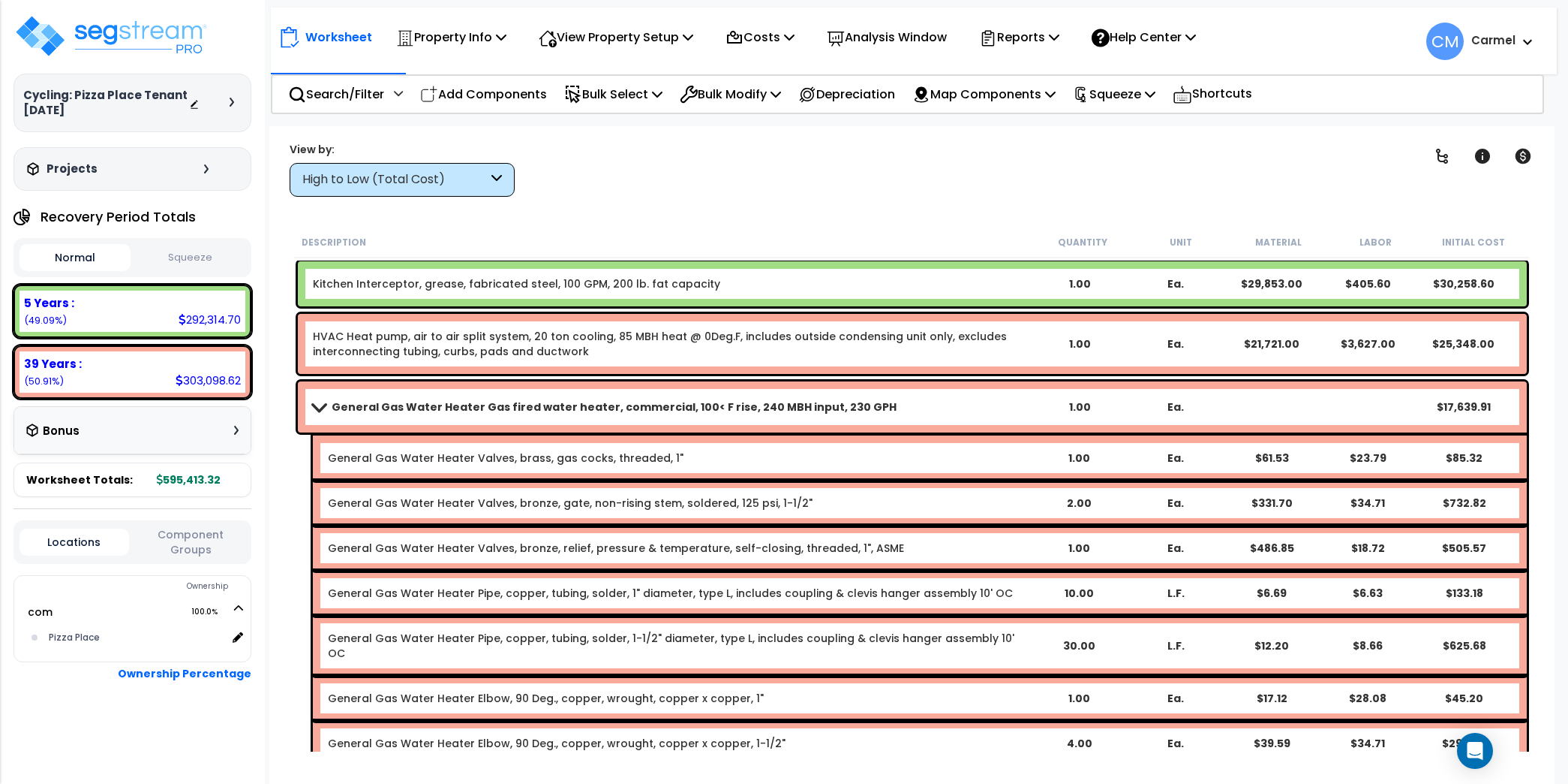
click at [655, 406] on b "General Gas Water Heater Gas fired water heater, commercial, 100< F rise, 240 M…" at bounding box center [614, 406] width 565 height 15
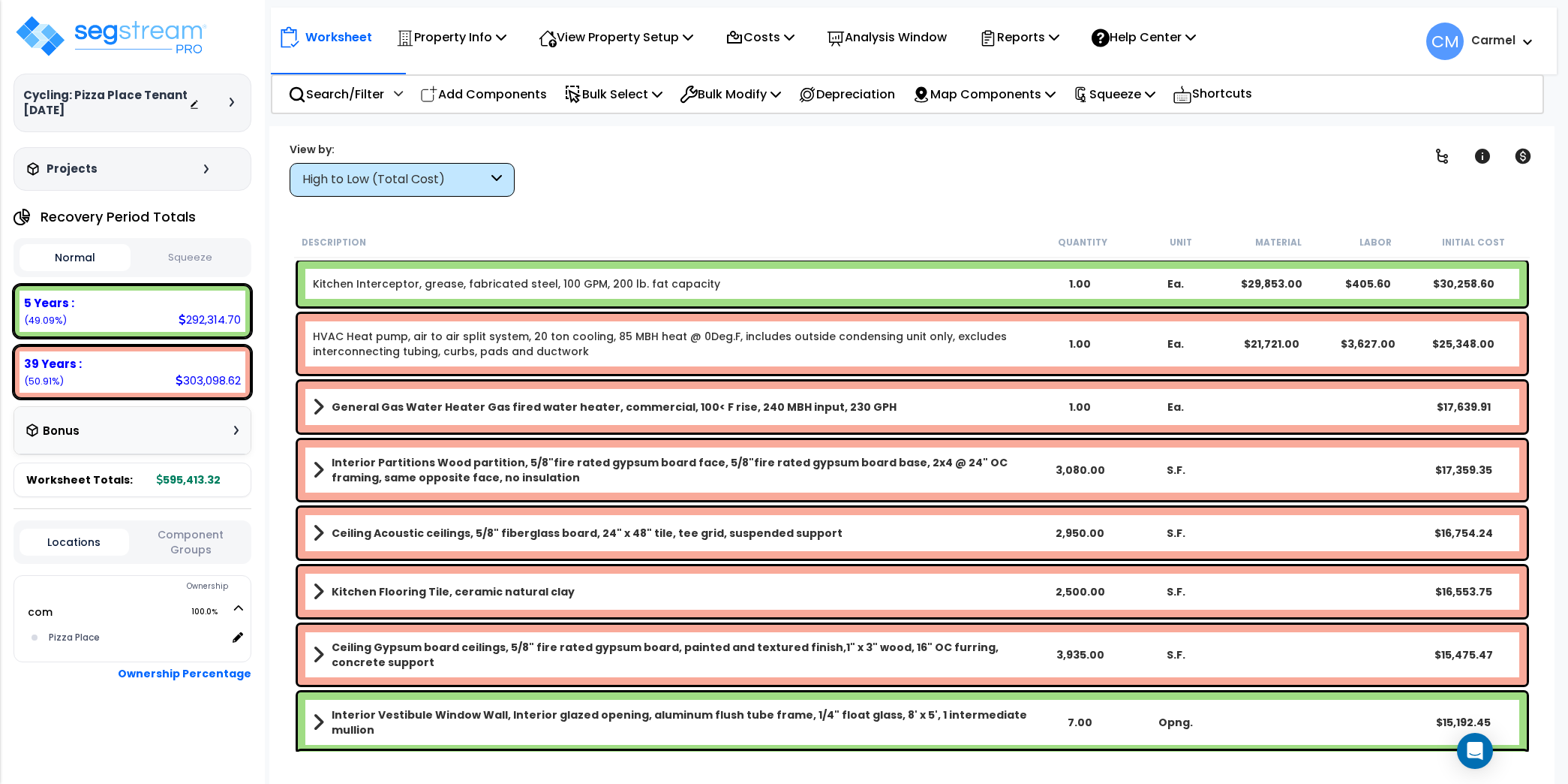
click at [417, 412] on b "General Gas Water Heater Gas fired water heater, commercial, 100< F rise, 240 M…" at bounding box center [614, 406] width 565 height 15
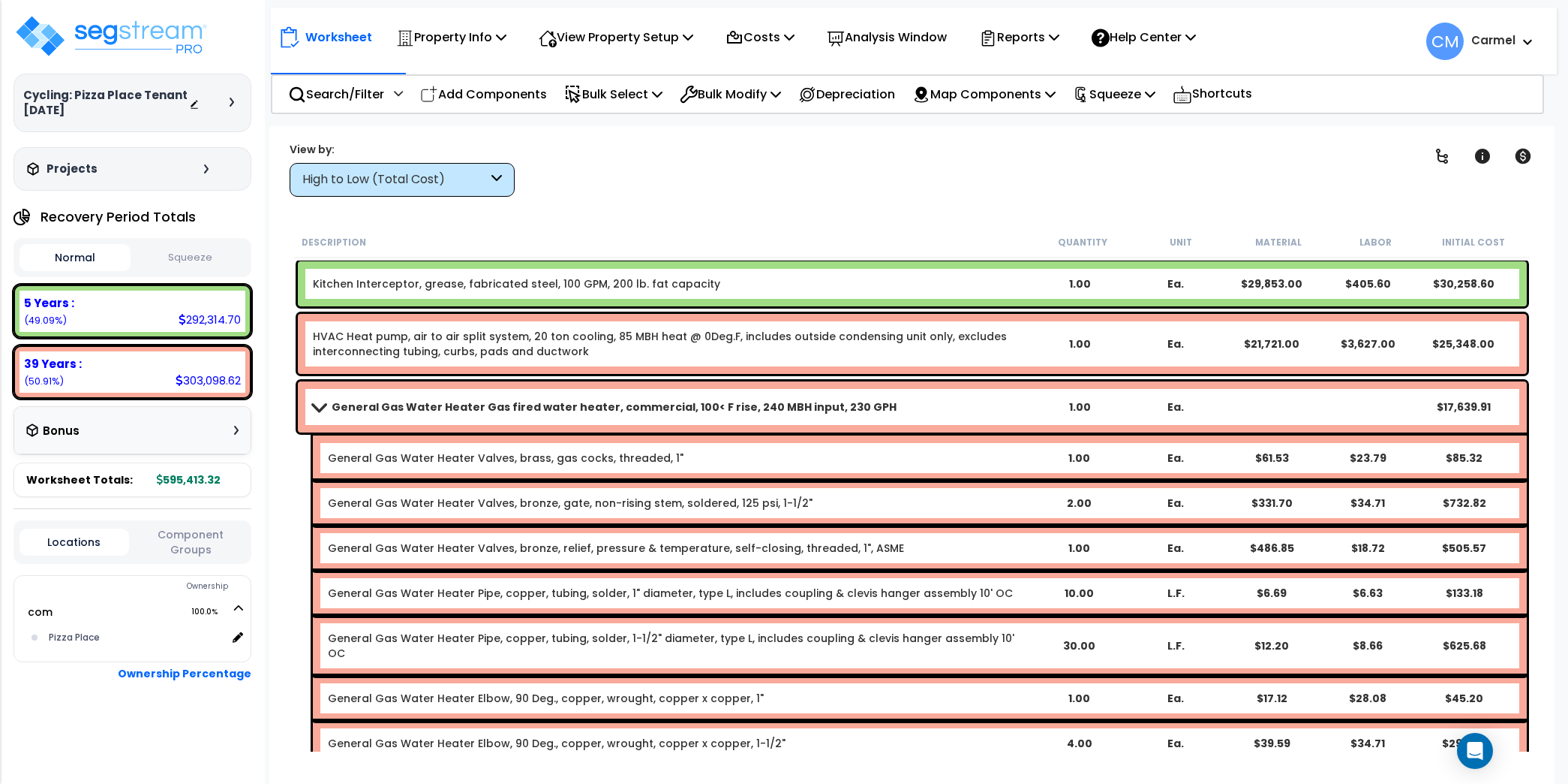
click at [417, 412] on b "General Gas Water Heater Gas fired water heater, commercial, 100< F rise, 240 M…" at bounding box center [614, 406] width 565 height 15
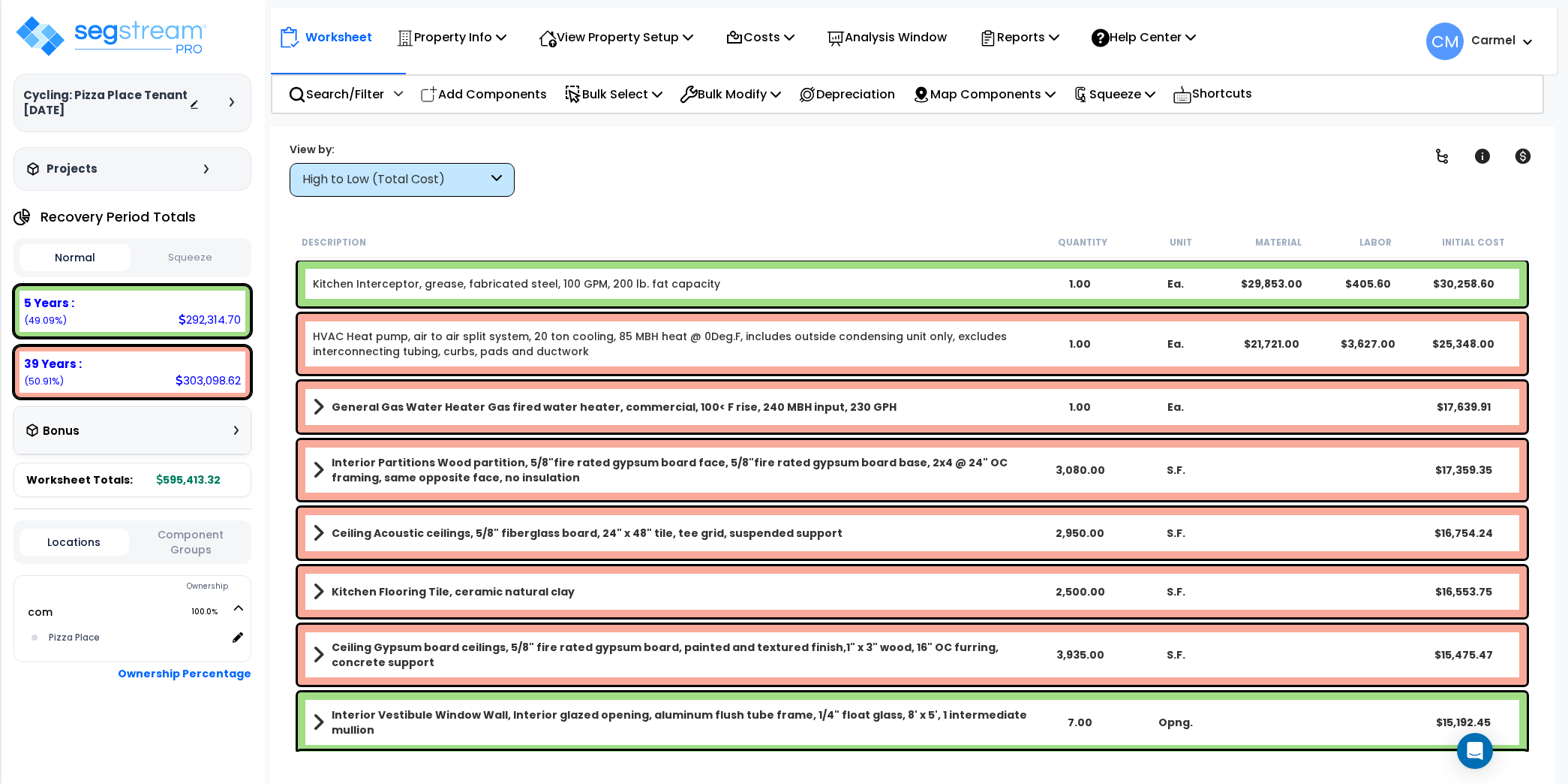
click at [417, 412] on b "General Gas Water Heater Gas fired water heater, commercial, 100< F rise, 240 M…" at bounding box center [614, 406] width 565 height 15
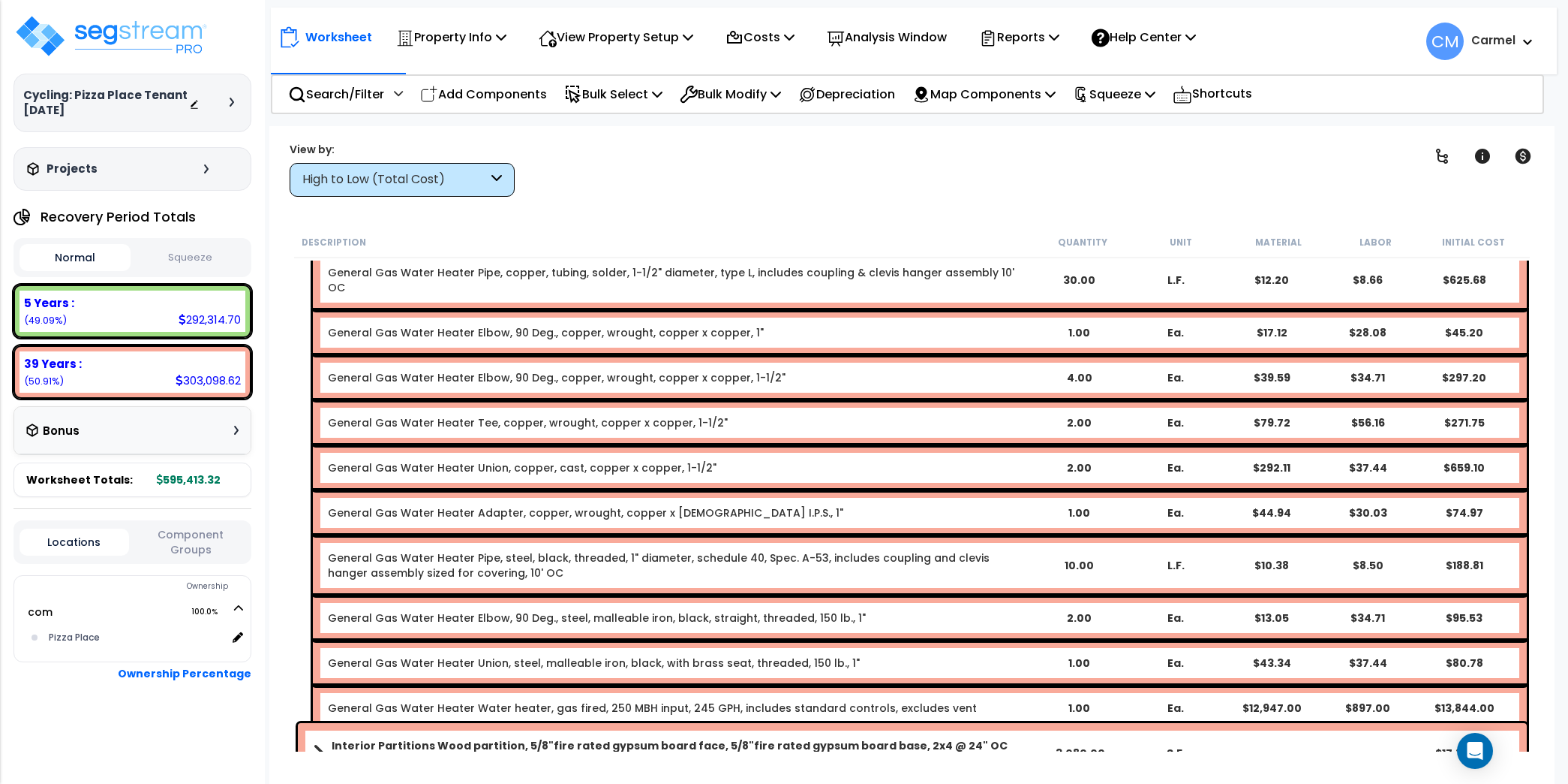
scroll to position [476, 0]
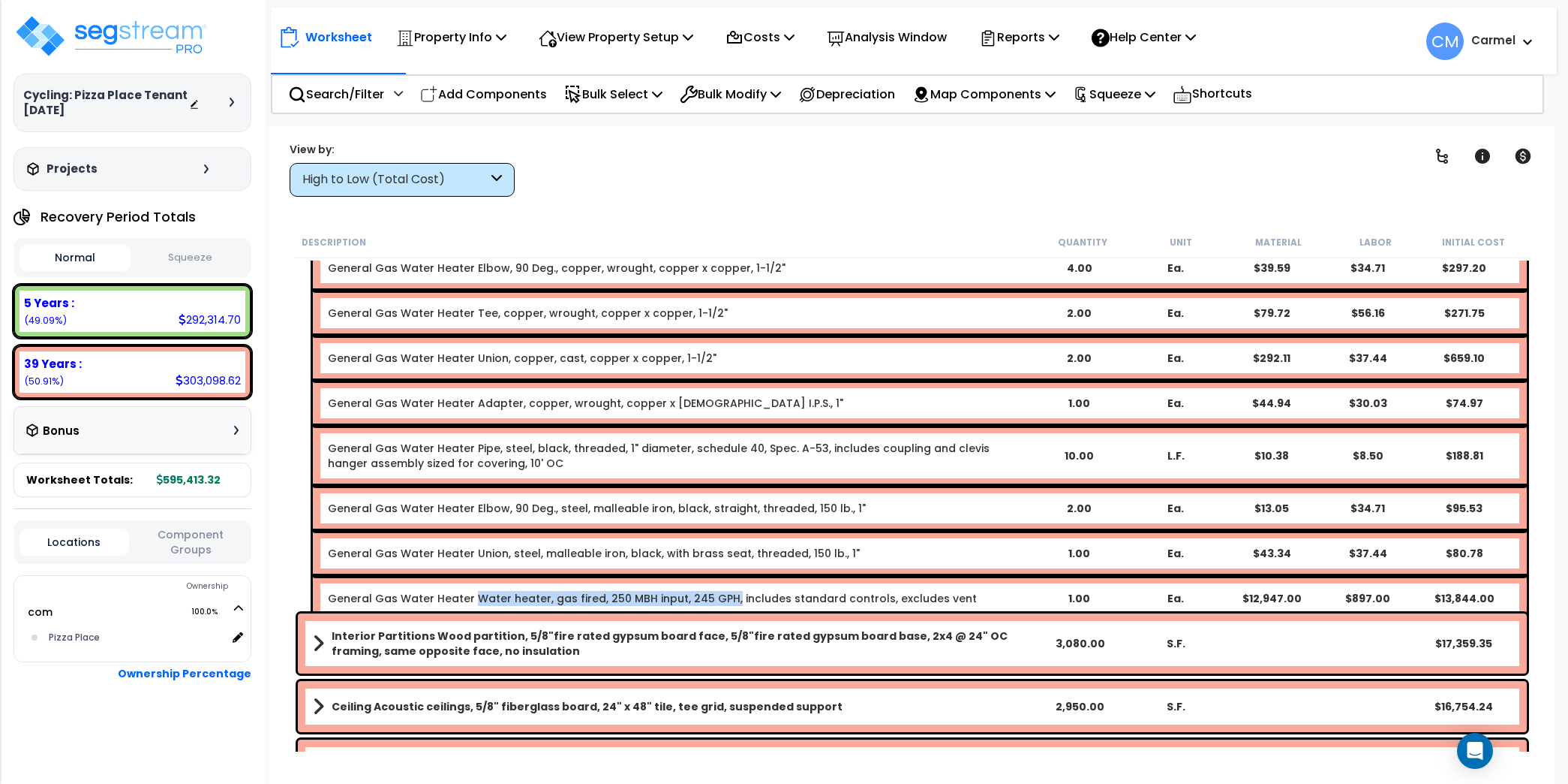
drag, startPoint x: 466, startPoint y: 585, endPoint x: 722, endPoint y: 588, distance: 256.0
click at [722, 591] on link "General Gas Water Heater Water heater, gas fired, 250 MBH input, 245 GPH, inclu…" at bounding box center [652, 598] width 648 height 15
copy link "Water heater, gas fired, 250 MBH input, 245 GPH,"
click at [511, 98] on p "Add Components" at bounding box center [483, 94] width 126 height 21
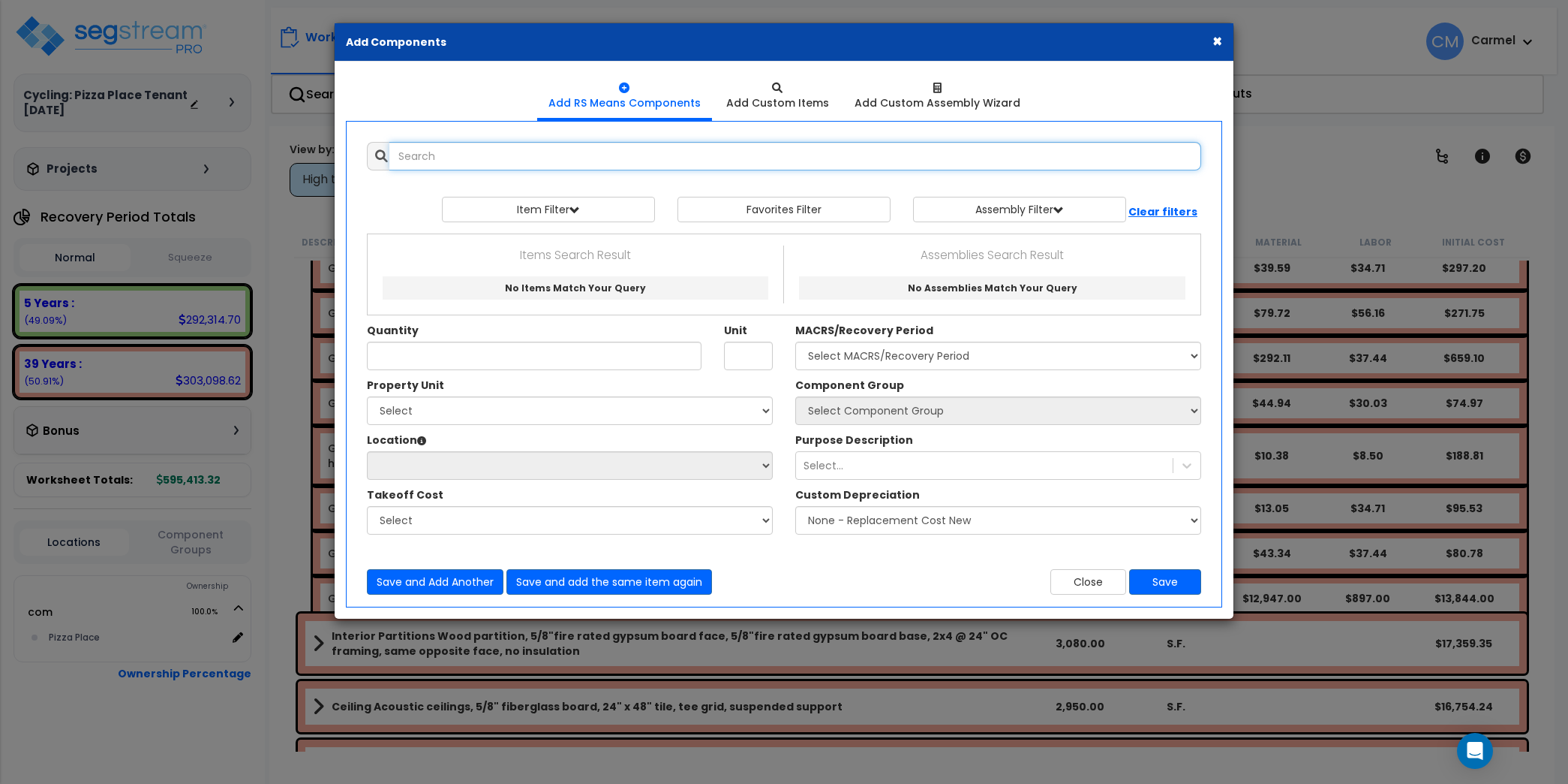
click at [582, 162] on input "text" at bounding box center [794, 156] width 812 height 28
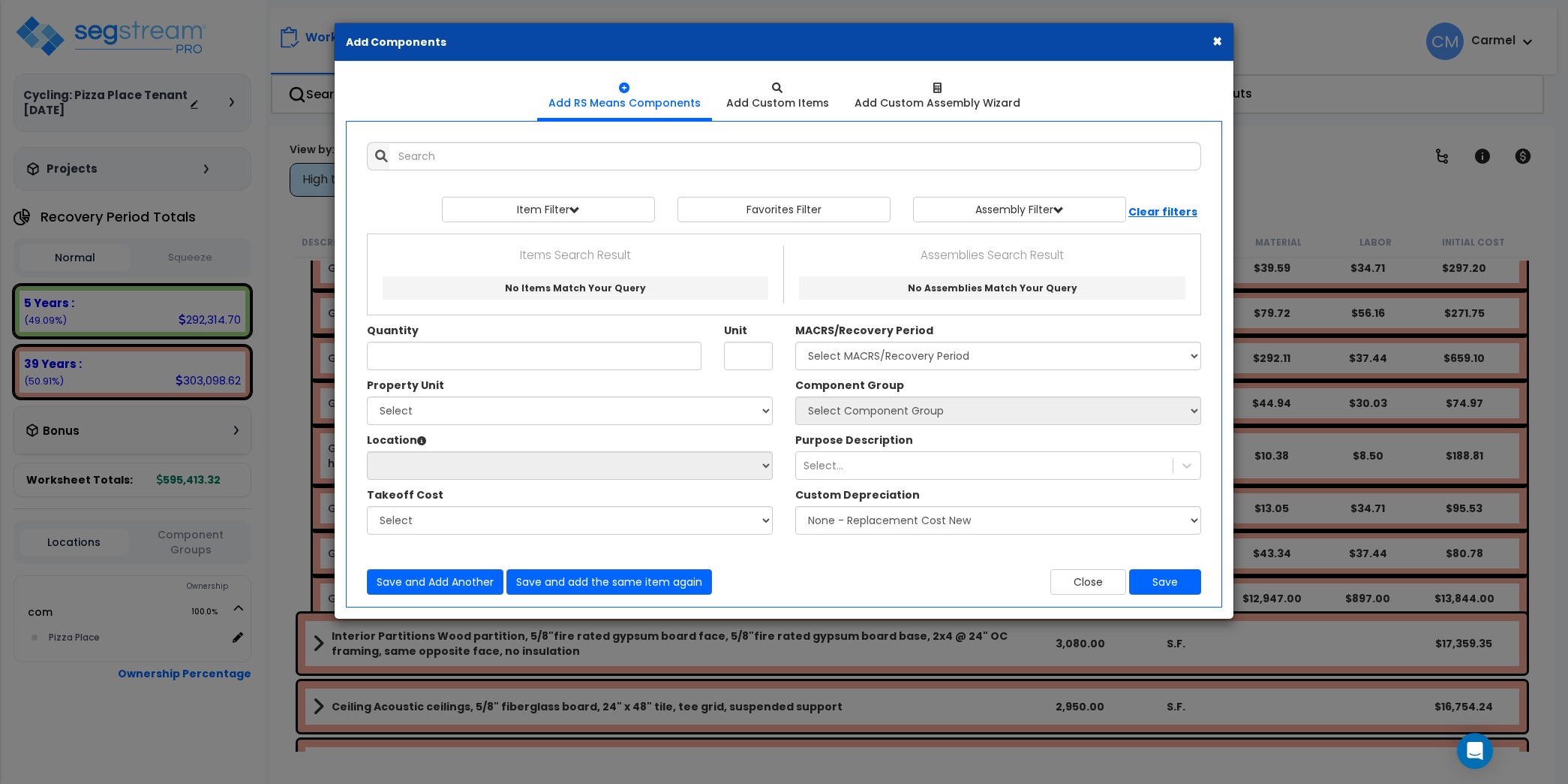
click at [1196, 37] on icon at bounding box center [1190, 36] width 11 height 12
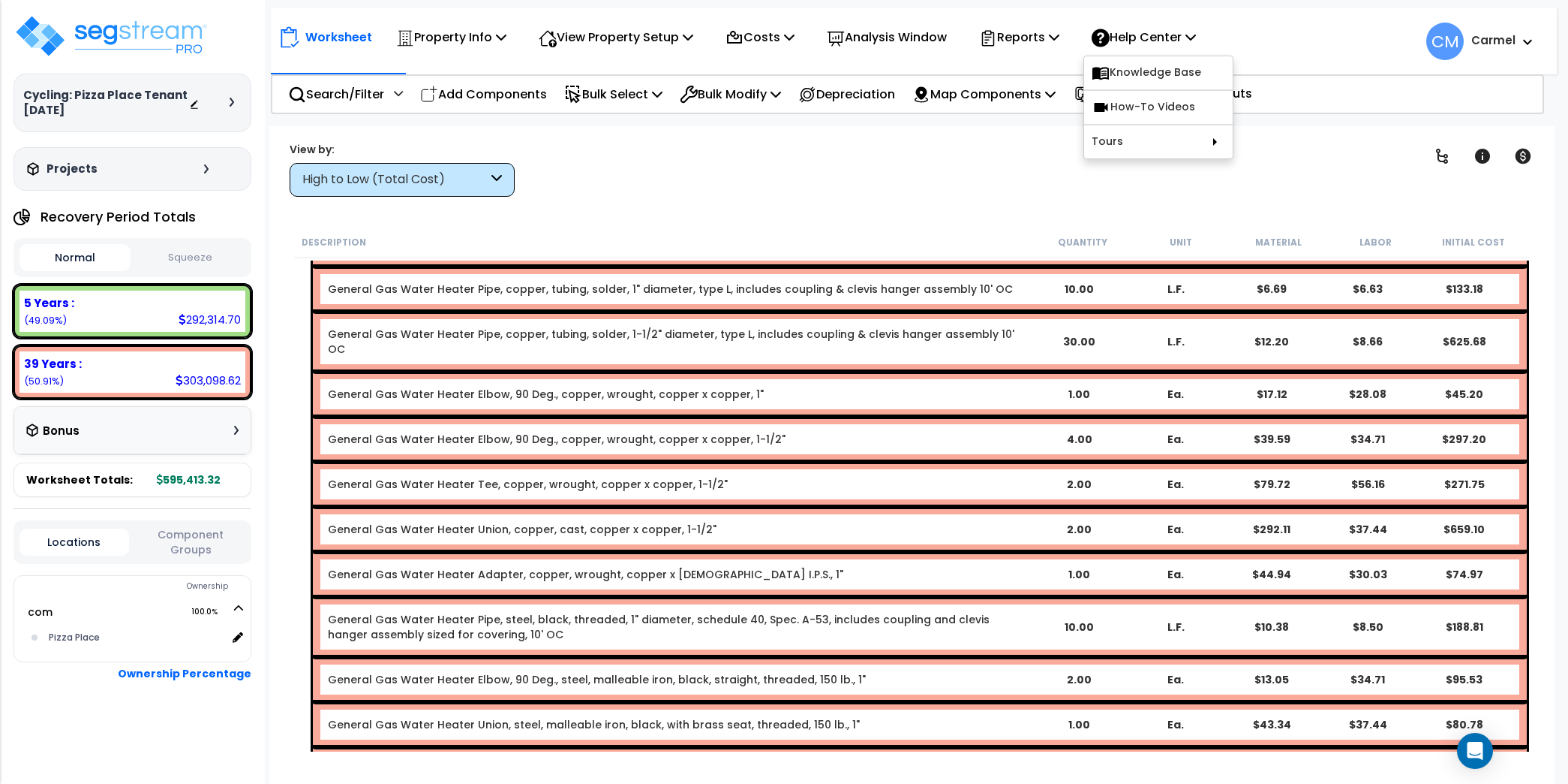
scroll to position [0, 0]
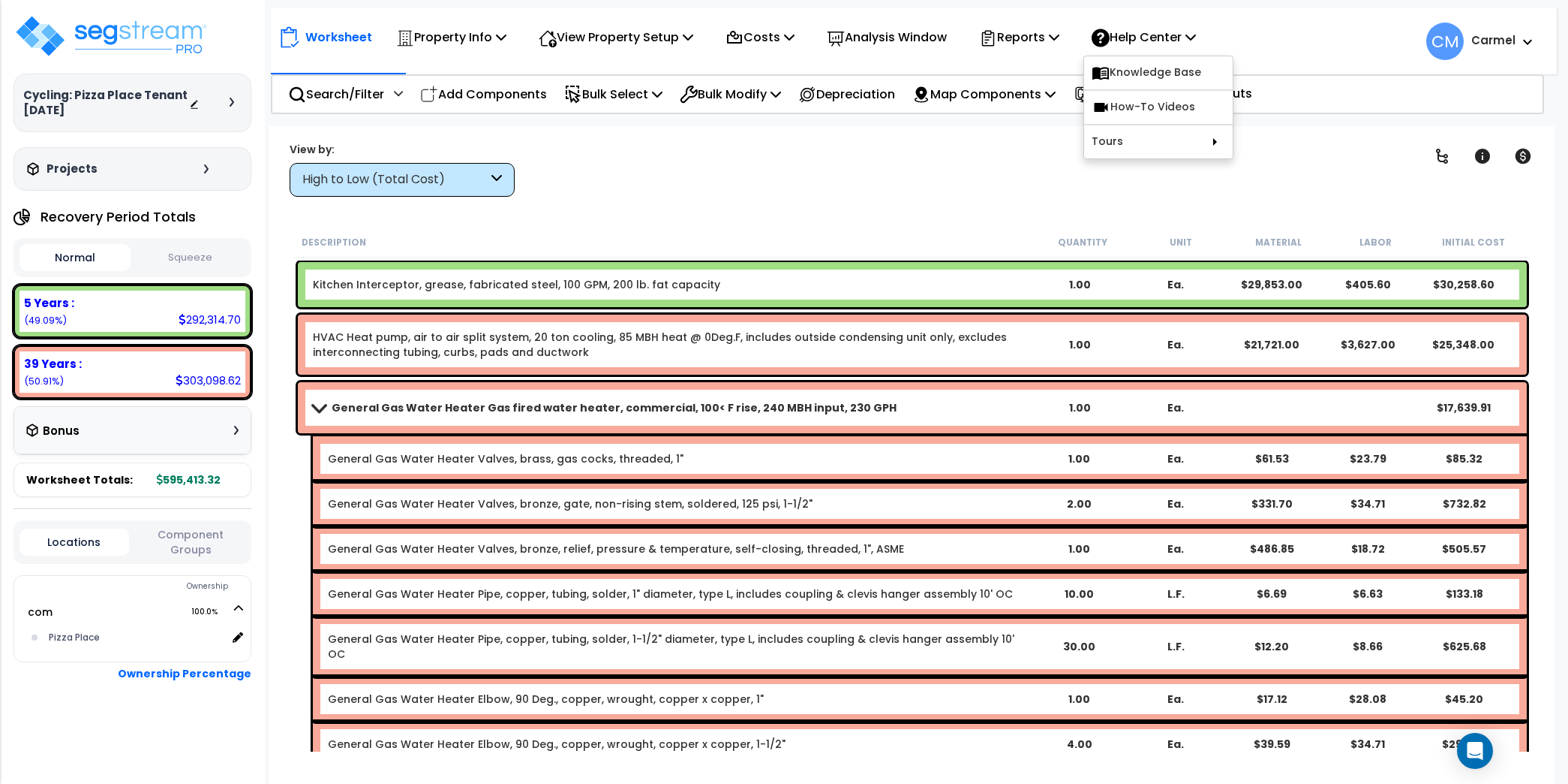
click at [312, 407] on span at bounding box center [317, 407] width 21 height 11
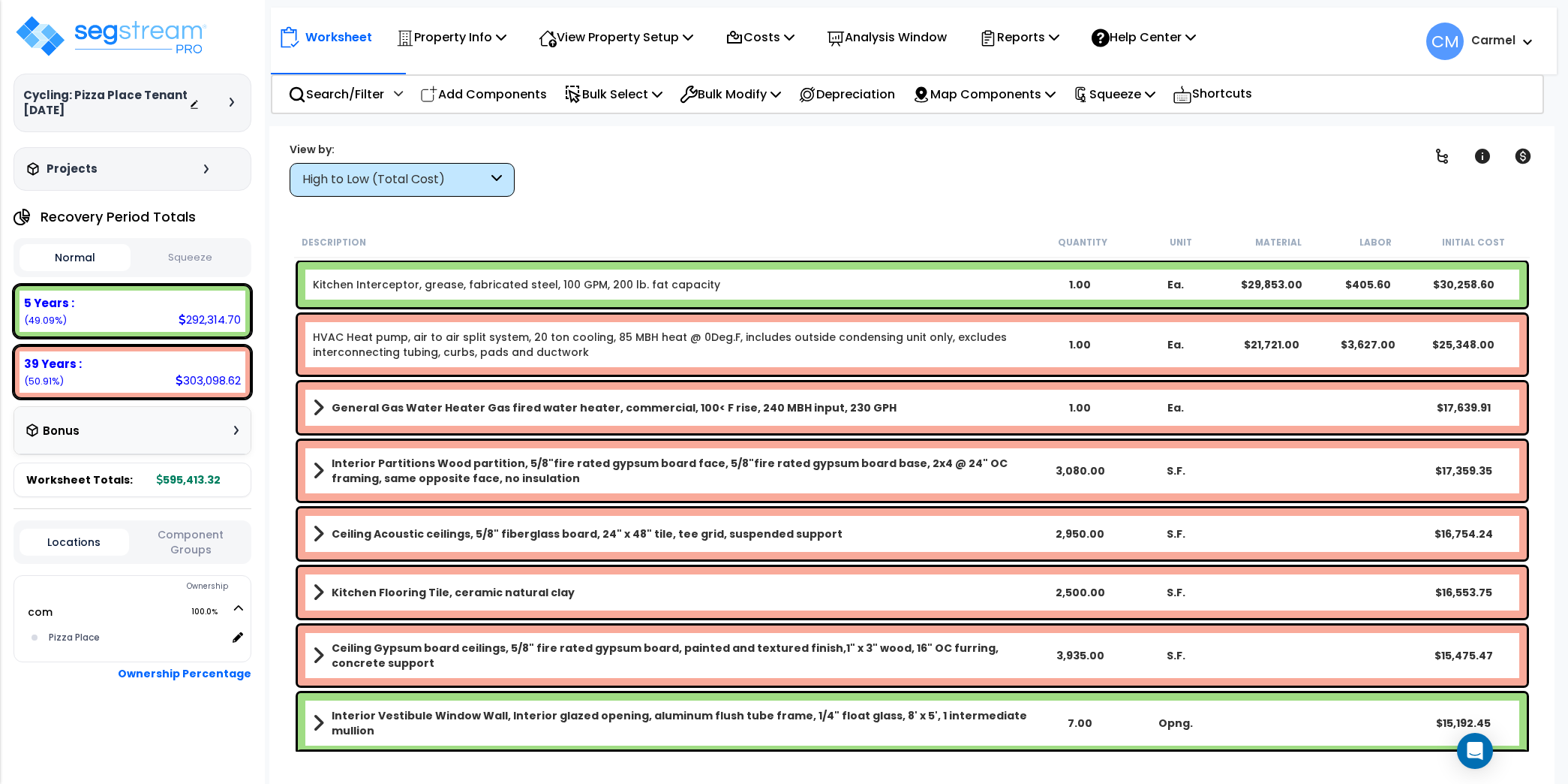
click at [918, 405] on link "General Gas Water Heater Gas fired water heater, commercial, 100< F rise, 240 M…" at bounding box center [672, 407] width 719 height 21
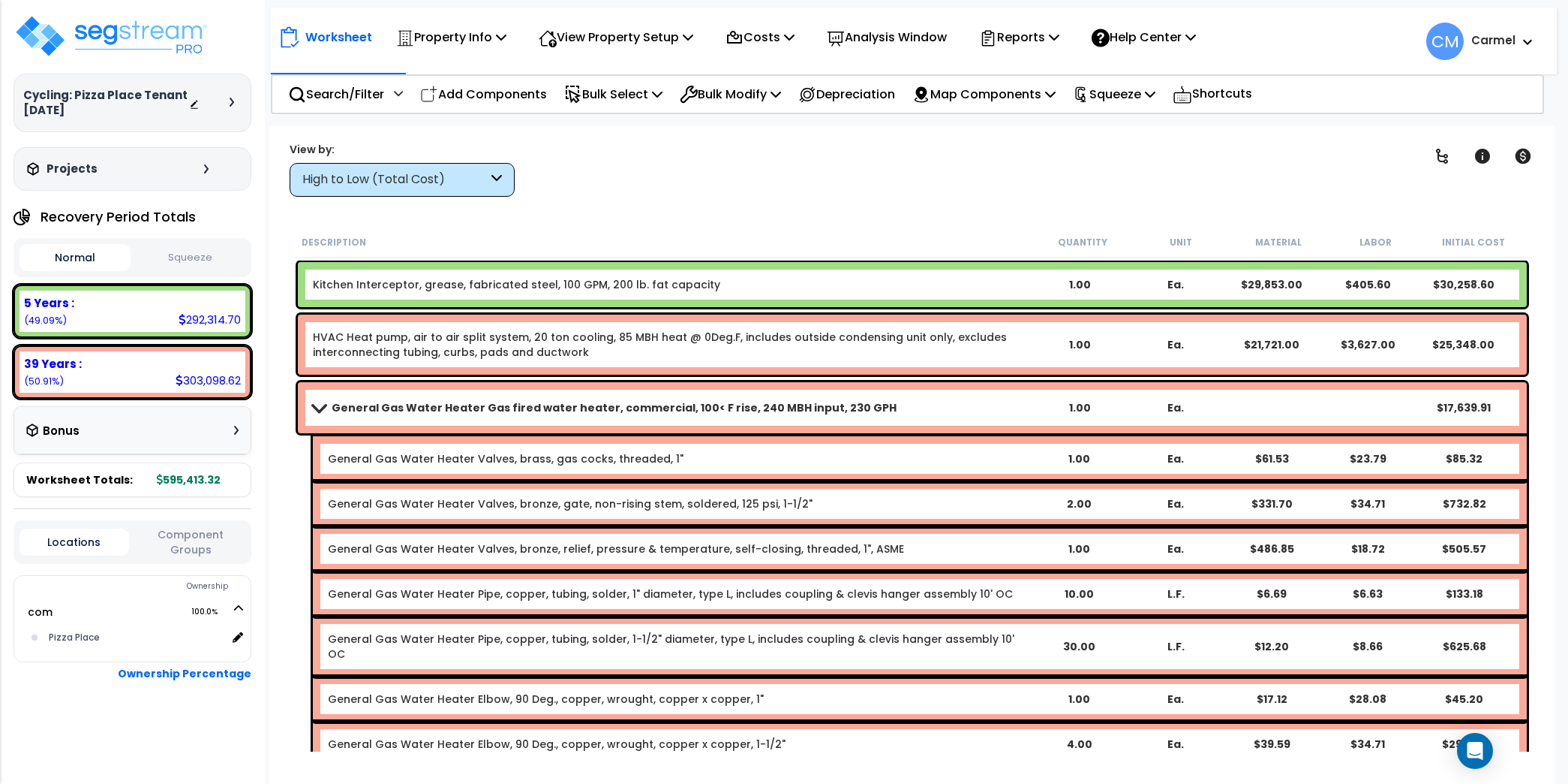
click at [918, 405] on link "General Gas Water Heater Gas fired water heater, commercial, 100< F rise, 240 M…" at bounding box center [672, 407] width 719 height 21
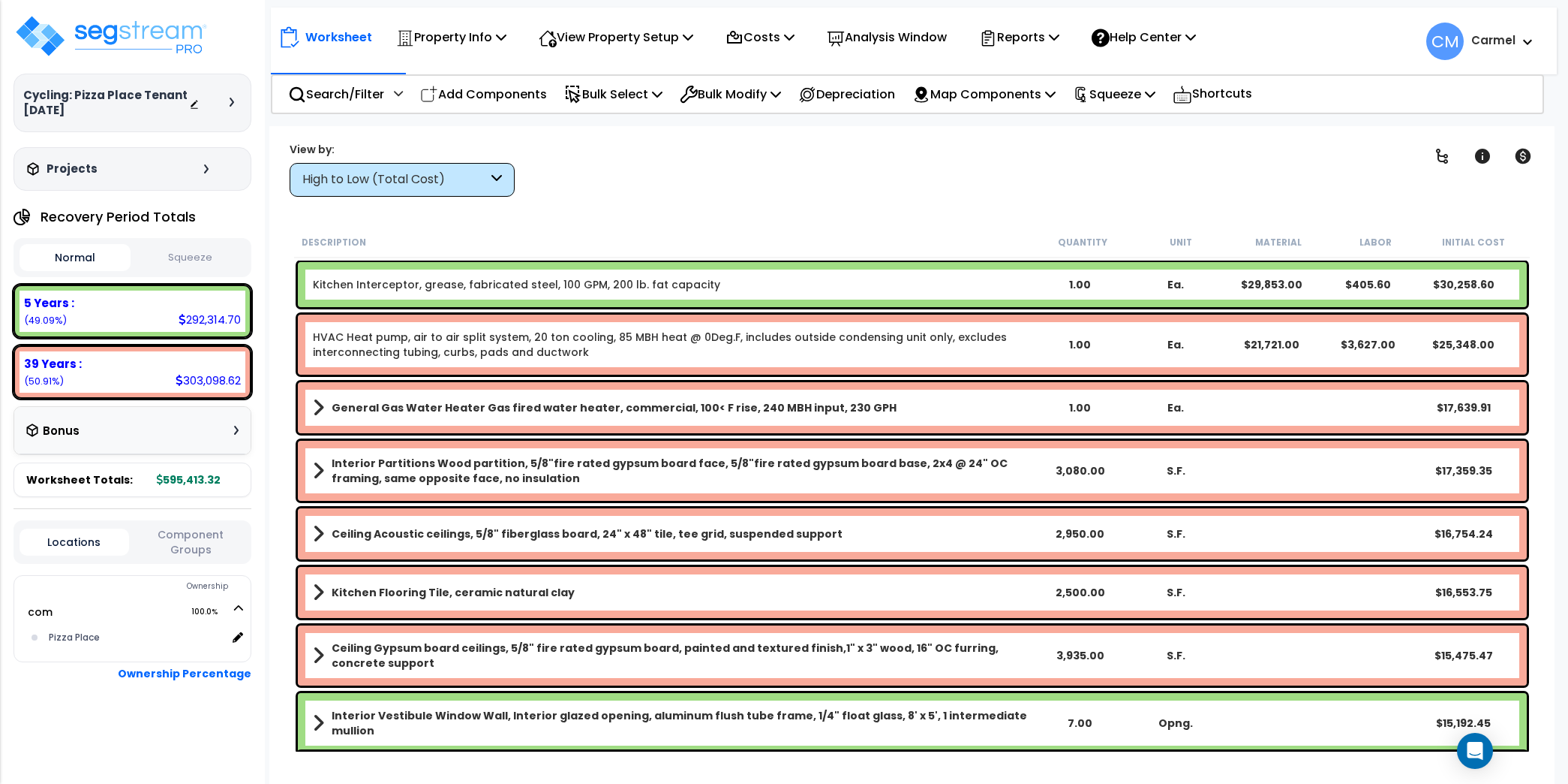
click at [918, 405] on link "General Gas Water Heater Gas fired water heater, commercial, 100< F rise, 240 M…" at bounding box center [672, 407] width 719 height 21
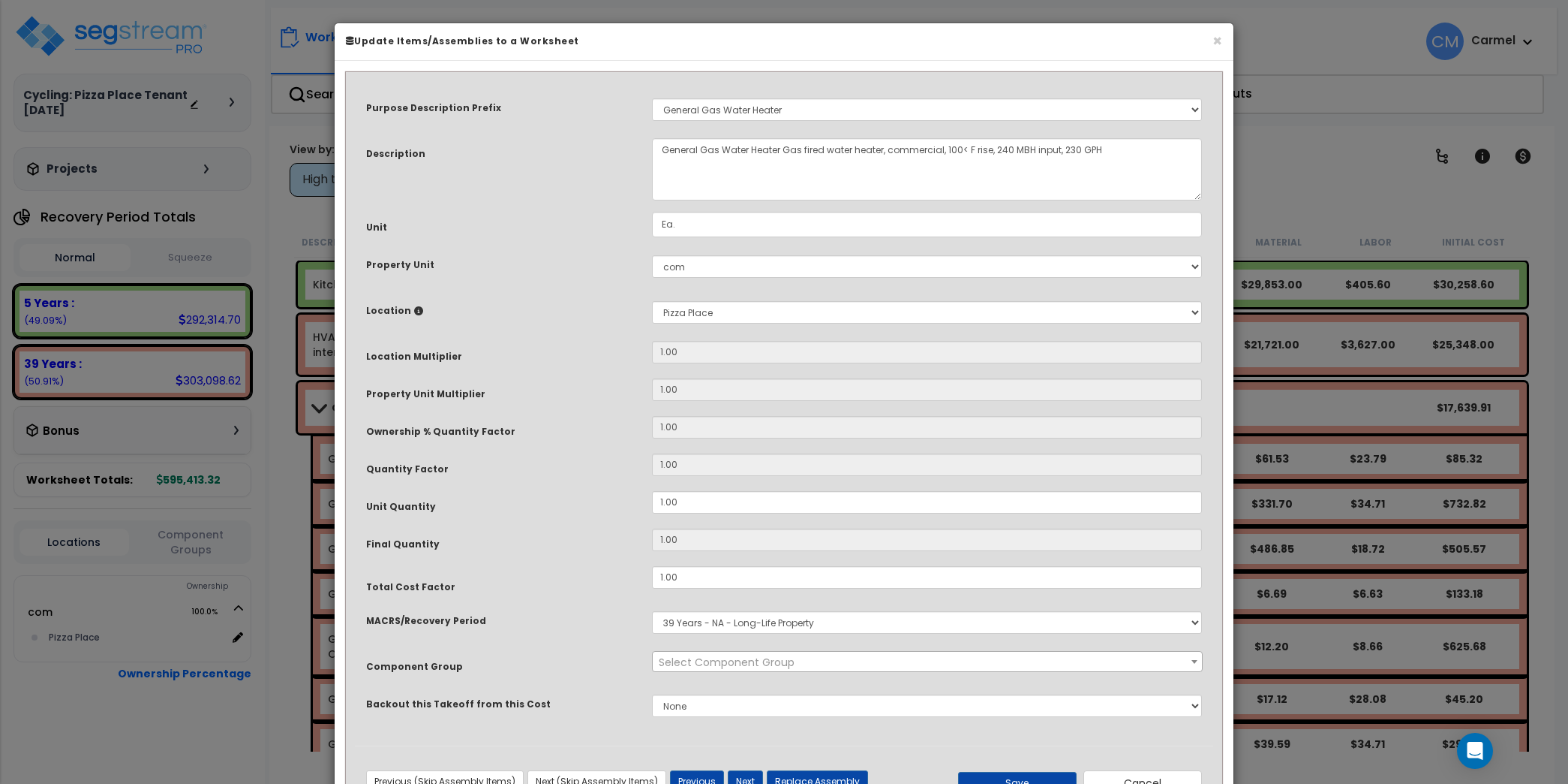
select select "16523"
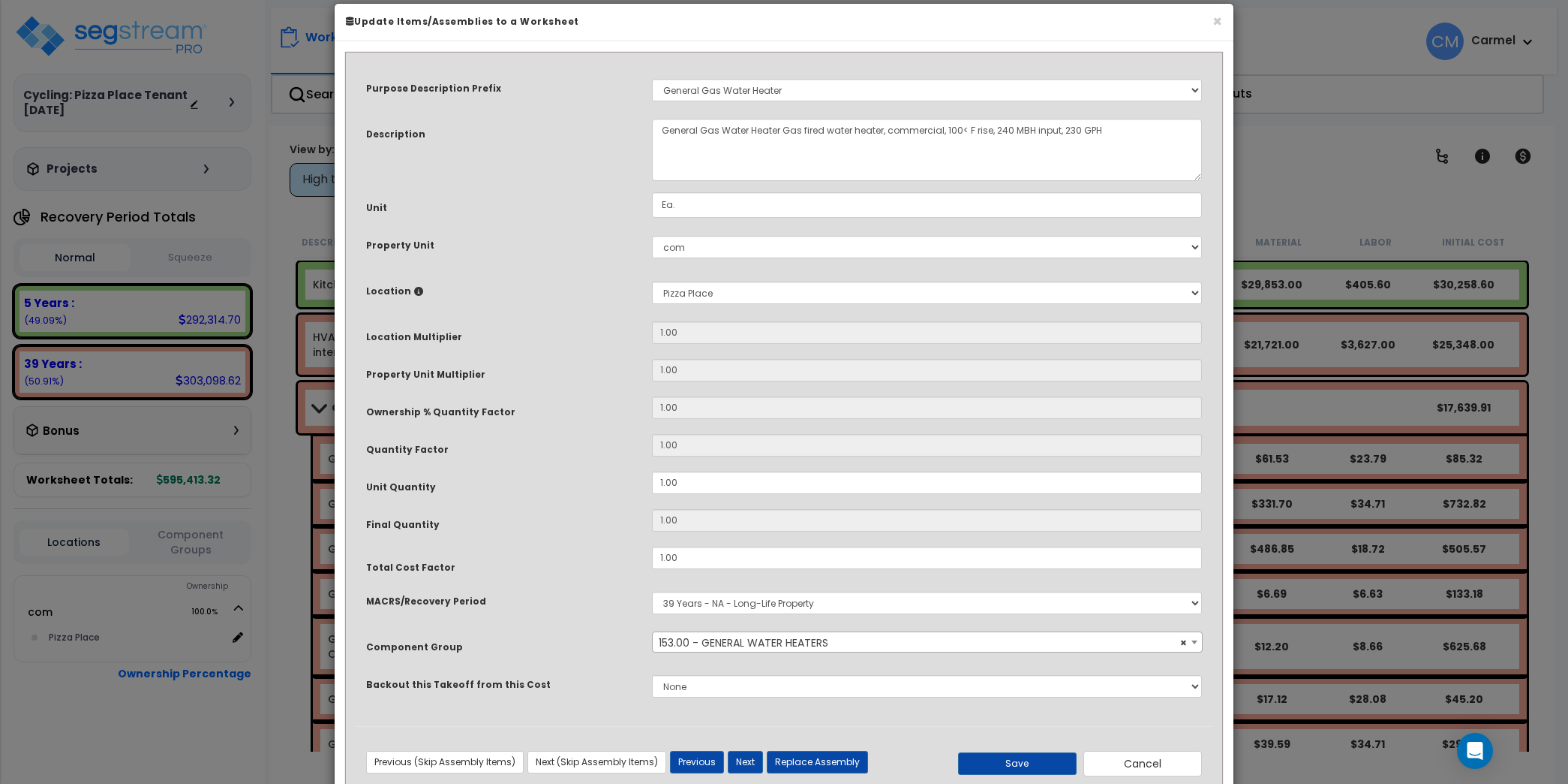
scroll to position [56, 0]
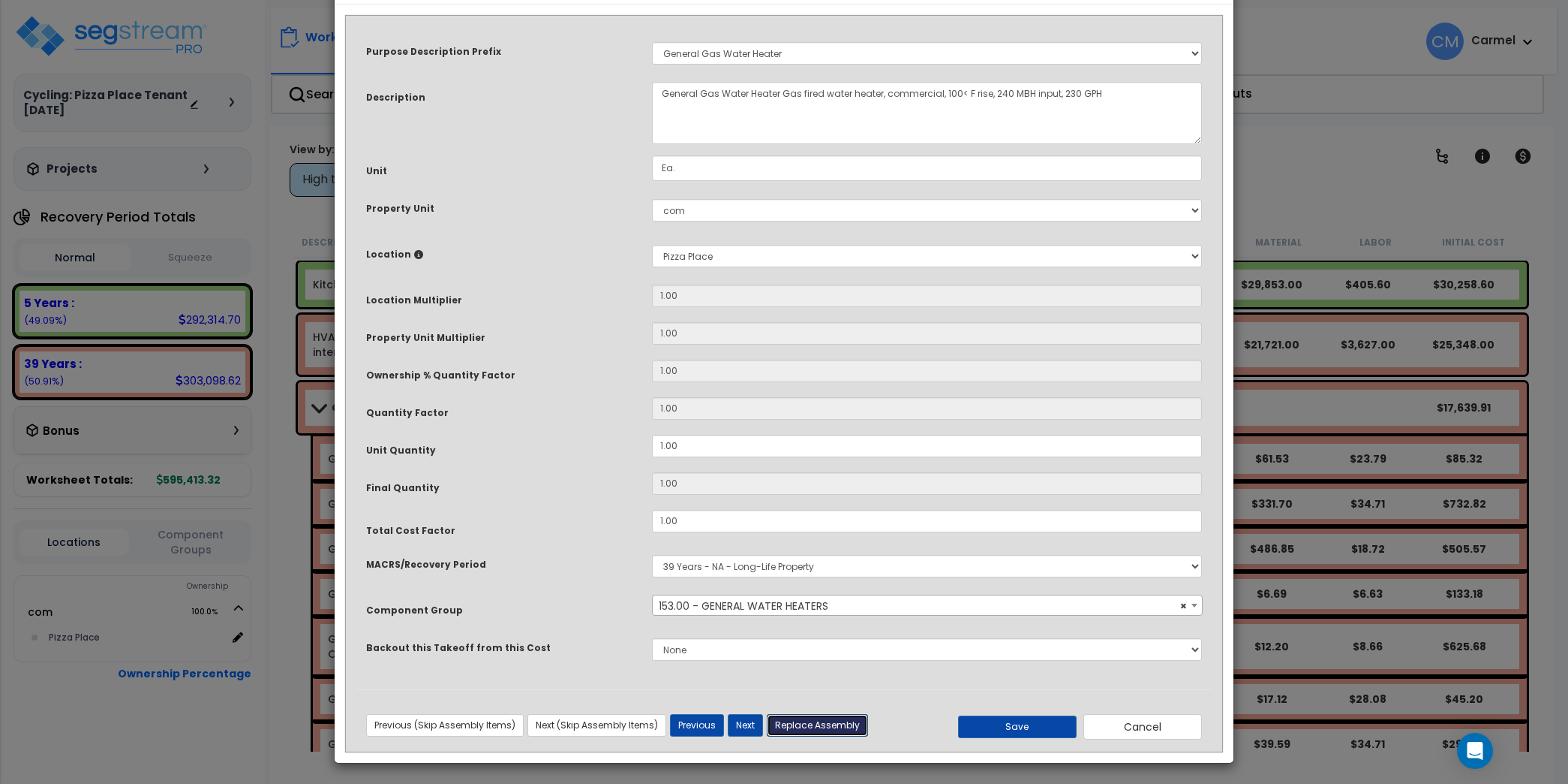
click at [842, 719] on button "Replace Assembly" at bounding box center [817, 724] width 101 height 23
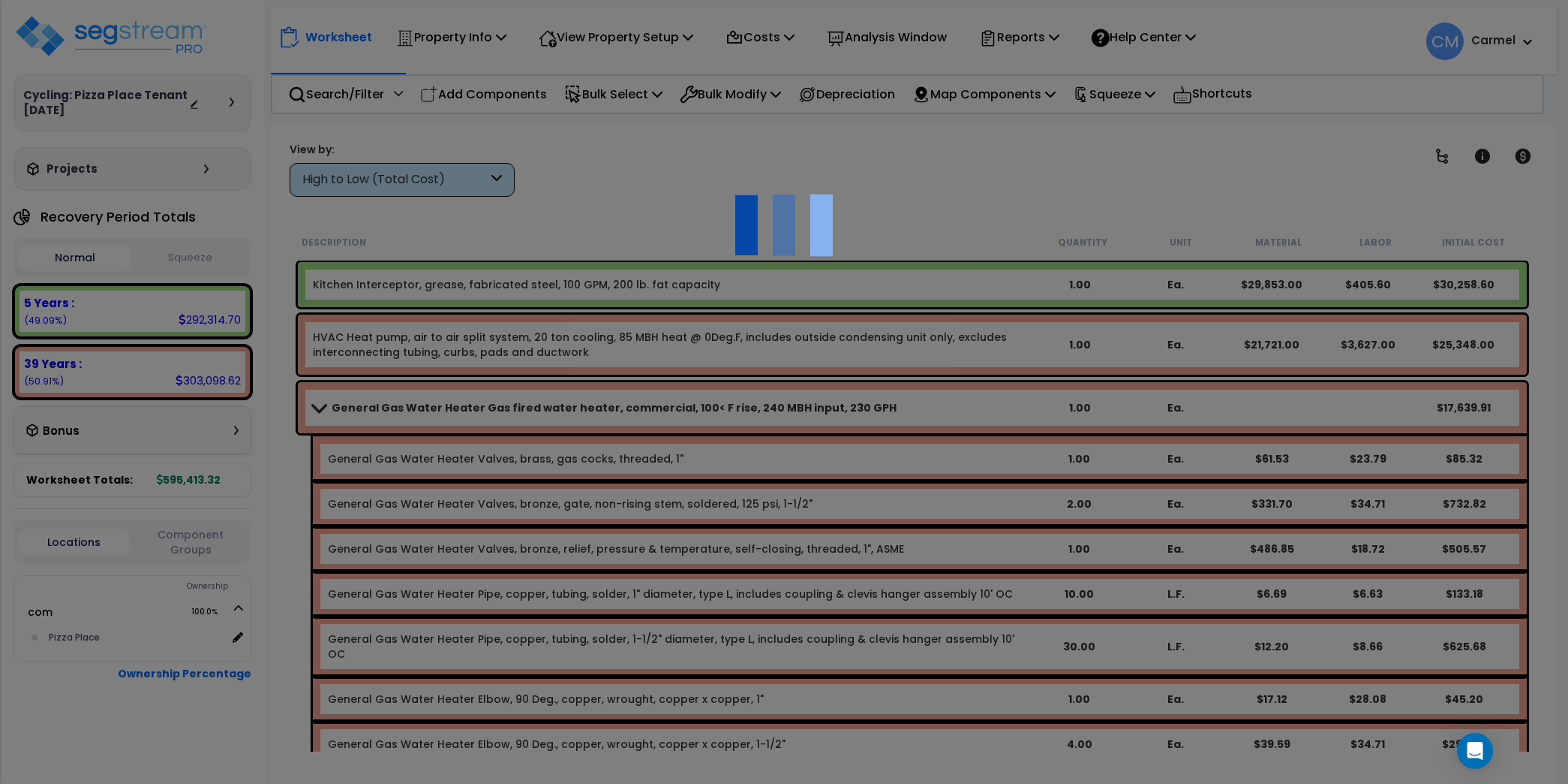
type input "1"
type input "Ea."
select select "164506"
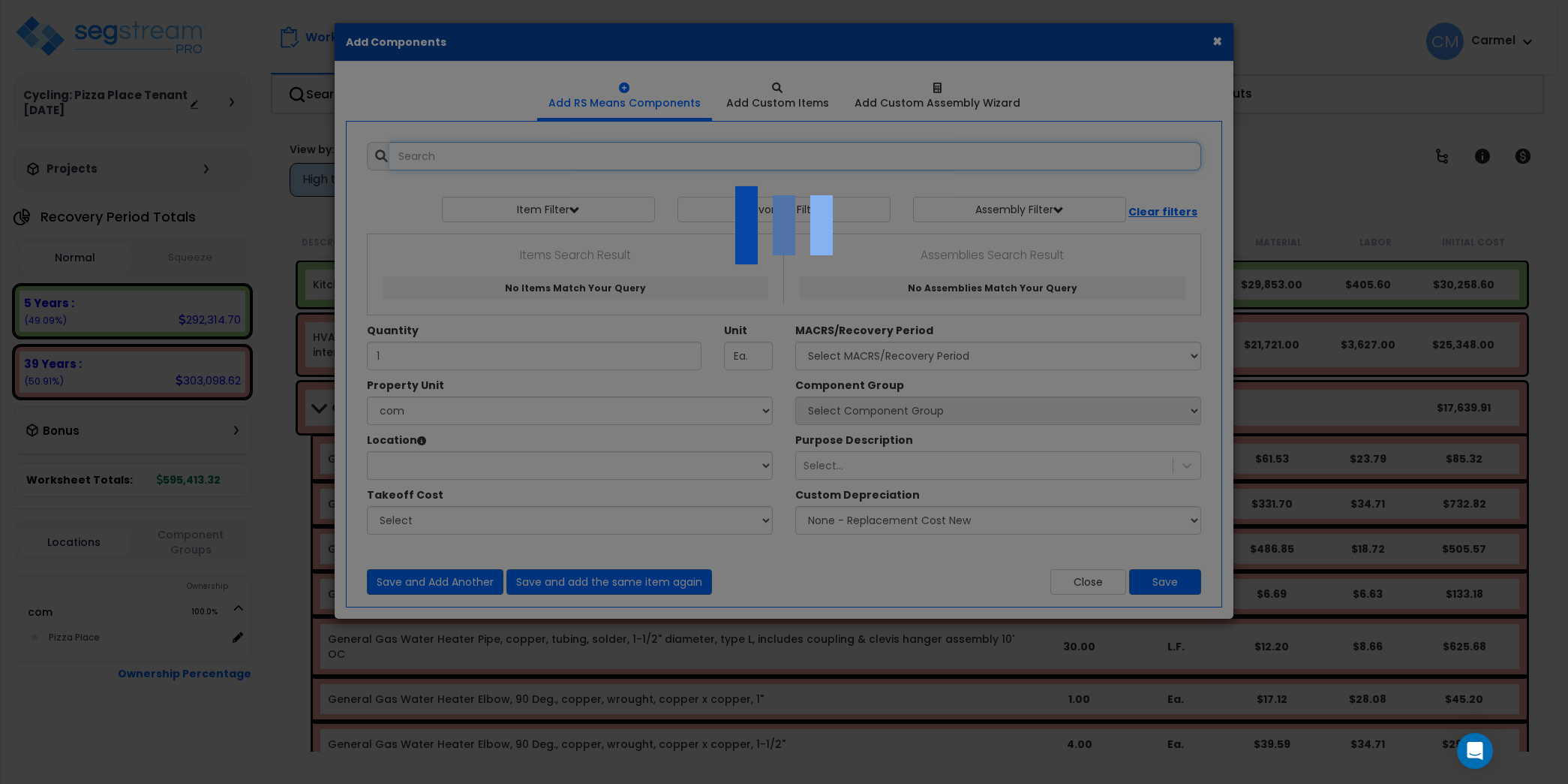
select select "26870"
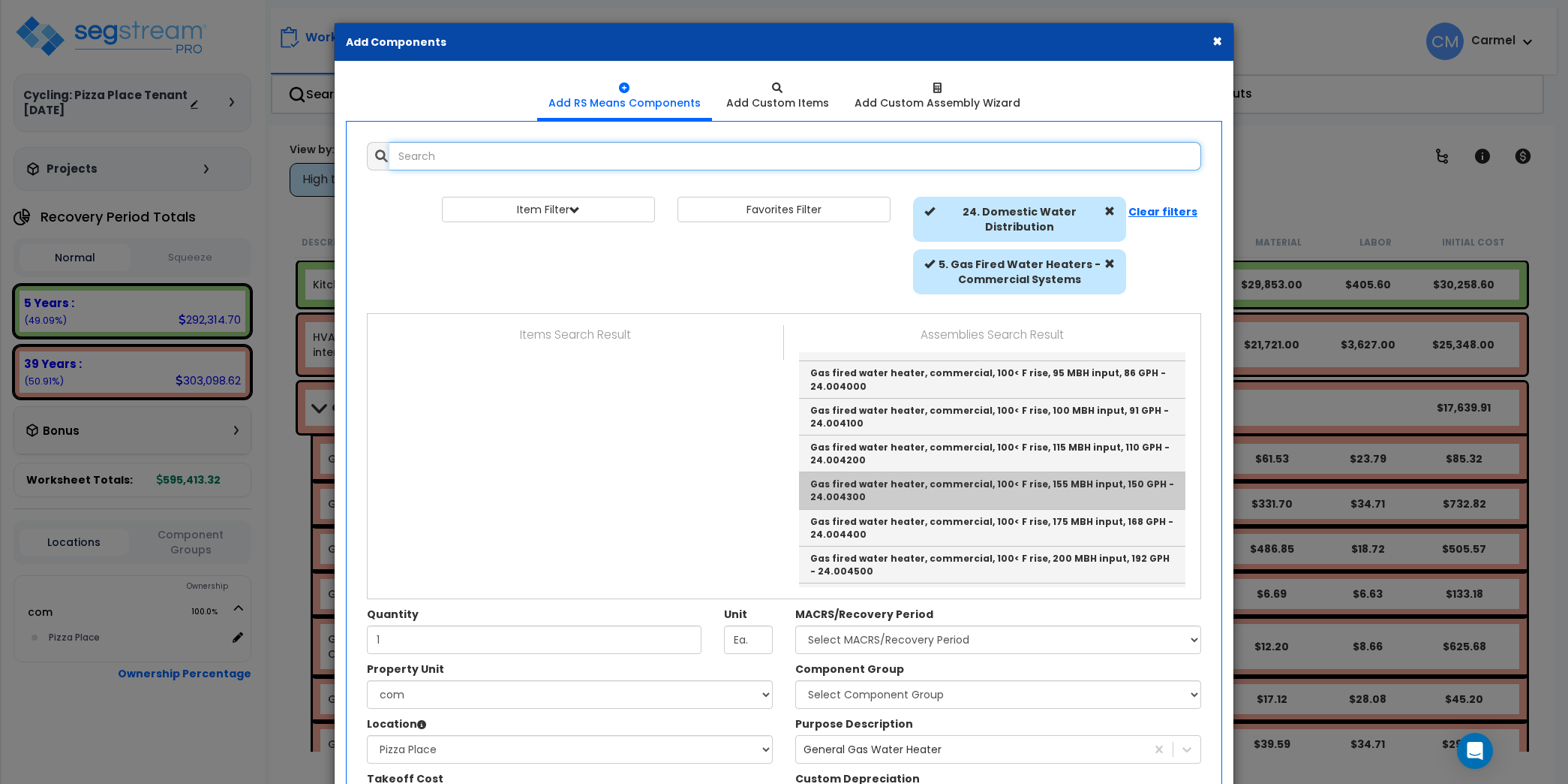
scroll to position [36, 0]
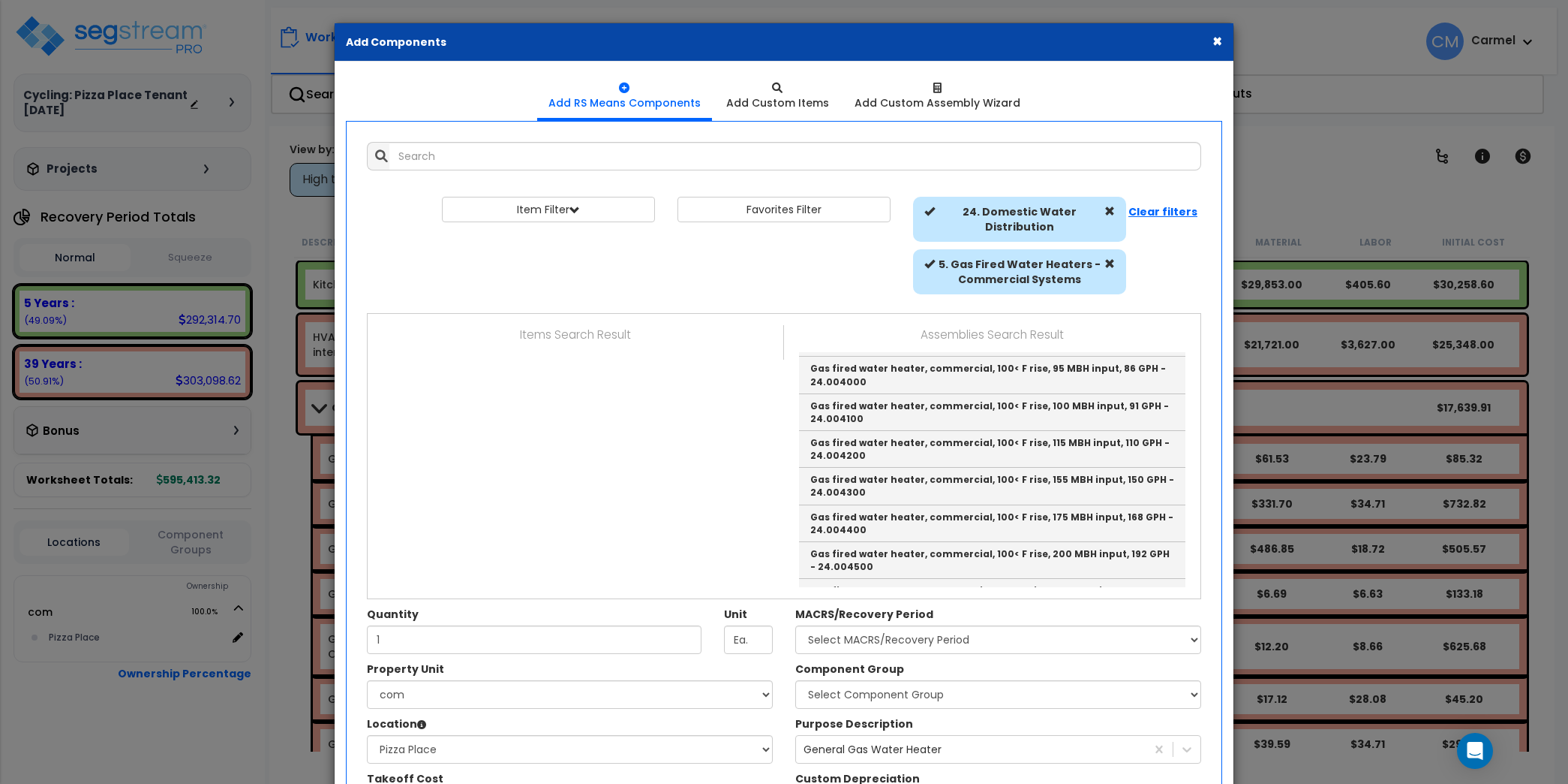
click at [1196, 40] on icon at bounding box center [1190, 36] width 11 height 12
click at [1196, 38] on icon at bounding box center [1190, 36] width 11 height 12
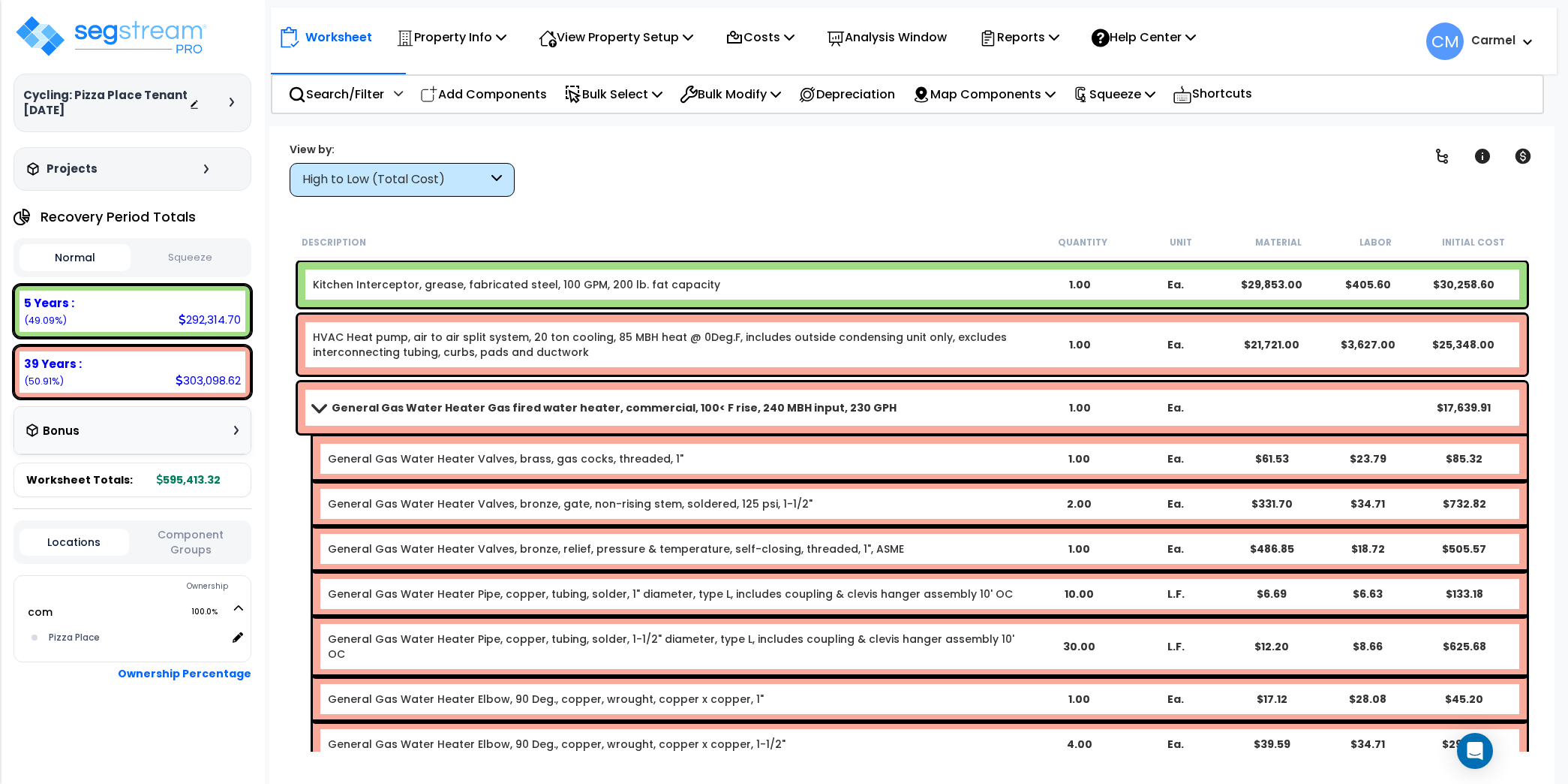
click at [312, 408] on span at bounding box center [317, 407] width 21 height 11
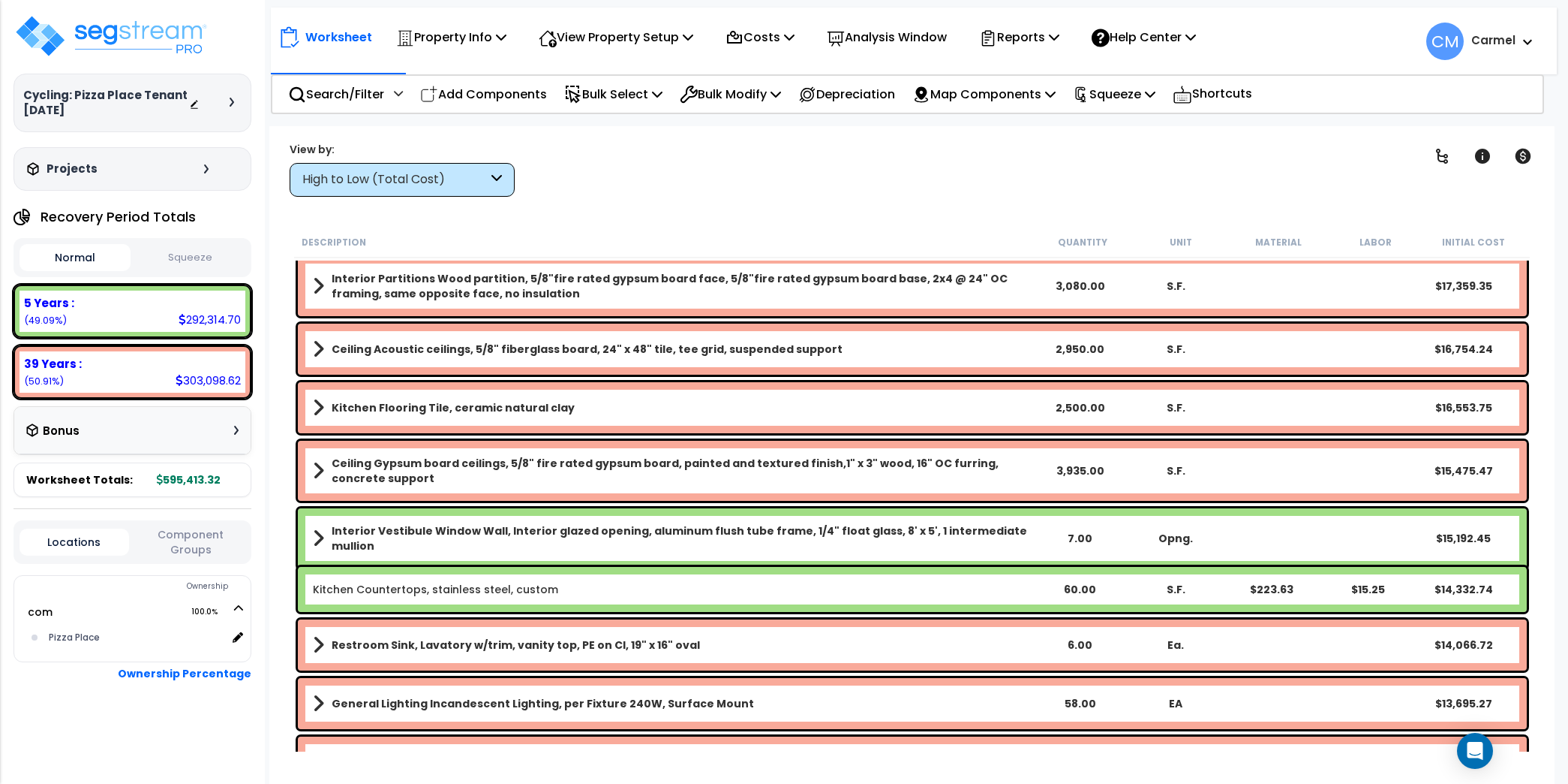
scroll to position [231, 0]
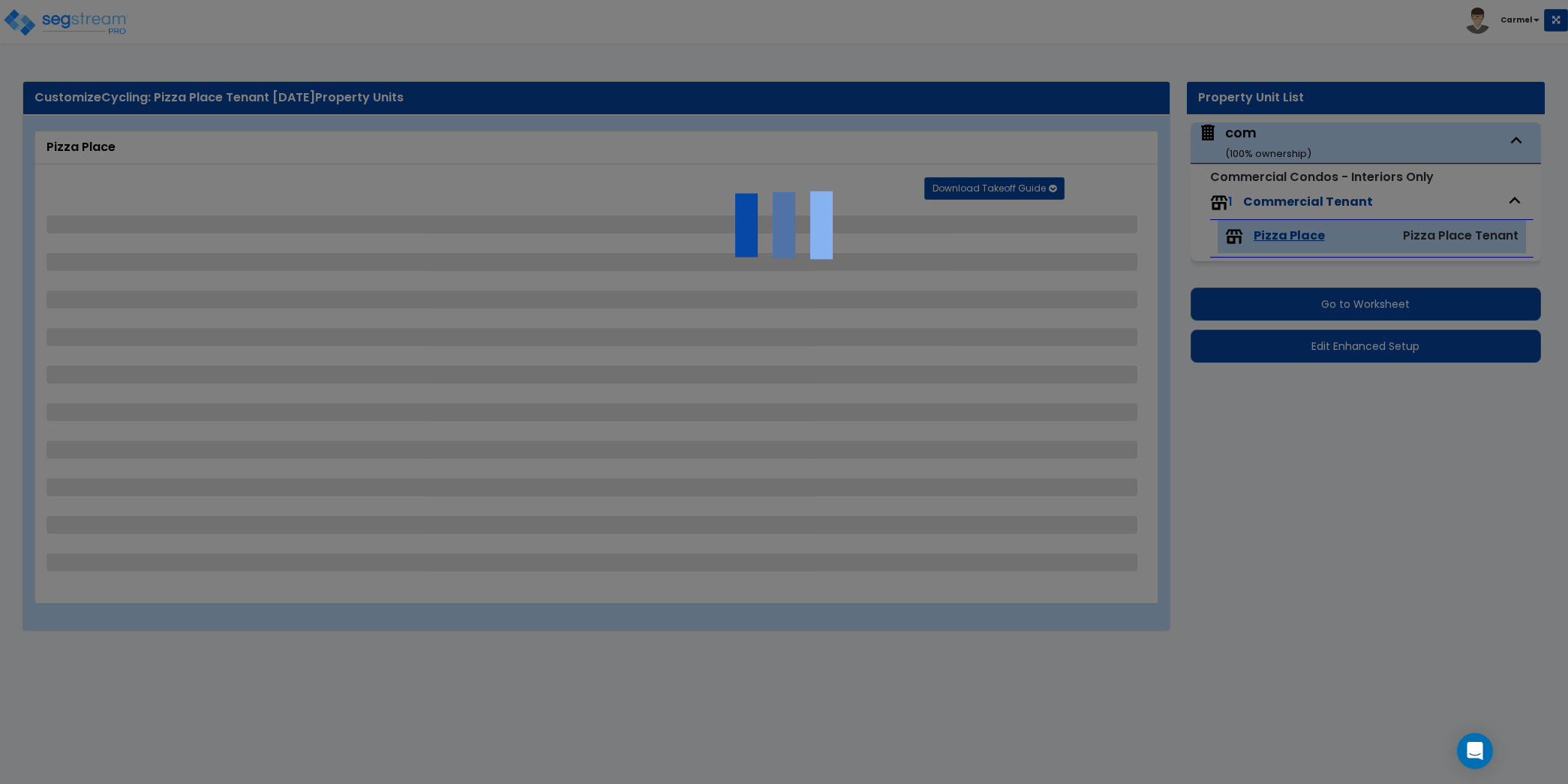
select select "2"
select select "3"
select select "1"
select select "2"
select select "3"
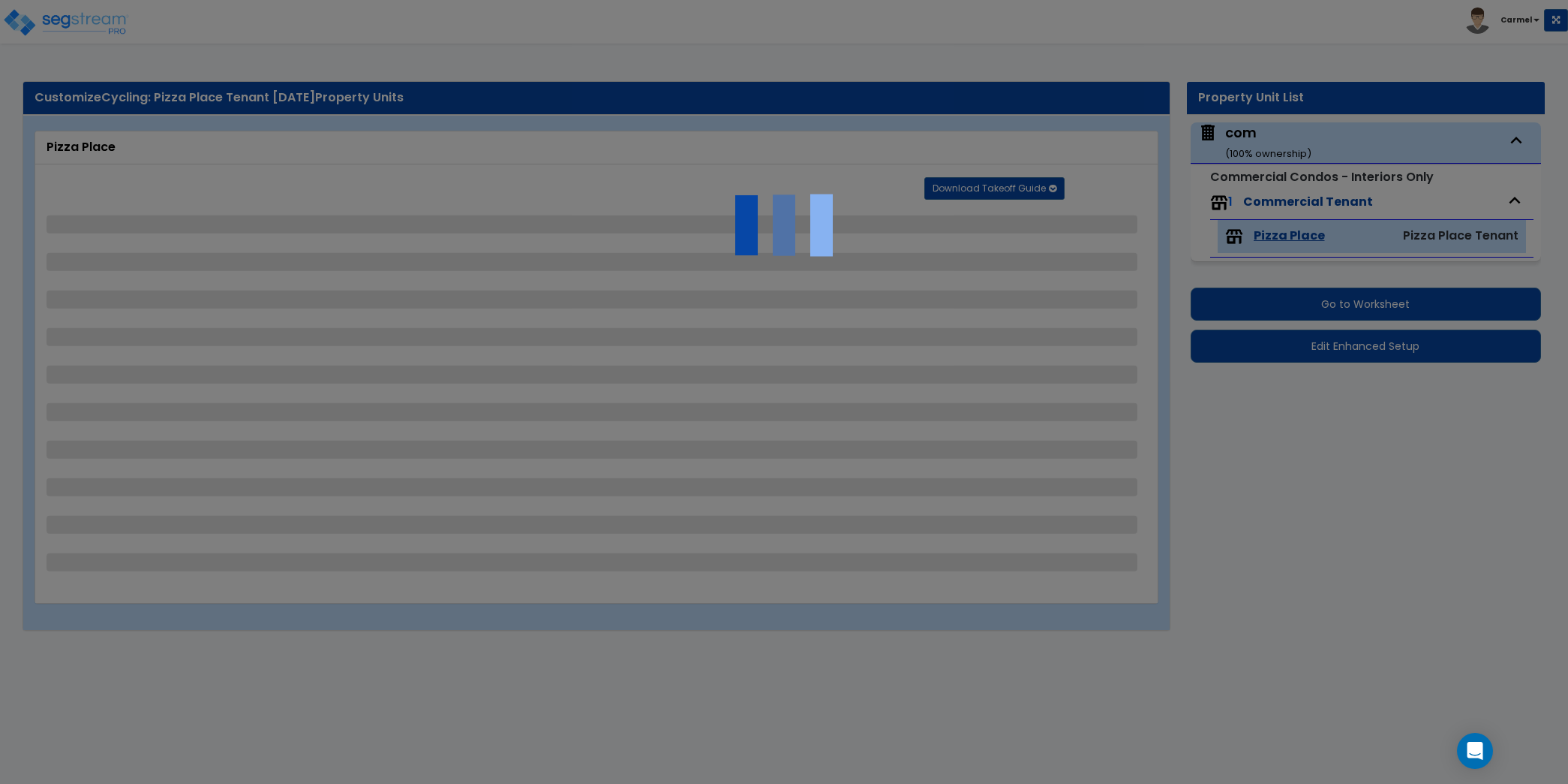
select select "4"
select select "1"
select select "2"
select select "3"
select select "4"
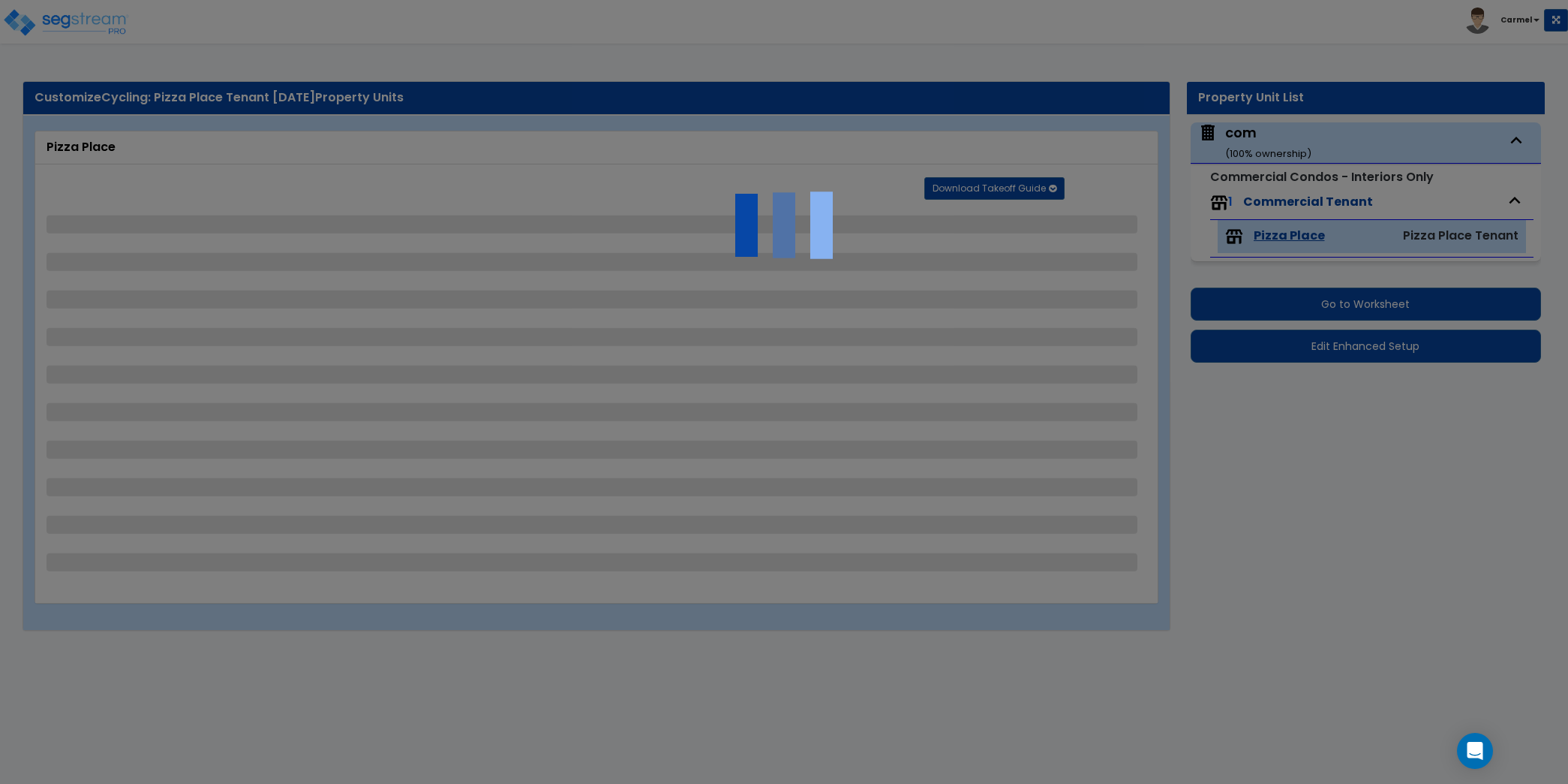
select select "3"
select select "1"
select select "2"
select select "3"
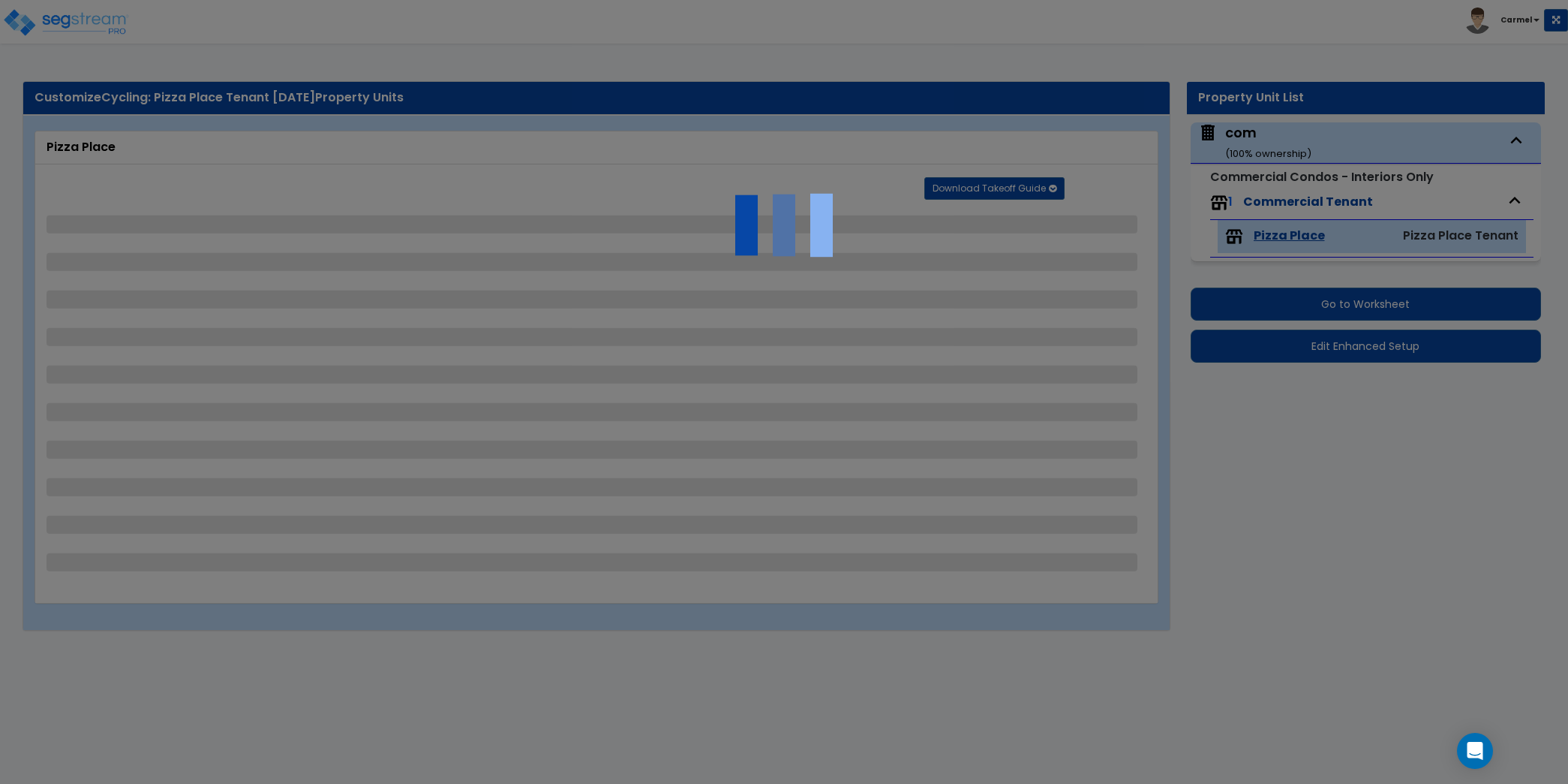
select select "1"
select select "3"
select select "6"
select select "8"
select select "2"
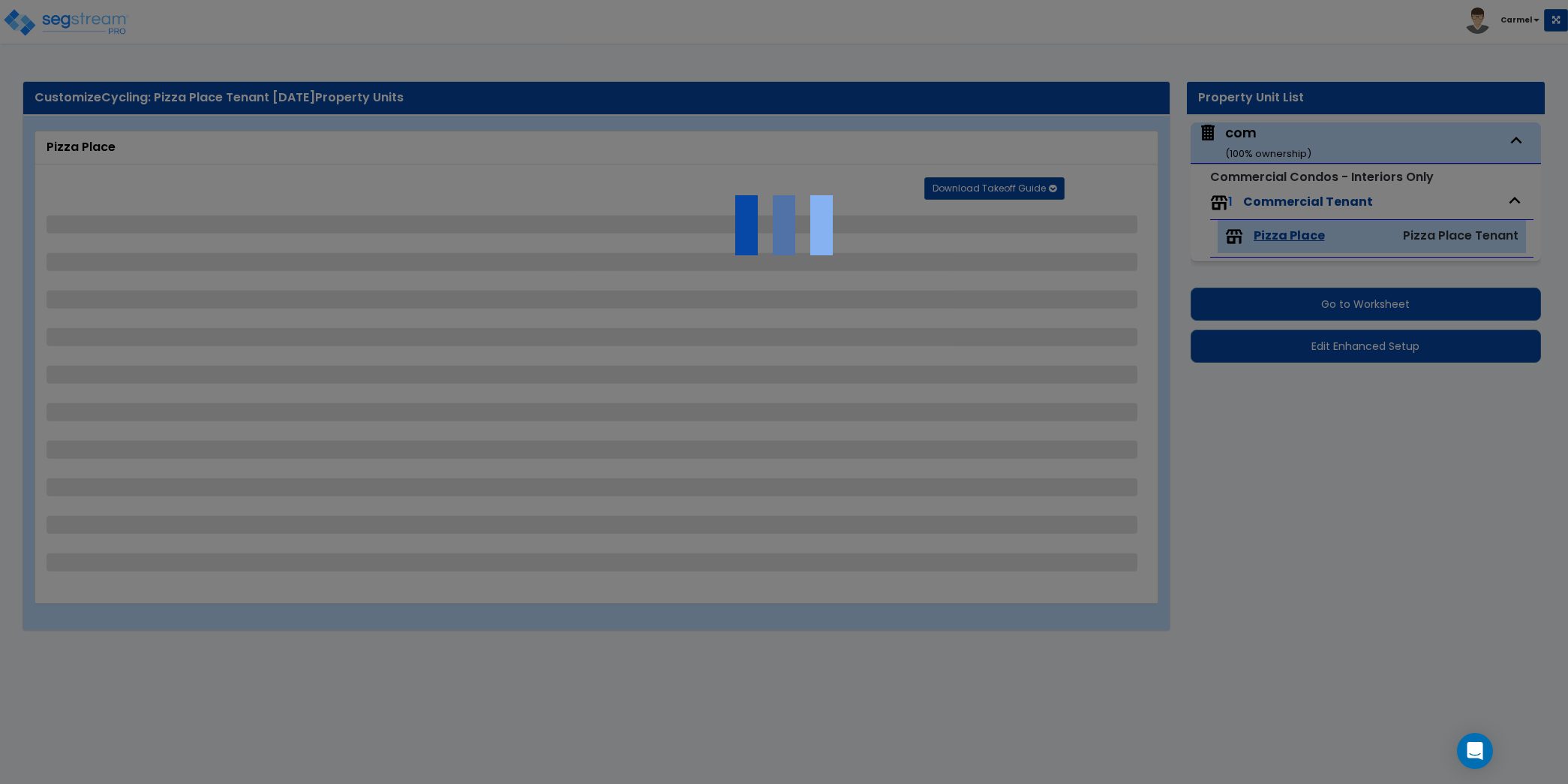
select select "1"
select select "8"
select select "2"
select select "3"
select select "1"
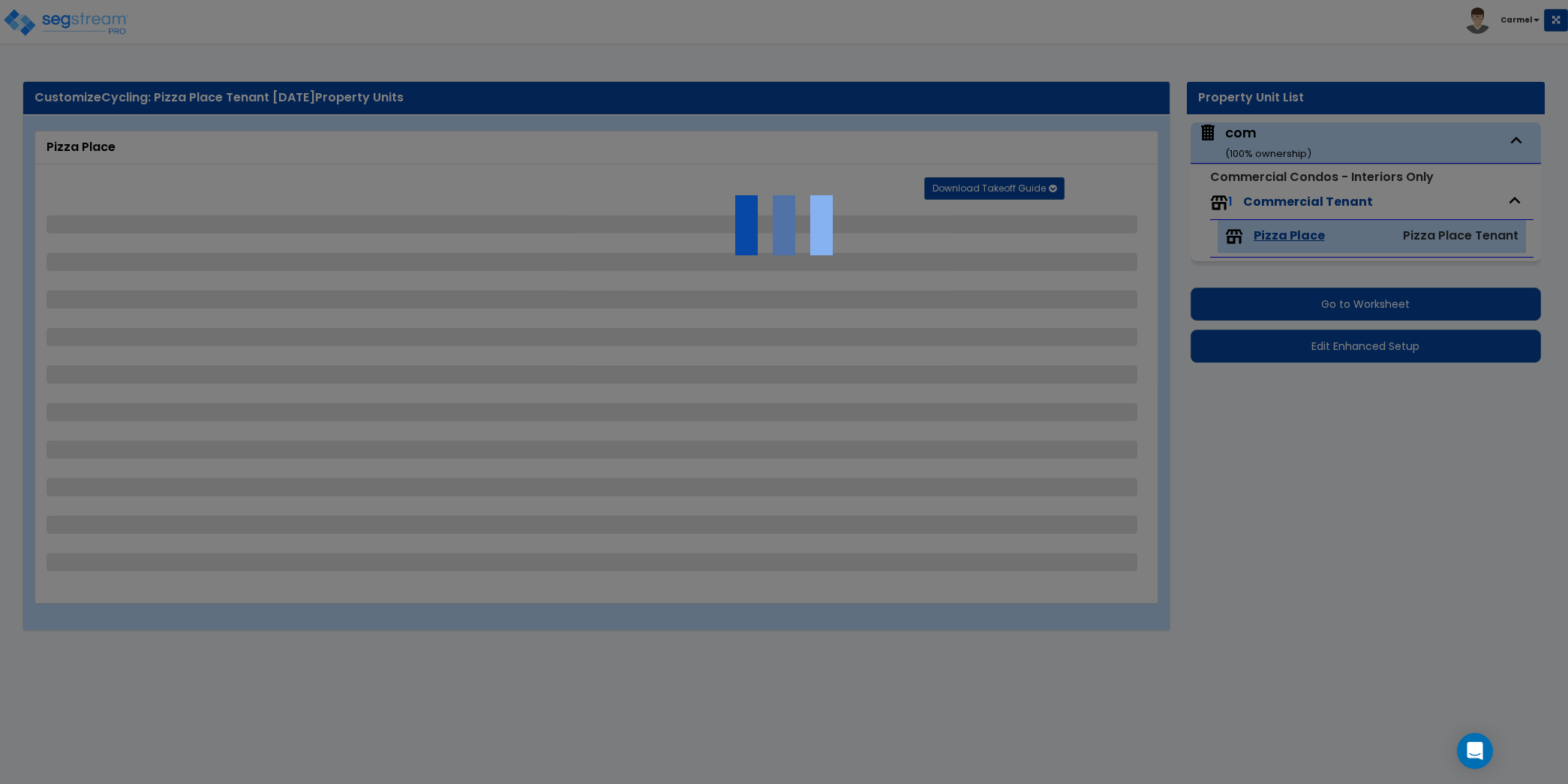
select select "1"
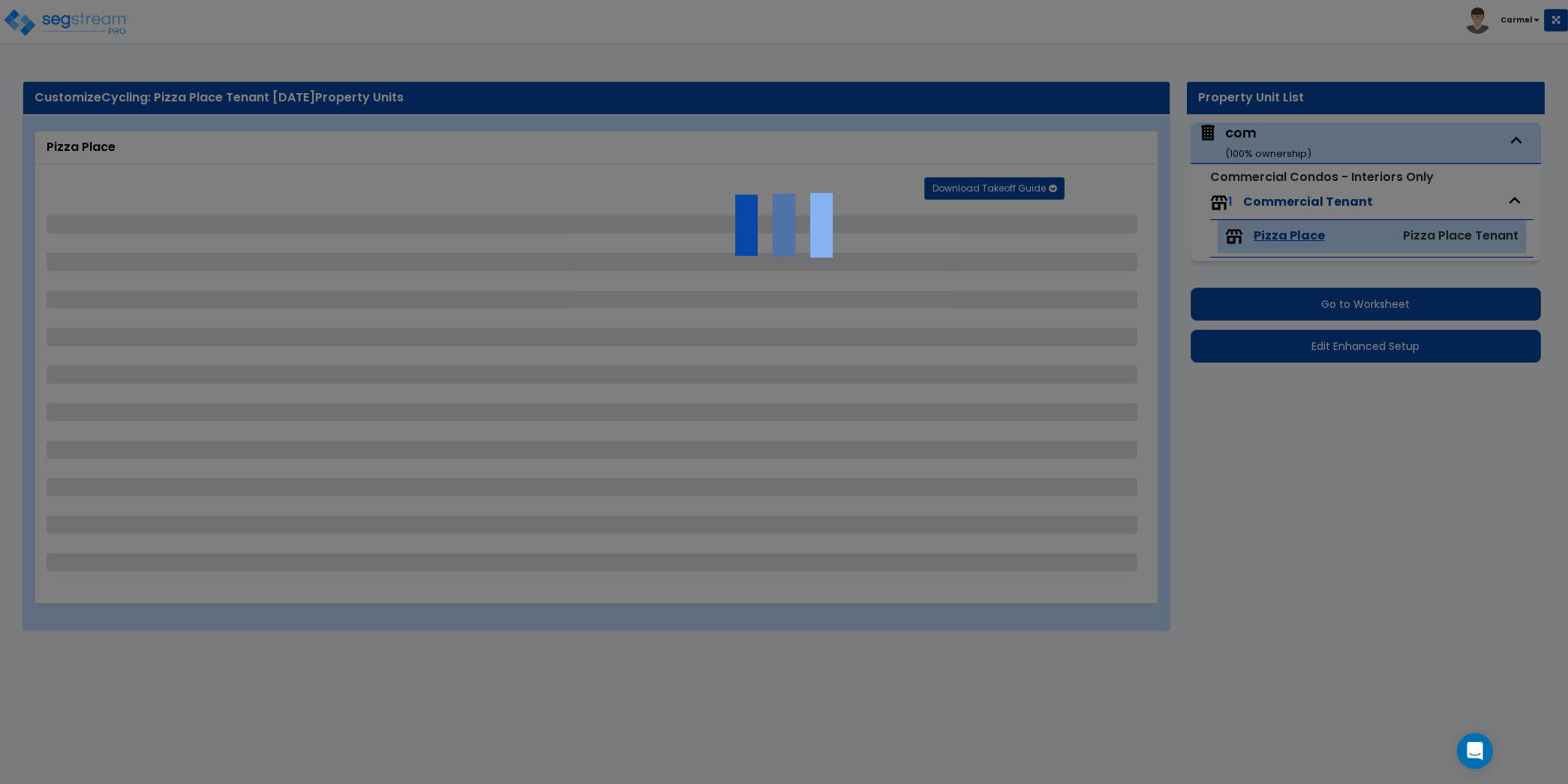
select select "7"
select select "1"
select select "2"
select select "1"
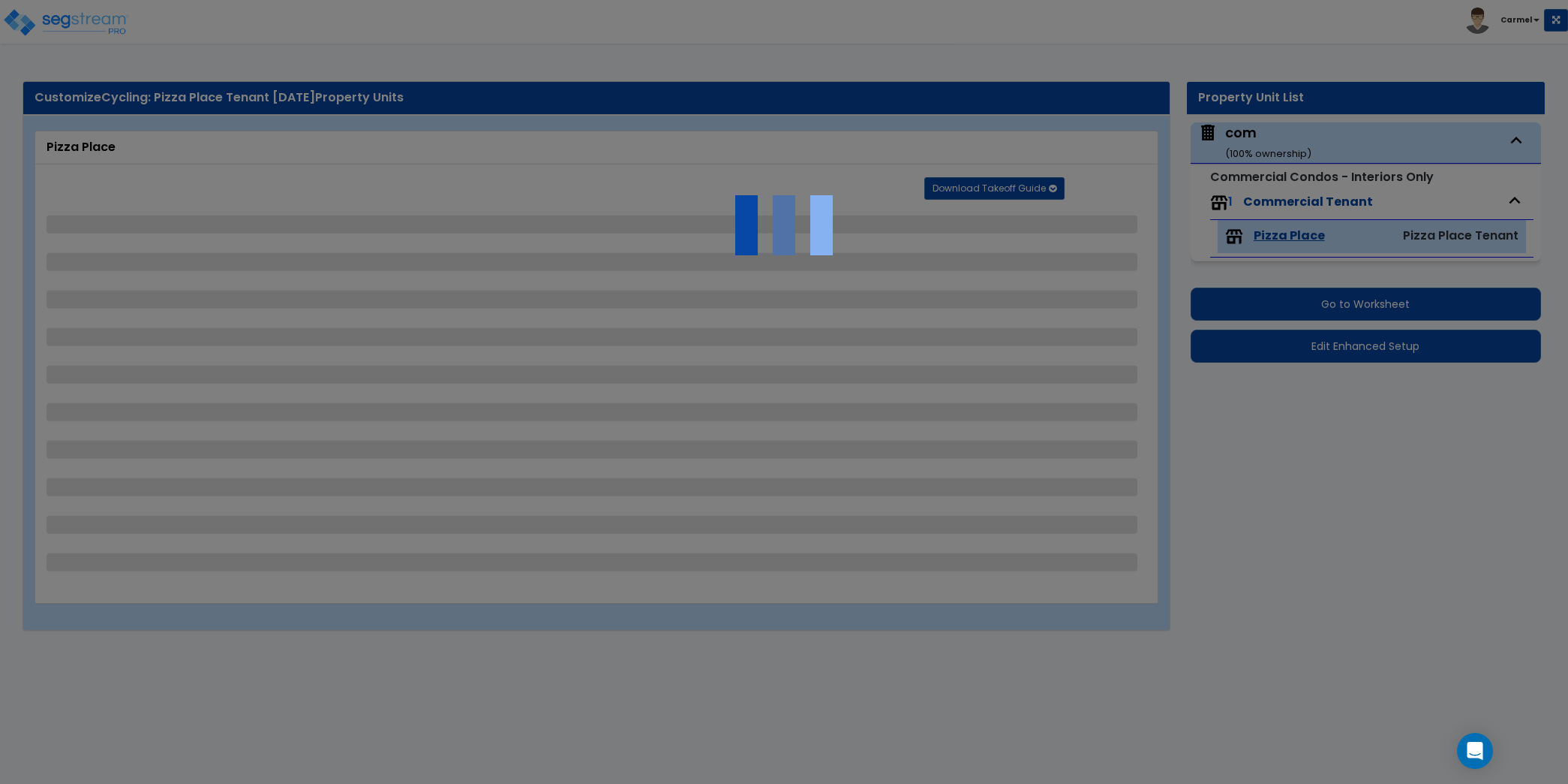
select select "1"
select select "2"
select select "3"
select select "1"
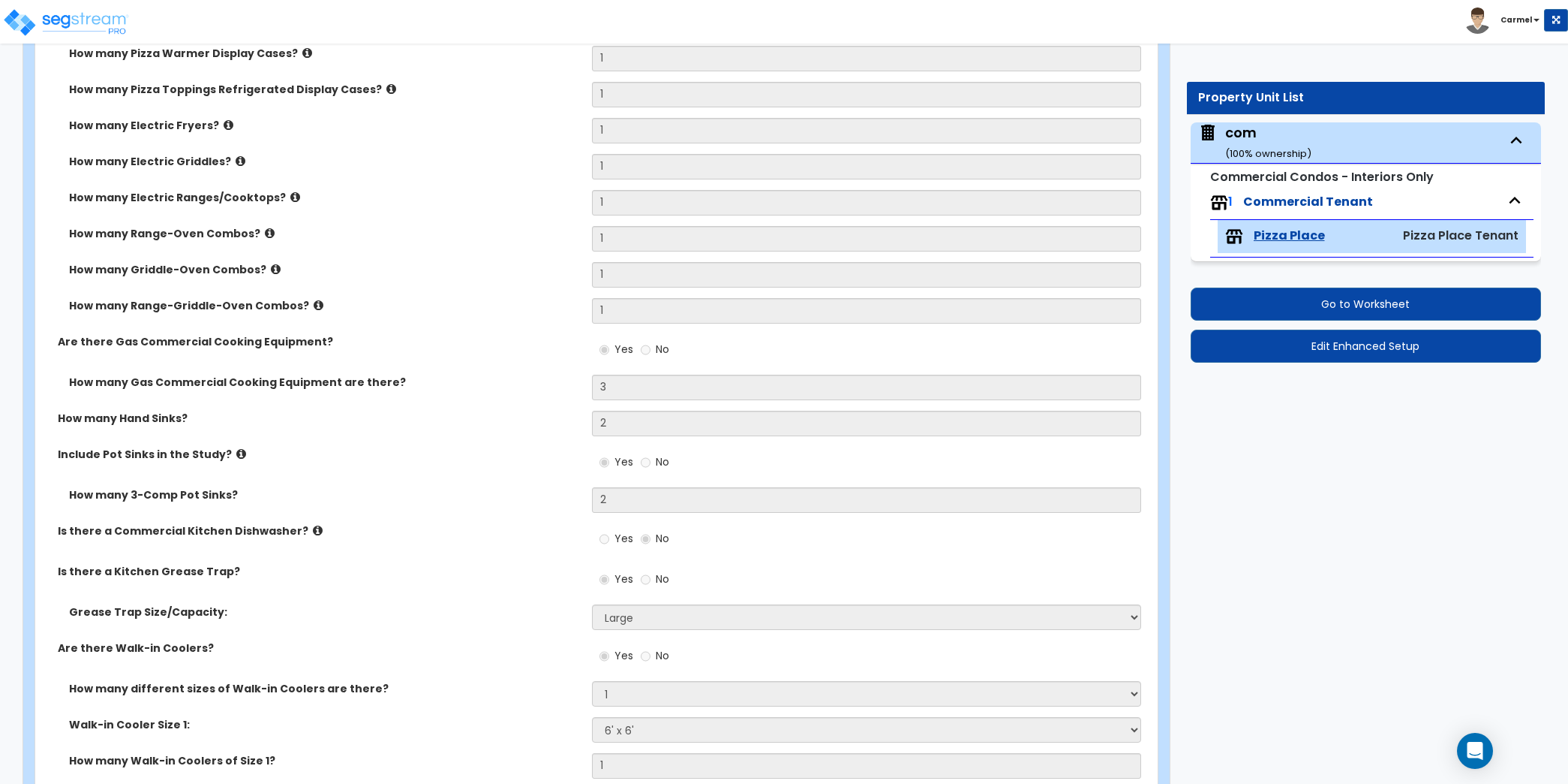
scroll to position [3427, 0]
